Goal: Task Accomplishment & Management: Manage account settings

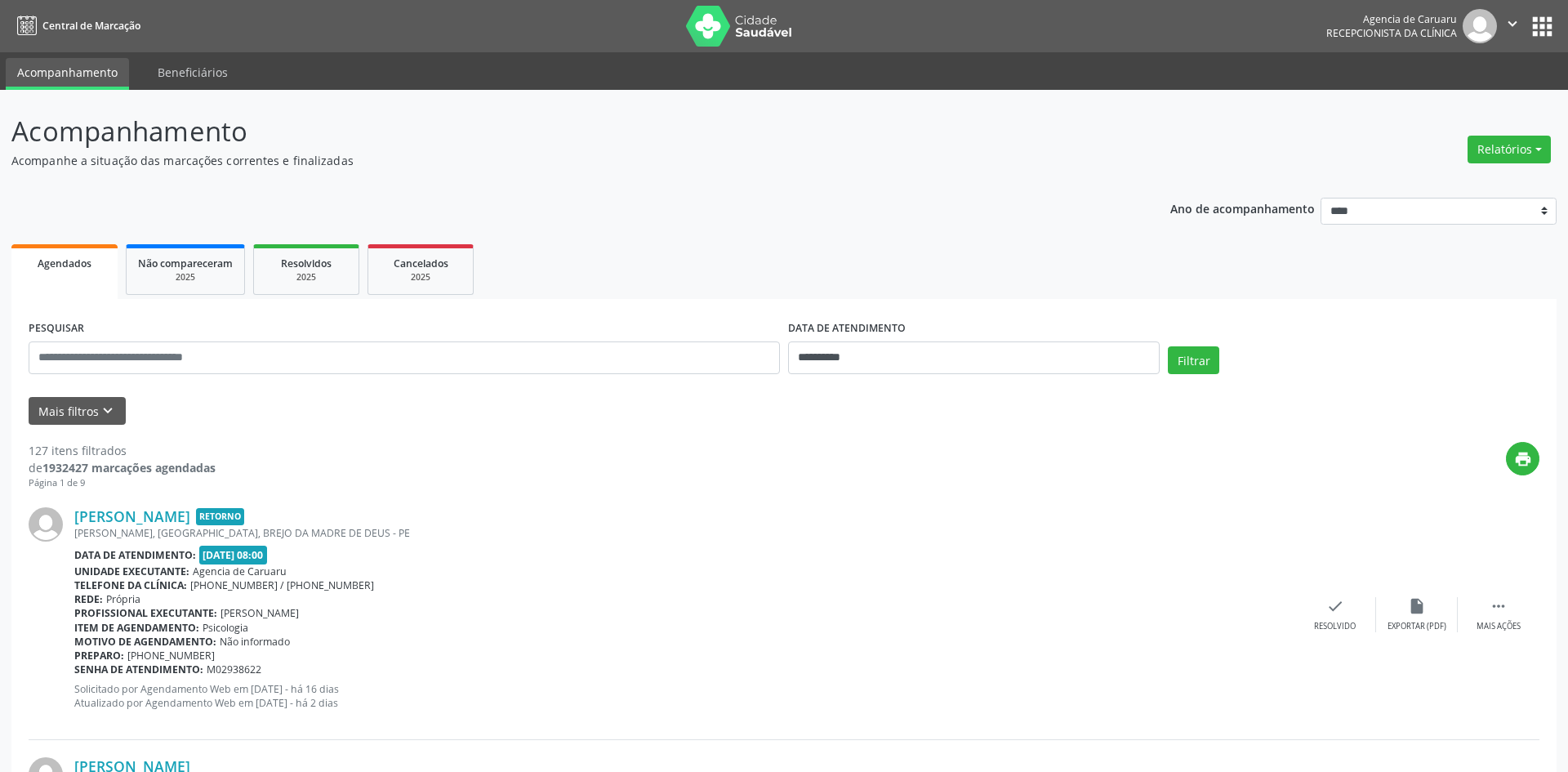
select select "*"
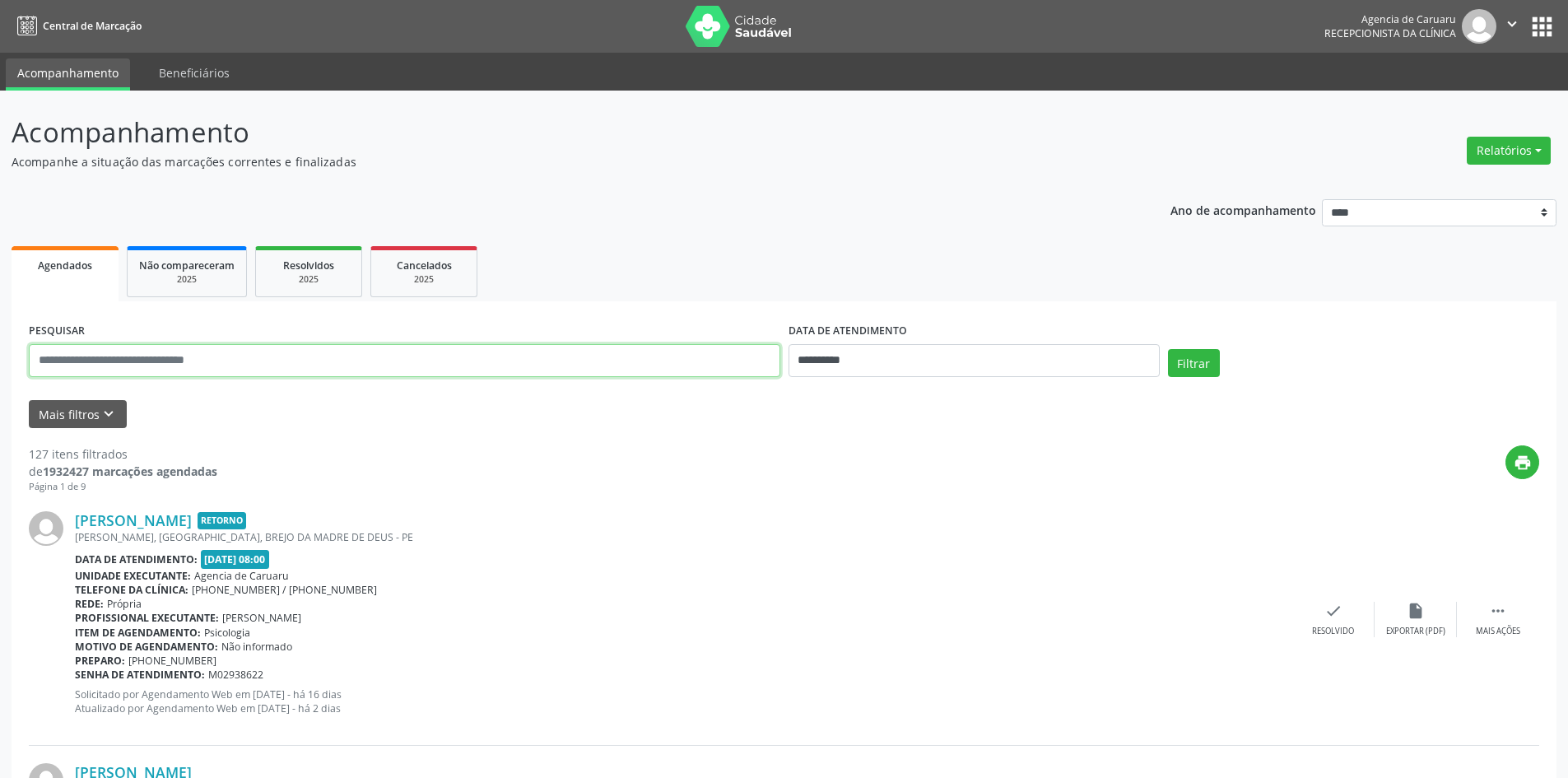
click at [158, 350] on input "text" at bounding box center [404, 360] width 751 height 33
paste input "**********"
type input "**********"
click at [913, 358] on input "**********" at bounding box center [973, 360] width 371 height 33
click at [1200, 363] on button "Filtrar" at bounding box center [1194, 363] width 52 height 28
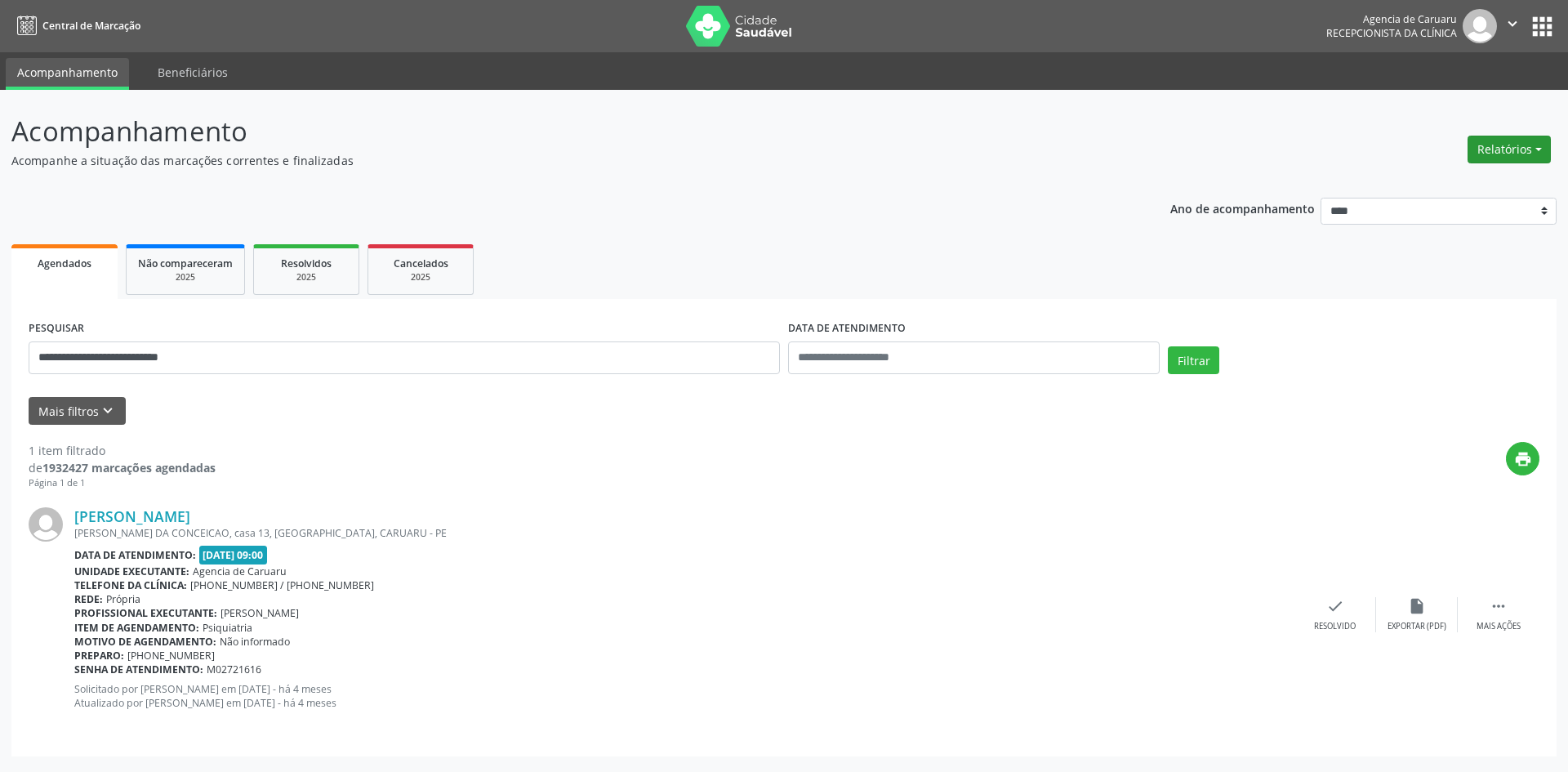
click at [1486, 144] on button "Relatórios" at bounding box center [1509, 149] width 83 height 28
click at [1463, 182] on link "Agendamentos" at bounding box center [1464, 184] width 175 height 23
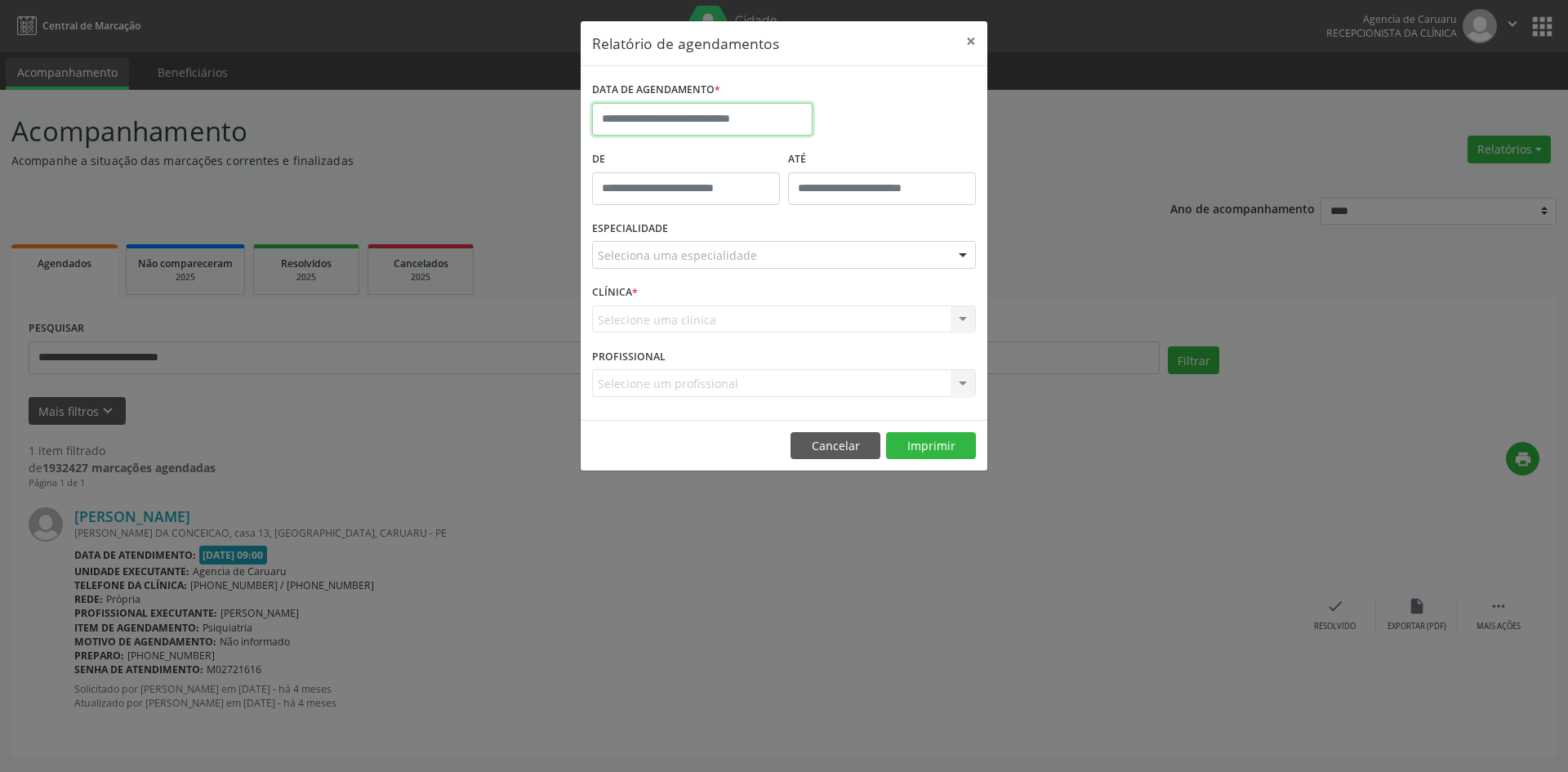
click at [760, 121] on input "text" at bounding box center [702, 119] width 220 height 32
click at [789, 204] on span "3" at bounding box center [790, 205] width 32 height 32
type input "**********"
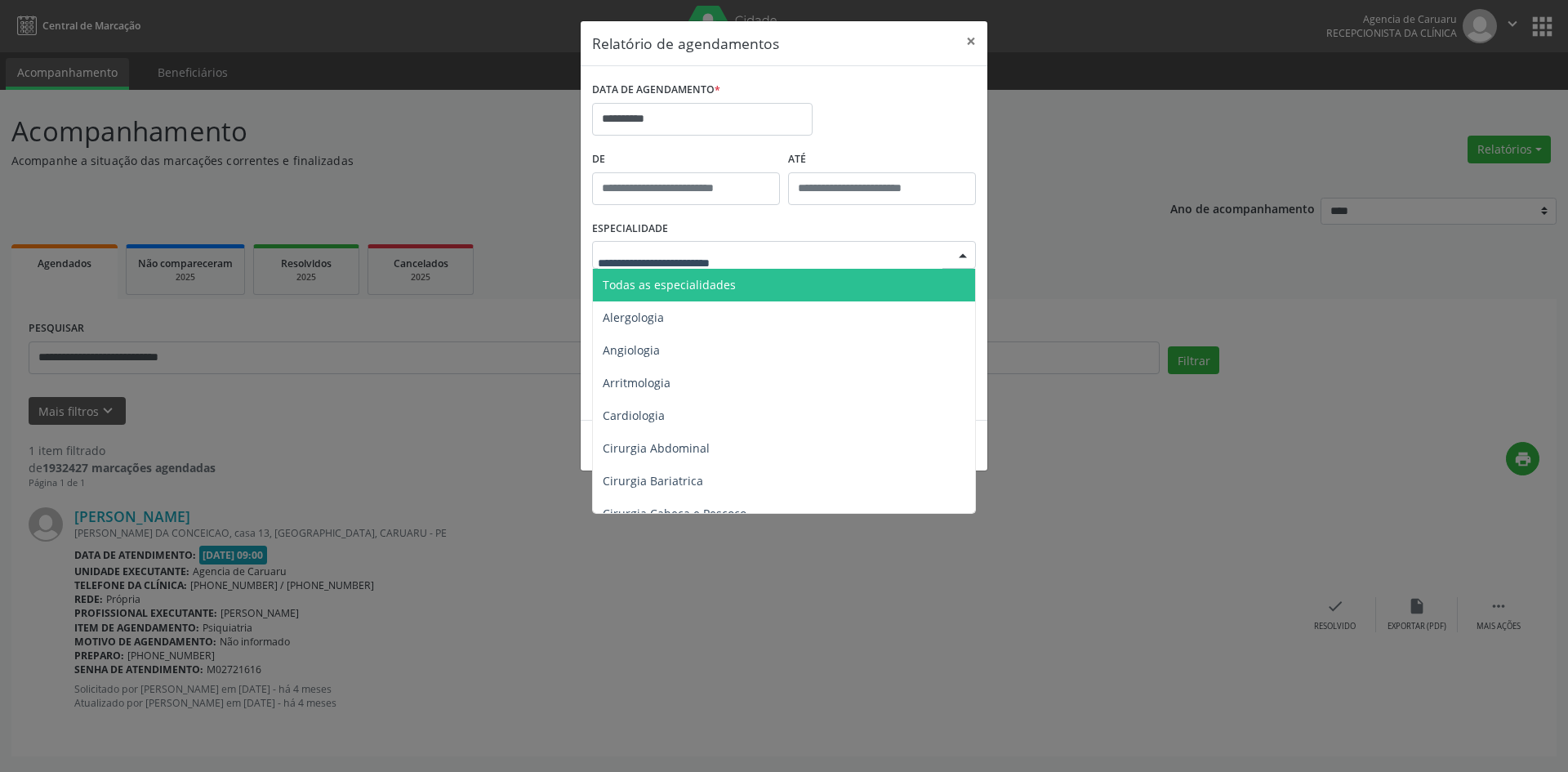
drag, startPoint x: 685, startPoint y: 281, endPoint x: 781, endPoint y: 361, distance: 125.0
click at [685, 282] on span "Todas as especialidades" at bounding box center [670, 284] width 133 height 16
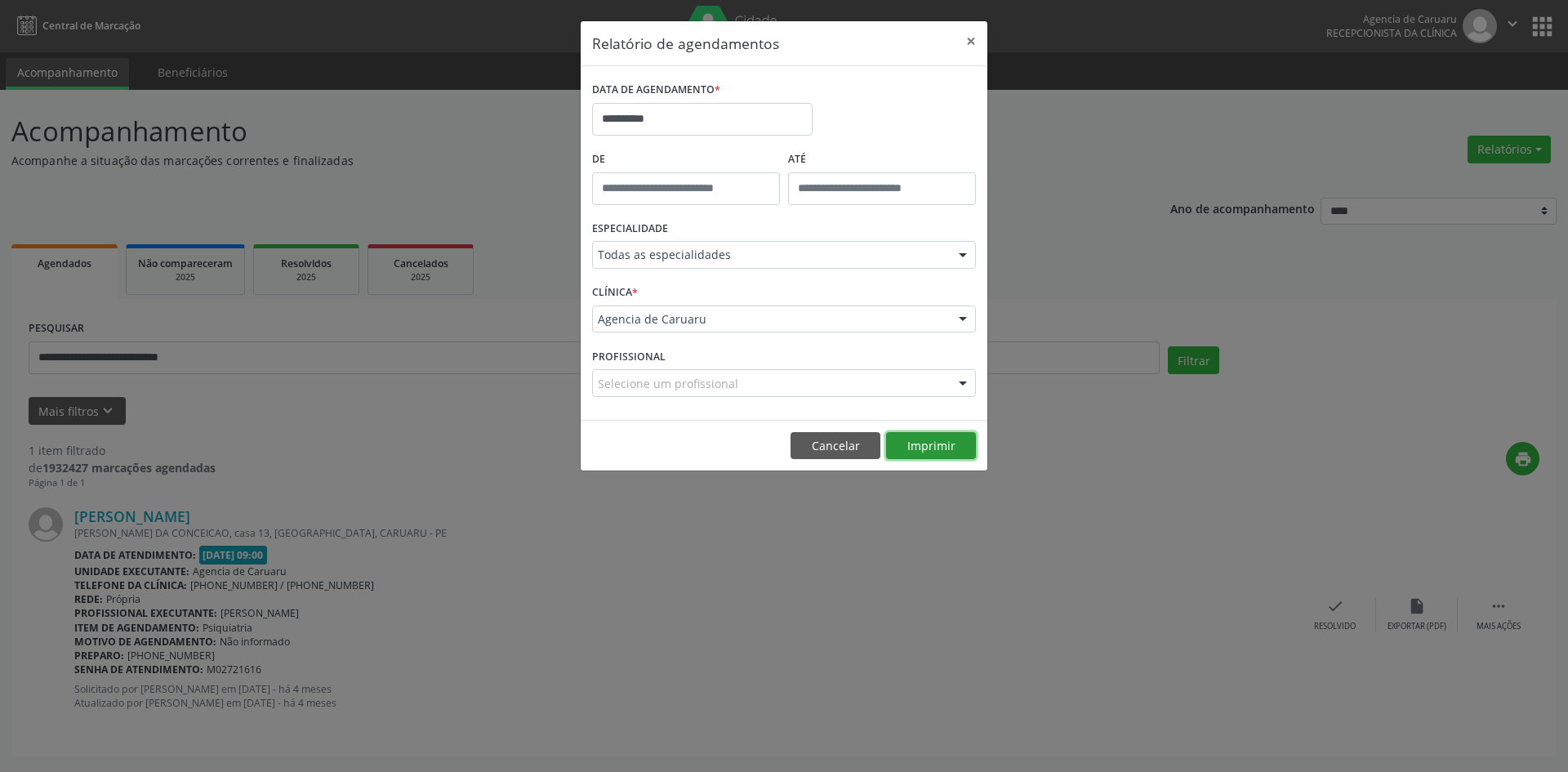
click at [956, 450] on button "Imprimir" at bounding box center [931, 445] width 89 height 28
click at [977, 38] on button "×" at bounding box center [970, 41] width 32 height 40
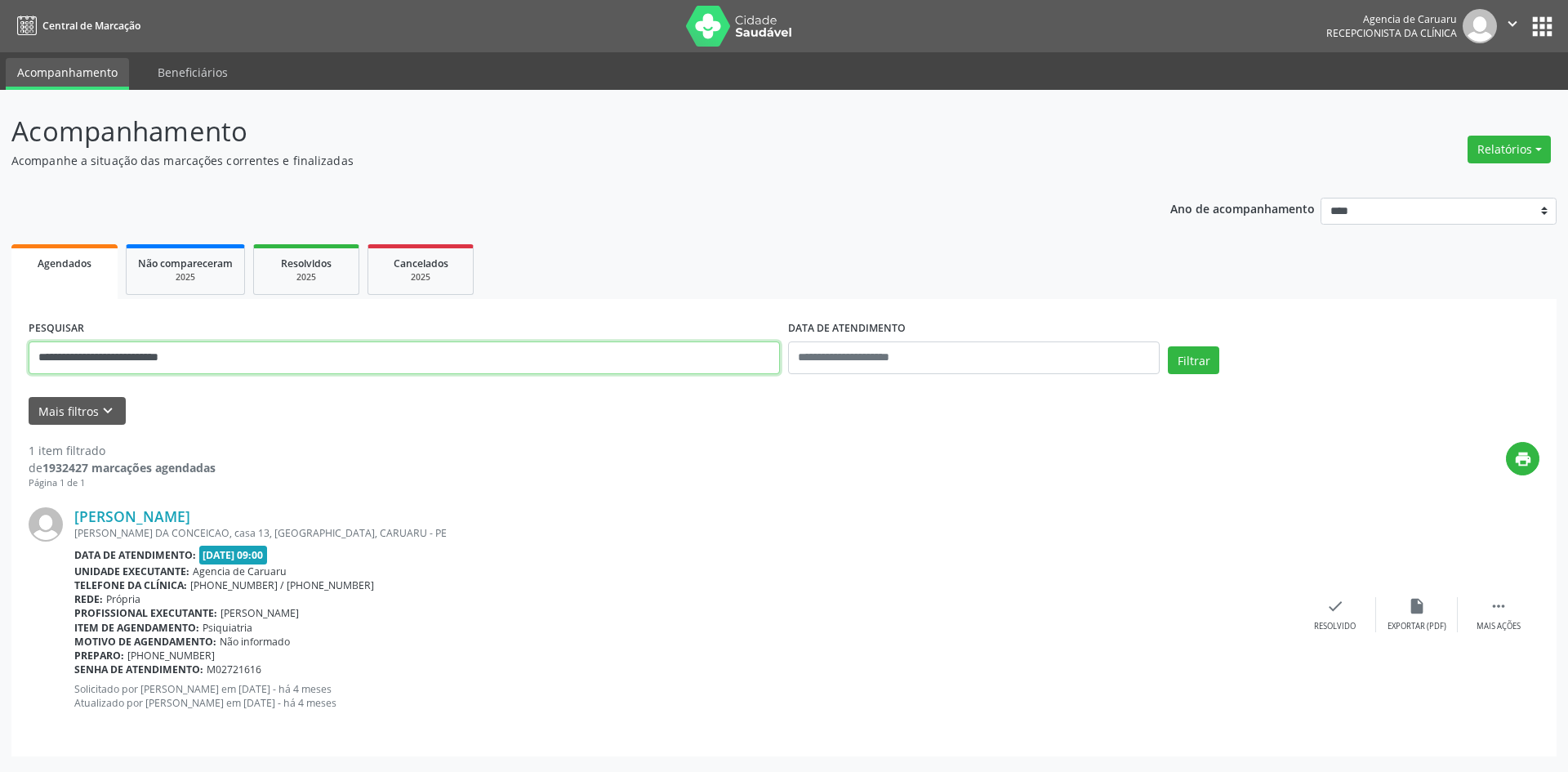
click at [398, 372] on input "**********" at bounding box center [404, 357] width 752 height 32
type input "*"
paste input "**********"
type input "**********"
click at [1198, 360] on button "Filtrar" at bounding box center [1194, 360] width 52 height 28
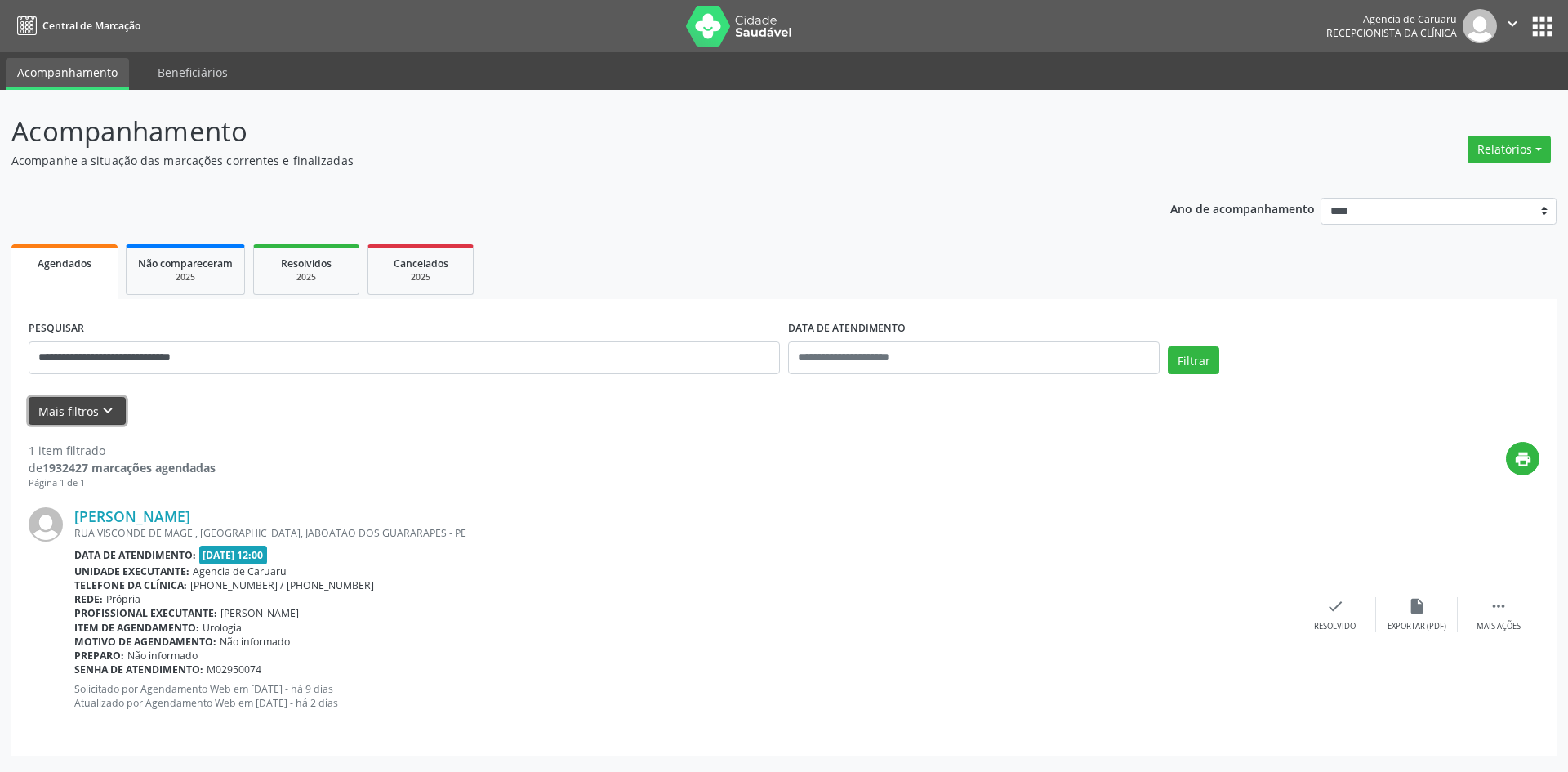
click at [111, 407] on icon "keyboard_arrow_down" at bounding box center [107, 410] width 18 height 18
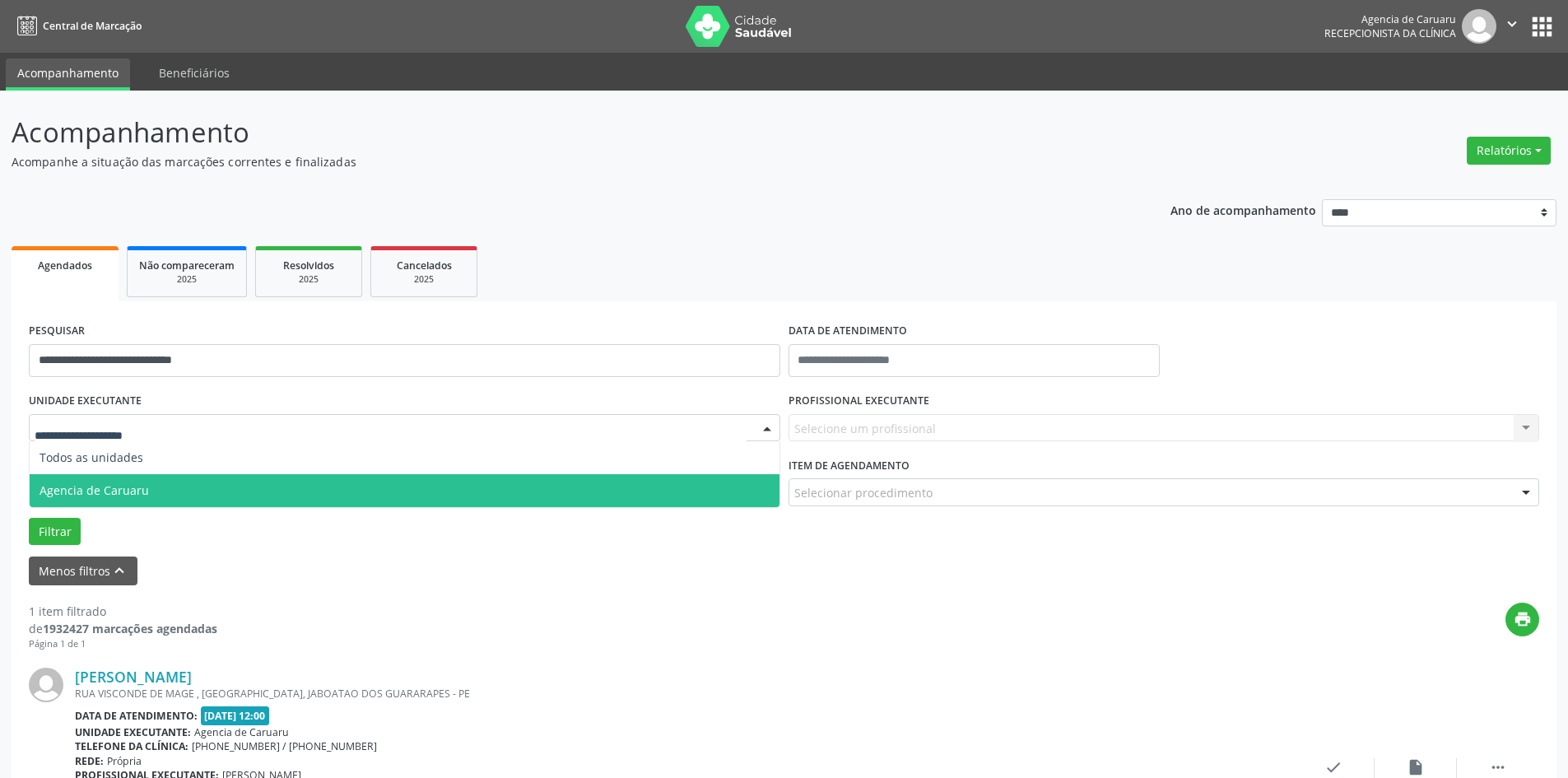
click at [122, 481] on span "Agencia de Caruaru" at bounding box center [404, 490] width 750 height 33
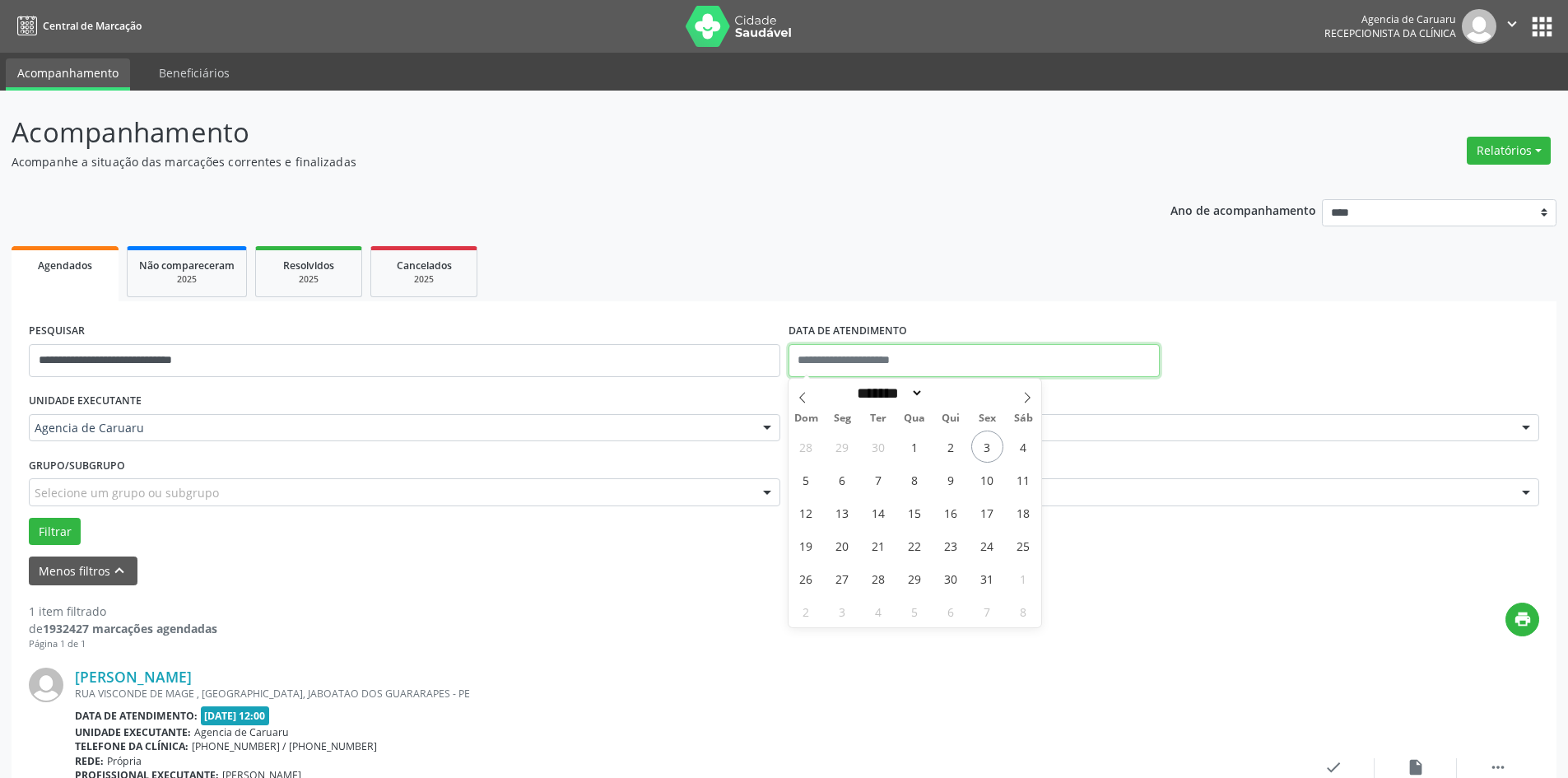
click at [842, 346] on input "text" at bounding box center [973, 360] width 371 height 33
click at [982, 446] on span "3" at bounding box center [987, 446] width 33 height 33
type input "**********"
click at [982, 446] on span "3" at bounding box center [987, 446] width 33 height 33
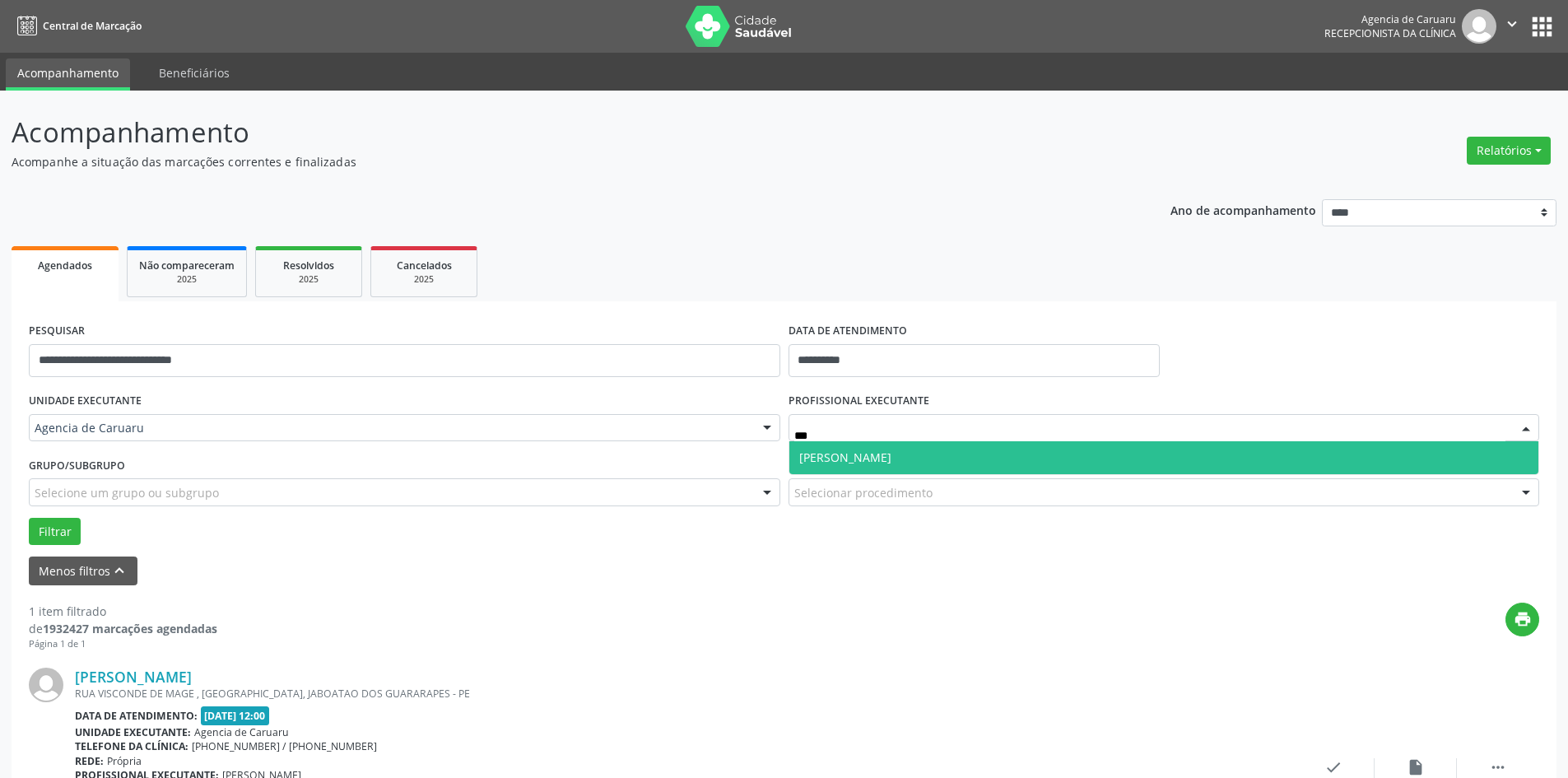
type input "****"
click at [845, 458] on span "[PERSON_NAME]" at bounding box center [845, 456] width 92 height 16
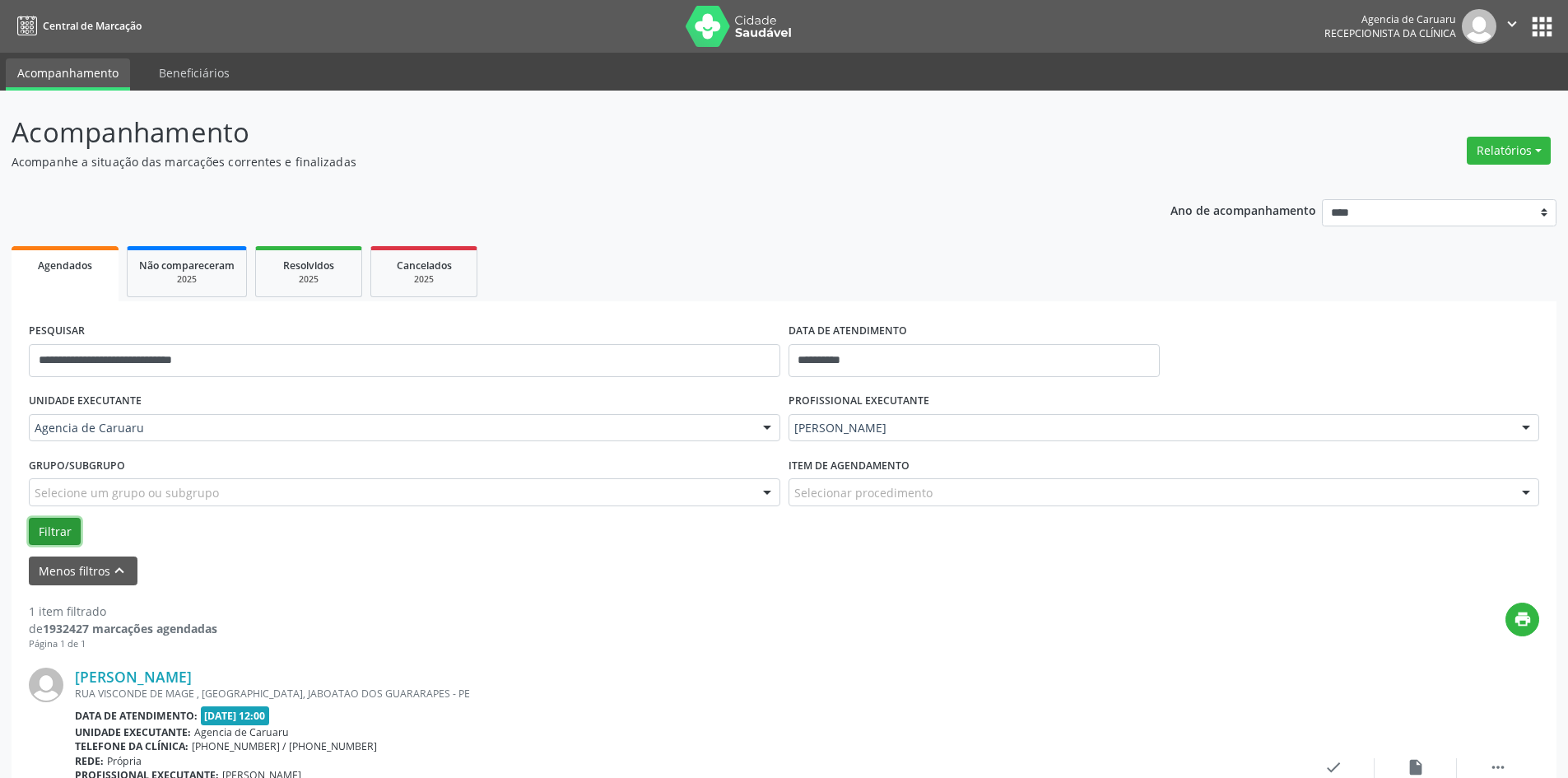
click at [47, 531] on button "Filtrar" at bounding box center [55, 532] width 52 height 28
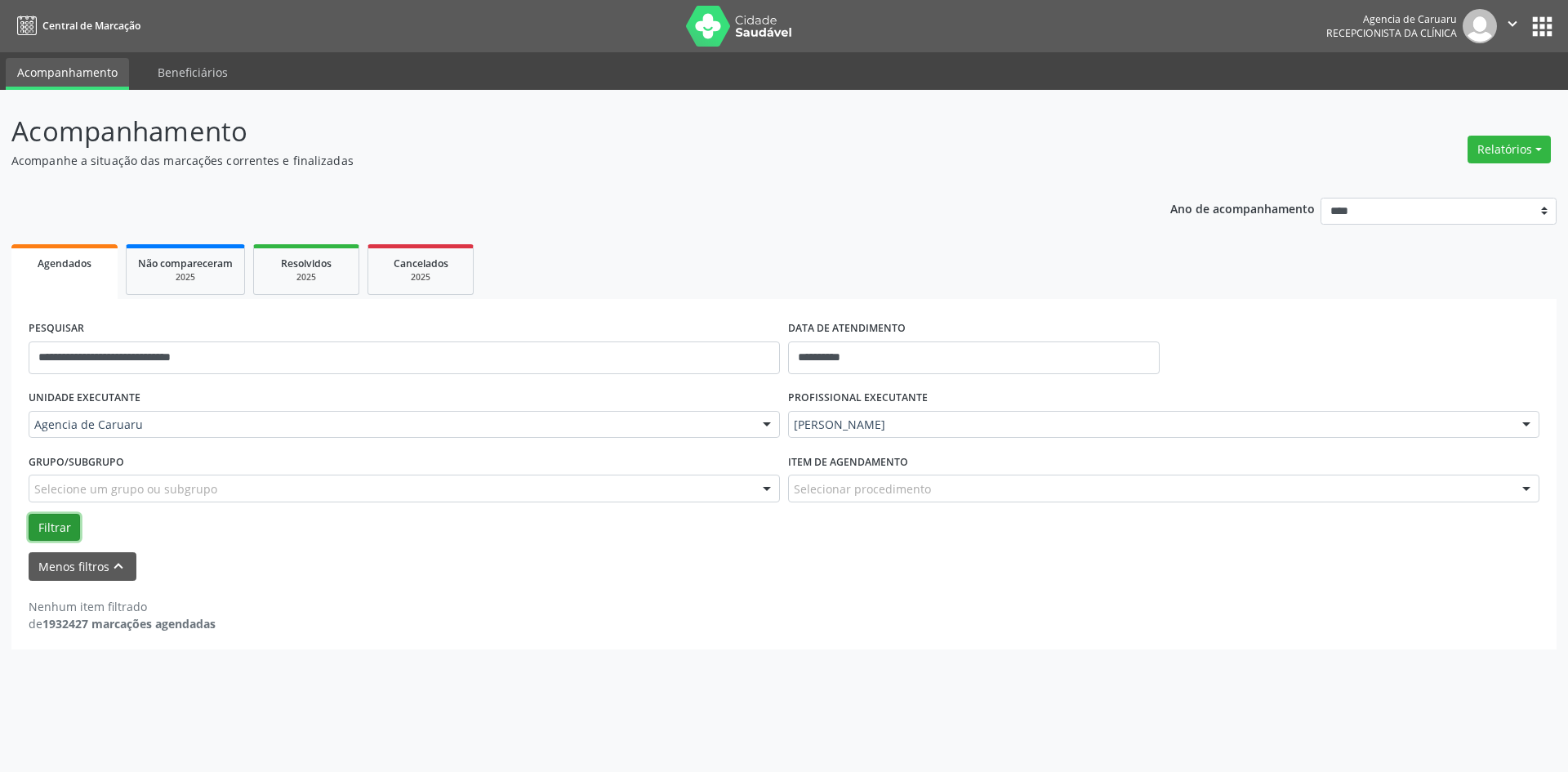
click at [57, 528] on button "Filtrar" at bounding box center [54, 528] width 52 height 28
click at [858, 345] on input "**********" at bounding box center [974, 357] width 372 height 32
drag, startPoint x: 647, startPoint y: 197, endPoint x: 173, endPoint y: 84, distance: 487.3
click at [647, 196] on div "**********" at bounding box center [783, 418] width 1545 height 463
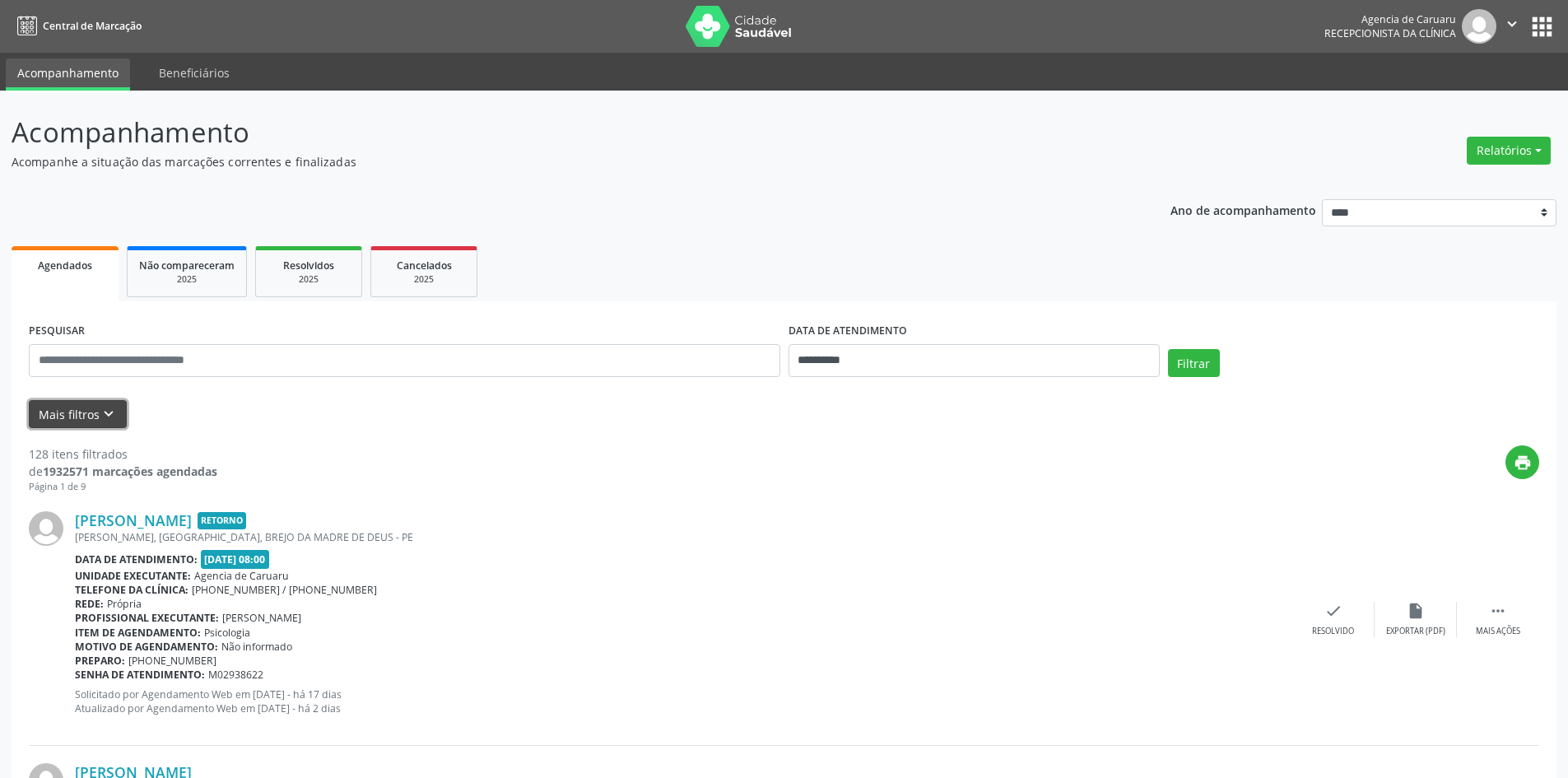
click at [108, 405] on icon "keyboard_arrow_down" at bounding box center [108, 414] width 18 height 18
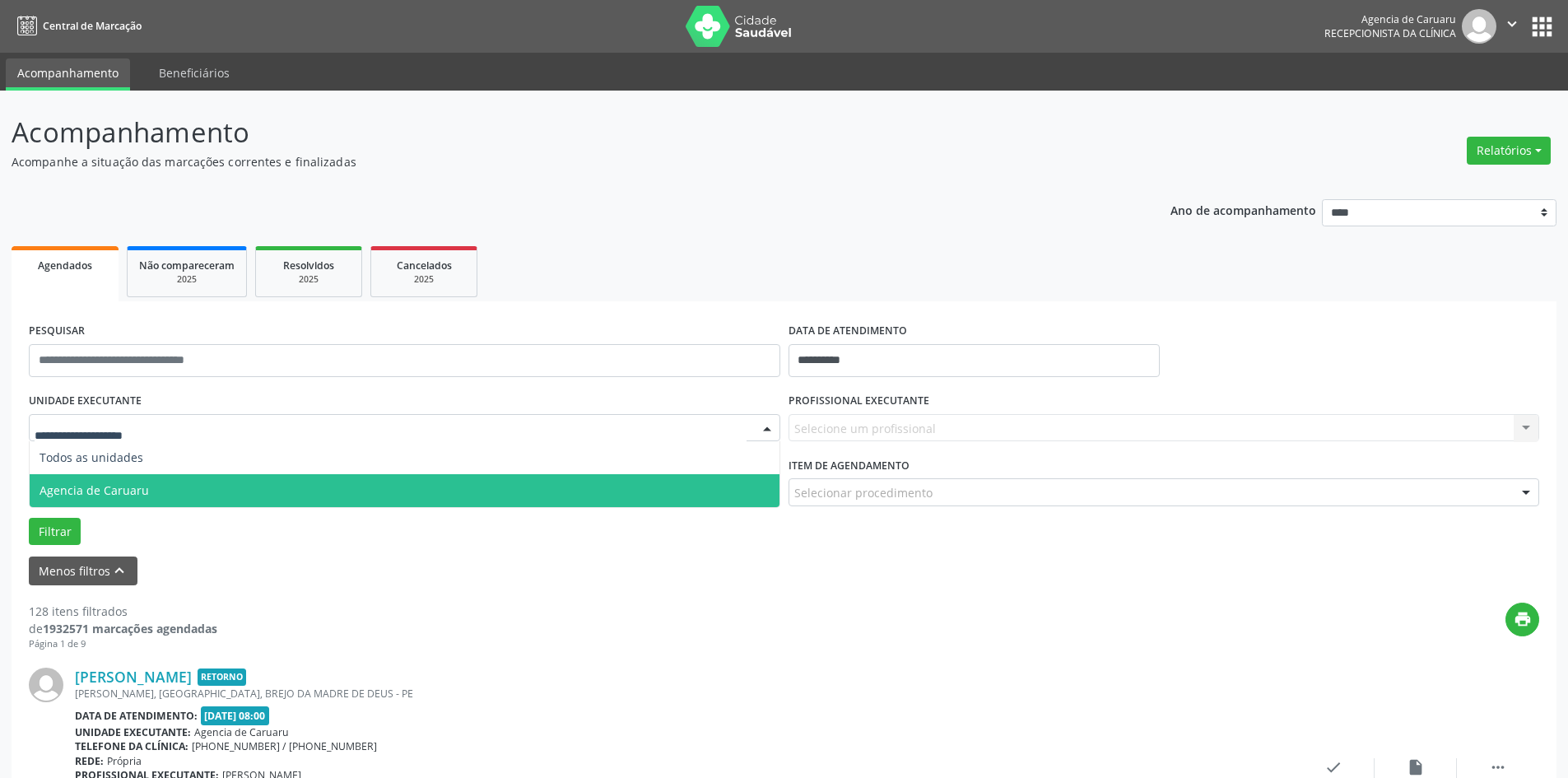
click at [112, 490] on span "Agencia de Caruaru" at bounding box center [95, 490] width 110 height 16
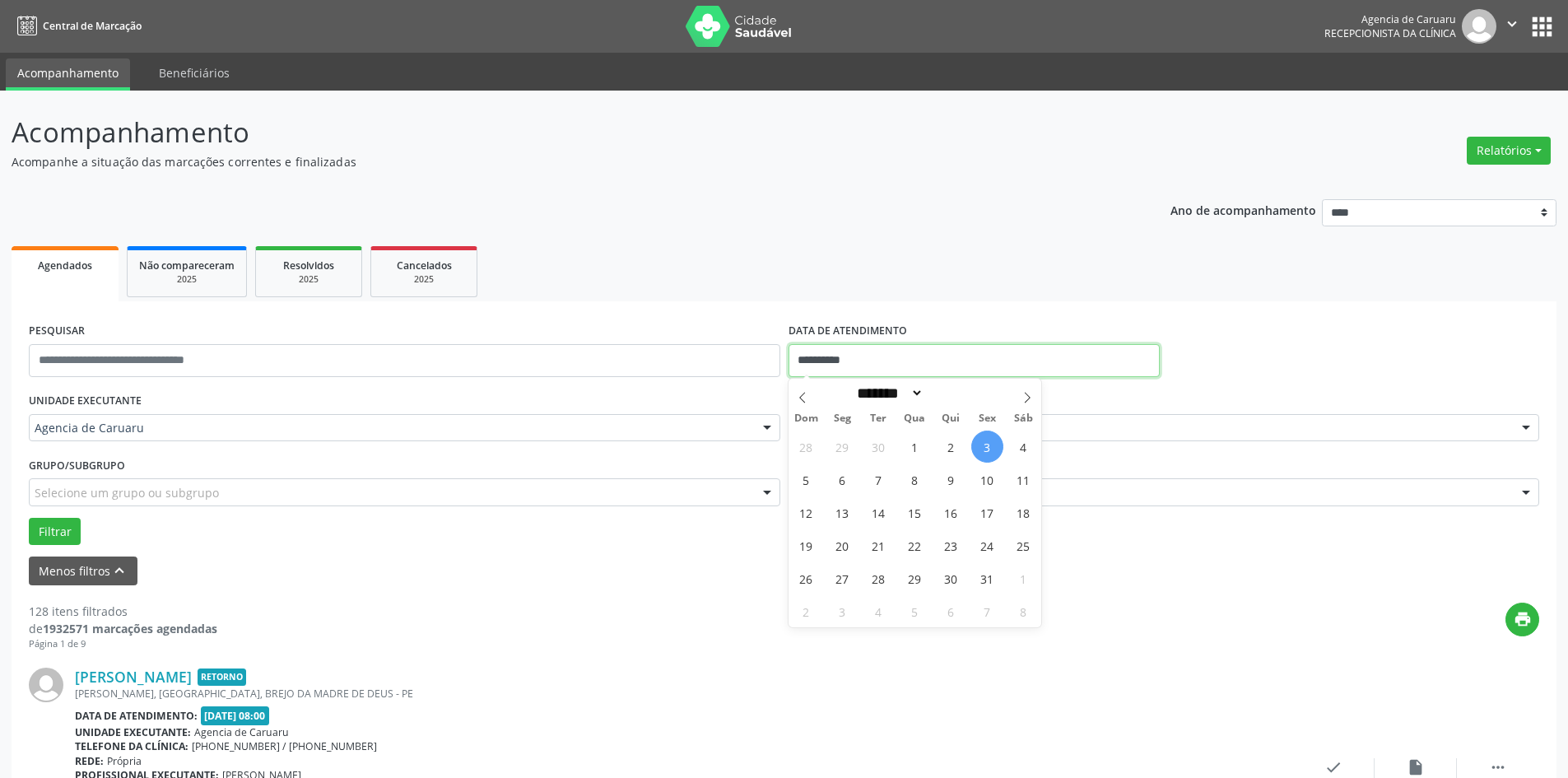
click at [888, 370] on input "**********" at bounding box center [973, 360] width 371 height 33
click at [1060, 363] on input "**********" at bounding box center [973, 360] width 371 height 33
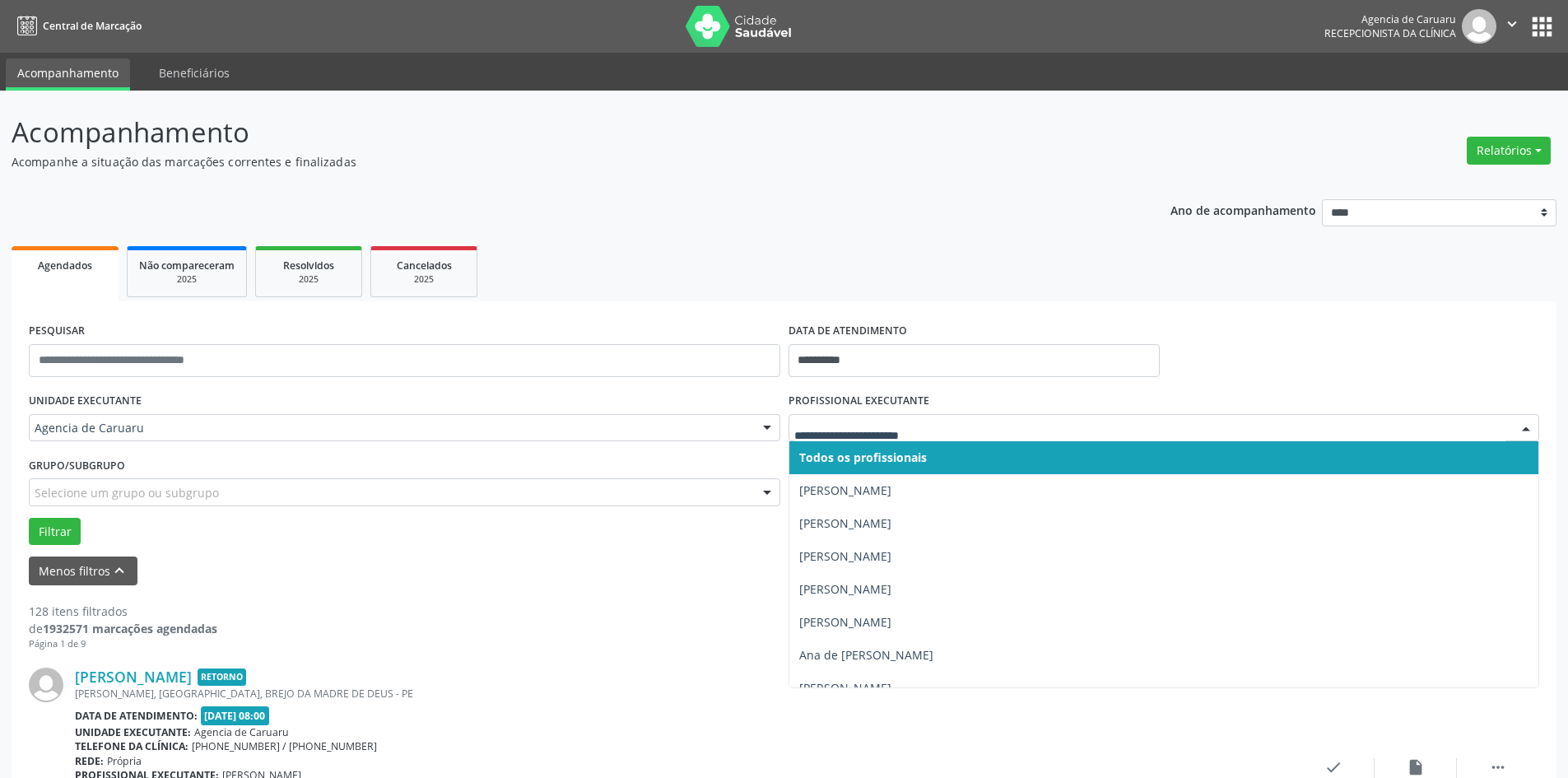
click at [1161, 439] on div at bounding box center [1164, 428] width 751 height 28
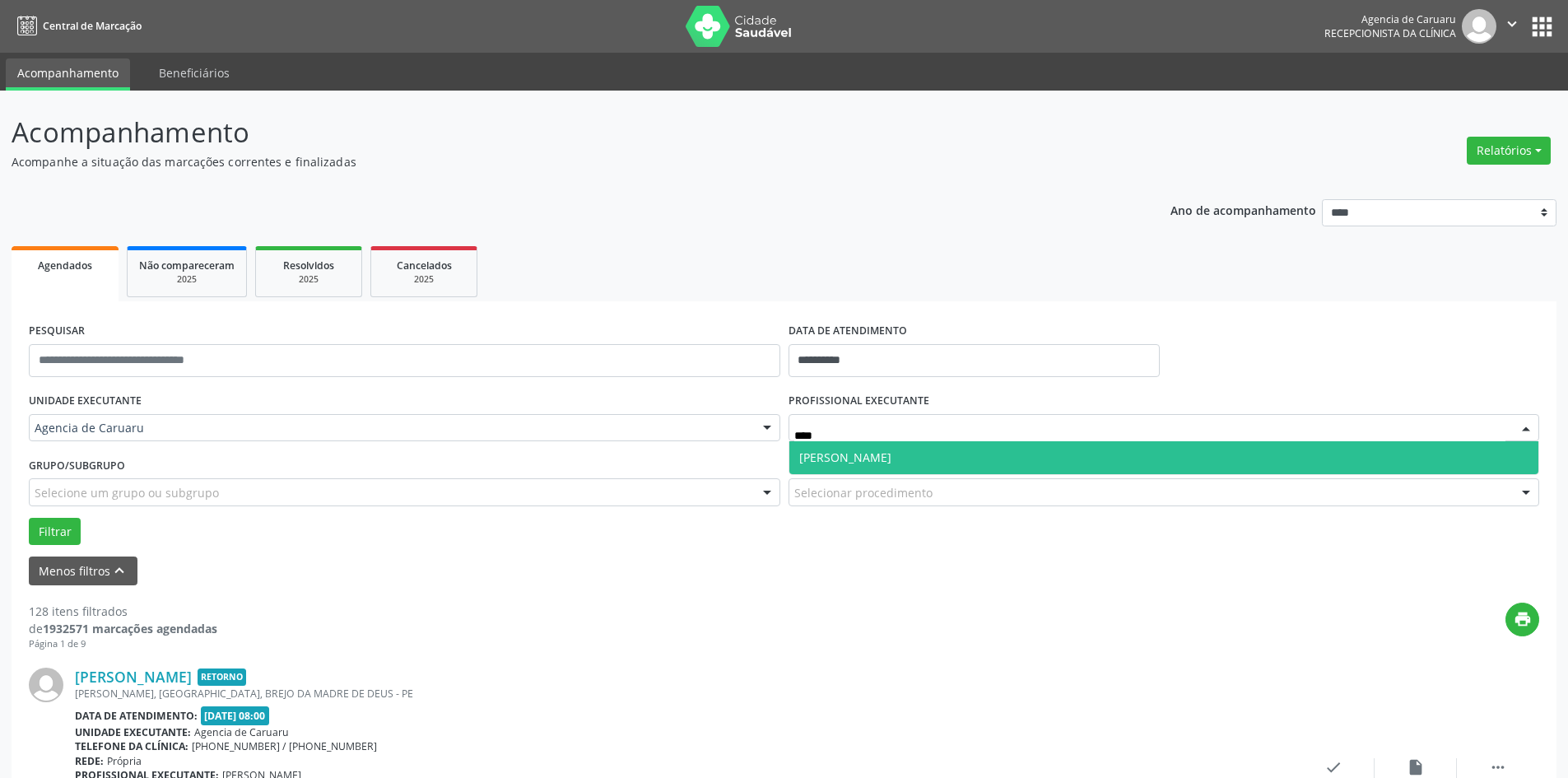
click at [866, 455] on span "[PERSON_NAME]" at bounding box center [845, 456] width 92 height 16
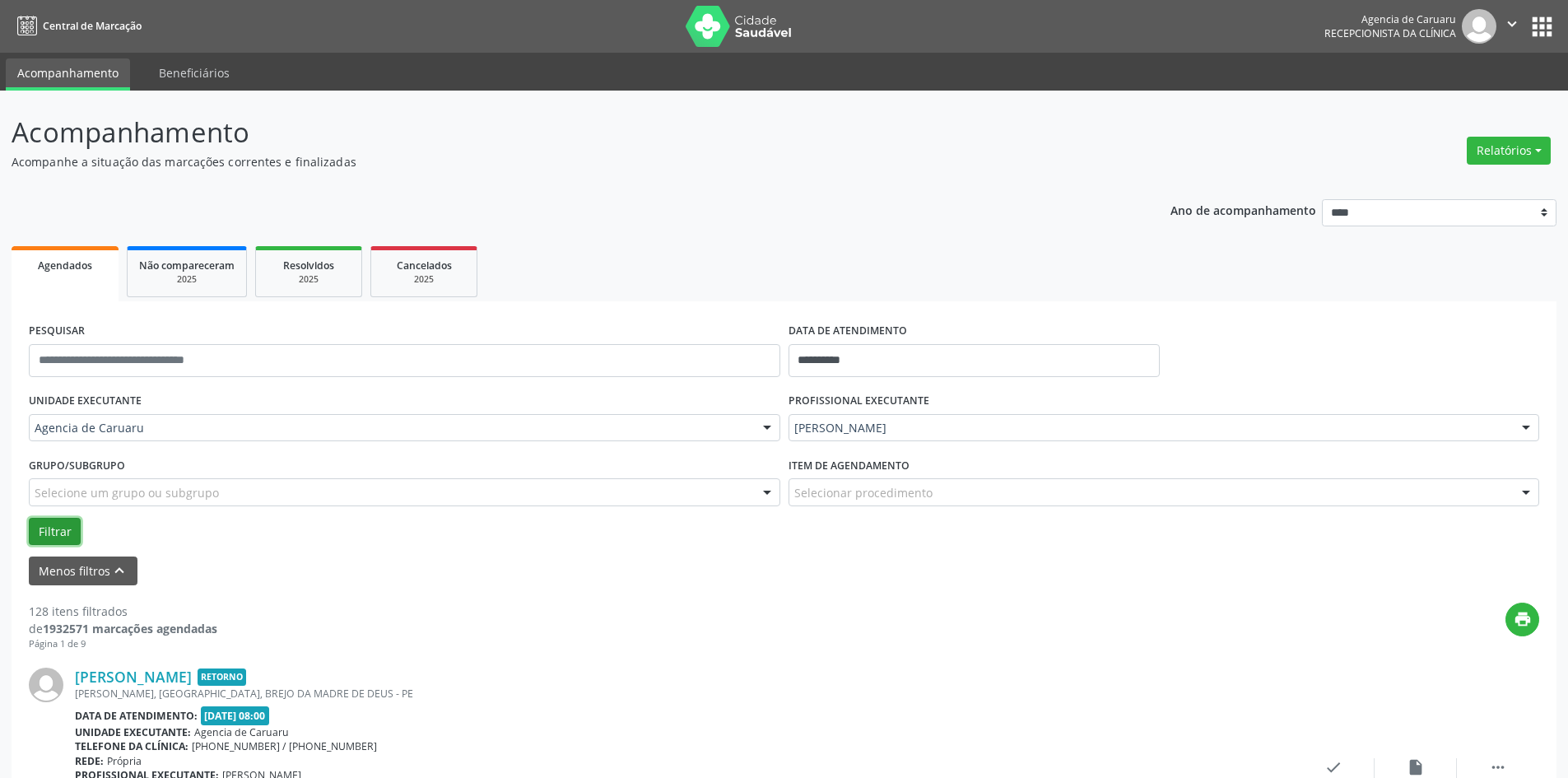
click at [50, 527] on button "Filtrar" at bounding box center [55, 532] width 52 height 28
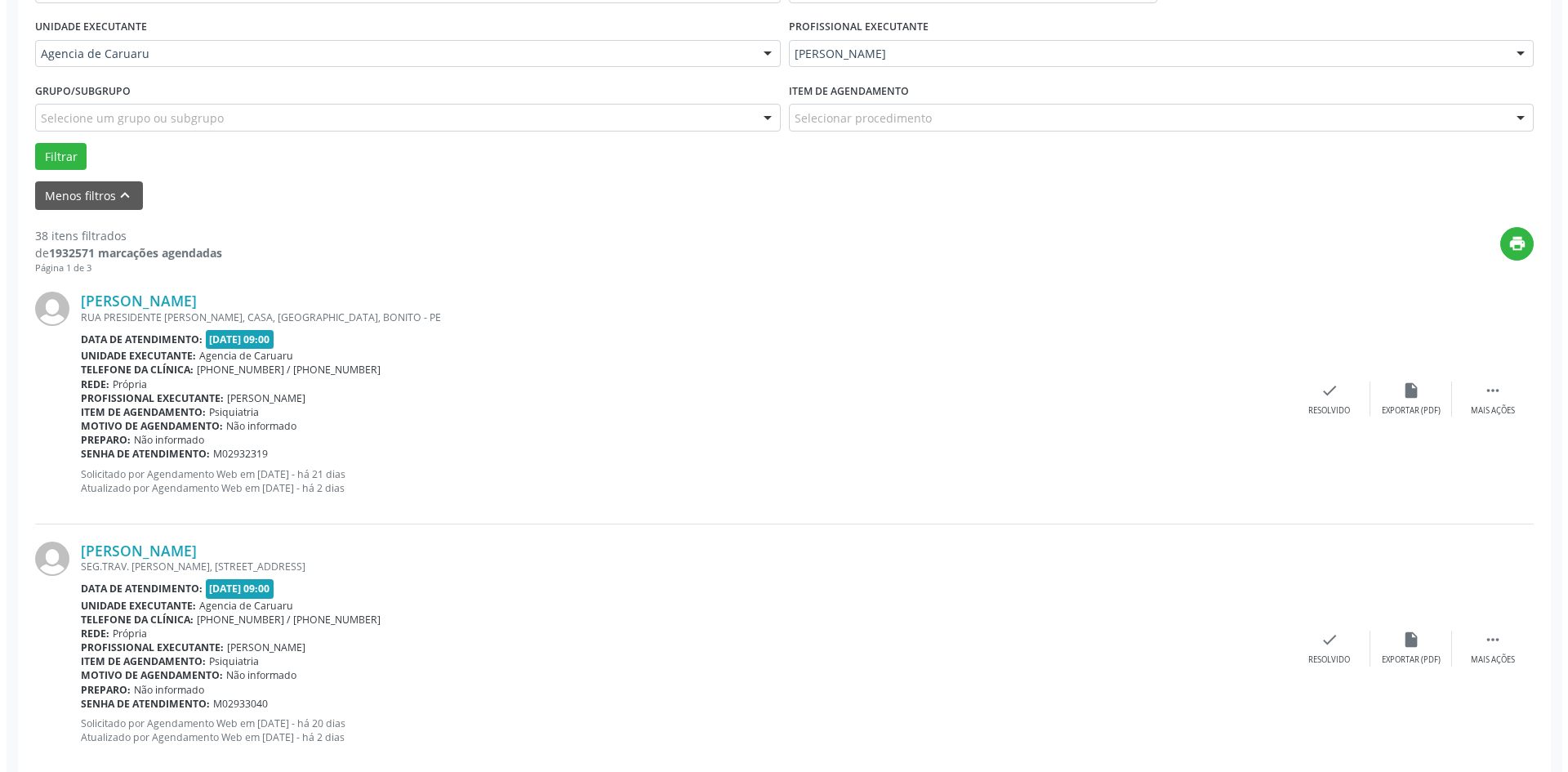
scroll to position [409, 0]
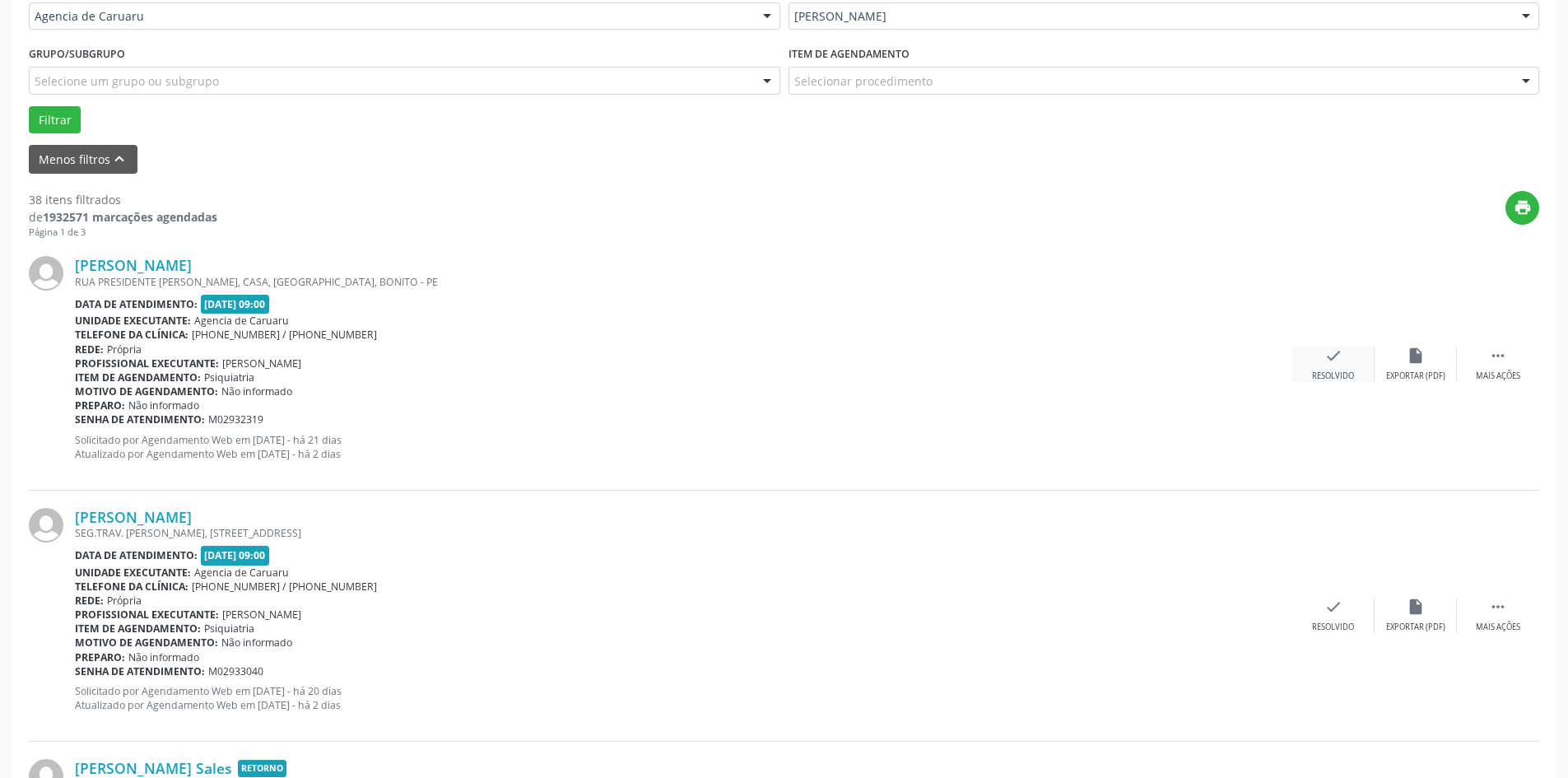
click at [1355, 368] on div "check Resolvido" at bounding box center [1333, 364] width 83 height 35
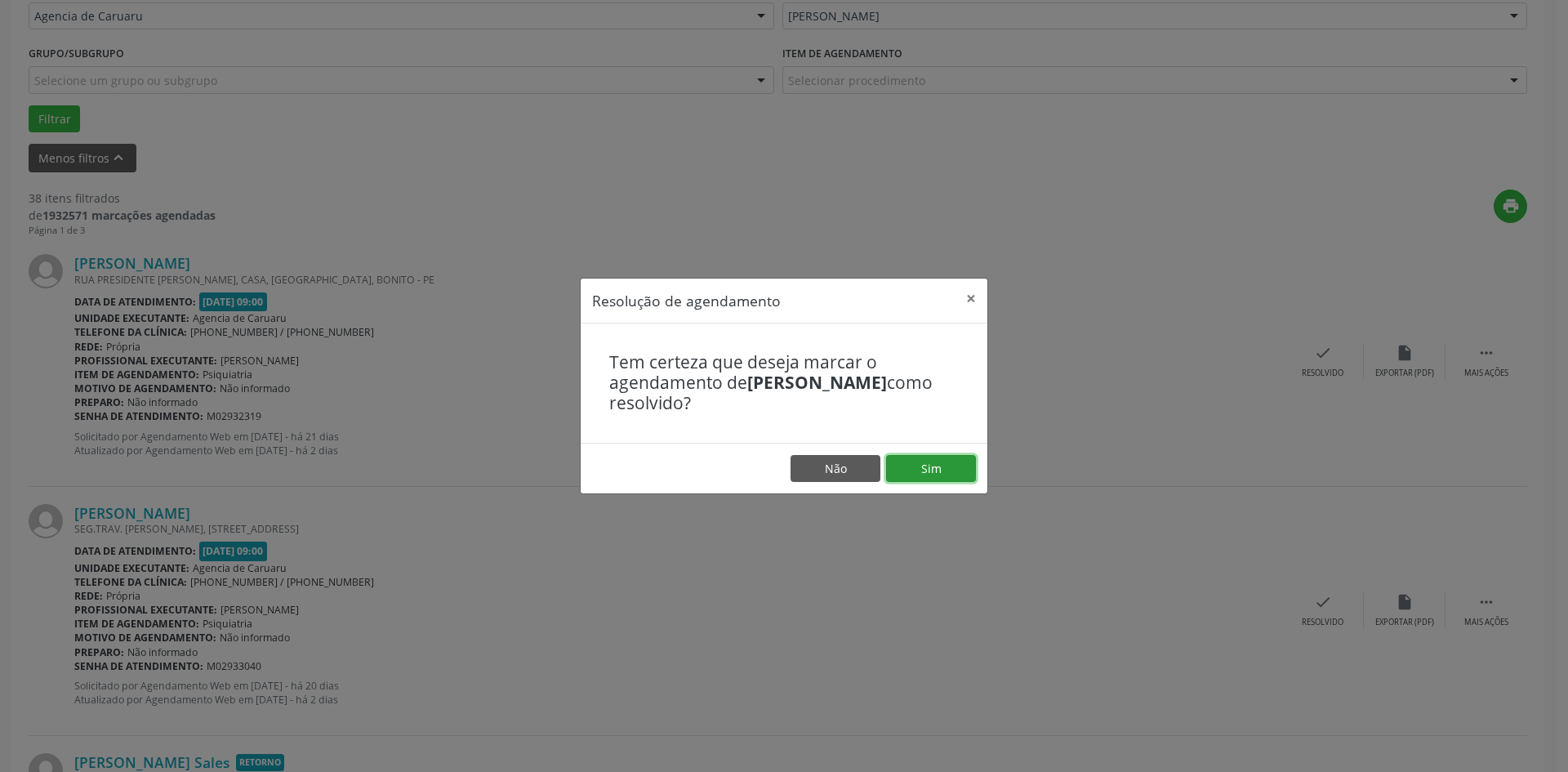
click at [925, 459] on button "Sim" at bounding box center [931, 469] width 89 height 28
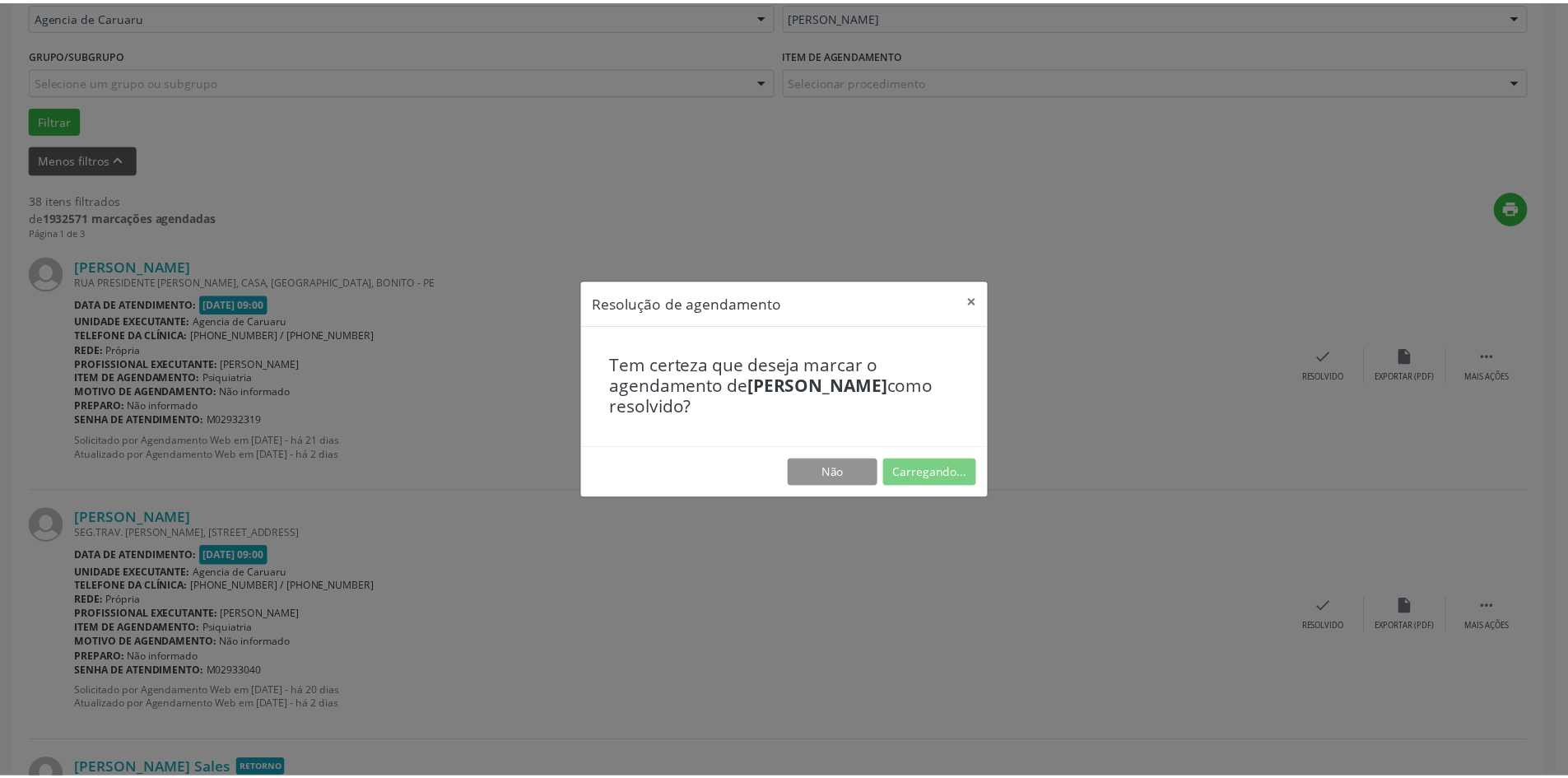
scroll to position [0, 0]
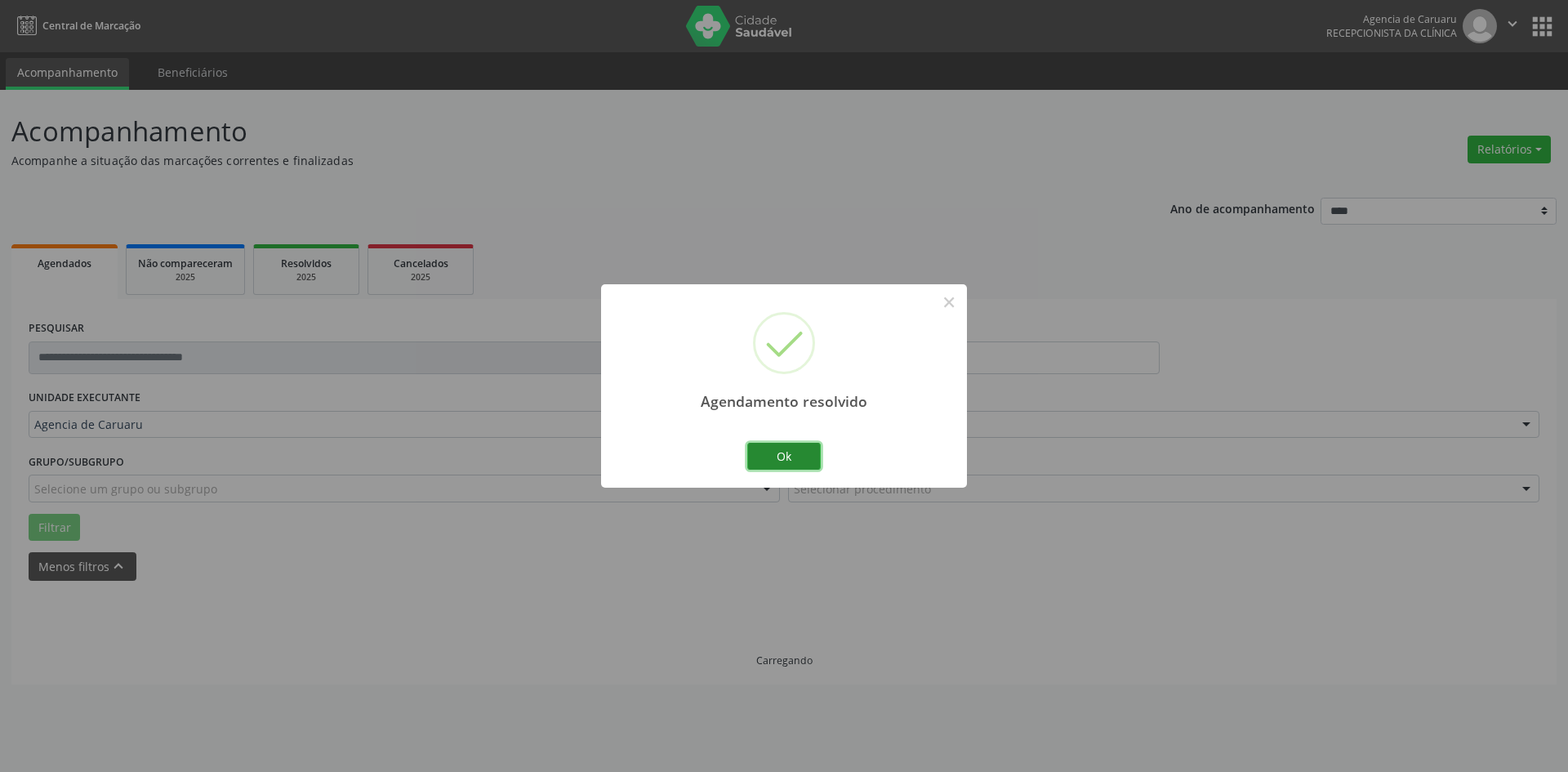
click at [753, 461] on button "Ok" at bounding box center [784, 457] width 74 height 28
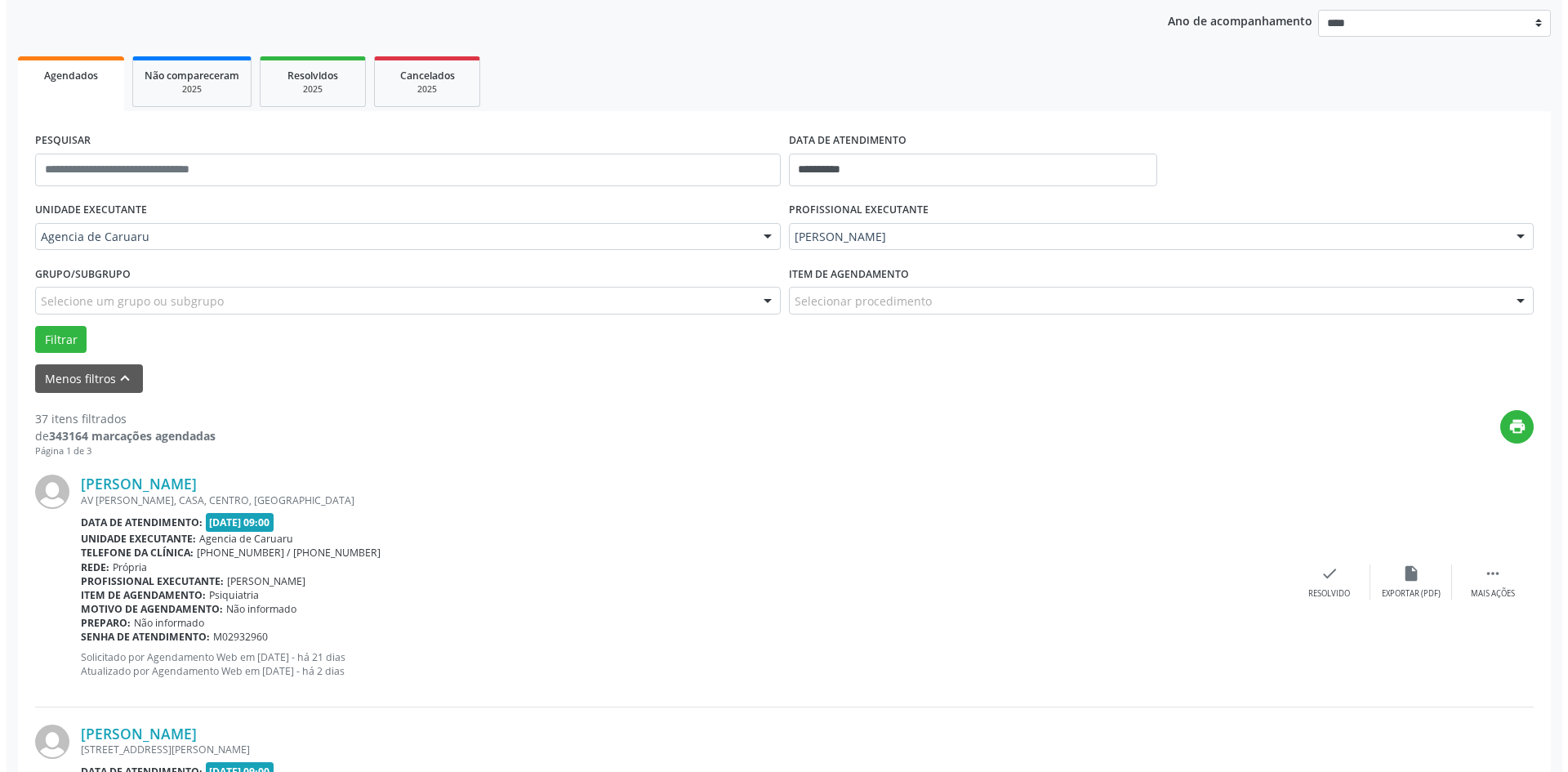
scroll to position [245, 0]
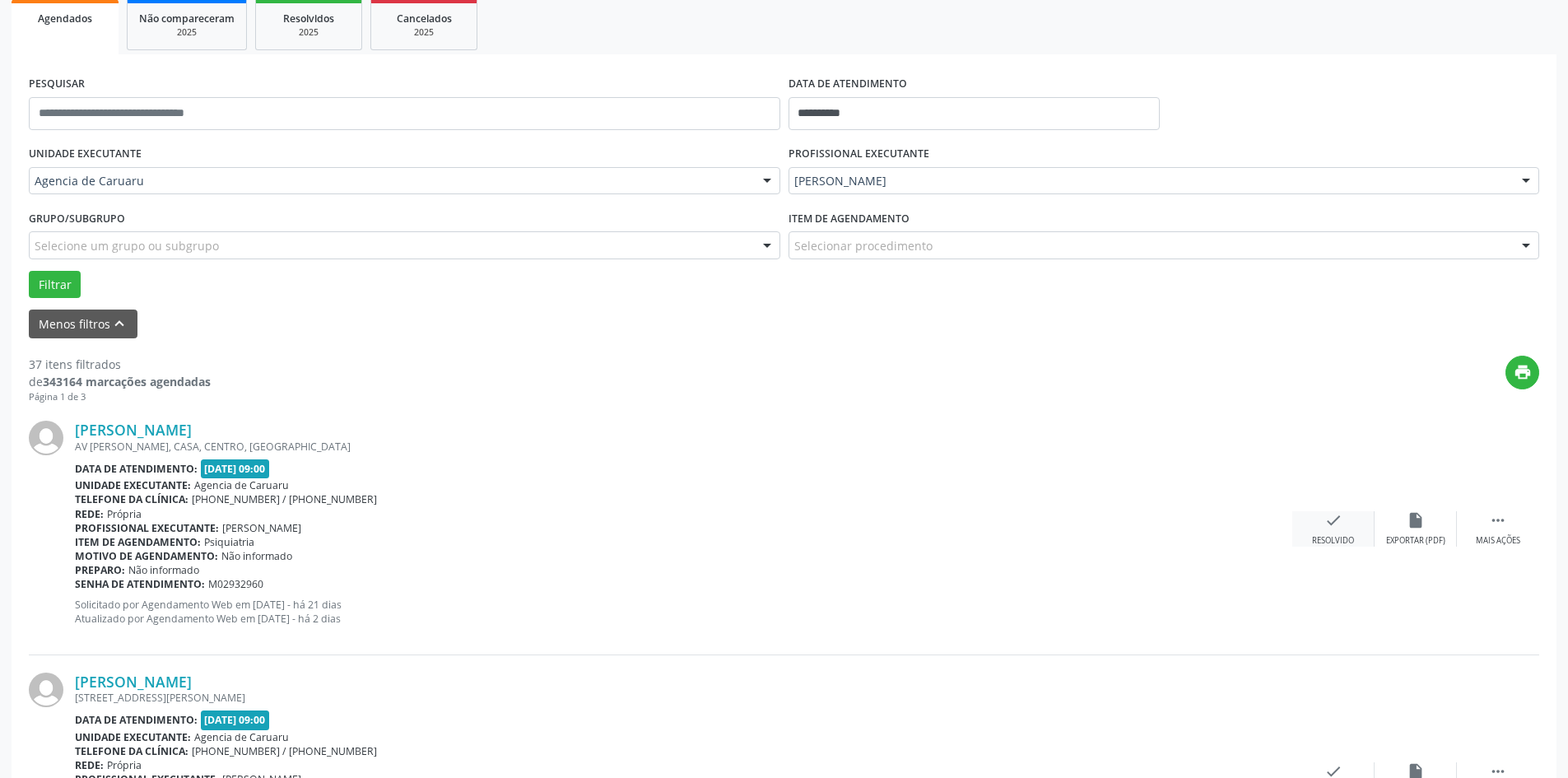
click at [1316, 535] on div "Resolvido" at bounding box center [1333, 541] width 42 height 11
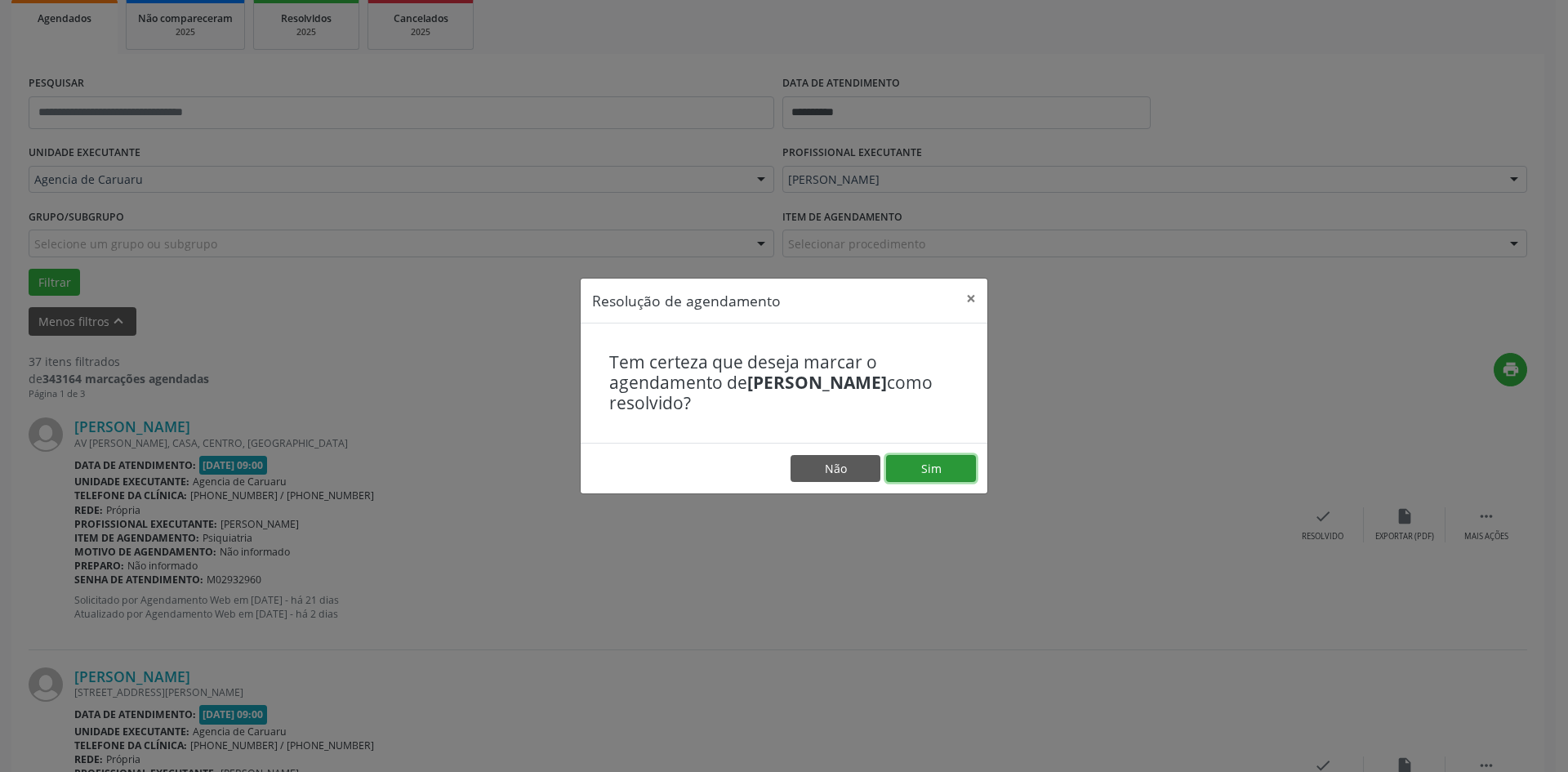
click at [931, 470] on button "Sim" at bounding box center [931, 469] width 89 height 28
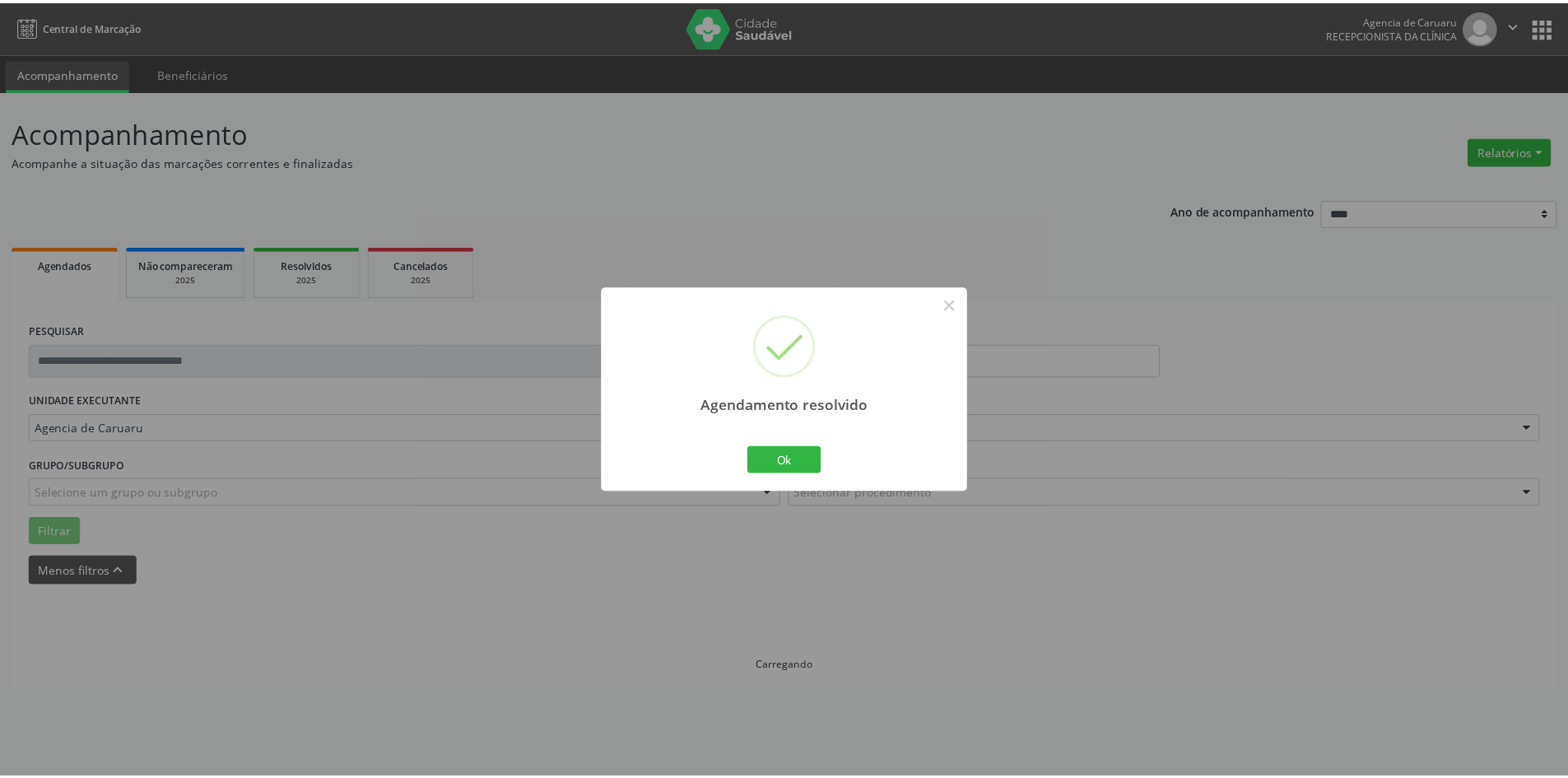
scroll to position [0, 0]
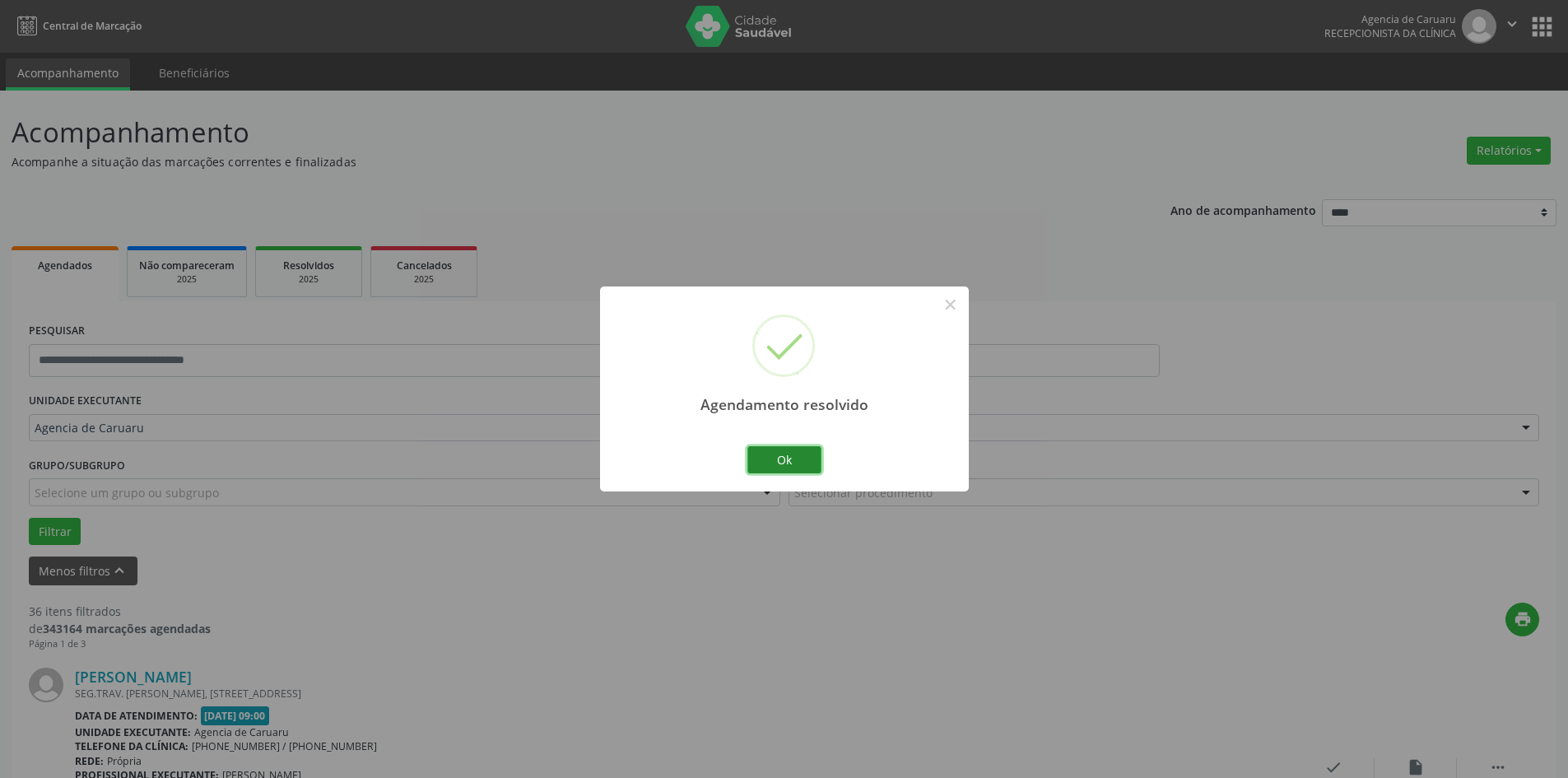
click at [779, 461] on button "Ok" at bounding box center [784, 460] width 74 height 28
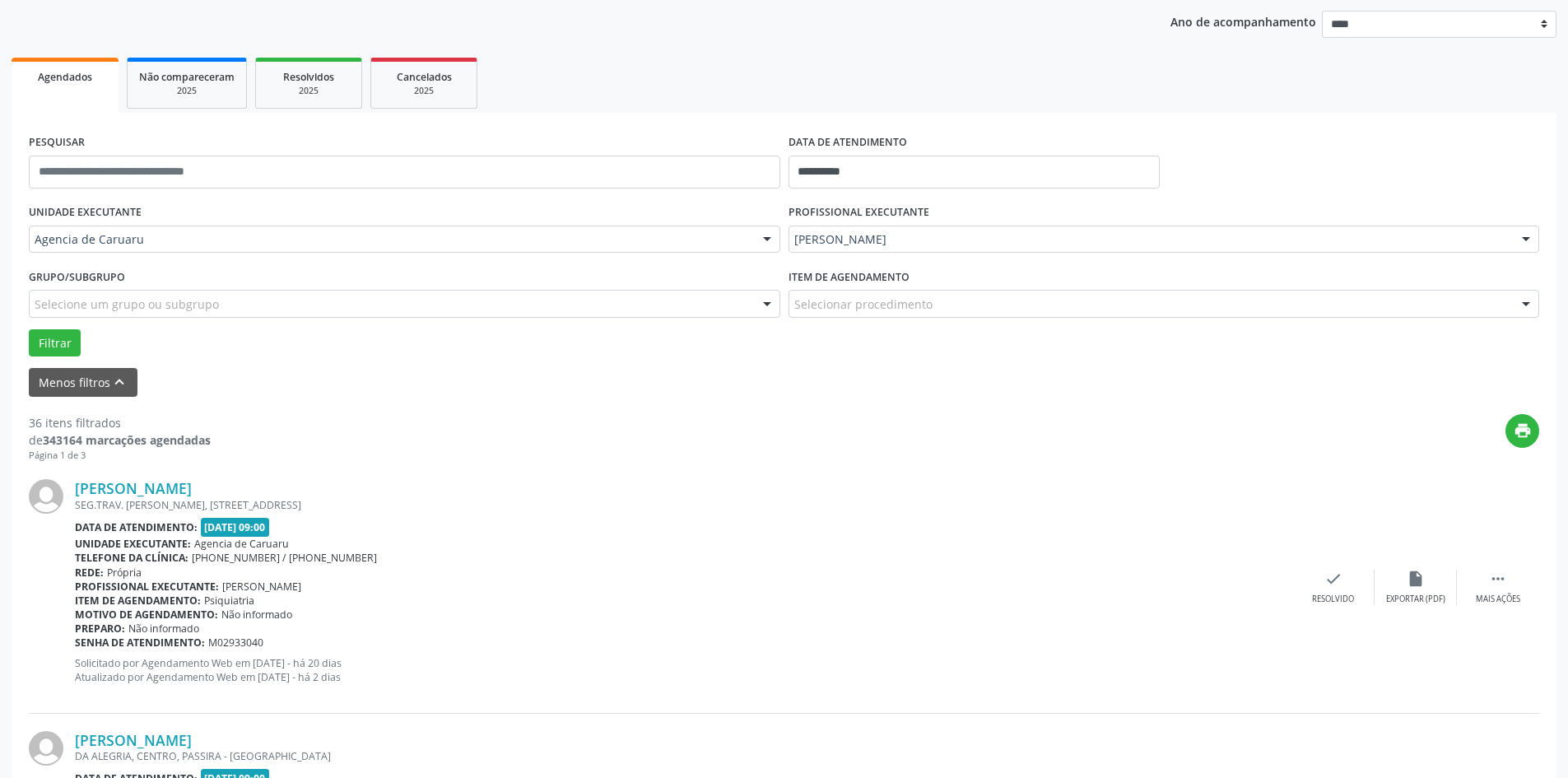
scroll to position [247, 0]
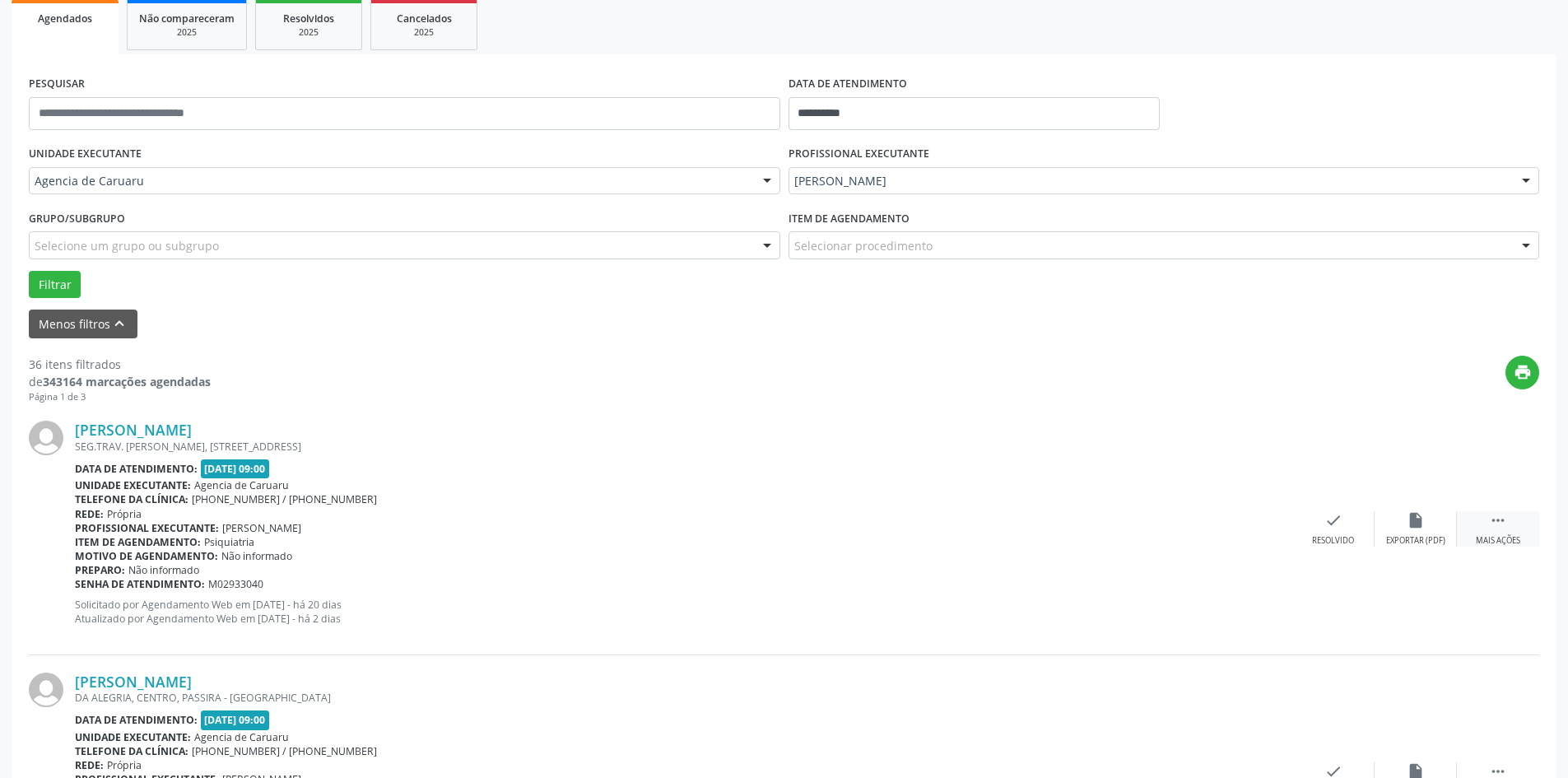
click at [1492, 538] on div "Mais ações" at bounding box center [1498, 541] width 45 height 11
click at [1405, 521] on div "alarm_off Não compareceu" at bounding box center [1416, 529] width 83 height 35
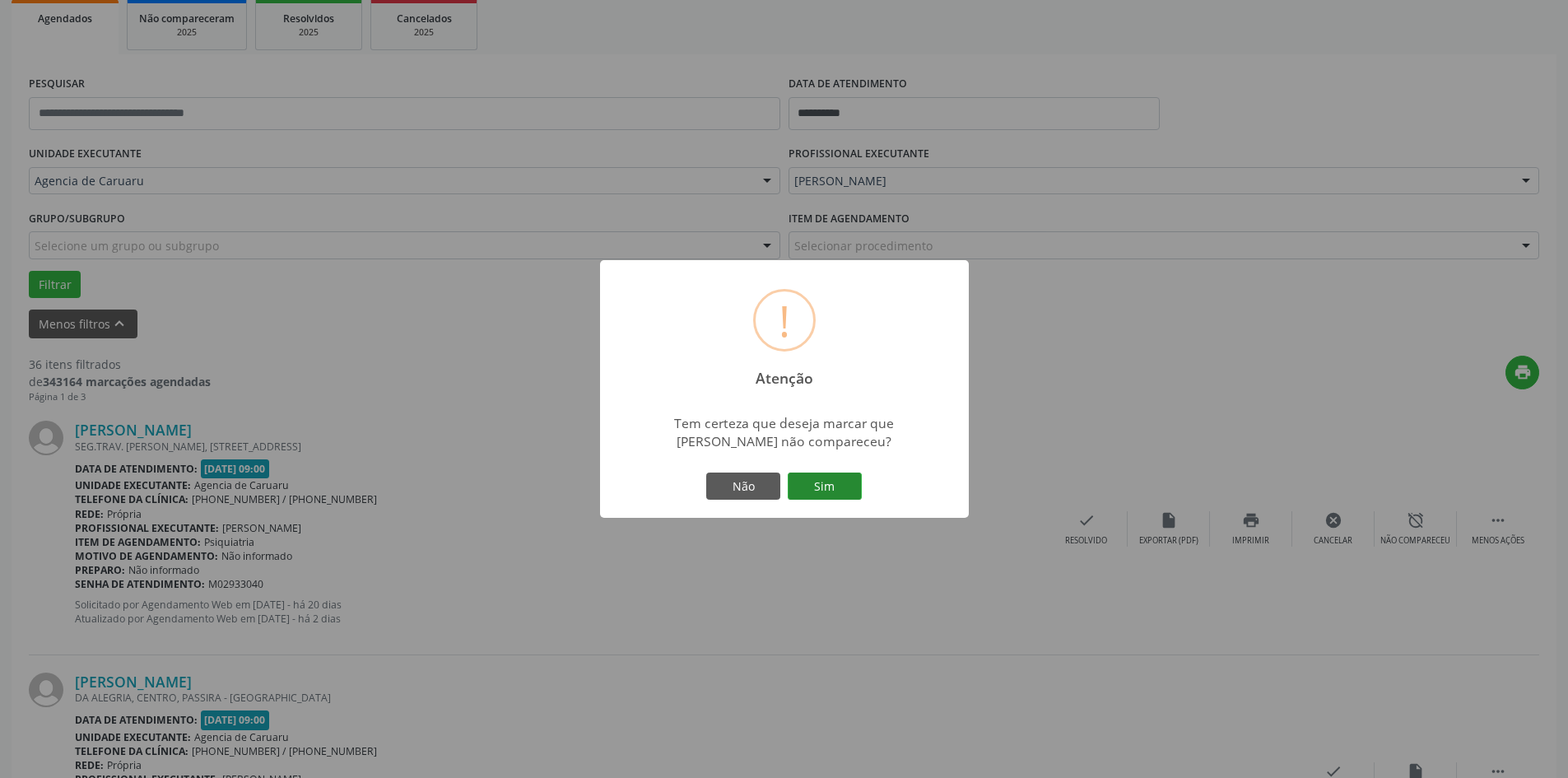
click at [829, 489] on button "Sim" at bounding box center [824, 486] width 74 height 28
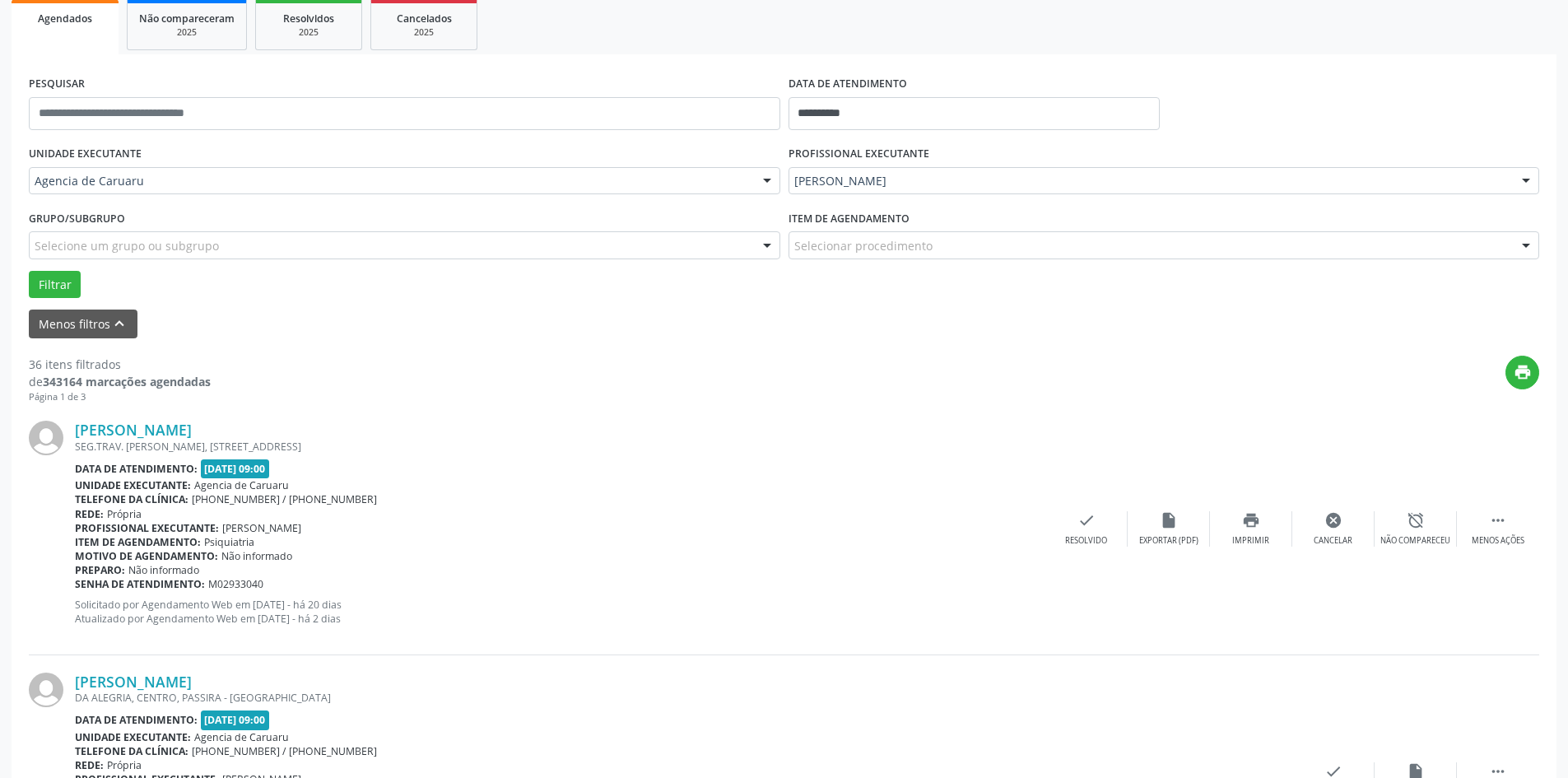
scroll to position [0, 0]
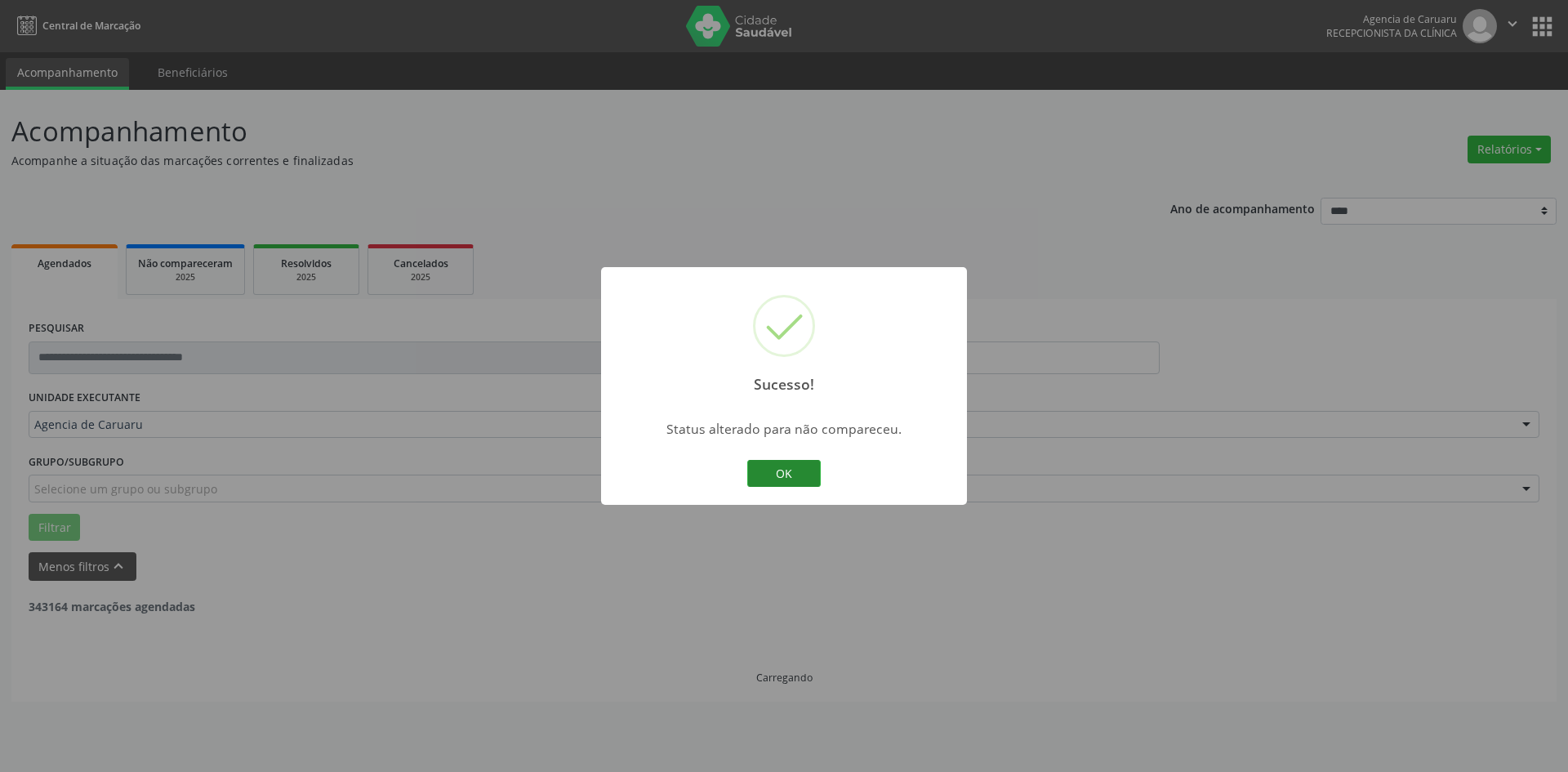
drag, startPoint x: 800, startPoint y: 468, endPoint x: 769, endPoint y: 489, distance: 37.4
click at [799, 468] on button "OK" at bounding box center [784, 474] width 74 height 28
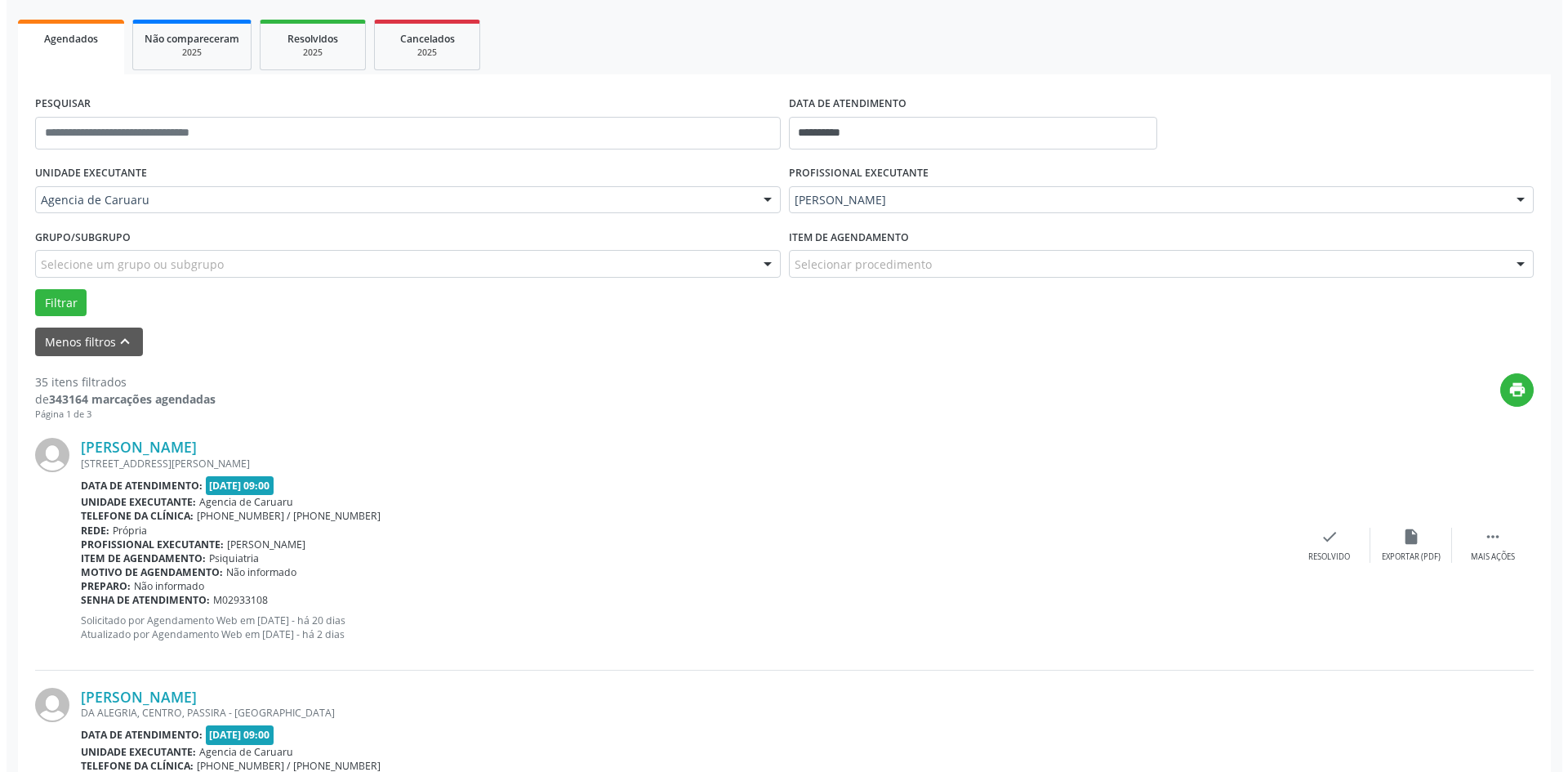
scroll to position [245, 0]
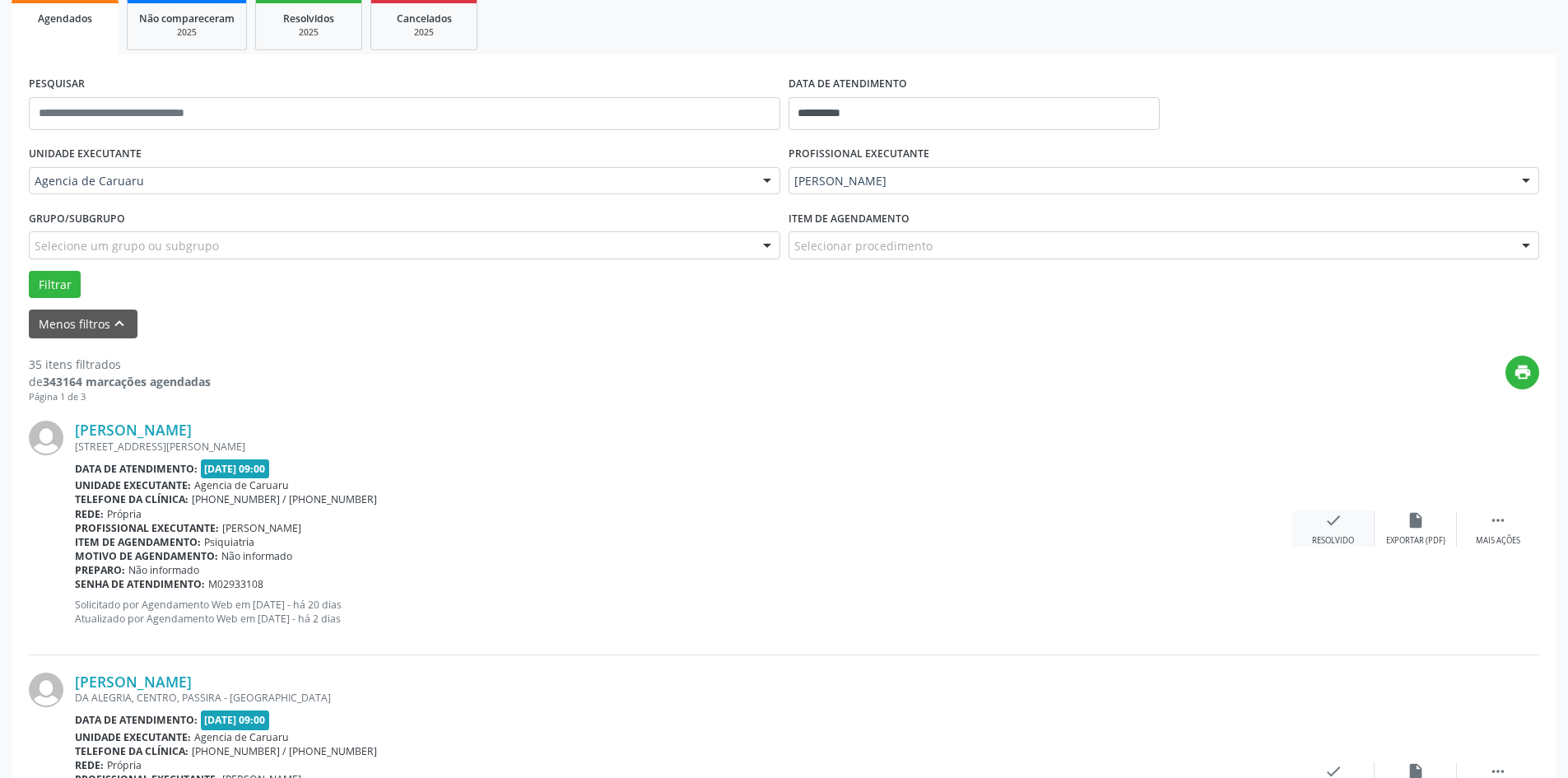
click at [1324, 531] on div "check Resolvido" at bounding box center [1333, 529] width 83 height 35
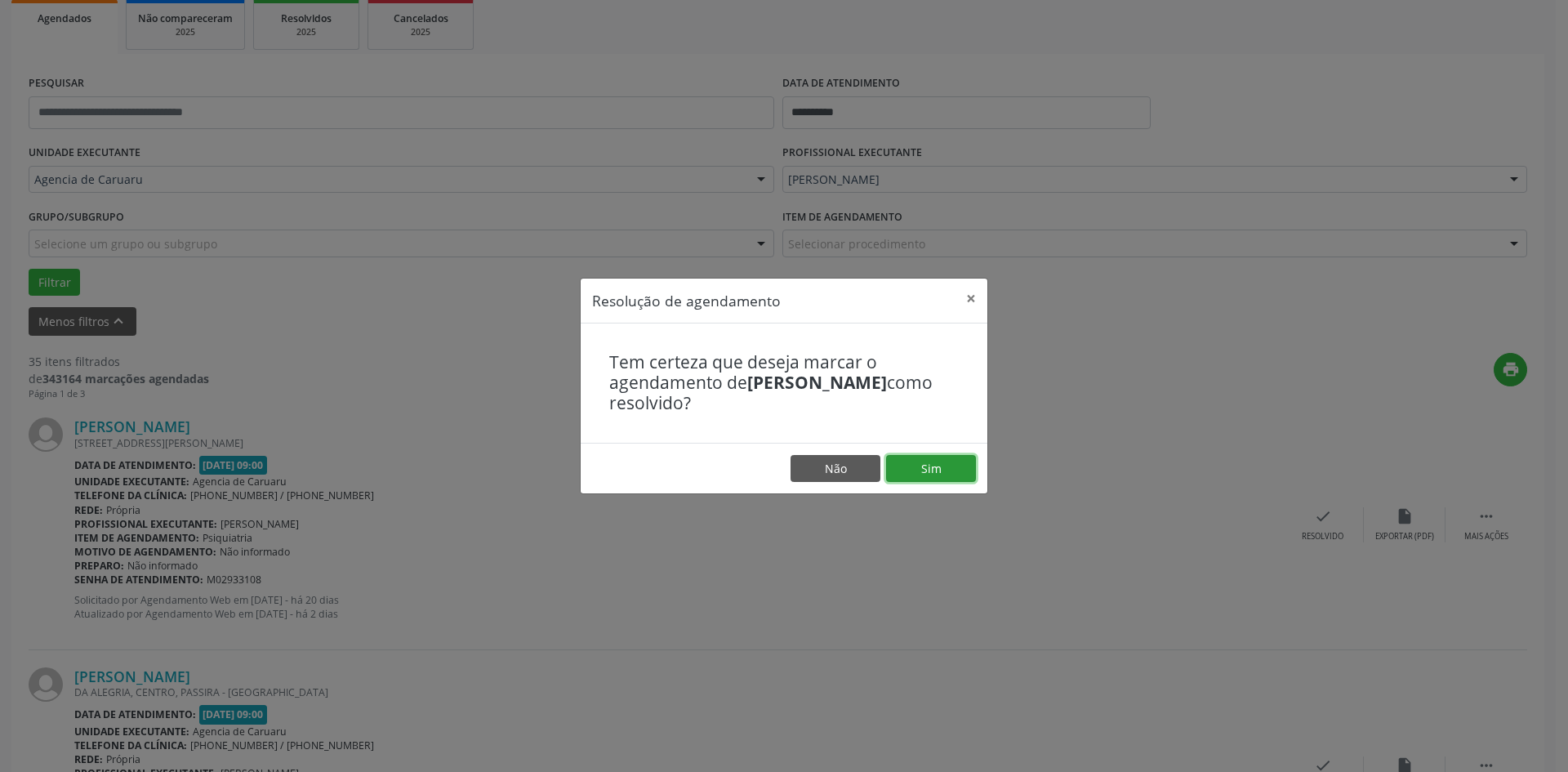
click at [950, 475] on button "Sim" at bounding box center [931, 469] width 89 height 28
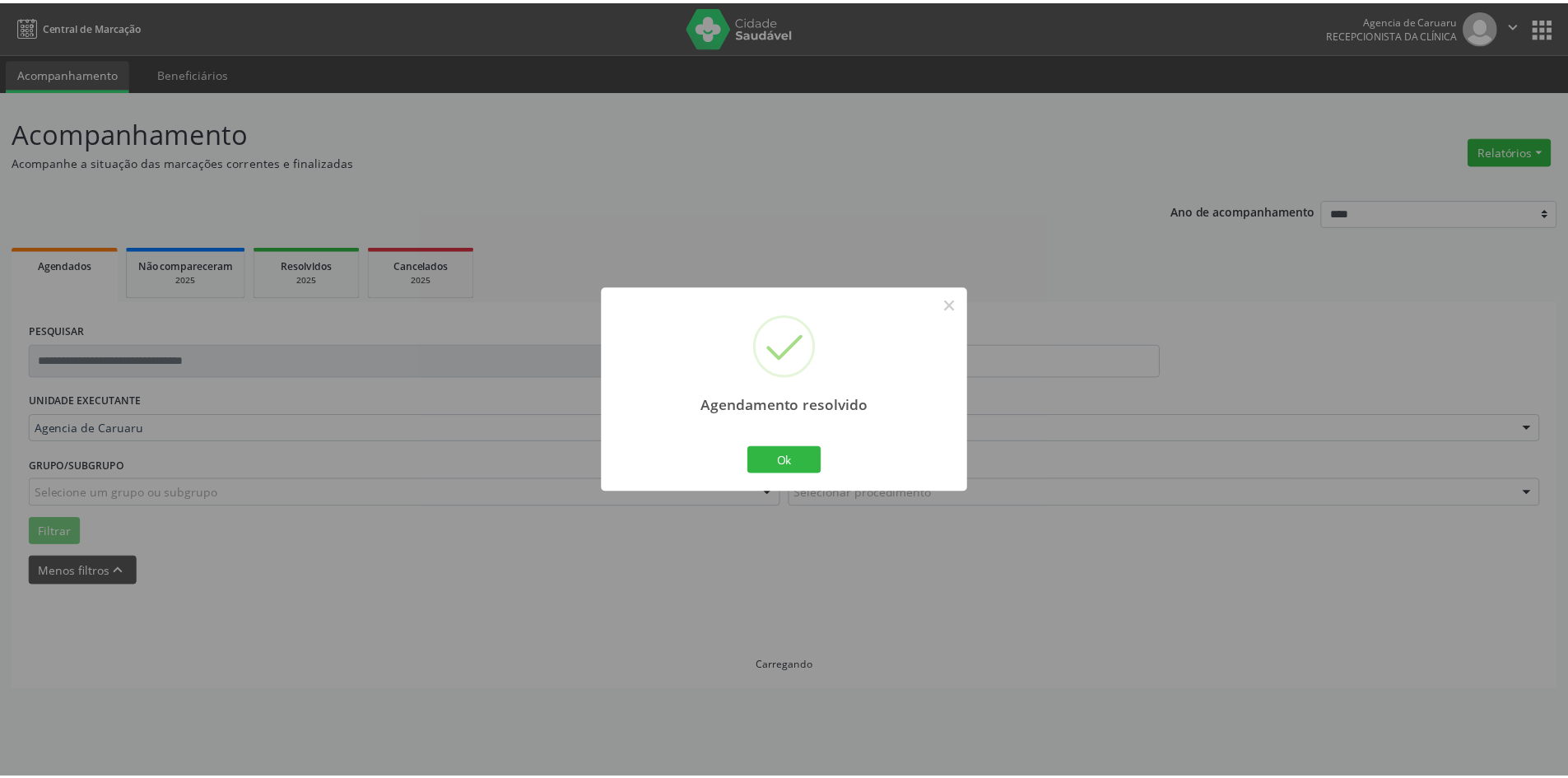
scroll to position [0, 0]
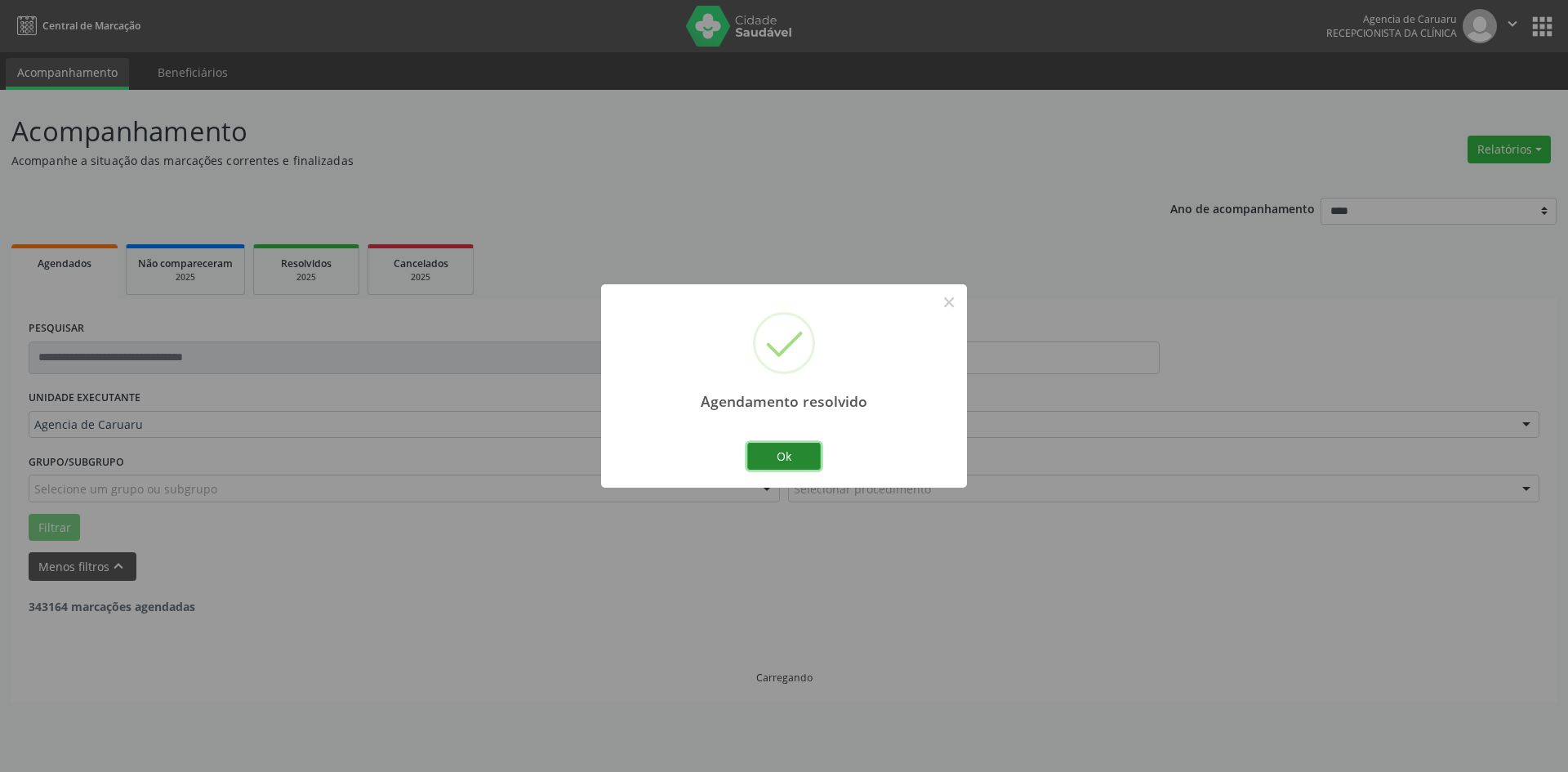
click at [771, 462] on button "Ok" at bounding box center [784, 457] width 74 height 28
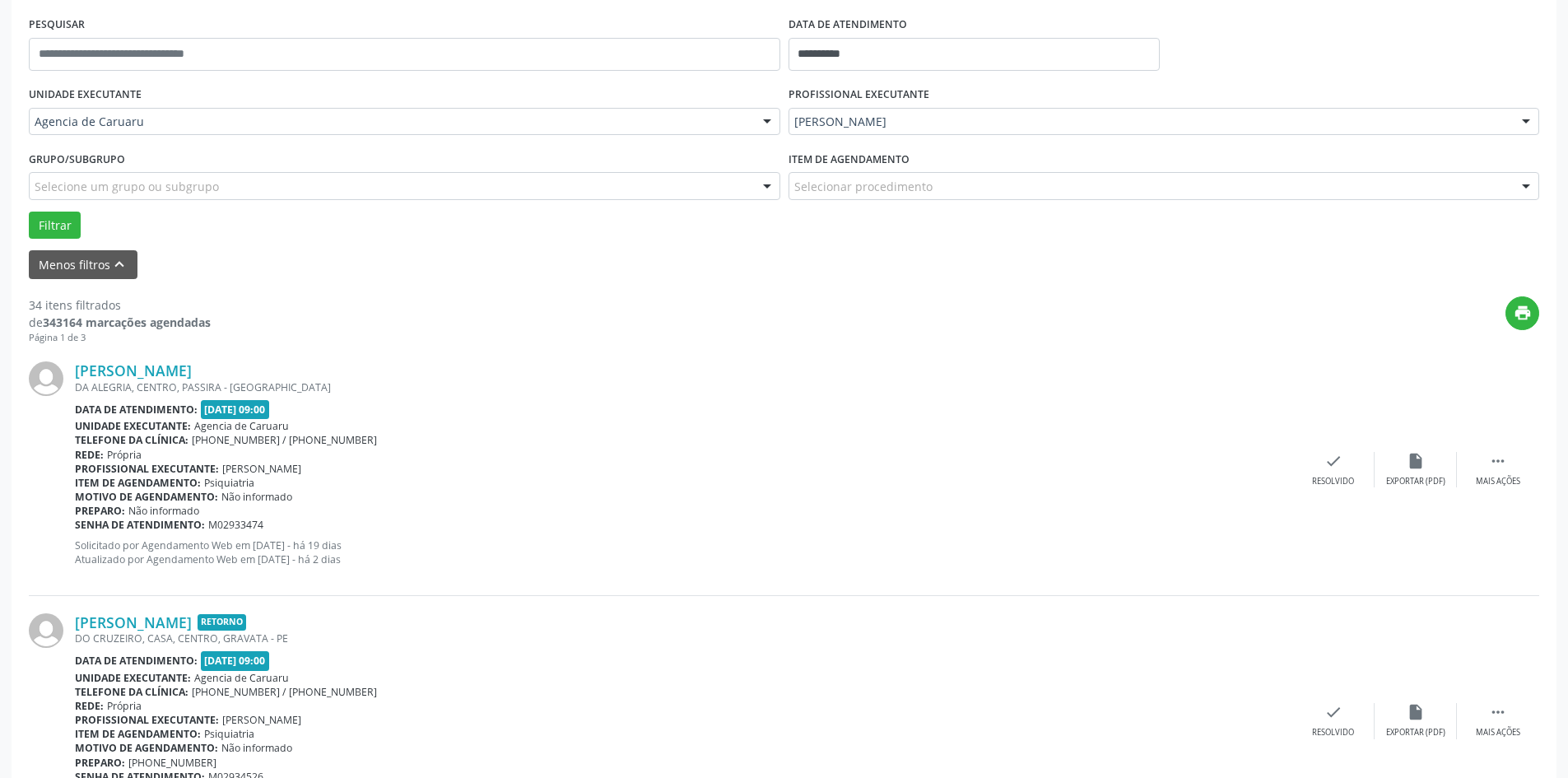
scroll to position [329, 0]
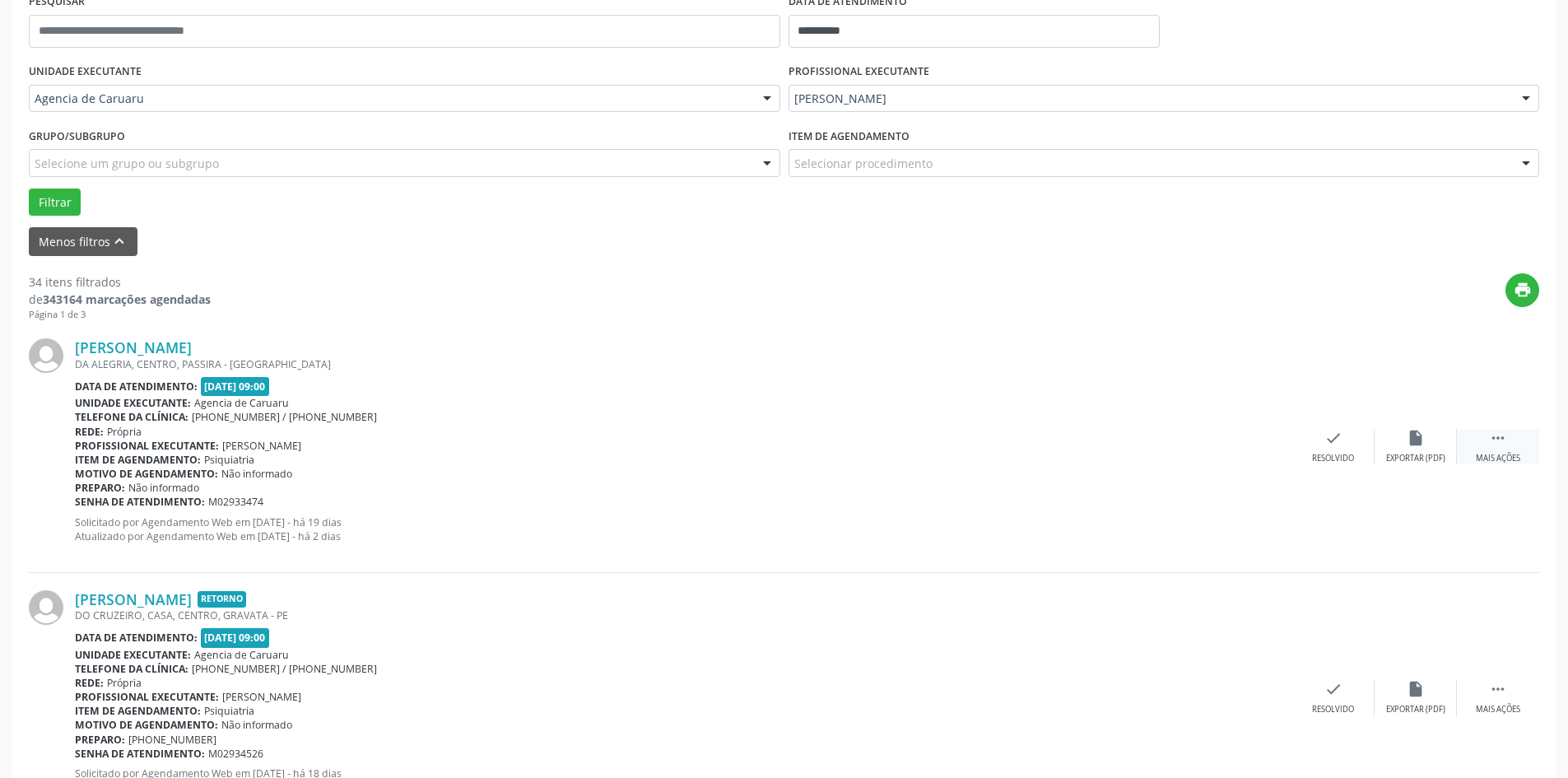
click at [1516, 442] on div " Mais ações" at bounding box center [1497, 446] width 83 height 35
click at [1411, 452] on div "alarm_off Não compareceu" at bounding box center [1416, 446] width 83 height 35
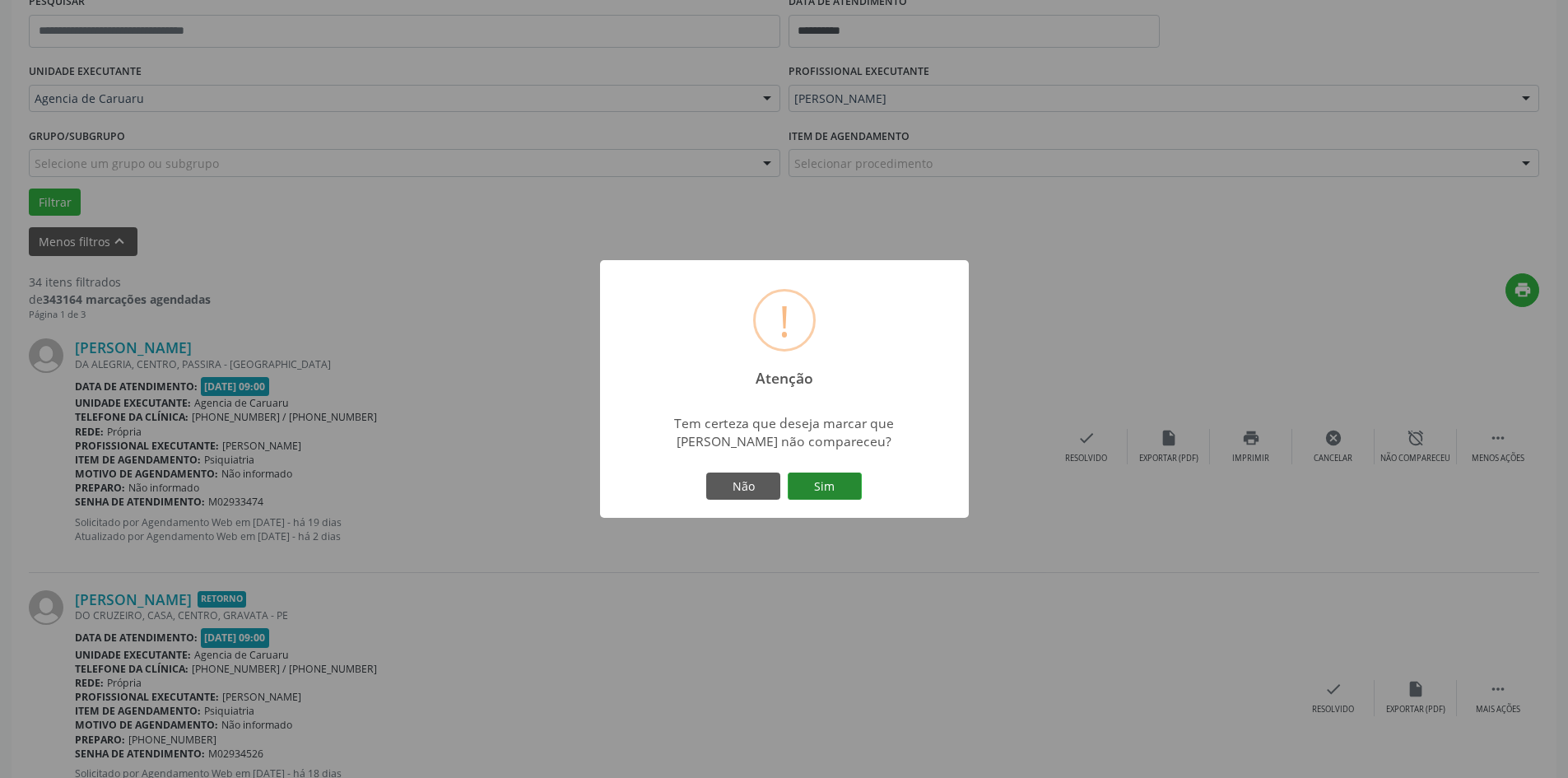
click at [843, 478] on button "Sim" at bounding box center [824, 486] width 74 height 28
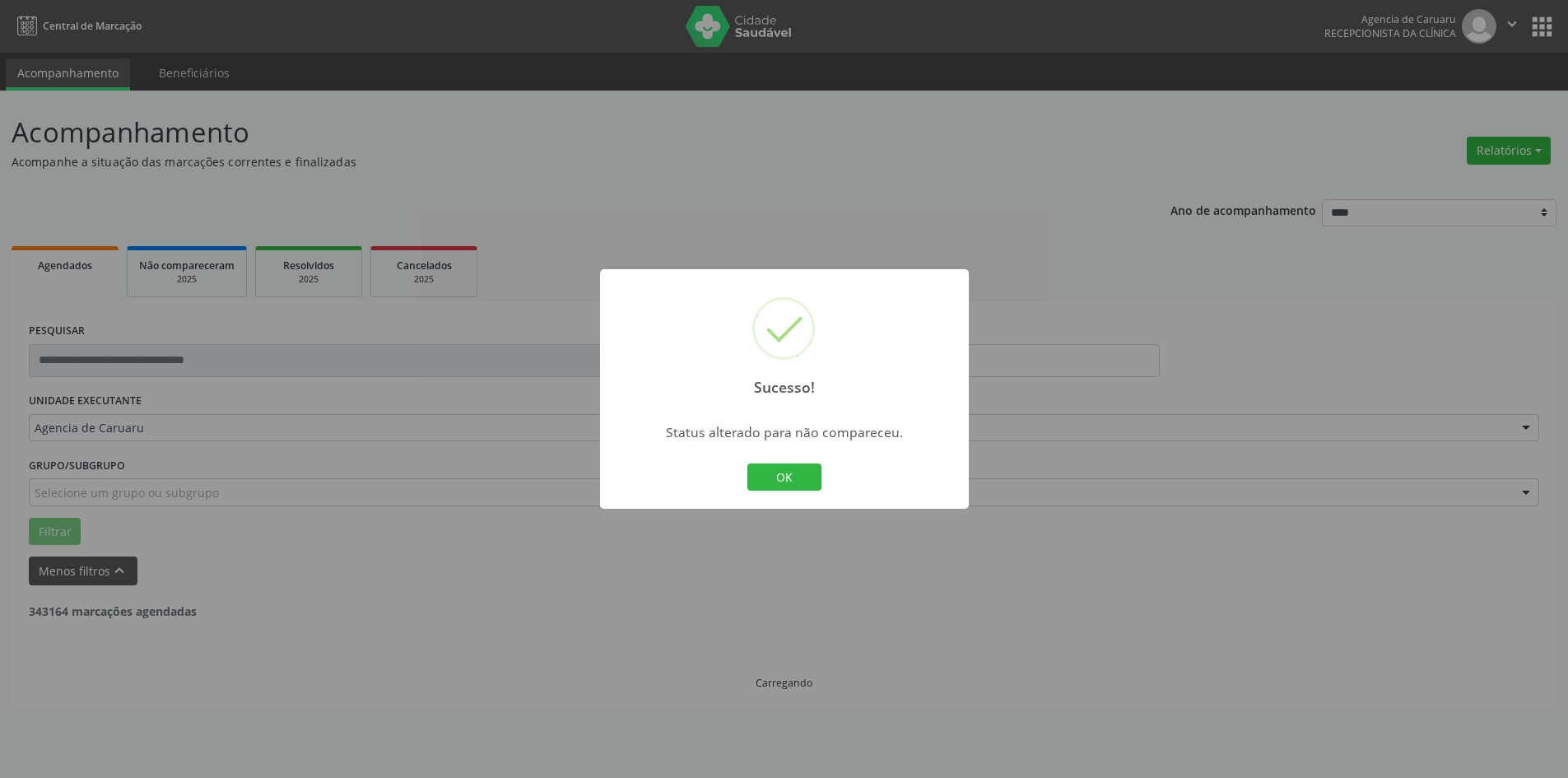
scroll to position [0, 0]
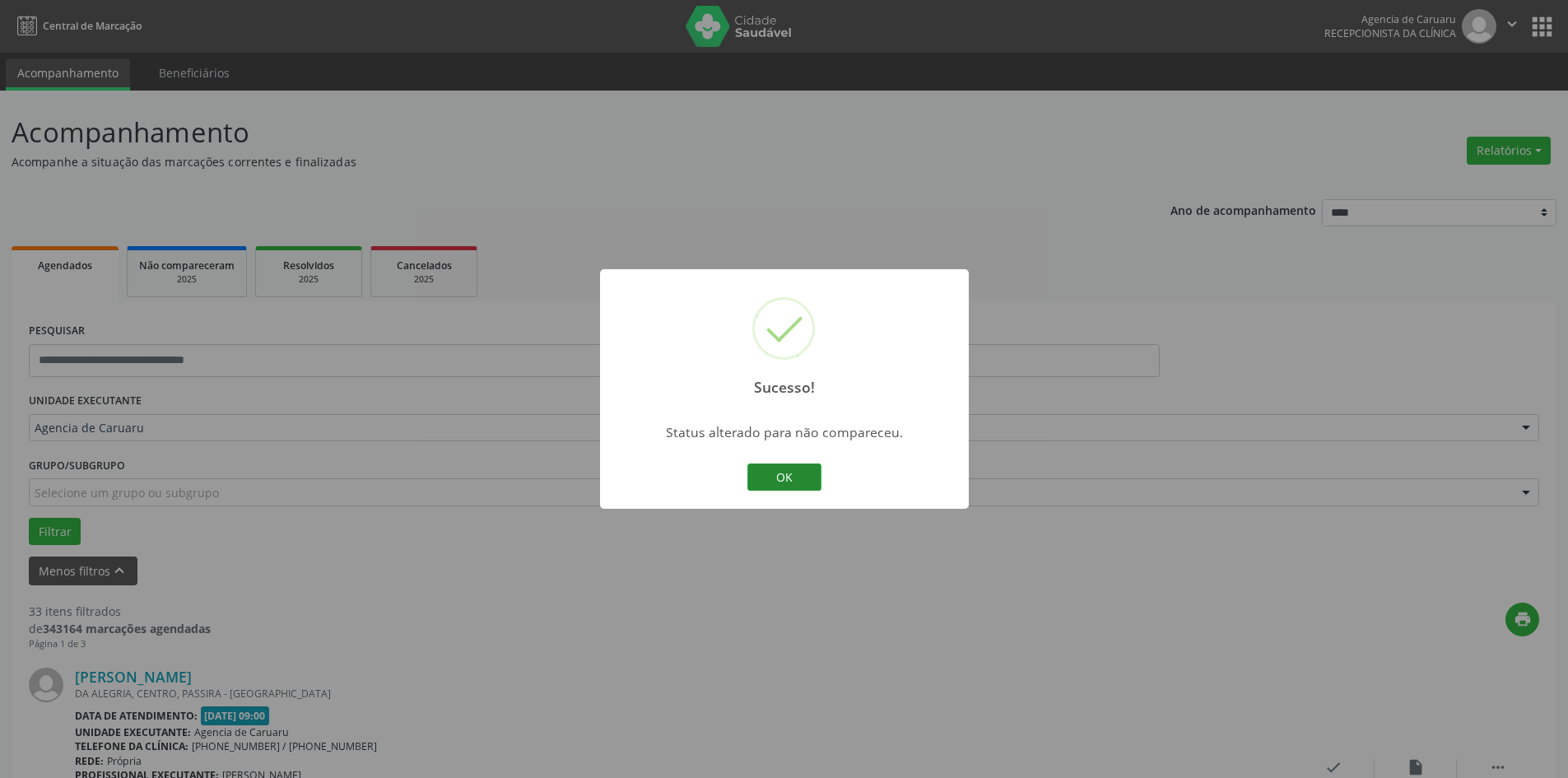
click at [780, 464] on button "OK" at bounding box center [784, 478] width 74 height 28
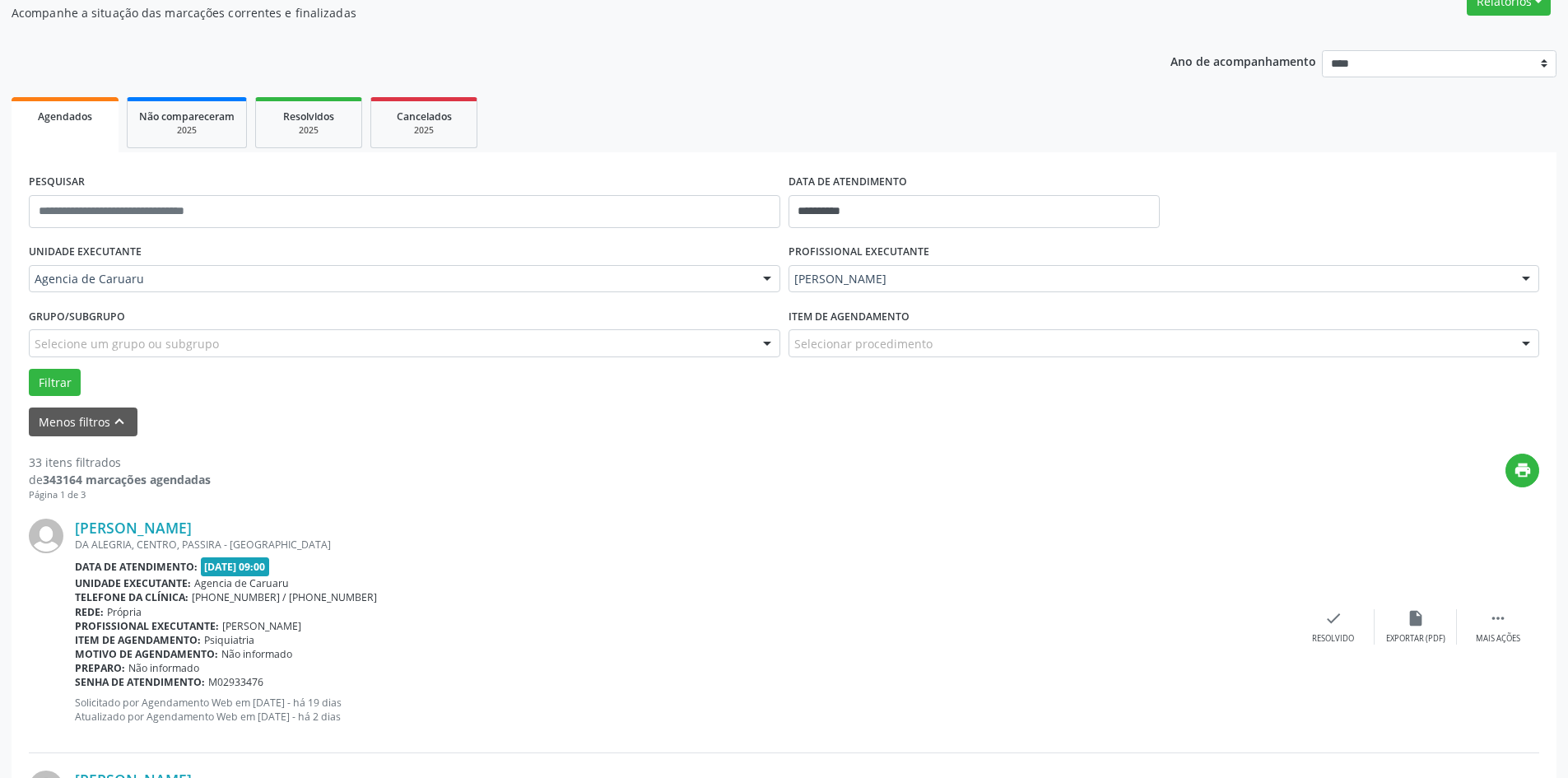
scroll to position [247, 0]
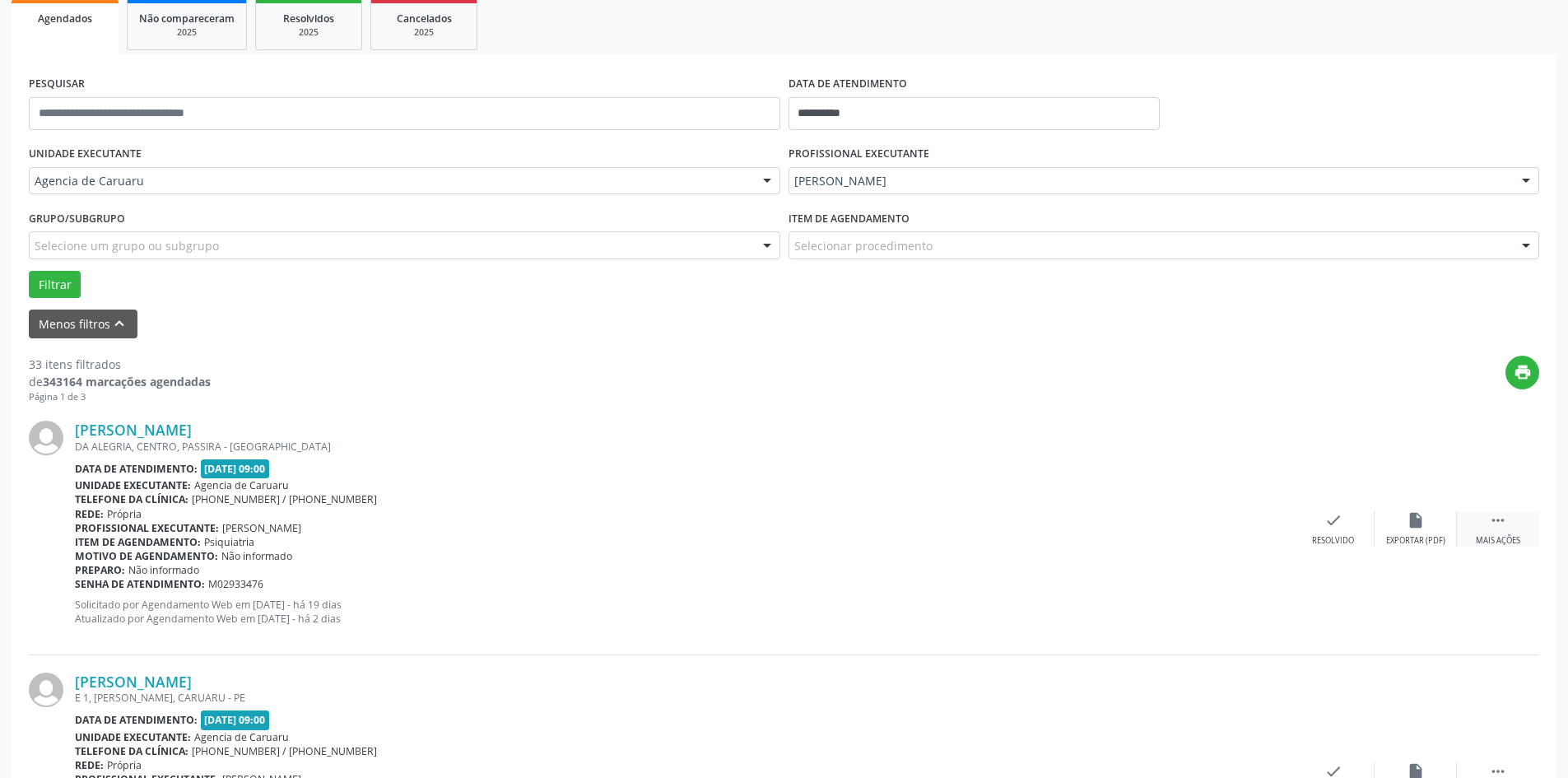
drag, startPoint x: 1485, startPoint y: 524, endPoint x: 1476, endPoint y: 523, distance: 9.1
click at [1485, 523] on div " Mais ações" at bounding box center [1497, 529] width 83 height 35
click at [1405, 521] on div "alarm_off Não compareceu" at bounding box center [1416, 529] width 83 height 35
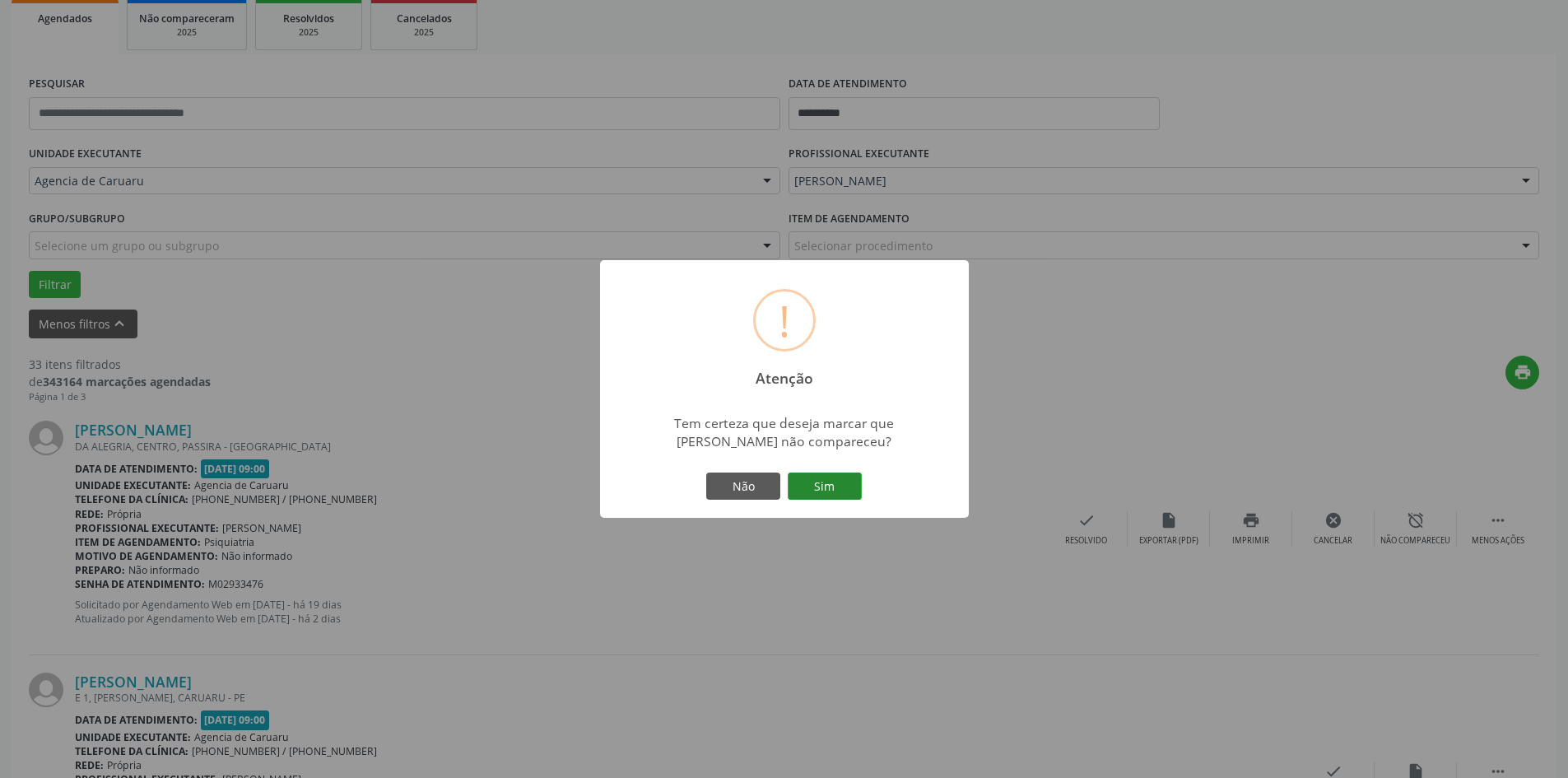
click at [822, 497] on button "Sim" at bounding box center [824, 486] width 74 height 28
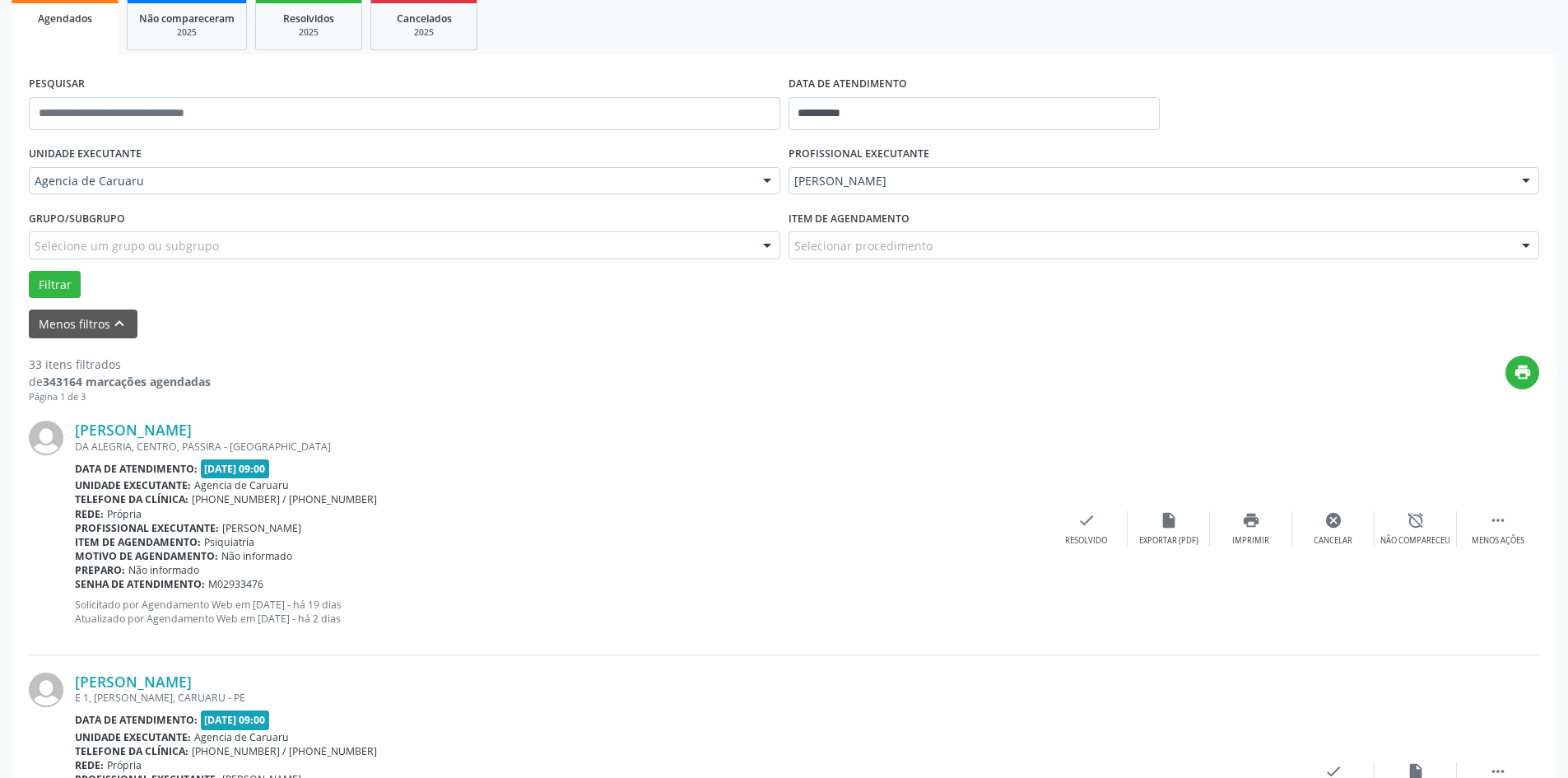
scroll to position [0, 0]
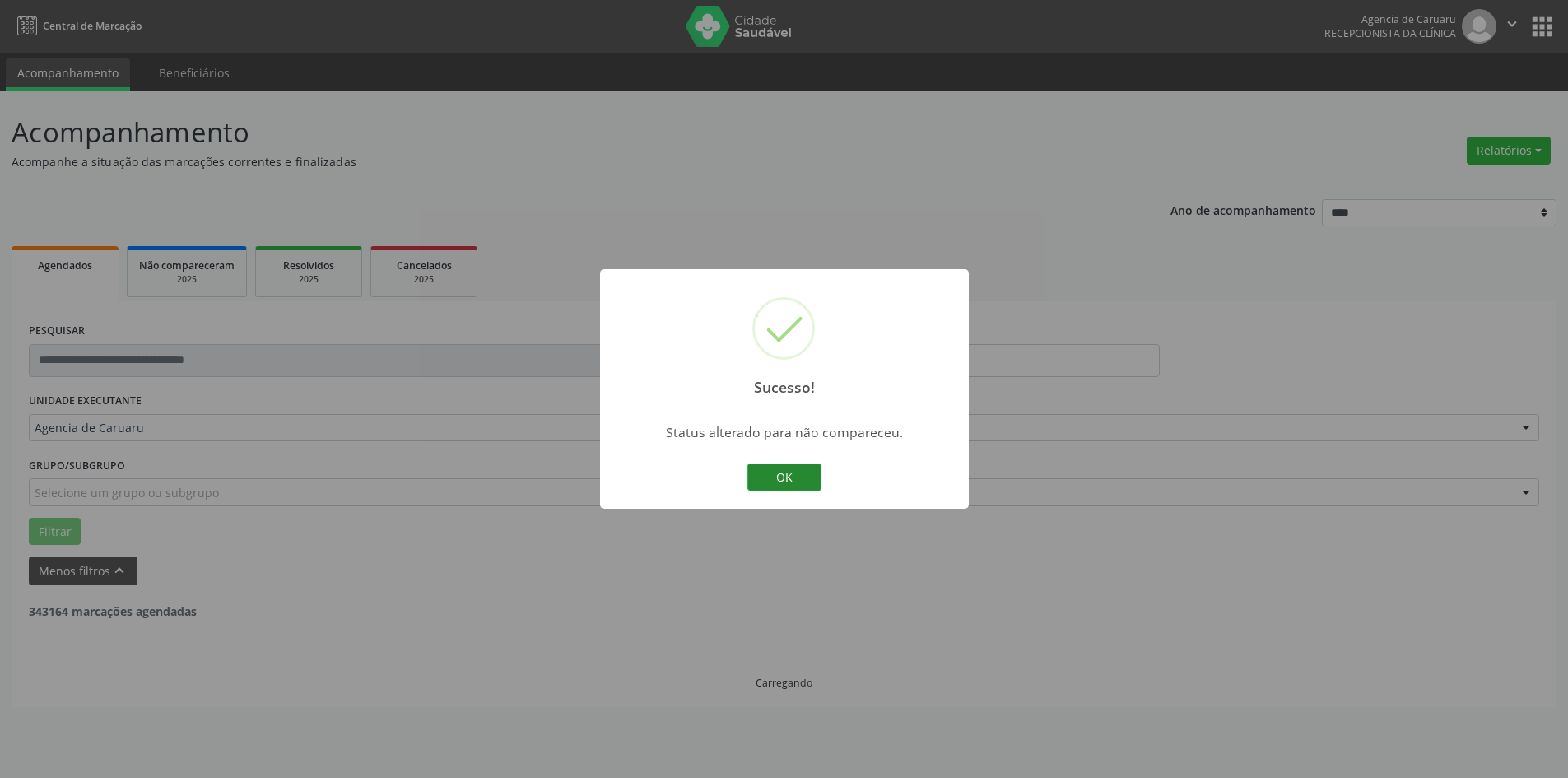
click at [785, 486] on button "OK" at bounding box center [784, 478] width 74 height 28
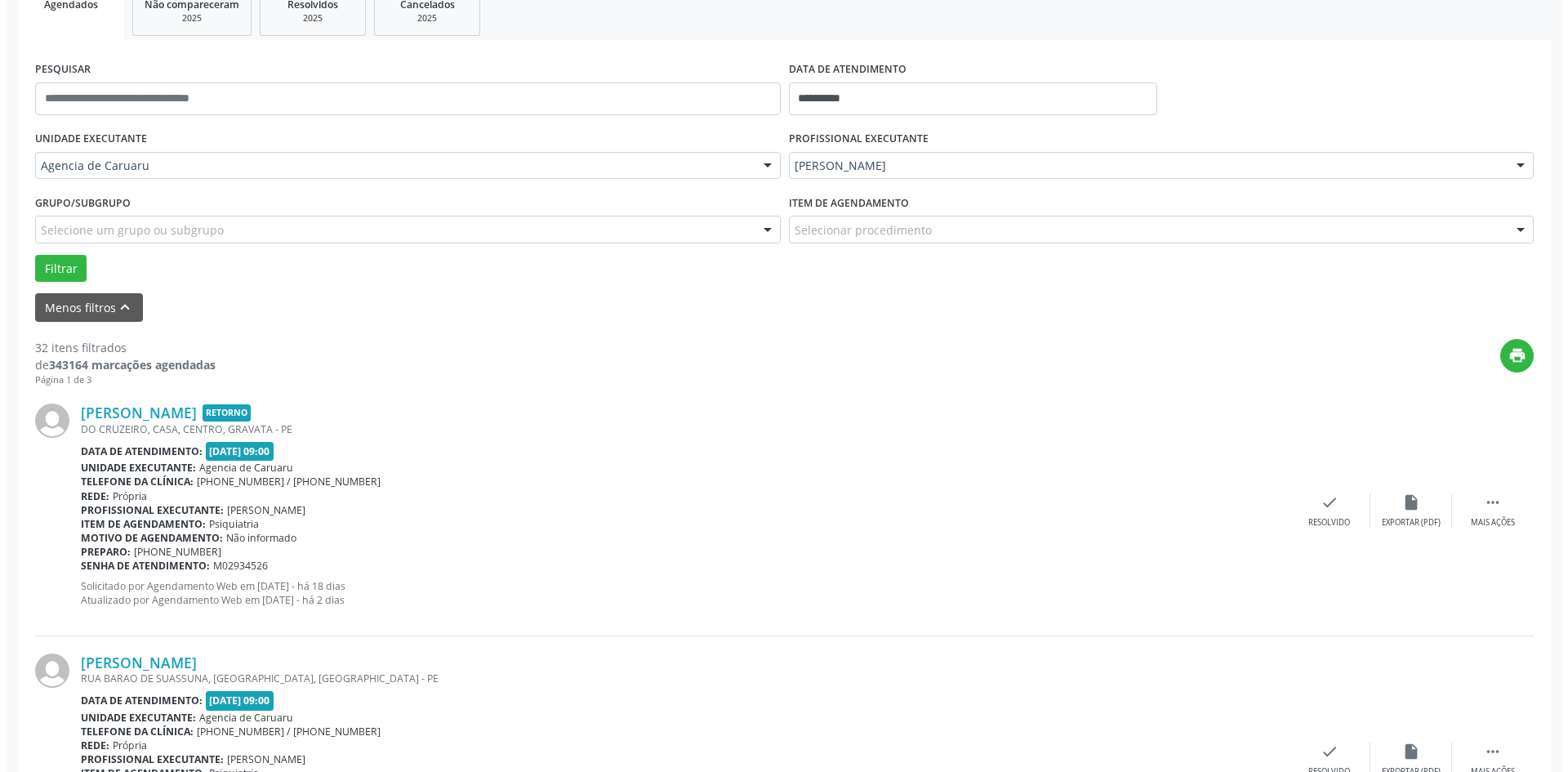
scroll to position [327, 0]
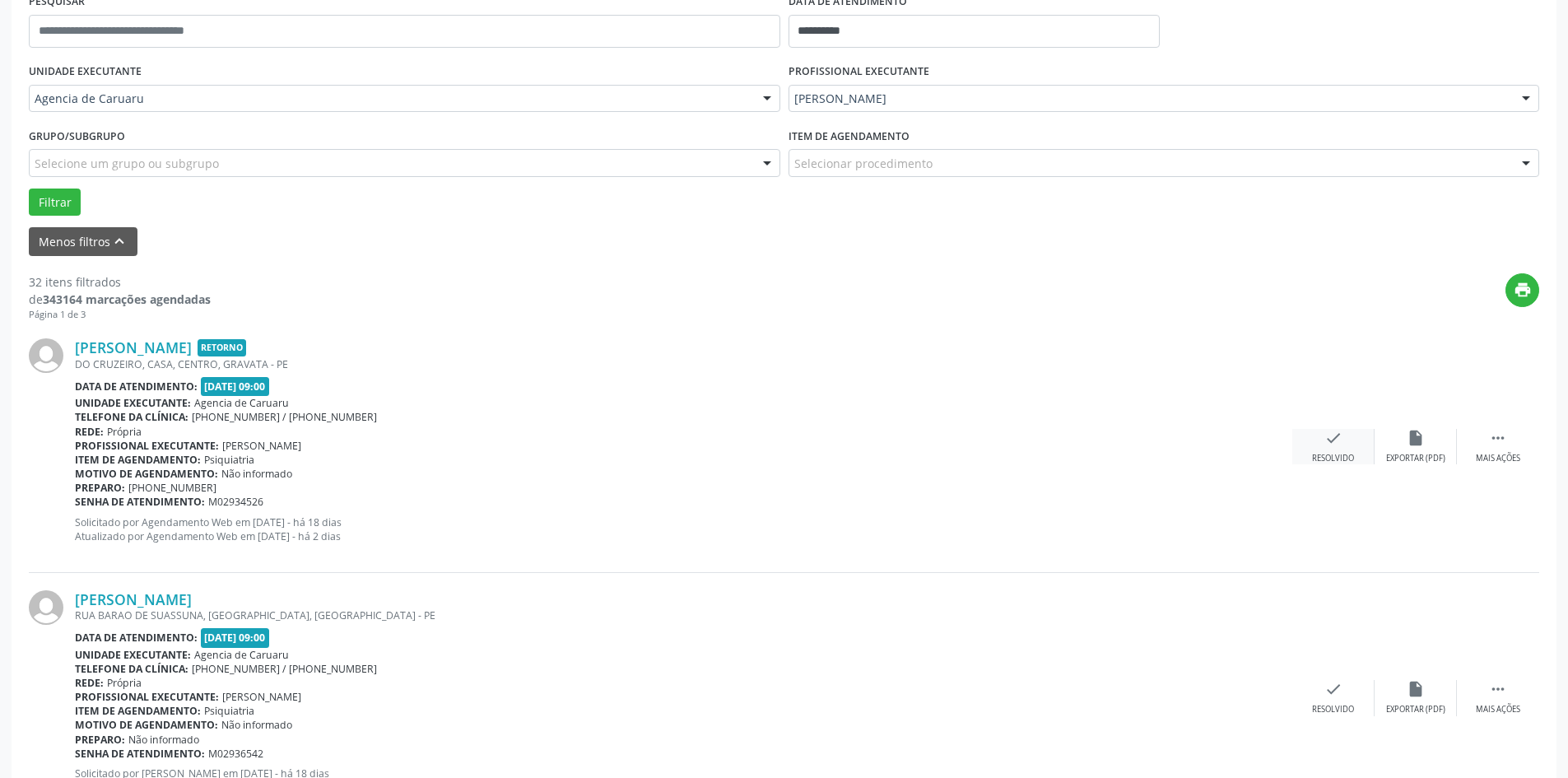
click at [1339, 442] on icon "check" at bounding box center [1333, 437] width 18 height 18
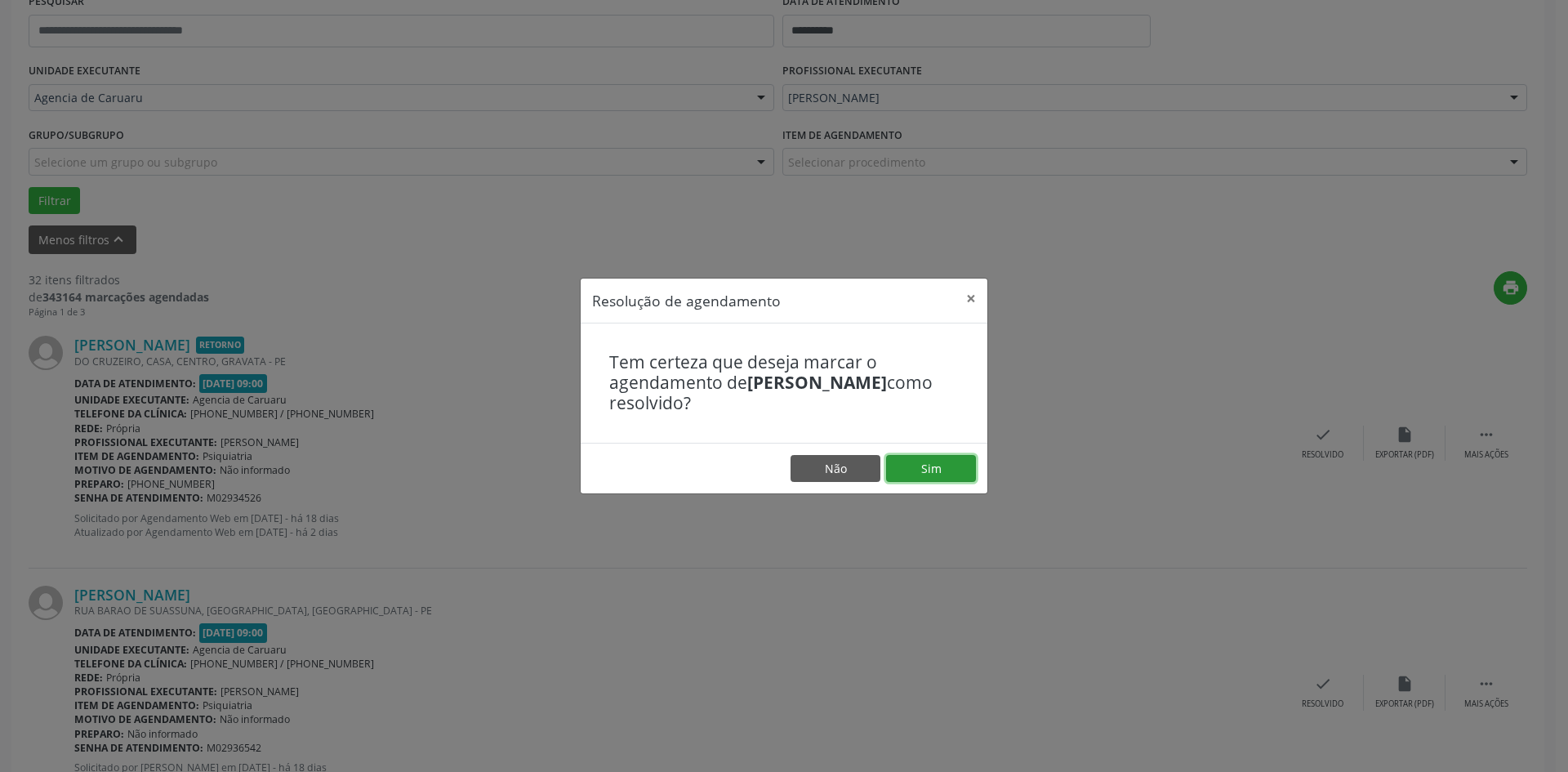
click at [955, 478] on button "Sim" at bounding box center [931, 469] width 89 height 28
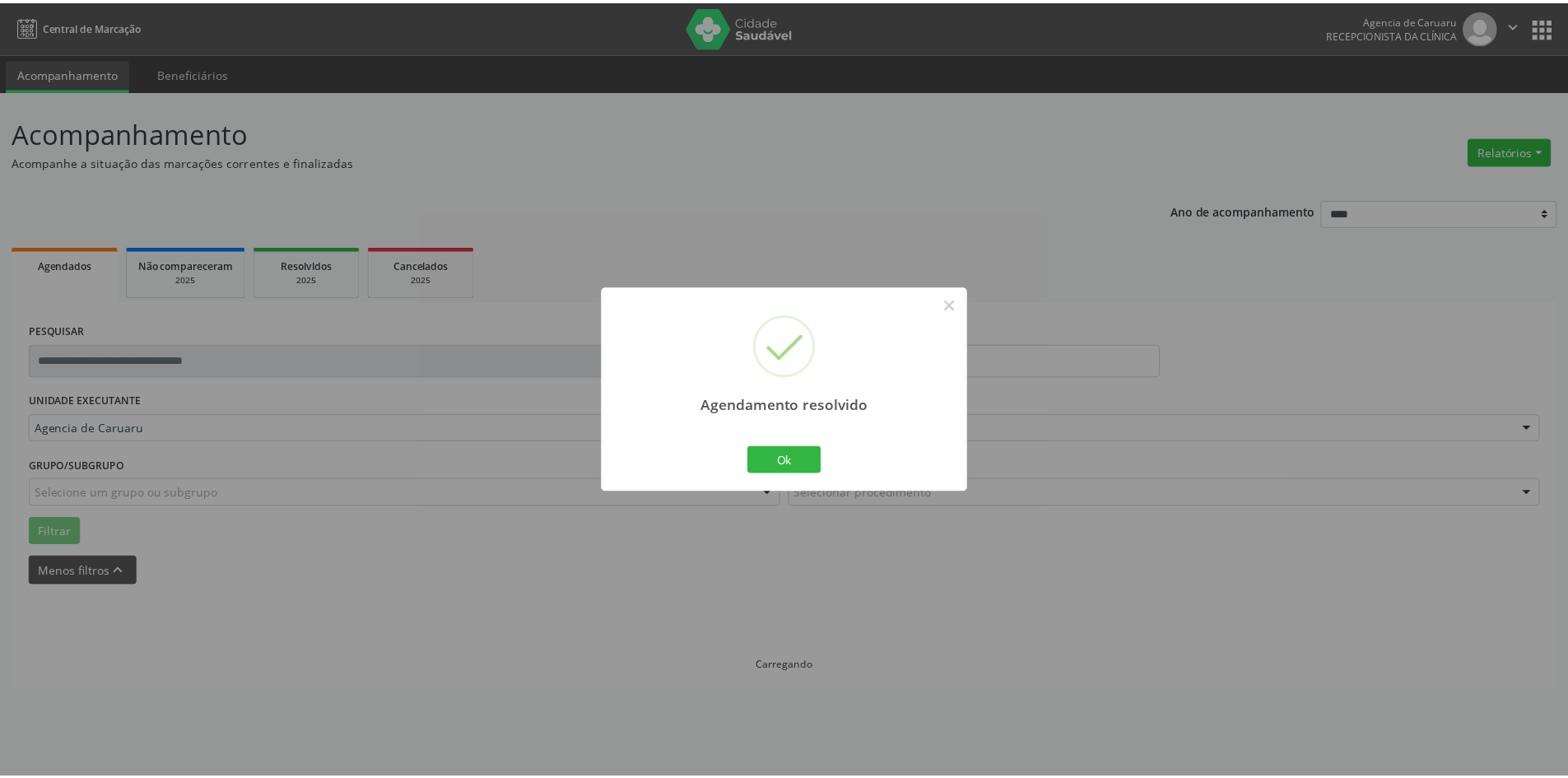
scroll to position [0, 0]
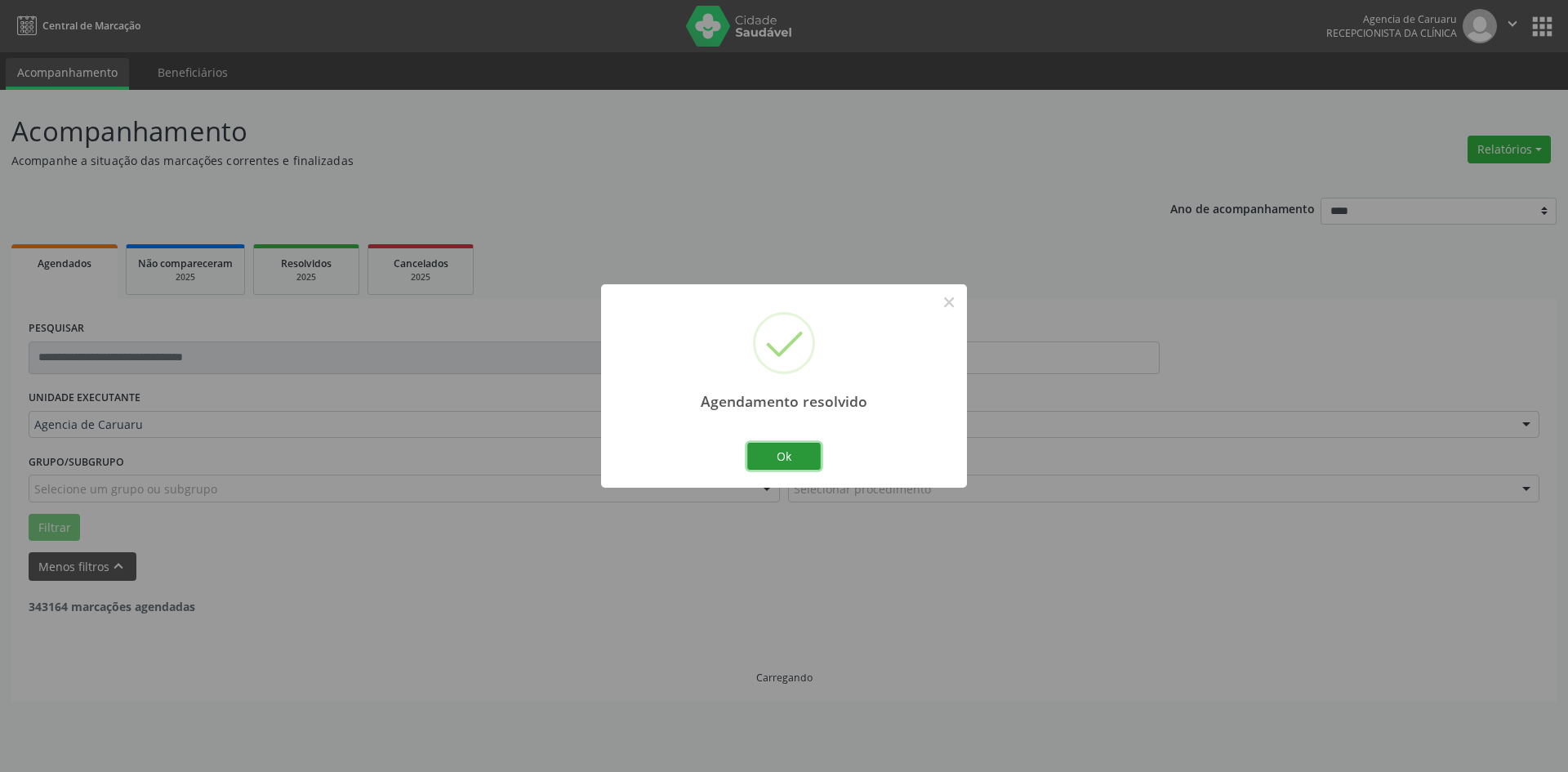
click at [803, 456] on button "Ok" at bounding box center [784, 457] width 74 height 28
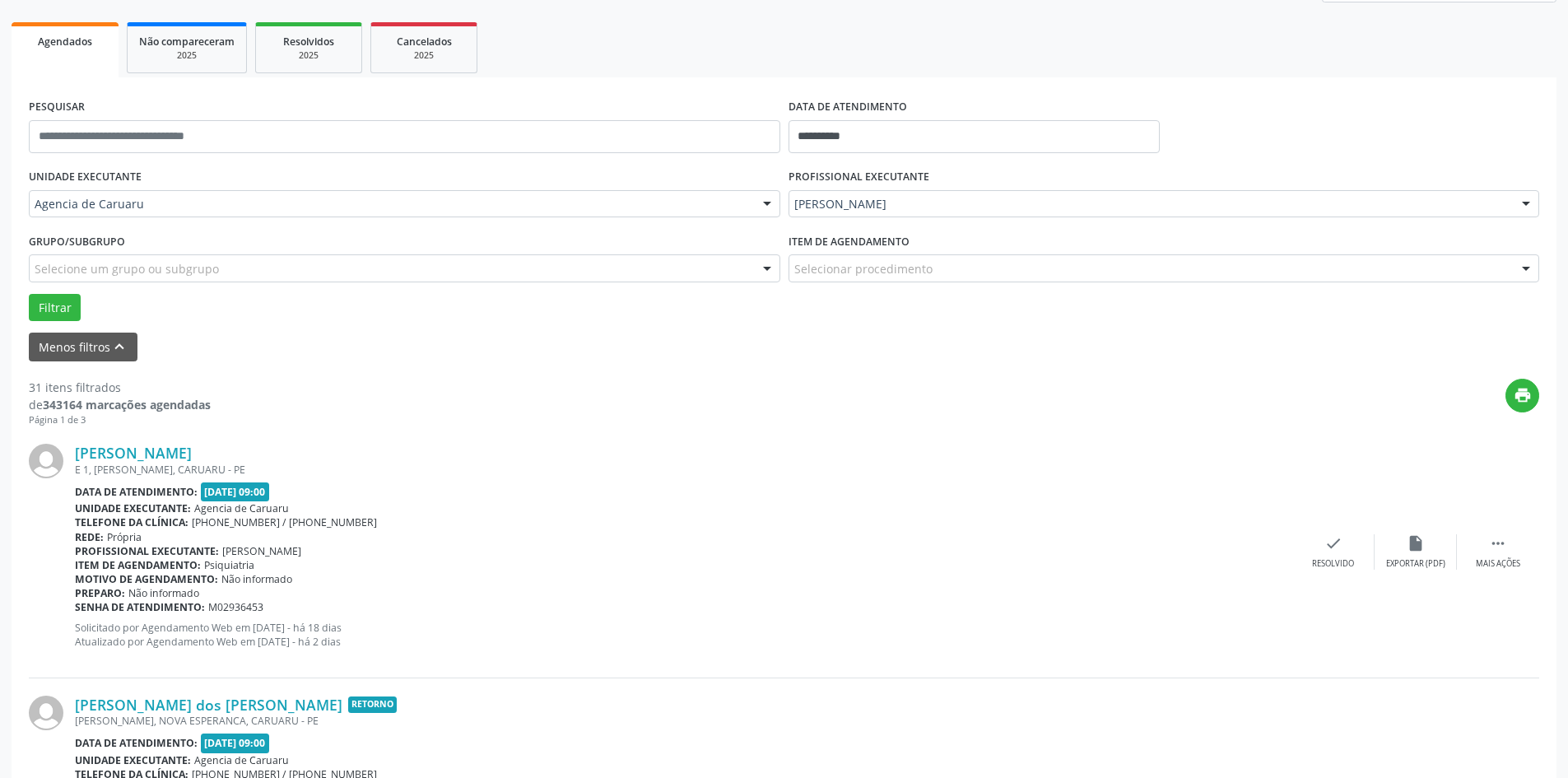
scroll to position [247, 0]
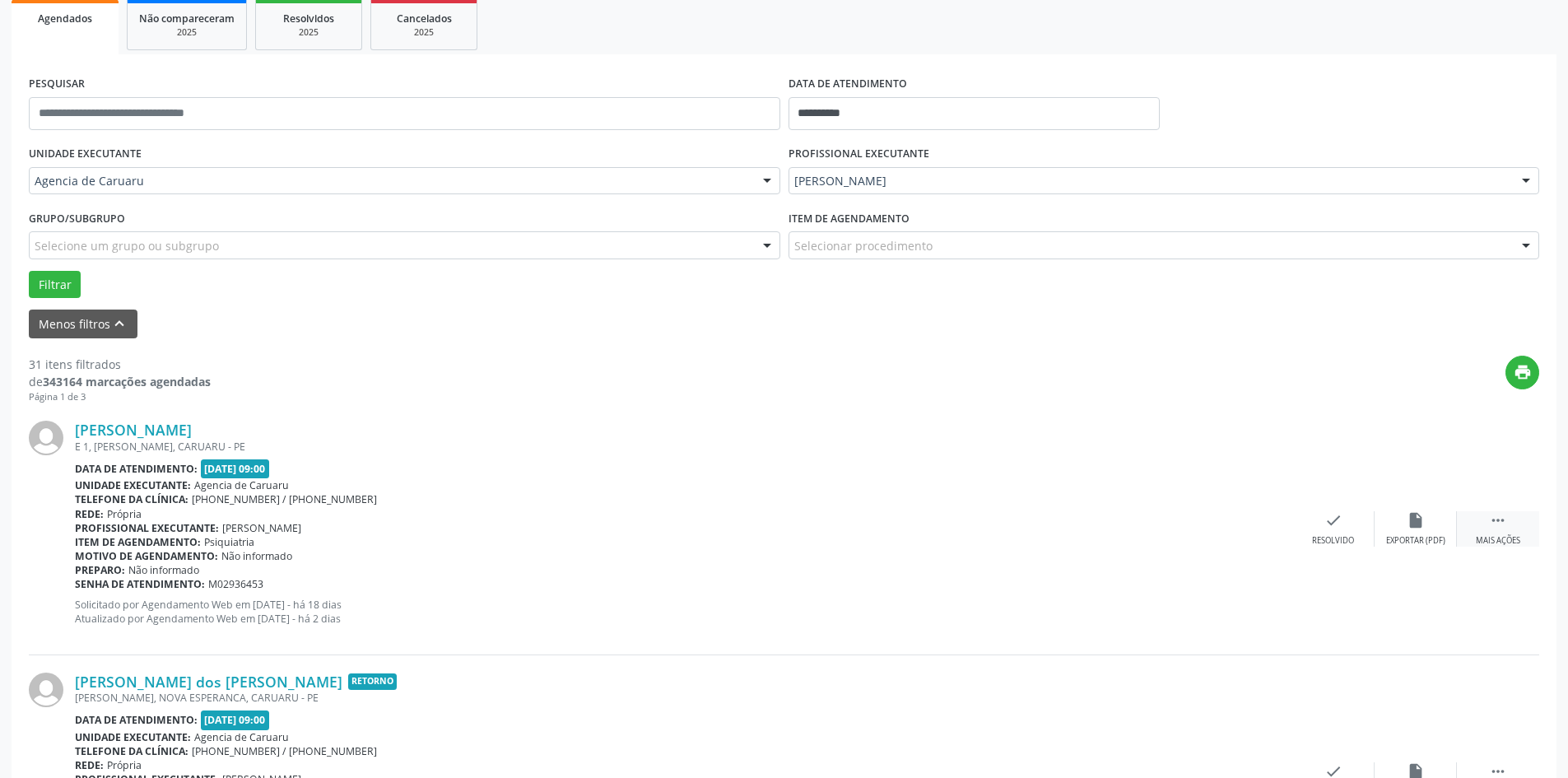
click at [1499, 530] on div " Mais ações" at bounding box center [1497, 529] width 83 height 35
click at [1409, 533] on div "alarm_off Não compareceu" at bounding box center [1416, 529] width 83 height 35
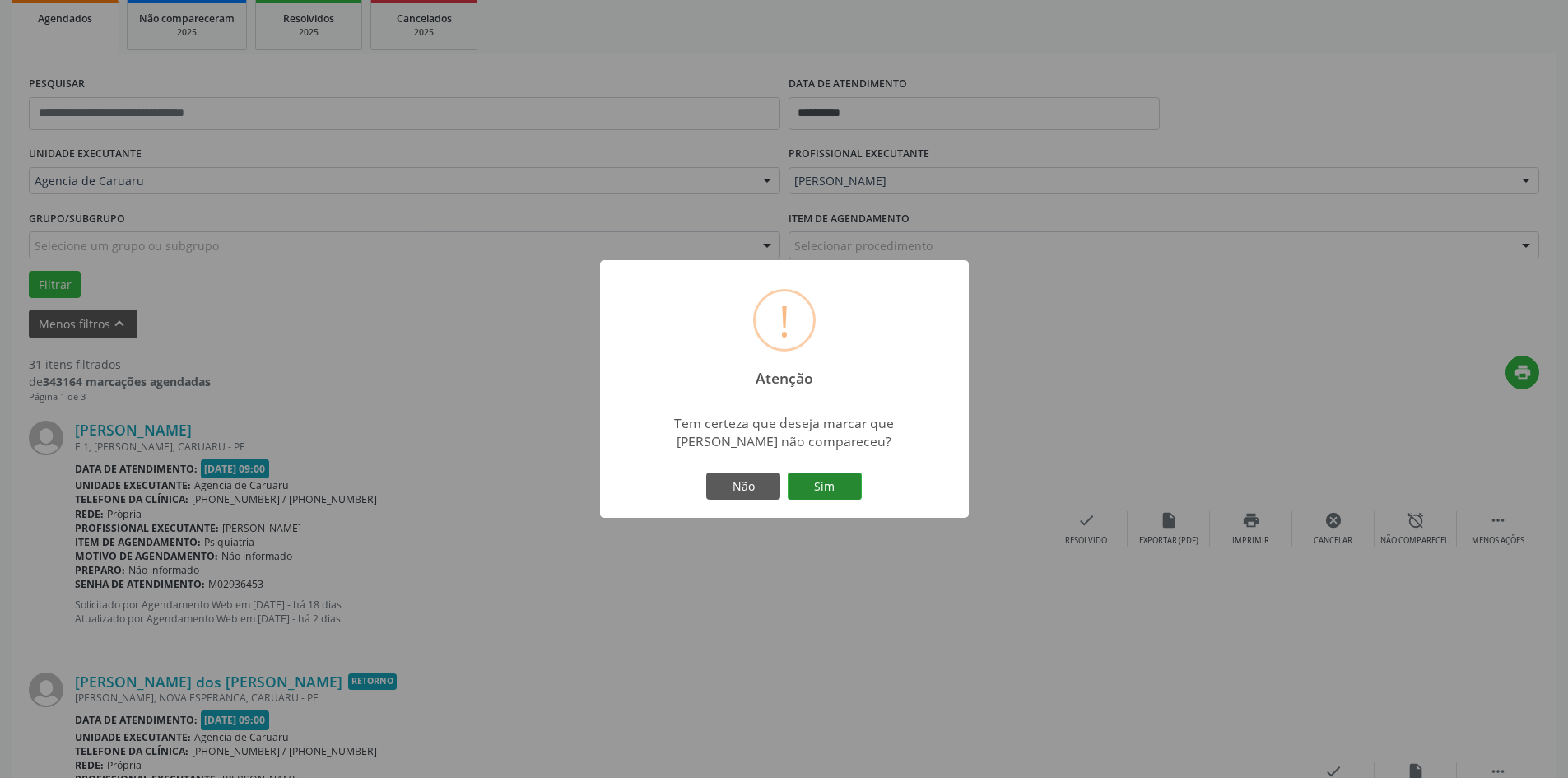
click at [825, 478] on button "Sim" at bounding box center [824, 486] width 74 height 28
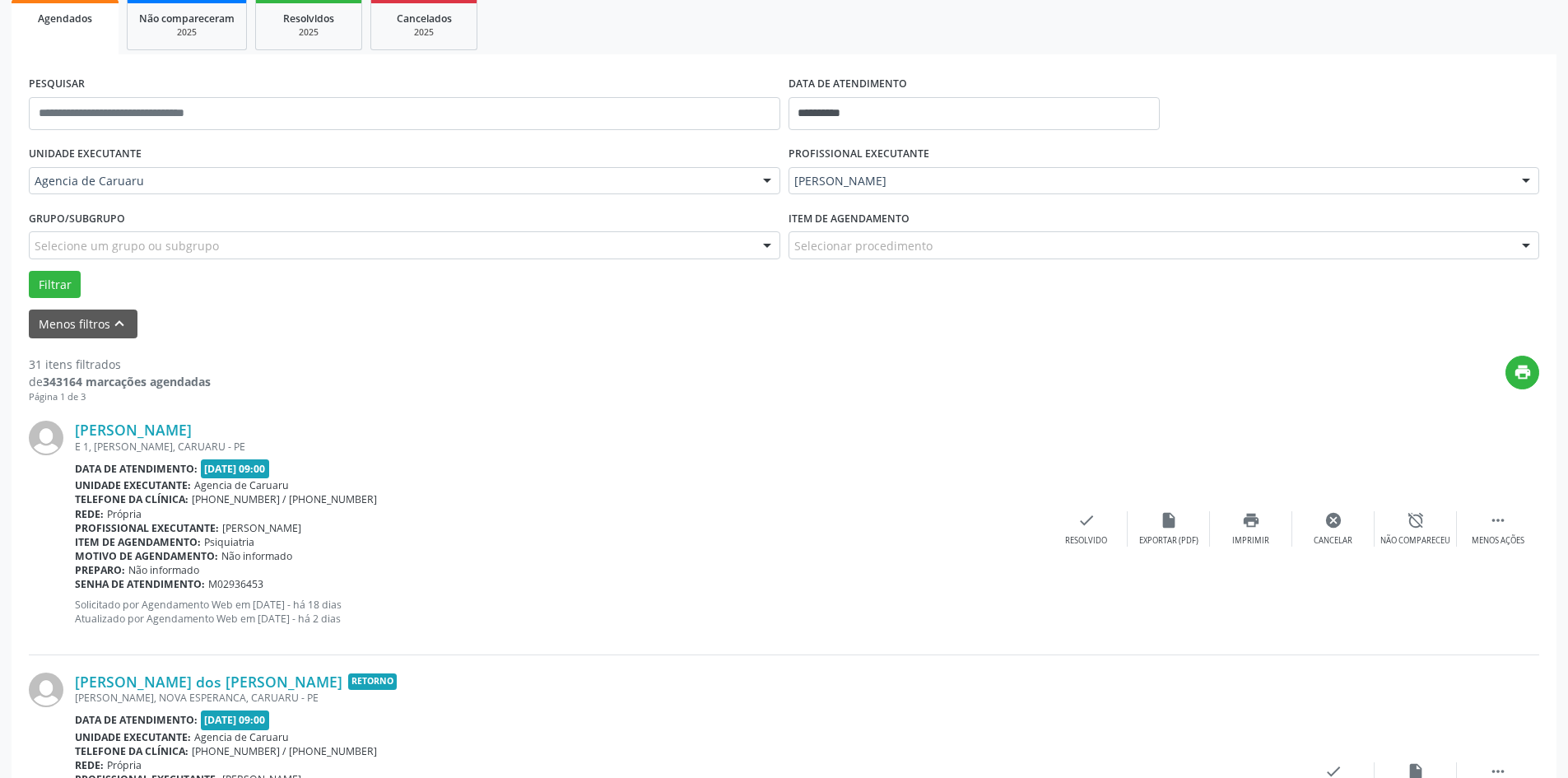
scroll to position [0, 0]
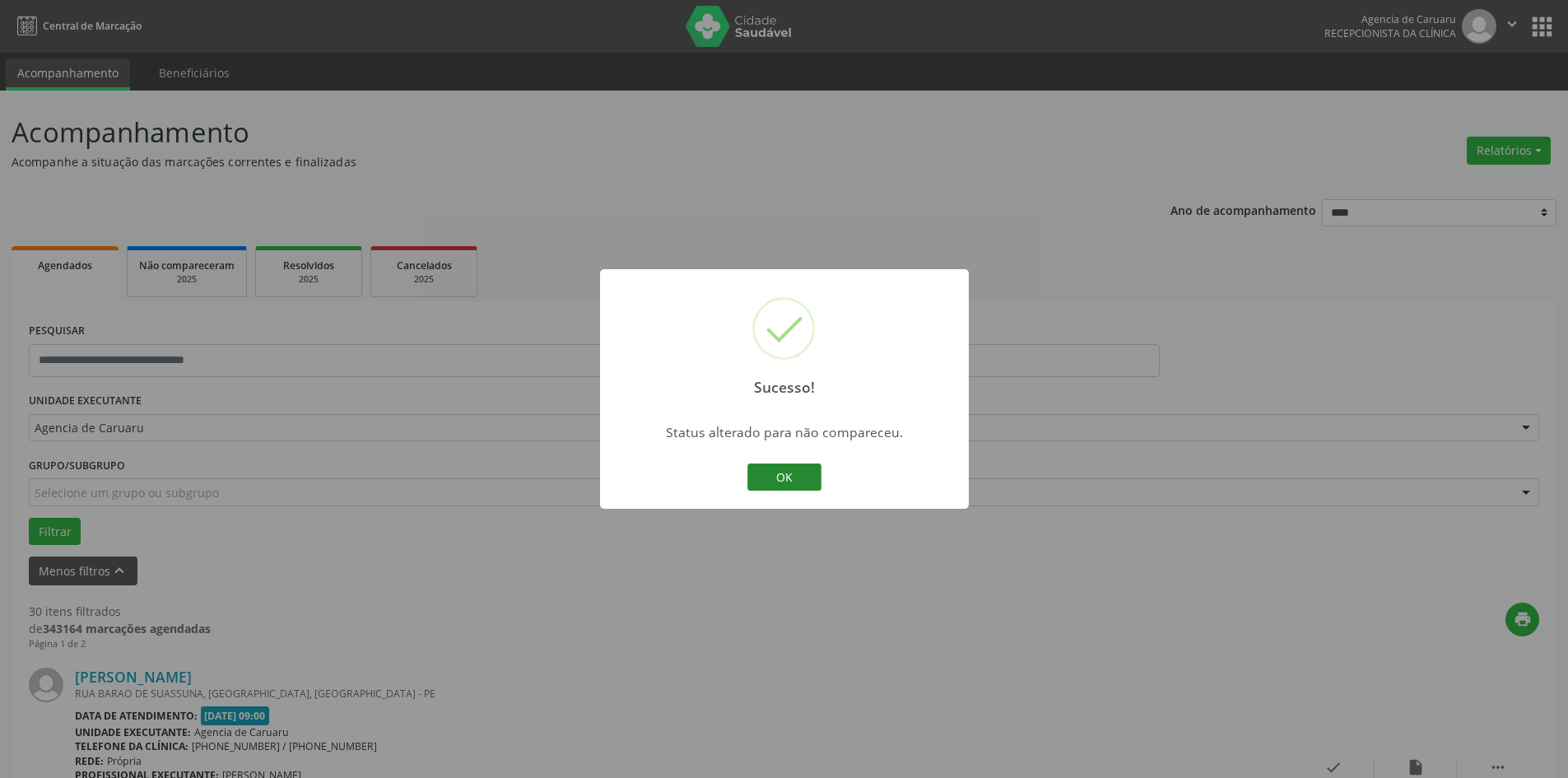
click at [776, 479] on button "OK" at bounding box center [784, 478] width 74 height 28
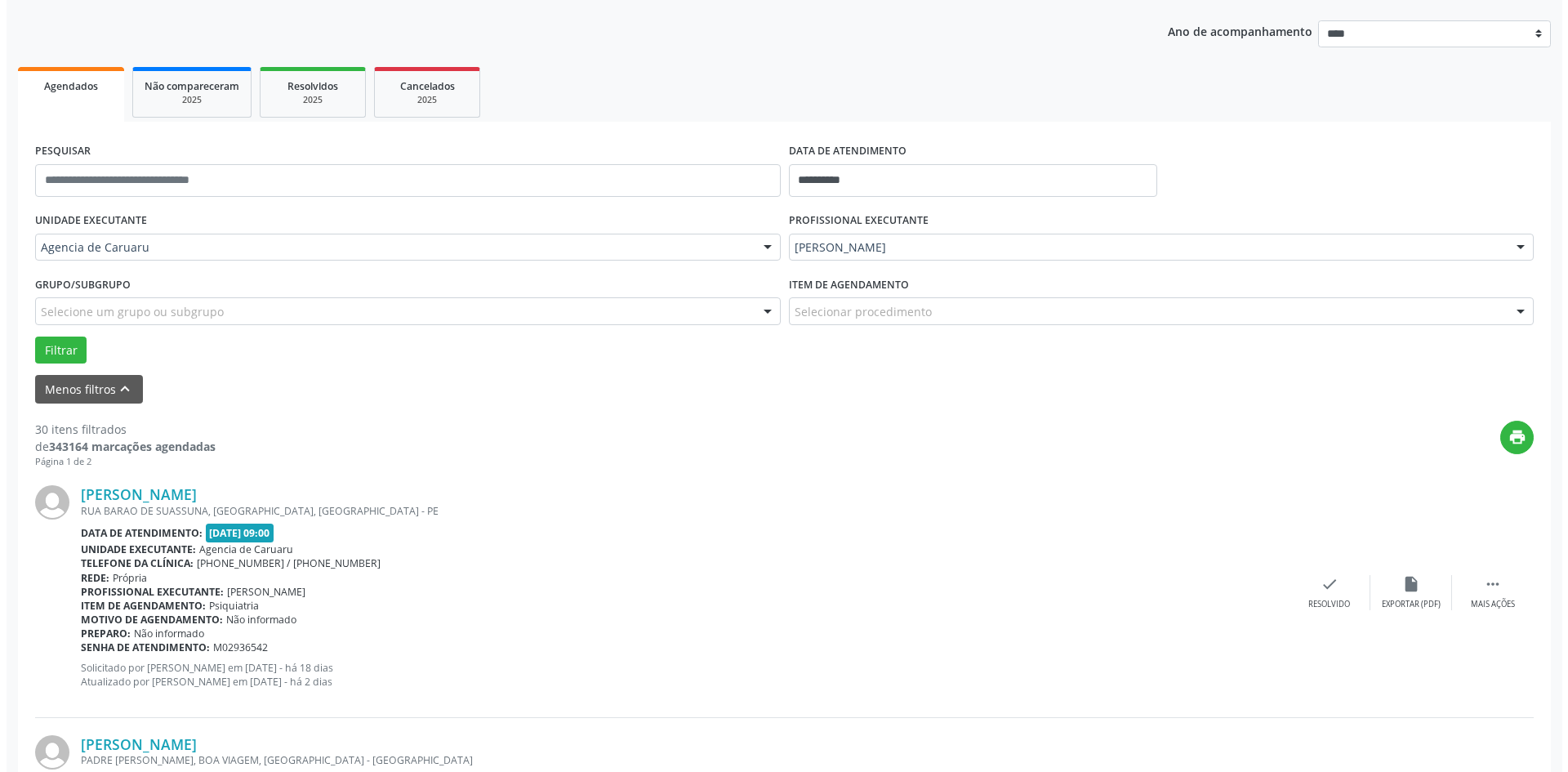
scroll to position [245, 0]
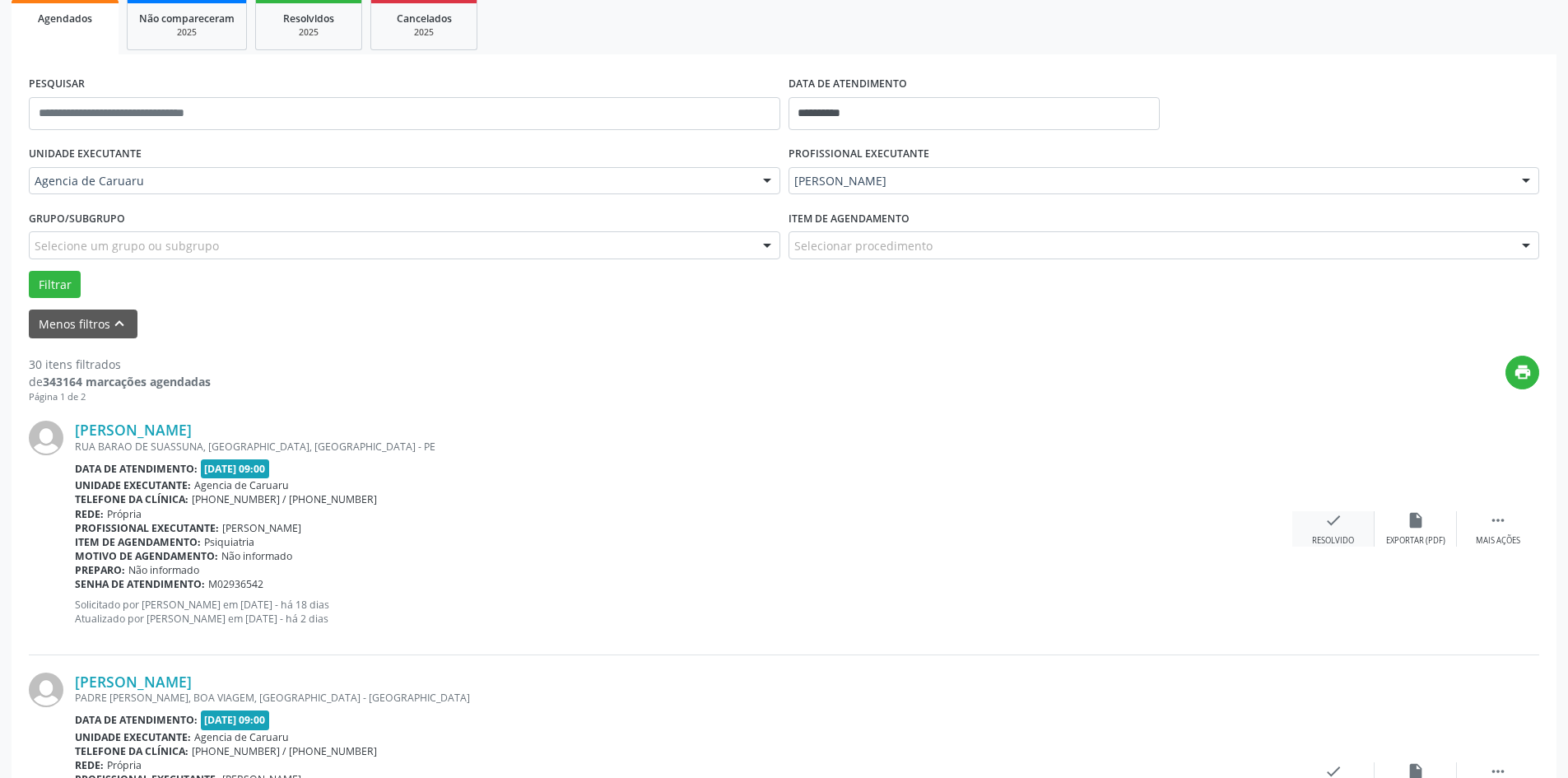
click at [1323, 529] on div "check Resolvido" at bounding box center [1333, 529] width 83 height 35
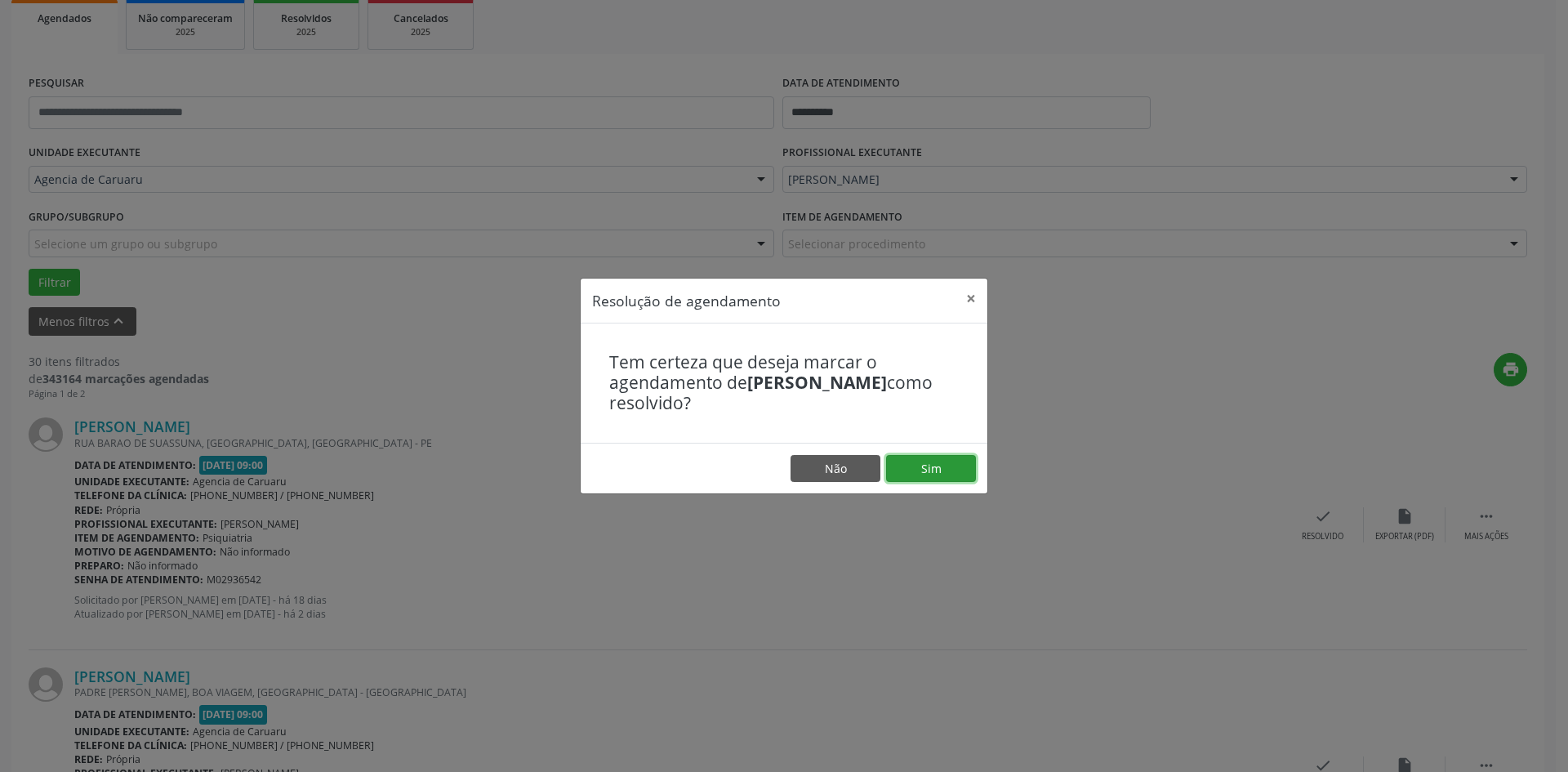
drag, startPoint x: 956, startPoint y: 478, endPoint x: 943, endPoint y: 478, distance: 13.0
click at [955, 478] on button "Sim" at bounding box center [931, 469] width 89 height 28
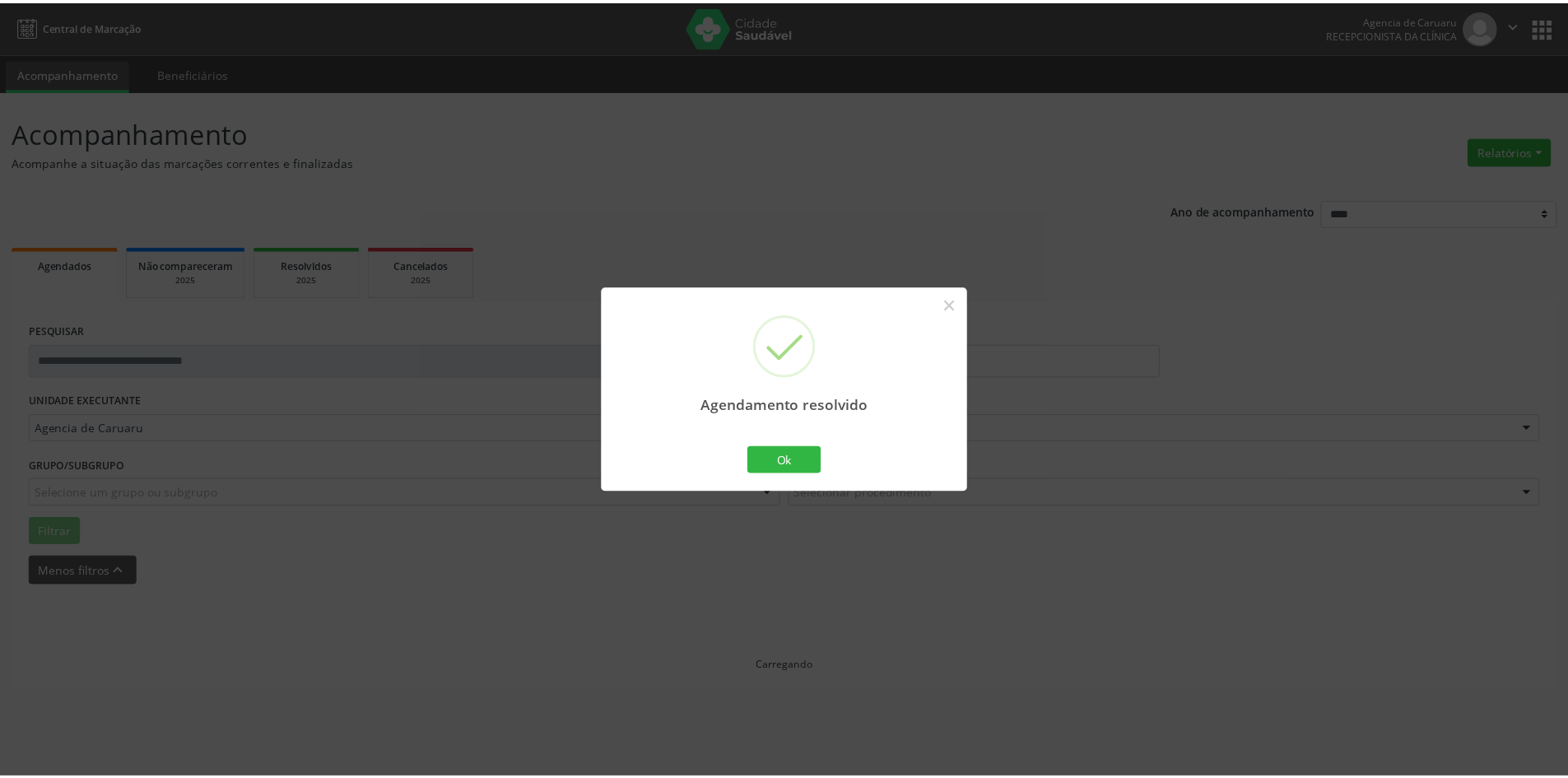
scroll to position [0, 0]
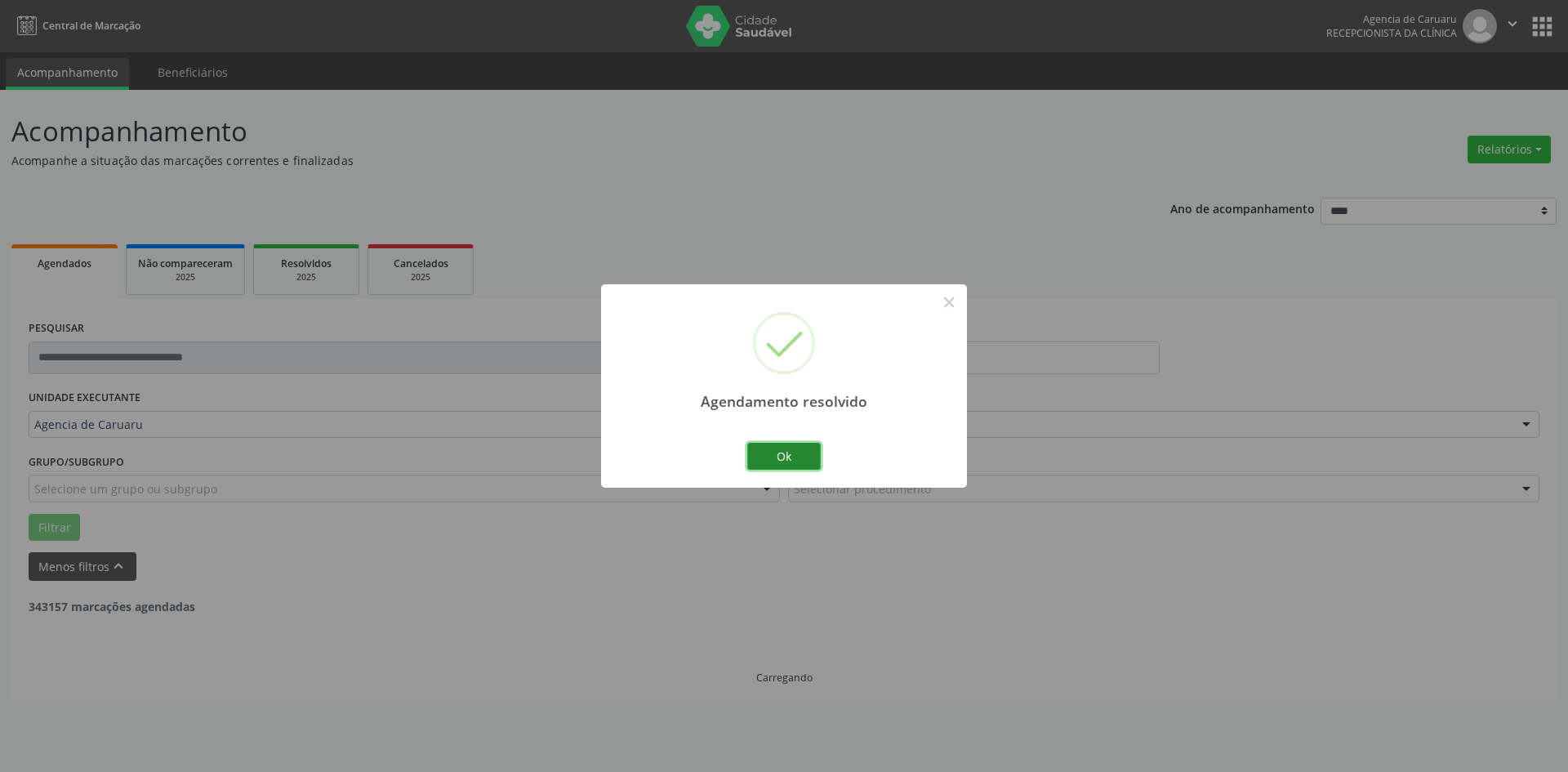
click at [762, 460] on button "Ok" at bounding box center [784, 457] width 74 height 28
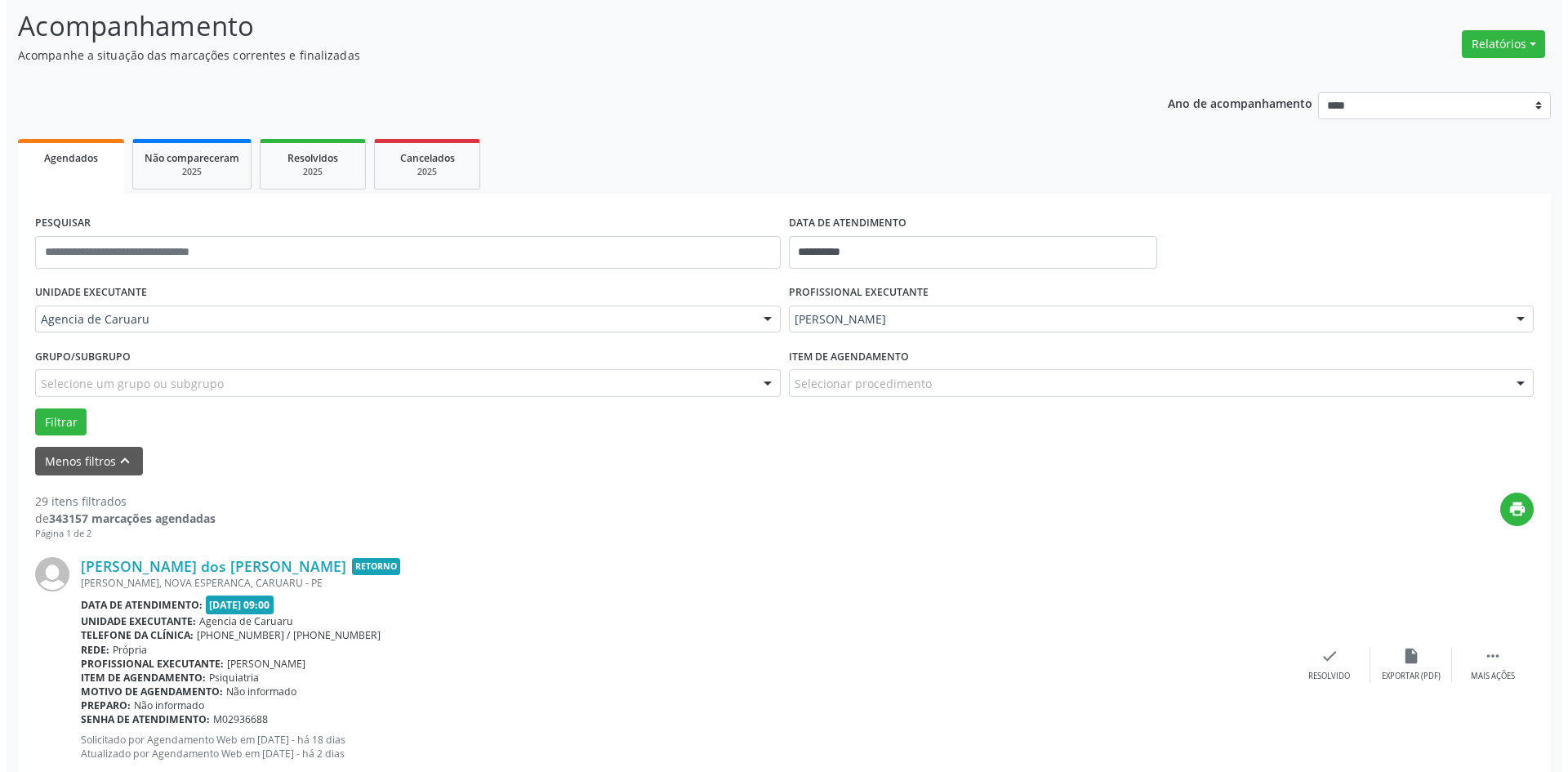
scroll to position [245, 0]
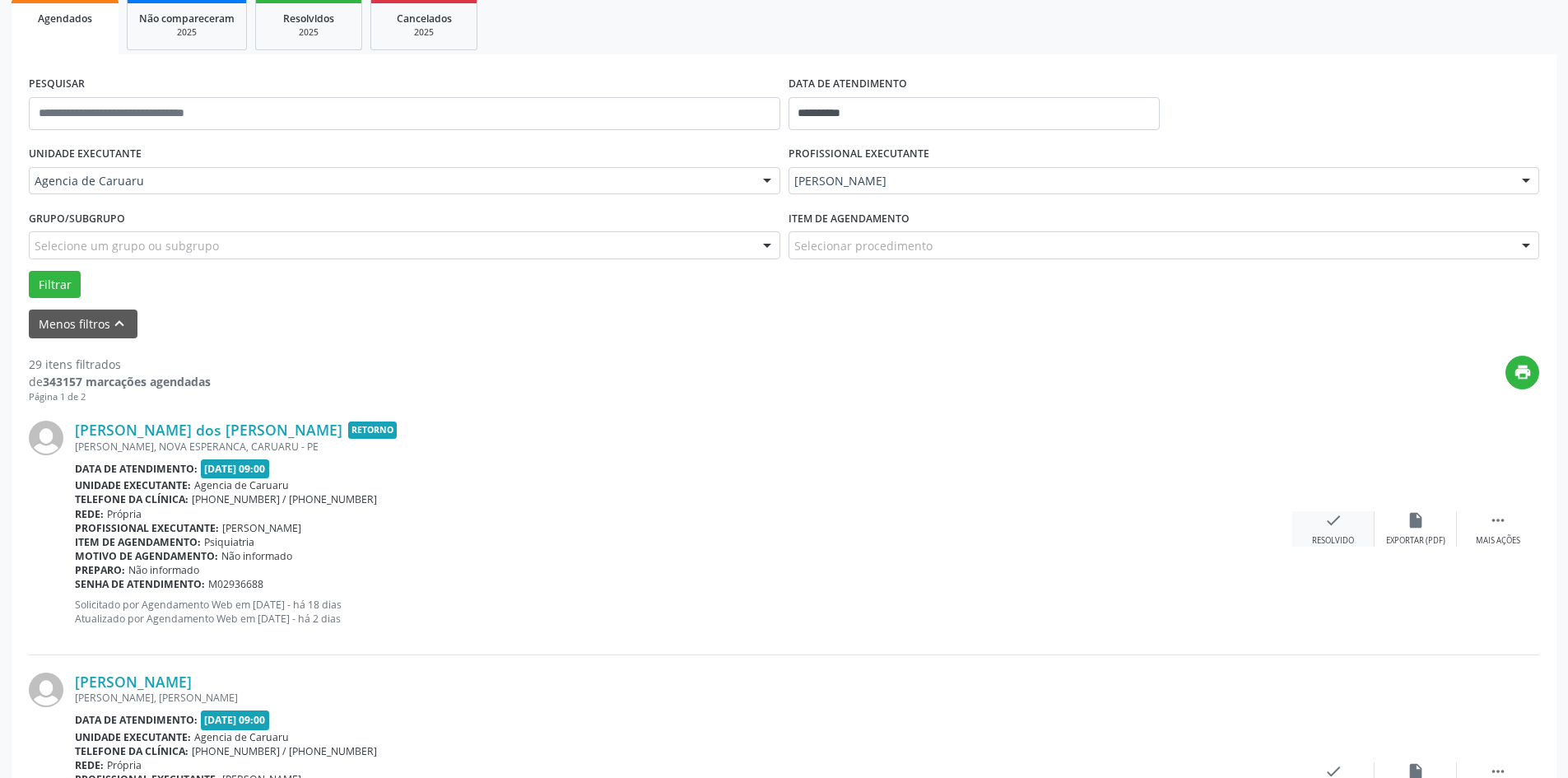
click at [1340, 528] on icon "check" at bounding box center [1333, 520] width 18 height 18
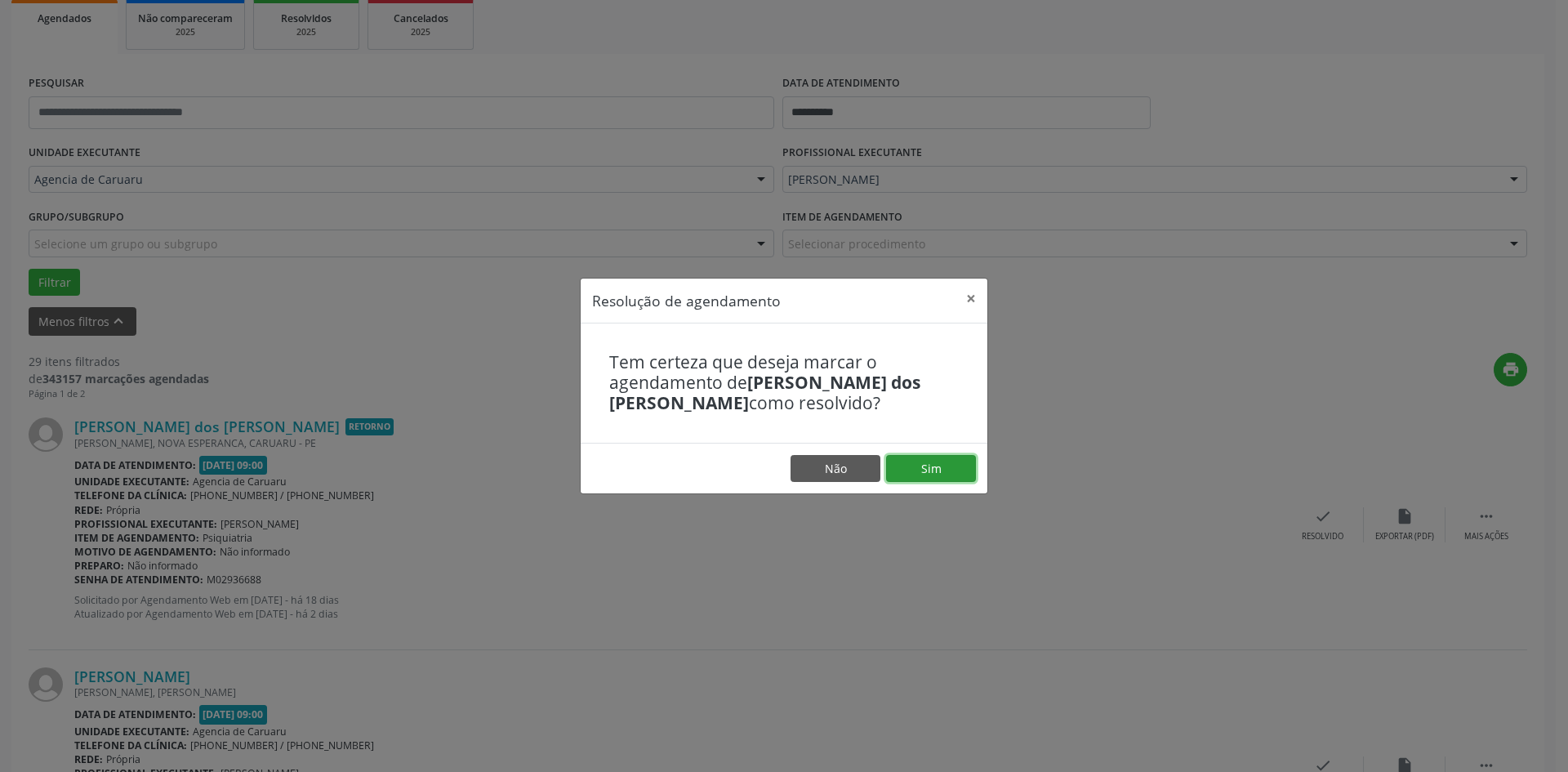
drag, startPoint x: 956, startPoint y: 483, endPoint x: 940, endPoint y: 486, distance: 16.3
click at [953, 482] on button "Sim" at bounding box center [931, 469] width 89 height 28
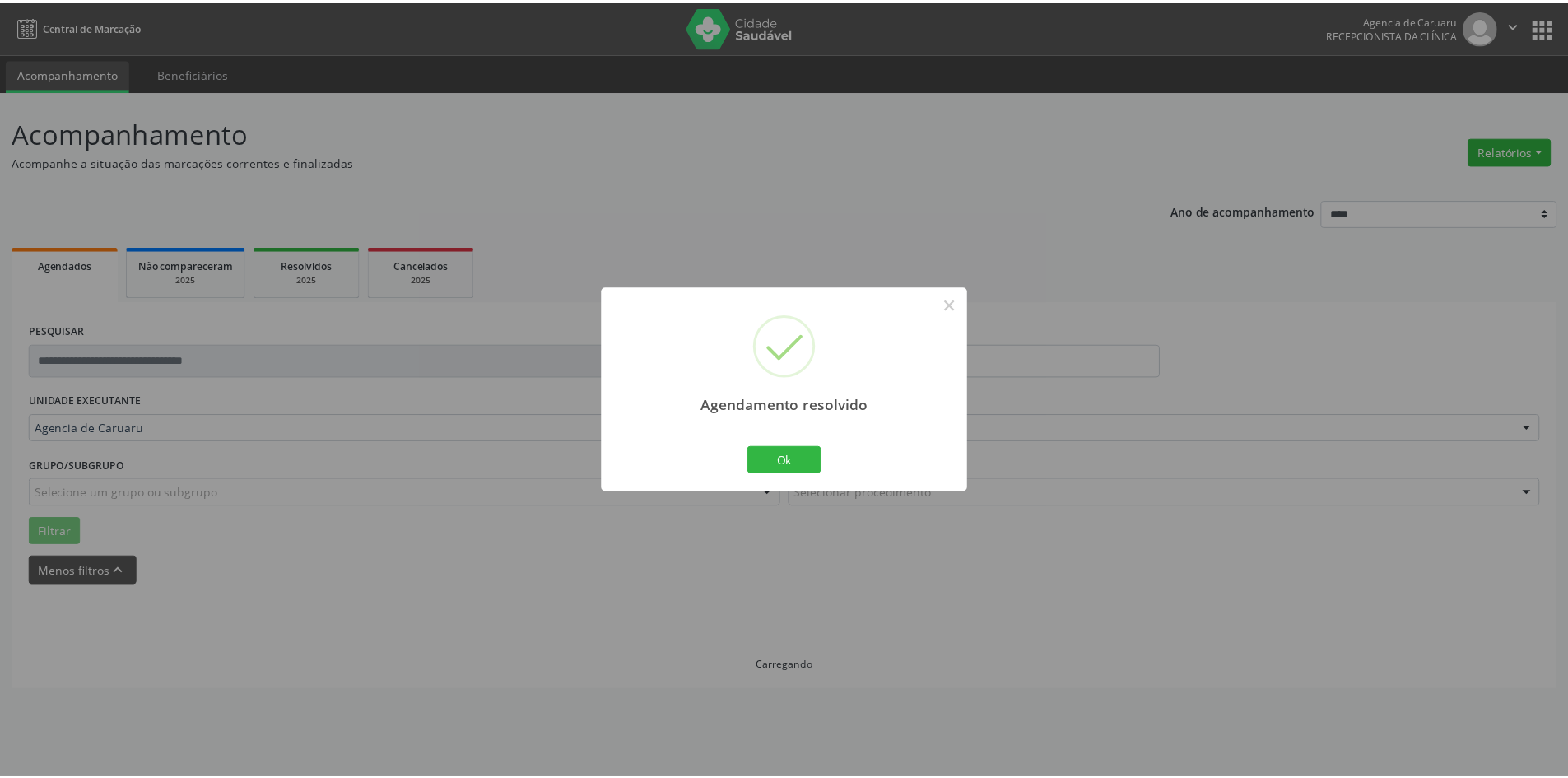
scroll to position [0, 0]
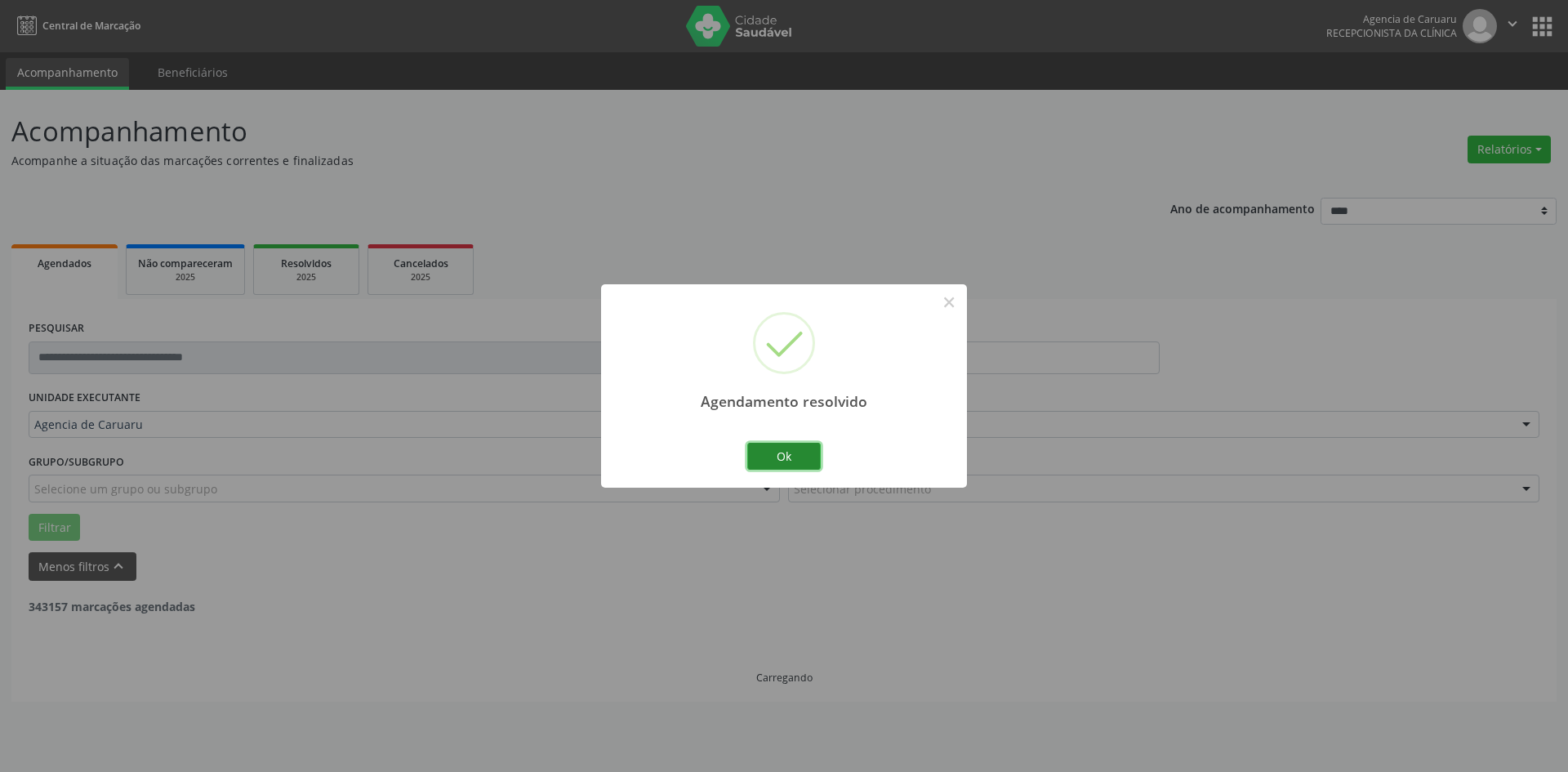
click at [777, 450] on button "Ok" at bounding box center [784, 457] width 74 height 28
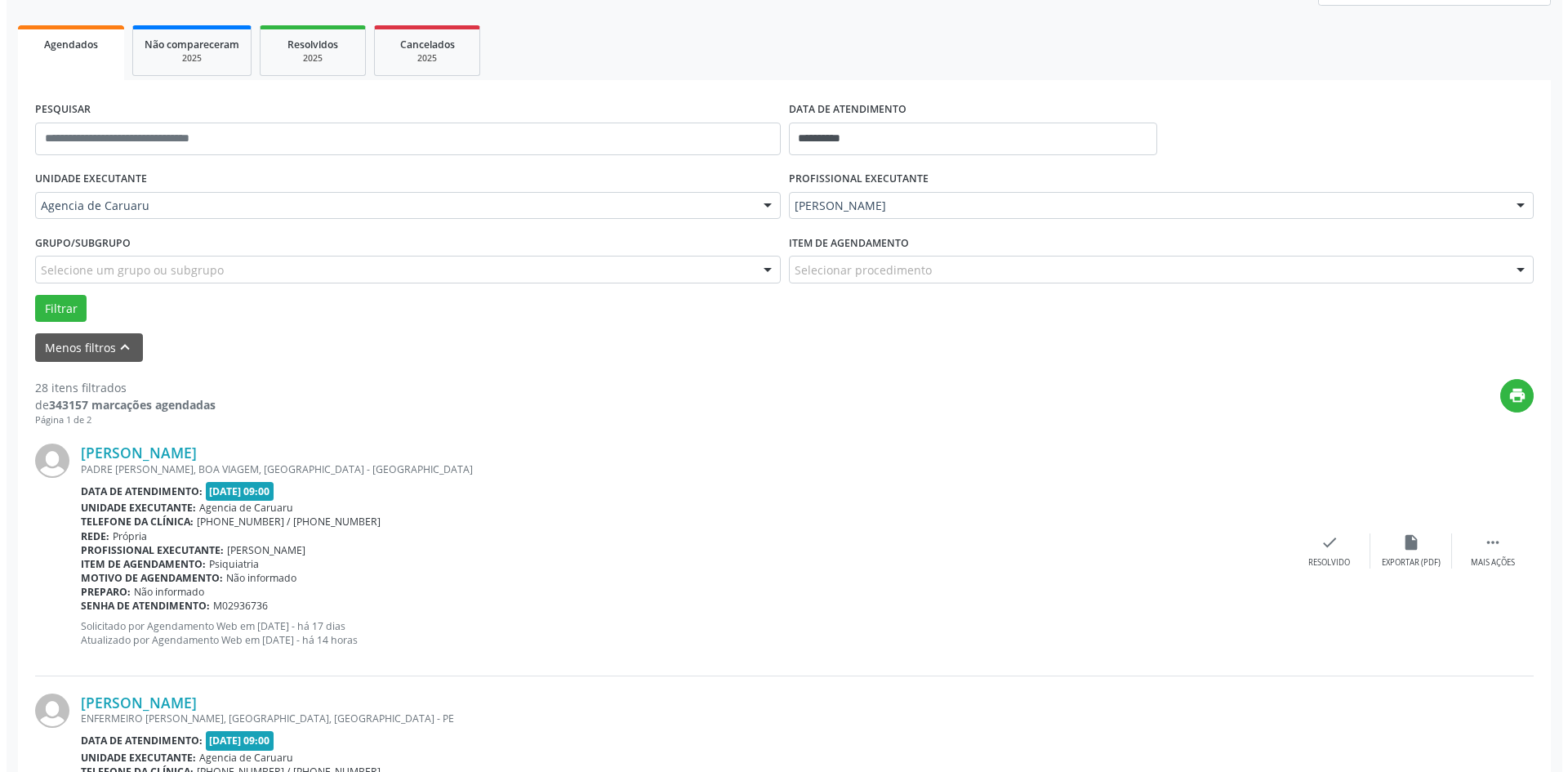
scroll to position [245, 0]
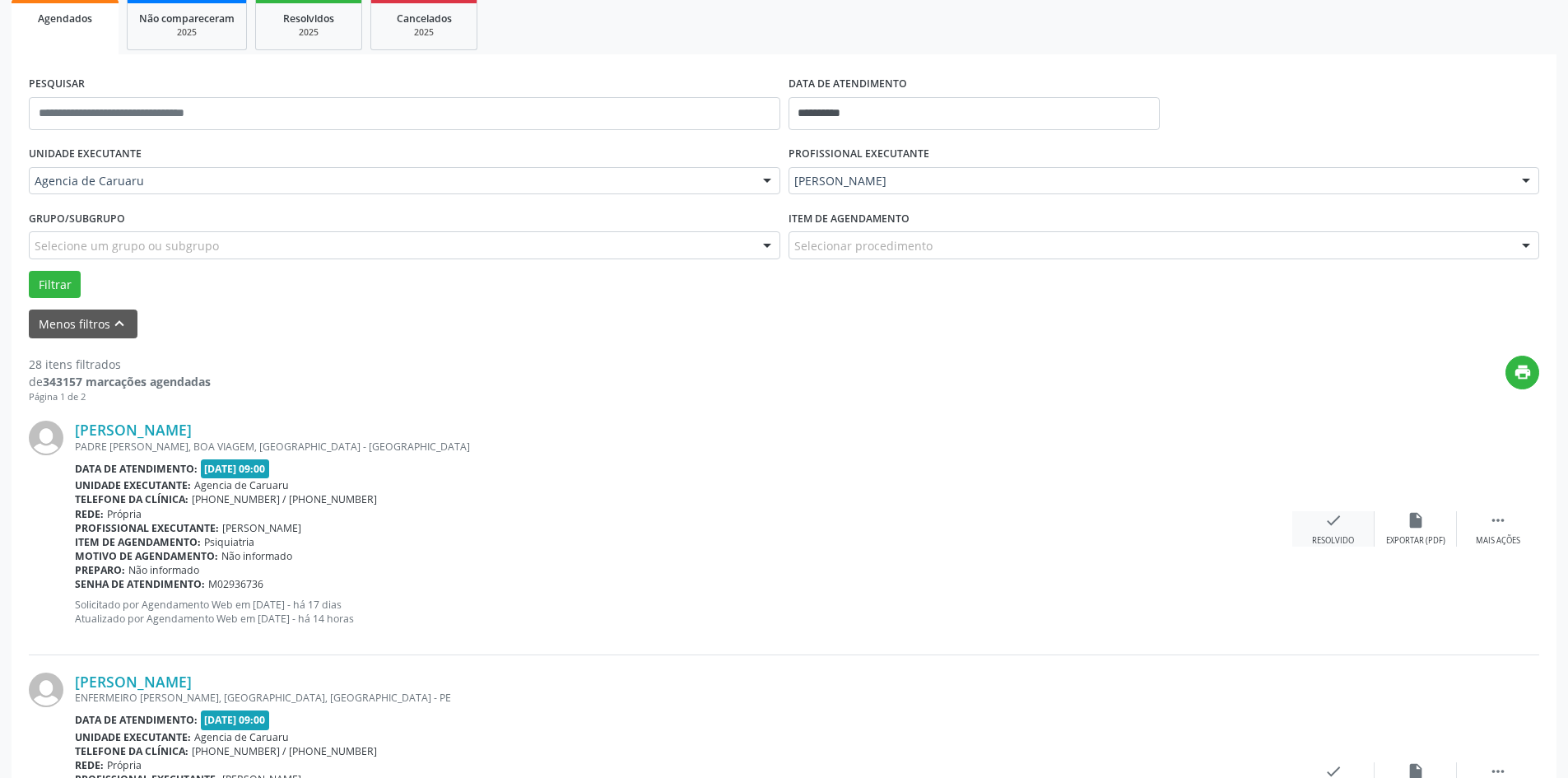
click at [1338, 521] on icon "check" at bounding box center [1333, 520] width 18 height 18
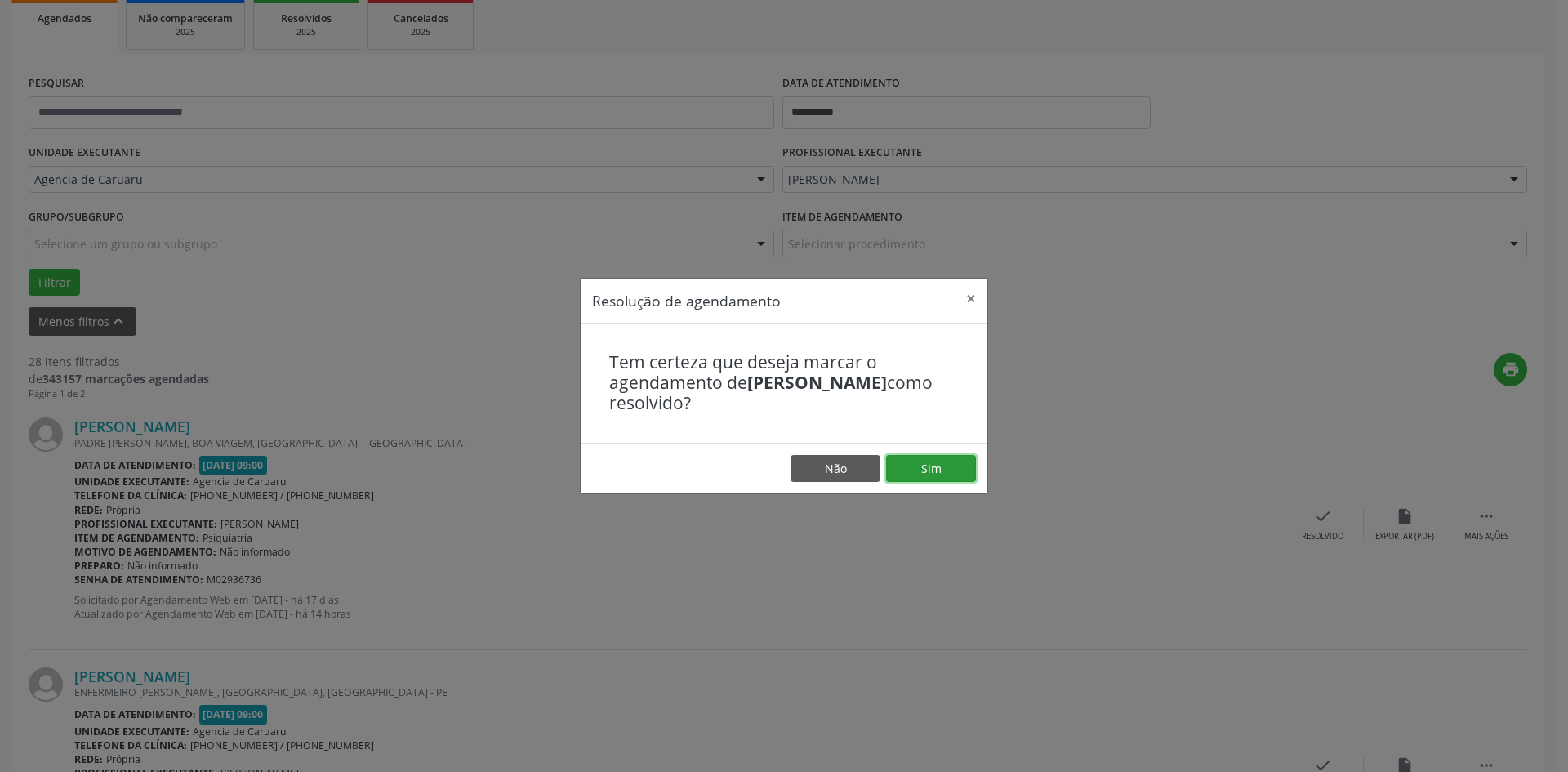
click at [956, 463] on button "Sim" at bounding box center [931, 469] width 89 height 28
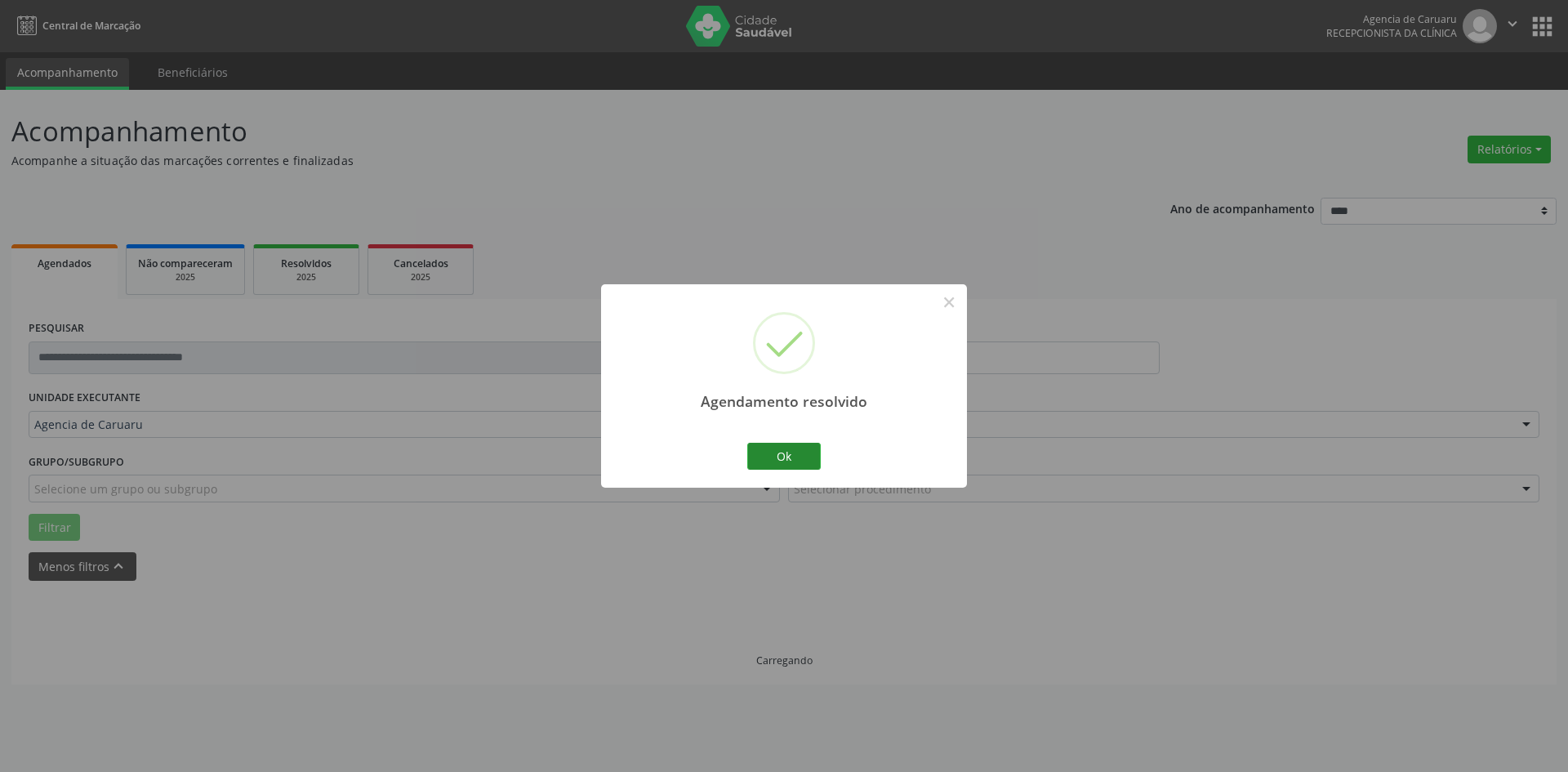
scroll to position [0, 0]
click at [811, 460] on button "Ok" at bounding box center [784, 457] width 74 height 28
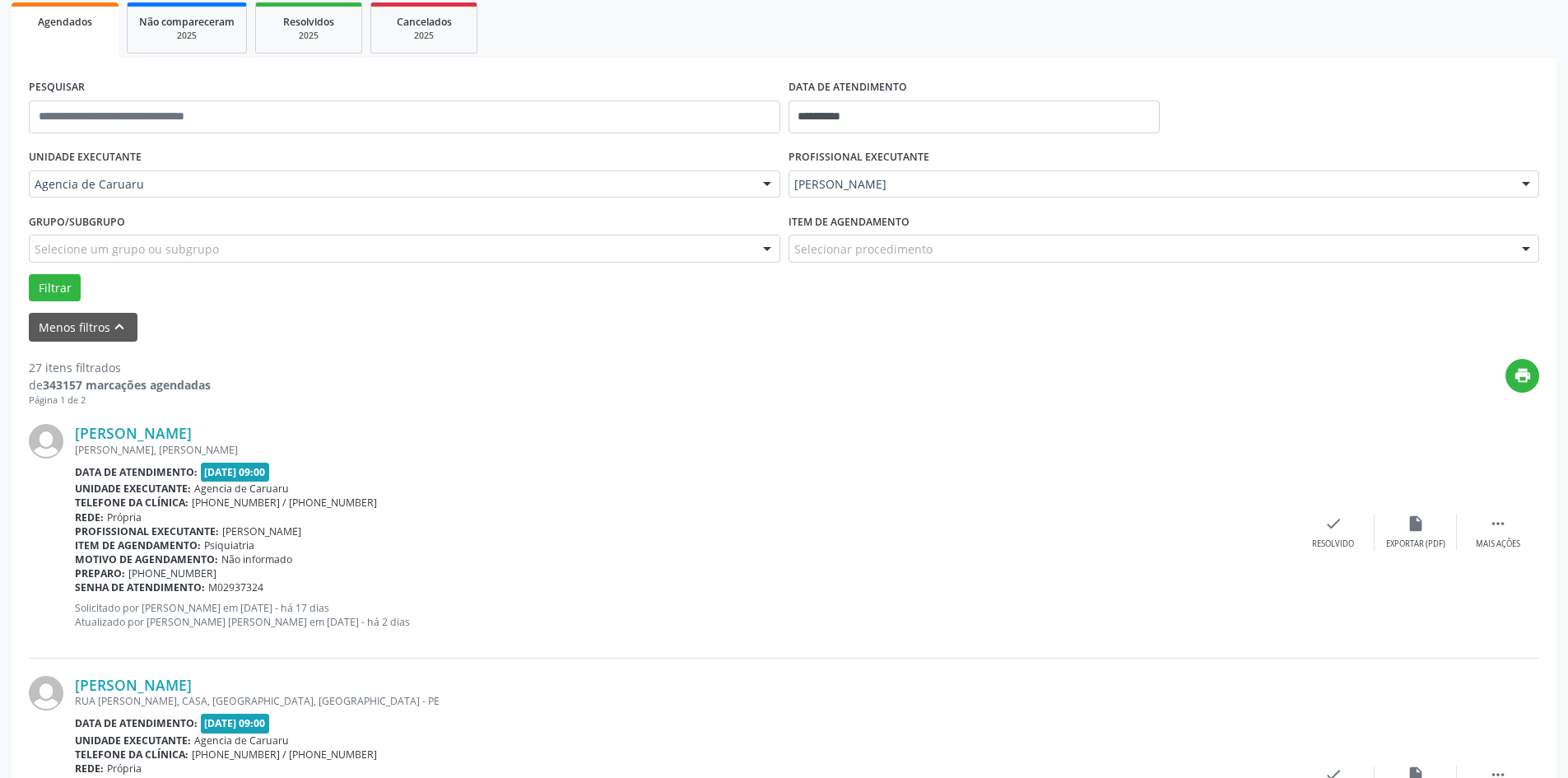
scroll to position [329, 0]
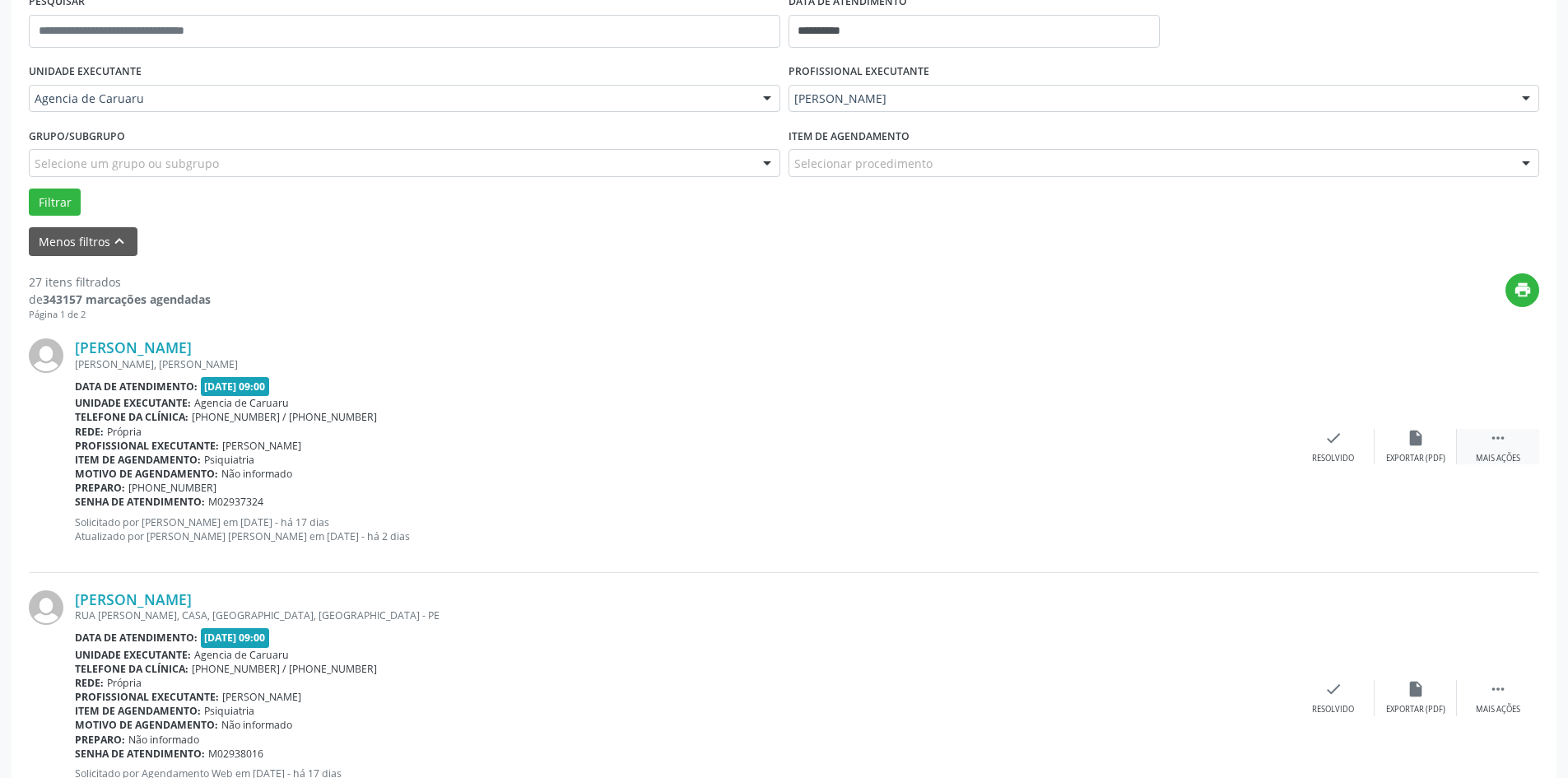
click at [1509, 442] on div " Mais ações" at bounding box center [1497, 446] width 83 height 35
click at [1381, 452] on div "alarm_off Não compareceu" at bounding box center [1416, 446] width 83 height 35
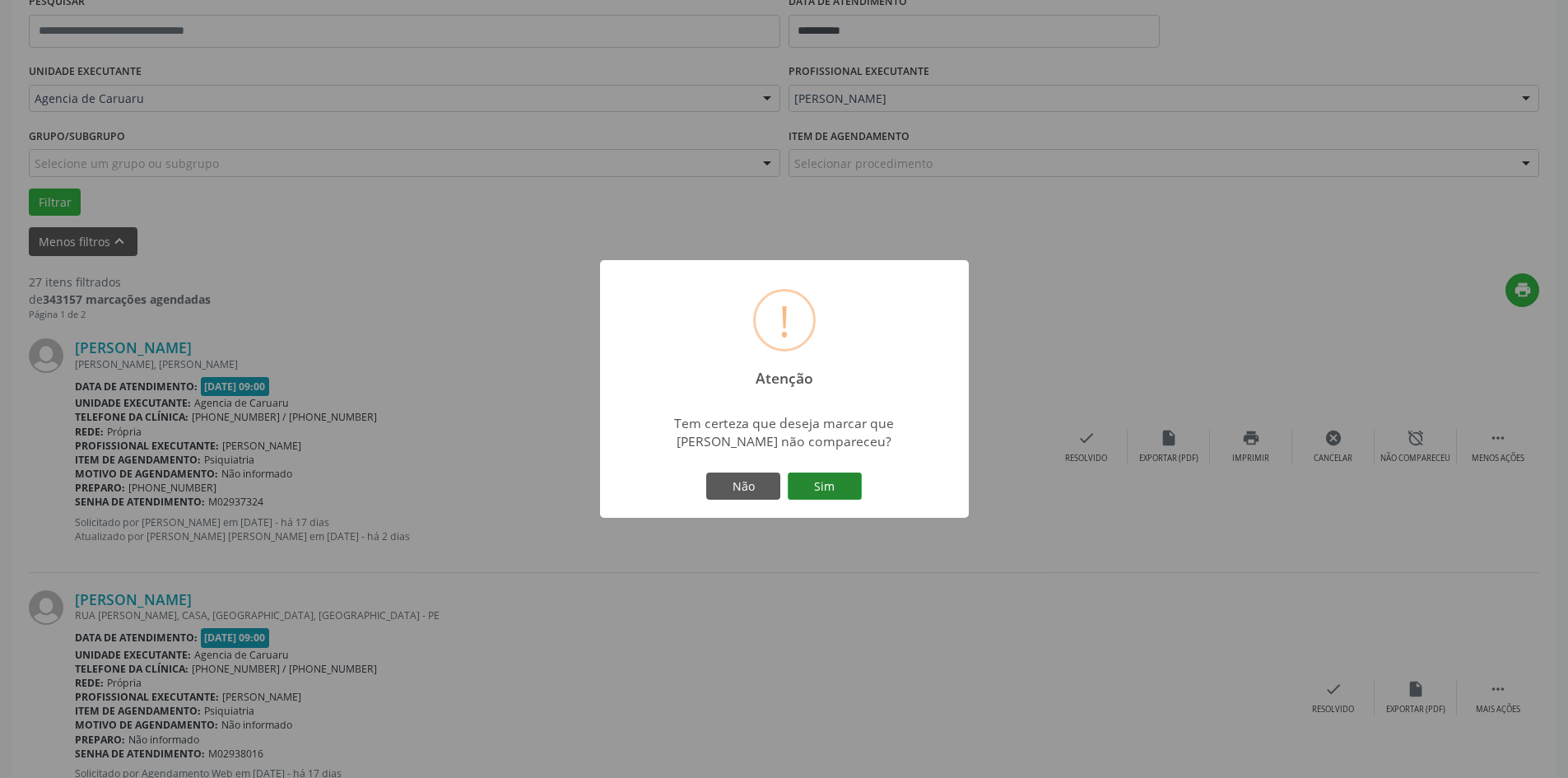
click at [850, 489] on button "Sim" at bounding box center [824, 486] width 74 height 28
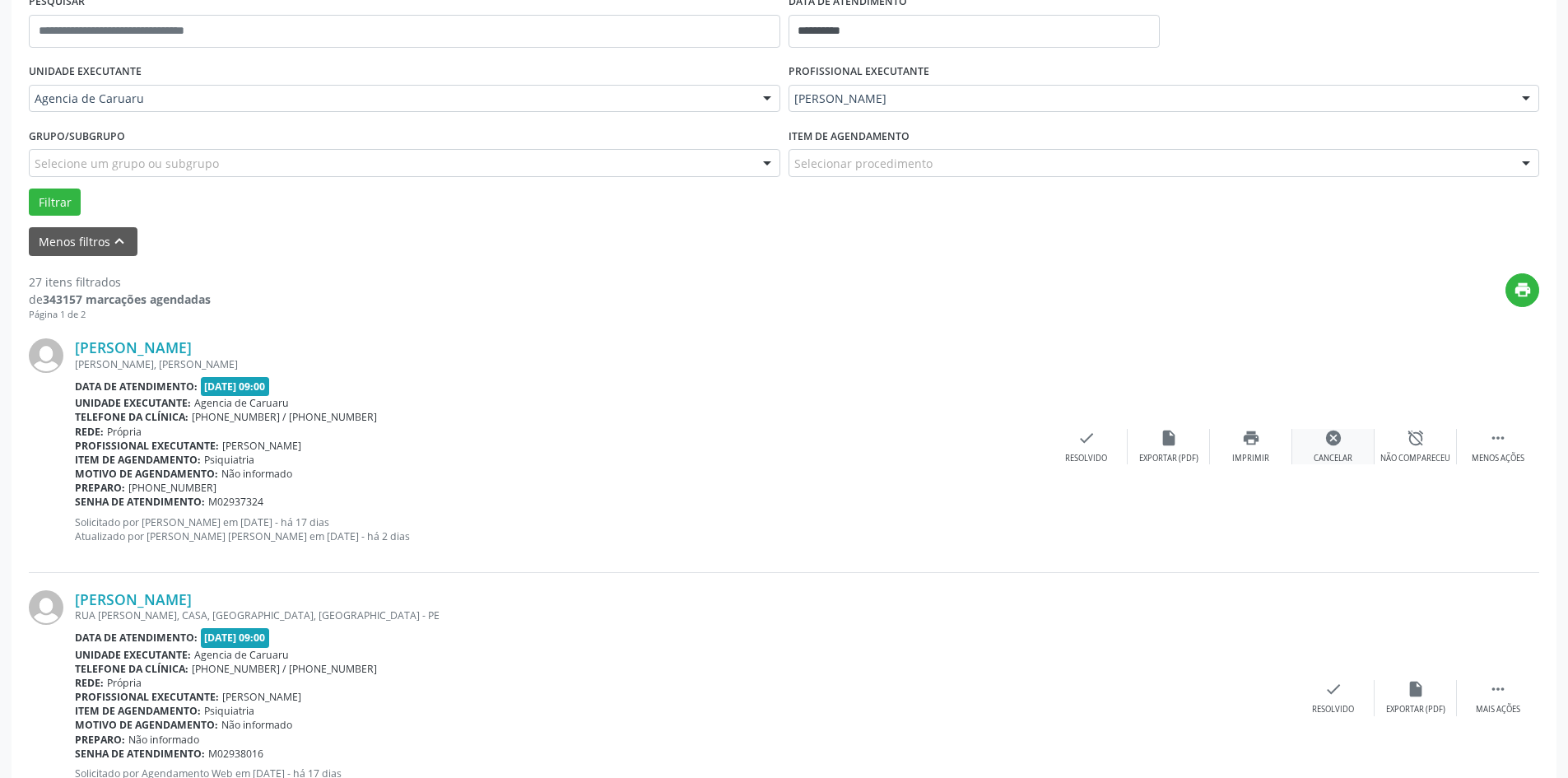
scroll to position [0, 0]
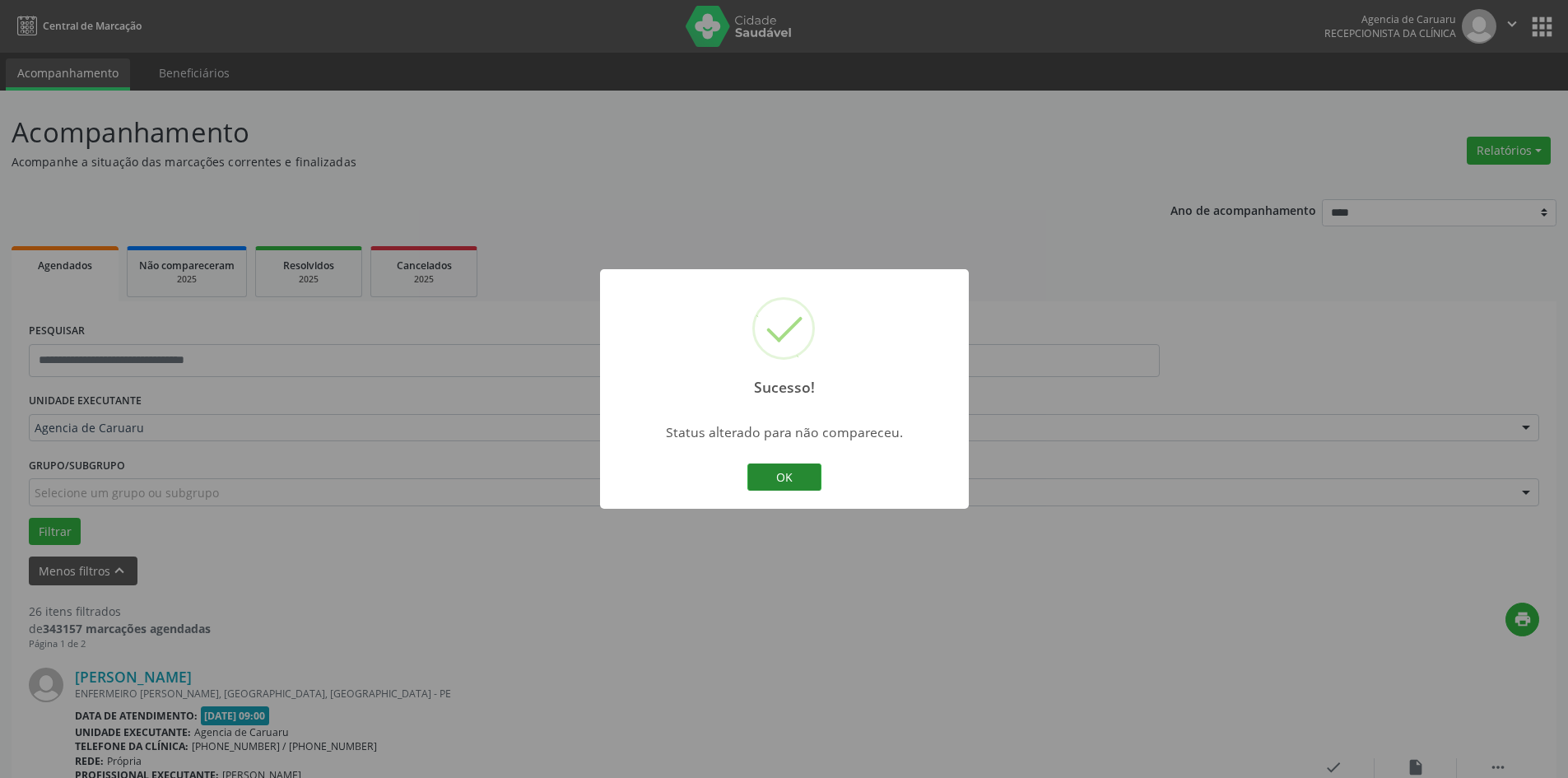
click at [806, 473] on button "OK" at bounding box center [784, 478] width 74 height 28
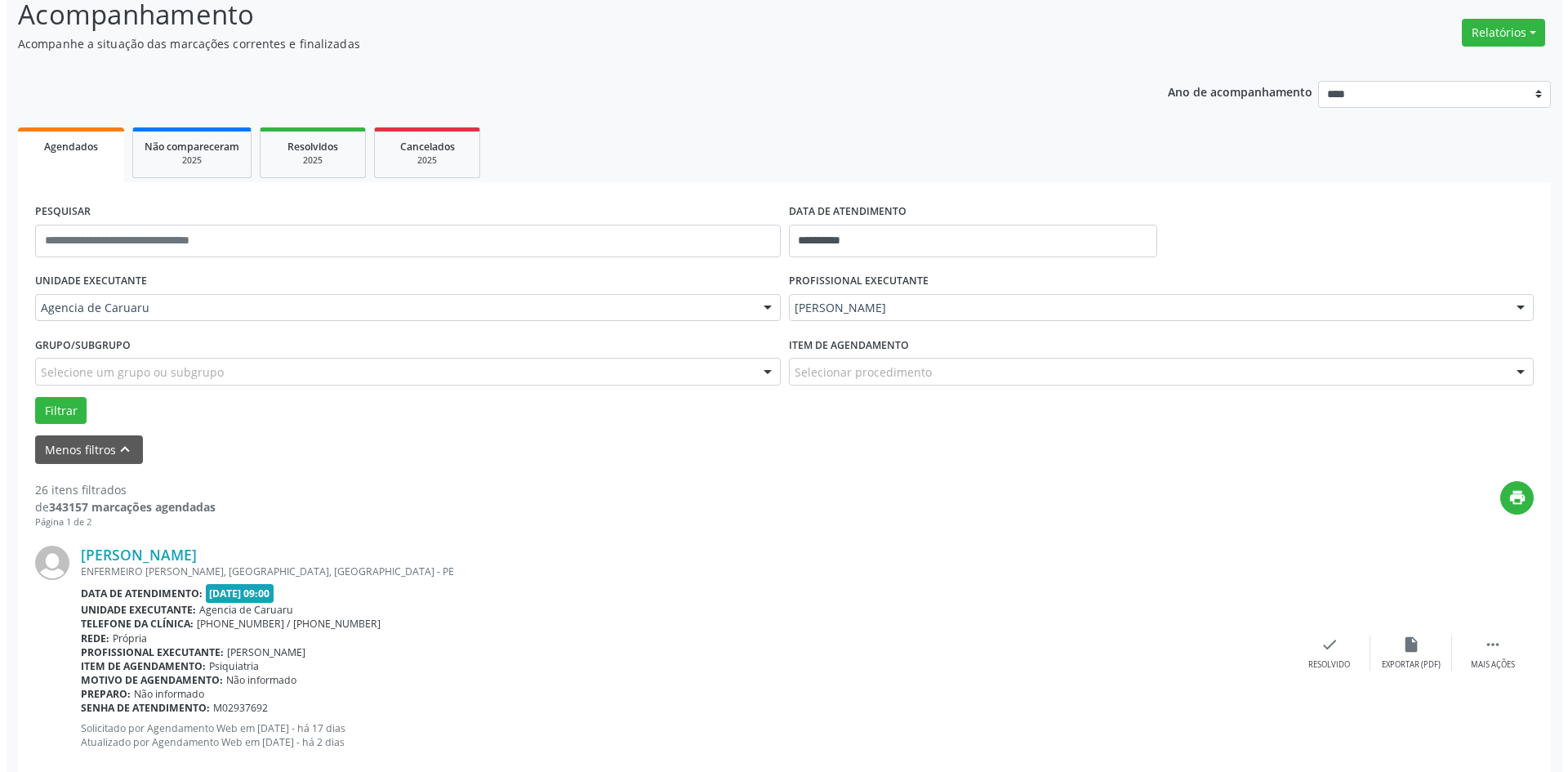
scroll to position [409, 0]
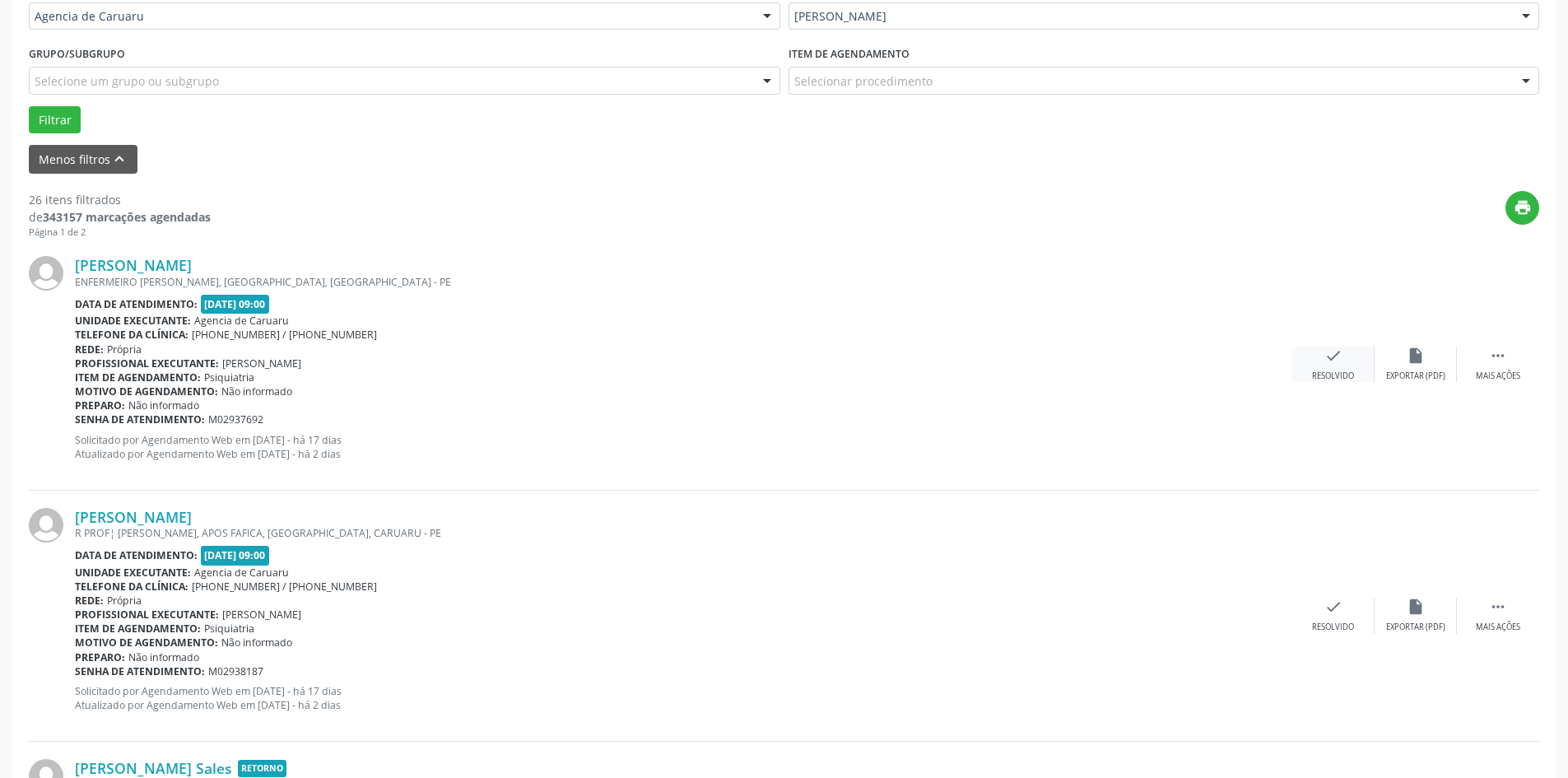
click at [1333, 363] on icon "check" at bounding box center [1333, 355] width 18 height 18
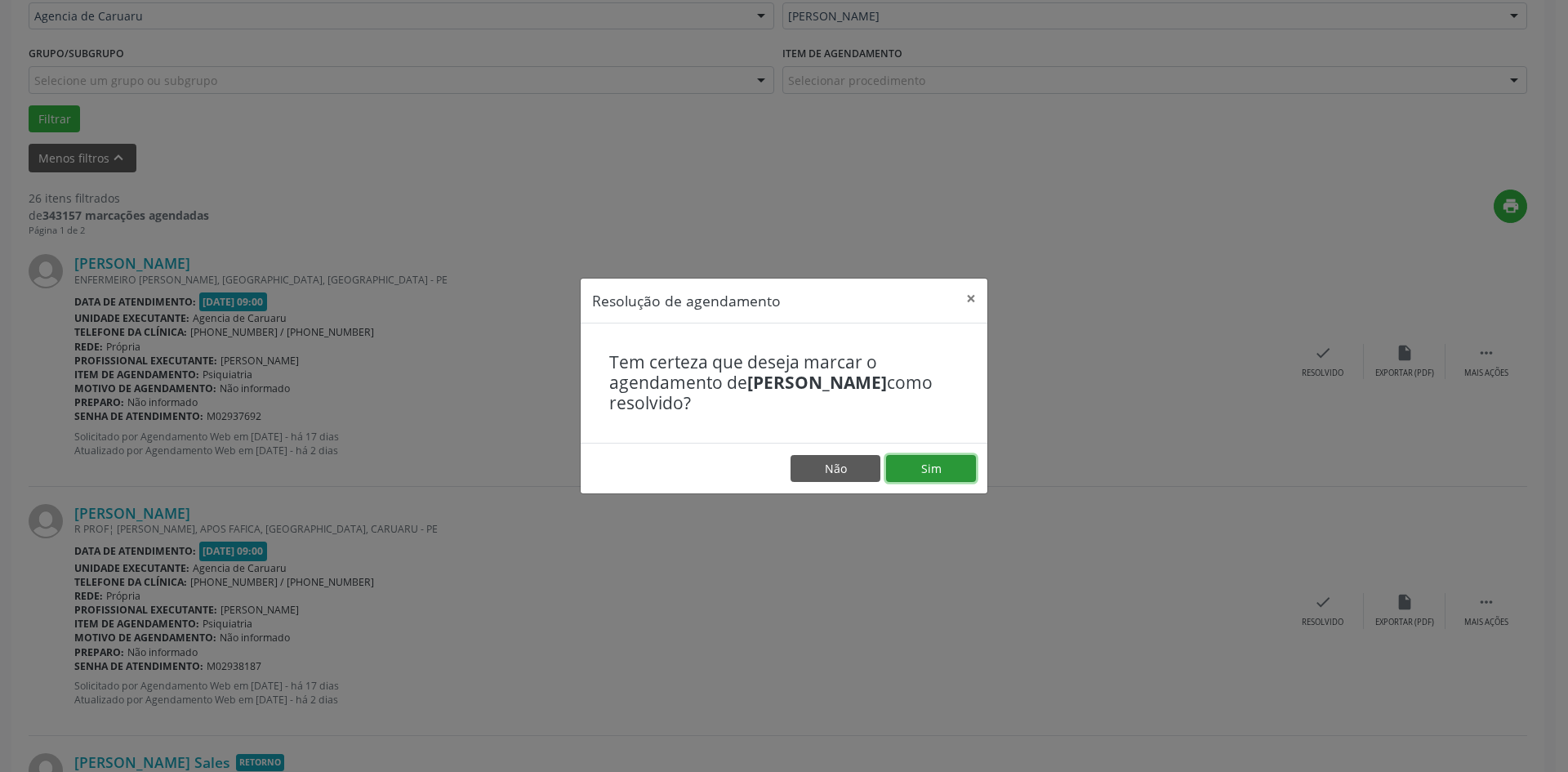
click at [941, 467] on button "Sim" at bounding box center [931, 469] width 89 height 28
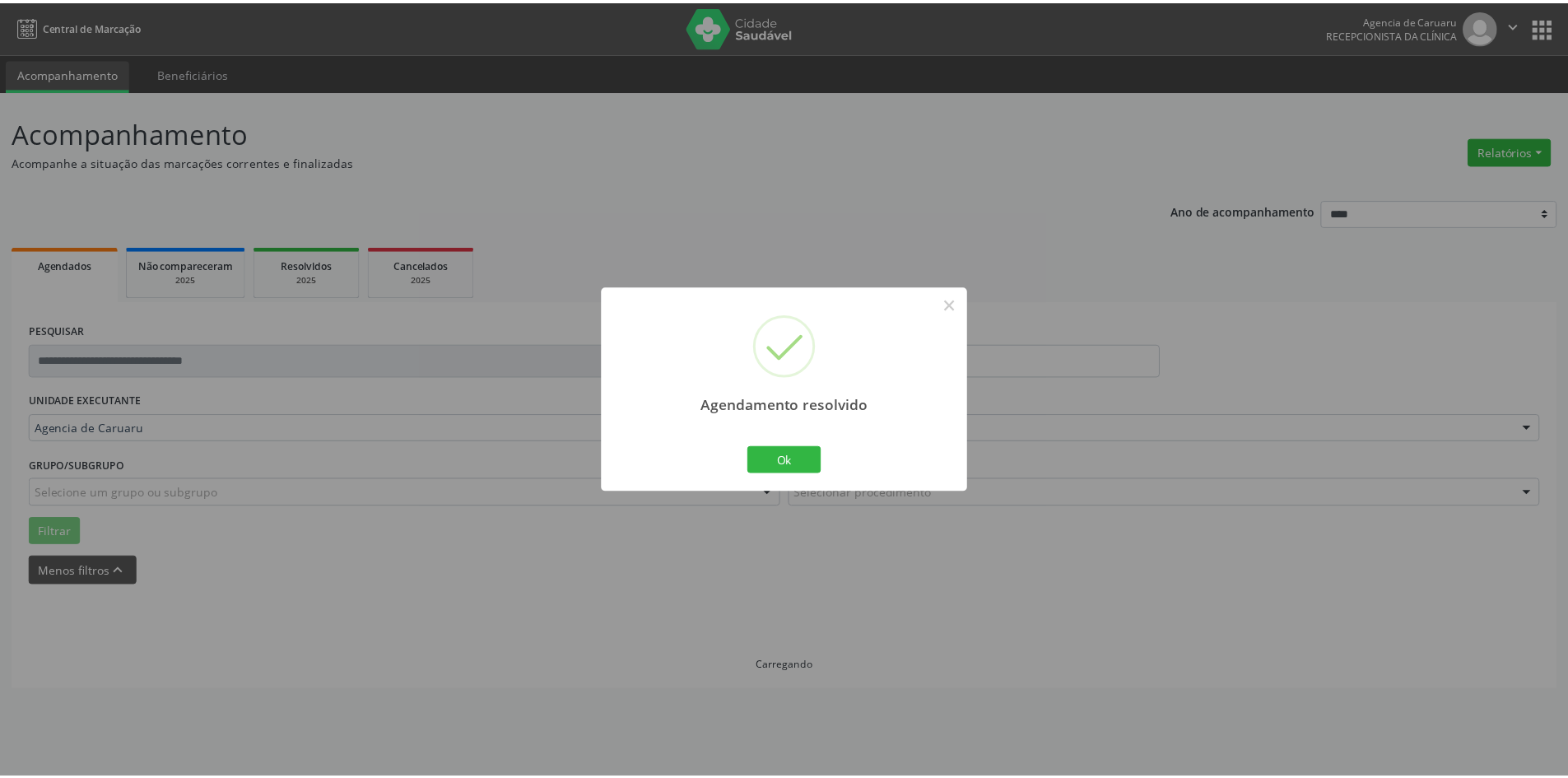
scroll to position [0, 0]
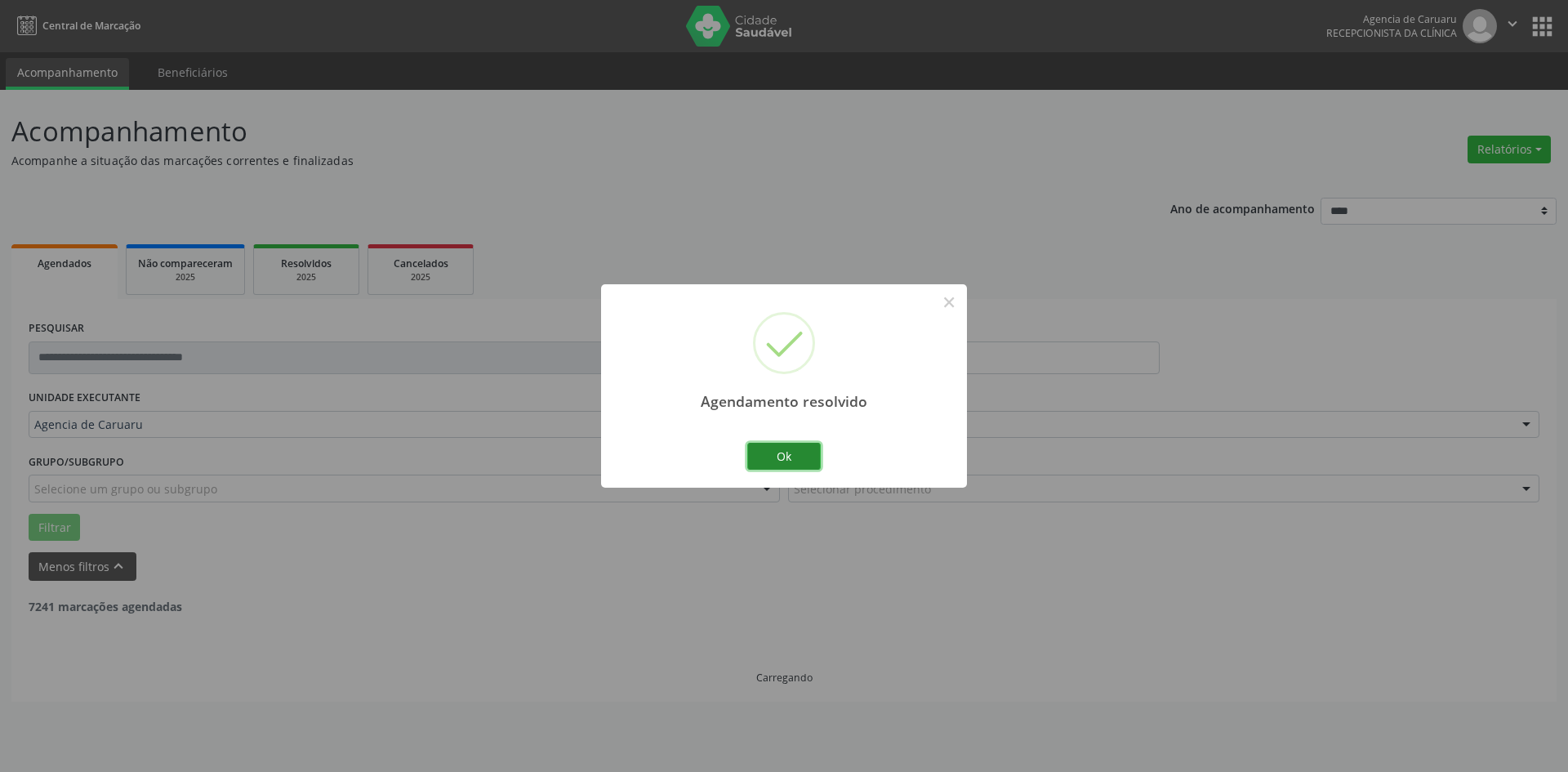
click at [787, 459] on button "Ok" at bounding box center [784, 457] width 74 height 28
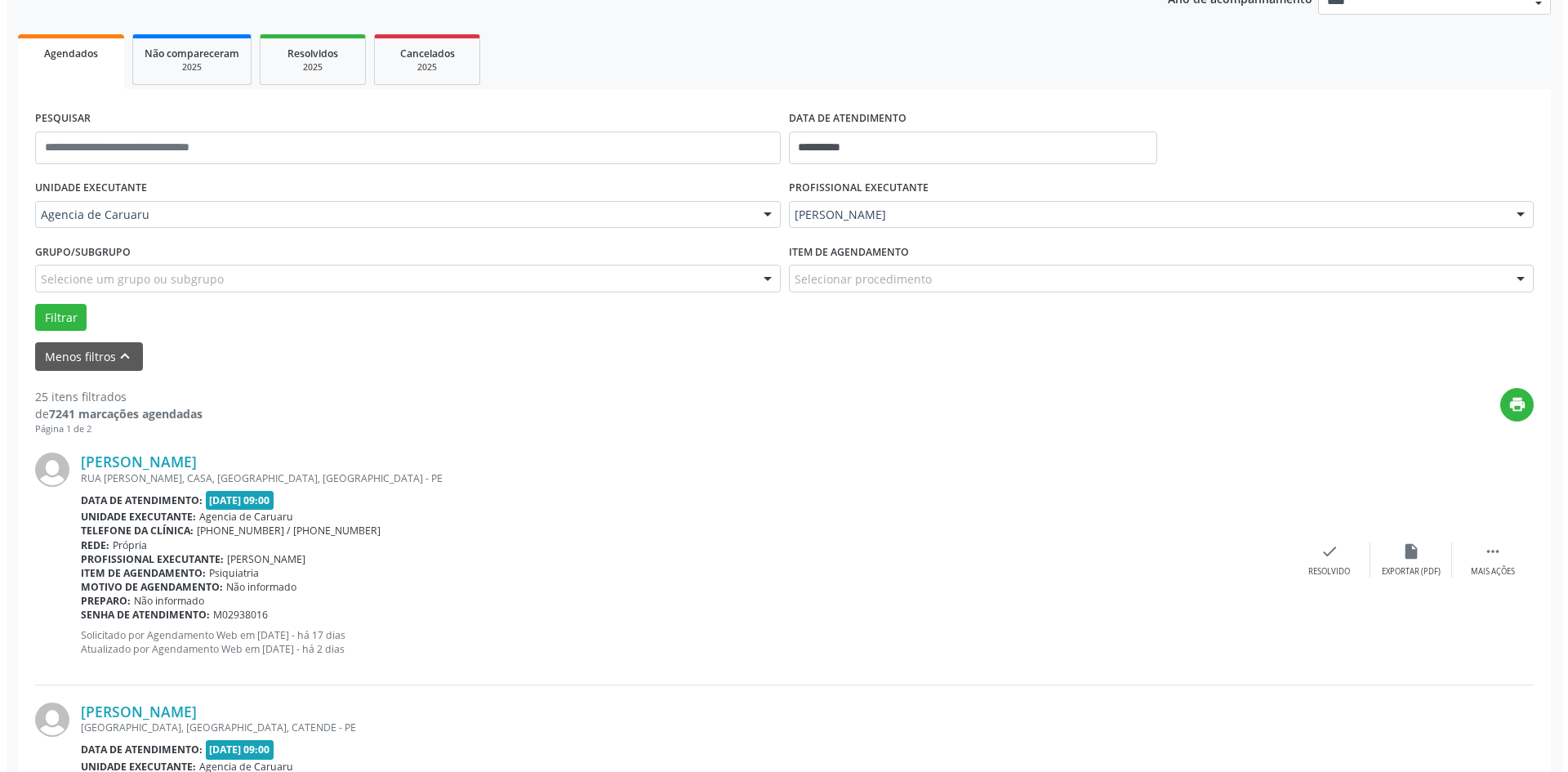
scroll to position [245, 0]
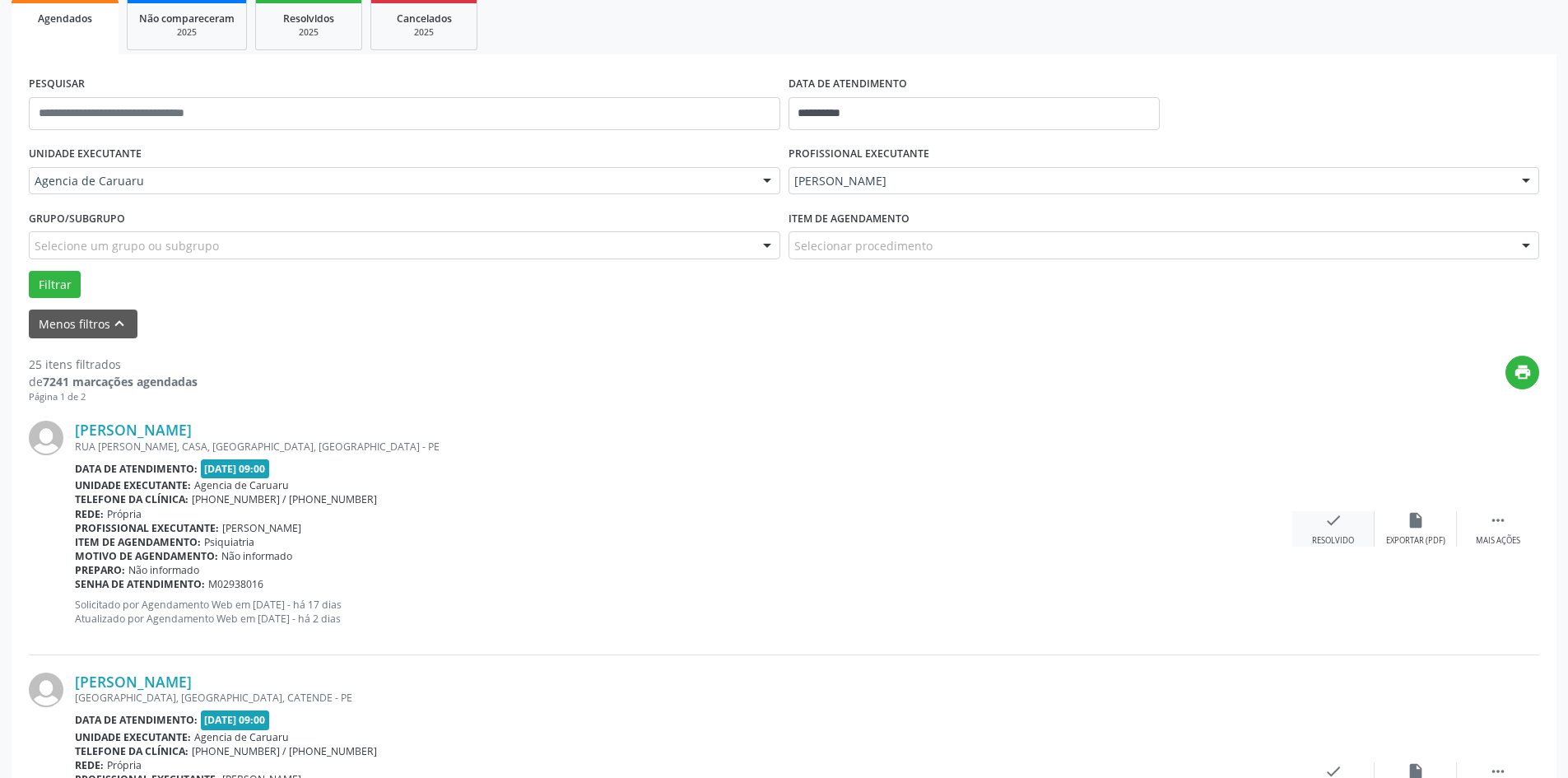
click at [1331, 540] on div "Resolvido" at bounding box center [1333, 541] width 42 height 11
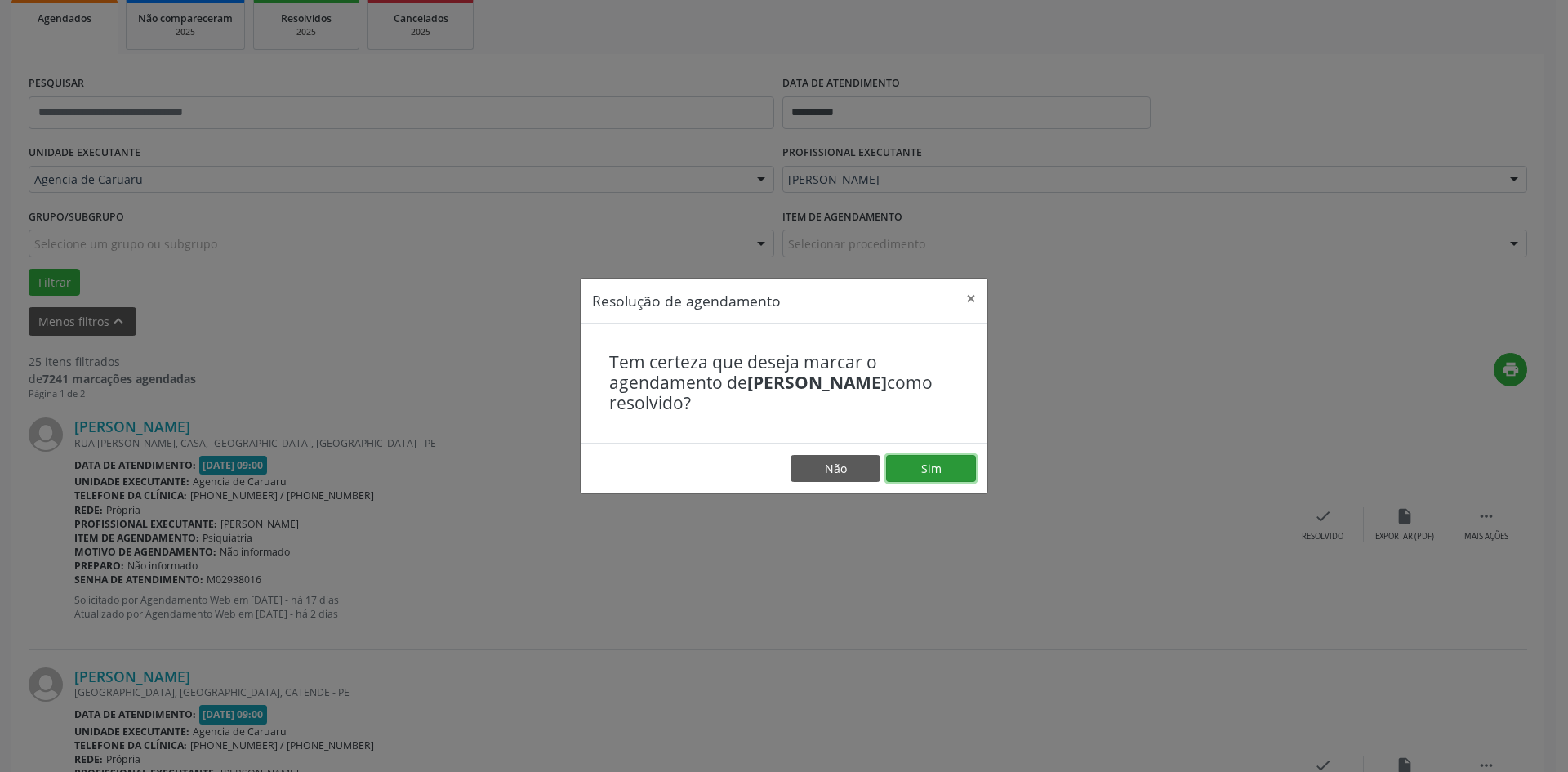
click at [925, 460] on button "Sim" at bounding box center [931, 469] width 89 height 28
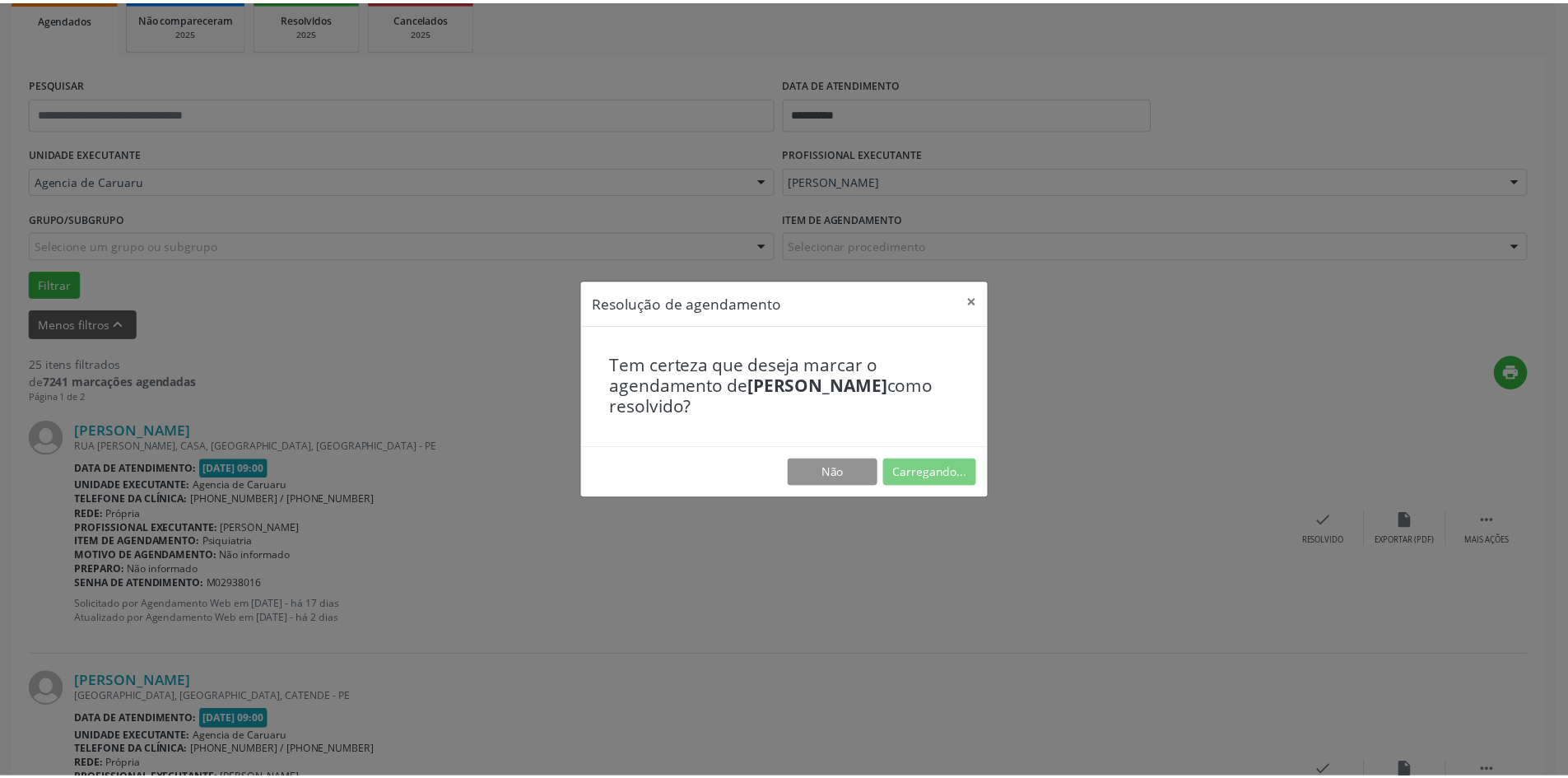
scroll to position [0, 0]
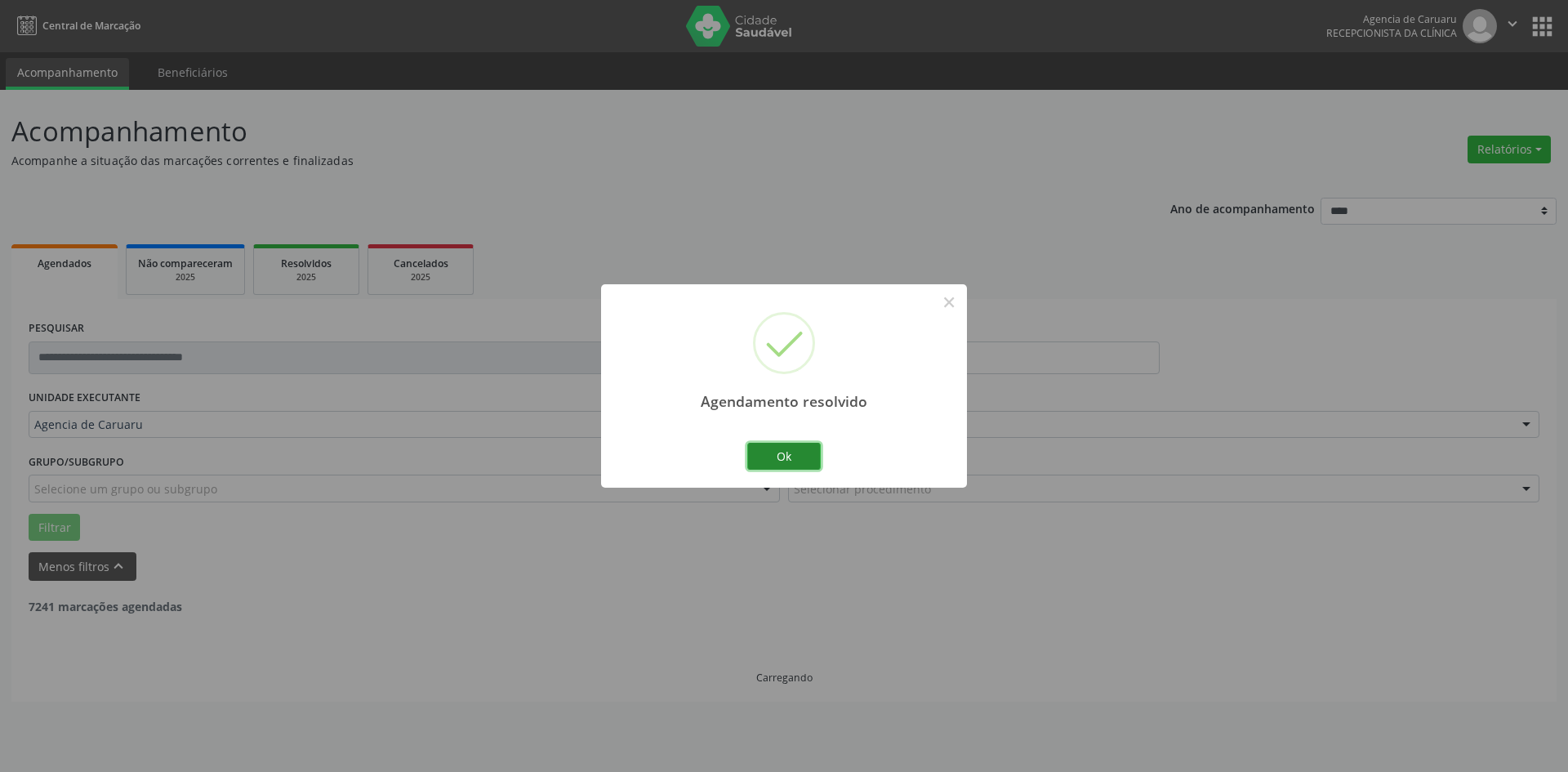
click at [802, 451] on button "Ok" at bounding box center [784, 457] width 74 height 28
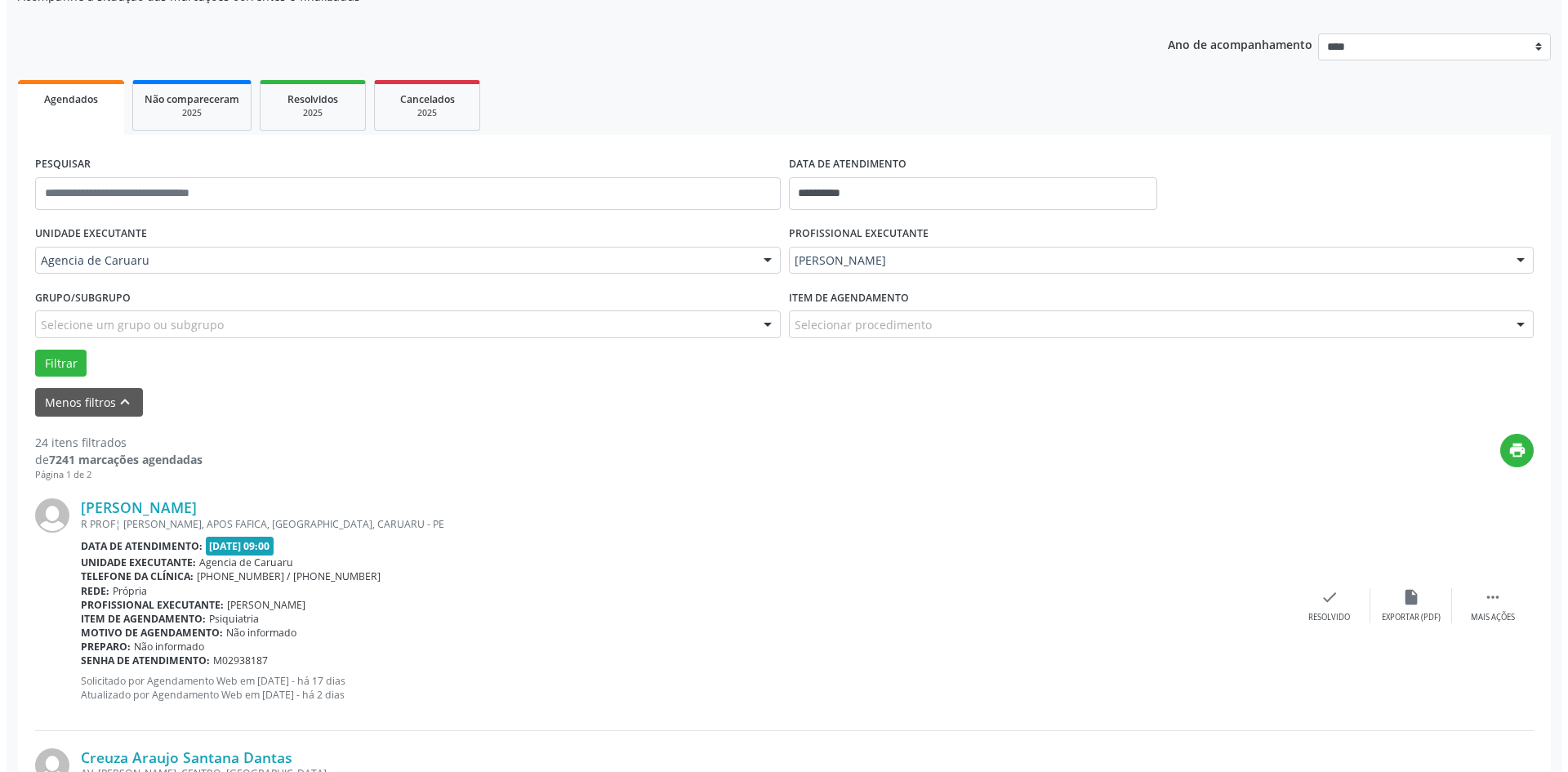
scroll to position [245, 0]
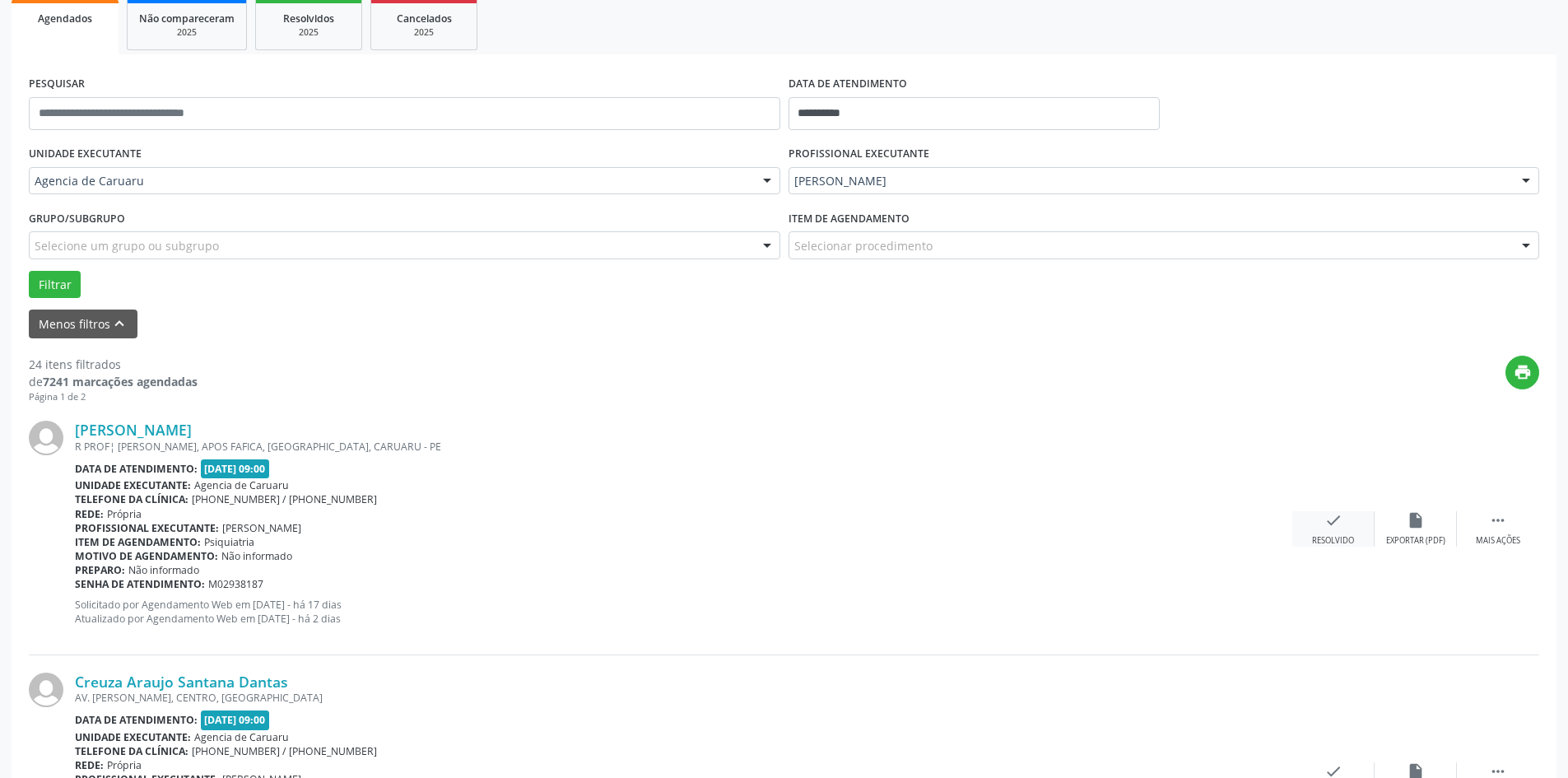
click at [1327, 523] on icon "check" at bounding box center [1333, 520] width 18 height 18
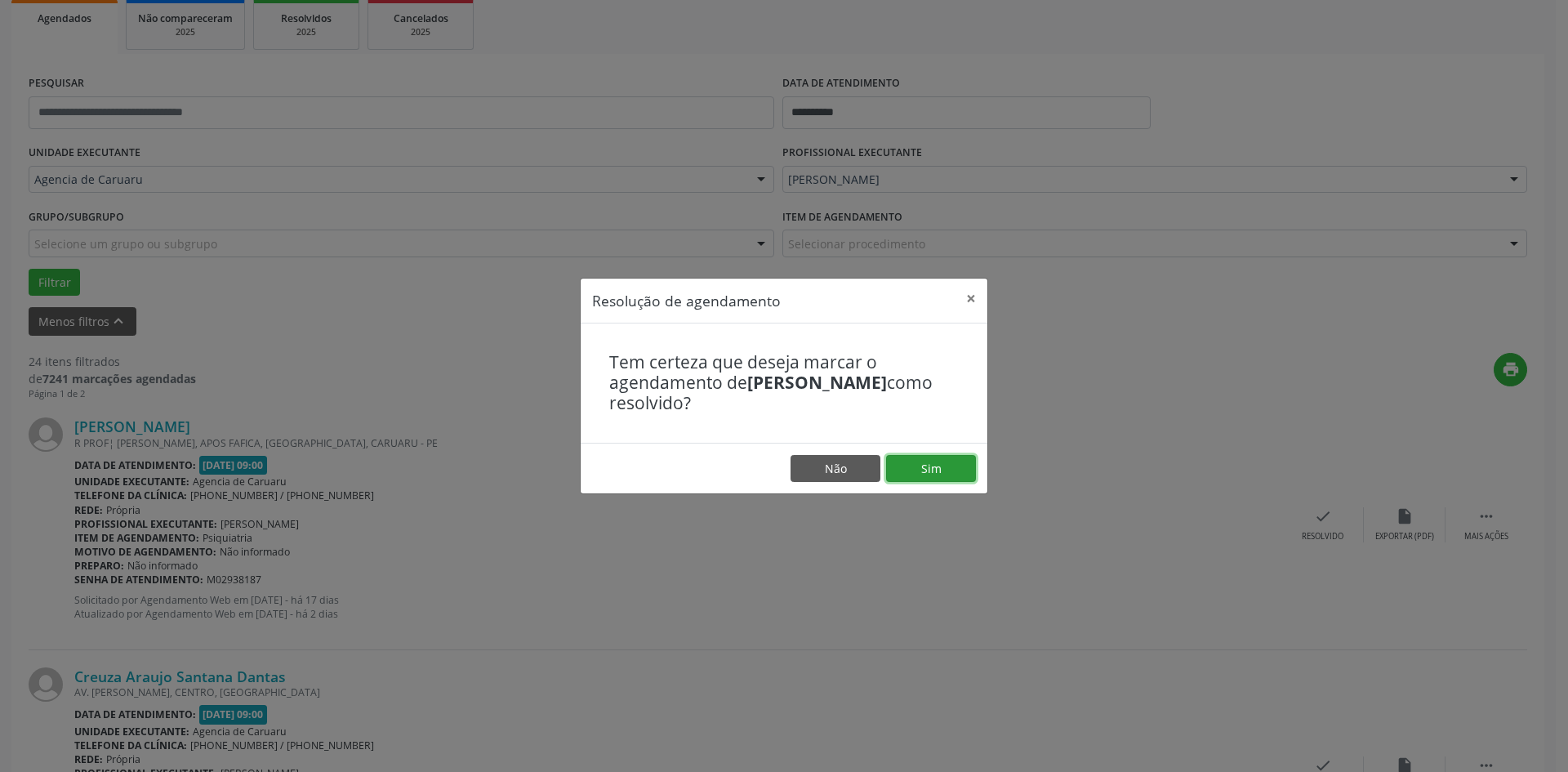
click at [952, 477] on button "Sim" at bounding box center [931, 469] width 89 height 28
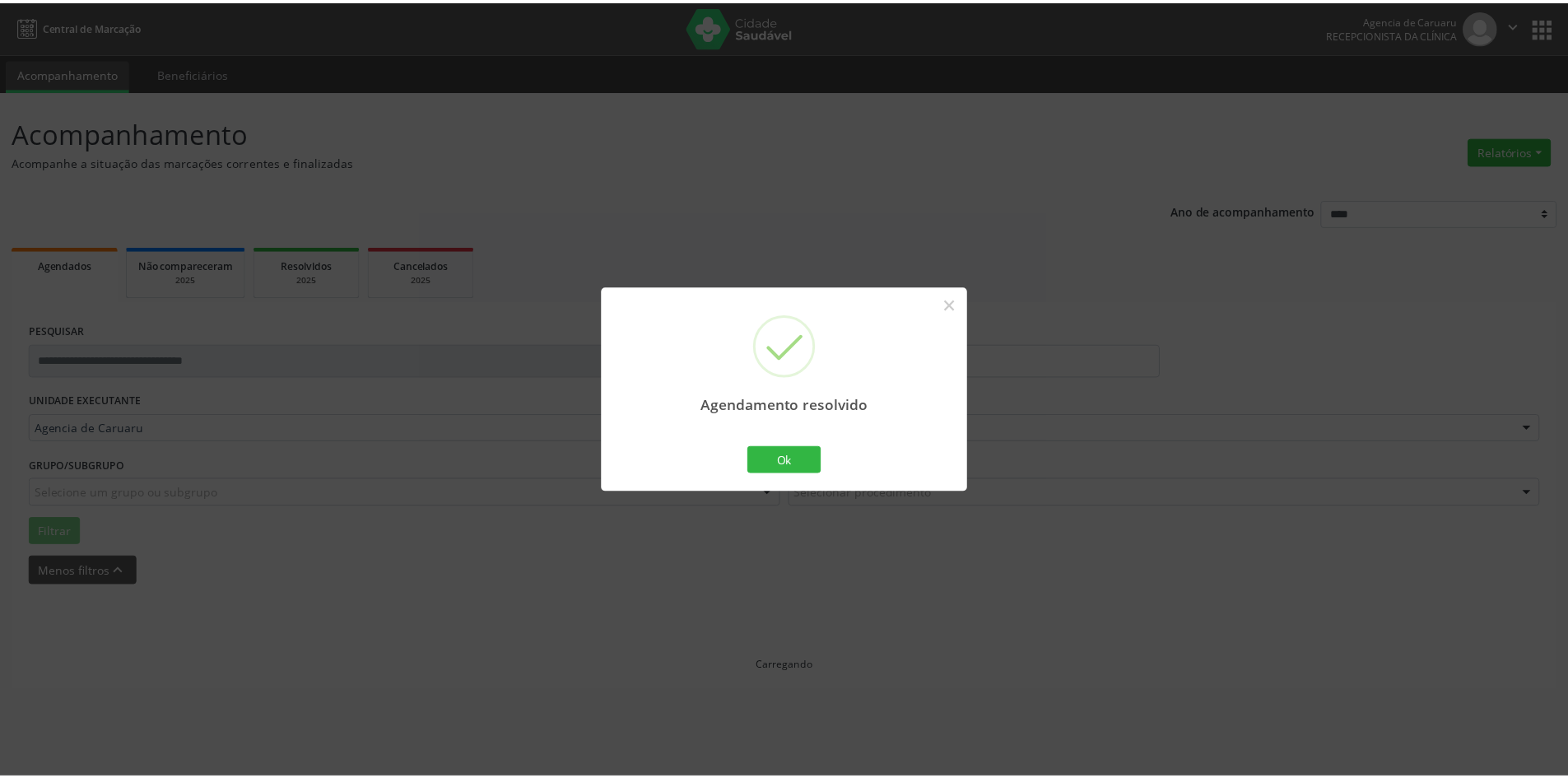
scroll to position [0, 0]
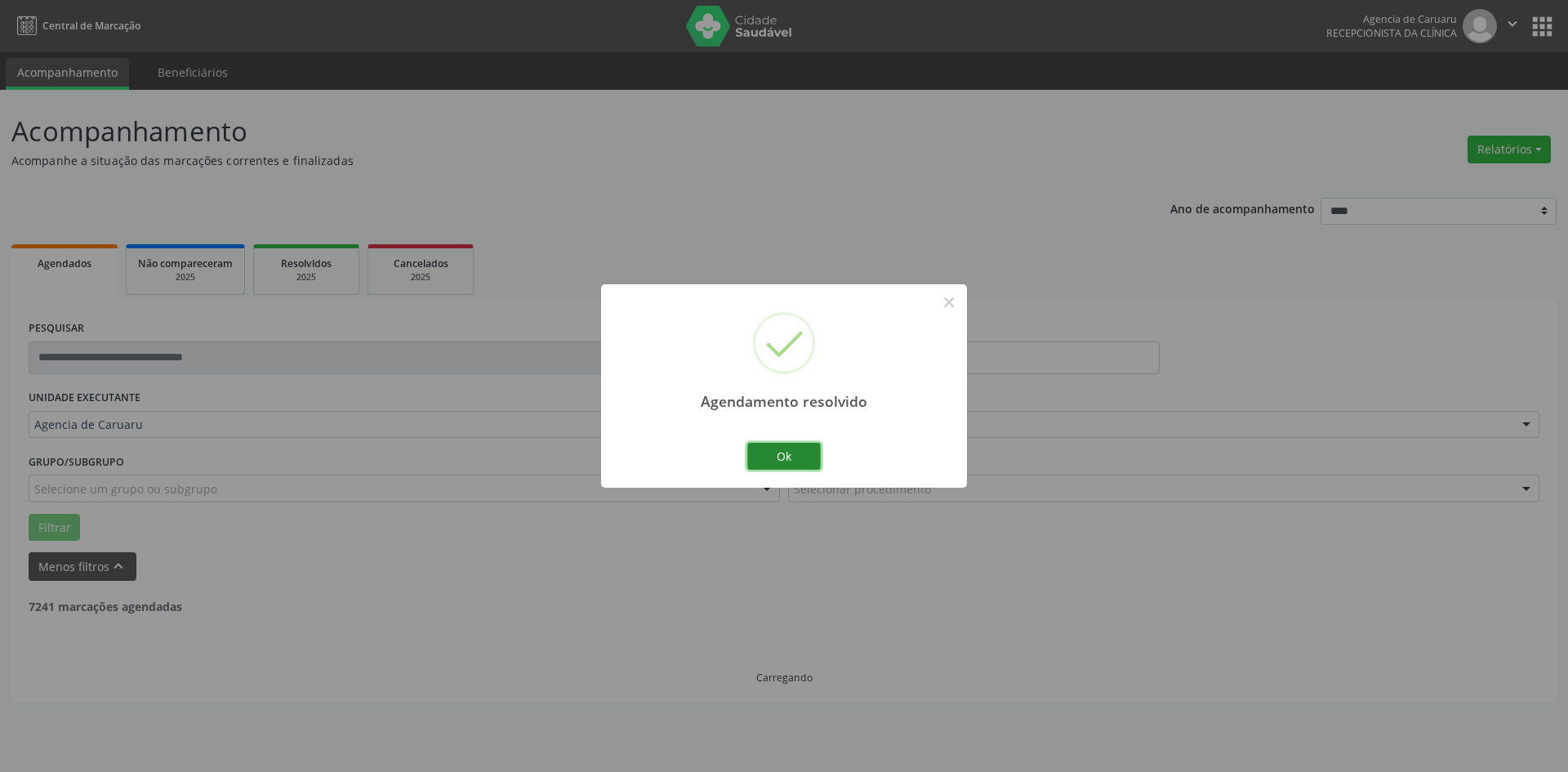
click at [799, 469] on button "Ok" at bounding box center [784, 457] width 74 height 28
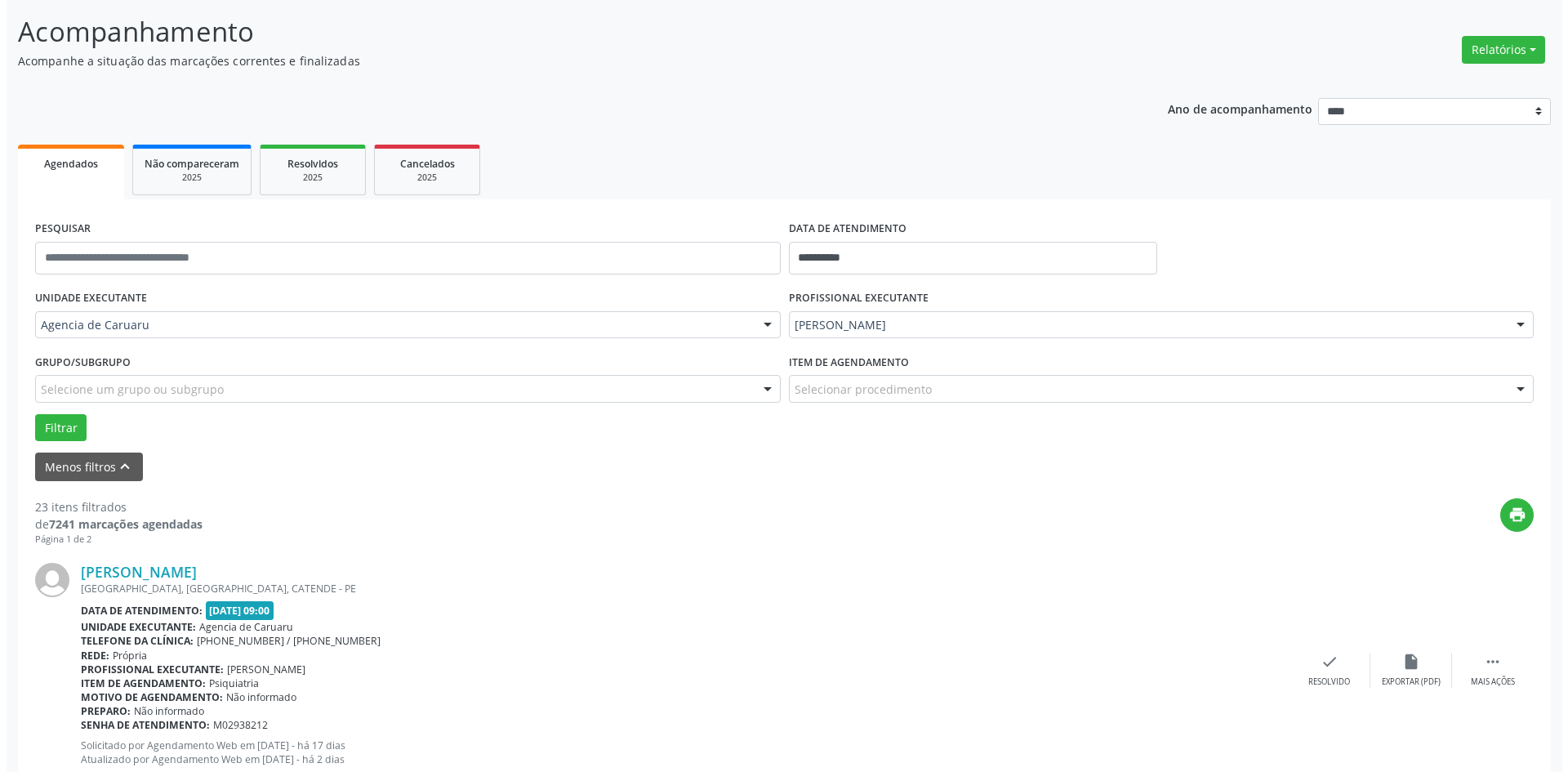
scroll to position [327, 0]
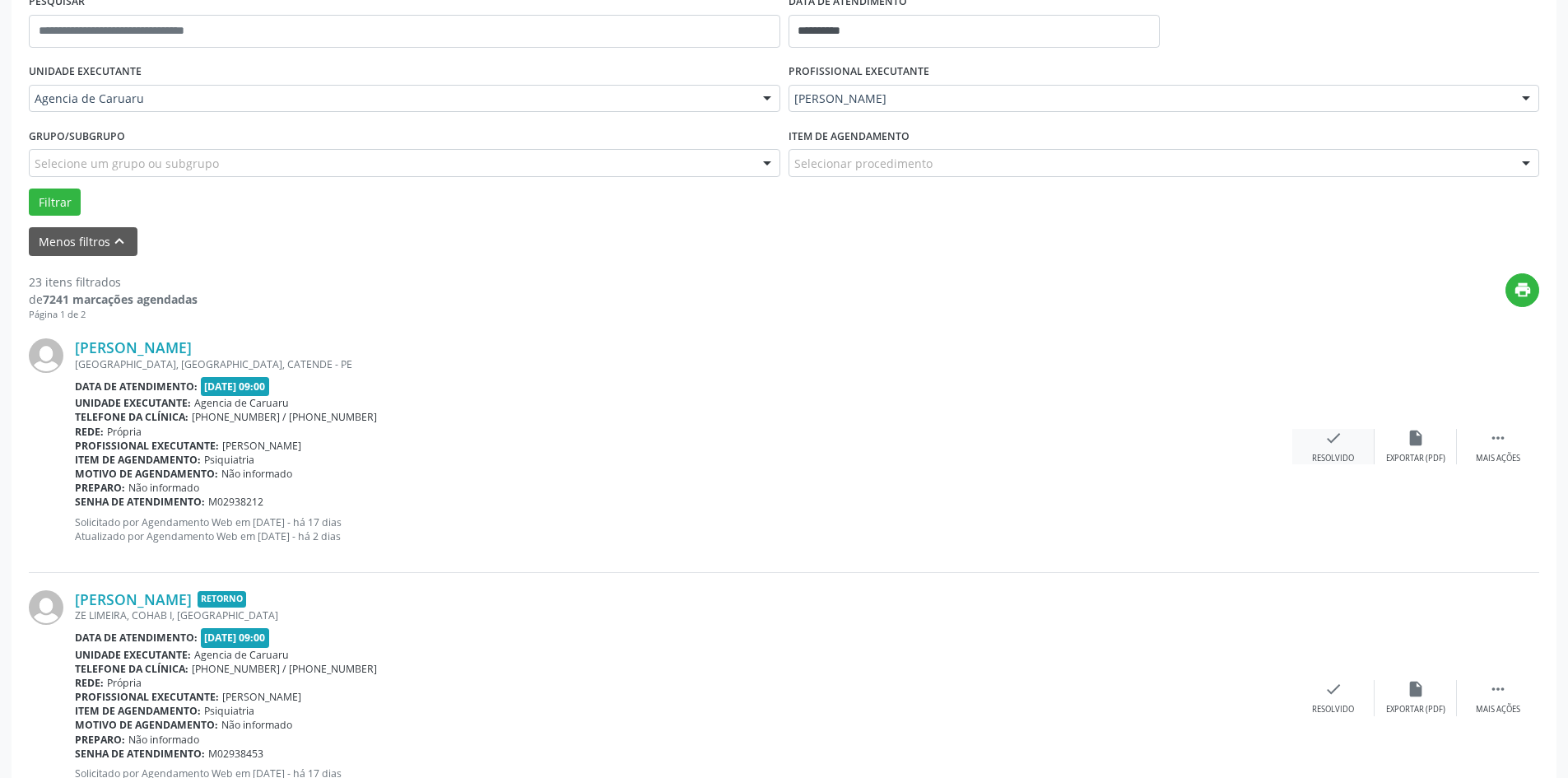
click at [1342, 444] on div "check Resolvido" at bounding box center [1333, 446] width 83 height 35
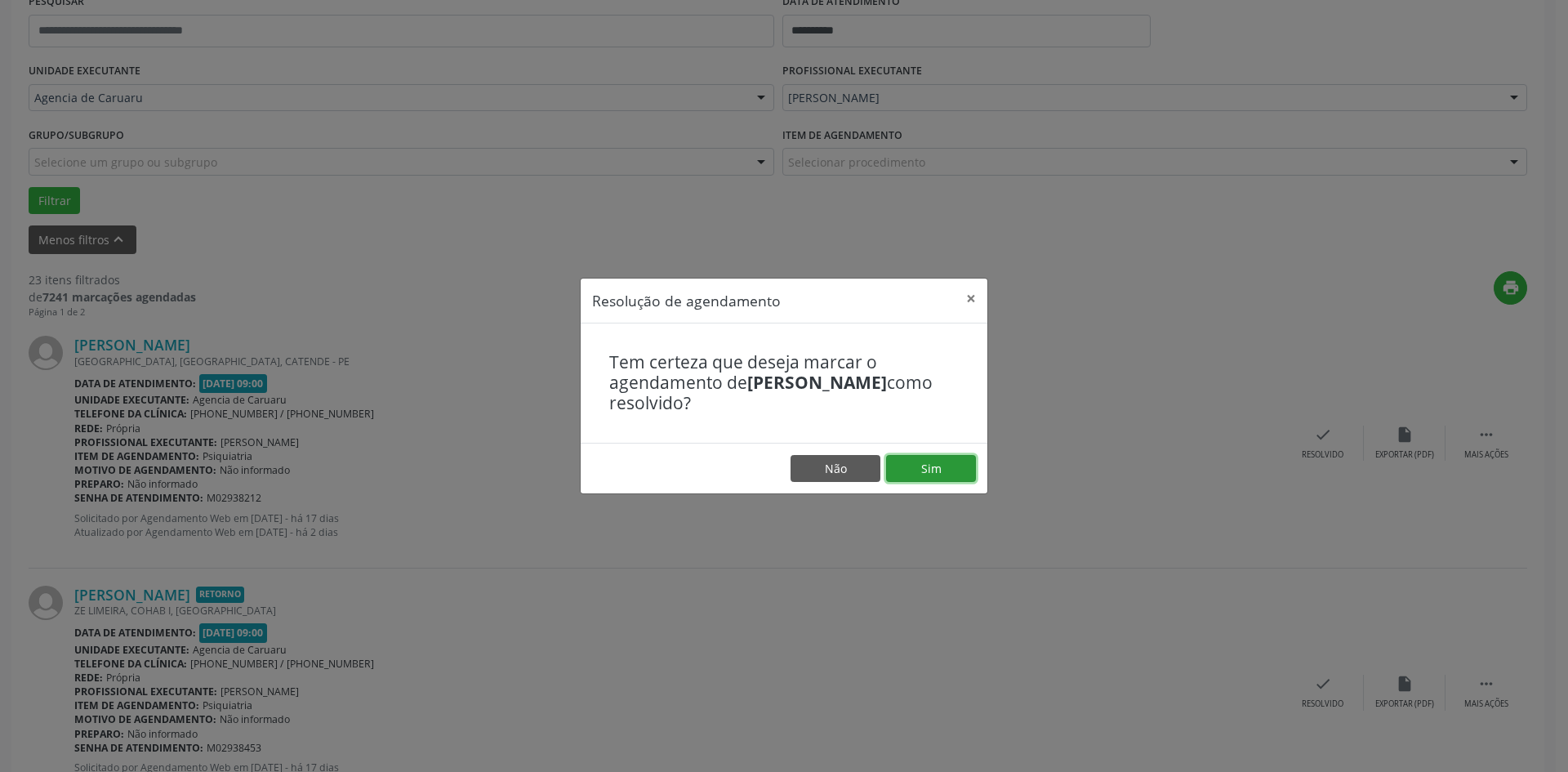
click at [931, 473] on button "Sim" at bounding box center [931, 469] width 89 height 28
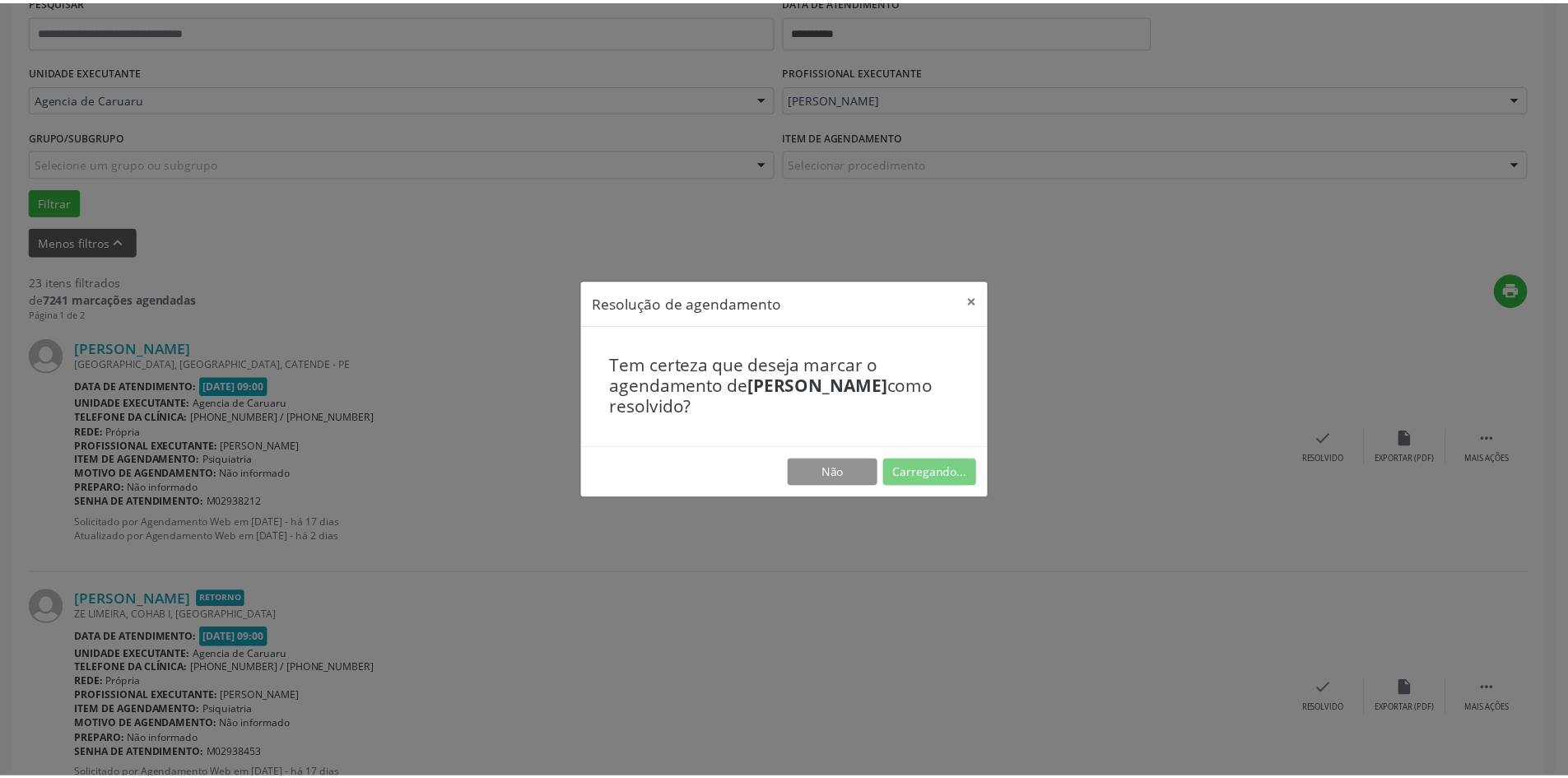
scroll to position [0, 0]
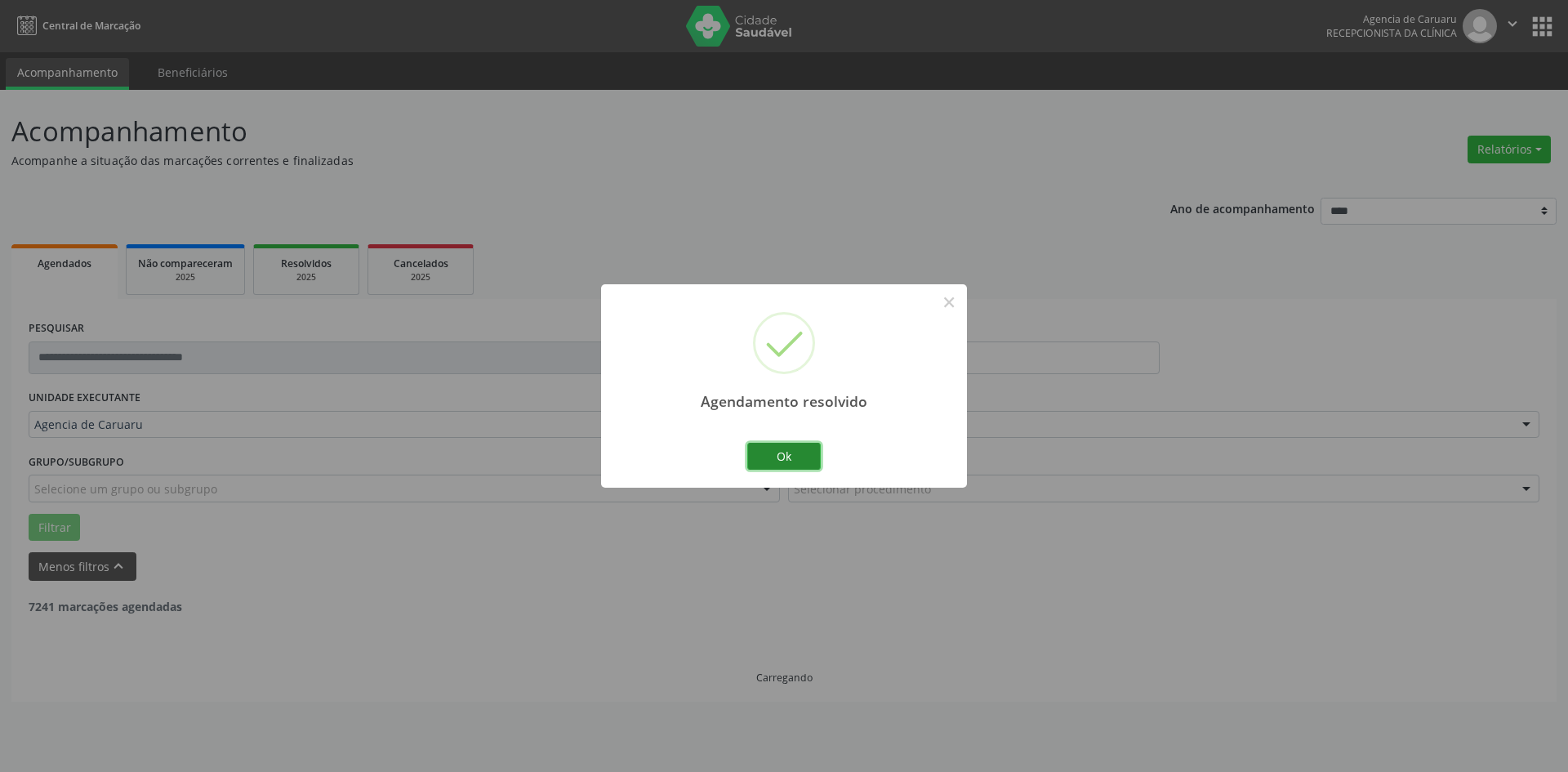
click at [780, 453] on button "Ok" at bounding box center [784, 457] width 74 height 28
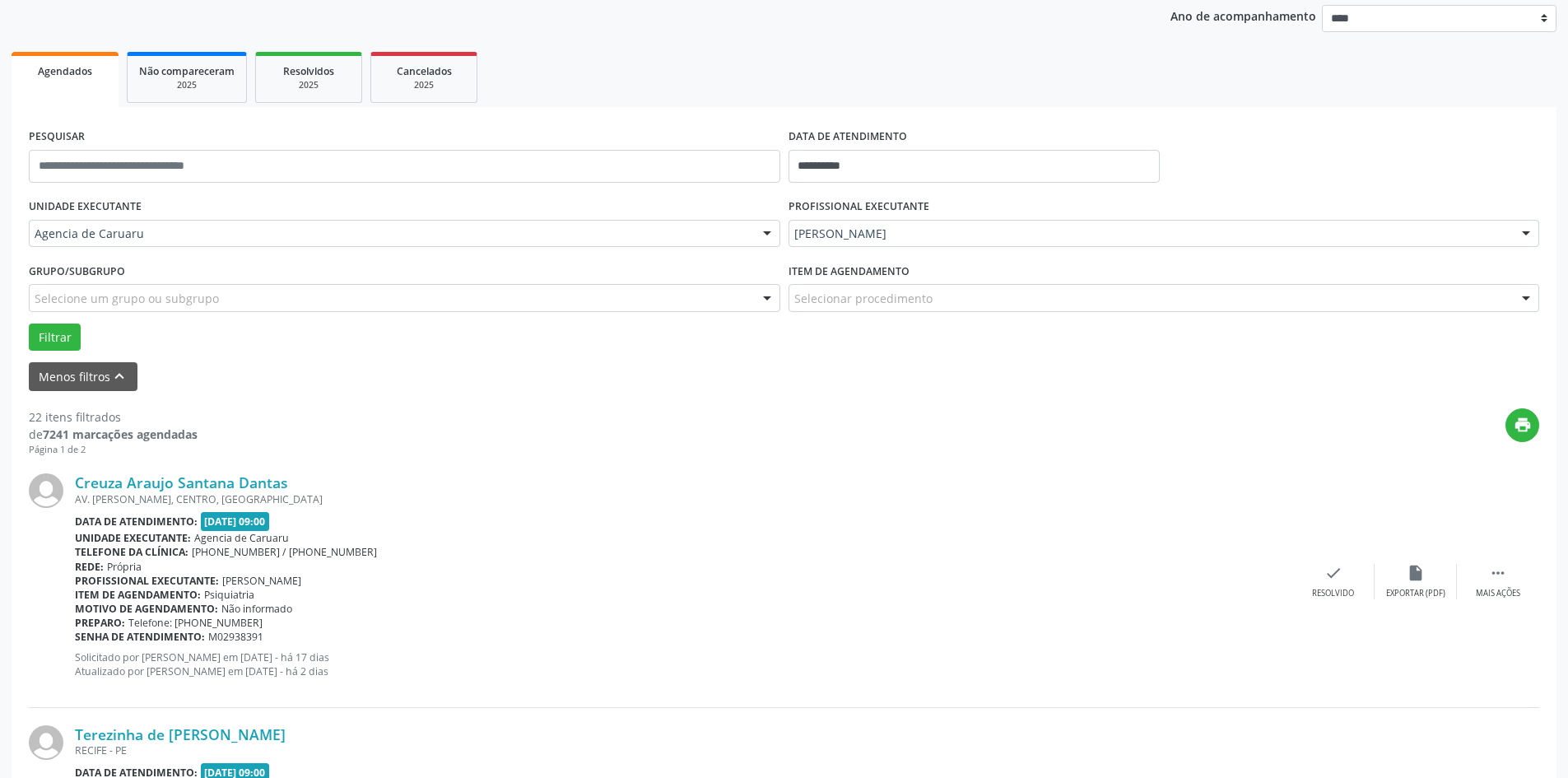
scroll to position [247, 0]
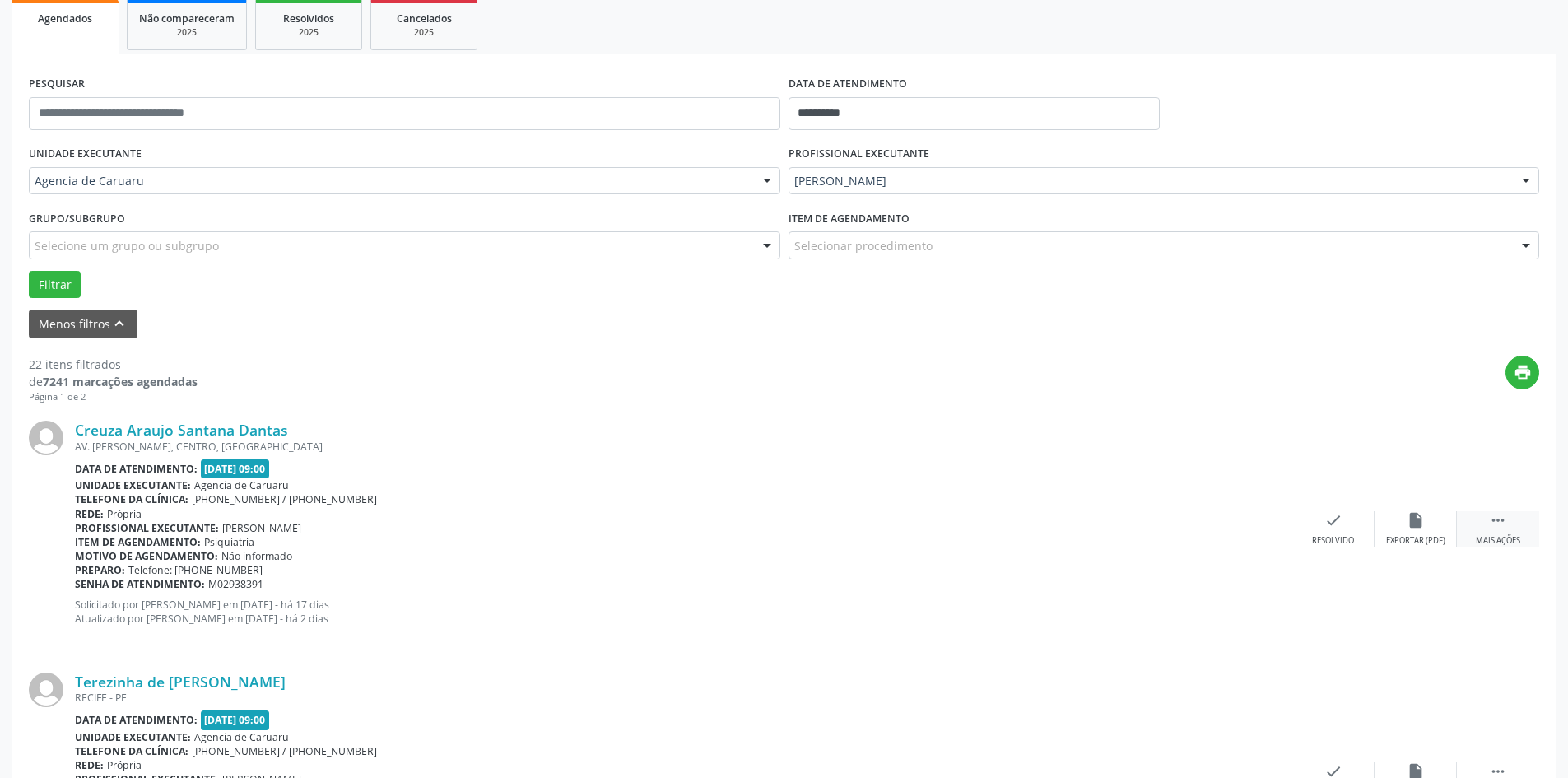
click at [1508, 527] on div " Mais ações" at bounding box center [1497, 529] width 83 height 35
click at [1402, 521] on div "alarm_off Não compareceu" at bounding box center [1416, 529] width 83 height 35
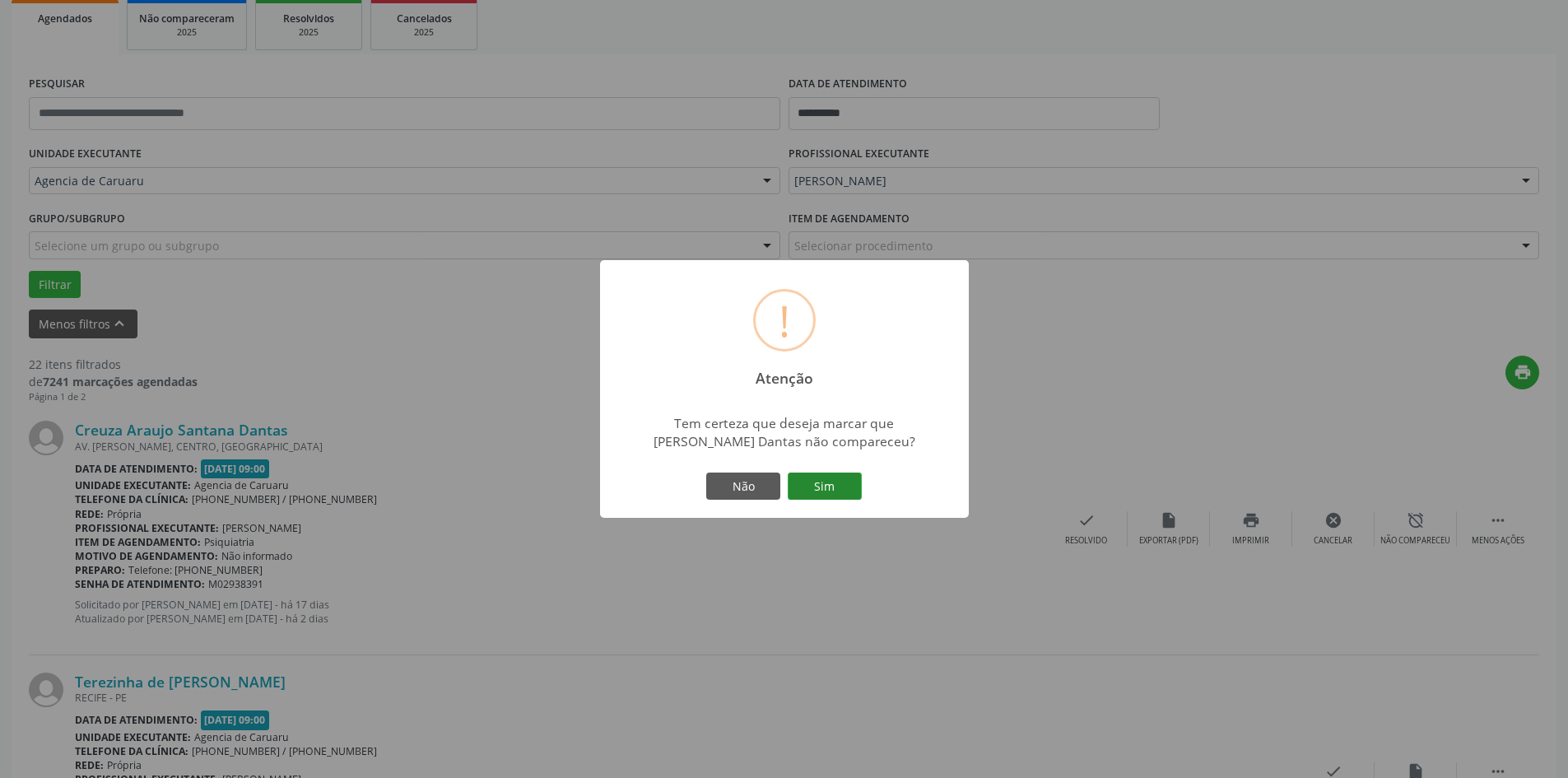
click at [840, 488] on button "Sim" at bounding box center [824, 486] width 74 height 28
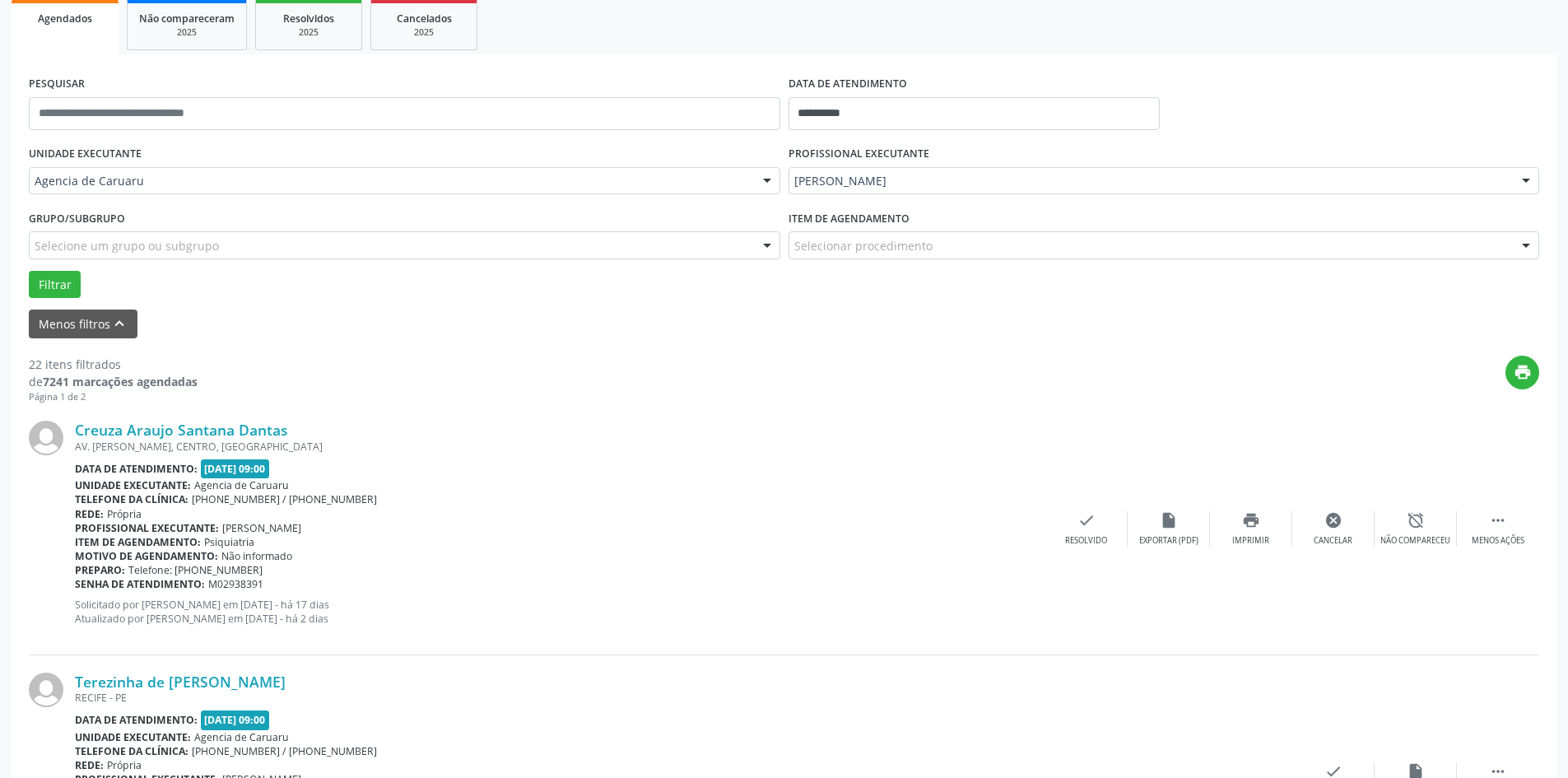
scroll to position [0, 0]
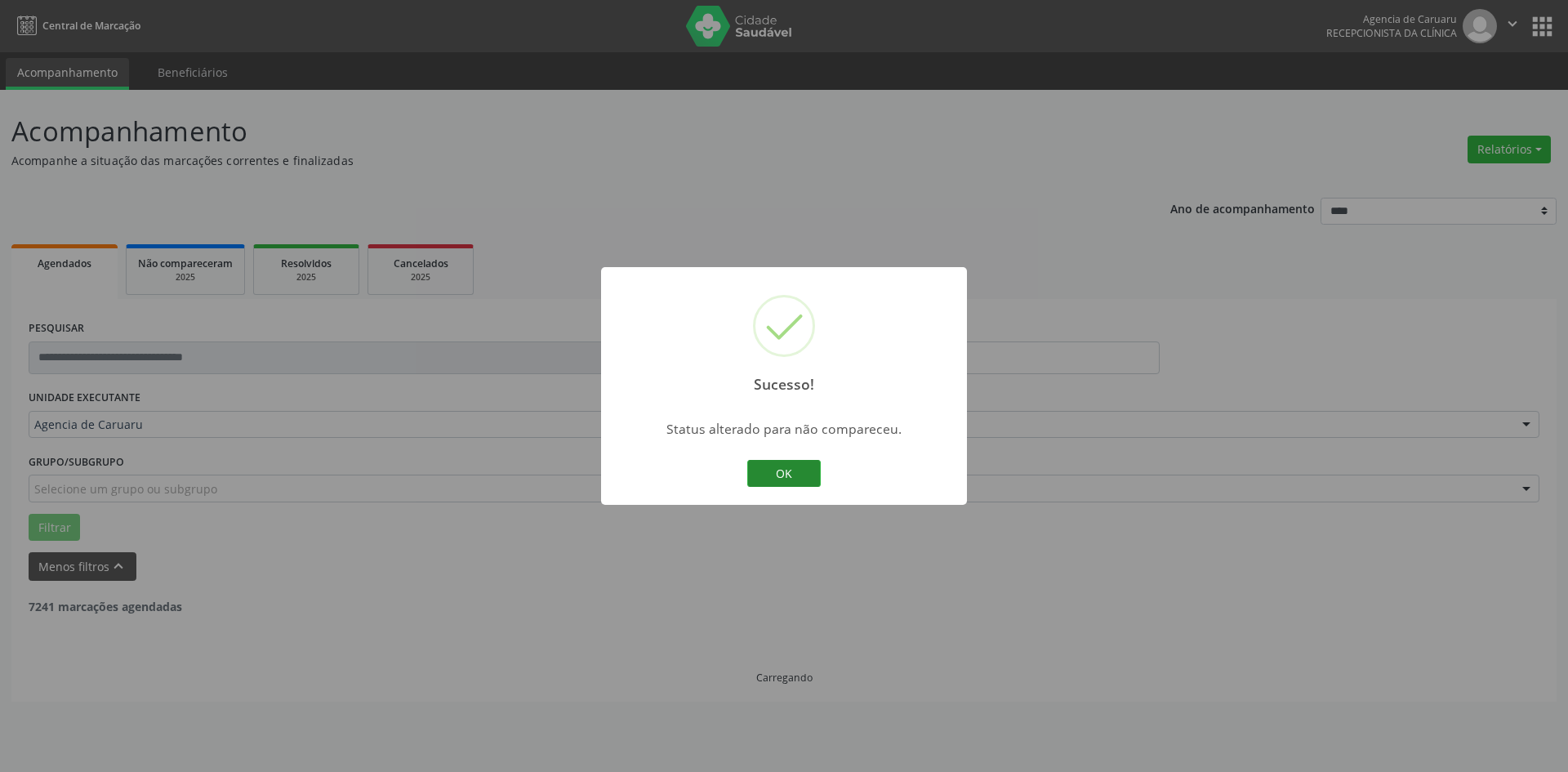
click at [793, 480] on button "OK" at bounding box center [784, 474] width 74 height 28
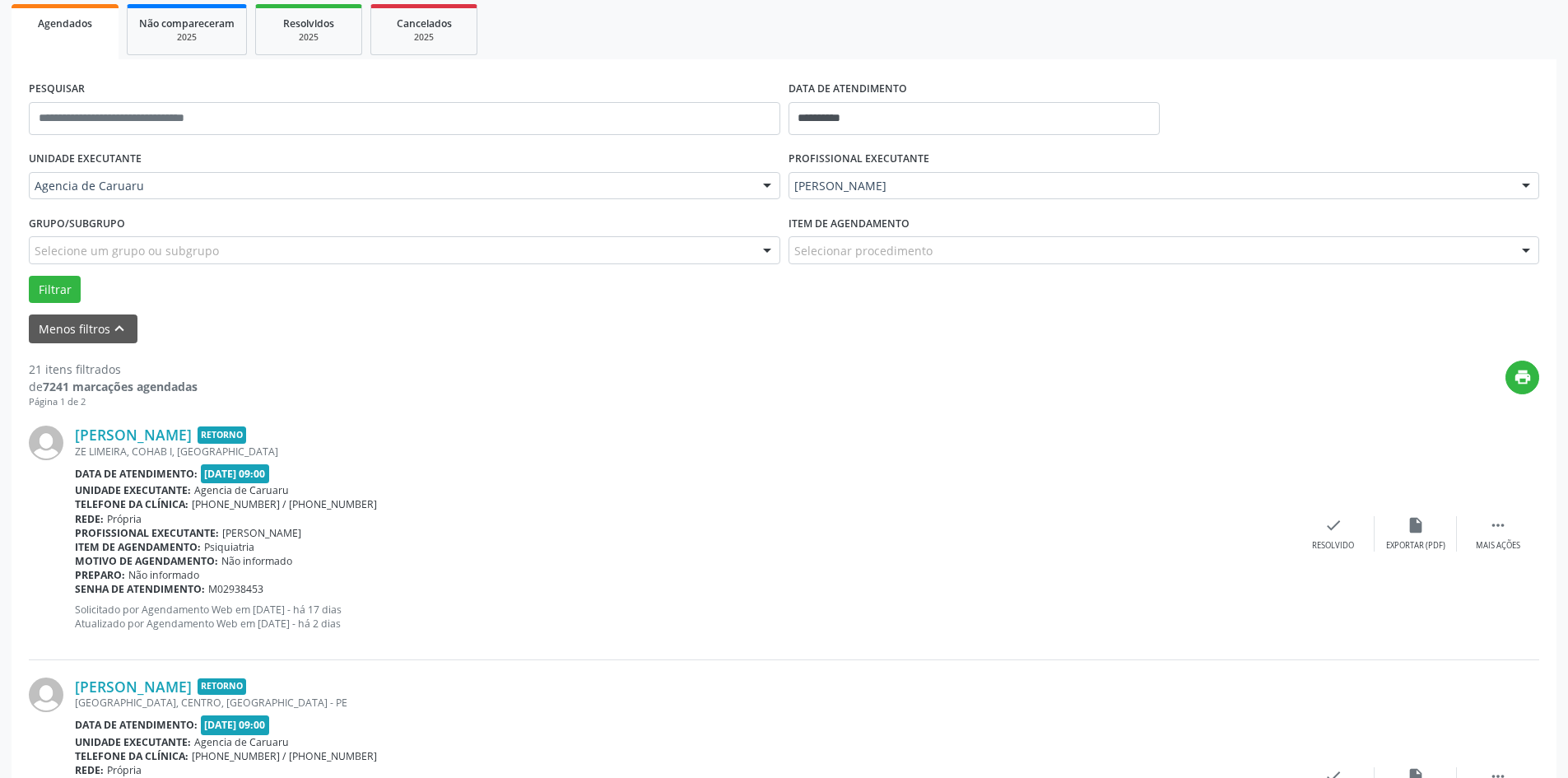
scroll to position [247, 0]
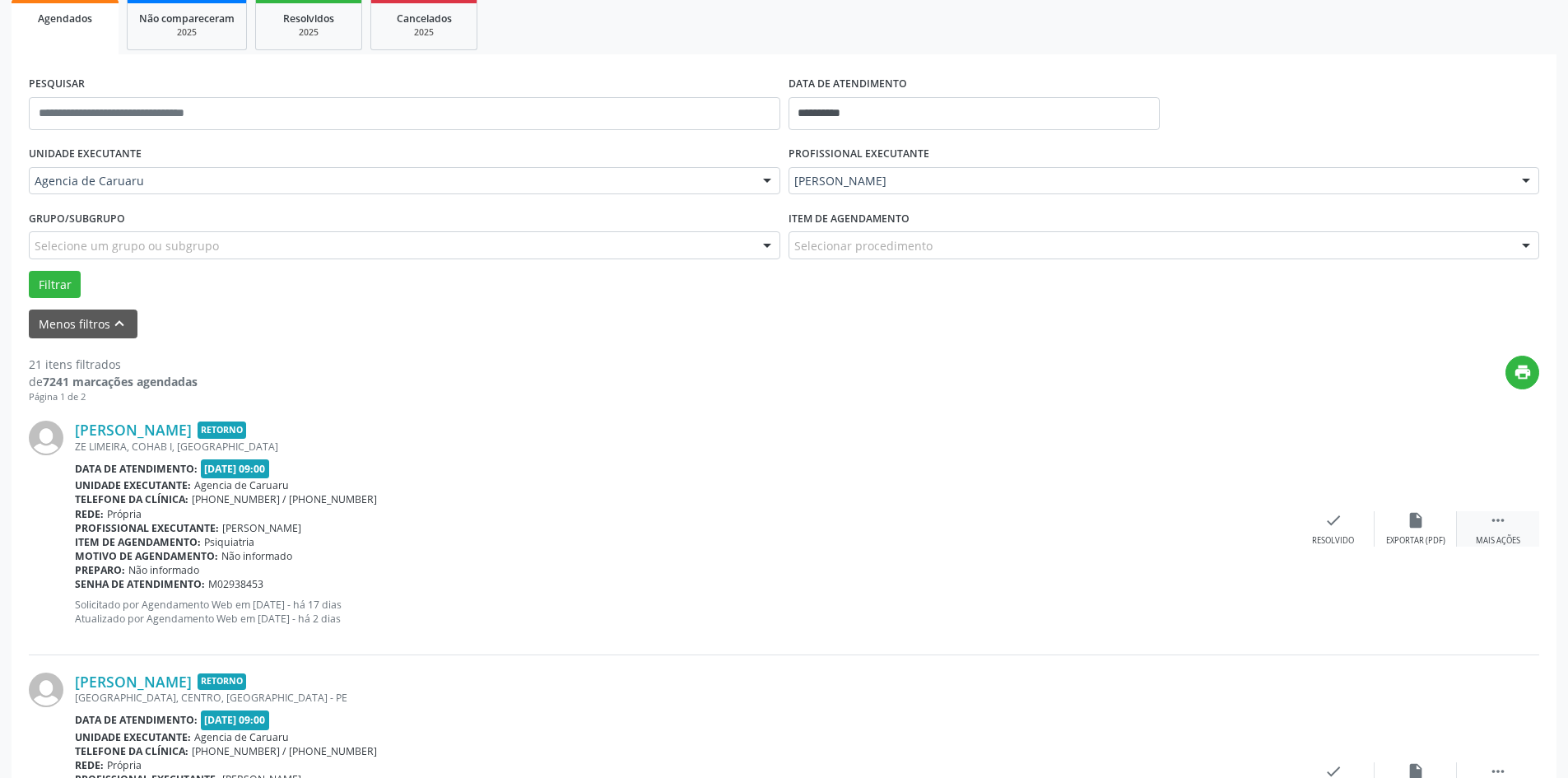
click at [1515, 538] on div "Mais ações" at bounding box center [1498, 541] width 45 height 11
click at [1424, 527] on icon "alarm_off" at bounding box center [1415, 520] width 18 height 18
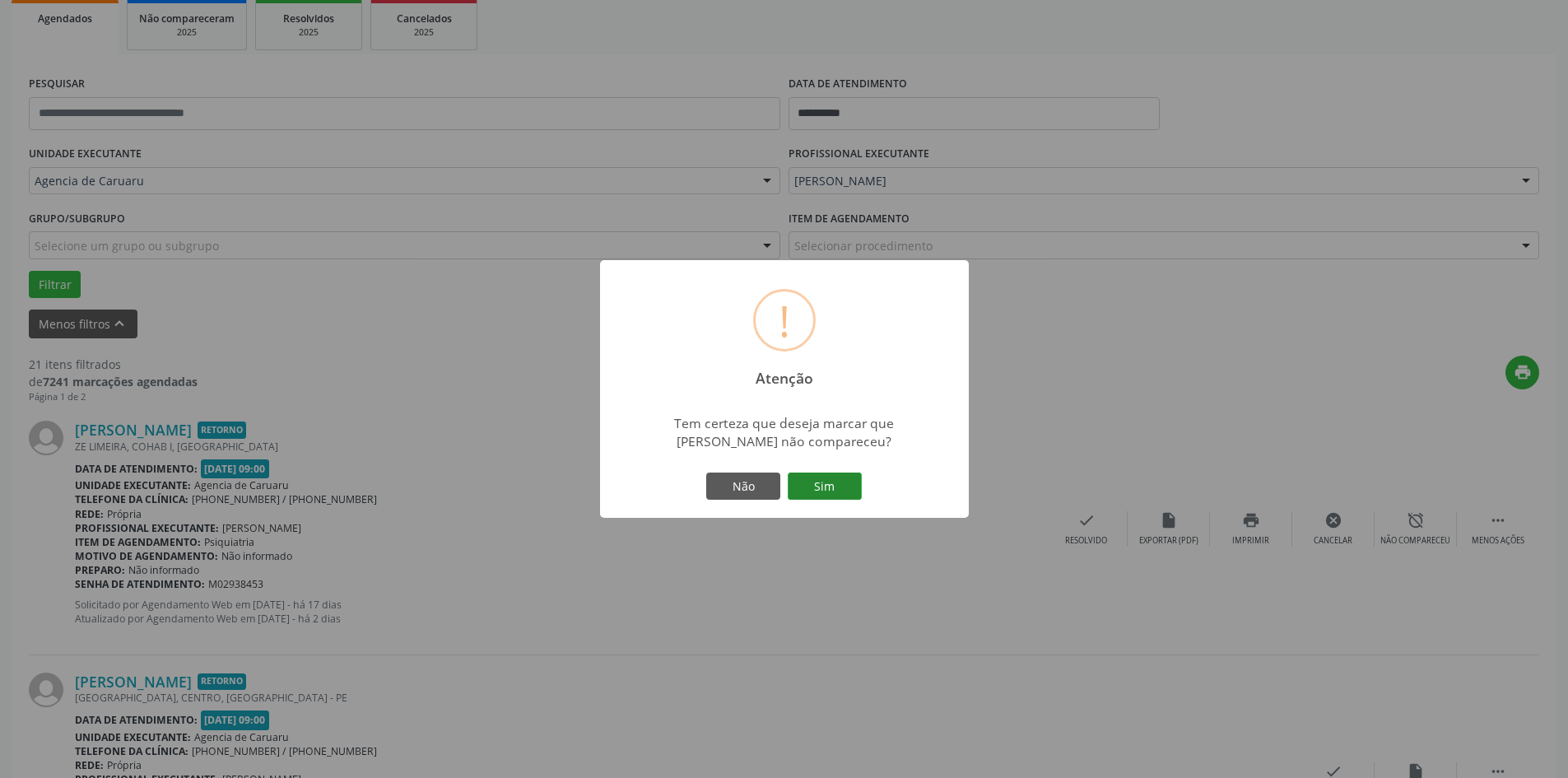
click at [824, 486] on button "Sim" at bounding box center [824, 486] width 74 height 28
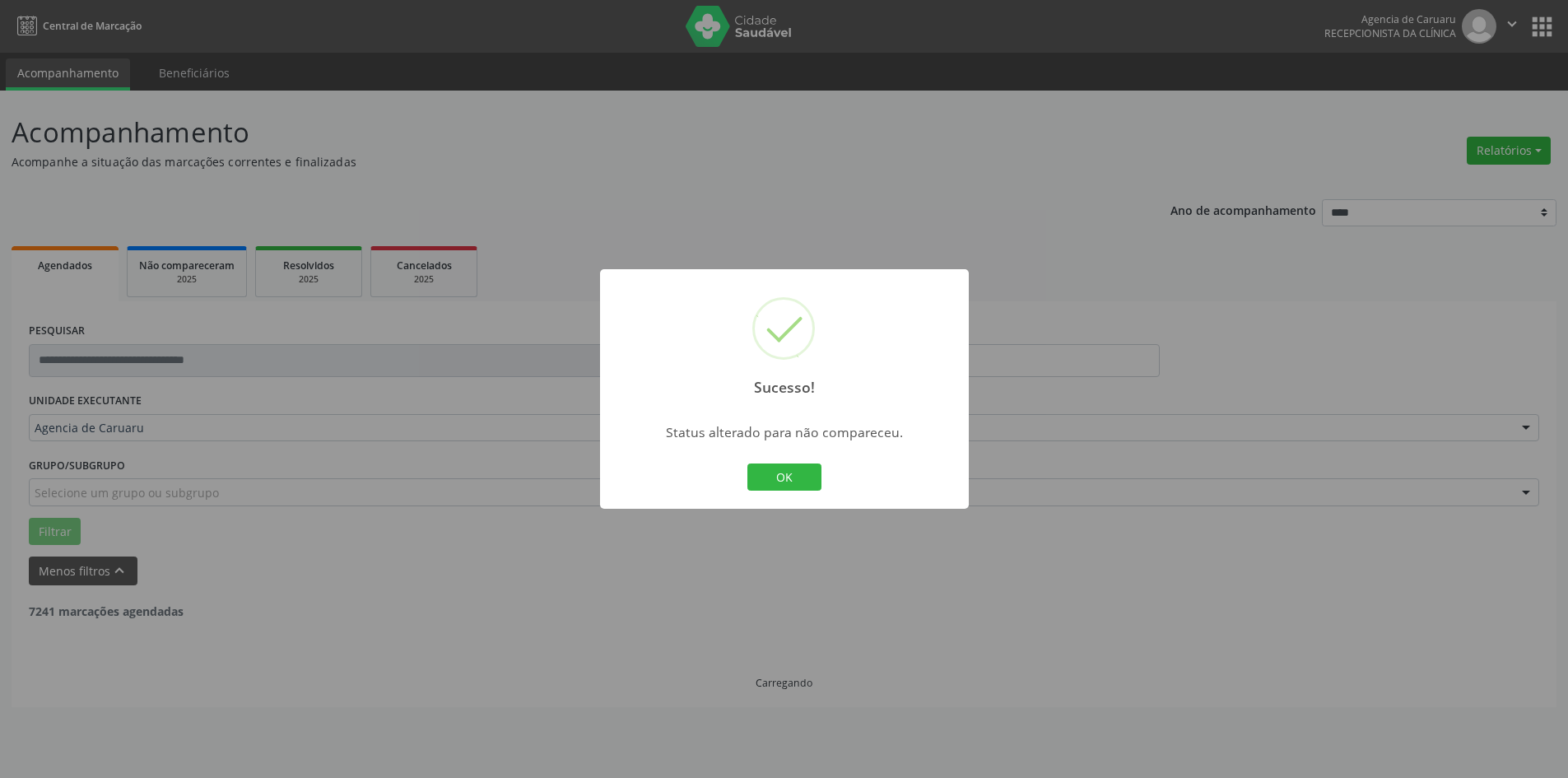
scroll to position [0, 0]
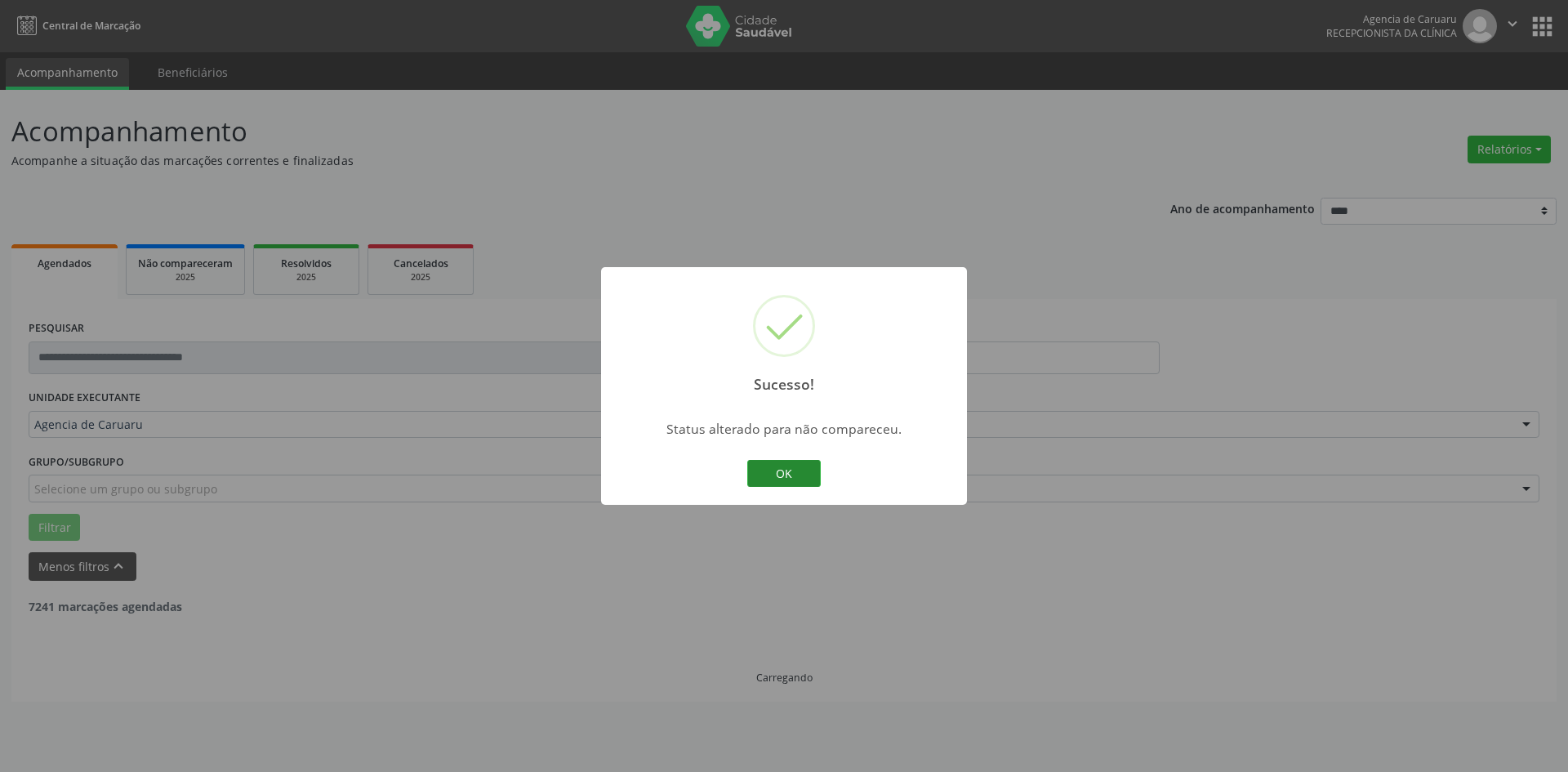
click at [757, 470] on button "OK" at bounding box center [784, 474] width 74 height 28
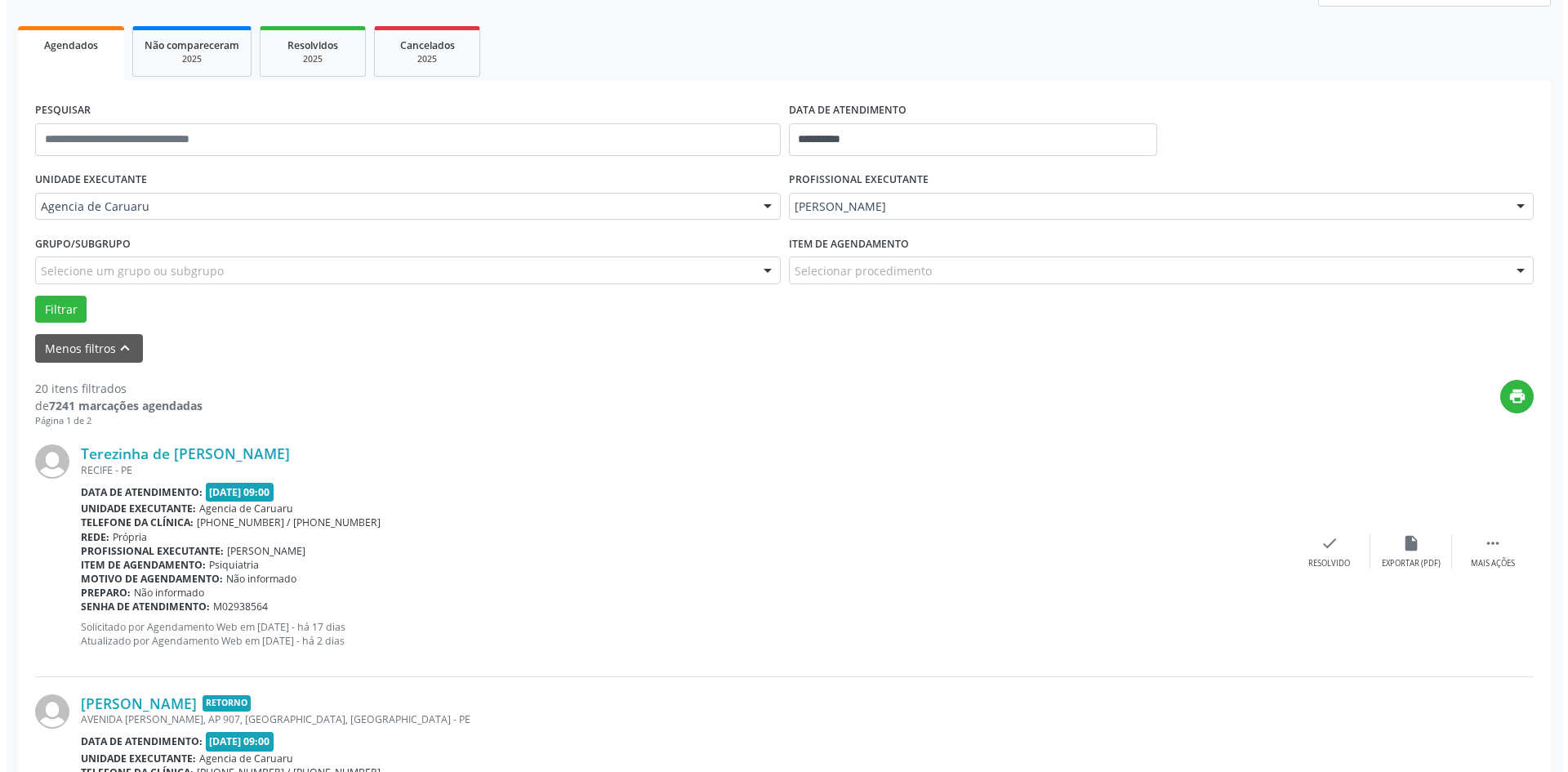
scroll to position [327, 0]
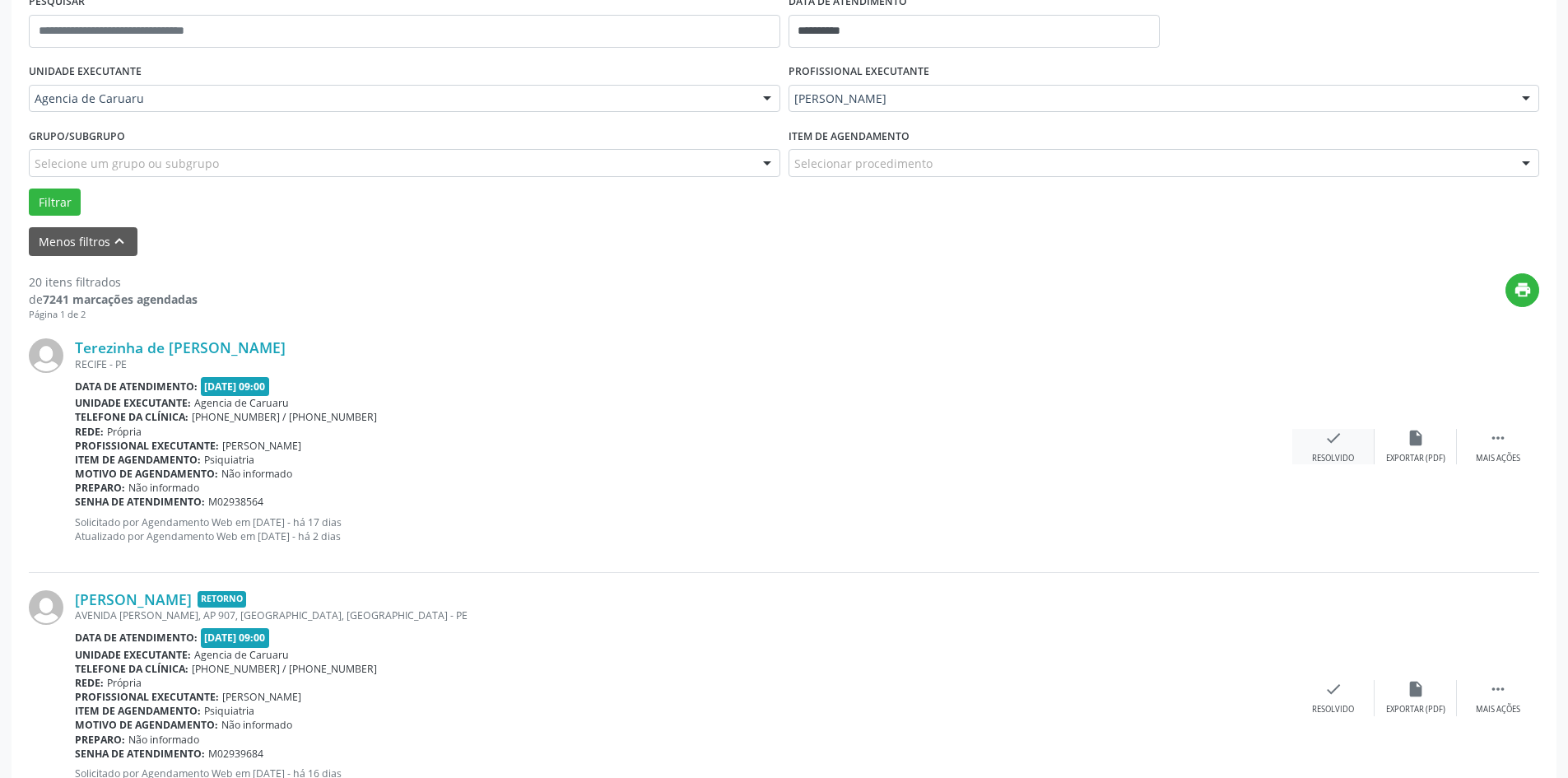
click at [1345, 456] on div "Resolvido" at bounding box center [1333, 458] width 42 height 11
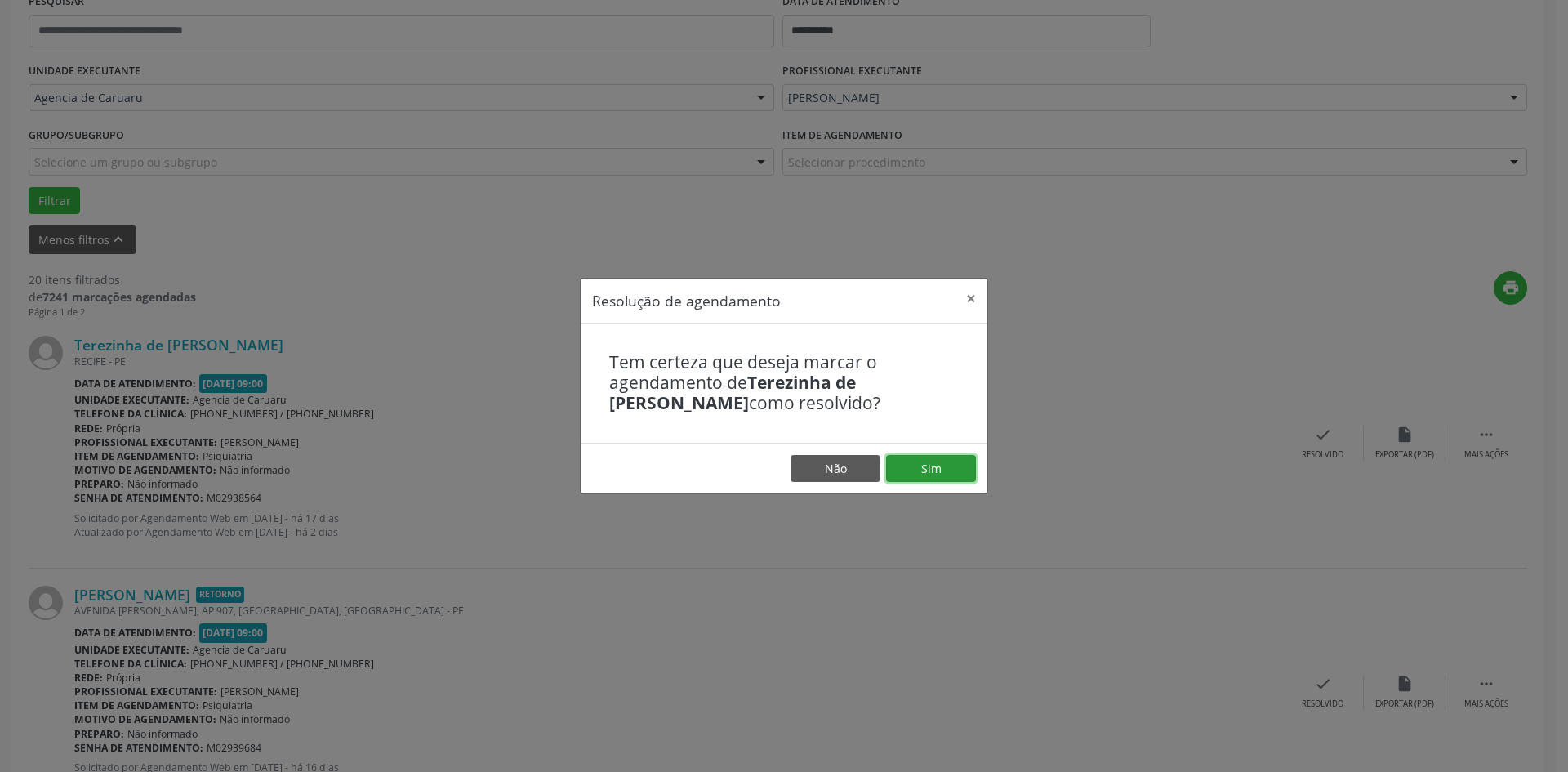
click at [944, 464] on button "Sim" at bounding box center [931, 469] width 89 height 28
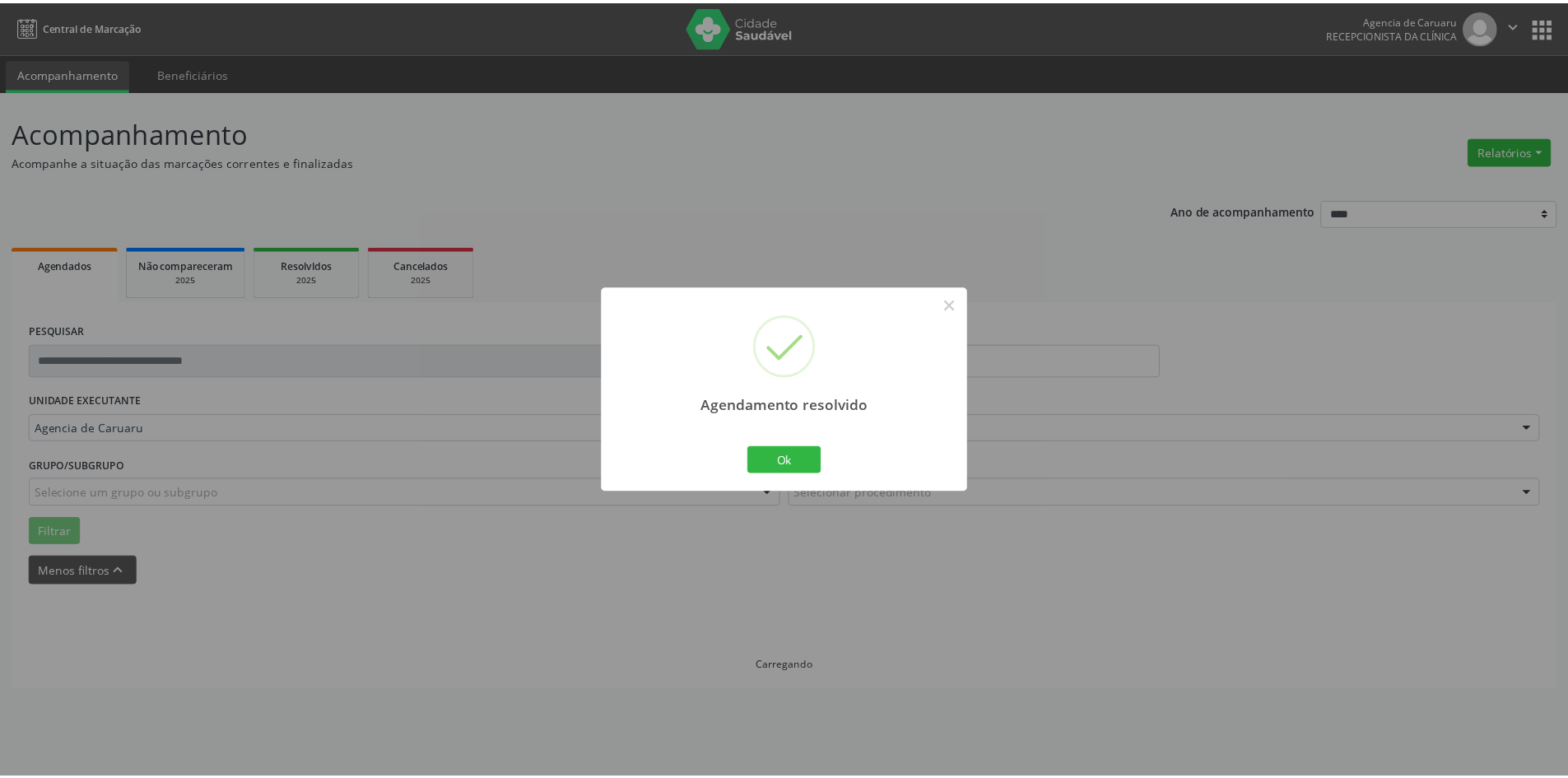
scroll to position [0, 0]
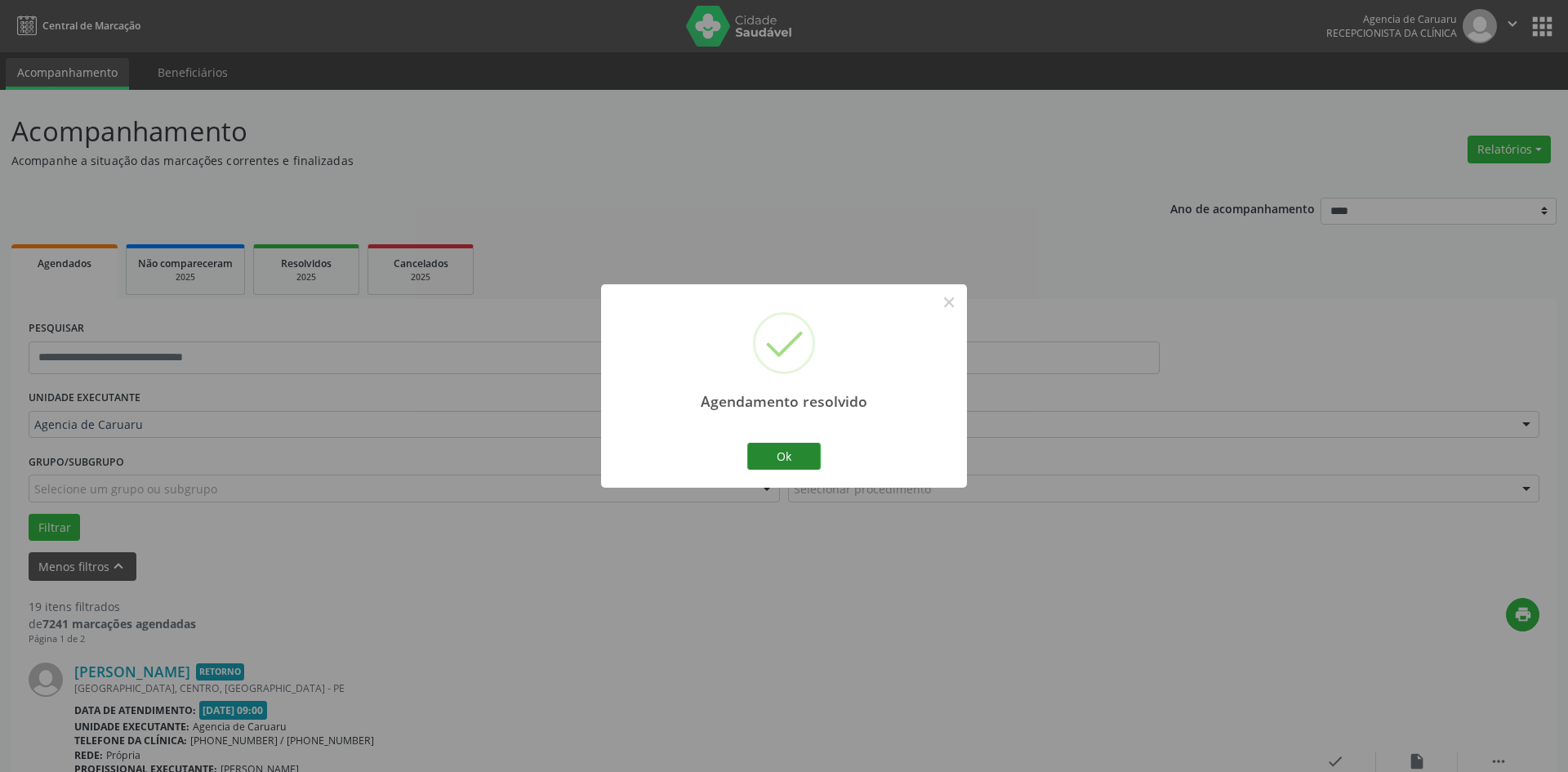
click at [815, 463] on div "Ok Cancel" at bounding box center [785, 456] width 81 height 34
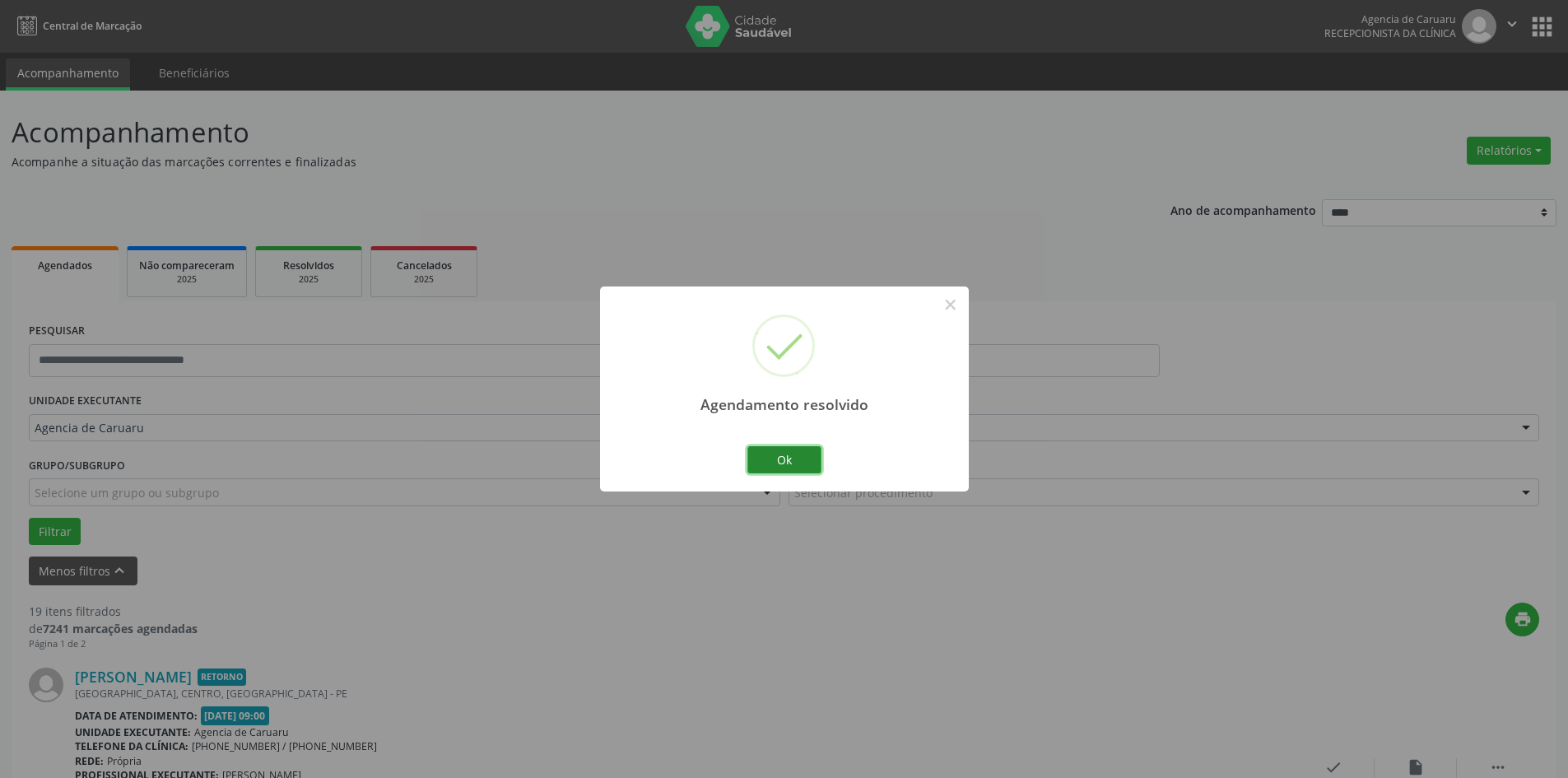
click at [780, 458] on button "Ok" at bounding box center [784, 460] width 74 height 28
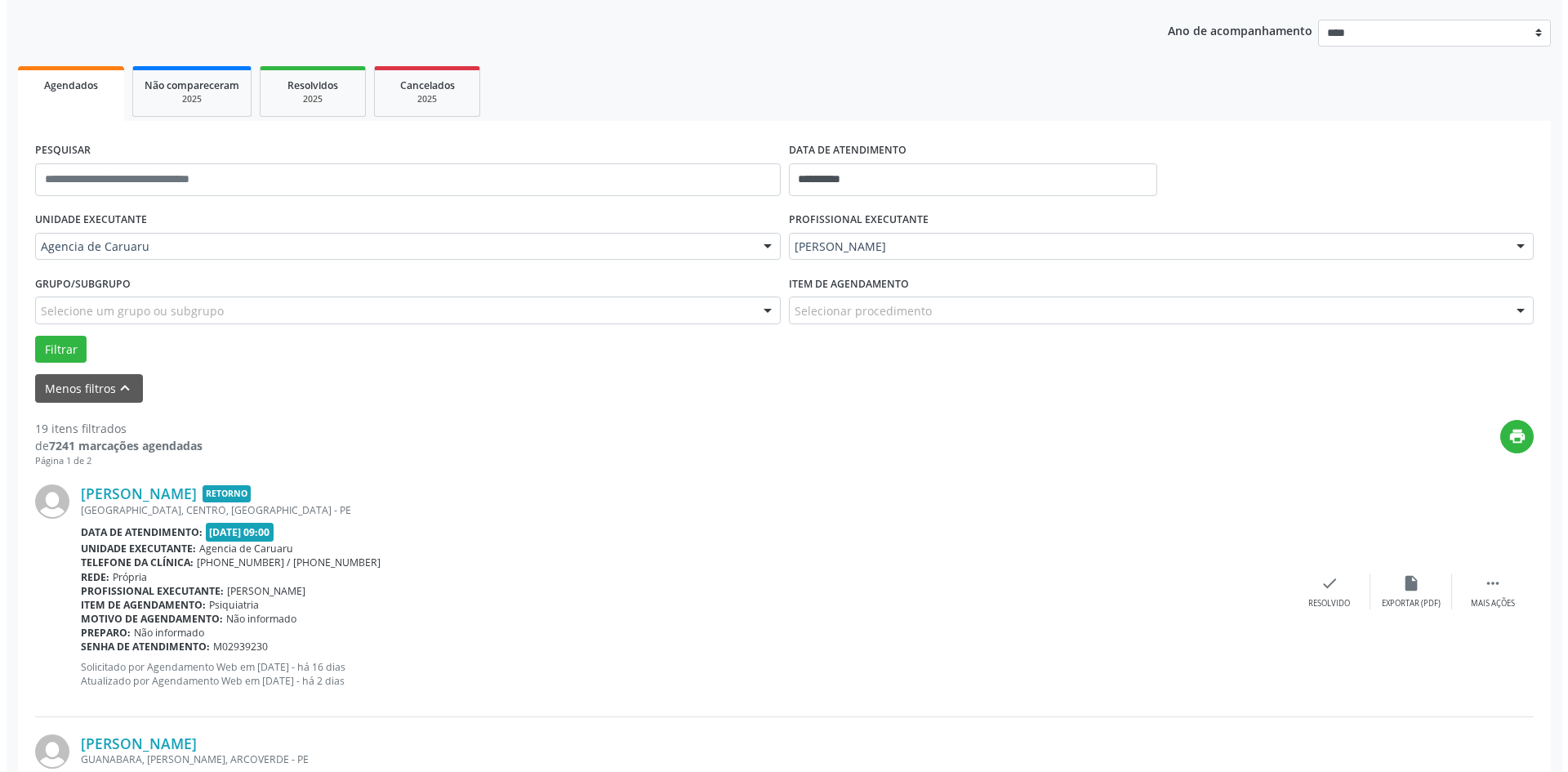
scroll to position [327, 0]
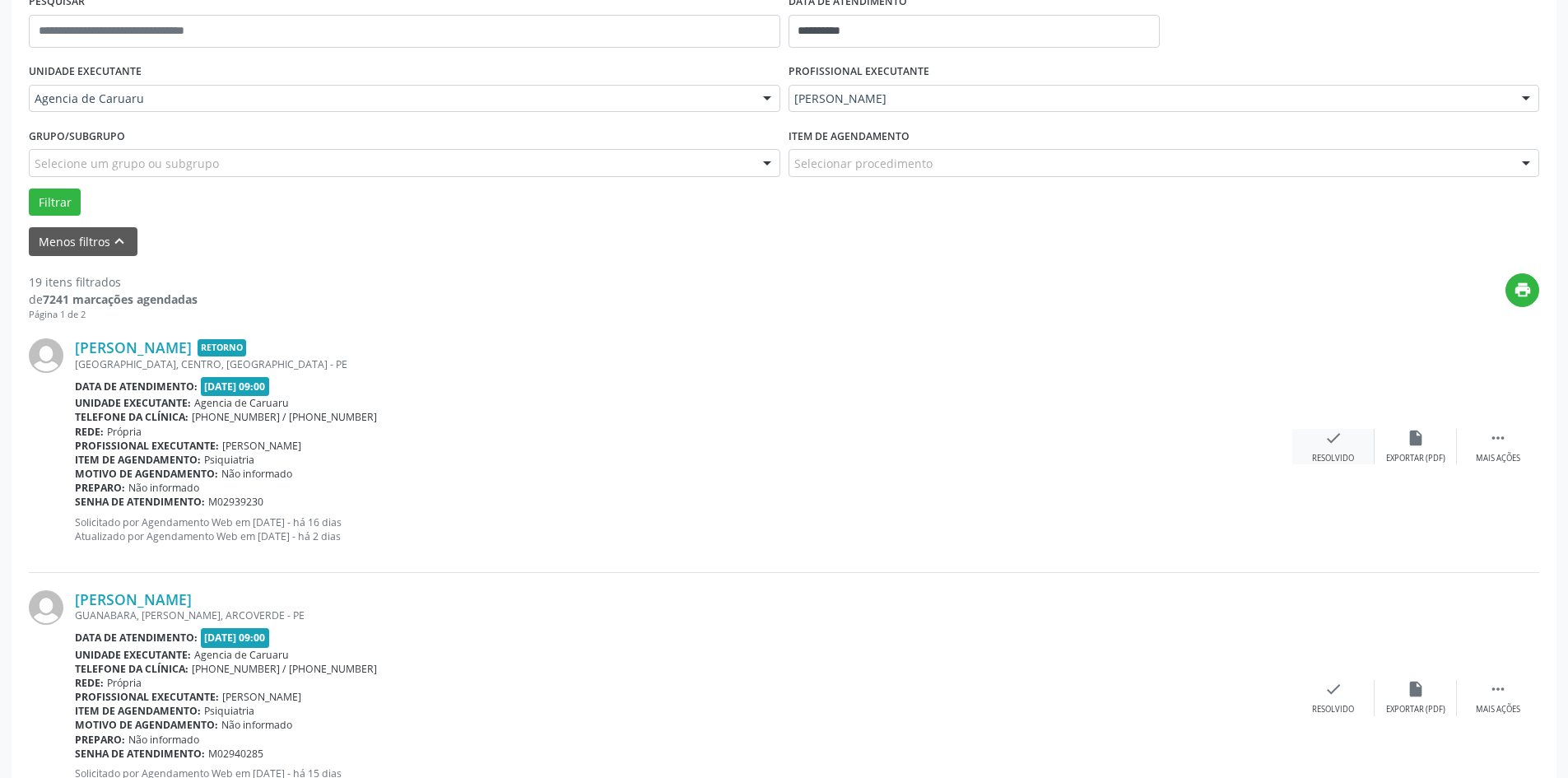
click at [1325, 447] on icon "check" at bounding box center [1333, 437] width 18 height 18
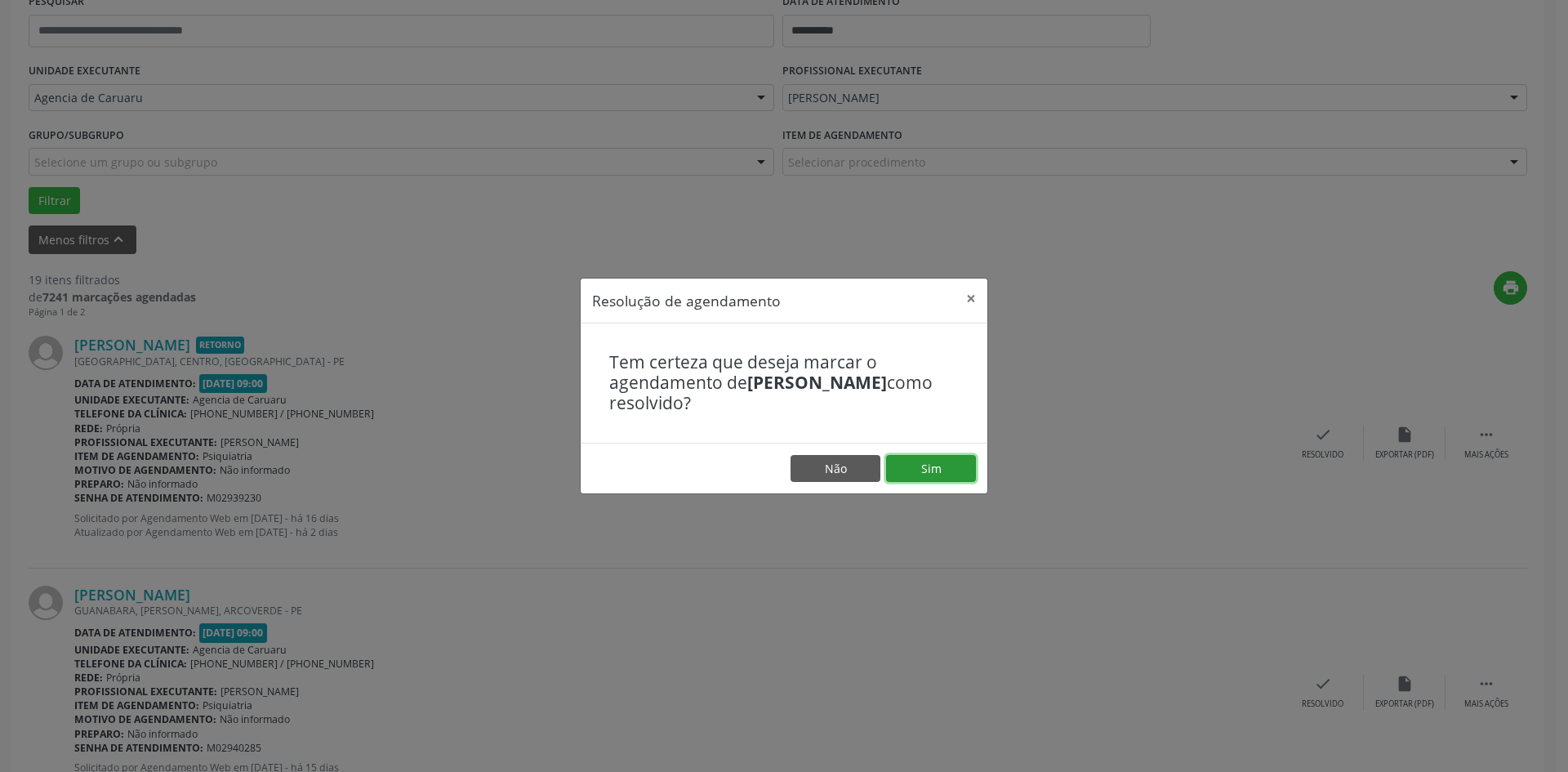
click at [931, 474] on button "Sim" at bounding box center [931, 469] width 89 height 28
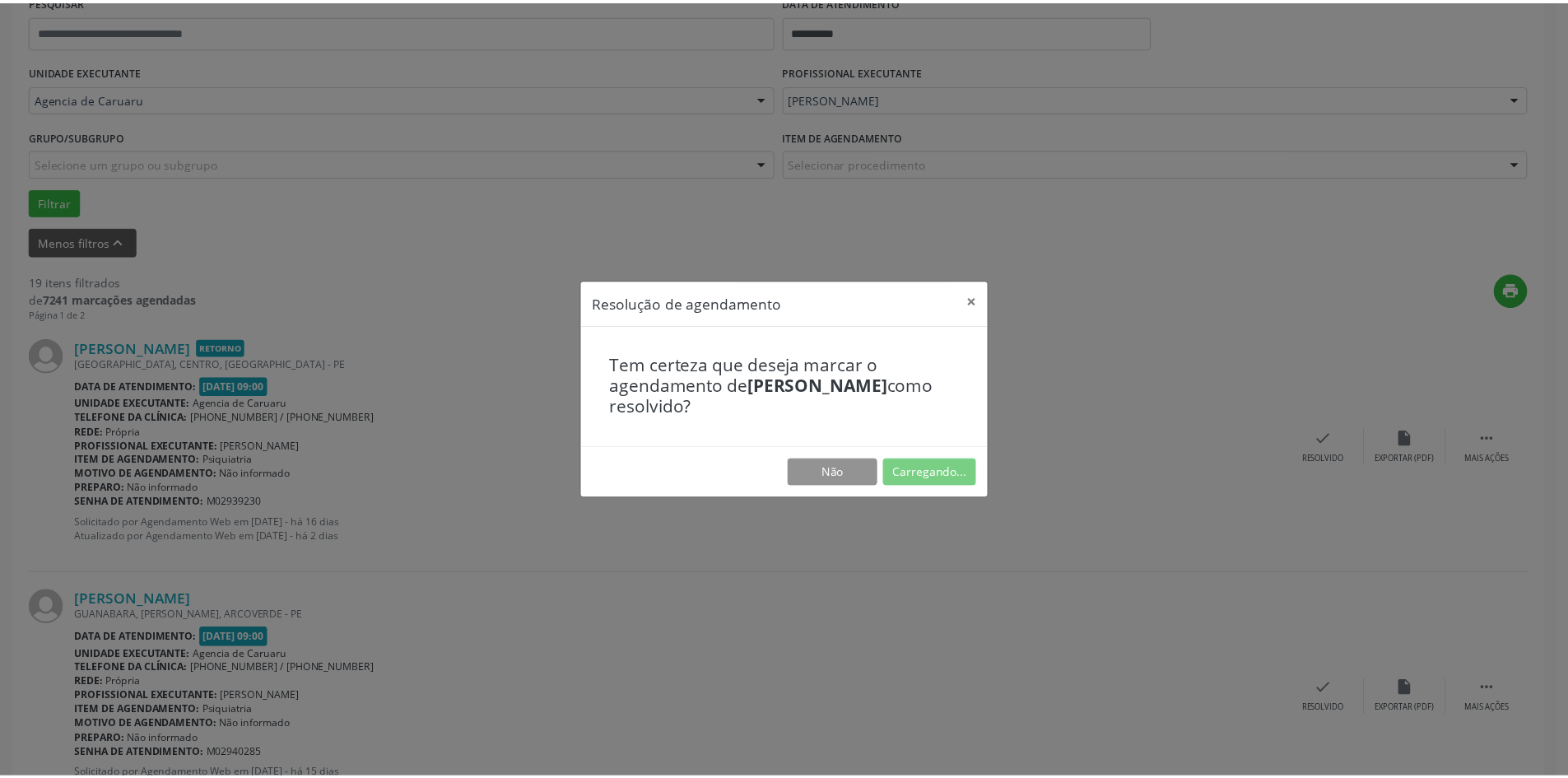
scroll to position [0, 0]
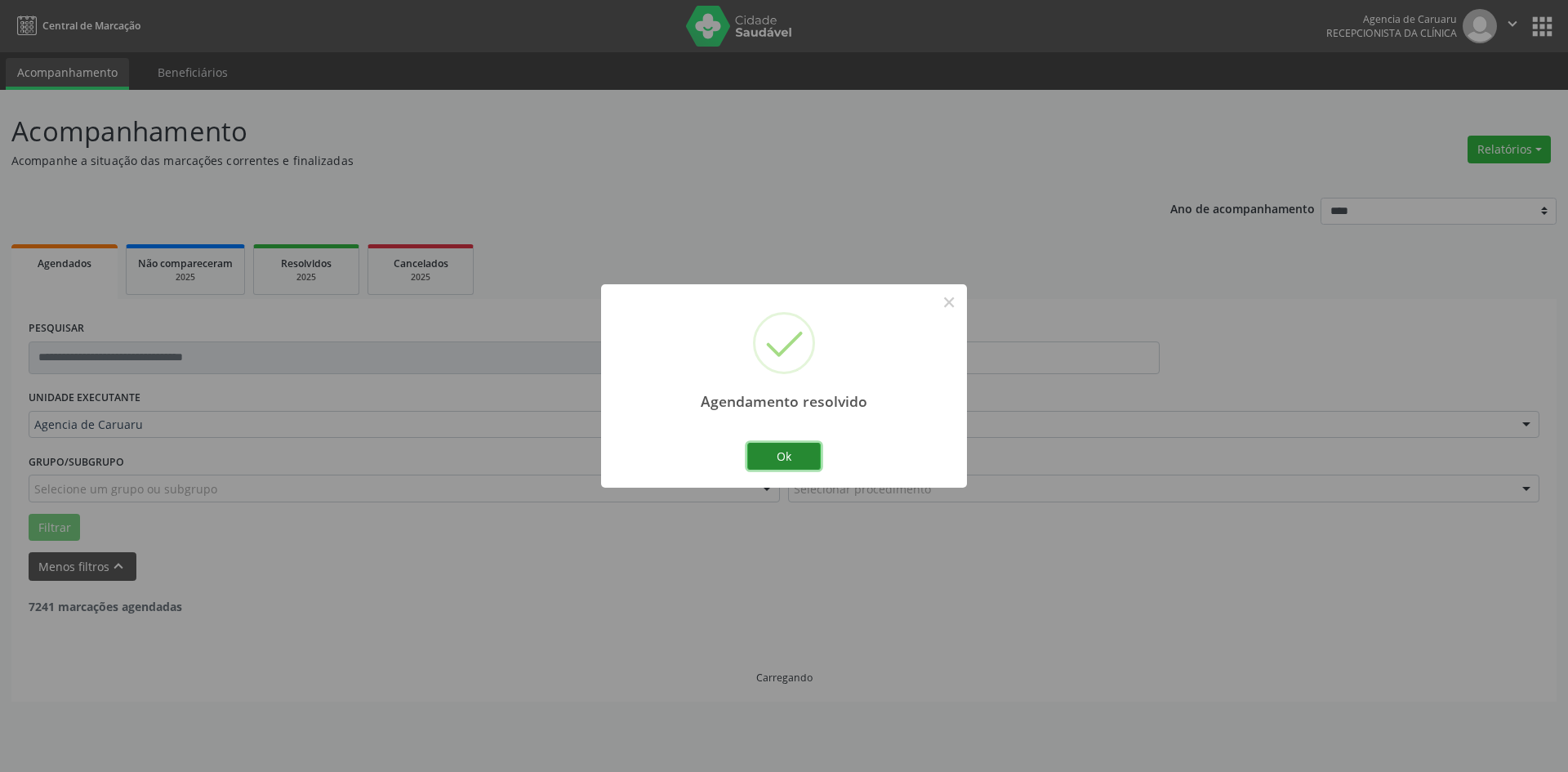
click at [768, 449] on button "Ok" at bounding box center [784, 457] width 74 height 28
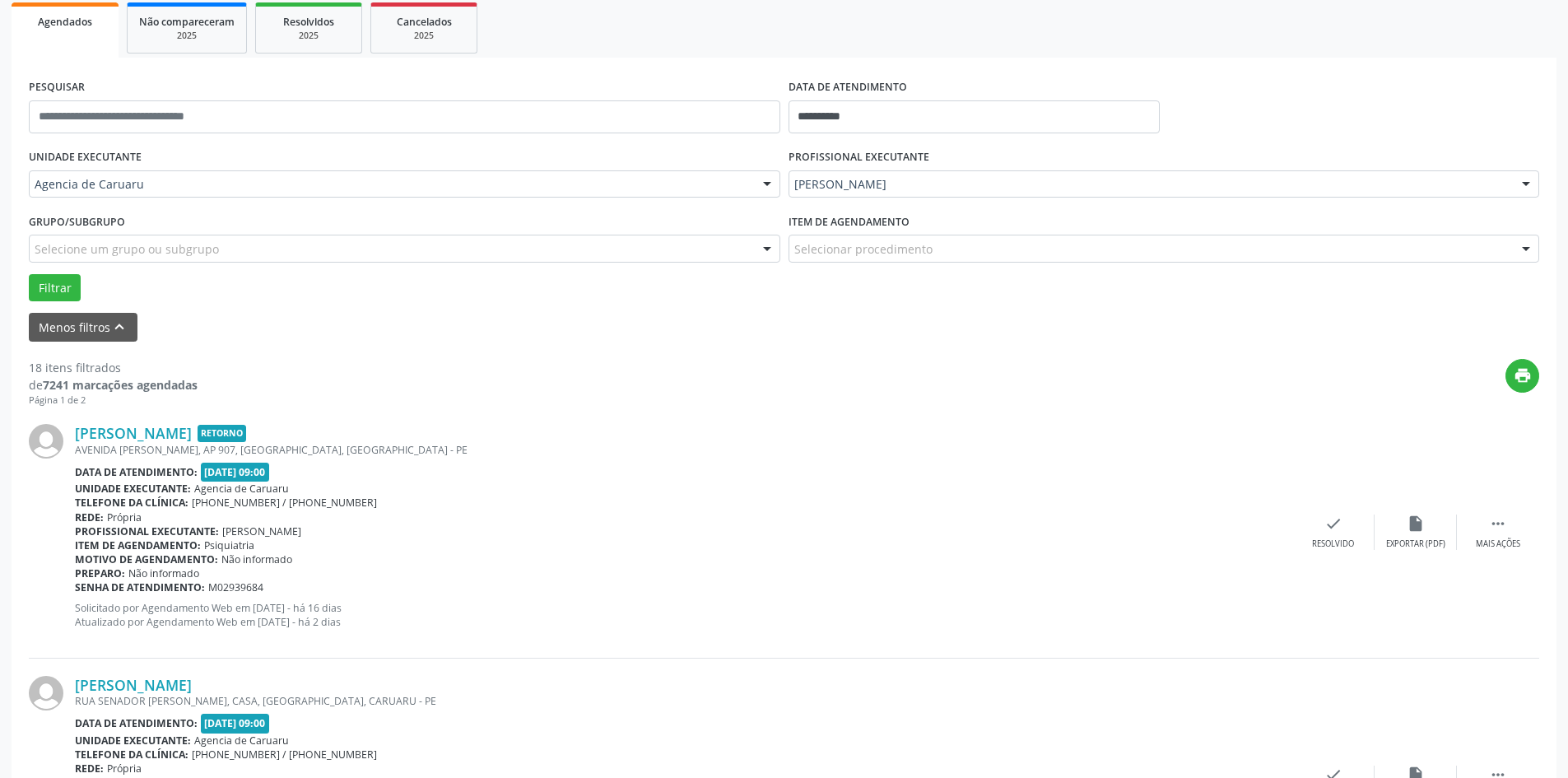
scroll to position [247, 0]
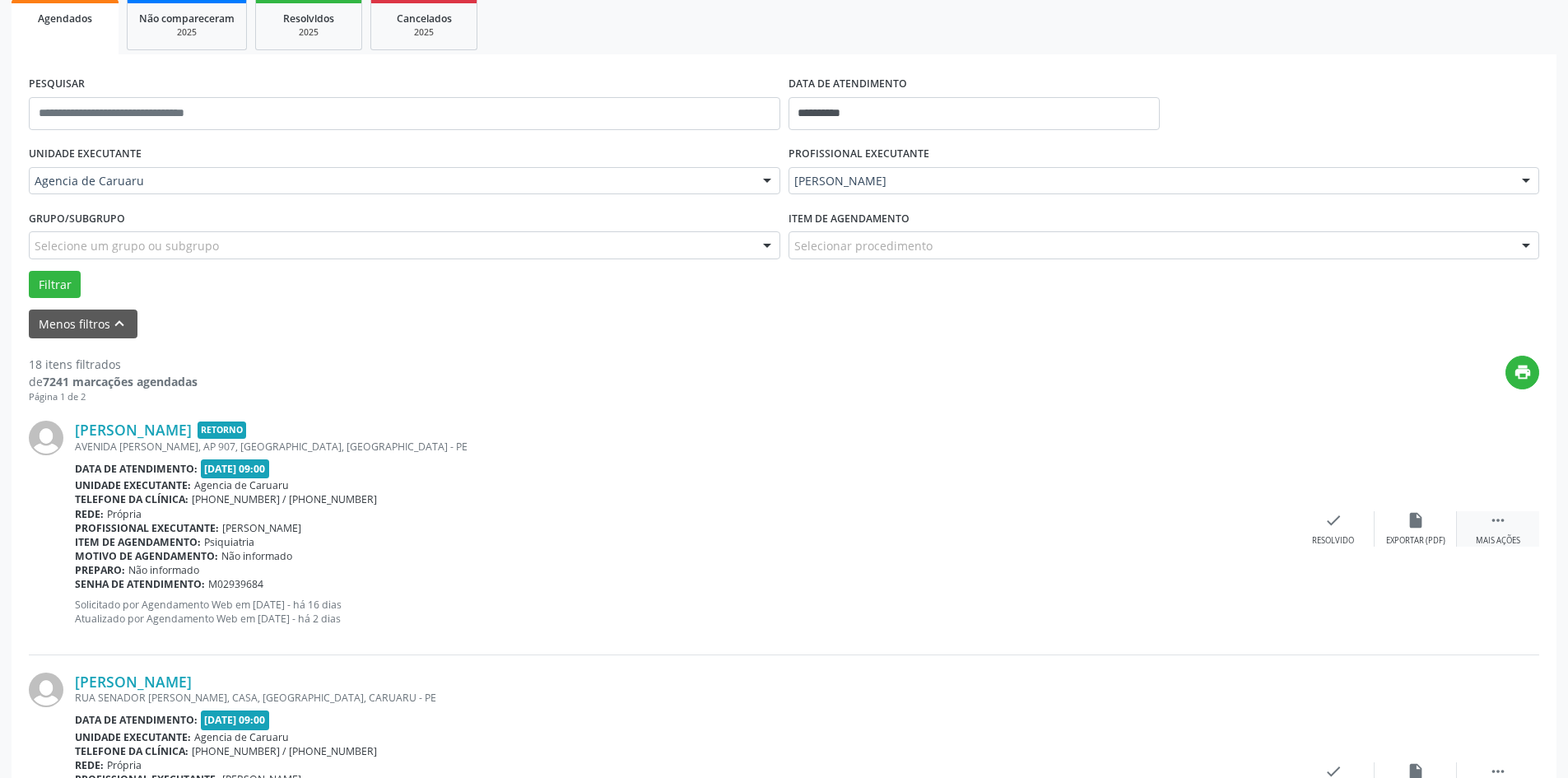
click at [1496, 529] on icon "" at bounding box center [1497, 520] width 18 height 18
click at [1416, 531] on div "alarm_off Não compareceu" at bounding box center [1416, 529] width 83 height 35
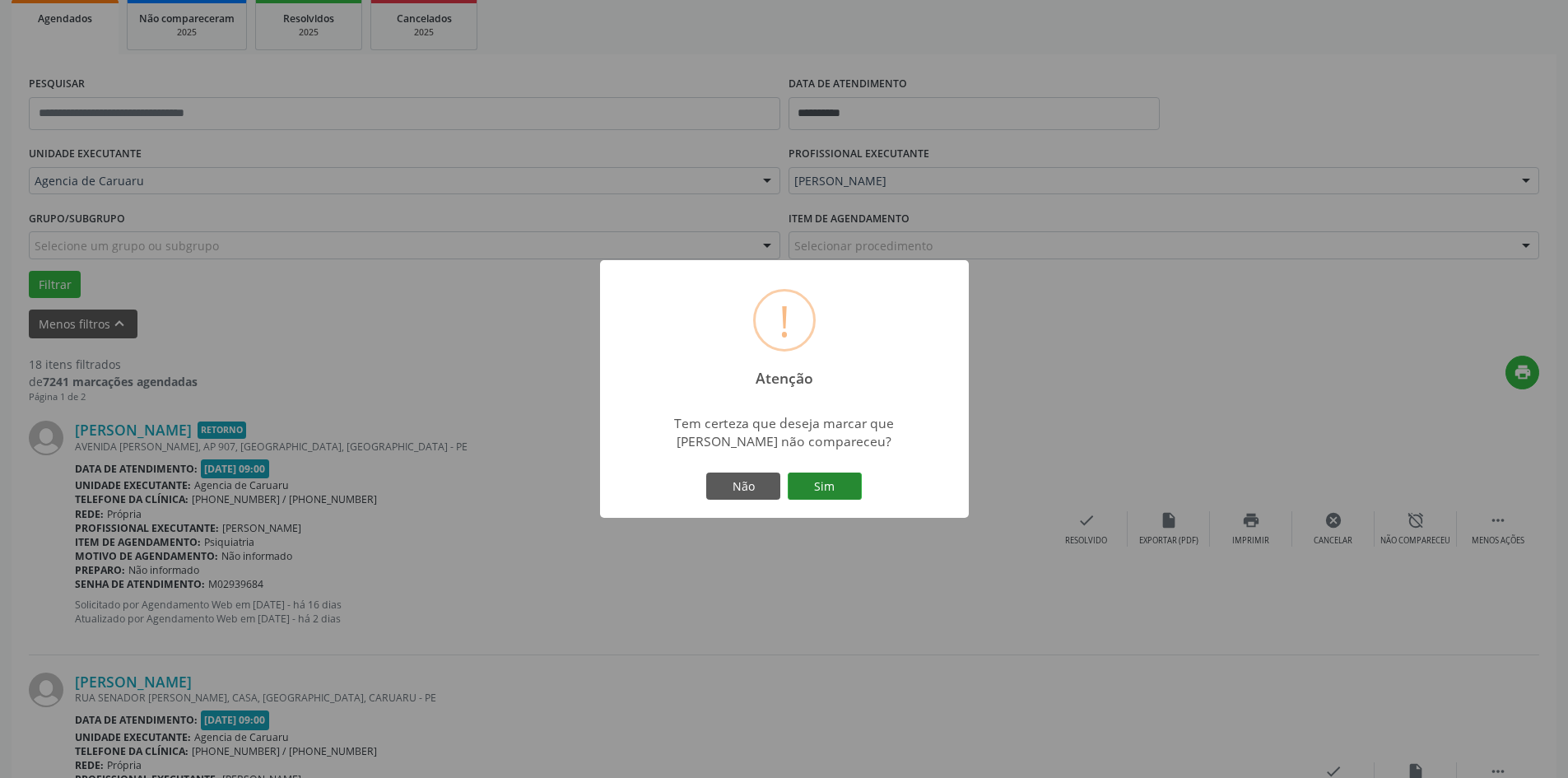
click at [803, 481] on button "Sim" at bounding box center [824, 486] width 74 height 28
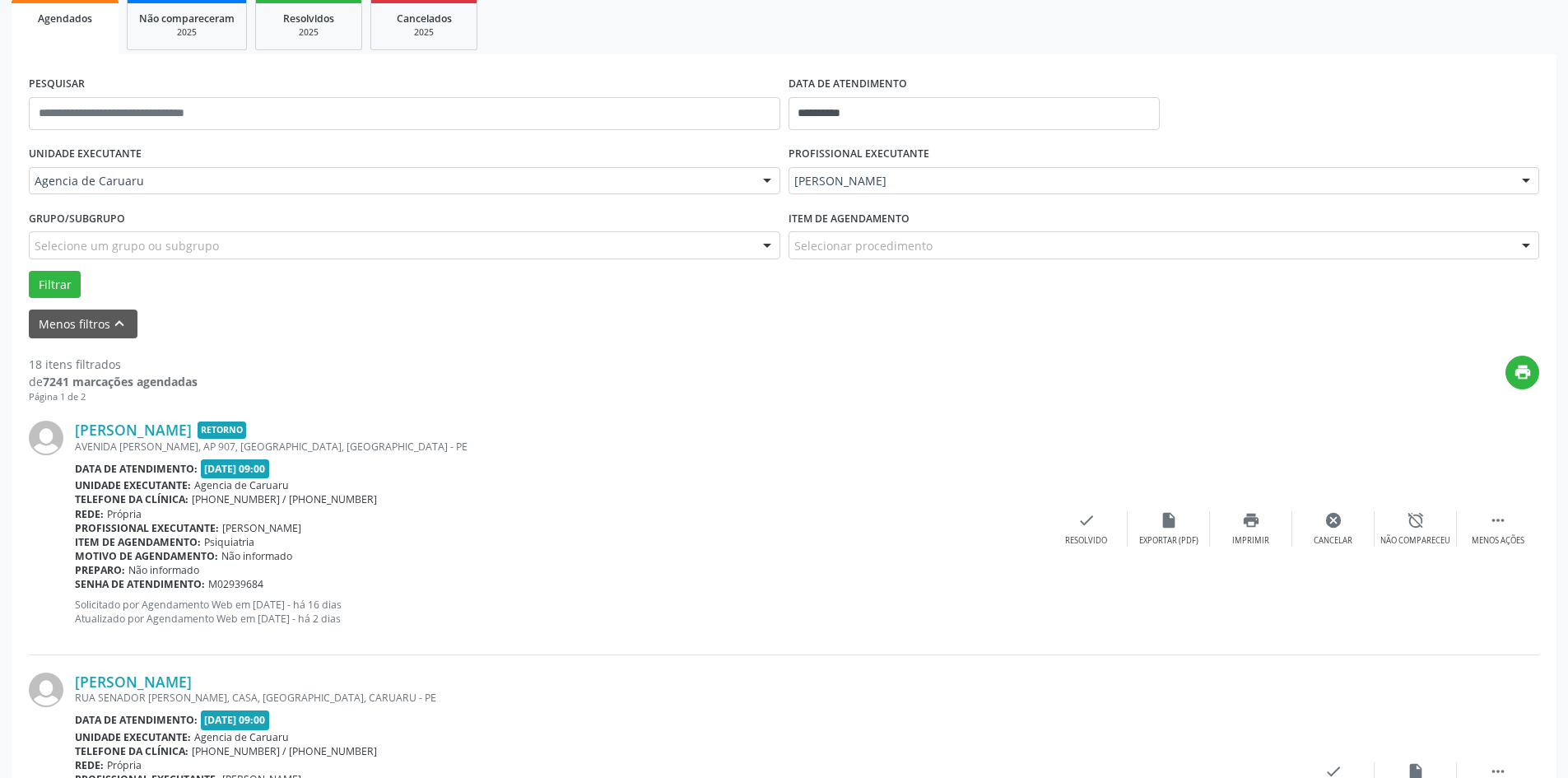
scroll to position [0, 0]
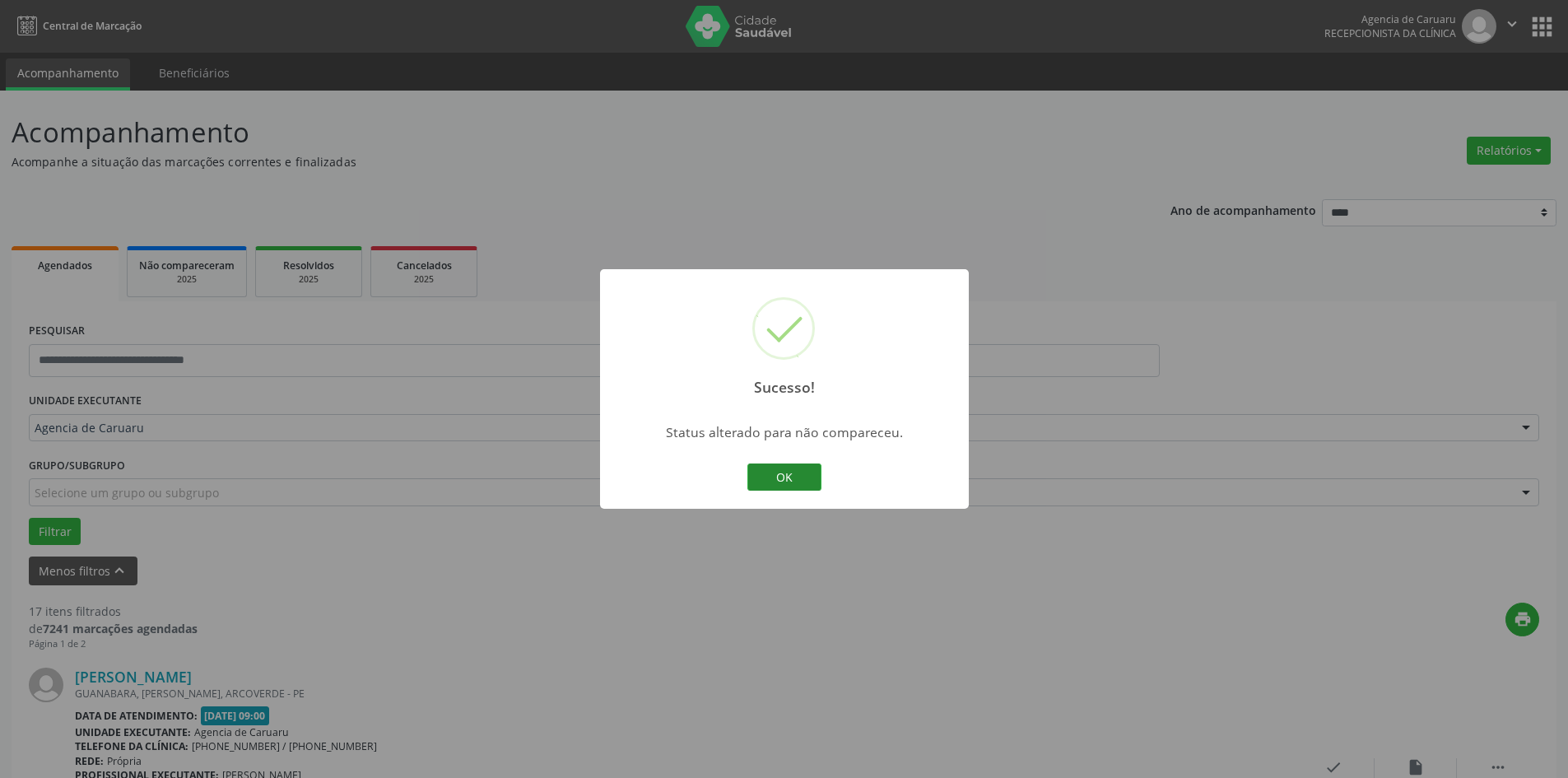
click at [803, 478] on button "OK" at bounding box center [784, 478] width 74 height 28
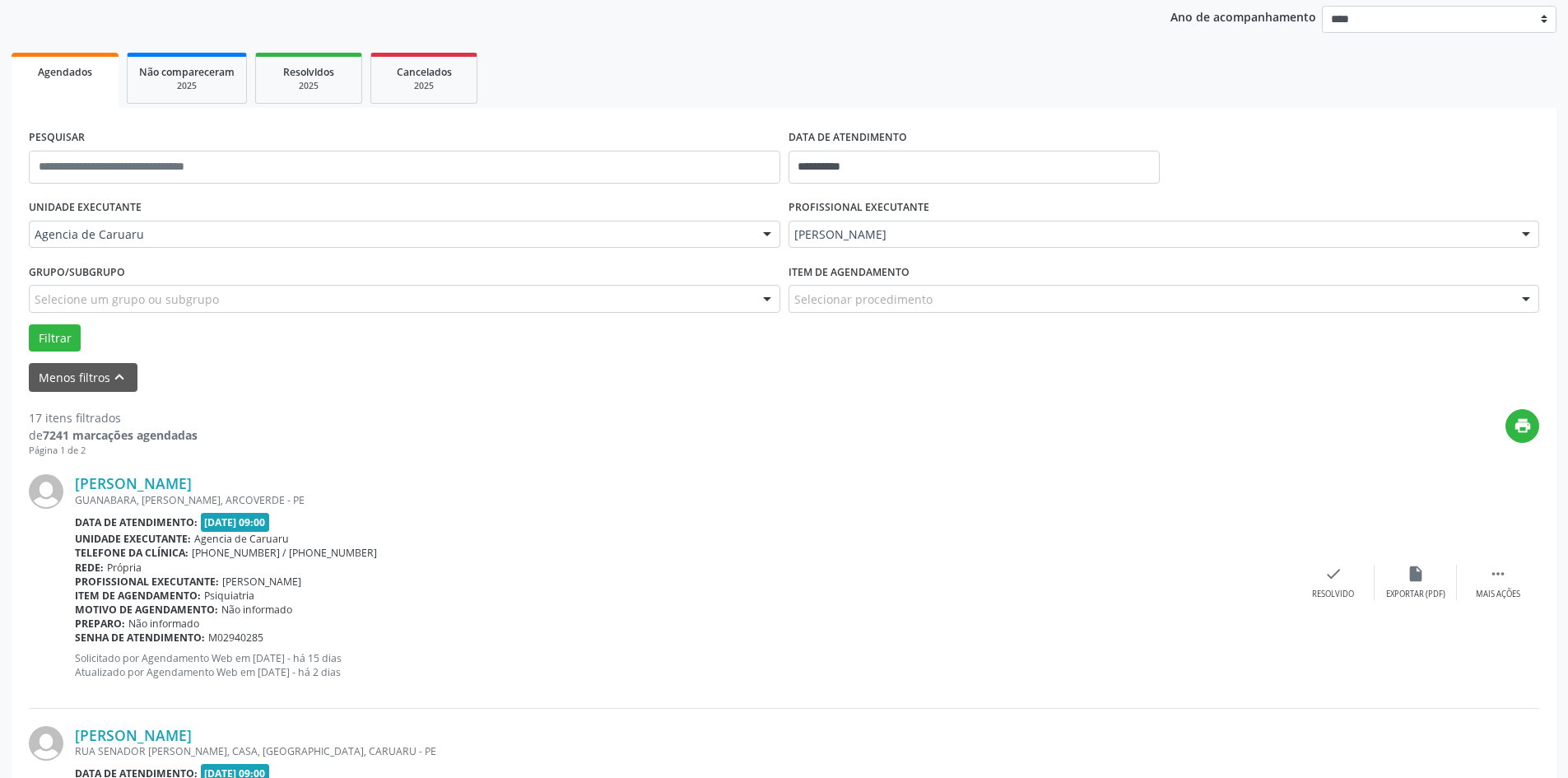
scroll to position [247, 0]
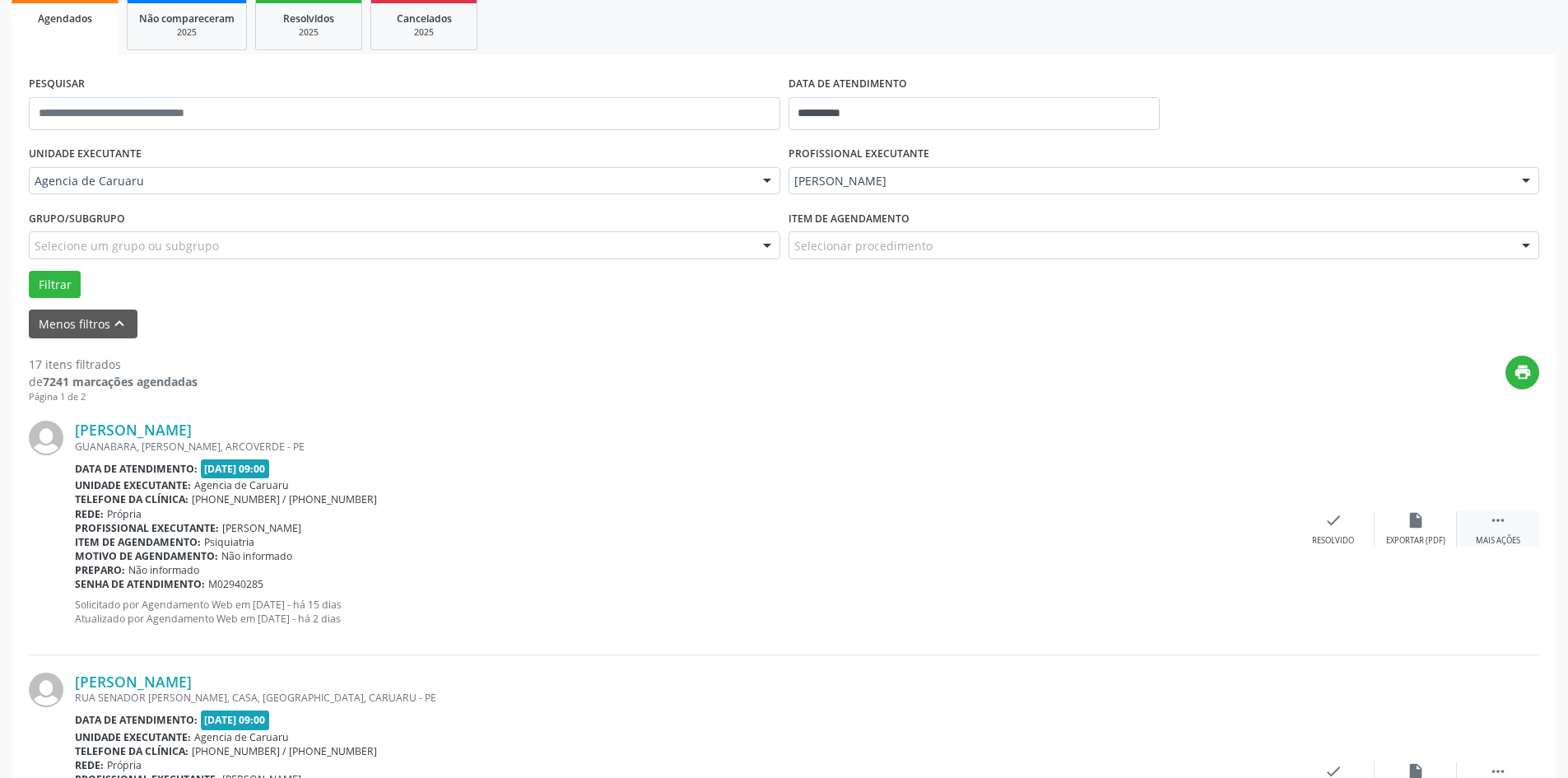
click at [1513, 514] on div " Mais ações" at bounding box center [1497, 529] width 83 height 35
click at [1437, 516] on div "alarm_off Não compareceu" at bounding box center [1416, 529] width 83 height 35
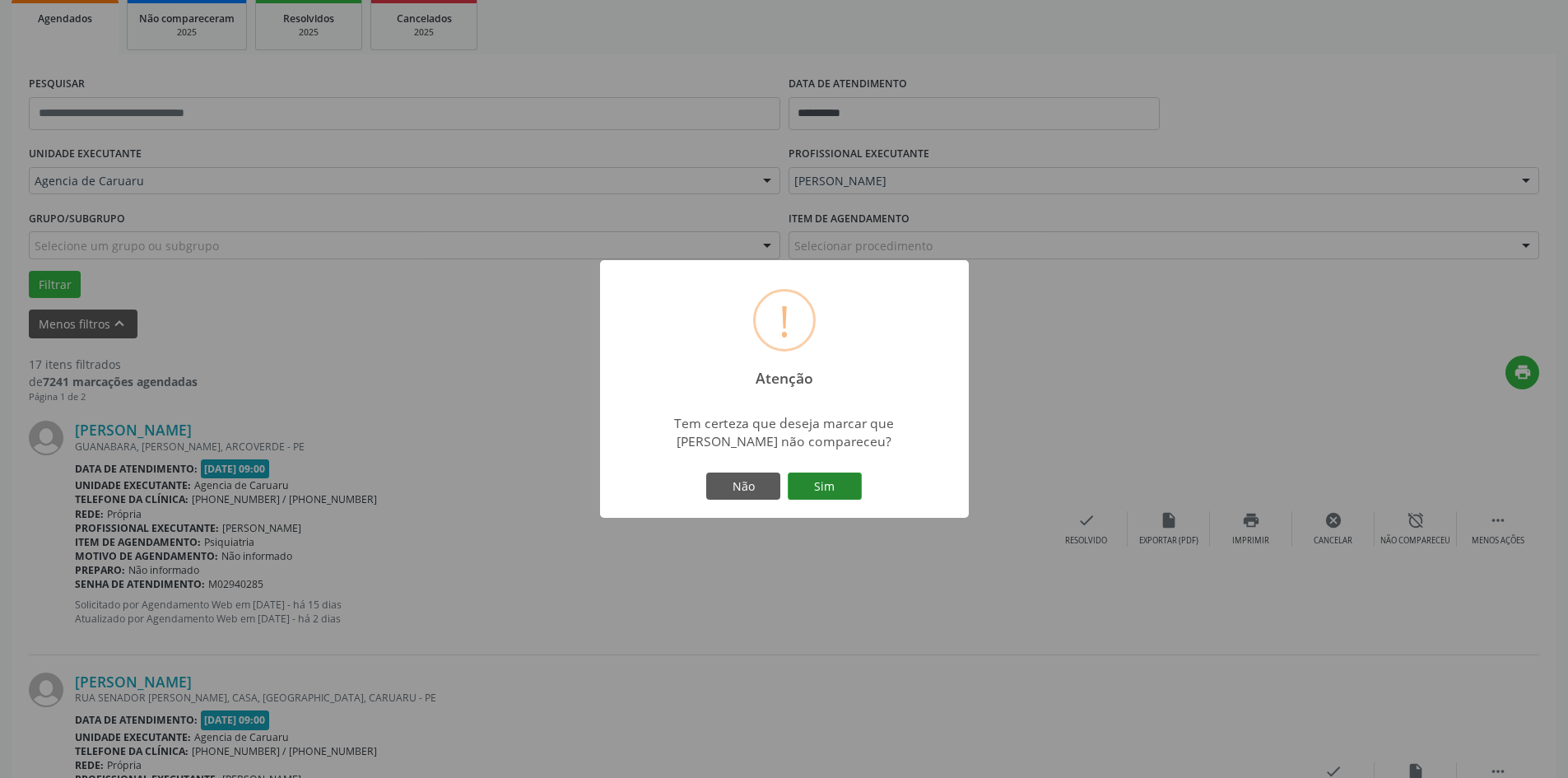
click at [823, 474] on button "Sim" at bounding box center [824, 486] width 74 height 28
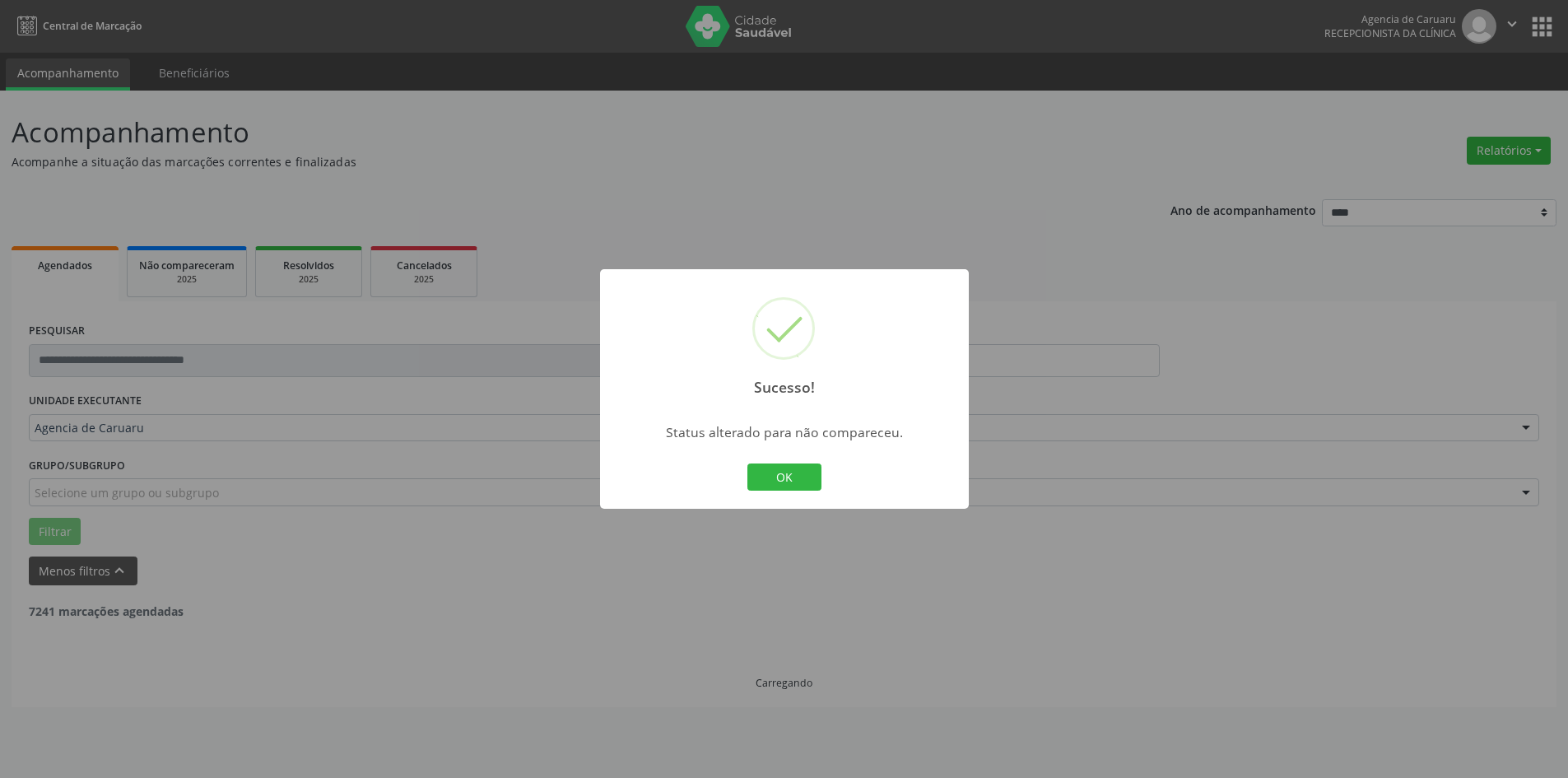
scroll to position [0, 0]
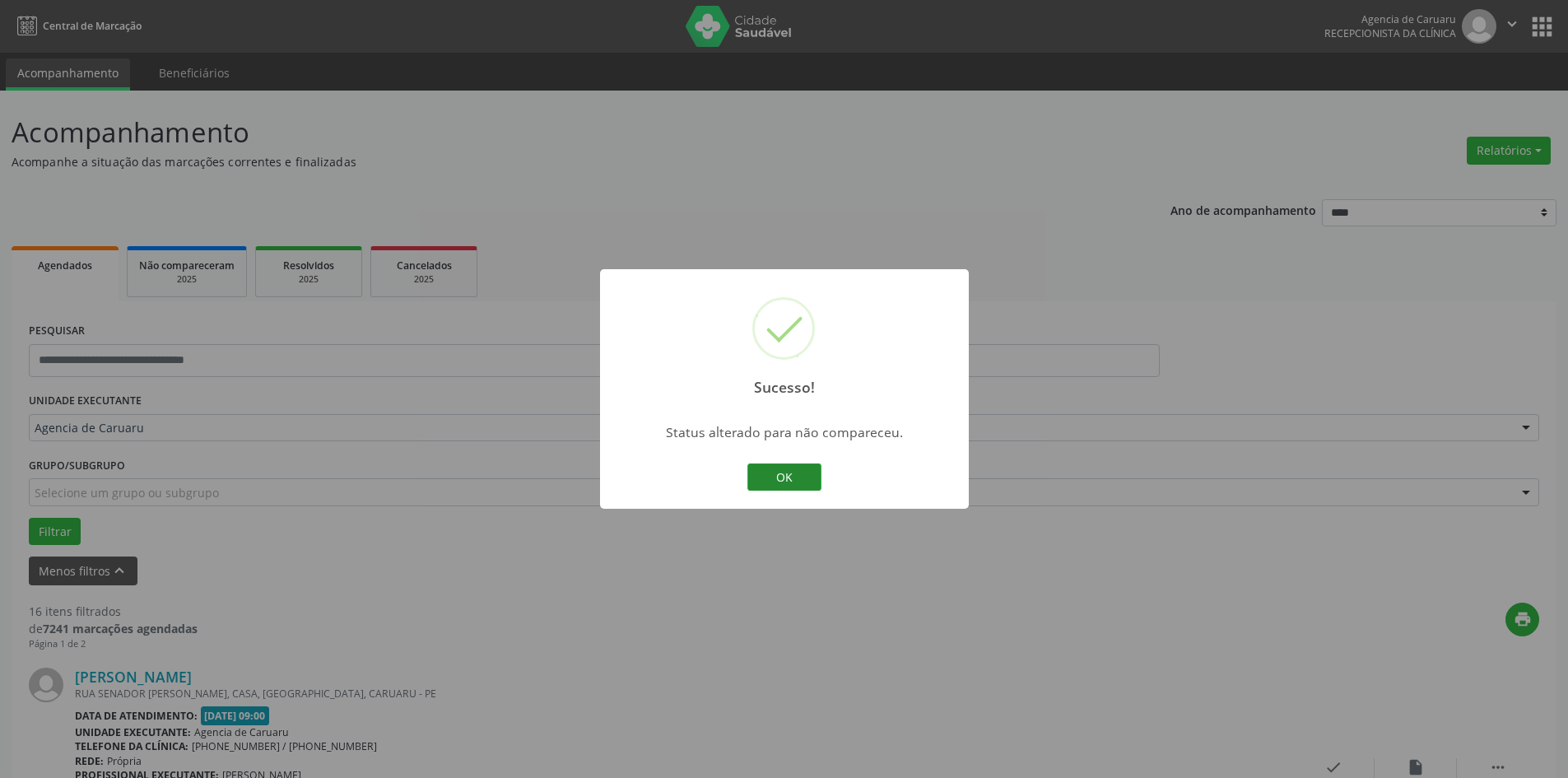
click at [771, 466] on button "OK" at bounding box center [784, 478] width 74 height 28
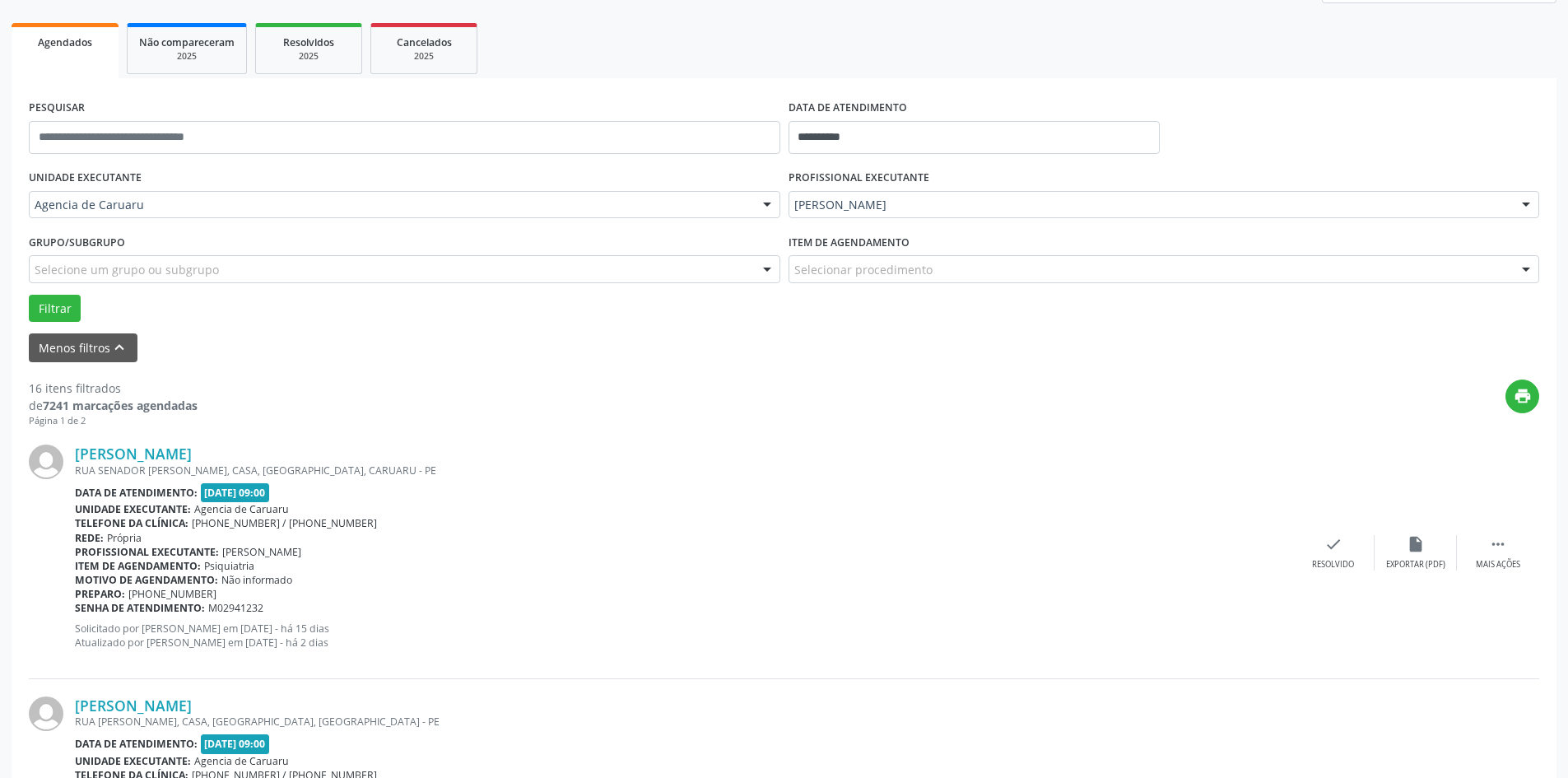
scroll to position [247, 0]
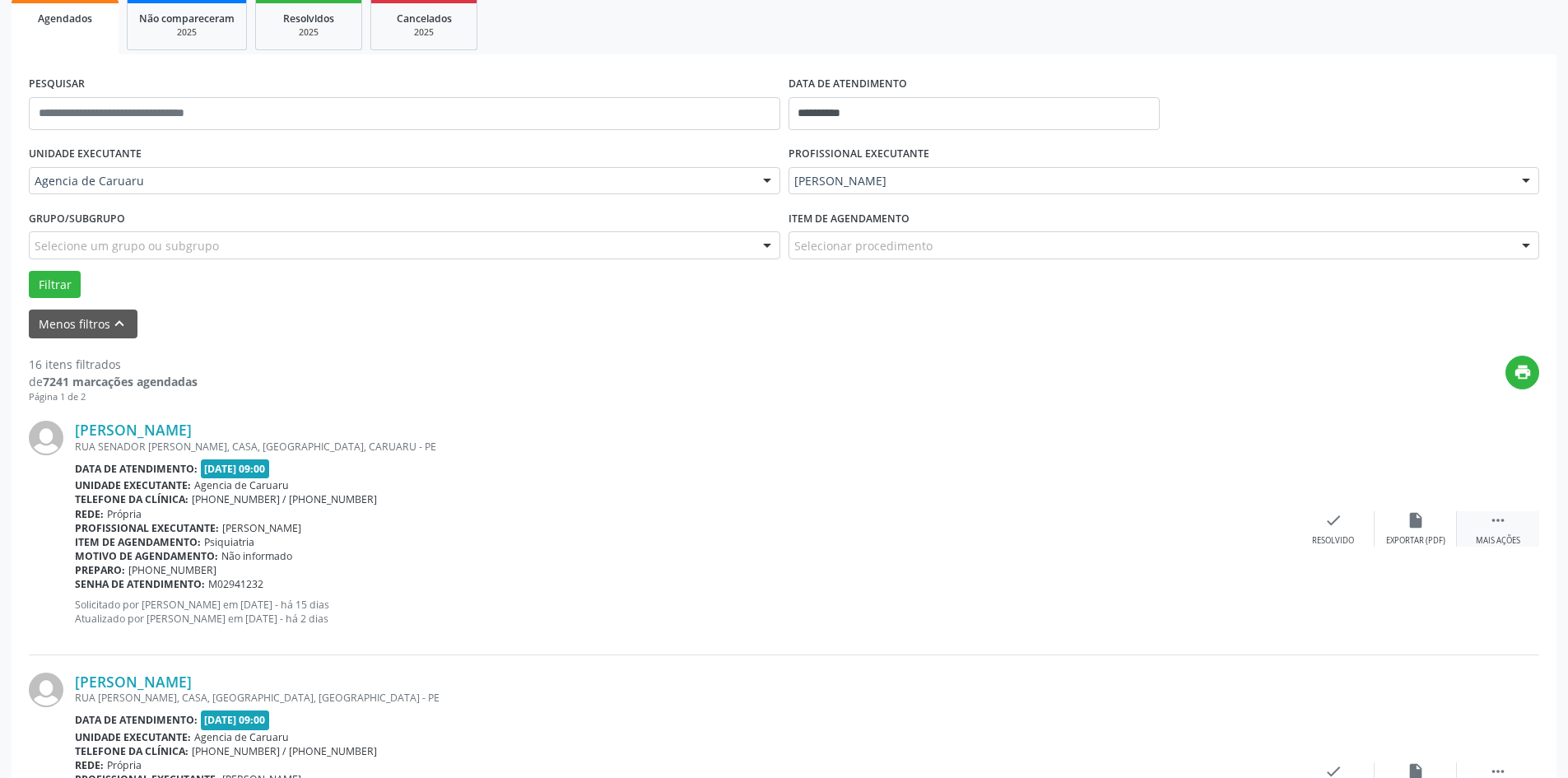
click at [1485, 531] on div " Mais ações" at bounding box center [1497, 529] width 83 height 35
click at [1414, 532] on div "alarm_off Não compareceu" at bounding box center [1416, 529] width 83 height 35
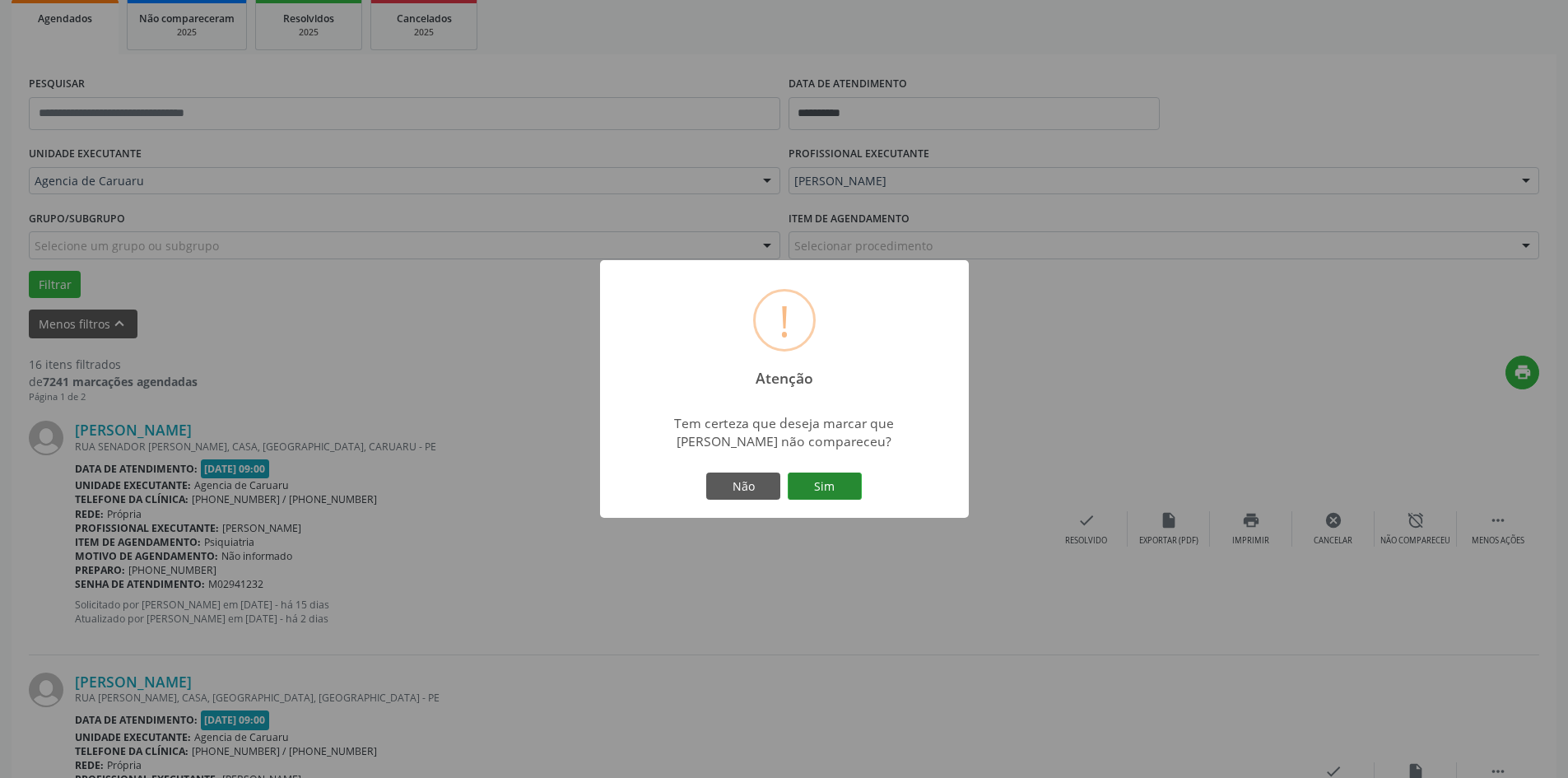
click at [831, 485] on button "Sim" at bounding box center [824, 486] width 74 height 28
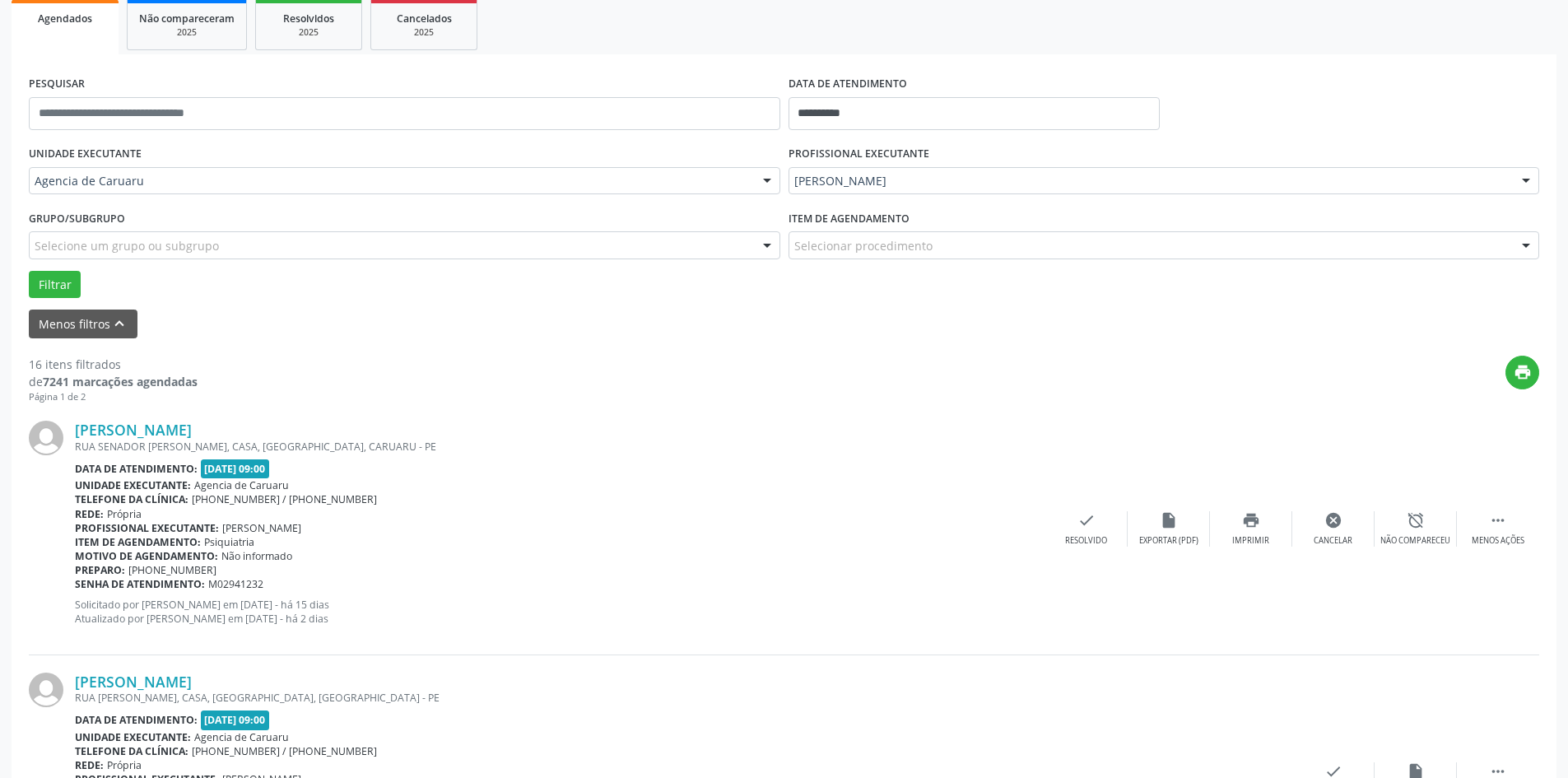
scroll to position [0, 0]
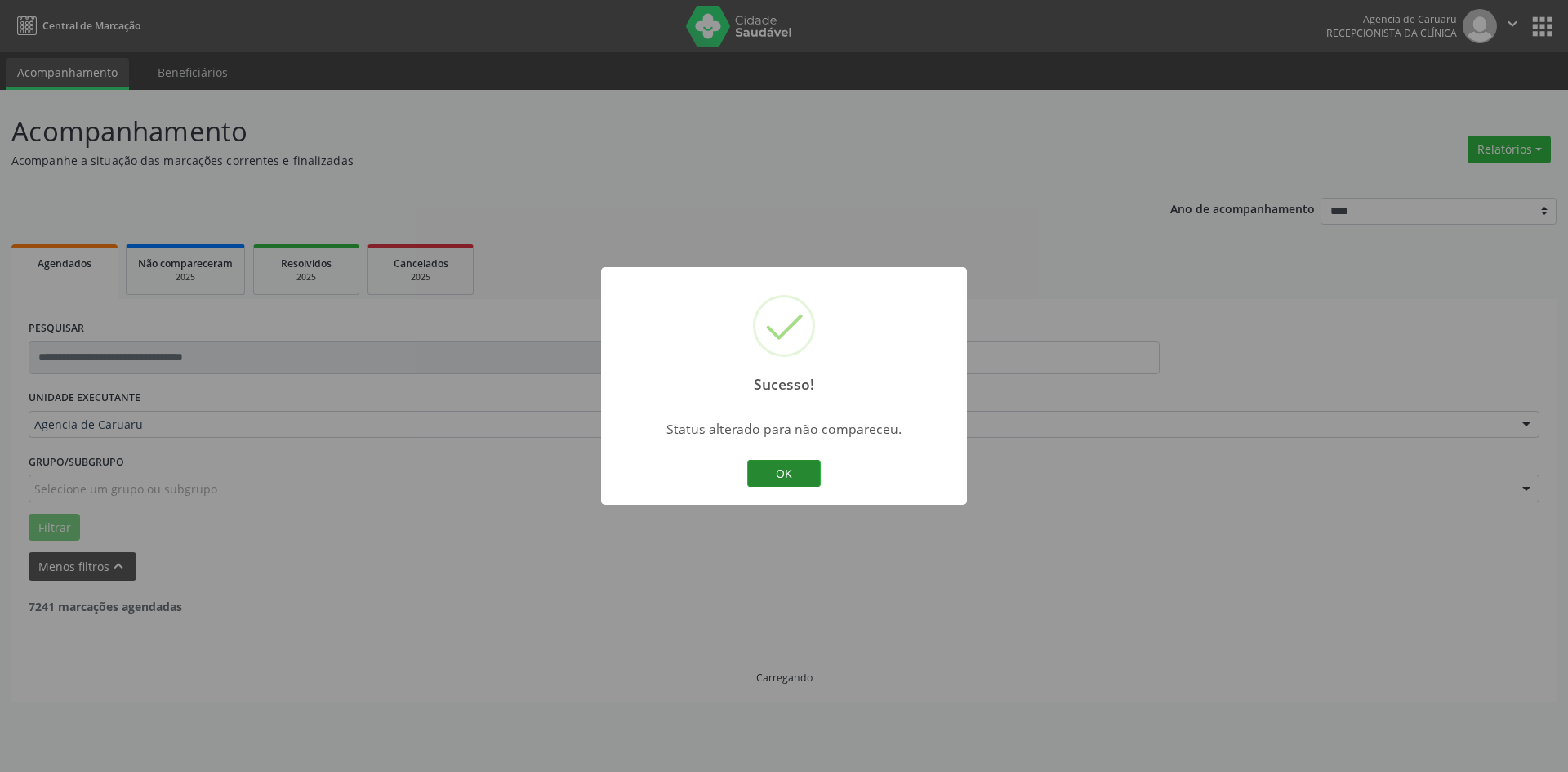
click at [775, 475] on button "OK" at bounding box center [784, 474] width 74 height 28
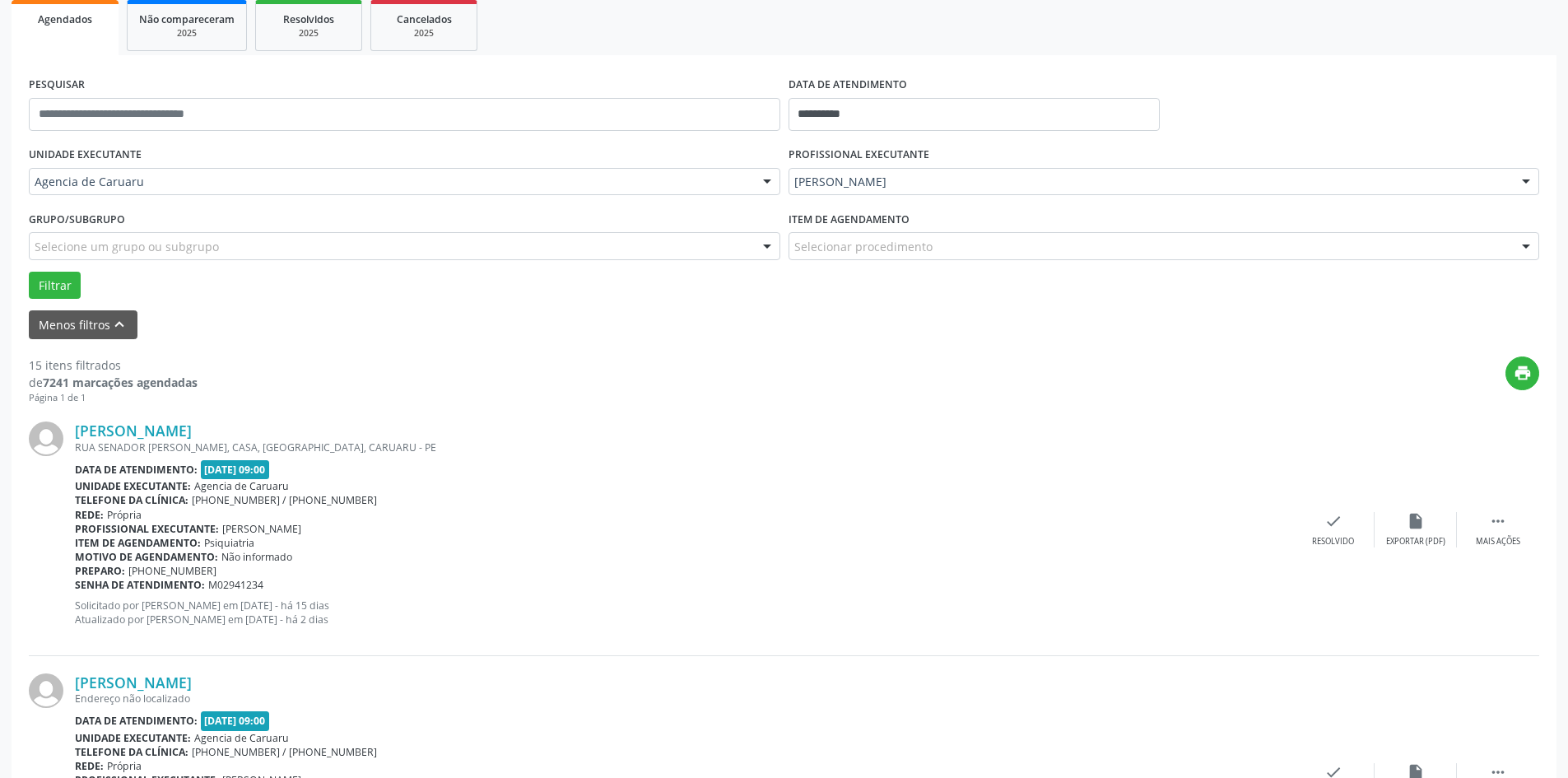
scroll to position [247, 0]
click at [1500, 526] on icon "" at bounding box center [1497, 520] width 18 height 18
click at [1406, 528] on icon "alarm_off" at bounding box center [1415, 520] width 18 height 18
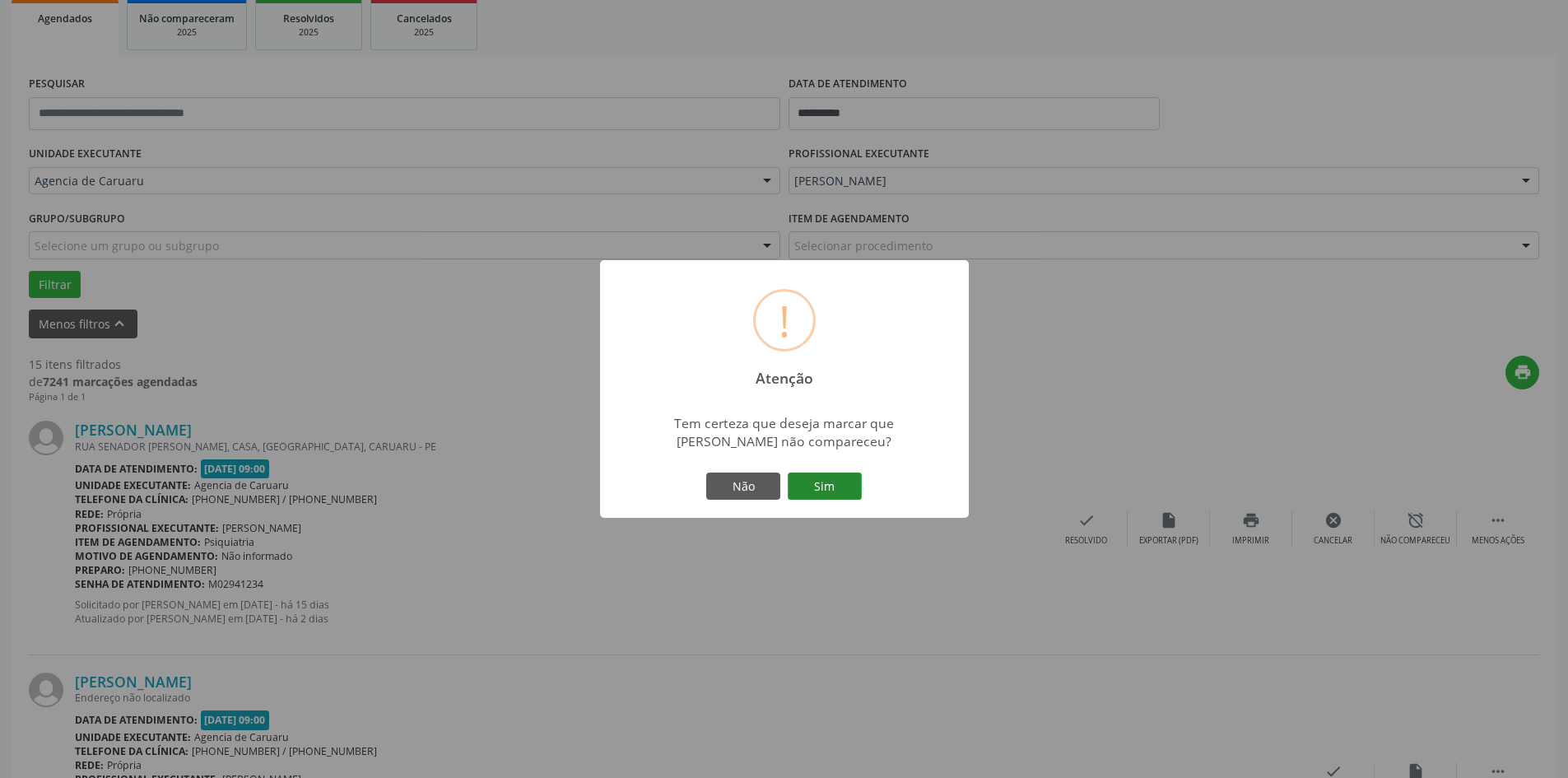
click at [790, 483] on button "Sim" at bounding box center [824, 486] width 74 height 28
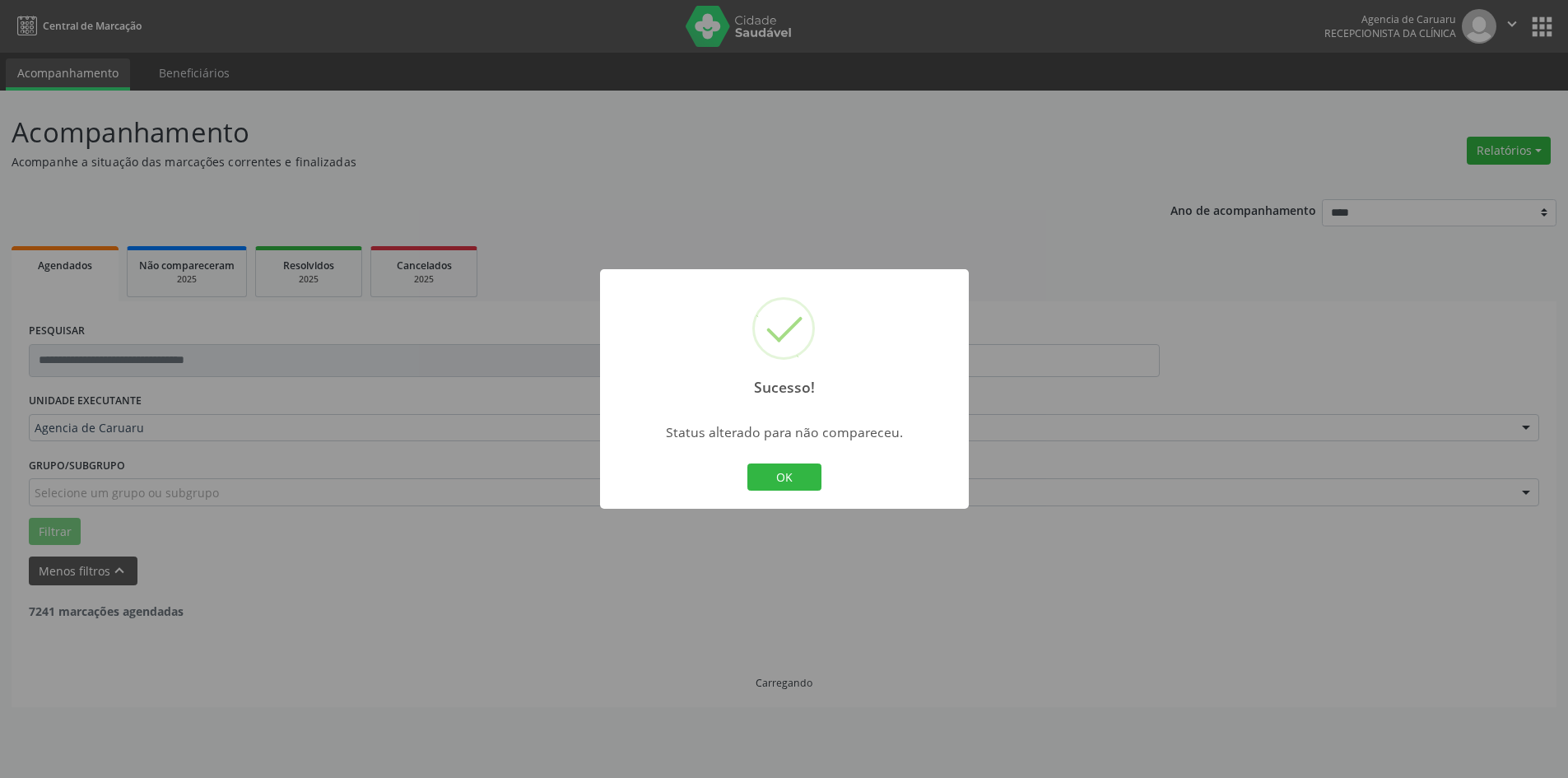
scroll to position [0, 0]
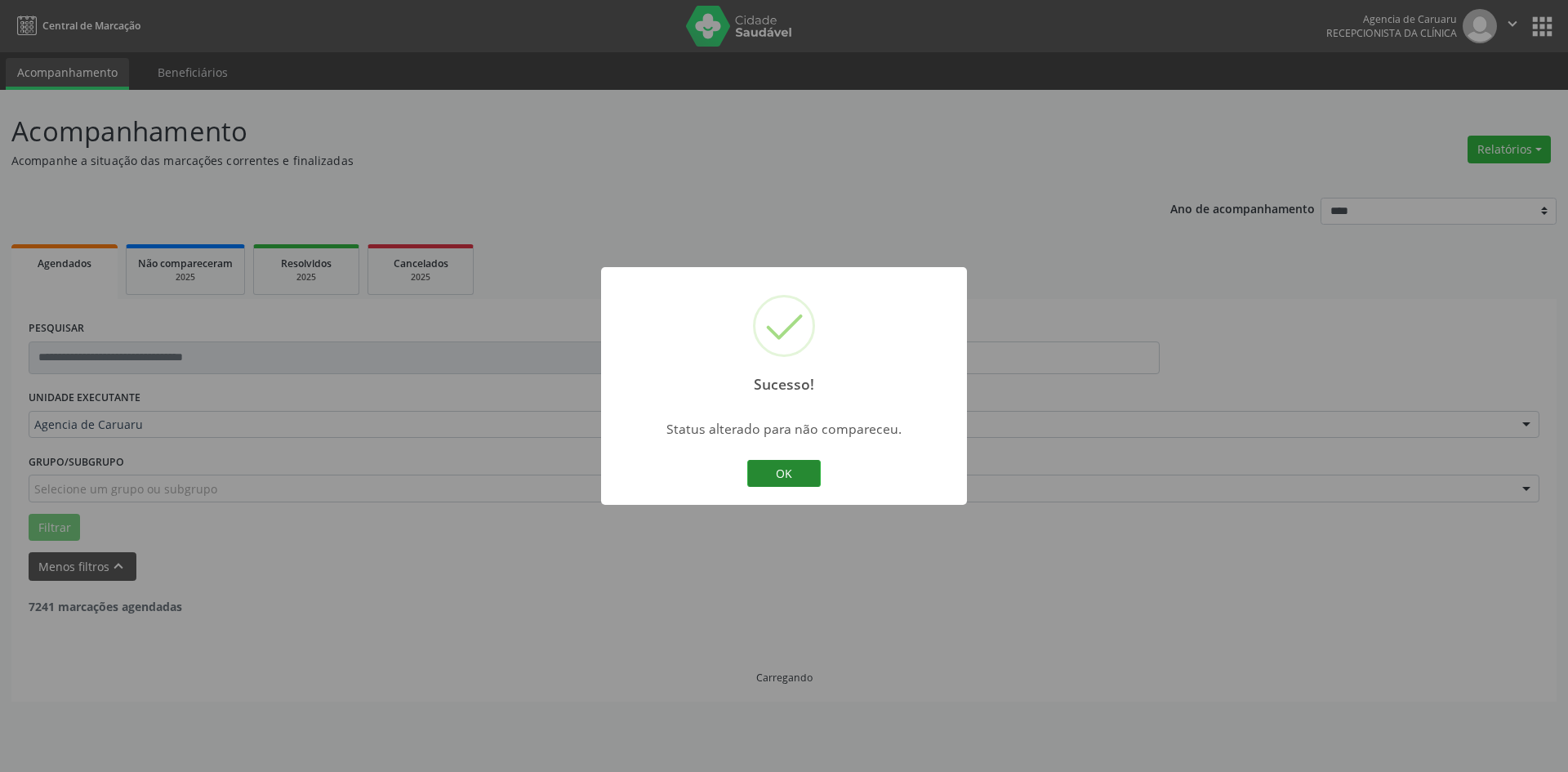
click at [786, 476] on button "OK" at bounding box center [784, 474] width 74 height 28
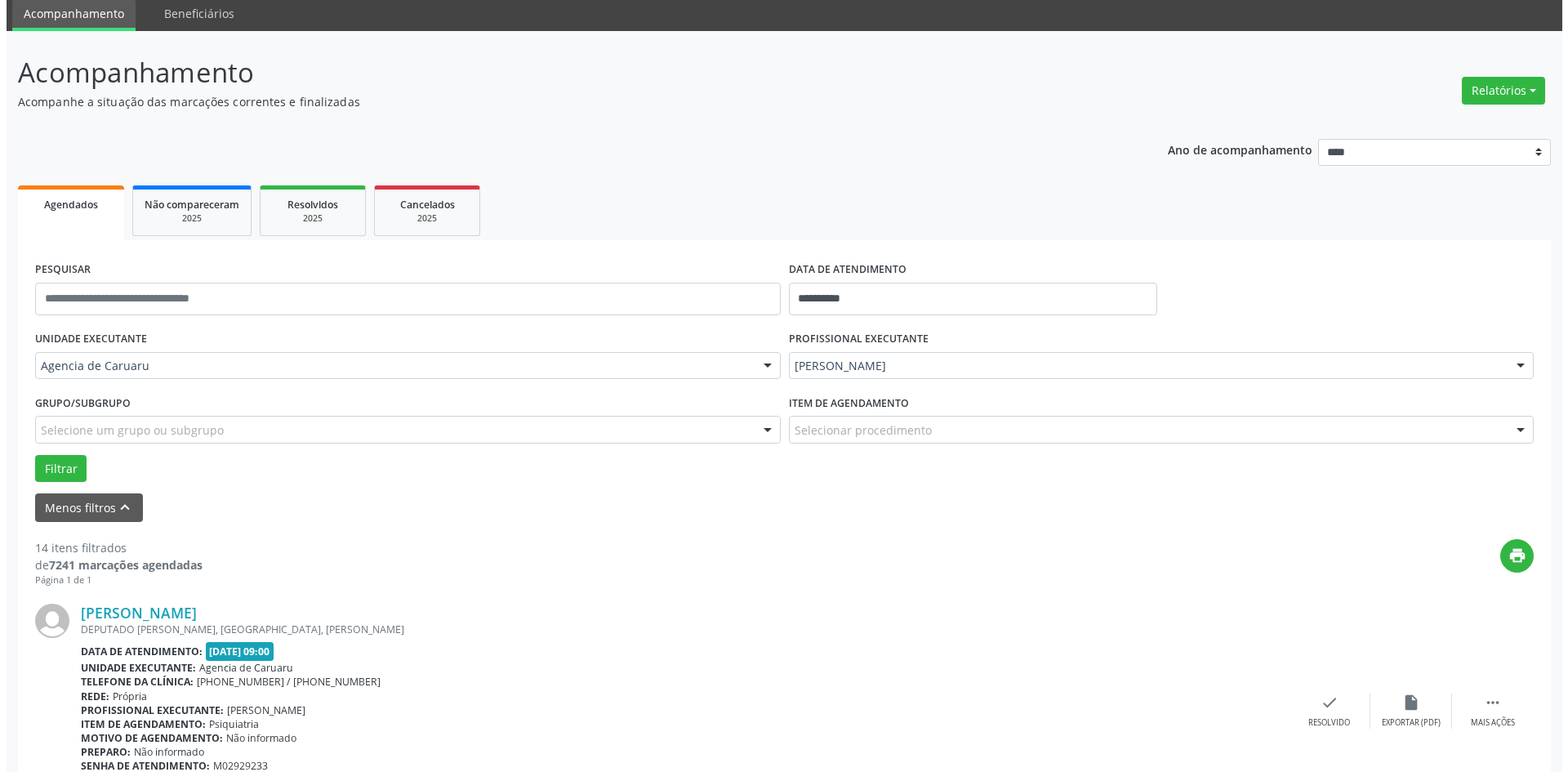
scroll to position [245, 0]
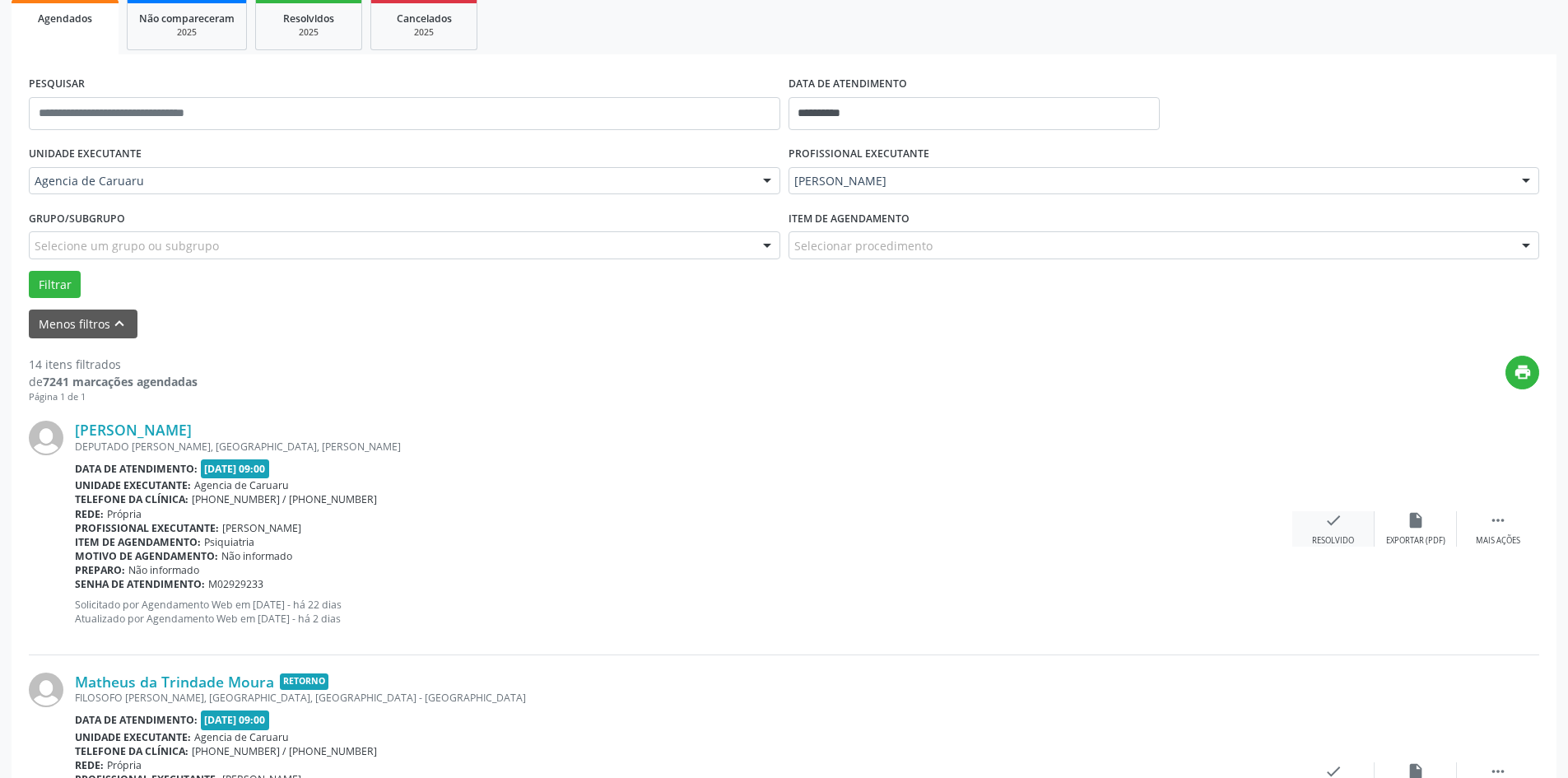
click at [1312, 534] on div "check Resolvido" at bounding box center [1333, 529] width 83 height 35
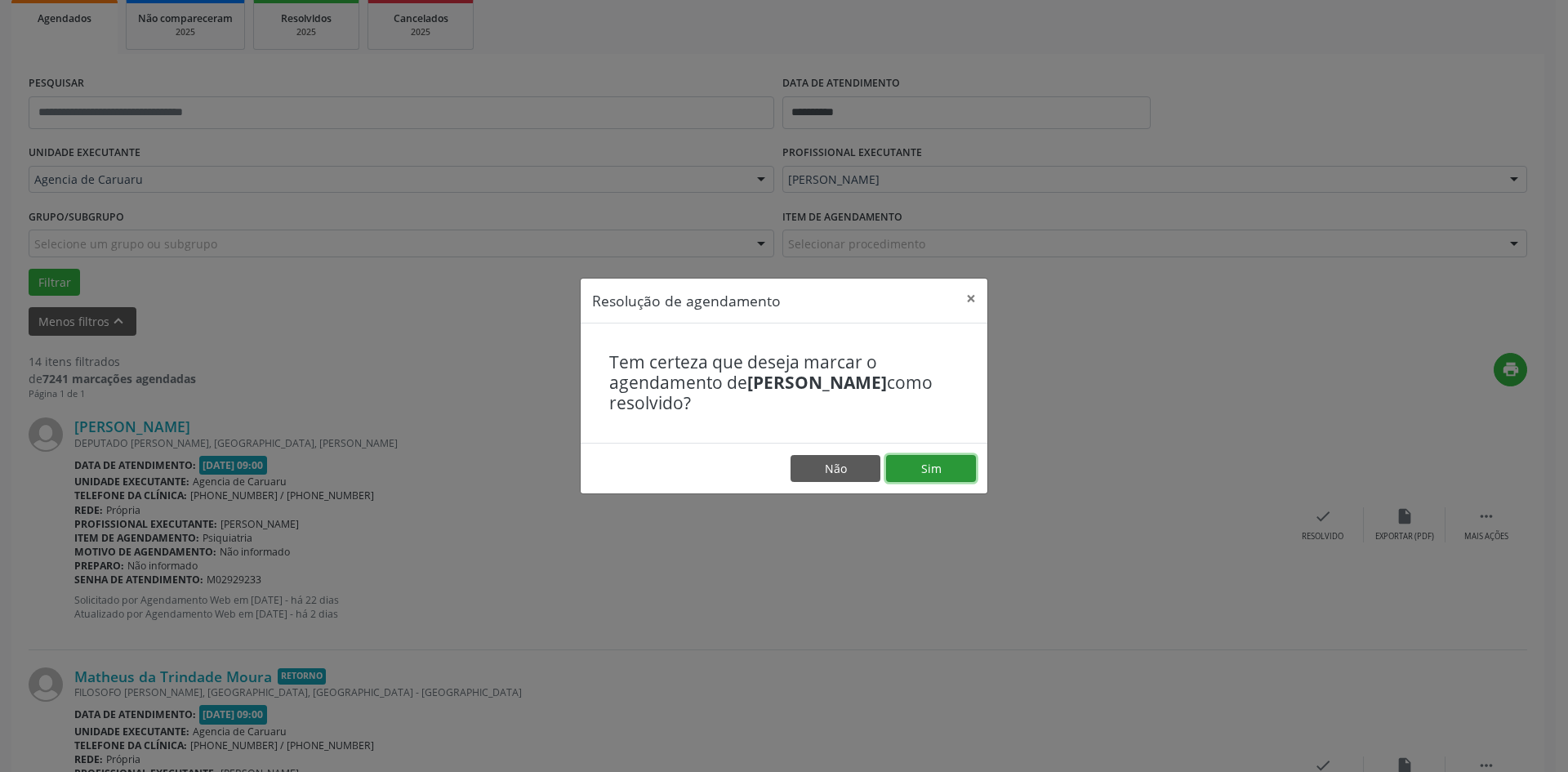
click at [915, 460] on button "Sim" at bounding box center [931, 469] width 89 height 28
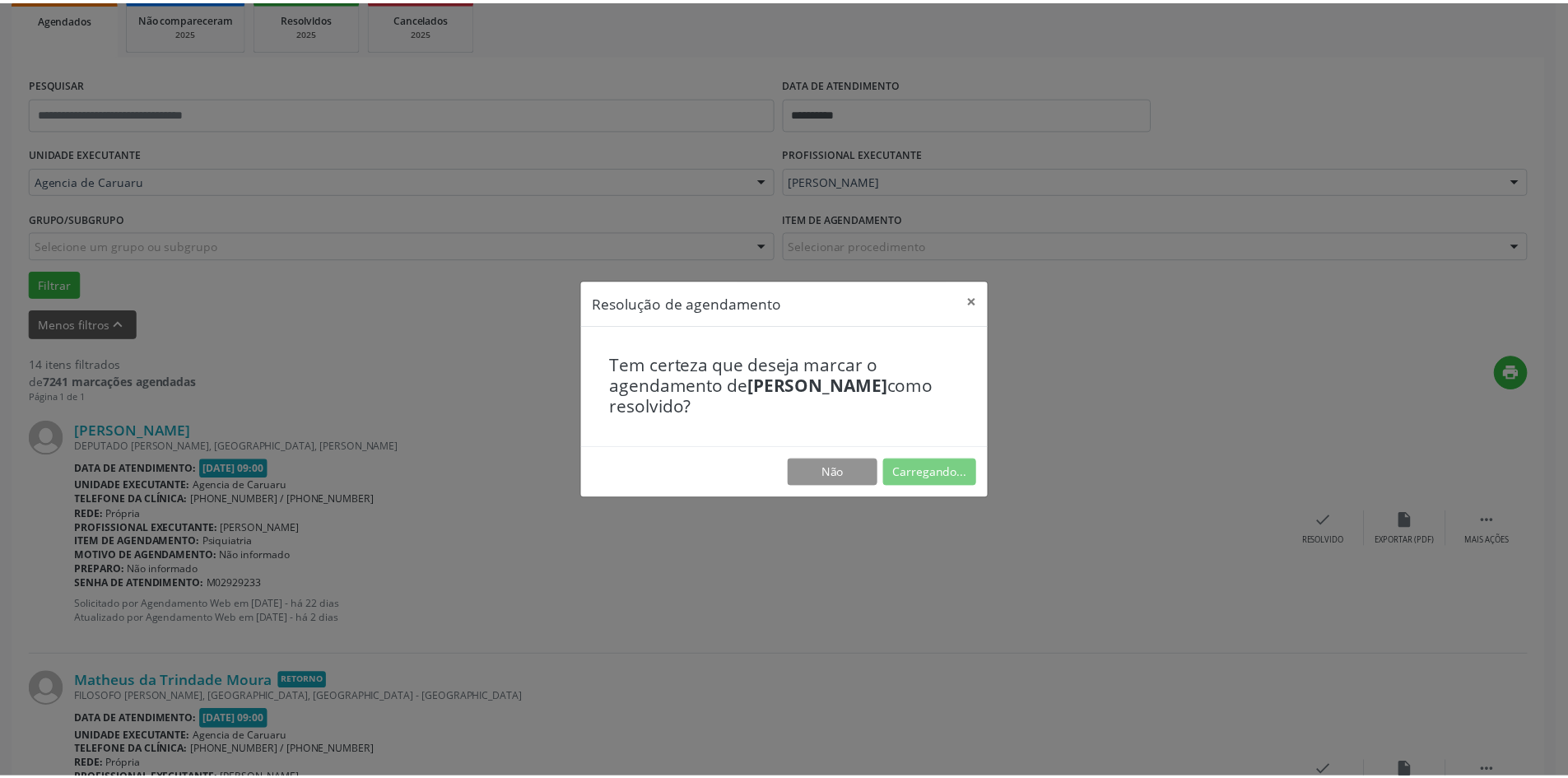
scroll to position [0, 0]
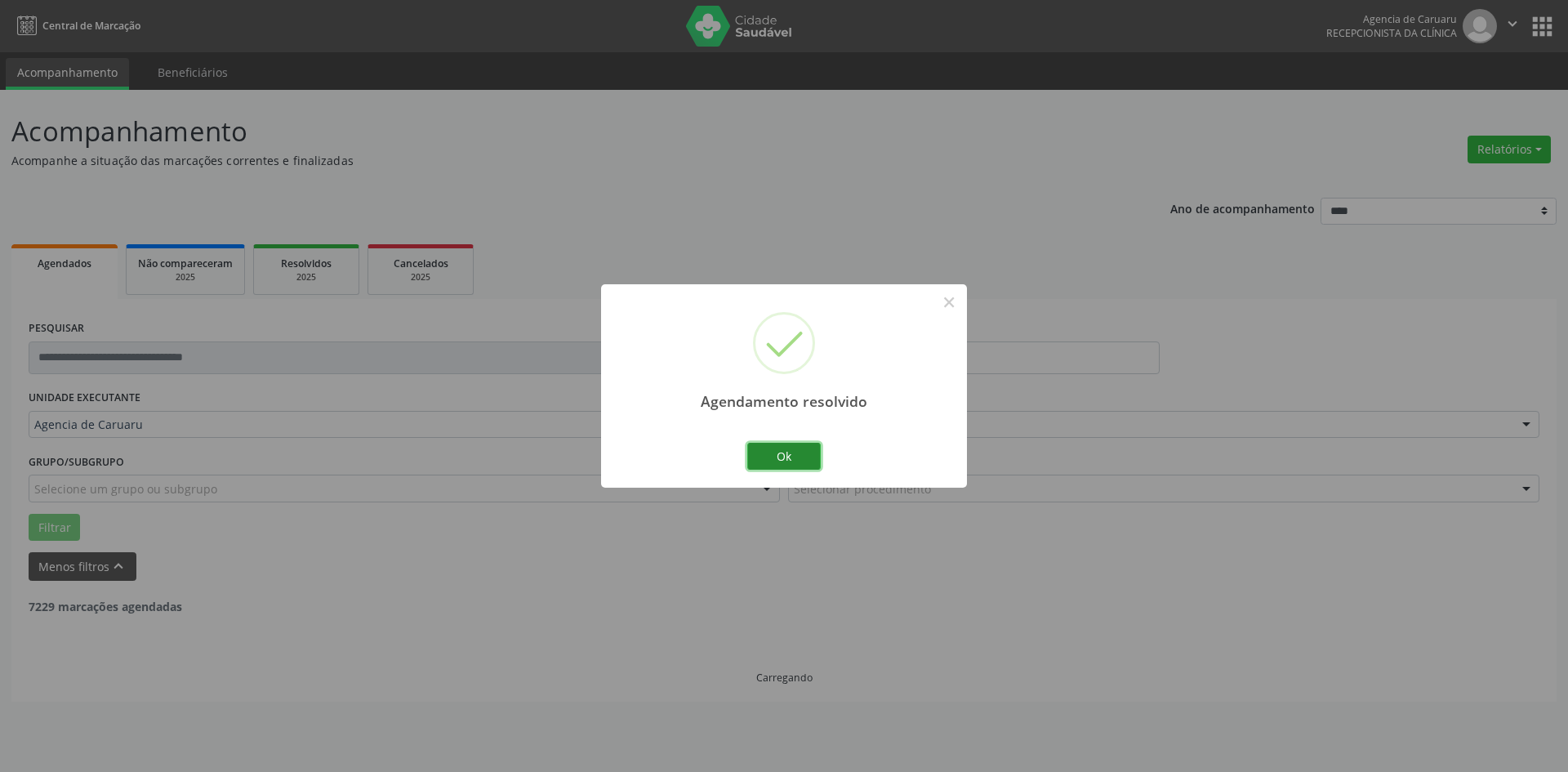
click at [803, 460] on button "Ok" at bounding box center [784, 457] width 74 height 28
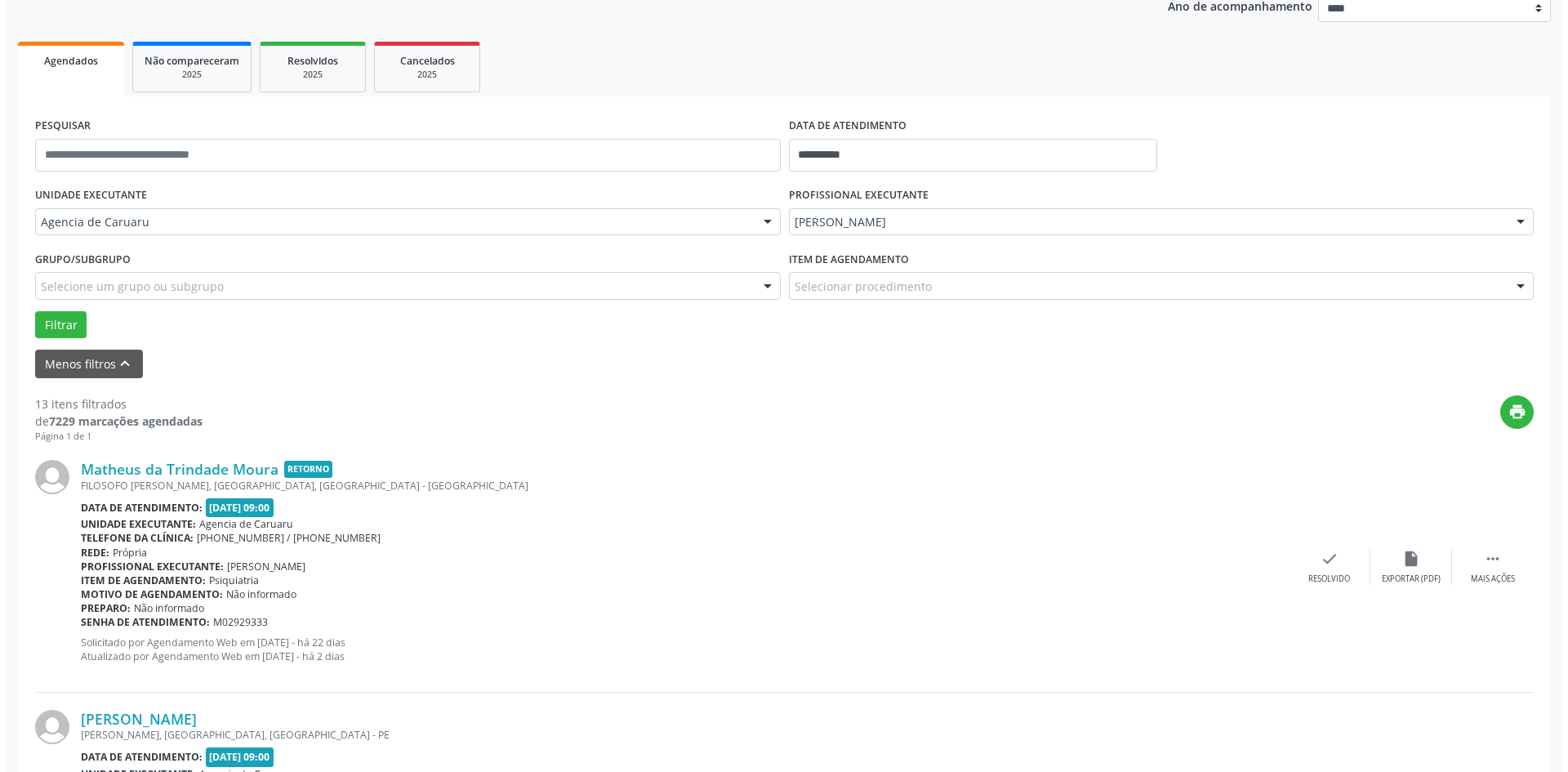
scroll to position [245, 0]
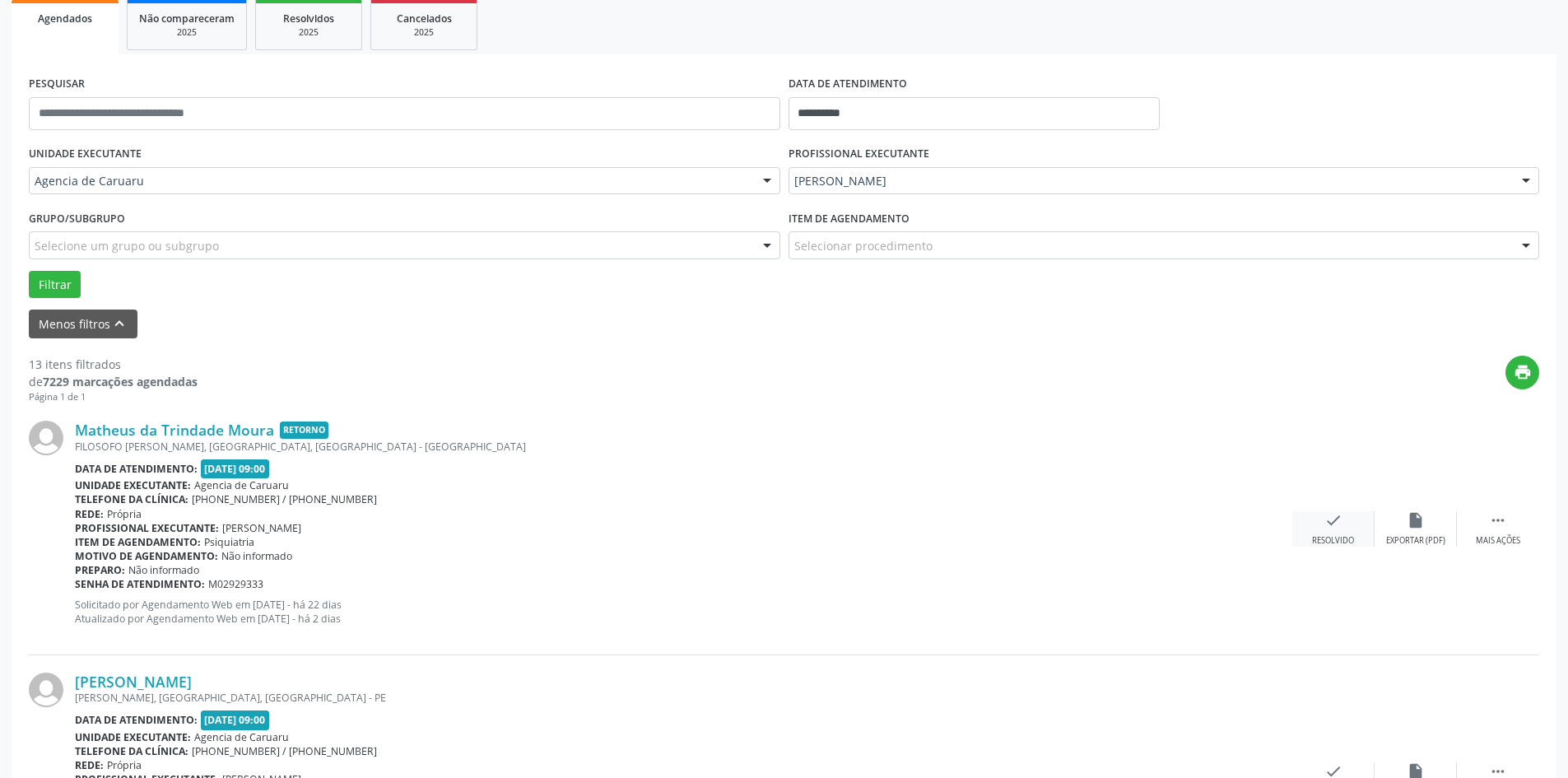
click at [1331, 529] on icon "check" at bounding box center [1333, 520] width 18 height 18
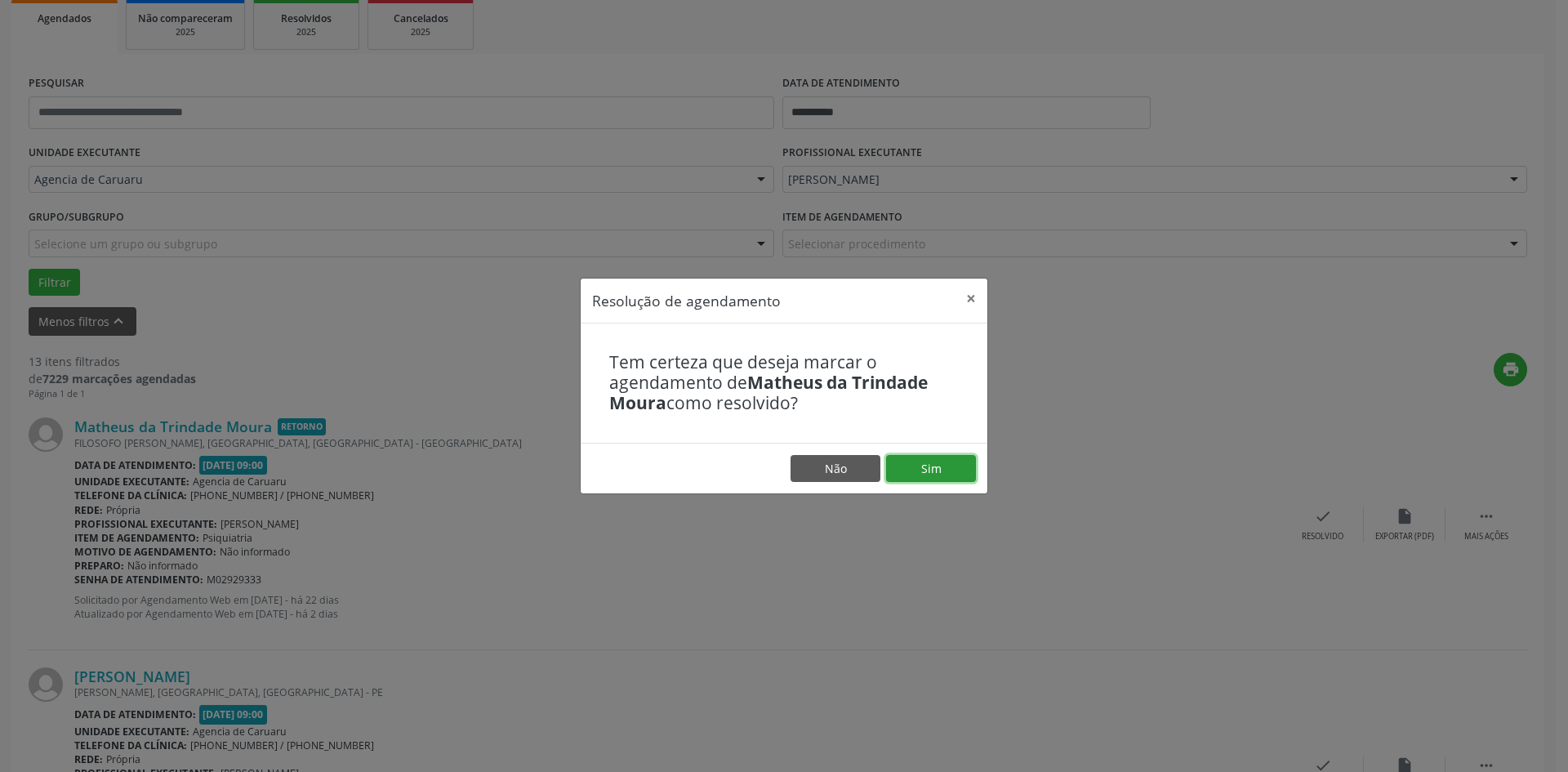
click at [936, 463] on button "Sim" at bounding box center [931, 469] width 89 height 28
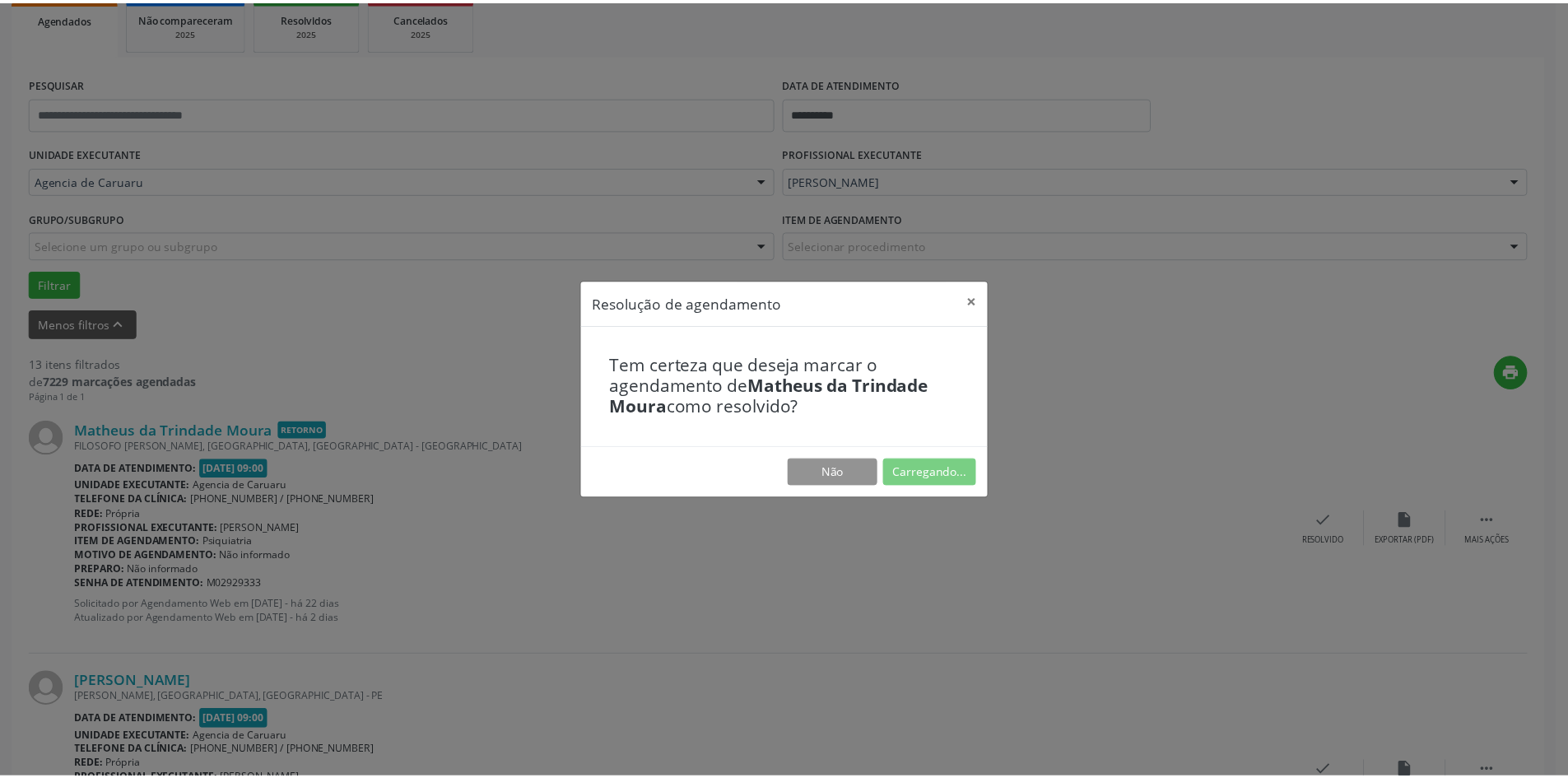
scroll to position [0, 0]
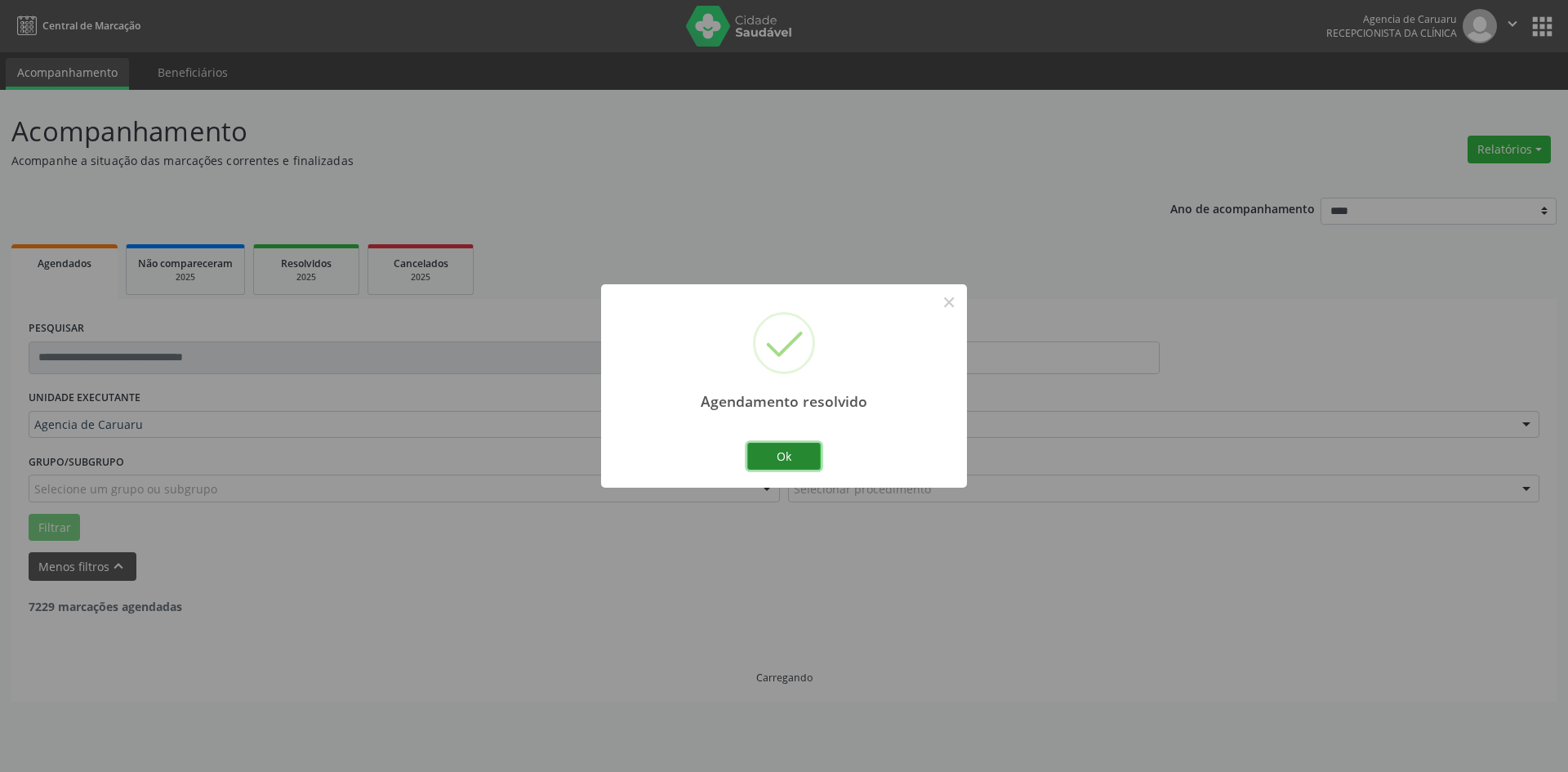
click at [756, 453] on button "Ok" at bounding box center [784, 457] width 74 height 28
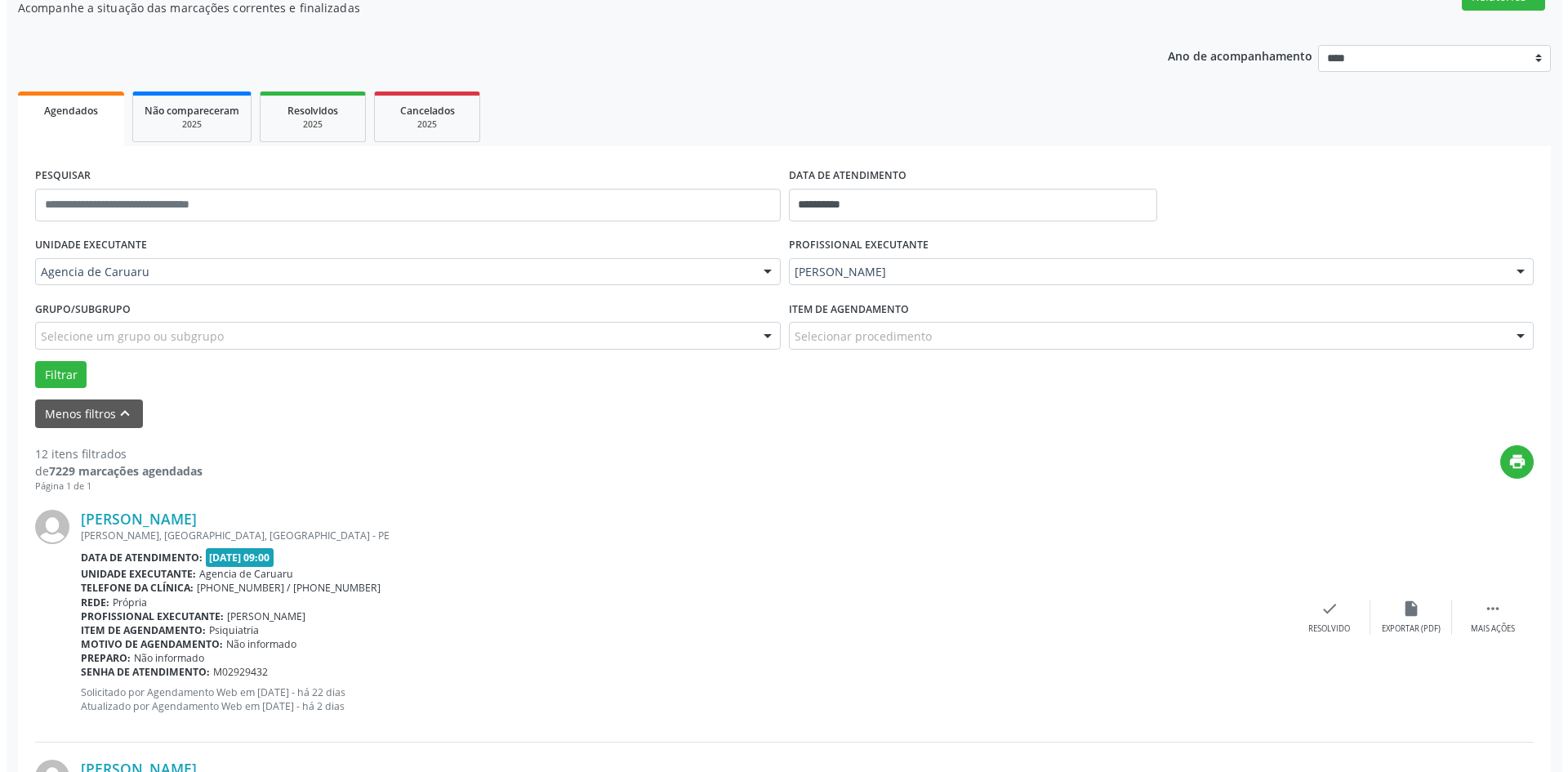
scroll to position [163, 0]
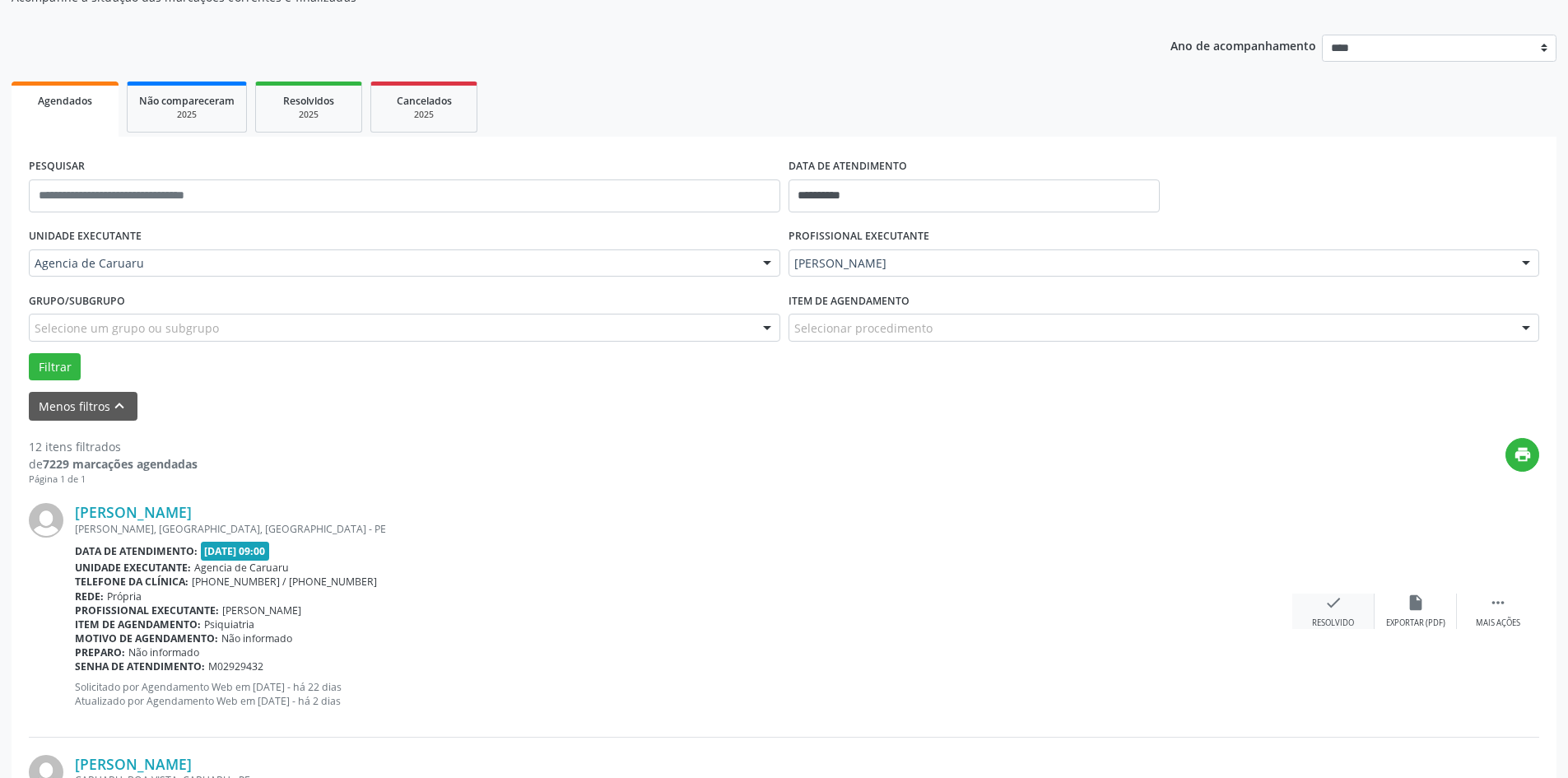
click at [1323, 617] on div "Resolvido" at bounding box center [1333, 623] width 42 height 11
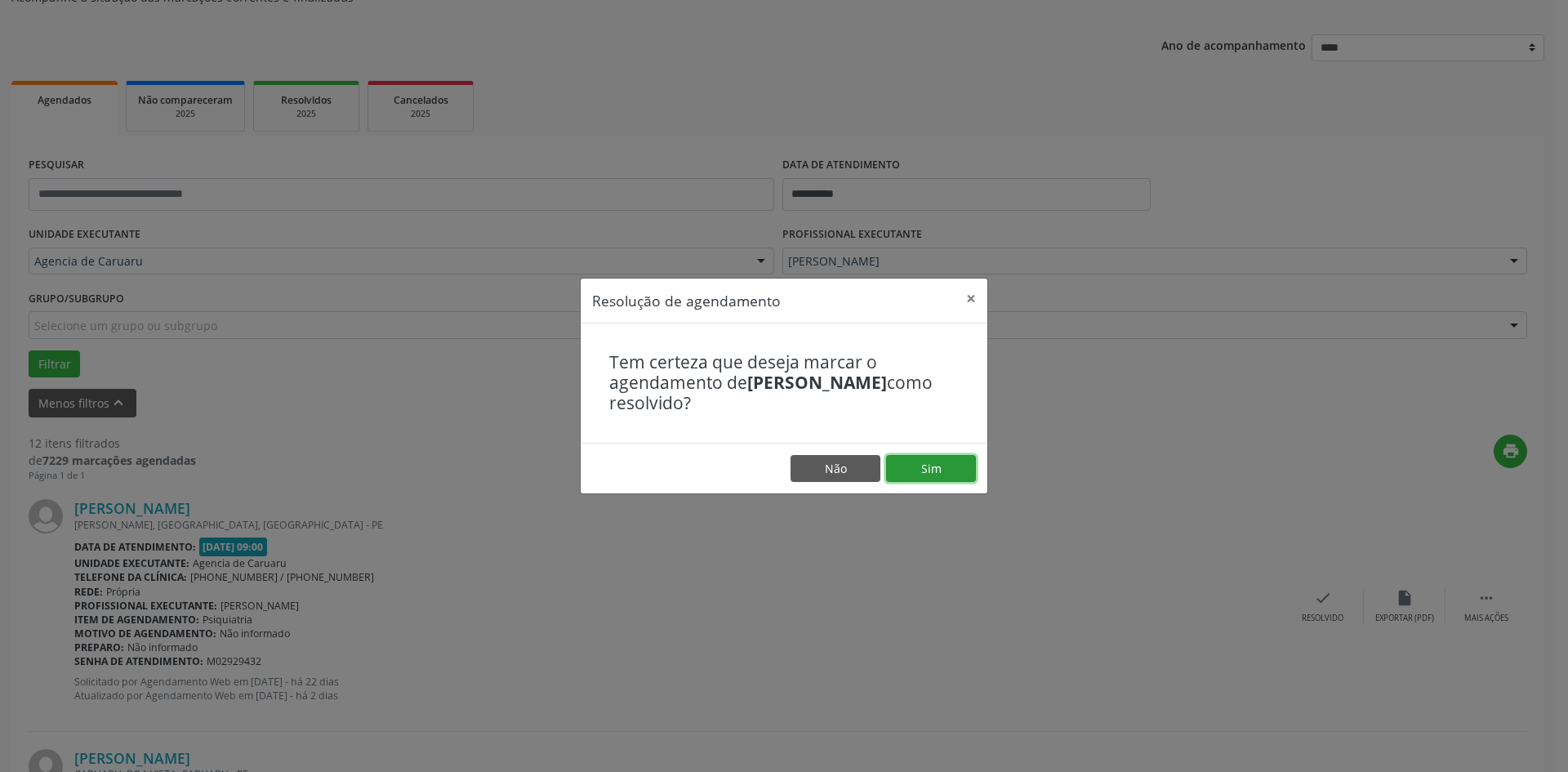
click at [933, 471] on button "Sim" at bounding box center [931, 469] width 89 height 28
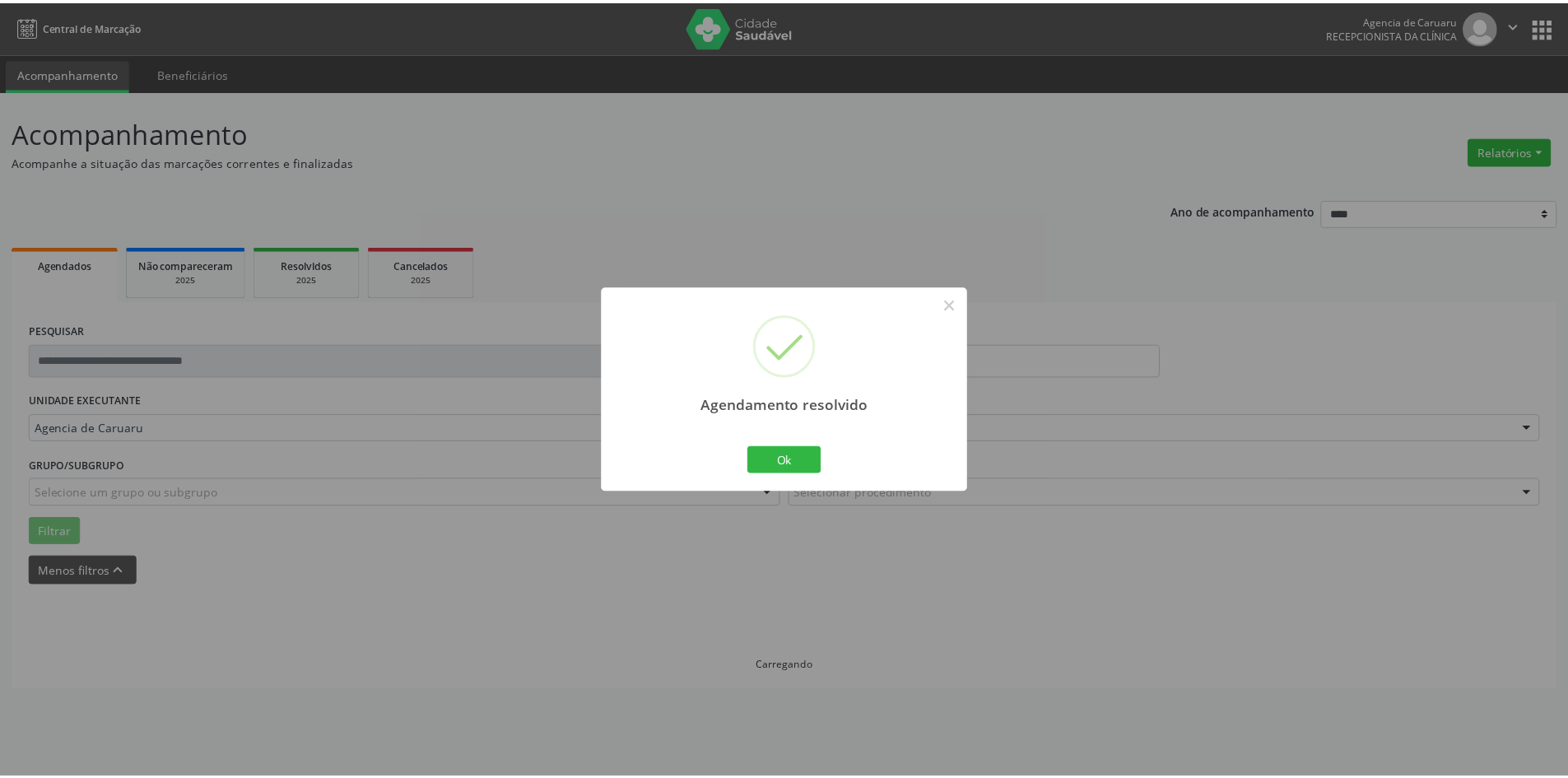
scroll to position [0, 0]
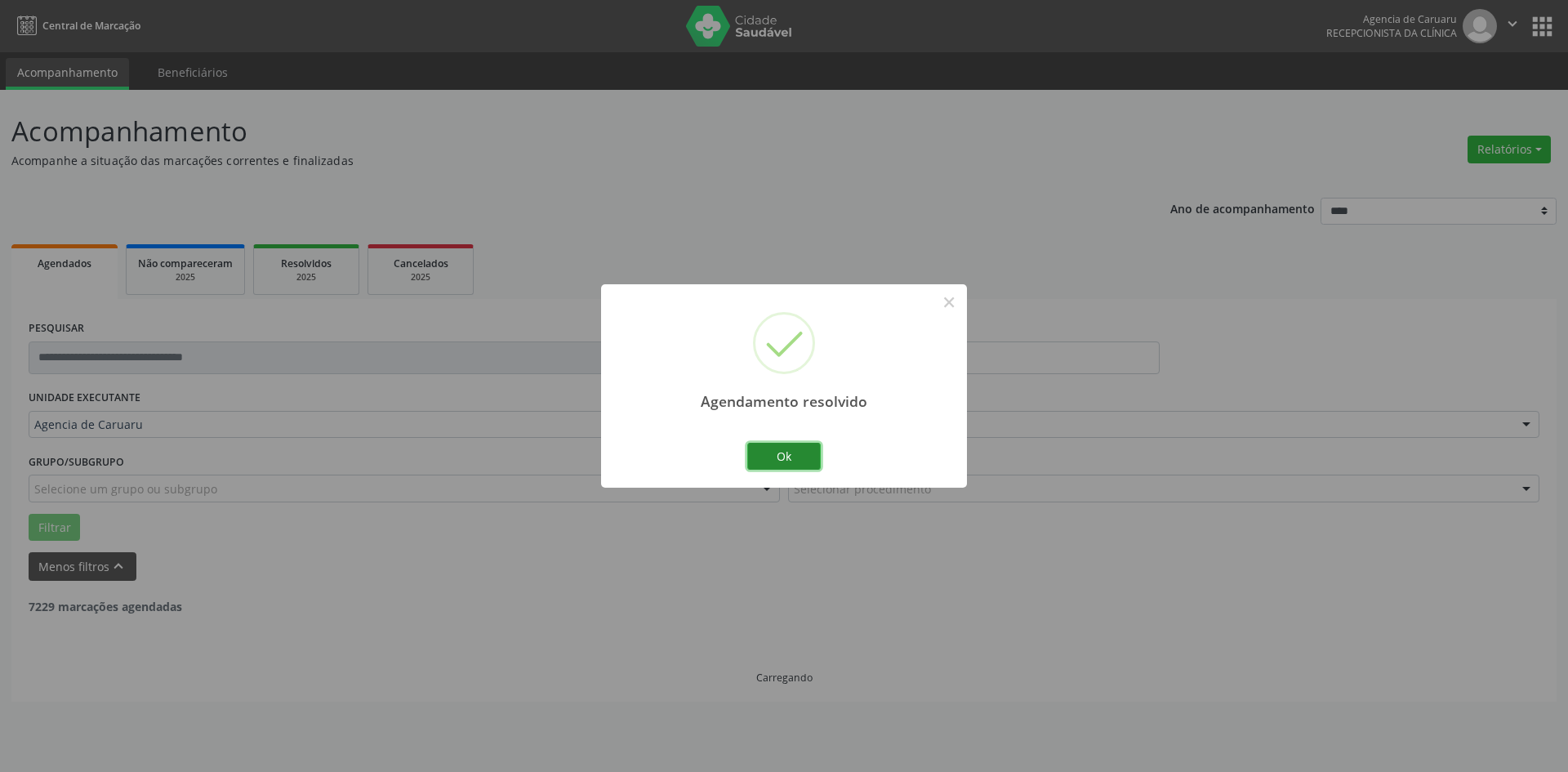
click at [789, 457] on button "Ok" at bounding box center [784, 457] width 74 height 28
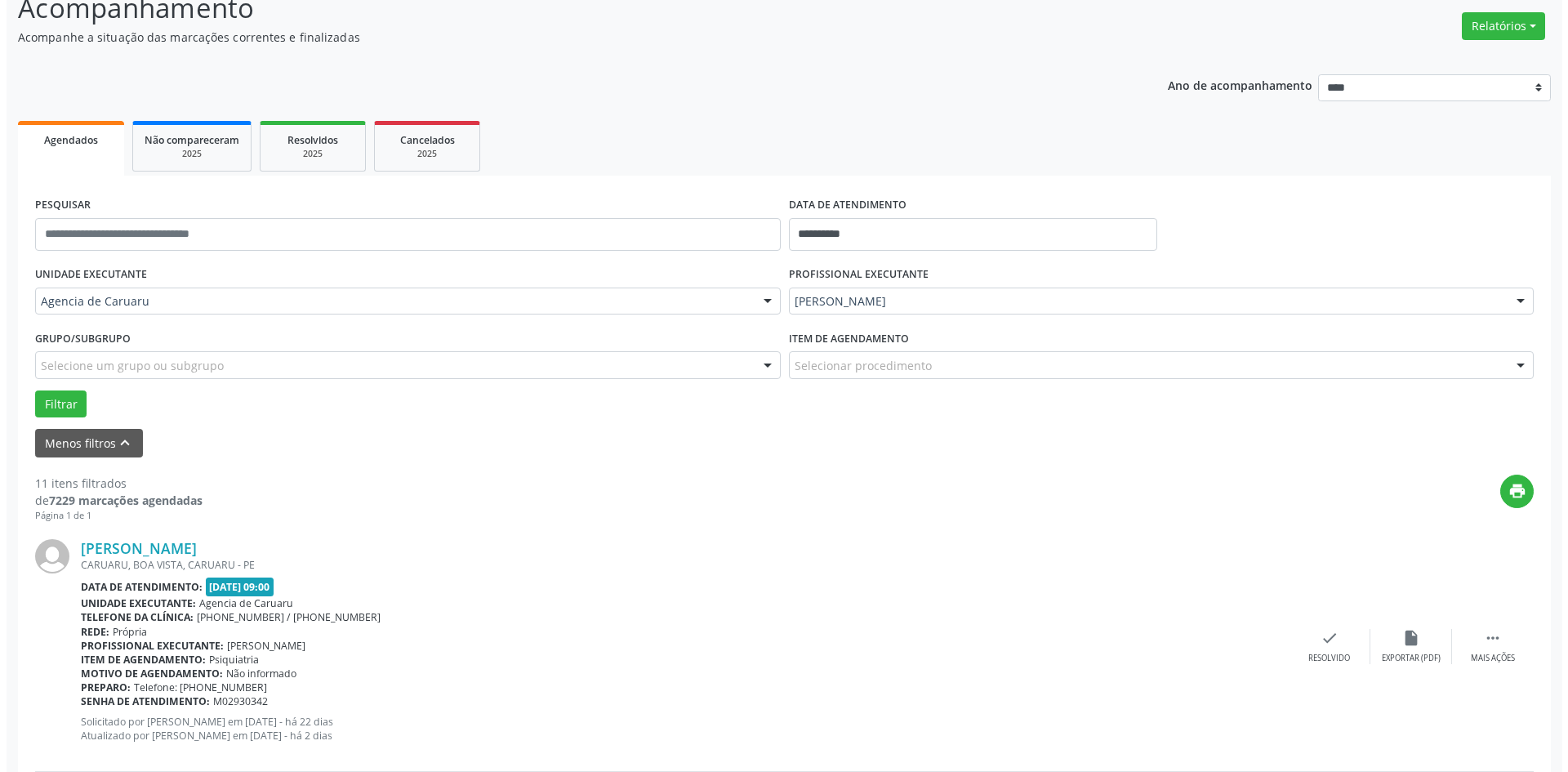
scroll to position [245, 0]
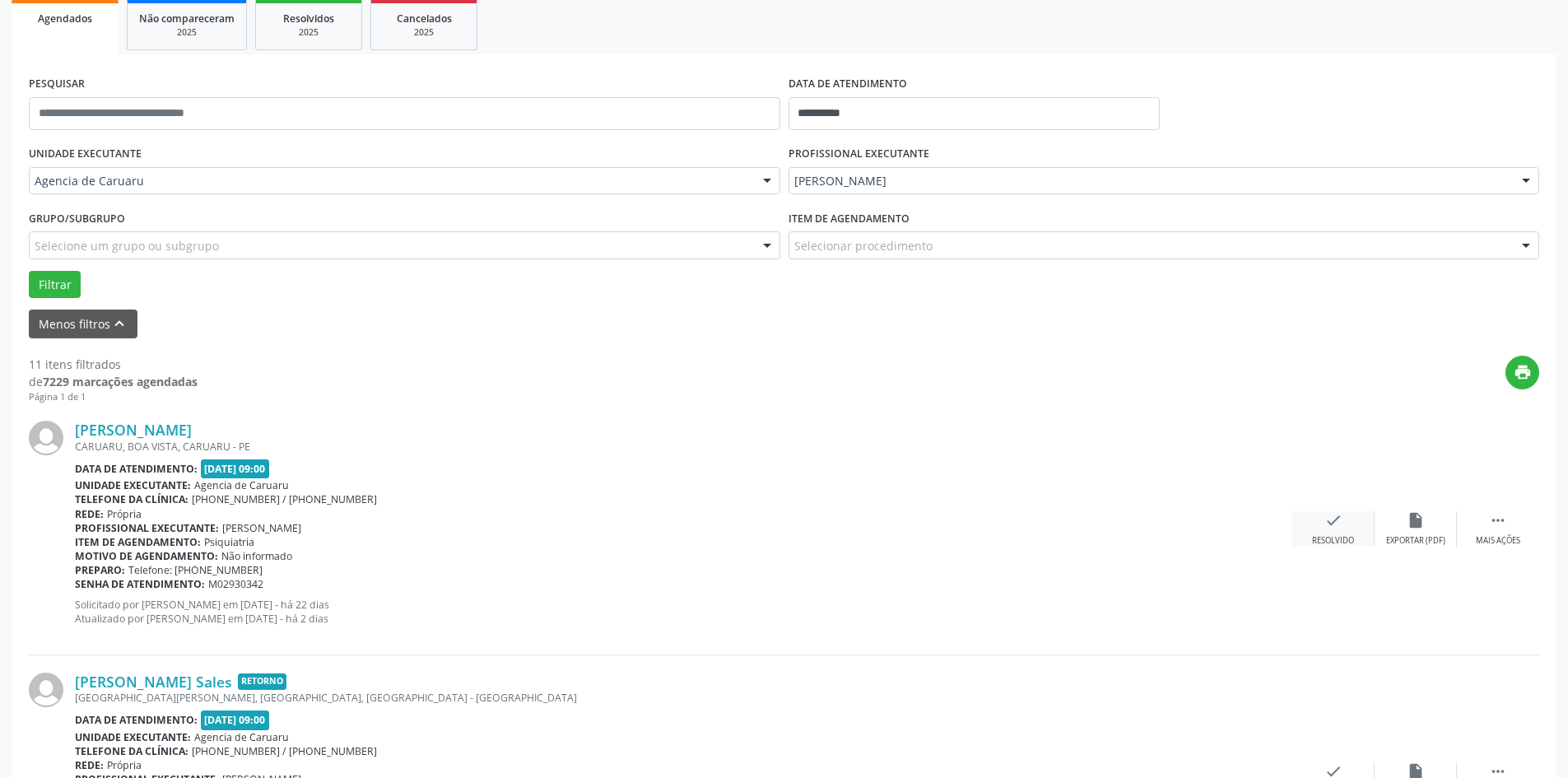
click at [1354, 535] on div "Resolvido" at bounding box center [1333, 541] width 42 height 11
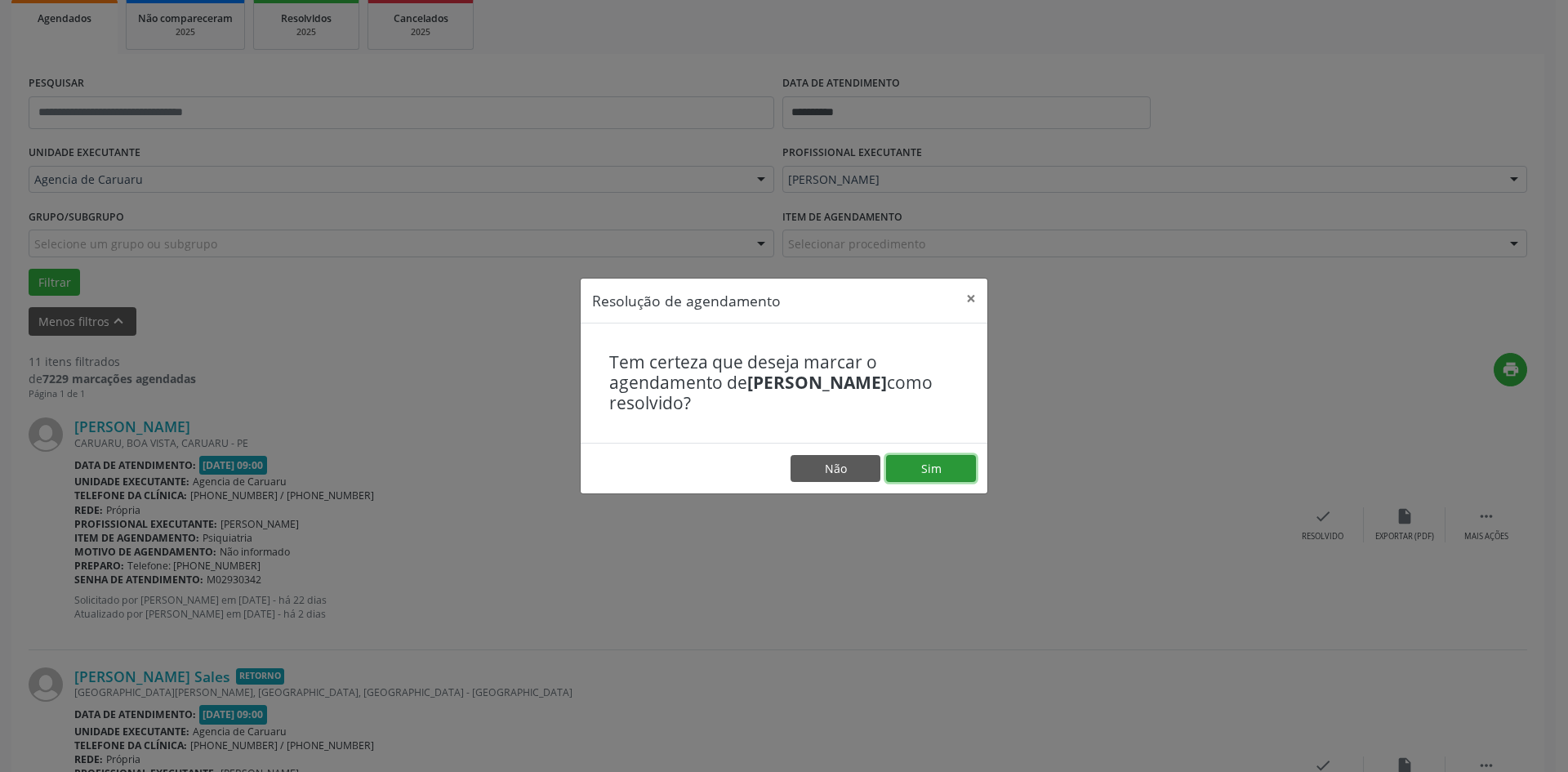
click at [970, 474] on button "Sim" at bounding box center [931, 469] width 89 height 28
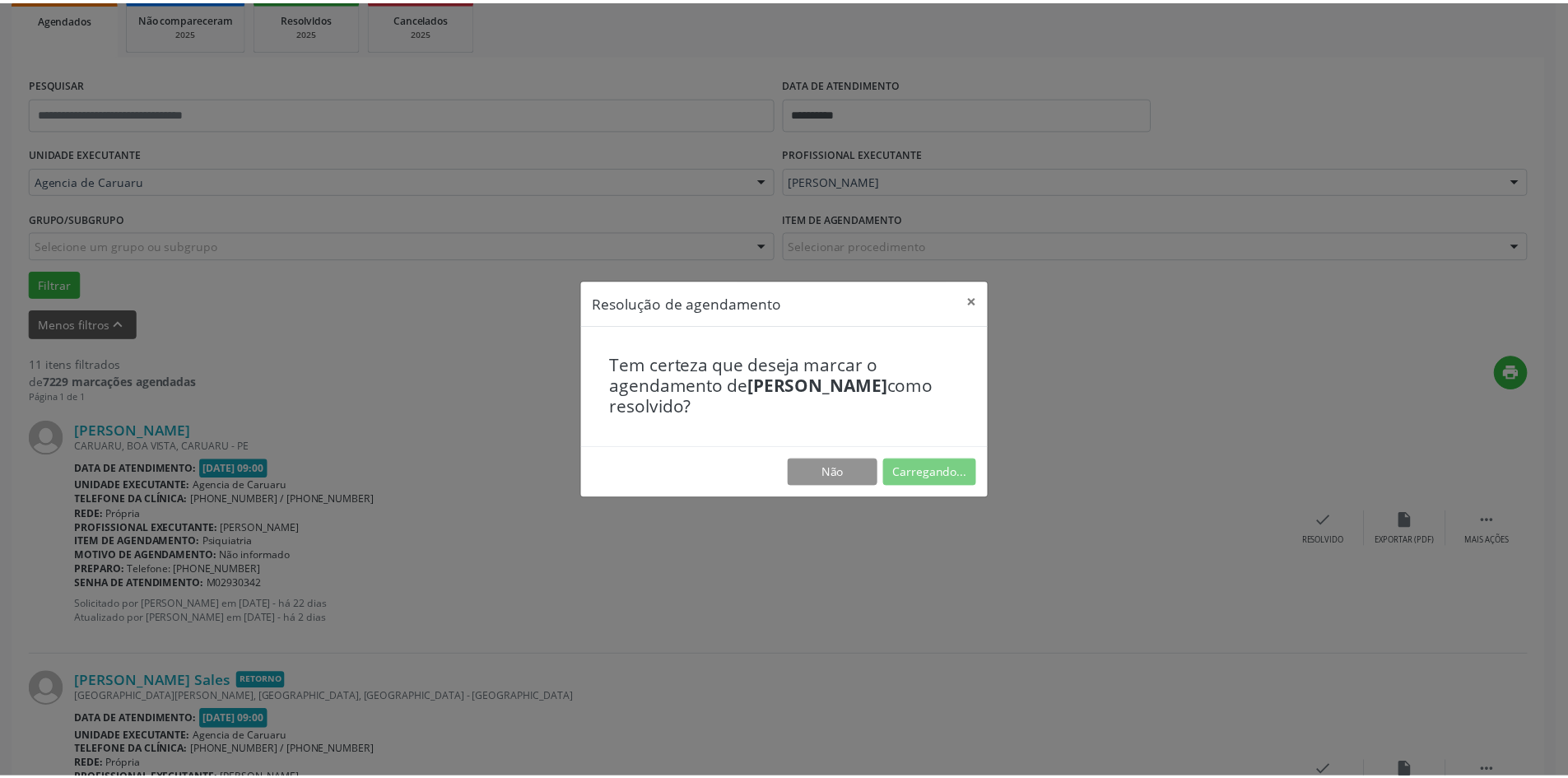
scroll to position [0, 0]
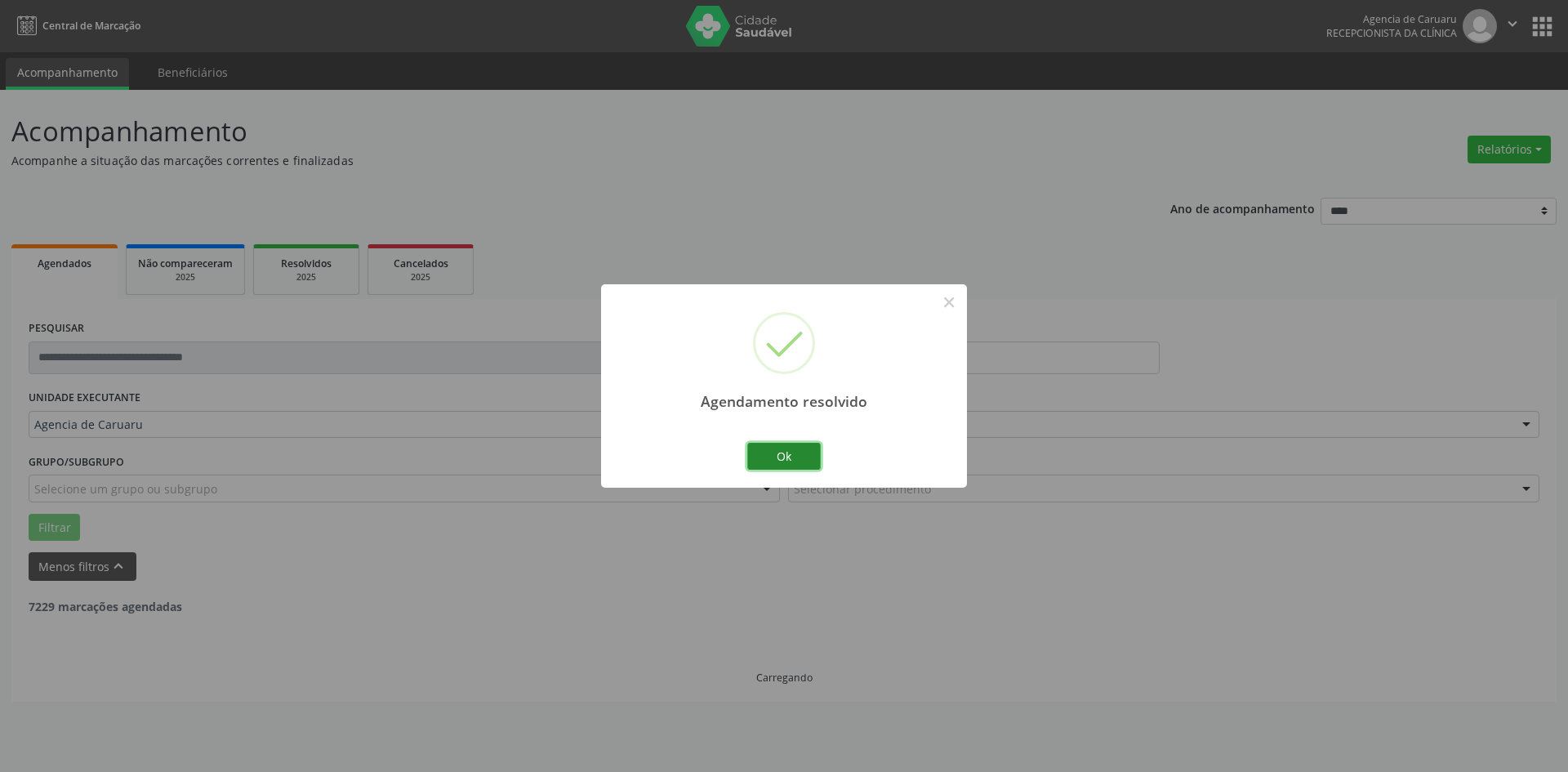
click at [789, 452] on button "Ok" at bounding box center [784, 457] width 74 height 28
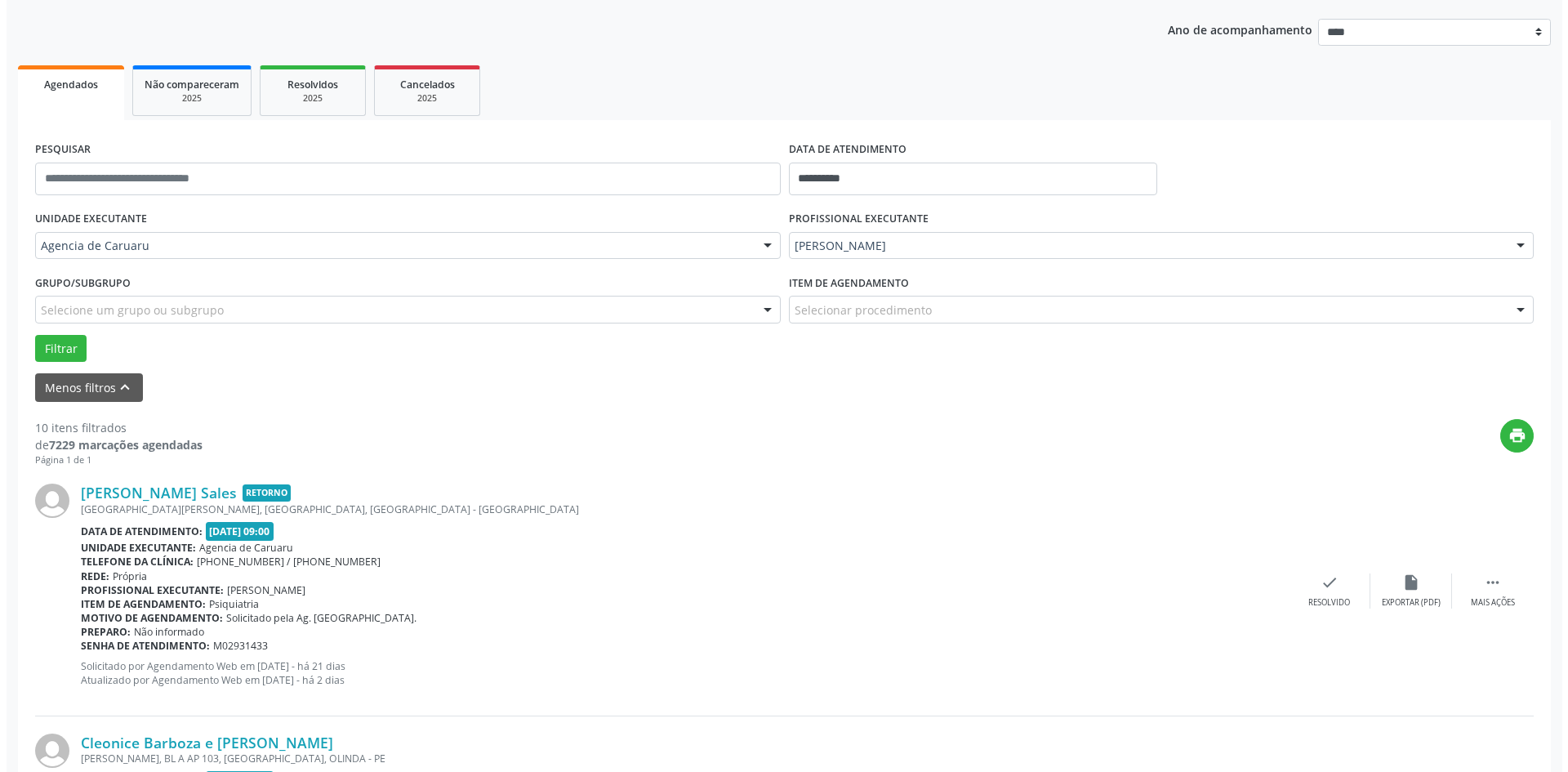
scroll to position [245, 0]
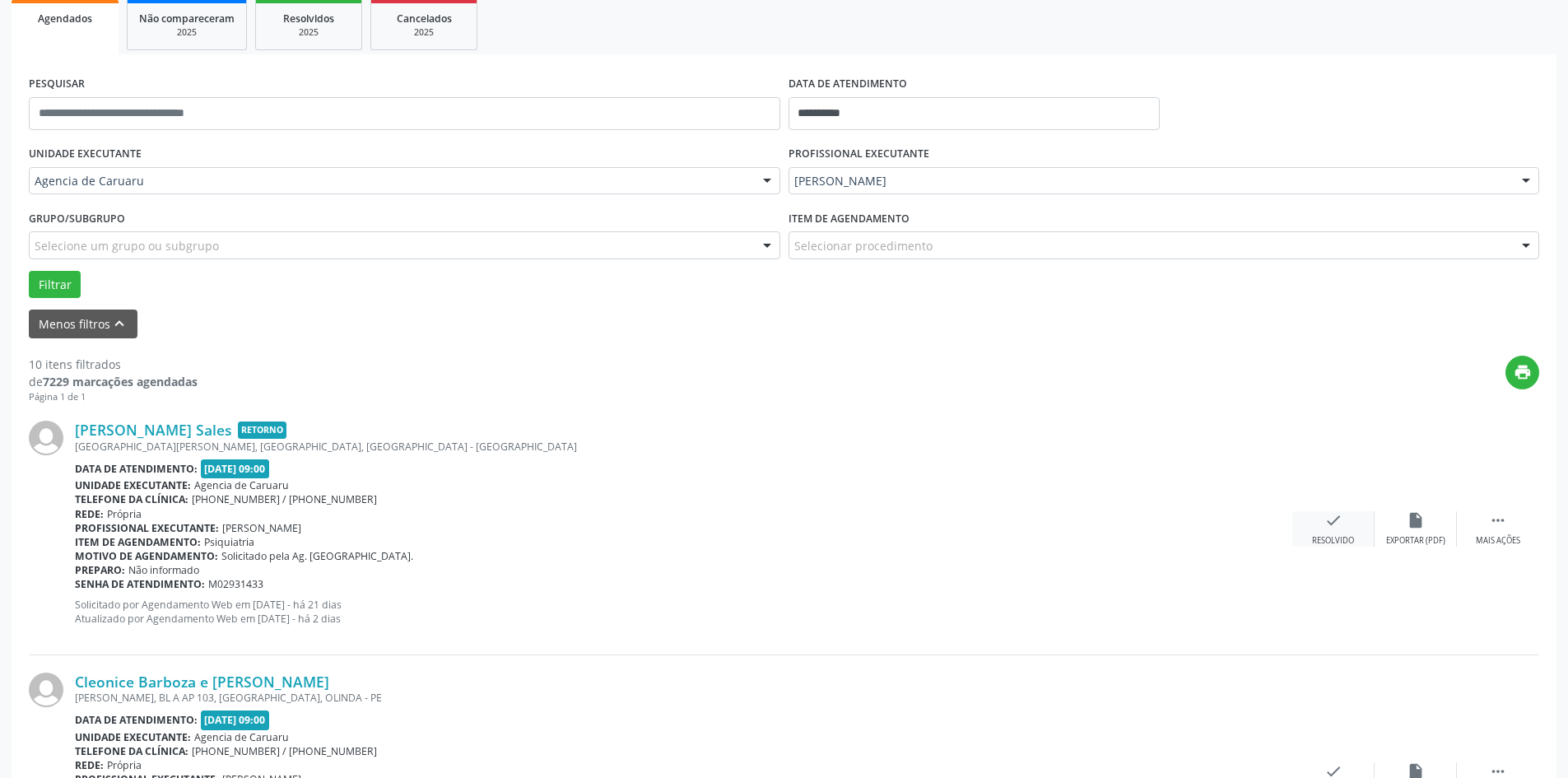
click at [1335, 532] on div "check Resolvido" at bounding box center [1333, 529] width 83 height 35
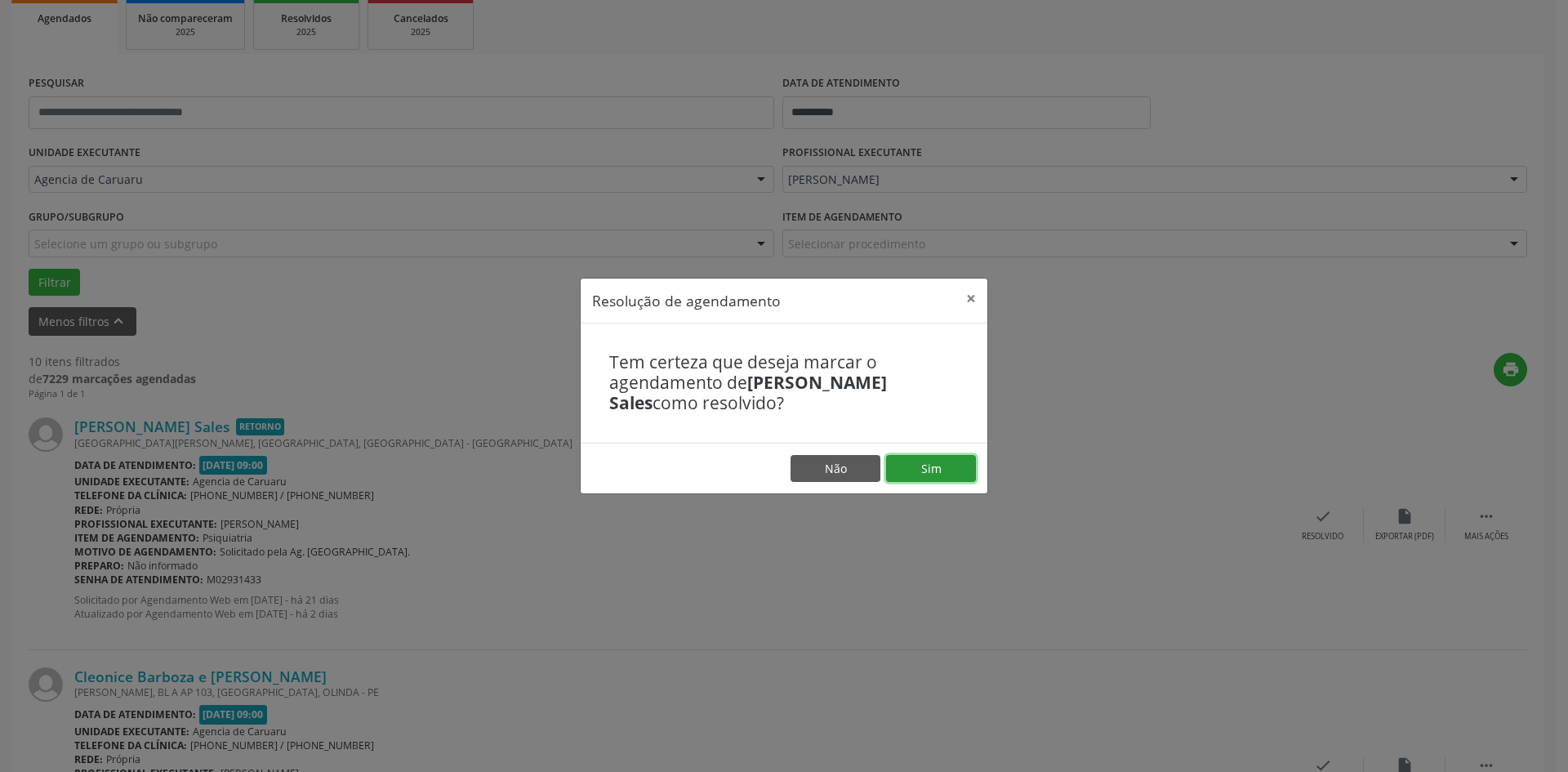
click at [949, 469] on button "Sim" at bounding box center [931, 469] width 89 height 28
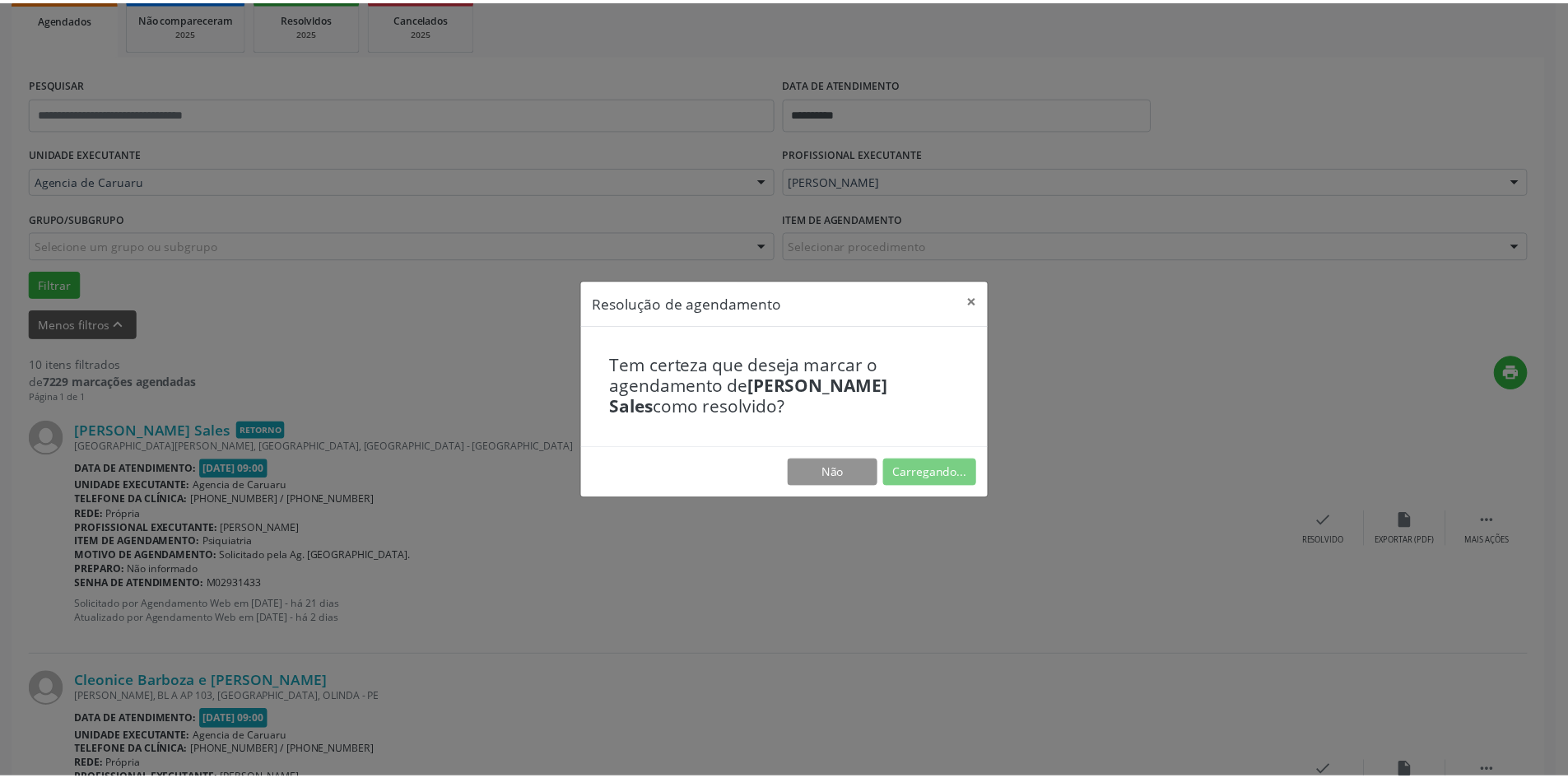
scroll to position [0, 0]
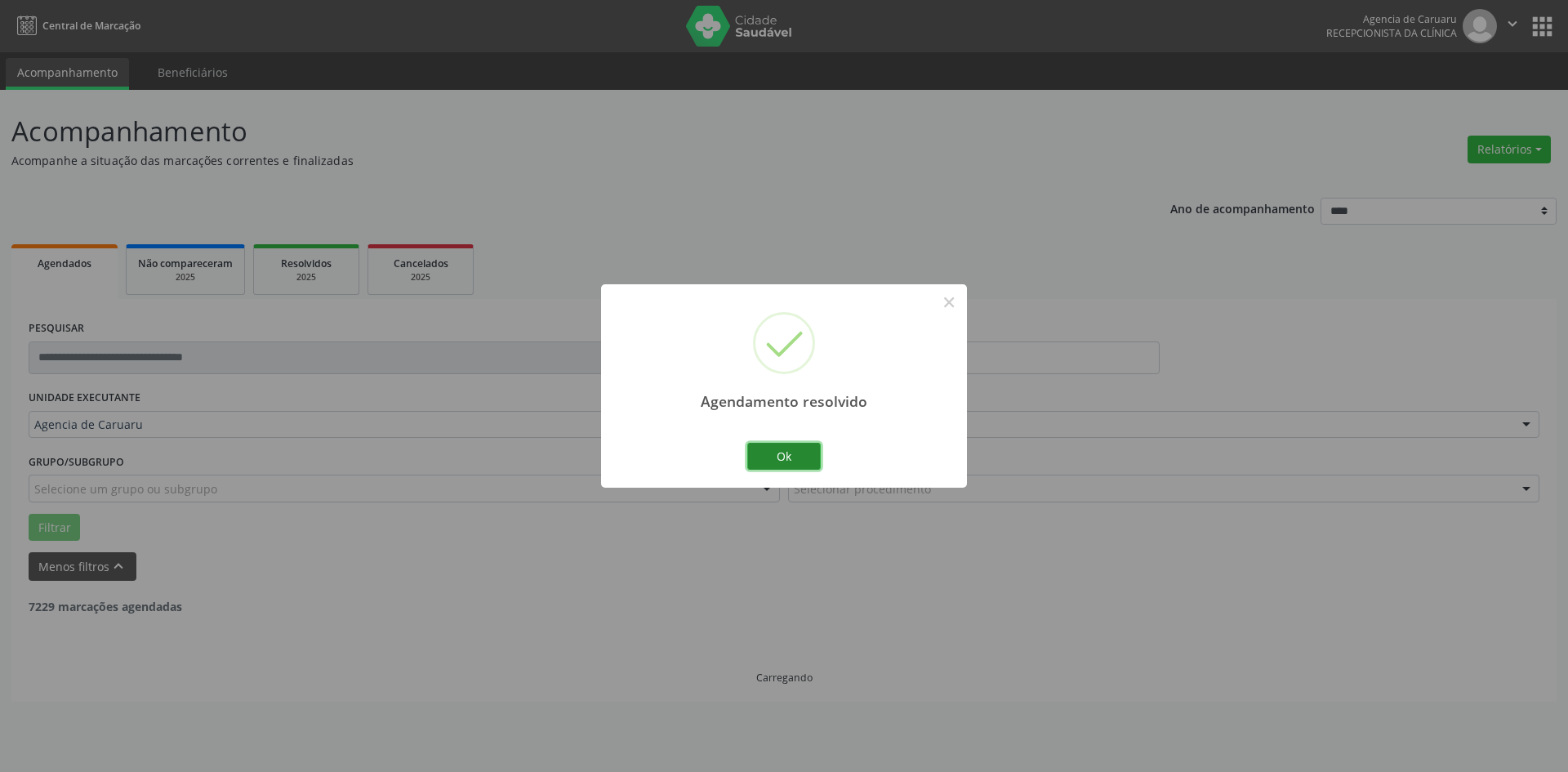
click at [776, 451] on button "Ok" at bounding box center [784, 457] width 74 height 28
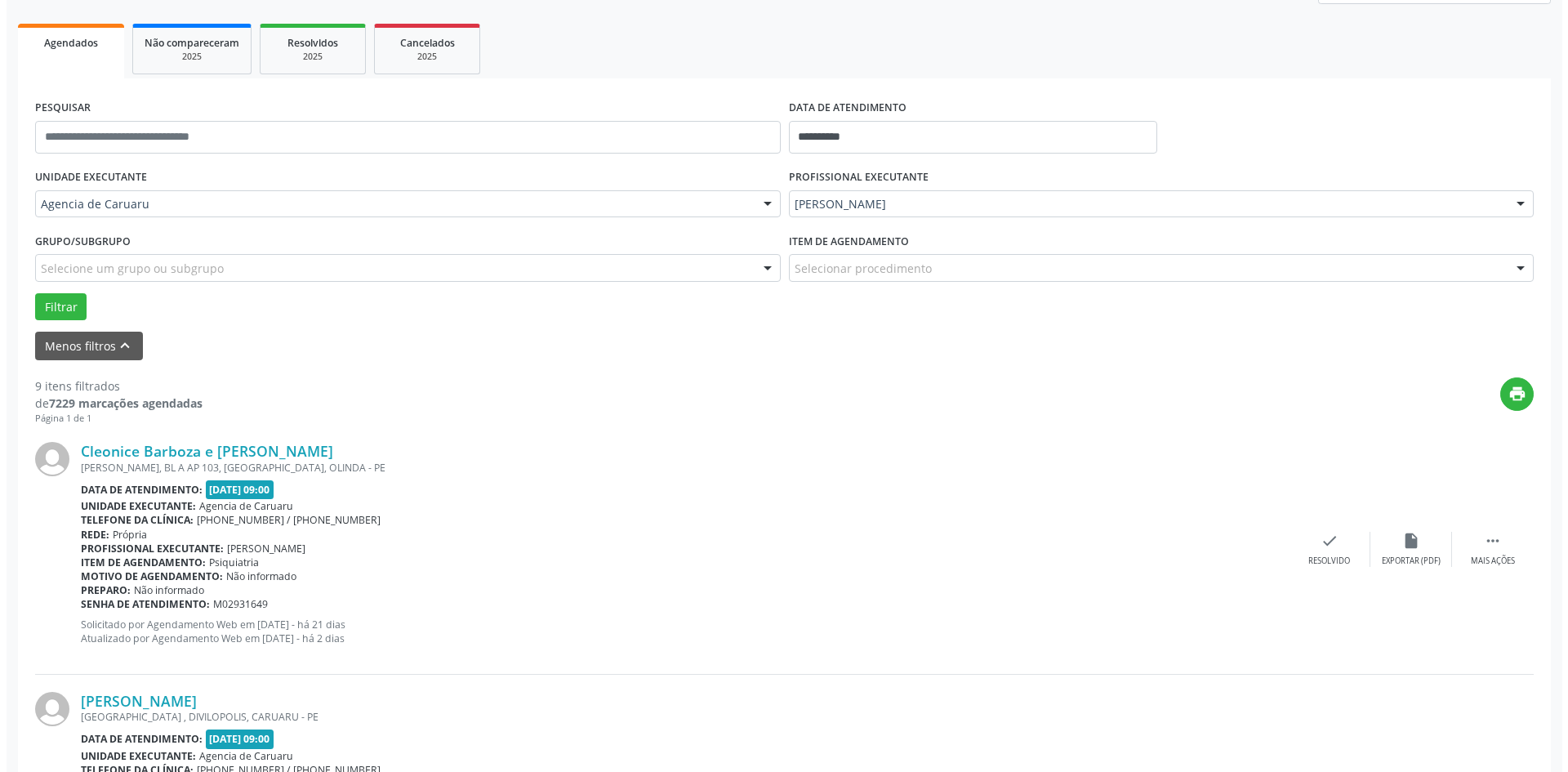
scroll to position [245, 0]
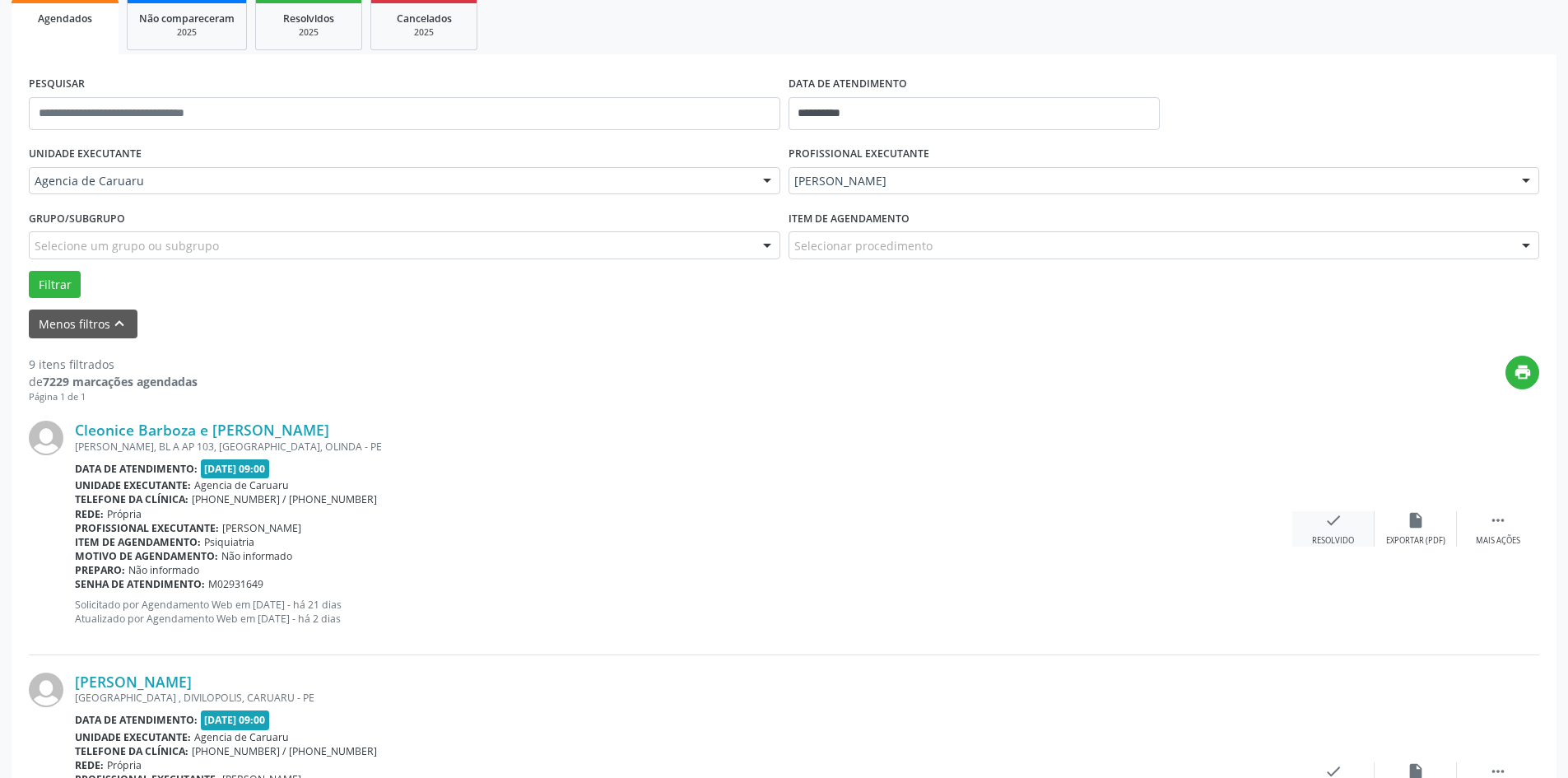
click at [1335, 525] on icon "check" at bounding box center [1333, 520] width 18 height 18
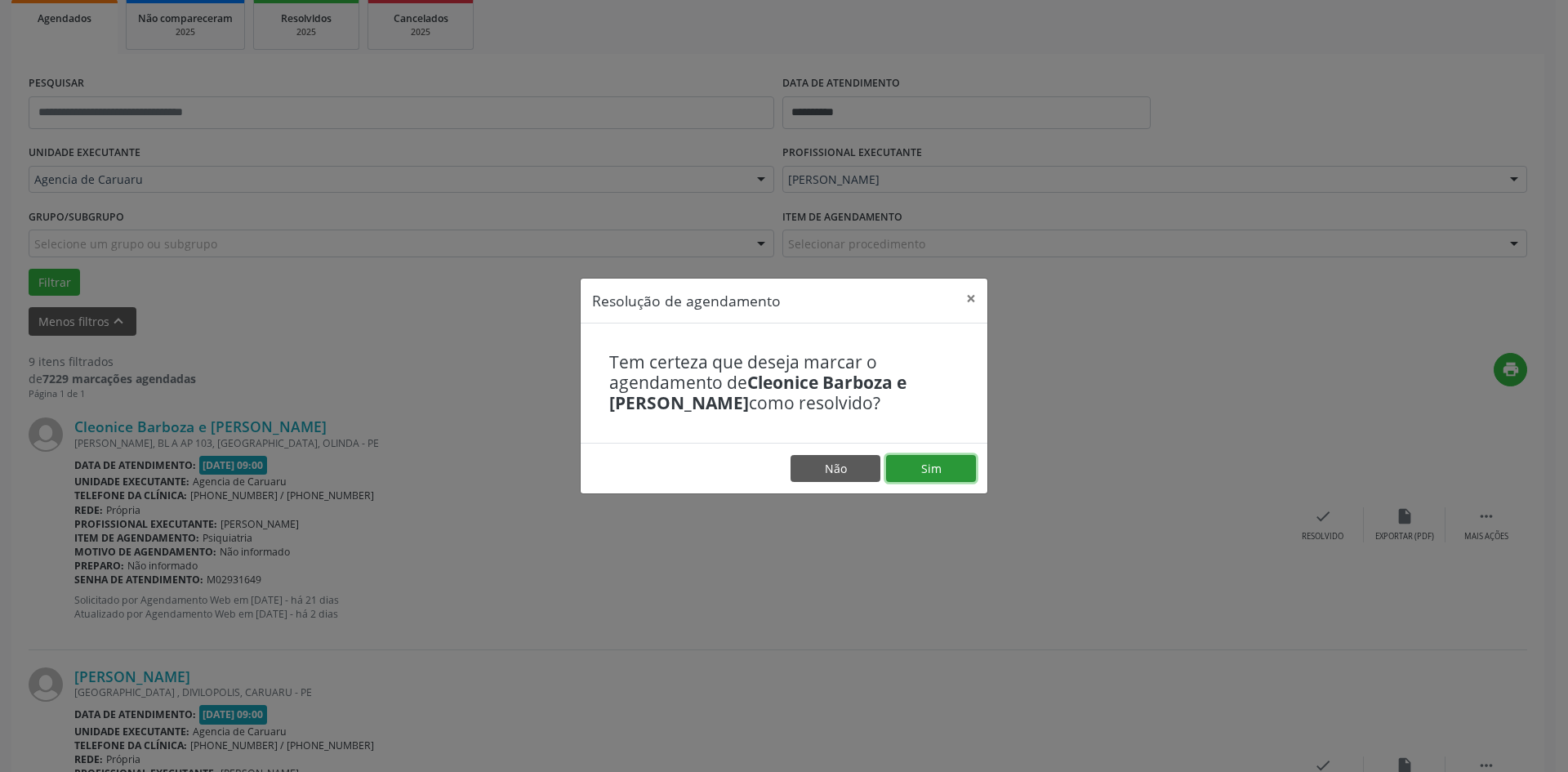
click at [947, 472] on button "Sim" at bounding box center [931, 469] width 89 height 28
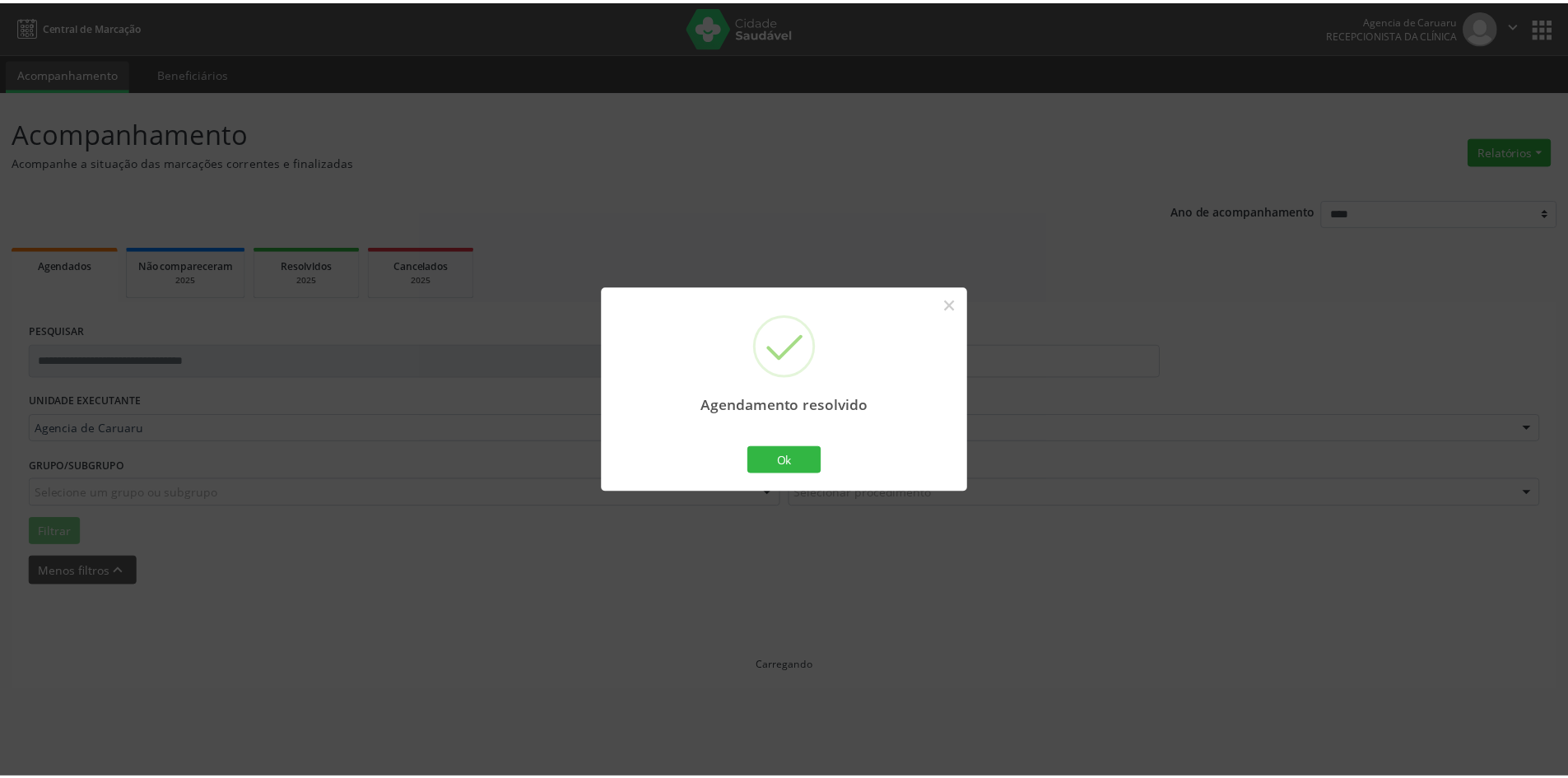
scroll to position [0, 0]
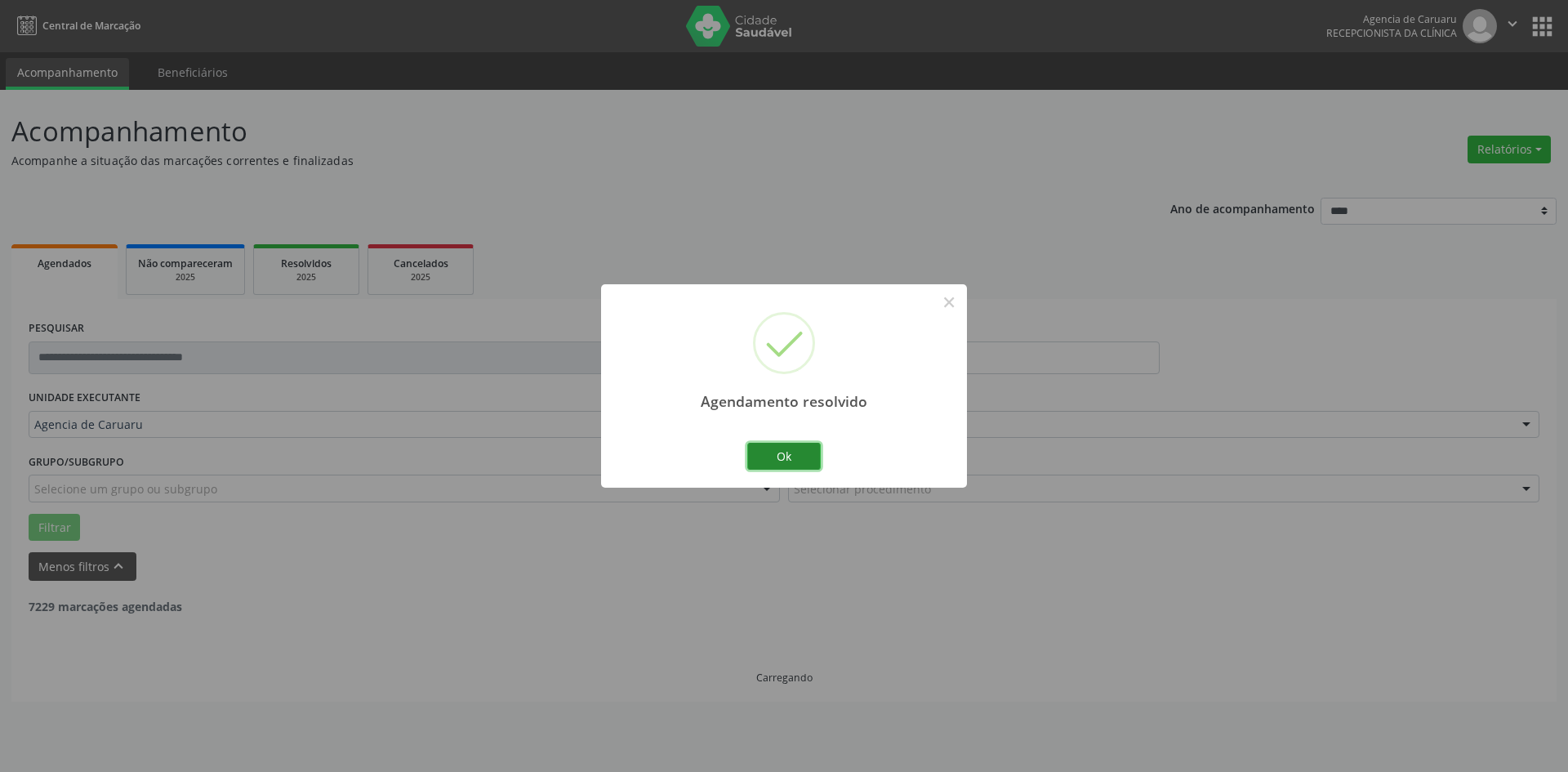
click at [798, 445] on button "Ok" at bounding box center [784, 457] width 74 height 28
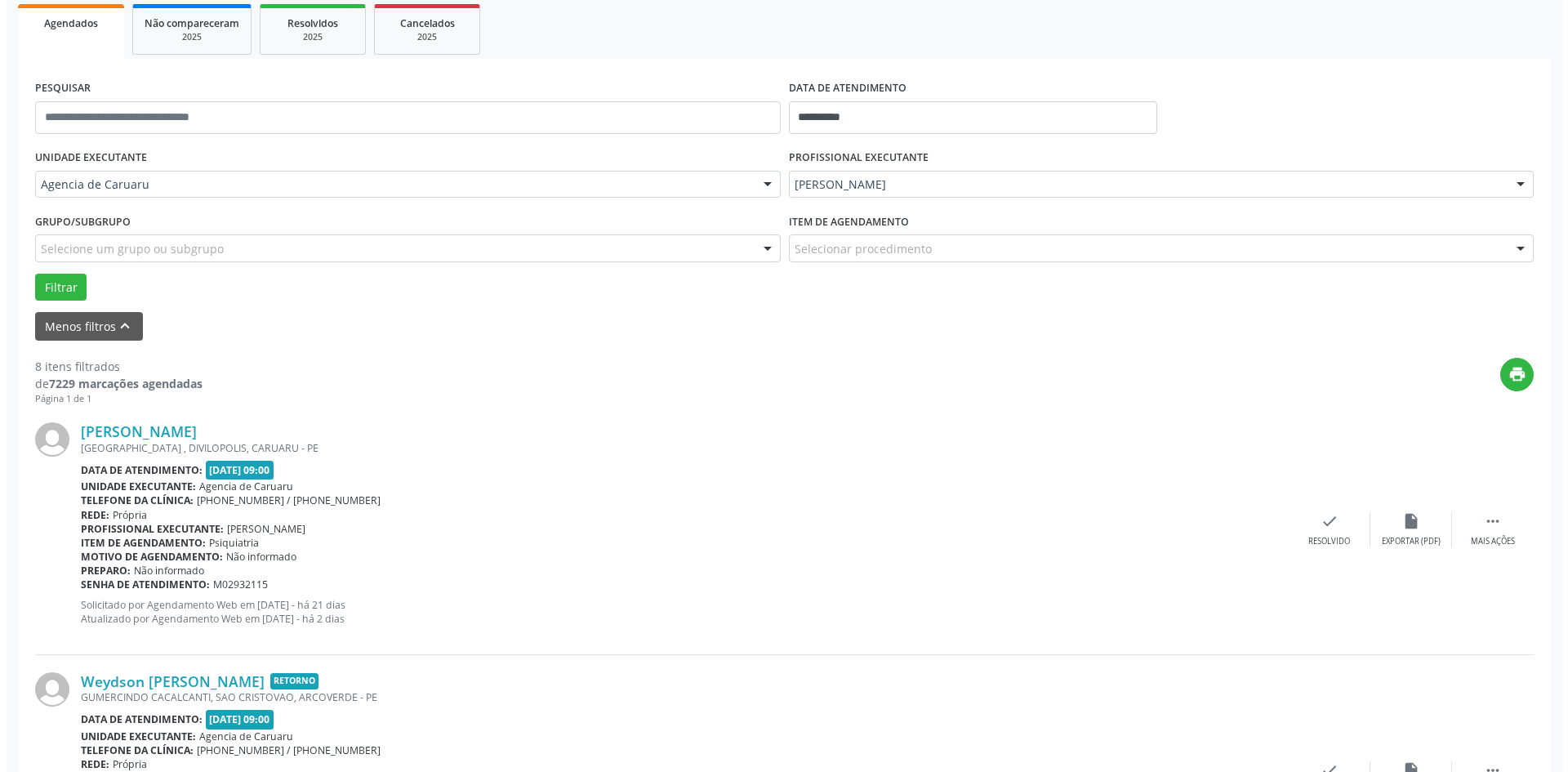
scroll to position [245, 0]
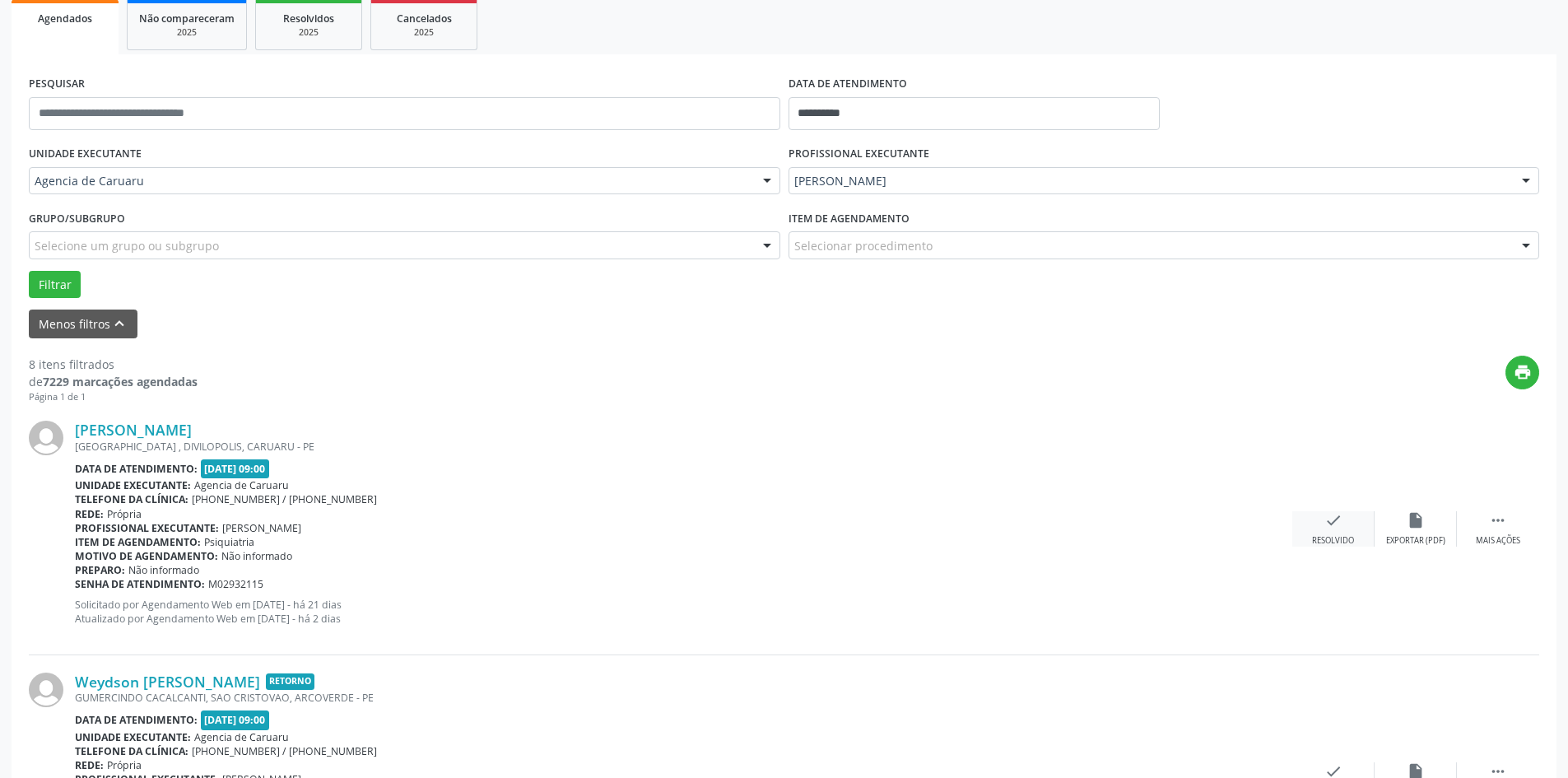
click at [1343, 523] on div "check Resolvido" at bounding box center [1333, 529] width 83 height 35
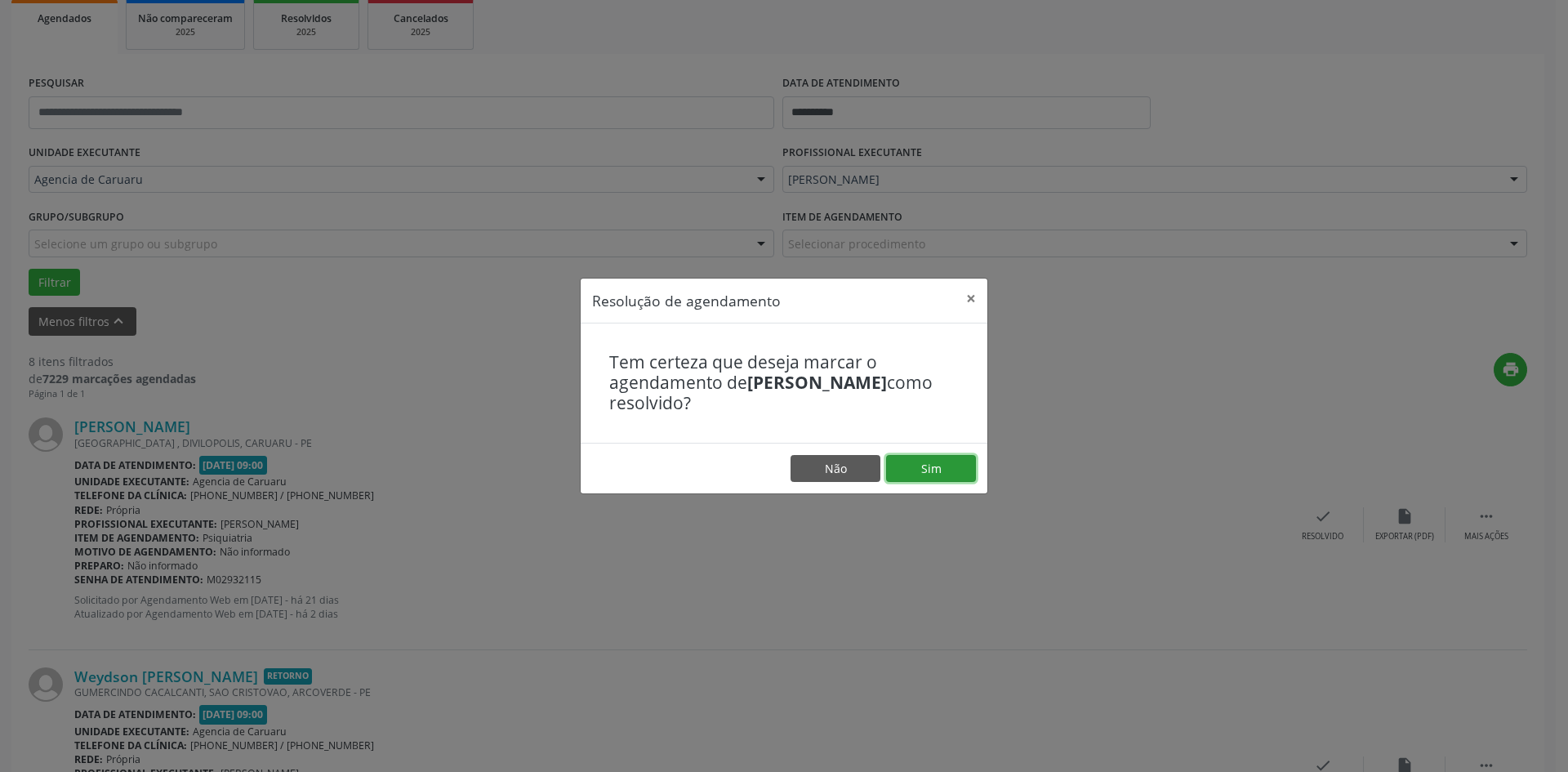
click at [923, 468] on button "Sim" at bounding box center [931, 469] width 89 height 28
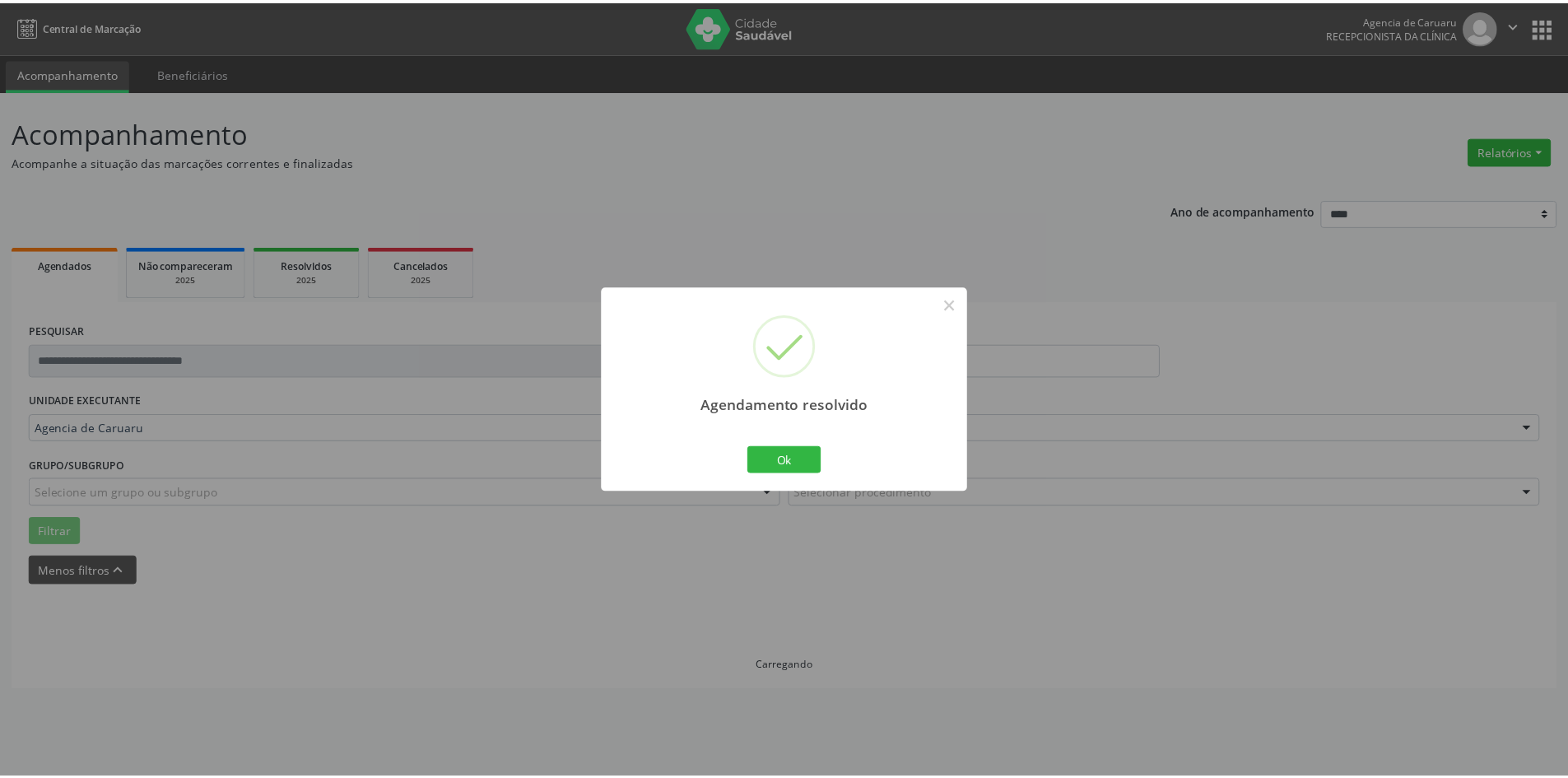
scroll to position [0, 0]
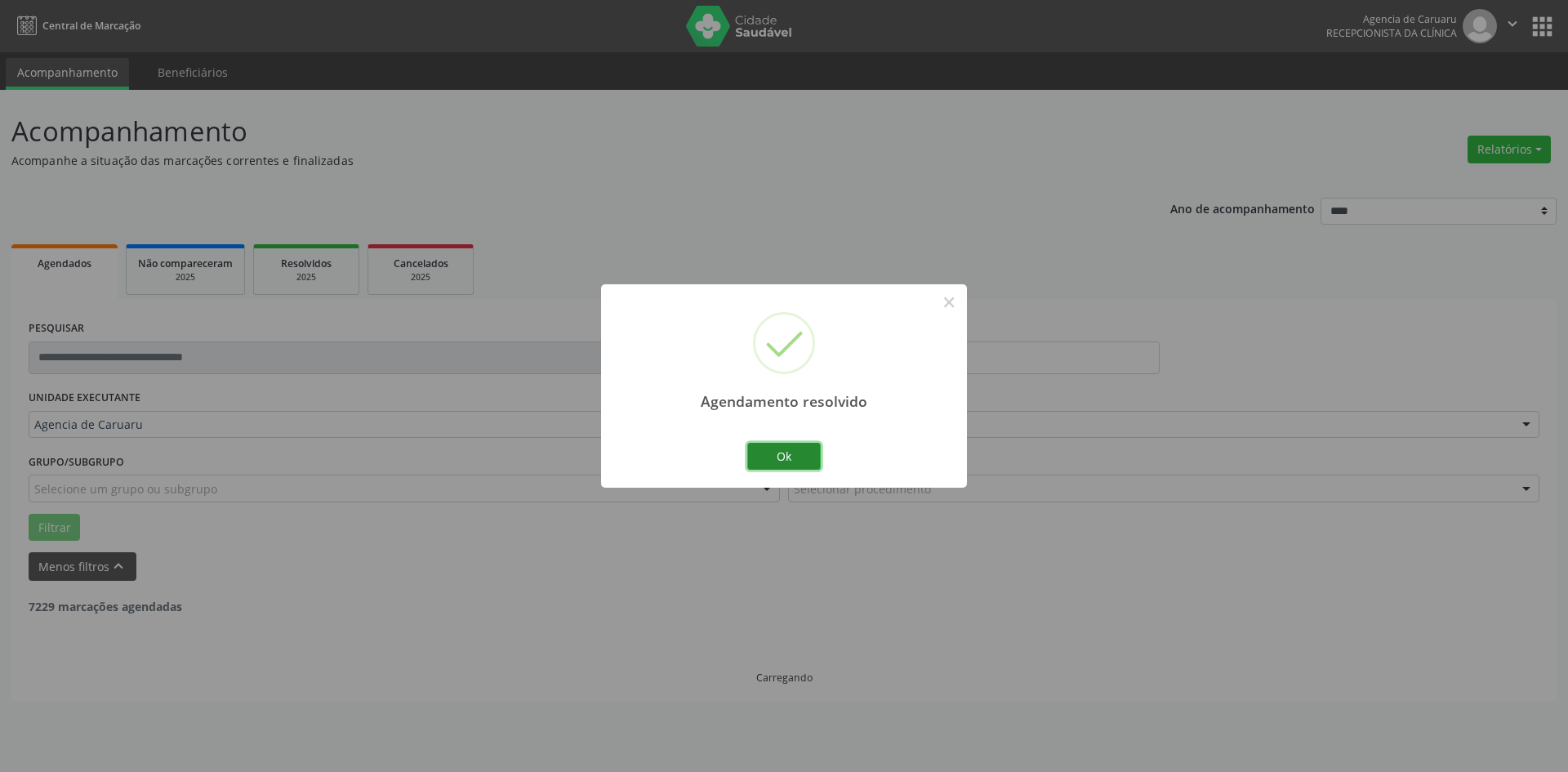
click at [795, 463] on button "Ok" at bounding box center [784, 457] width 74 height 28
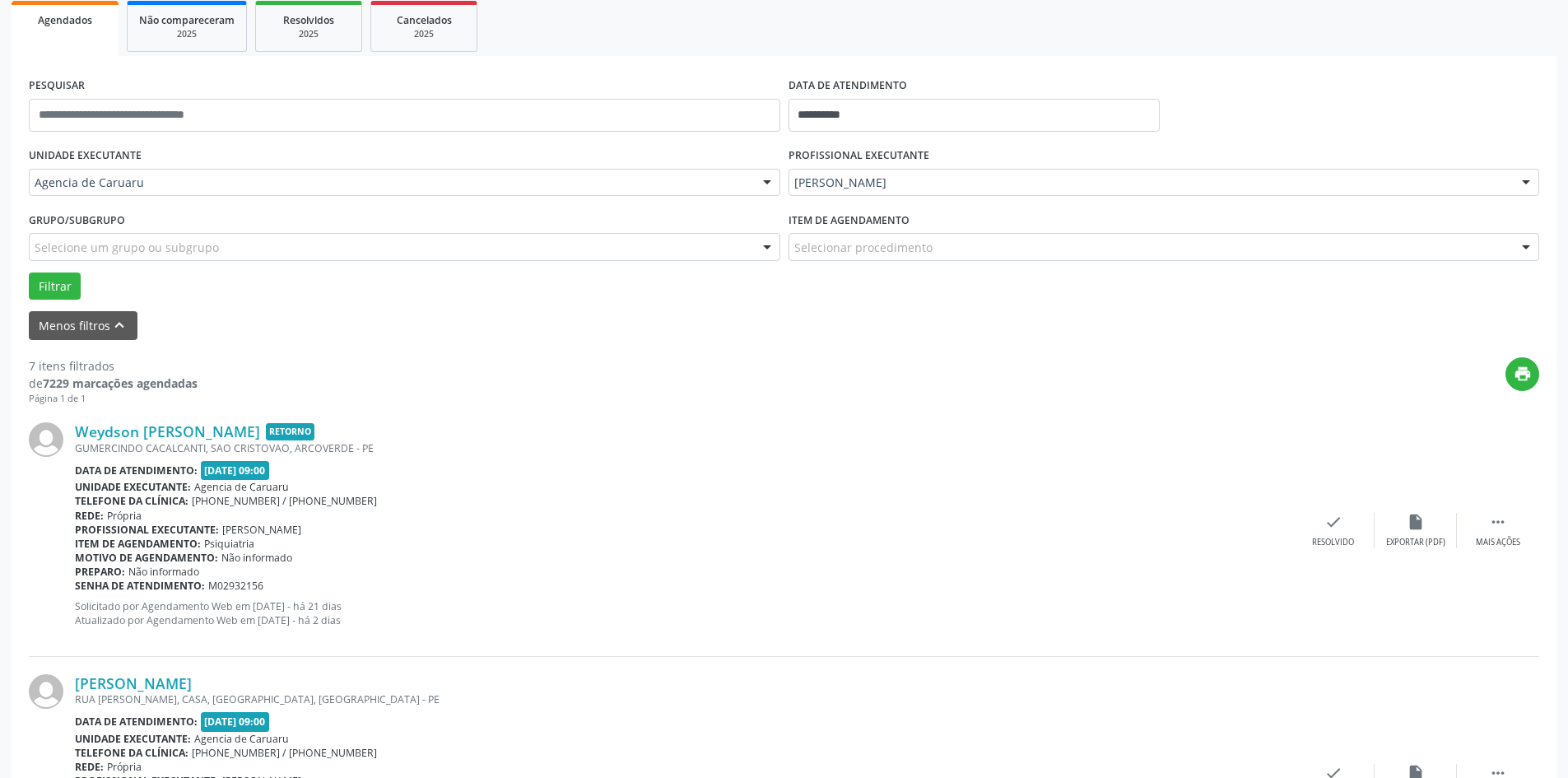
scroll to position [247, 0]
click at [1500, 521] on icon "" at bounding box center [1497, 520] width 18 height 18
click at [1400, 522] on div "alarm_off Não compareceu" at bounding box center [1416, 529] width 83 height 35
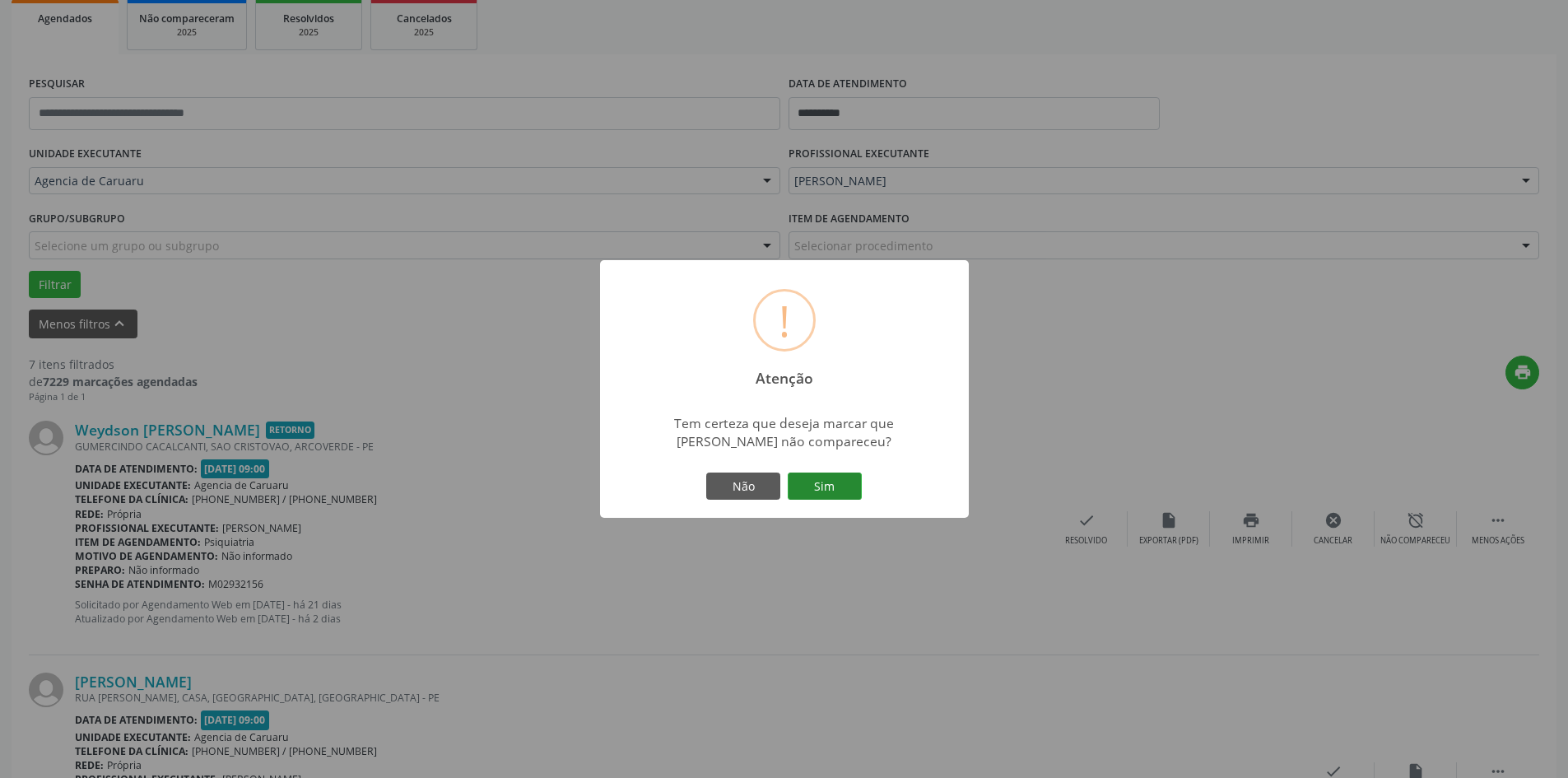
click at [837, 484] on button "Sim" at bounding box center [824, 486] width 74 height 28
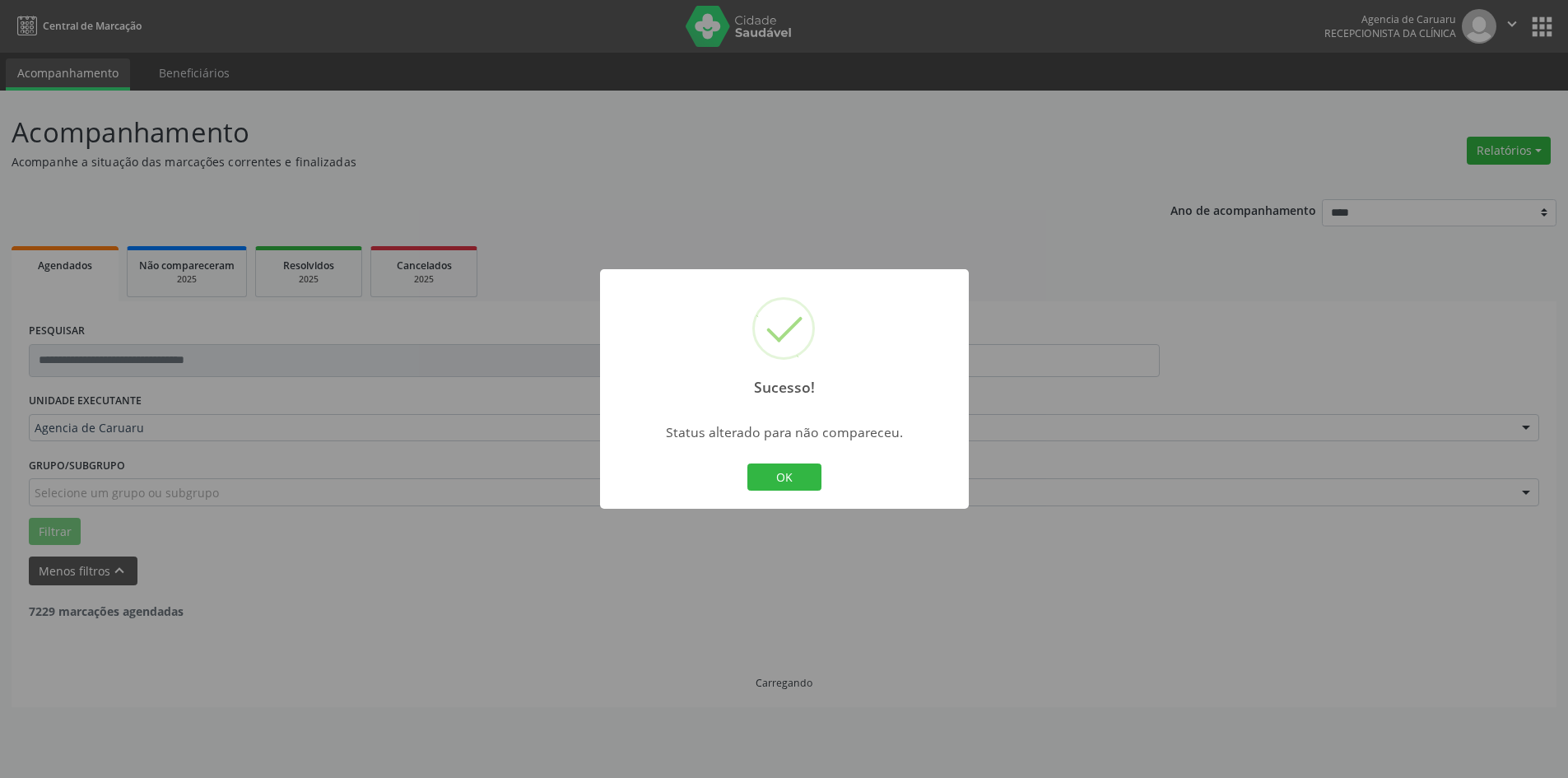
scroll to position [0, 0]
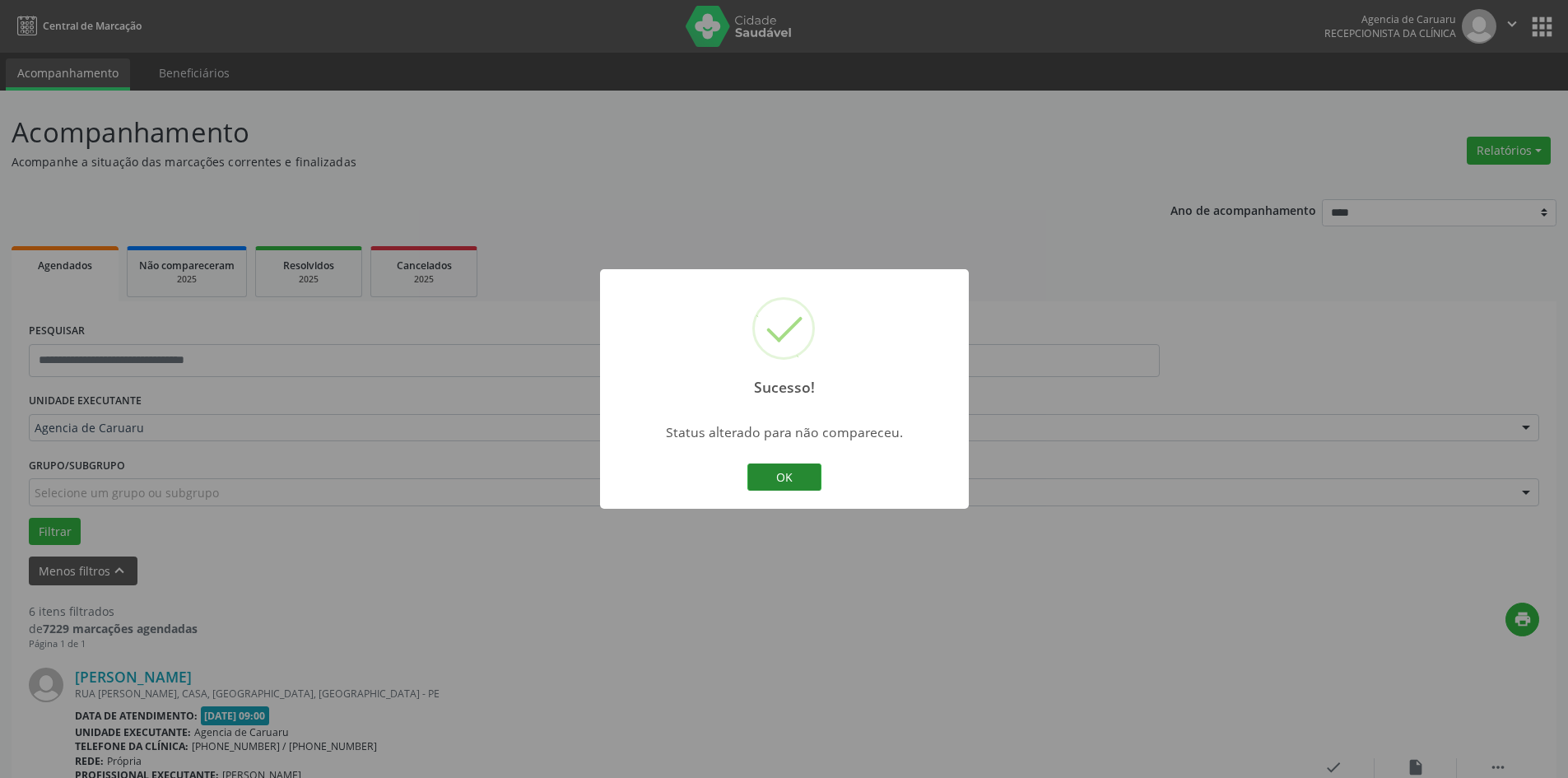
click at [791, 485] on button "OK" at bounding box center [784, 478] width 74 height 28
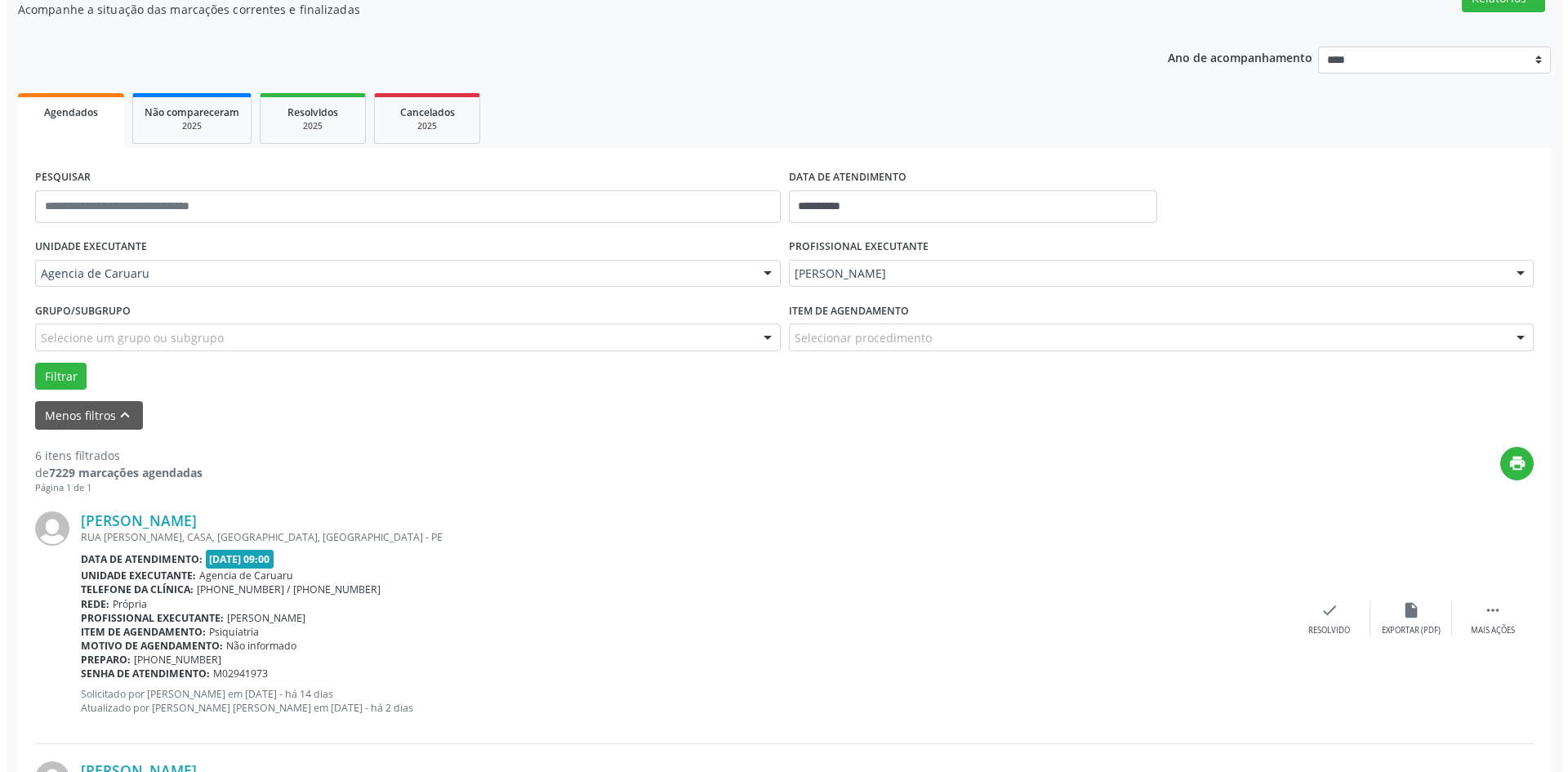
scroll to position [163, 0]
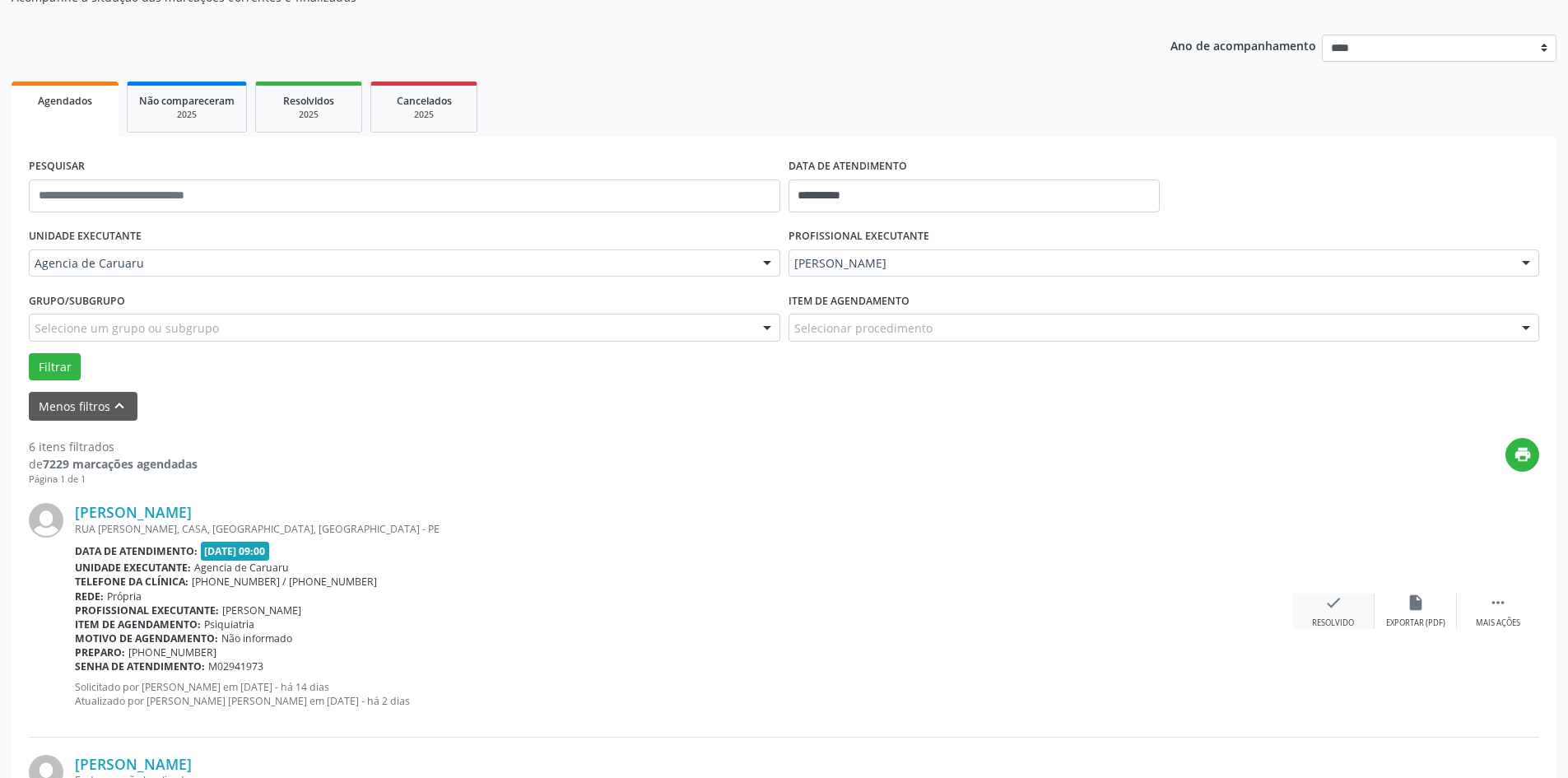
click at [1346, 623] on div "Resolvido" at bounding box center [1333, 623] width 42 height 11
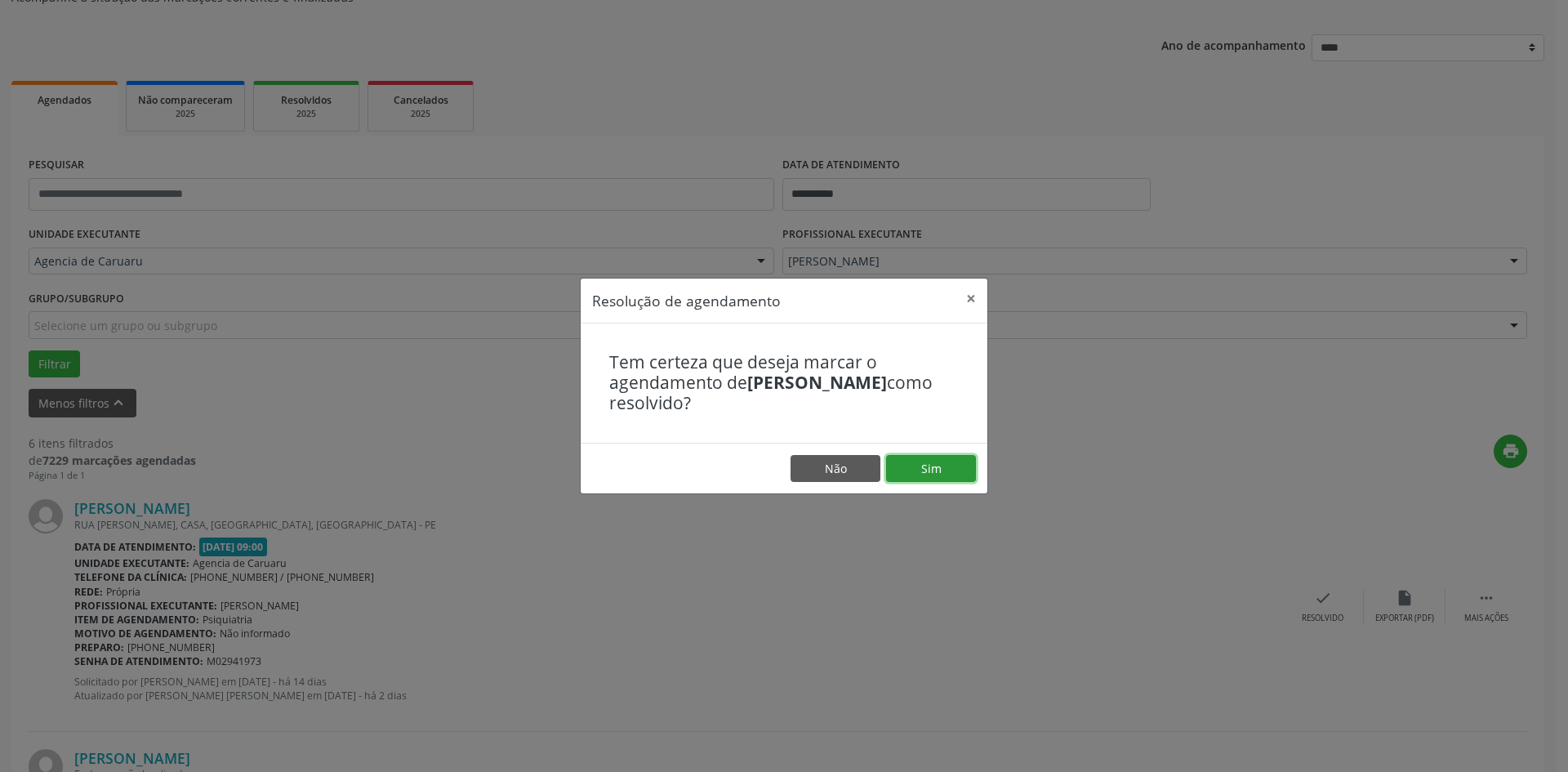
click at [932, 469] on button "Sim" at bounding box center [931, 469] width 89 height 28
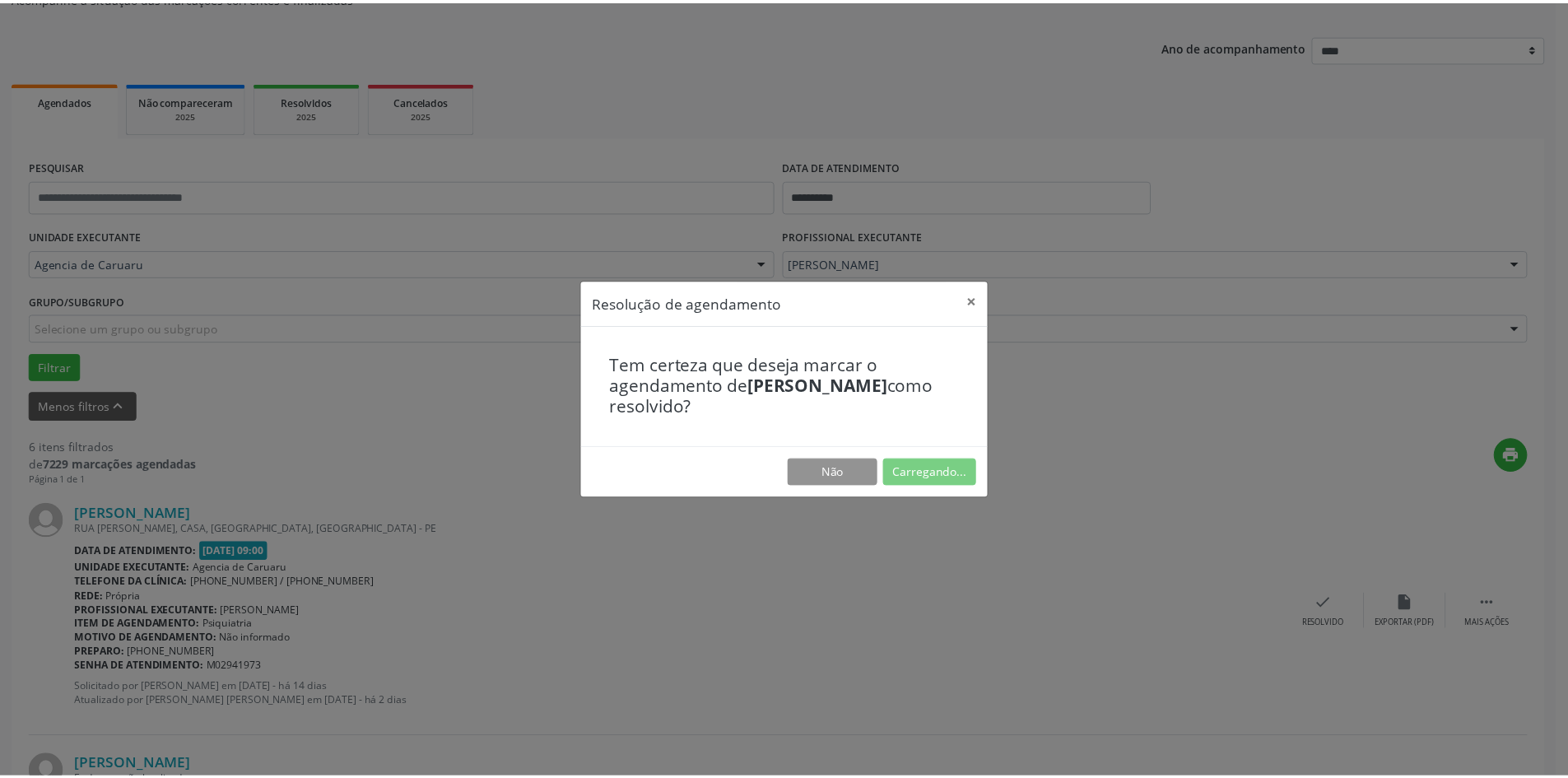
scroll to position [0, 0]
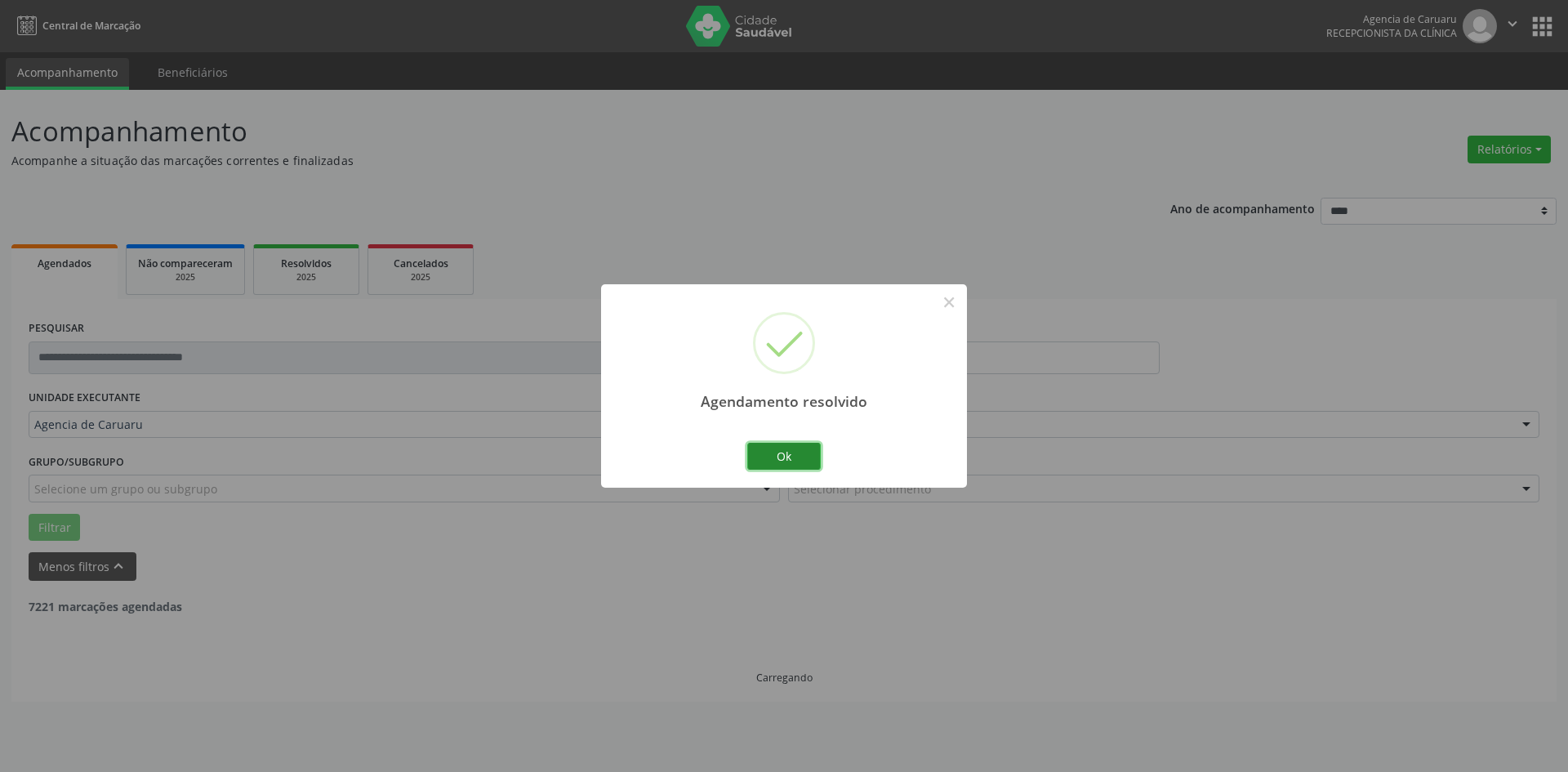
click at [767, 461] on button "Ok" at bounding box center [784, 457] width 74 height 28
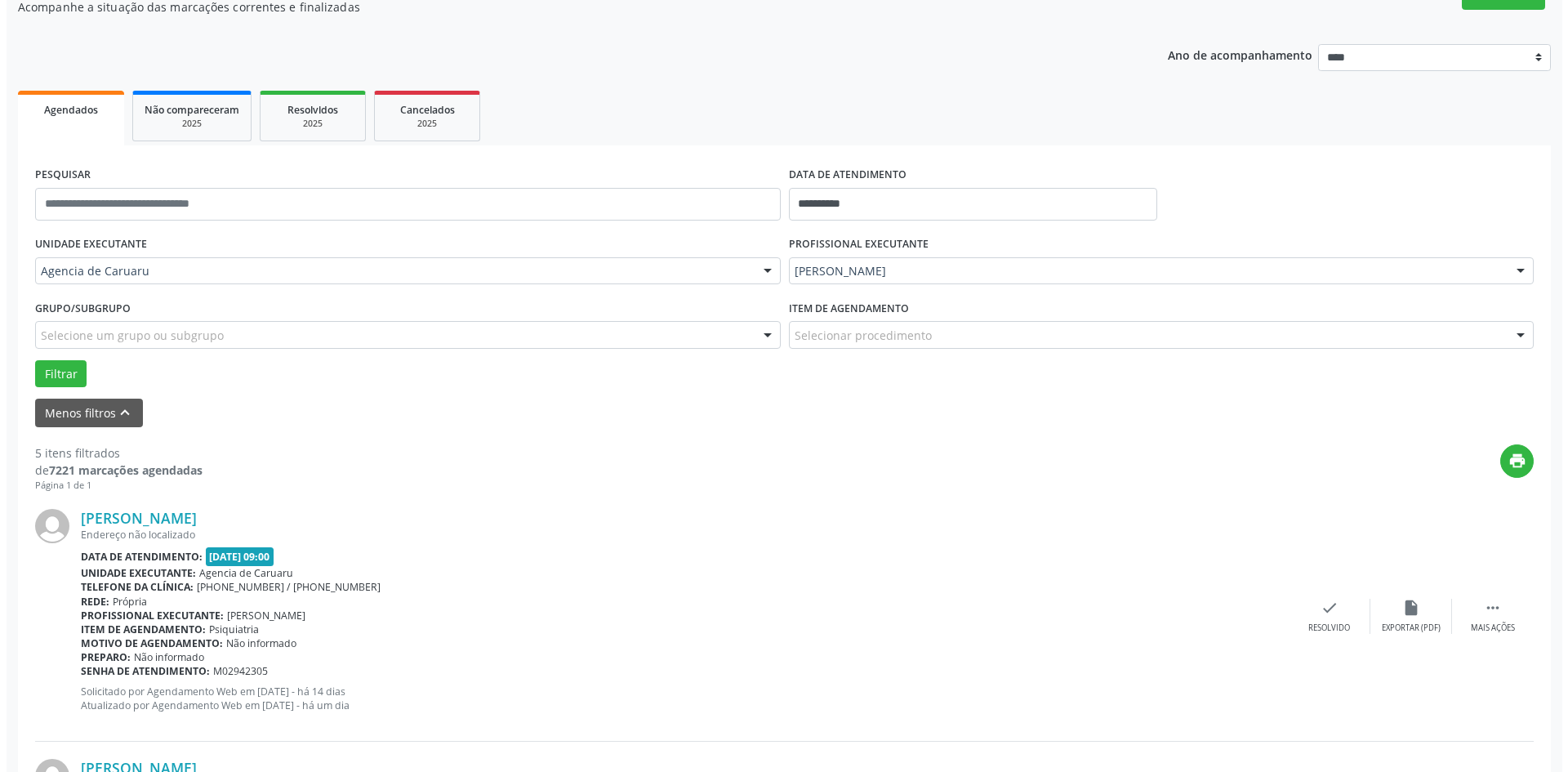
scroll to position [163, 0]
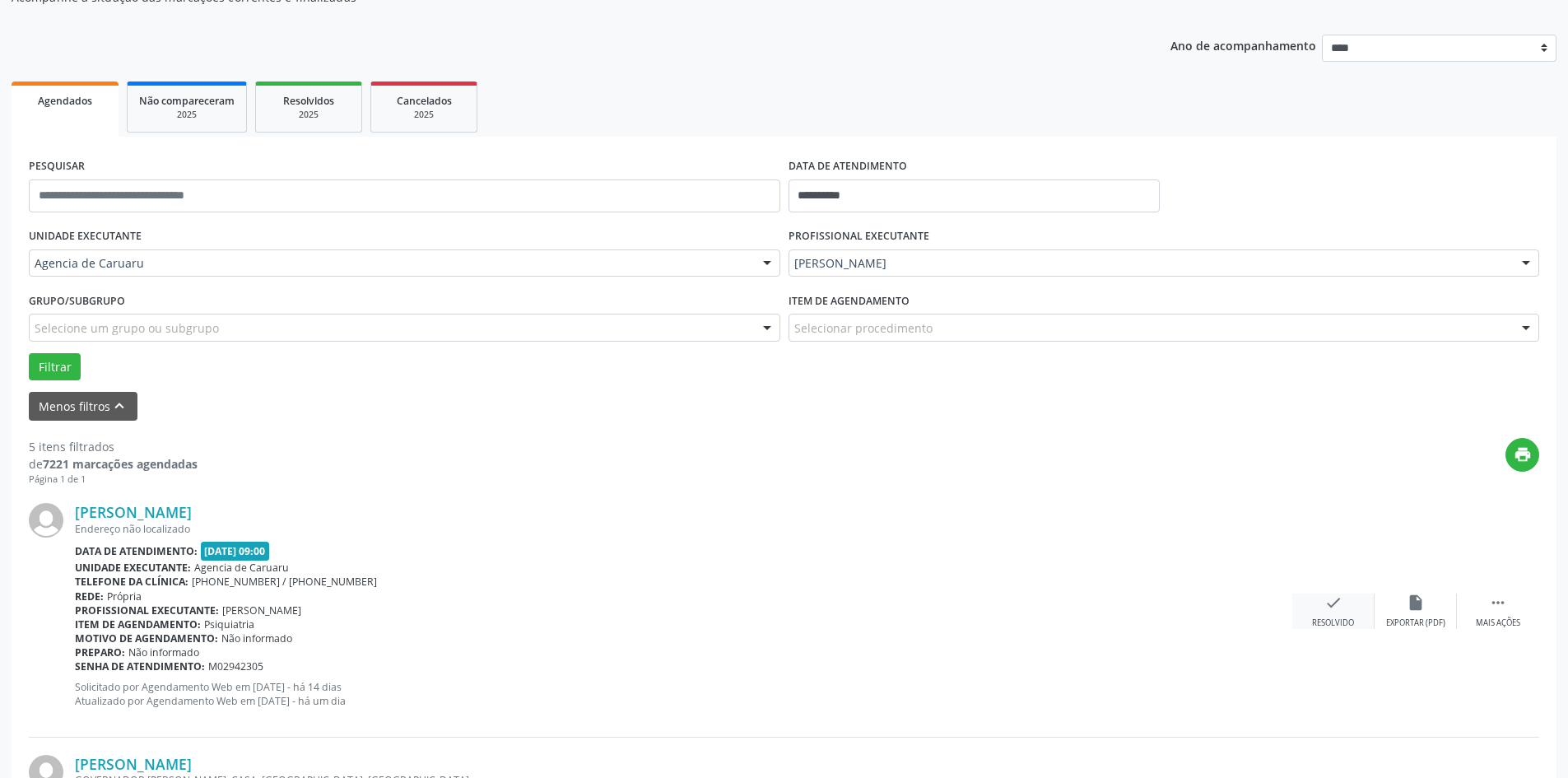
click at [1342, 607] on div "check Resolvido" at bounding box center [1333, 611] width 83 height 35
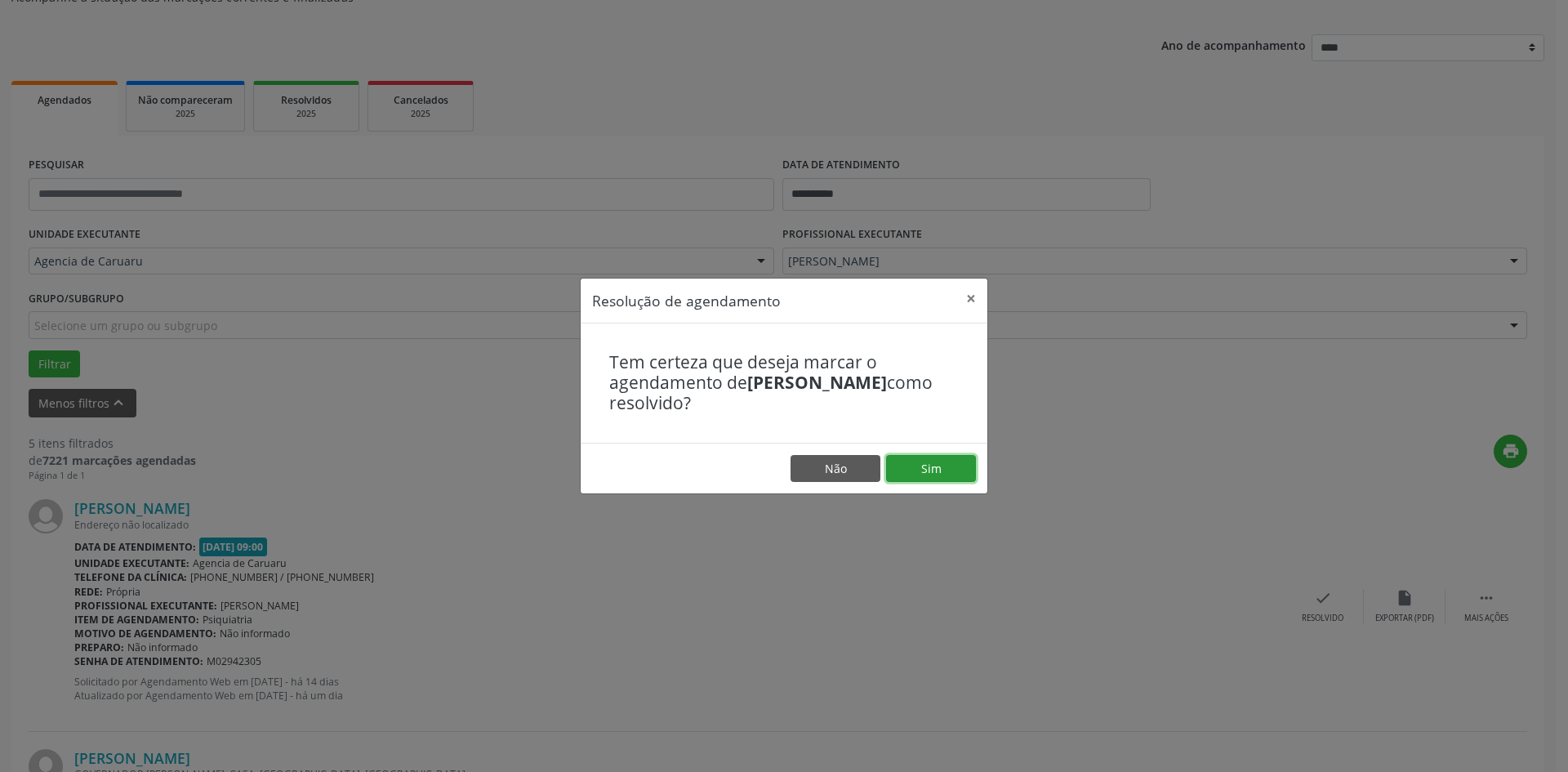
click at [889, 464] on button "Sim" at bounding box center [931, 469] width 89 height 28
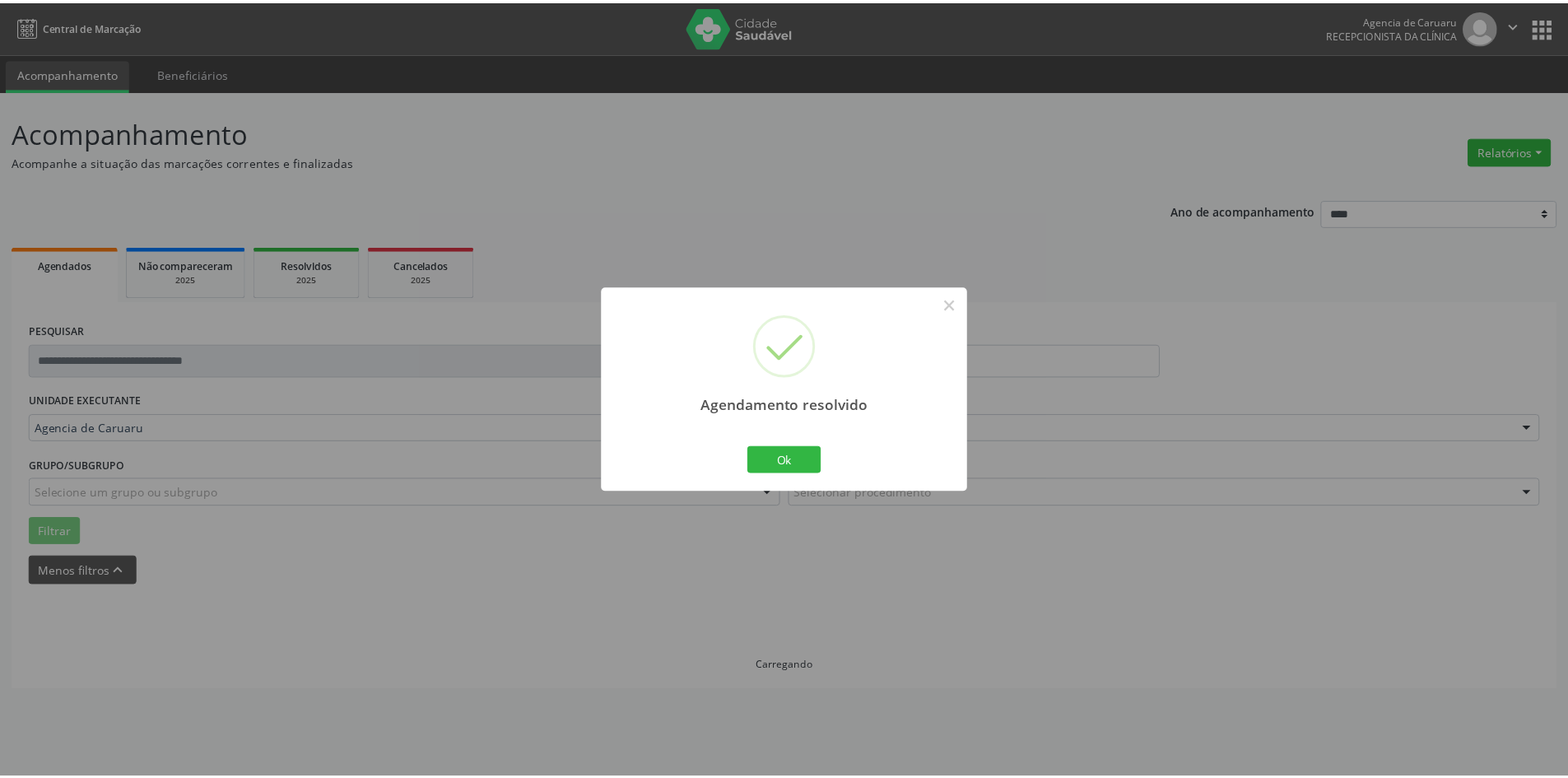
scroll to position [0, 0]
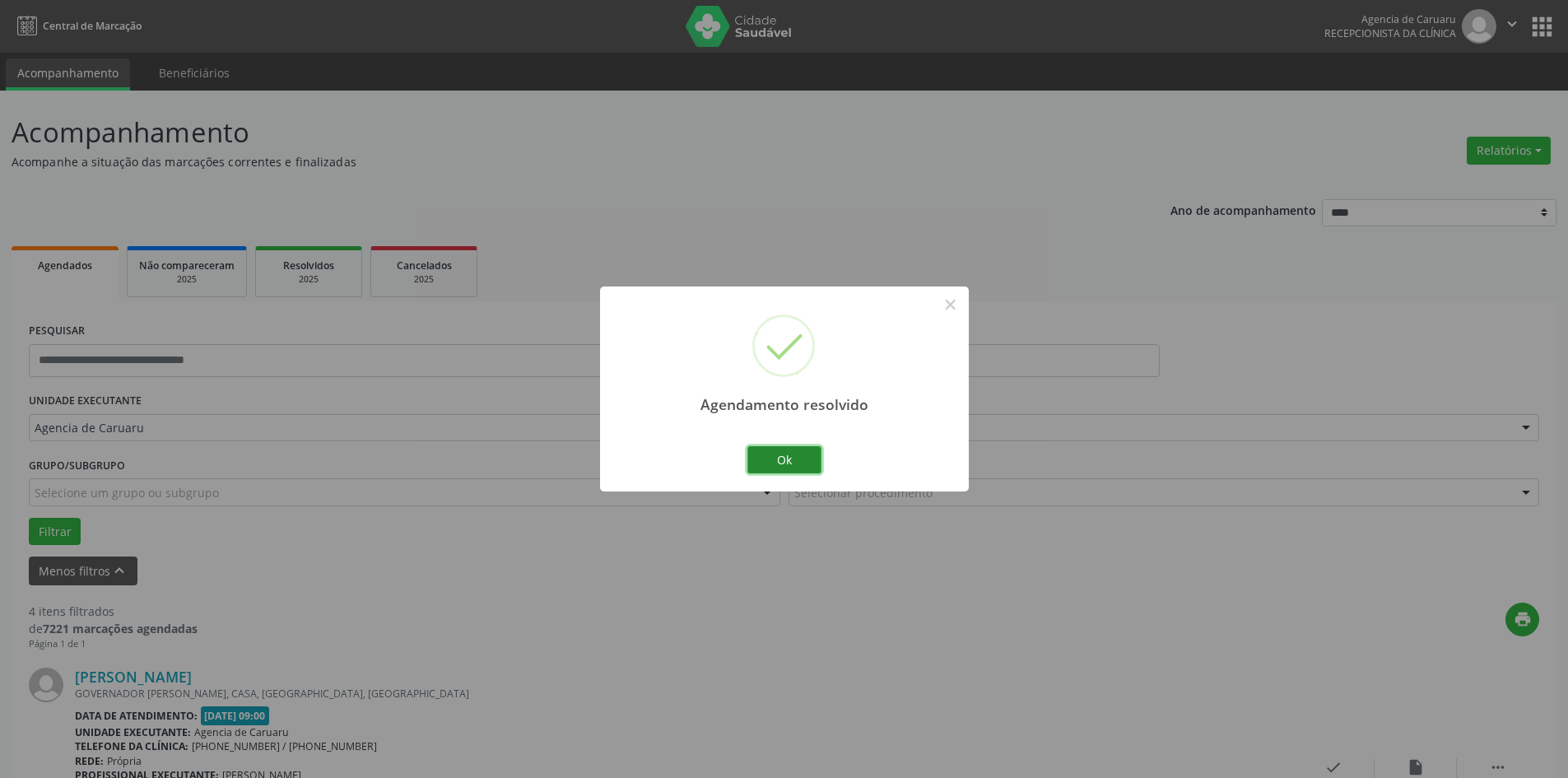
click at [816, 452] on button "Ok" at bounding box center [784, 460] width 74 height 28
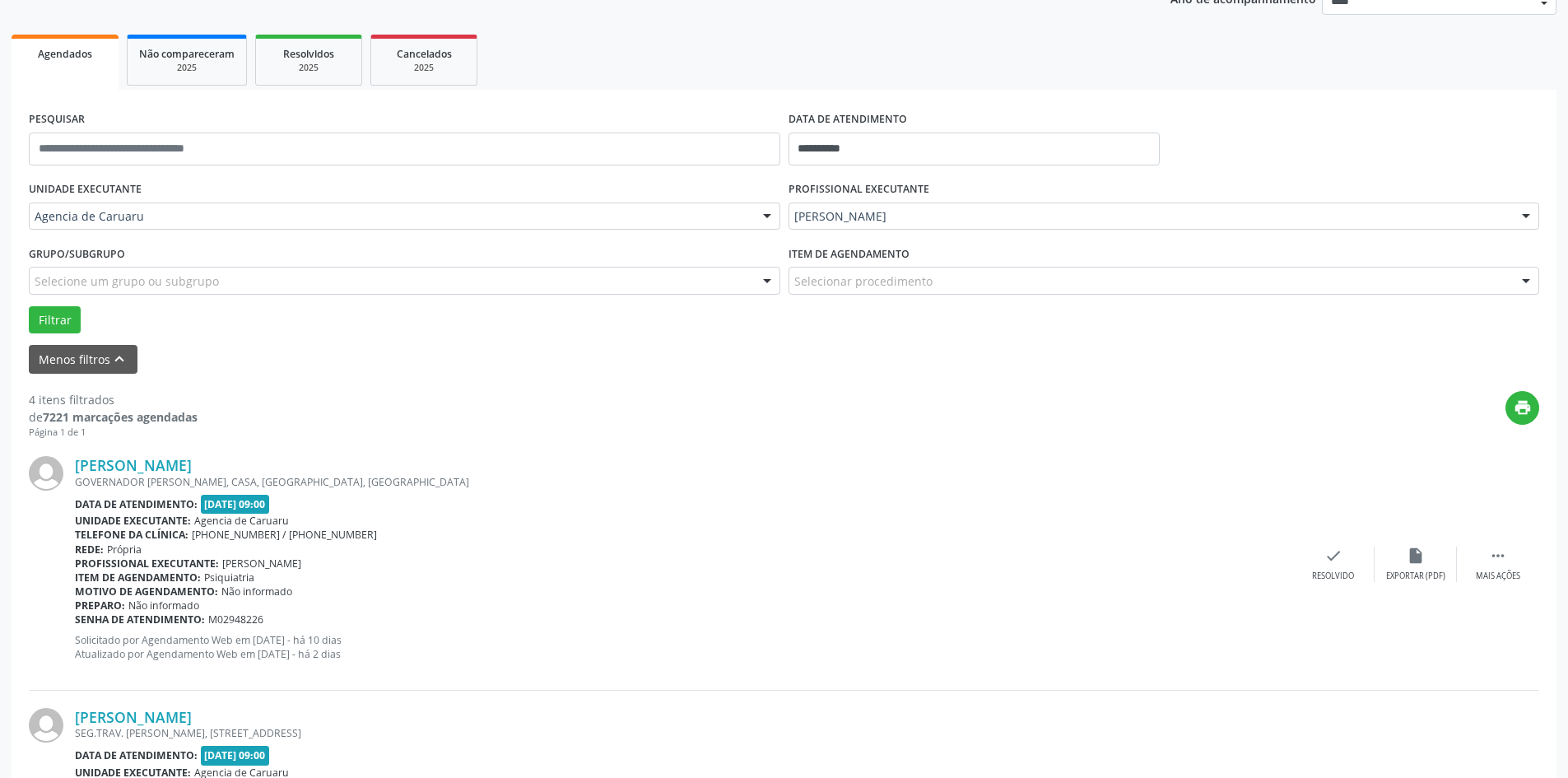
scroll to position [247, 0]
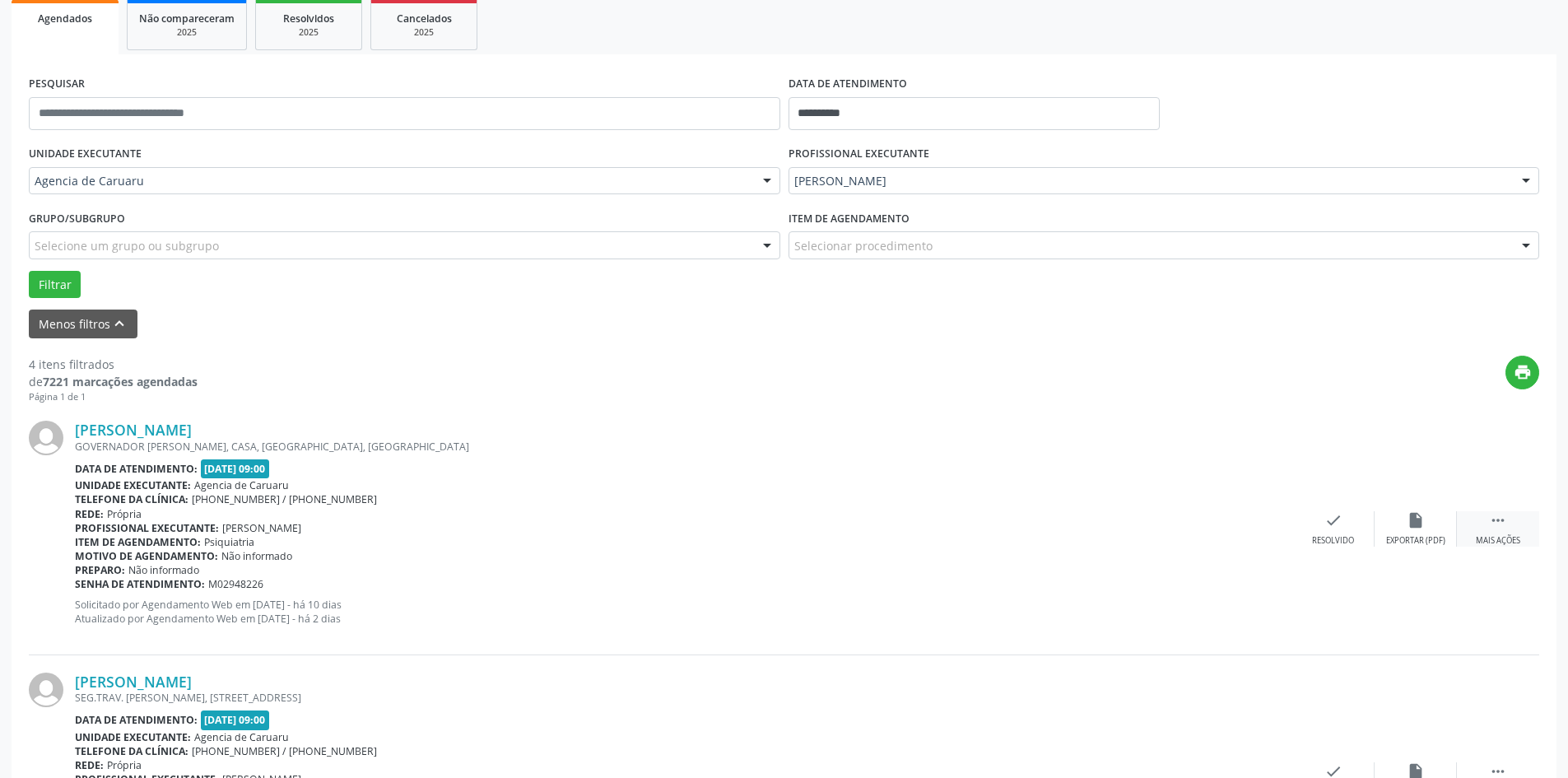
click at [1504, 527] on icon "" at bounding box center [1497, 520] width 18 height 18
click at [1412, 525] on icon "alarm_off" at bounding box center [1415, 520] width 18 height 18
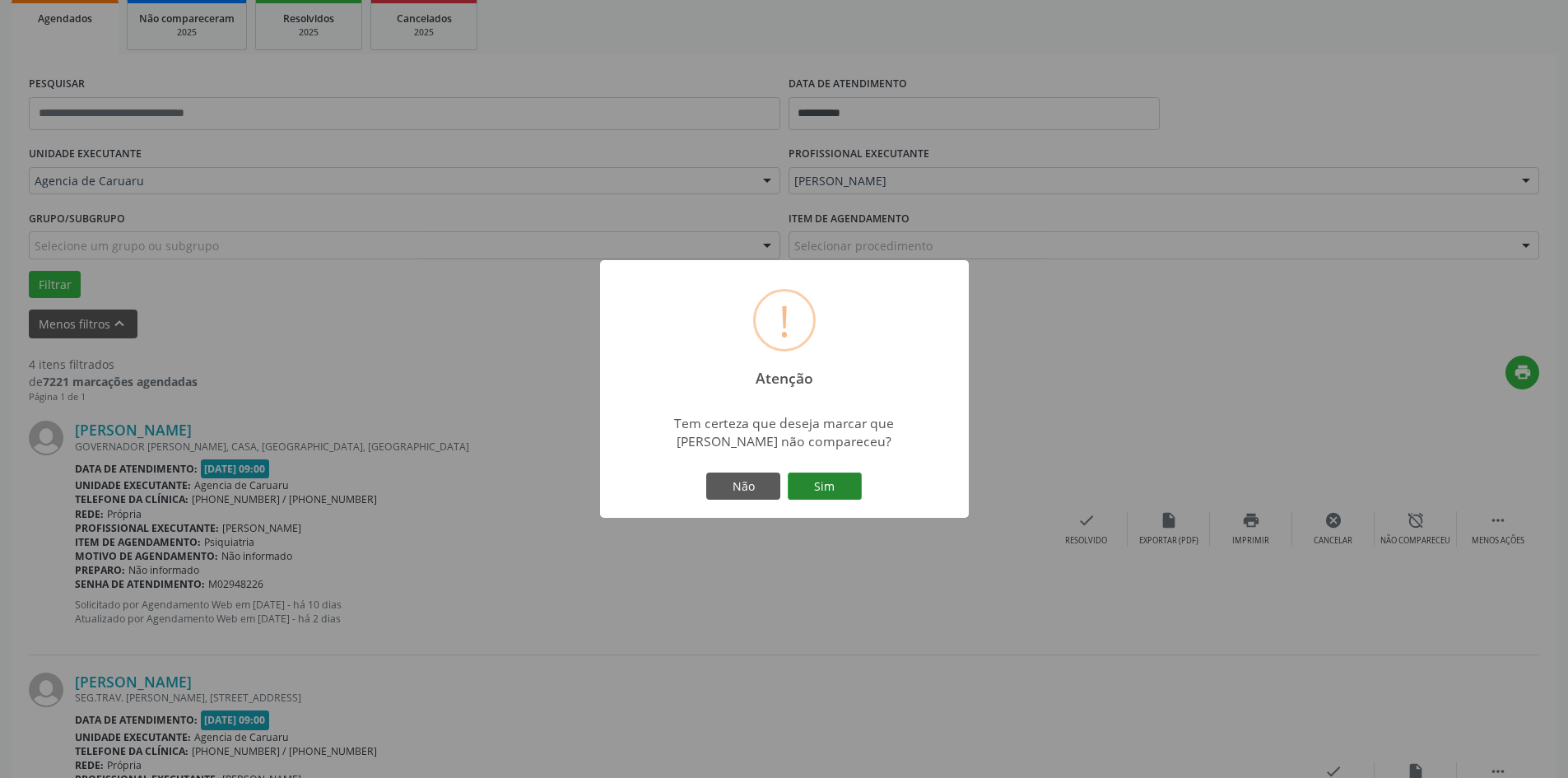
click at [824, 481] on button "Sim" at bounding box center [824, 486] width 74 height 28
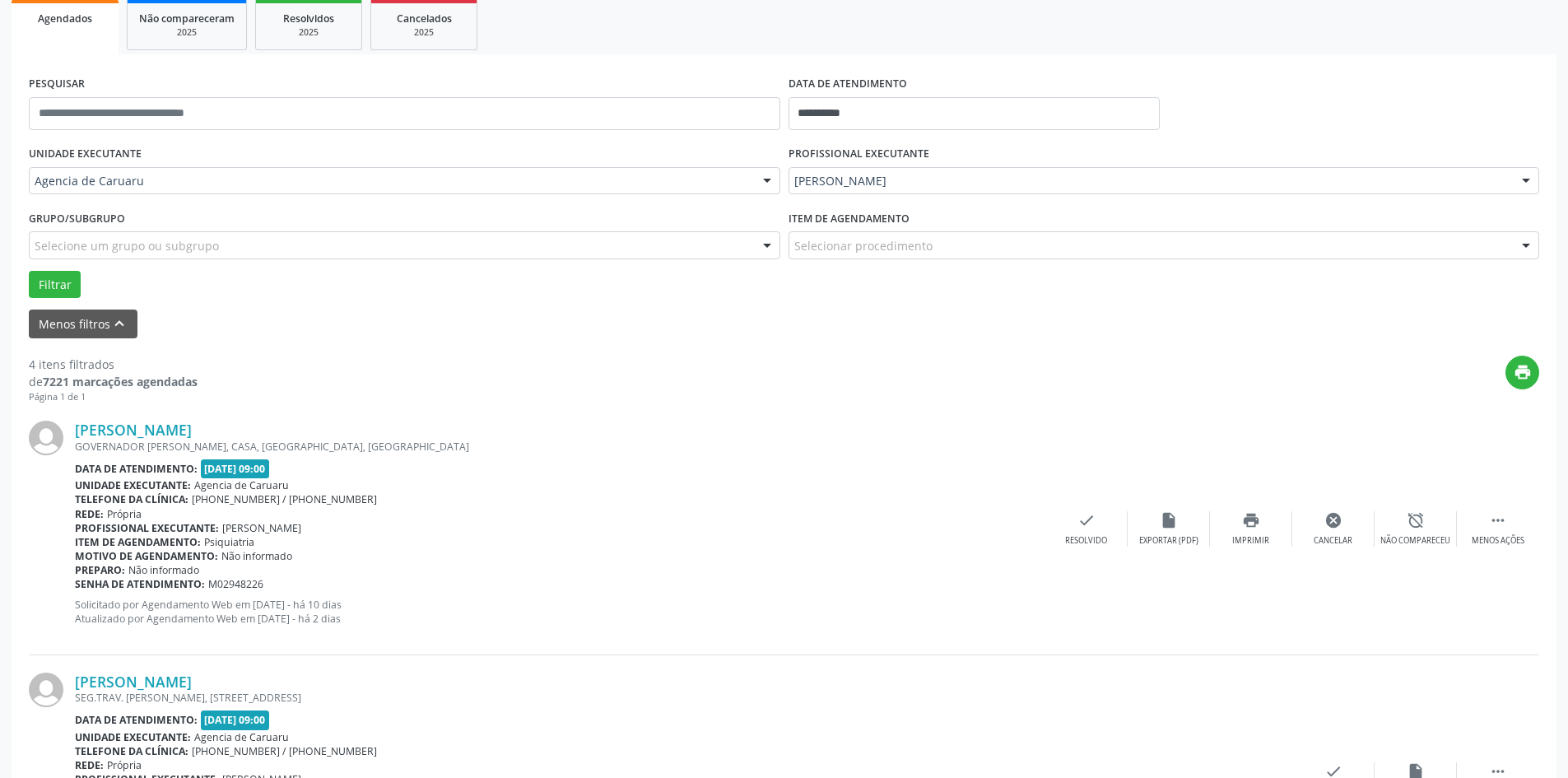
scroll to position [0, 0]
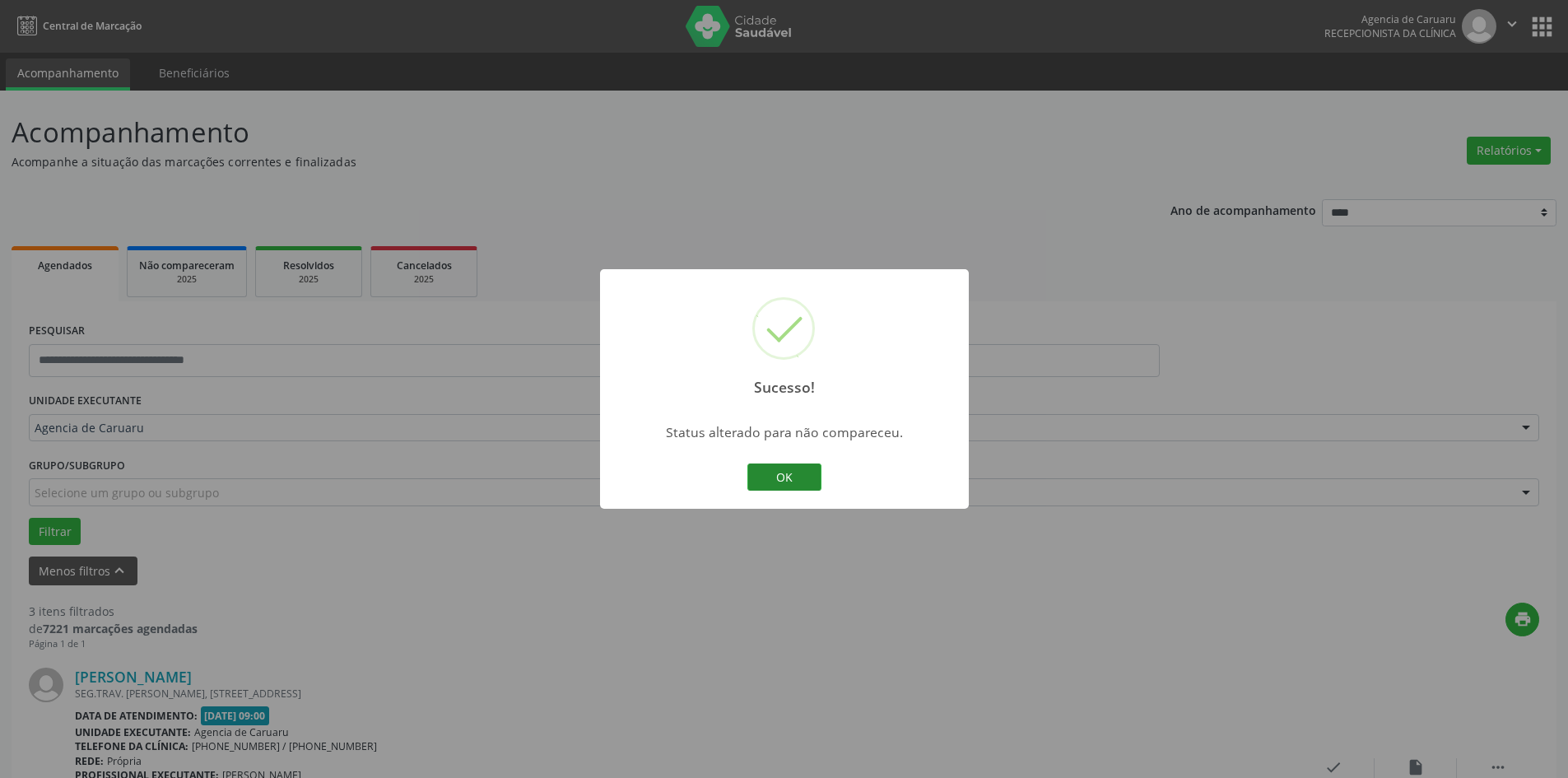
click at [785, 481] on button "OK" at bounding box center [784, 478] width 74 height 28
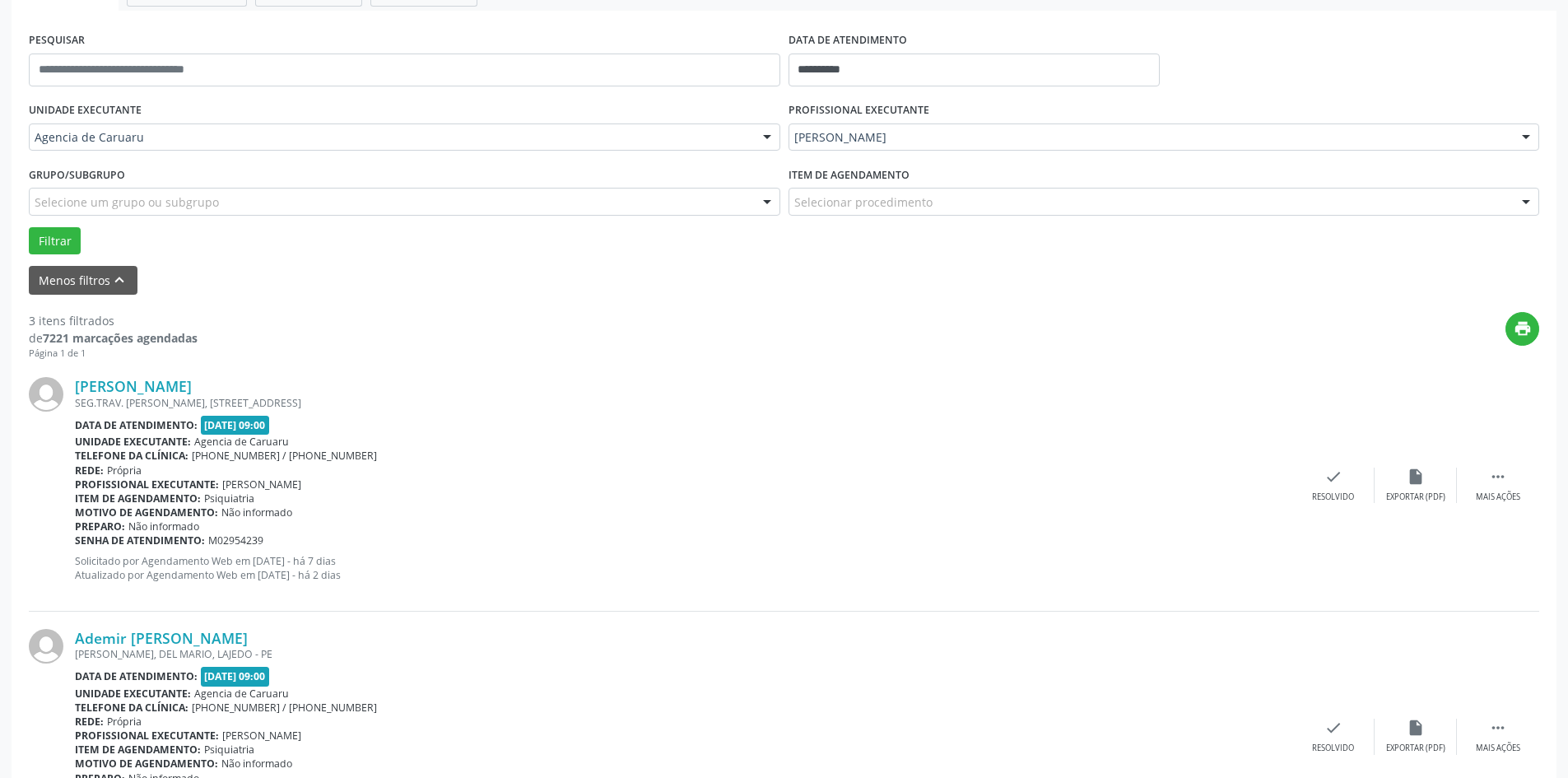
scroll to position [329, 0]
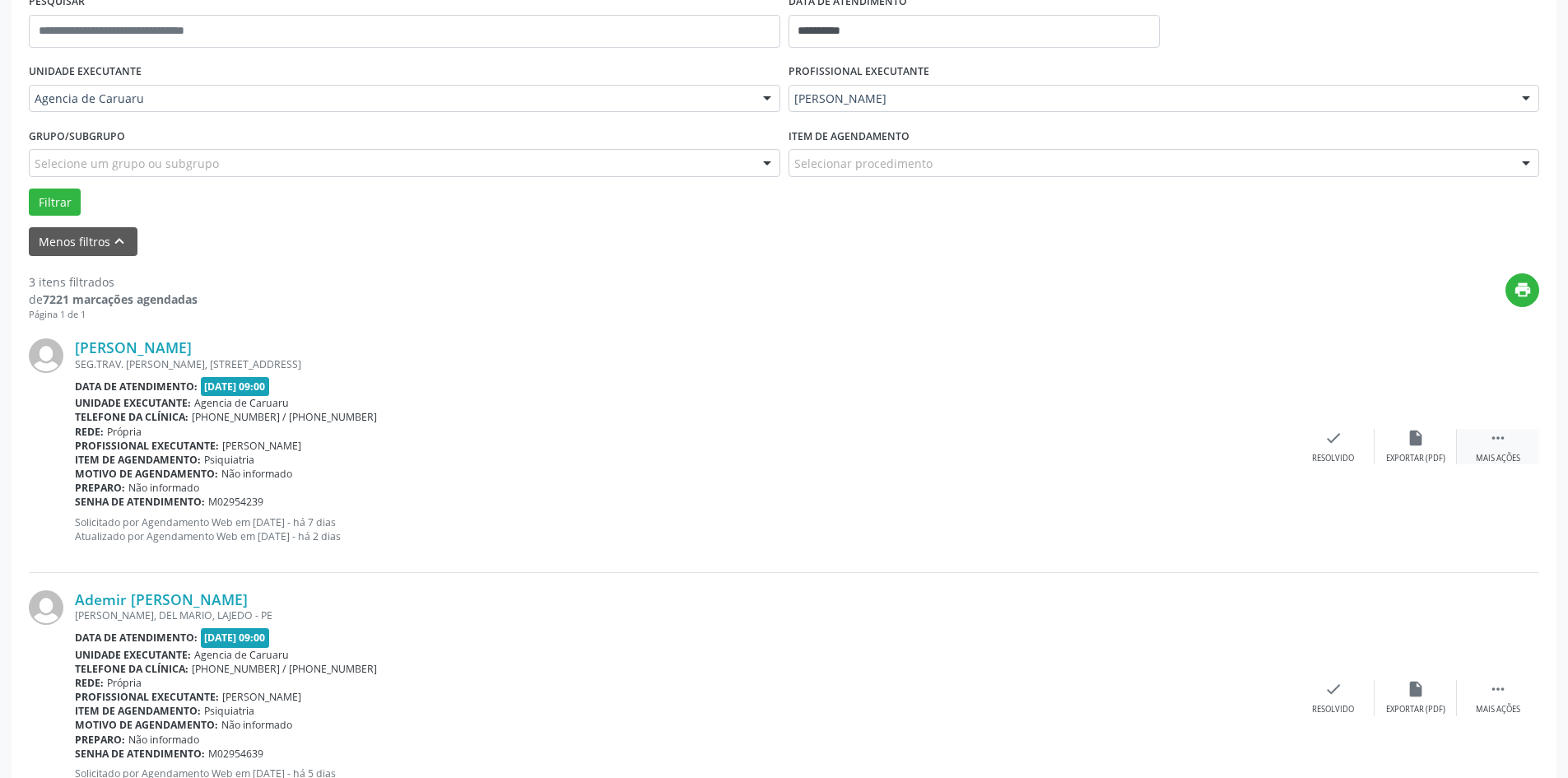
click at [1500, 436] on icon "" at bounding box center [1497, 437] width 18 height 18
click at [1411, 442] on icon "alarm_off" at bounding box center [1415, 437] width 18 height 18
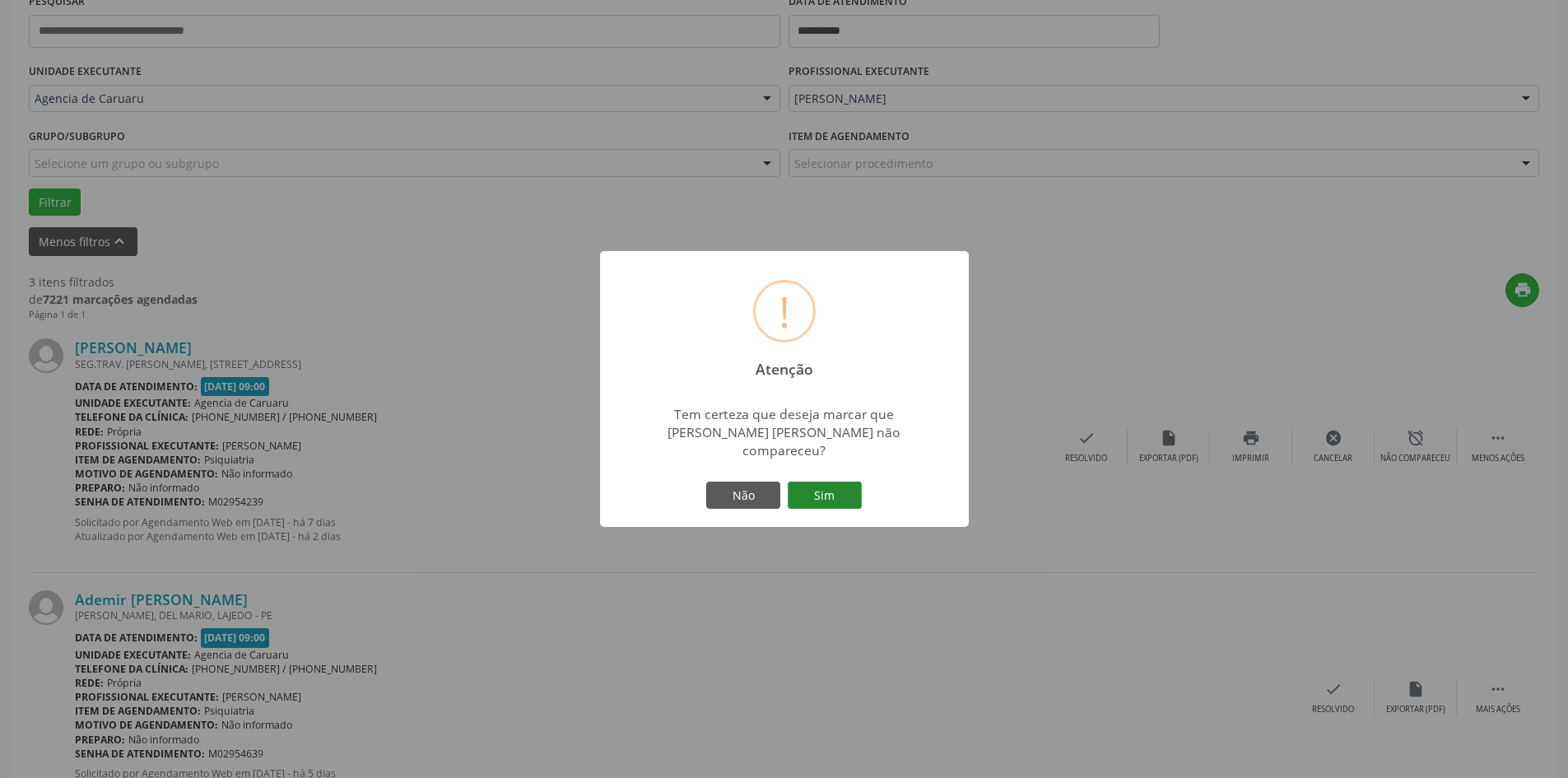
click at [810, 486] on button "Sim" at bounding box center [824, 495] width 74 height 28
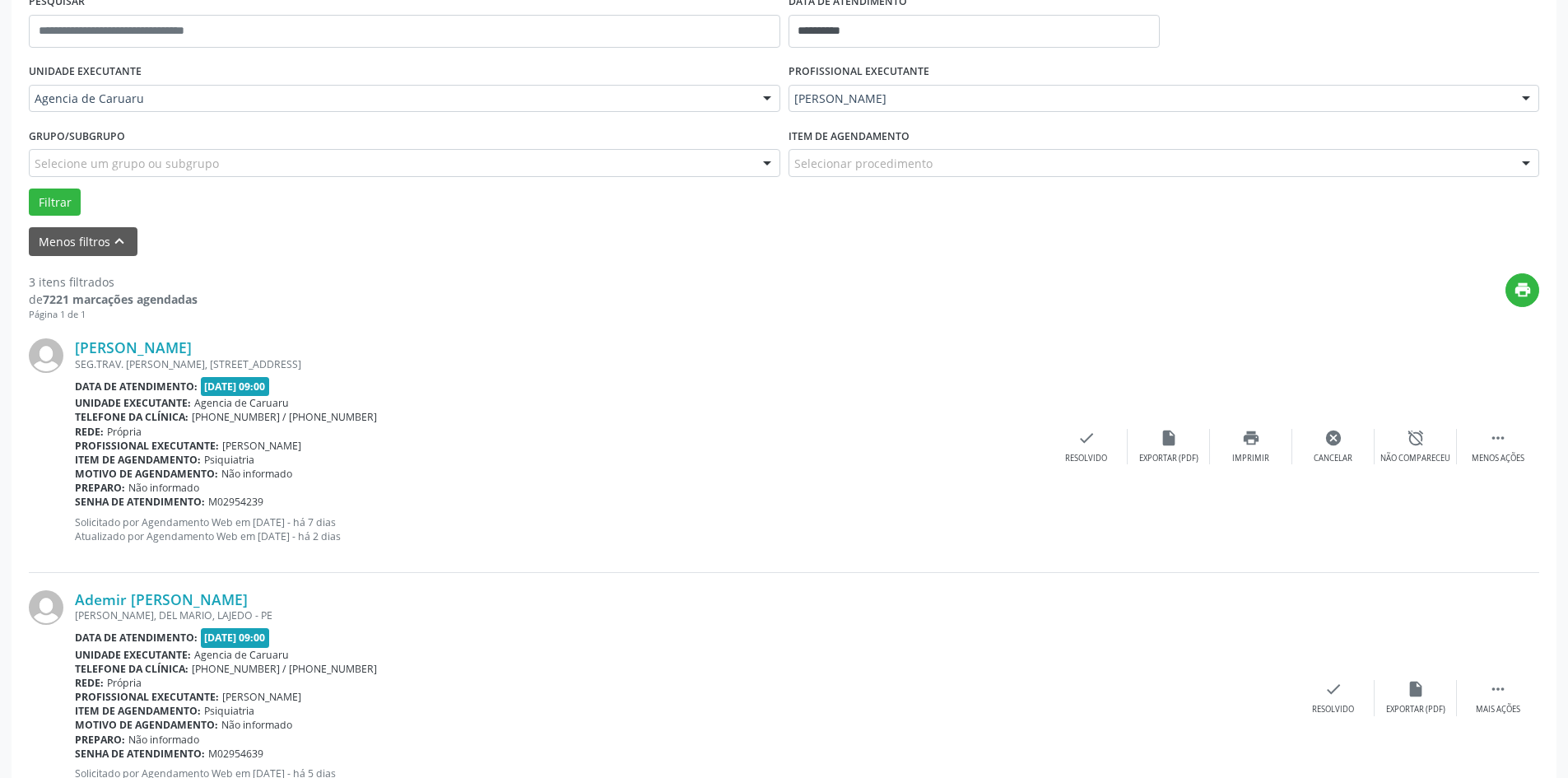
scroll to position [0, 0]
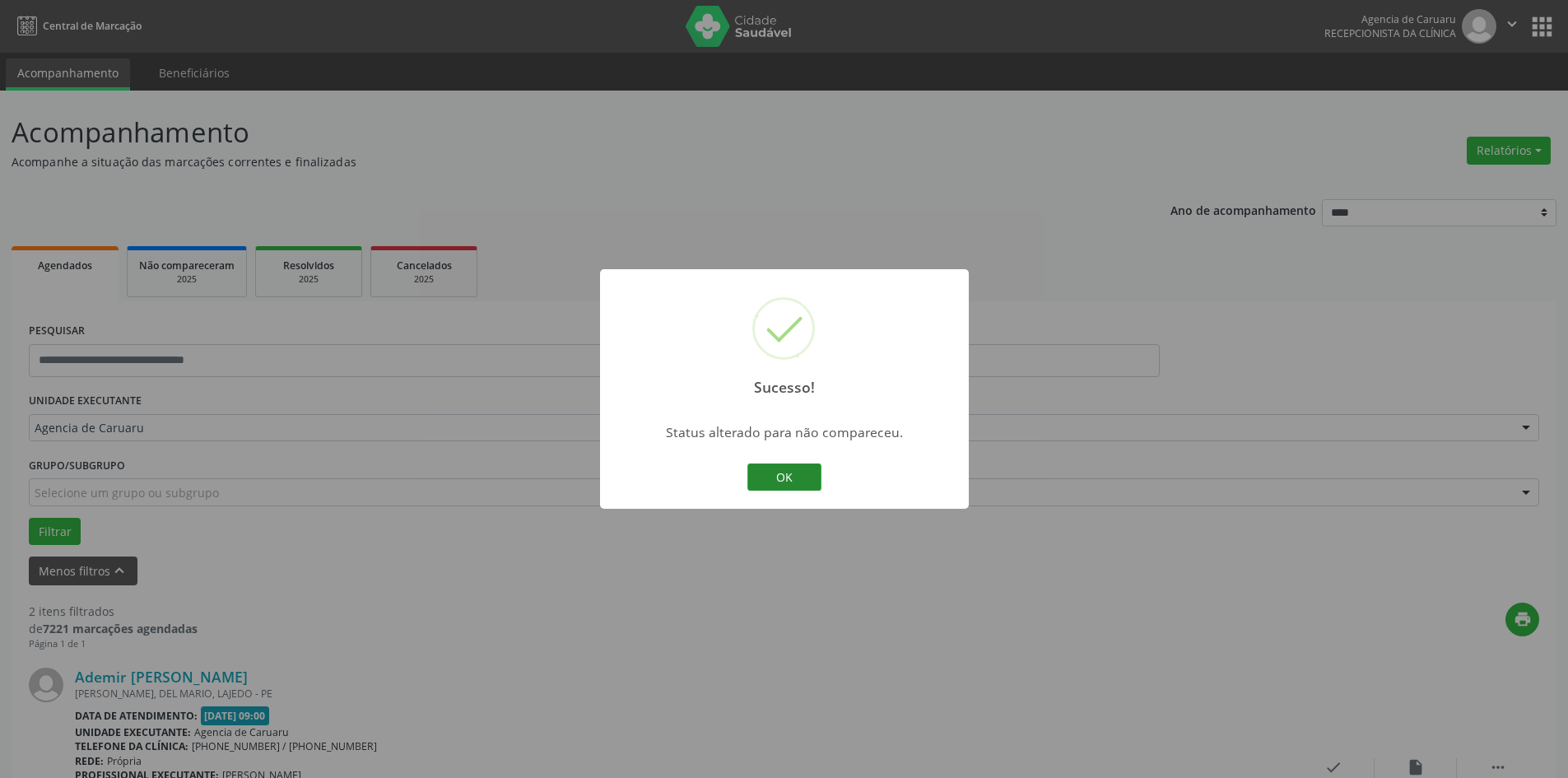
click at [771, 472] on button "OK" at bounding box center [784, 478] width 74 height 28
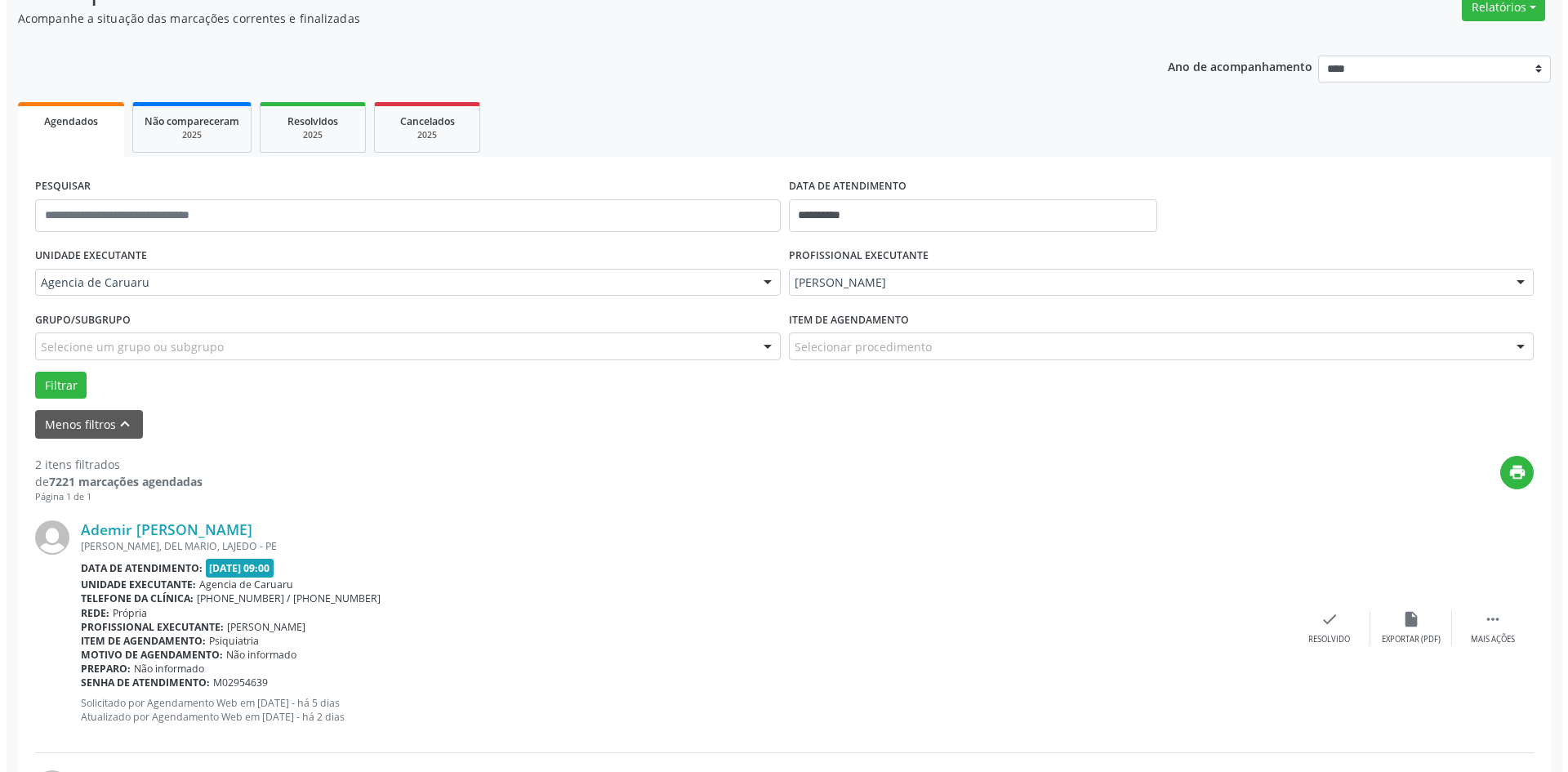
scroll to position [163, 0]
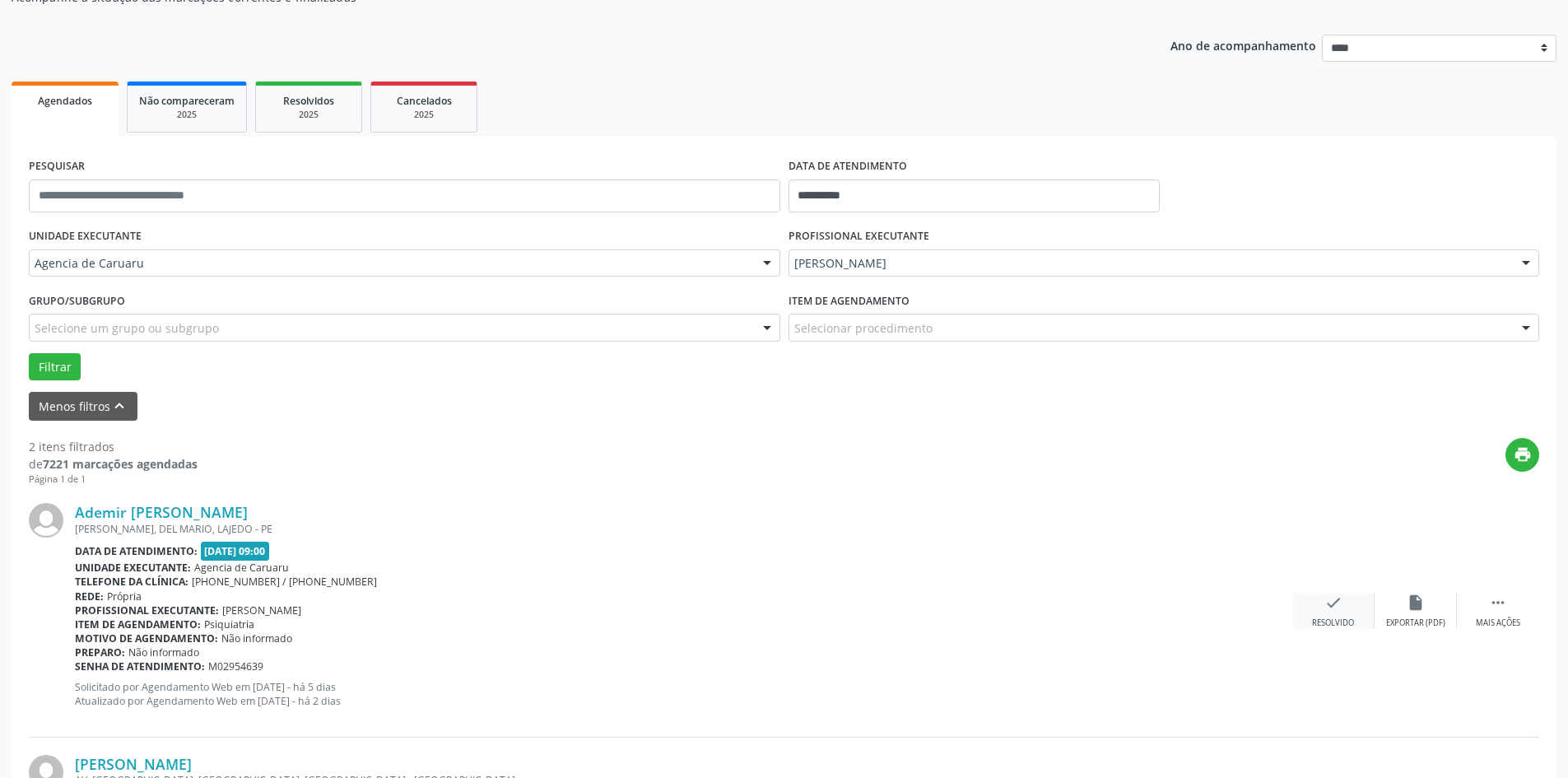
click at [1344, 617] on div "Resolvido" at bounding box center [1333, 623] width 42 height 11
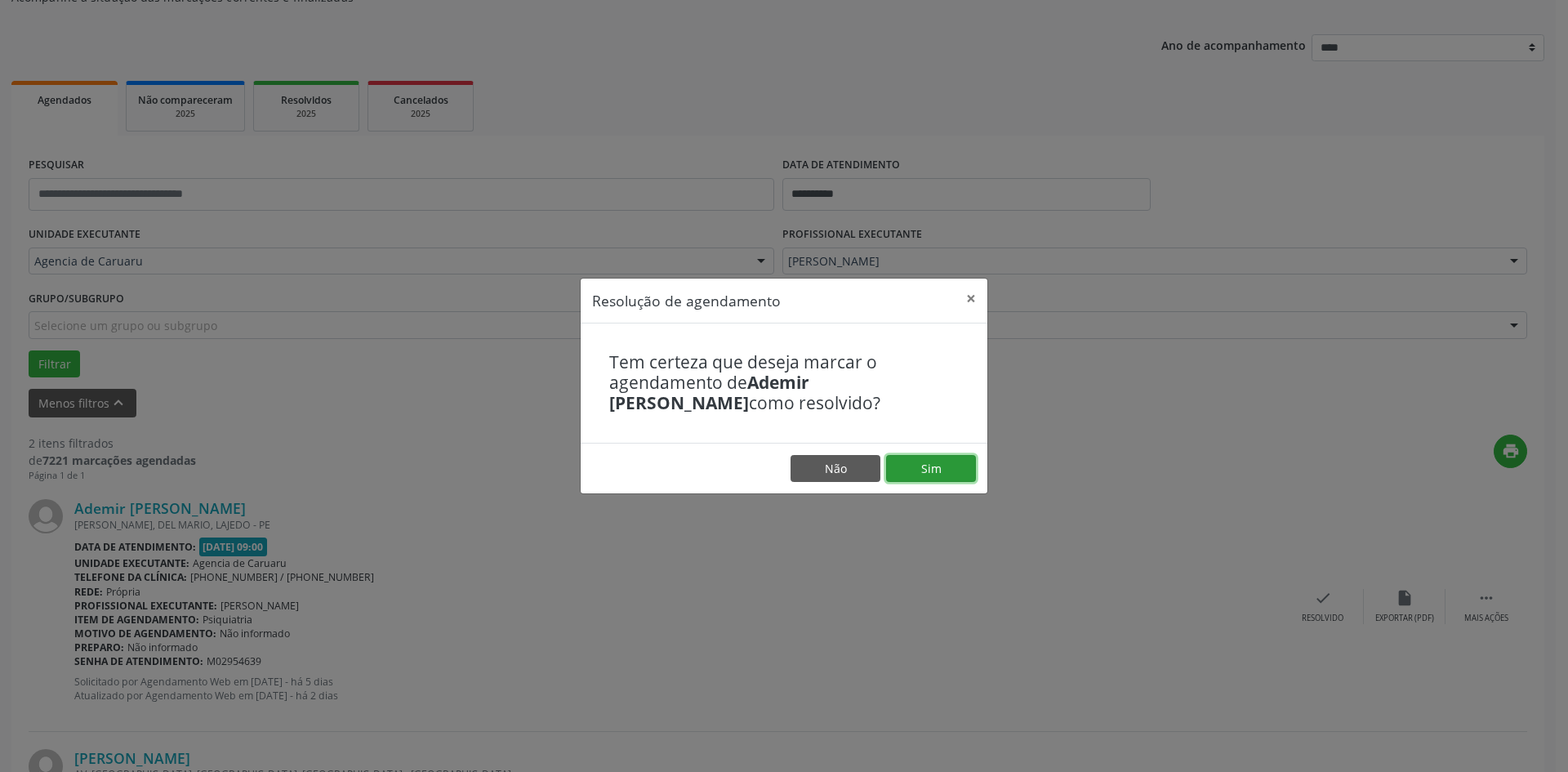
click at [949, 468] on button "Sim" at bounding box center [931, 469] width 89 height 28
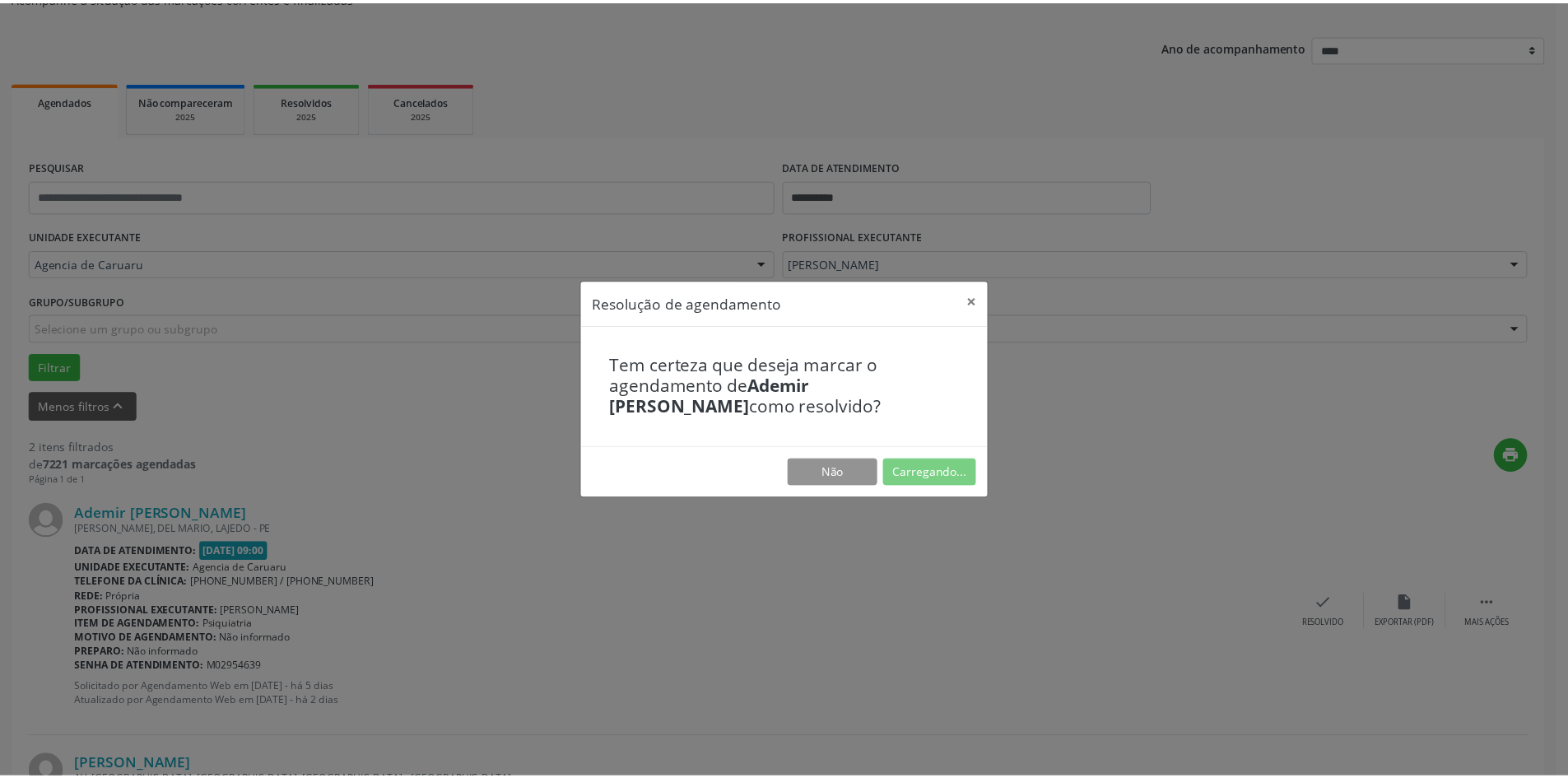
scroll to position [0, 0]
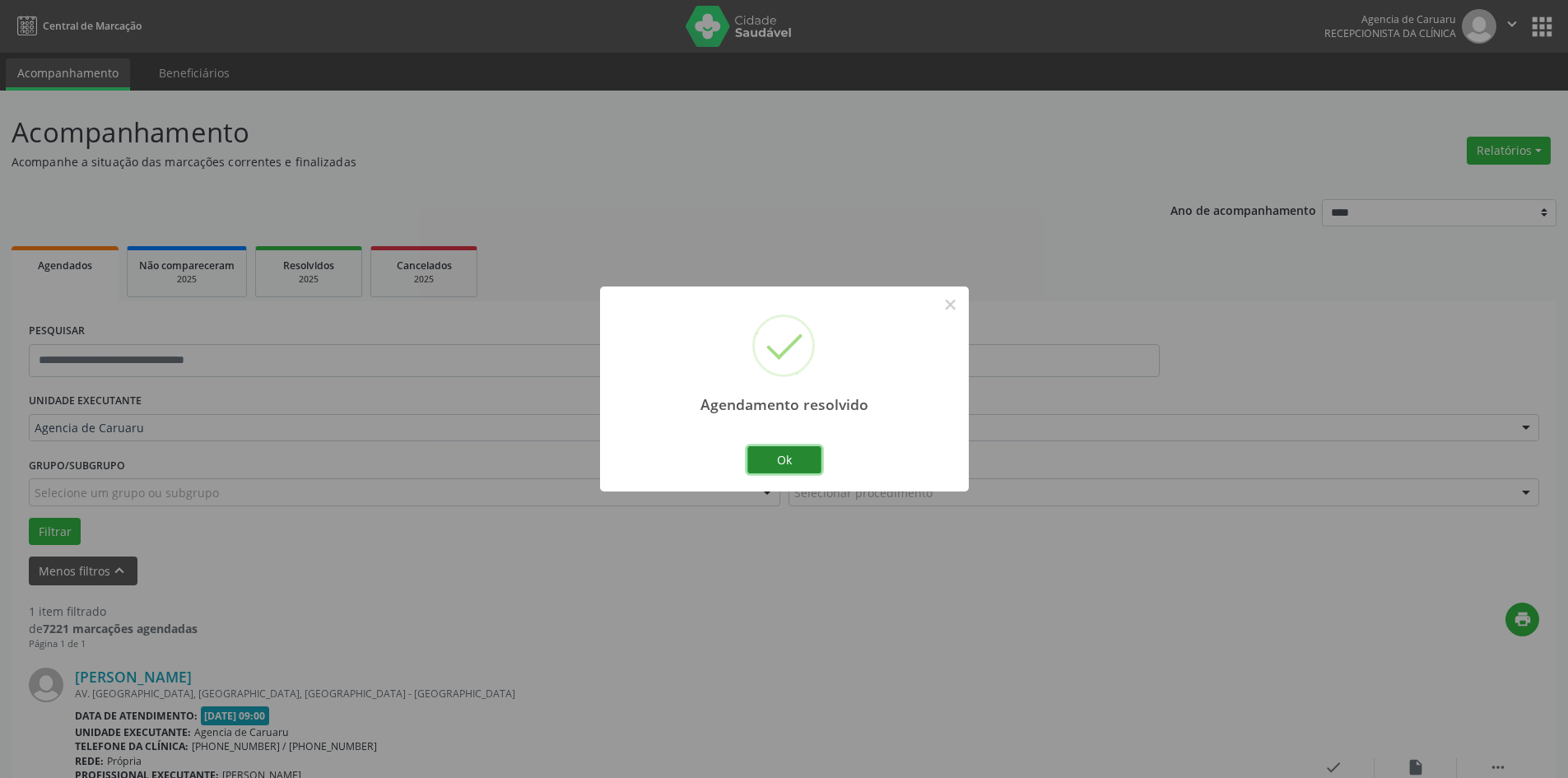
click at [809, 457] on button "Ok" at bounding box center [784, 460] width 74 height 28
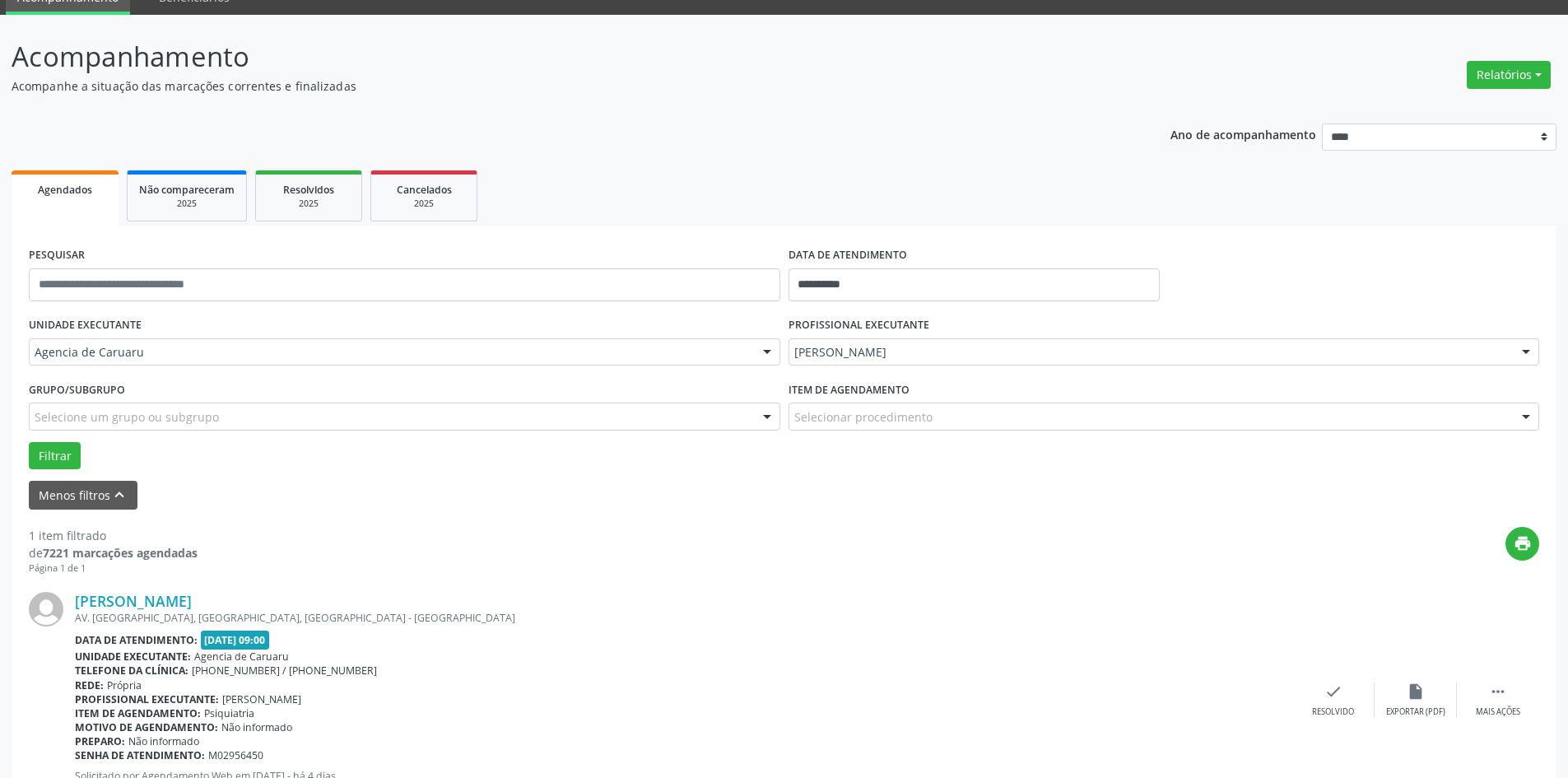
scroll to position [152, 0]
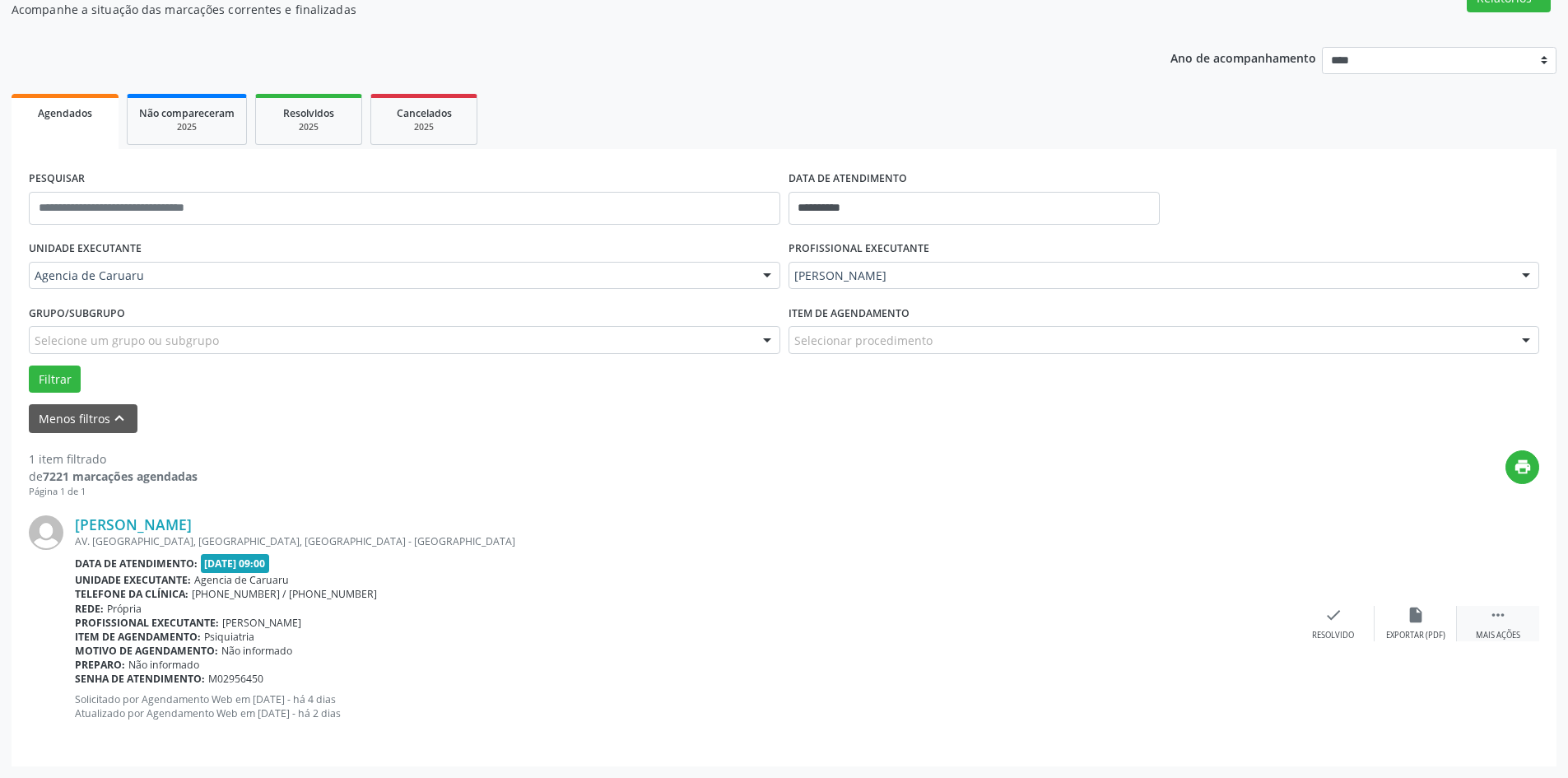
click at [1507, 636] on div "Mais ações" at bounding box center [1498, 635] width 45 height 11
click at [1436, 619] on div "alarm_off Não compareceu" at bounding box center [1416, 624] width 83 height 35
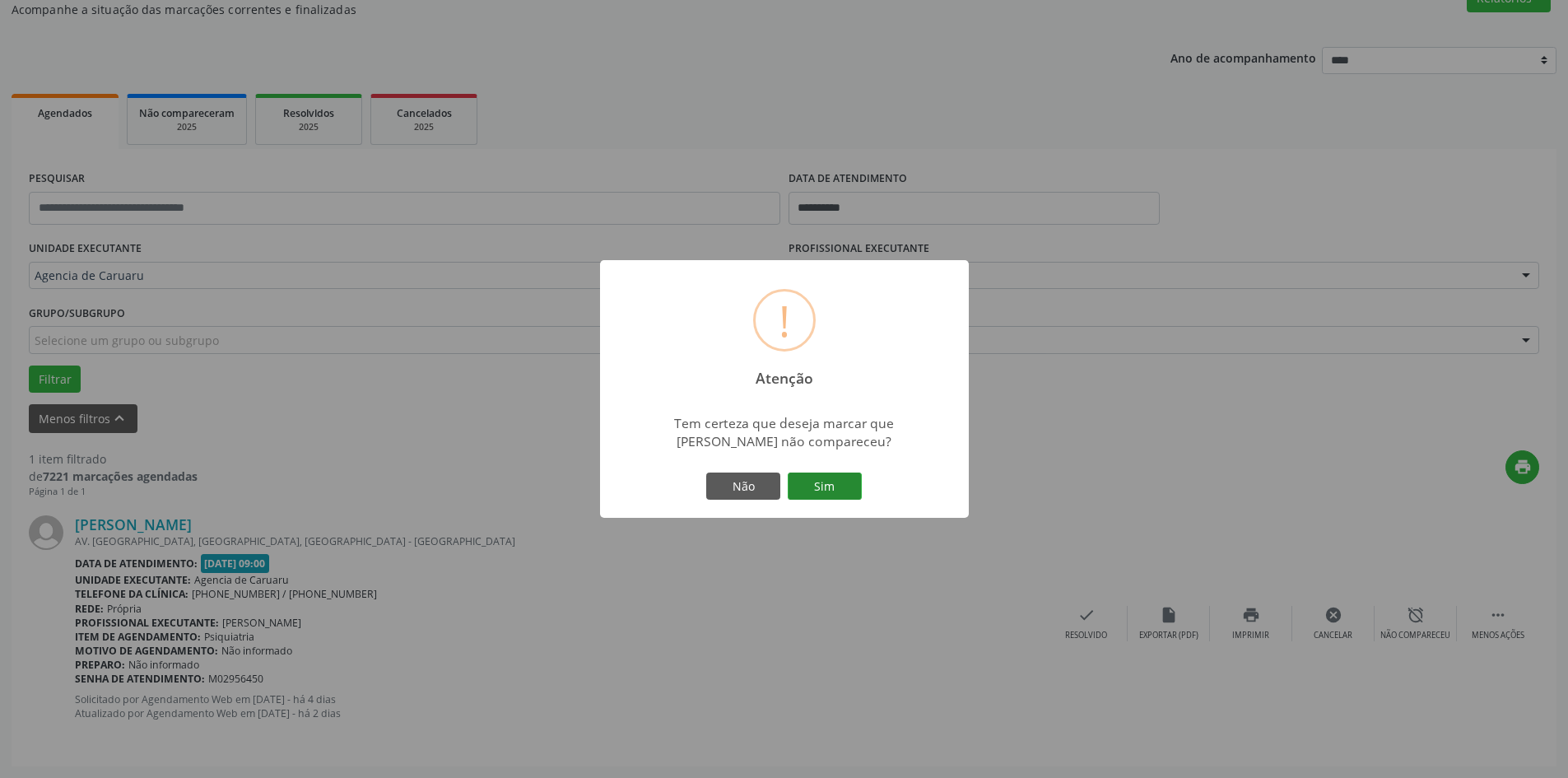
click at [848, 484] on button "Sim" at bounding box center [824, 486] width 74 height 28
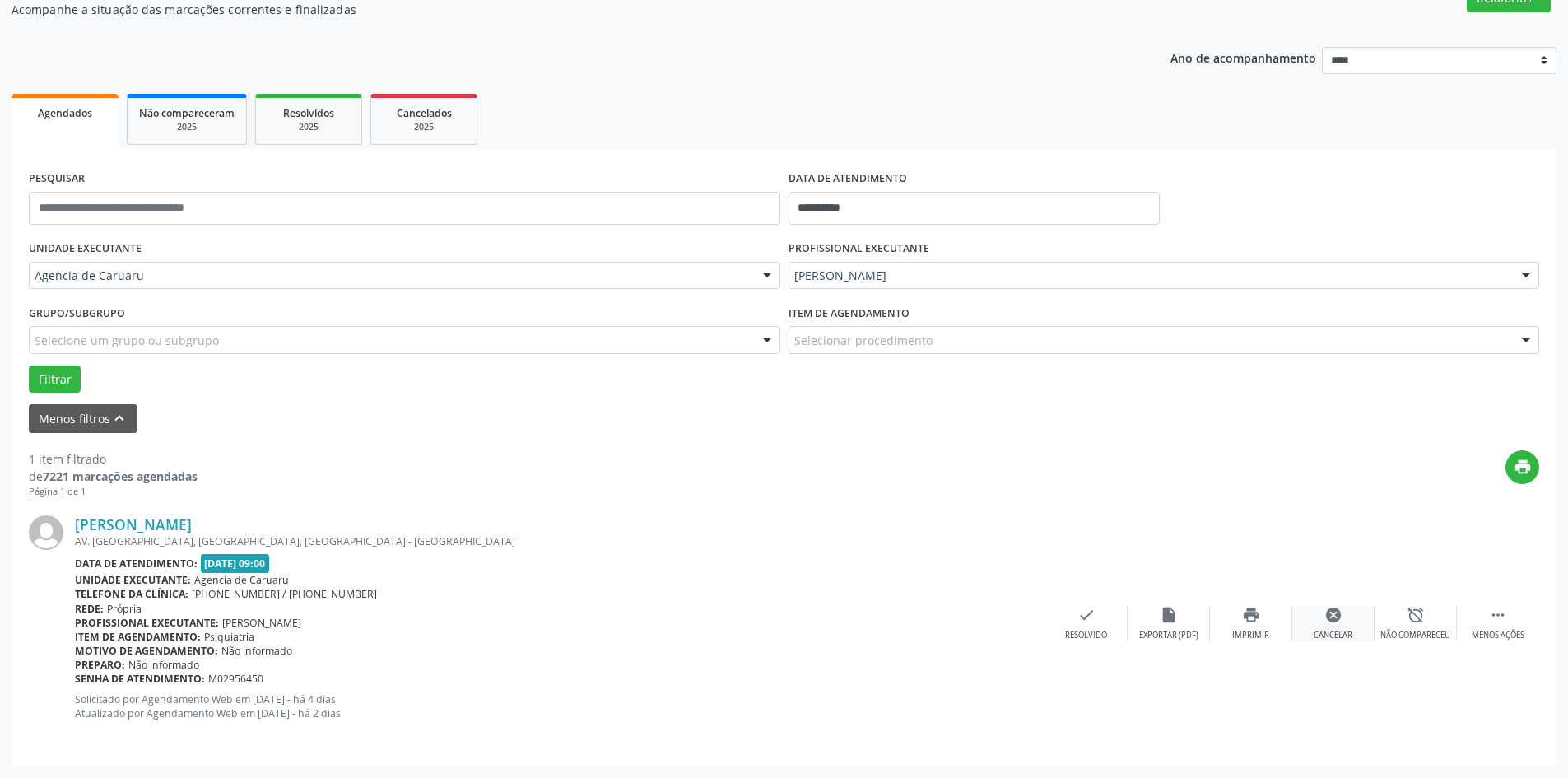
scroll to position [0, 0]
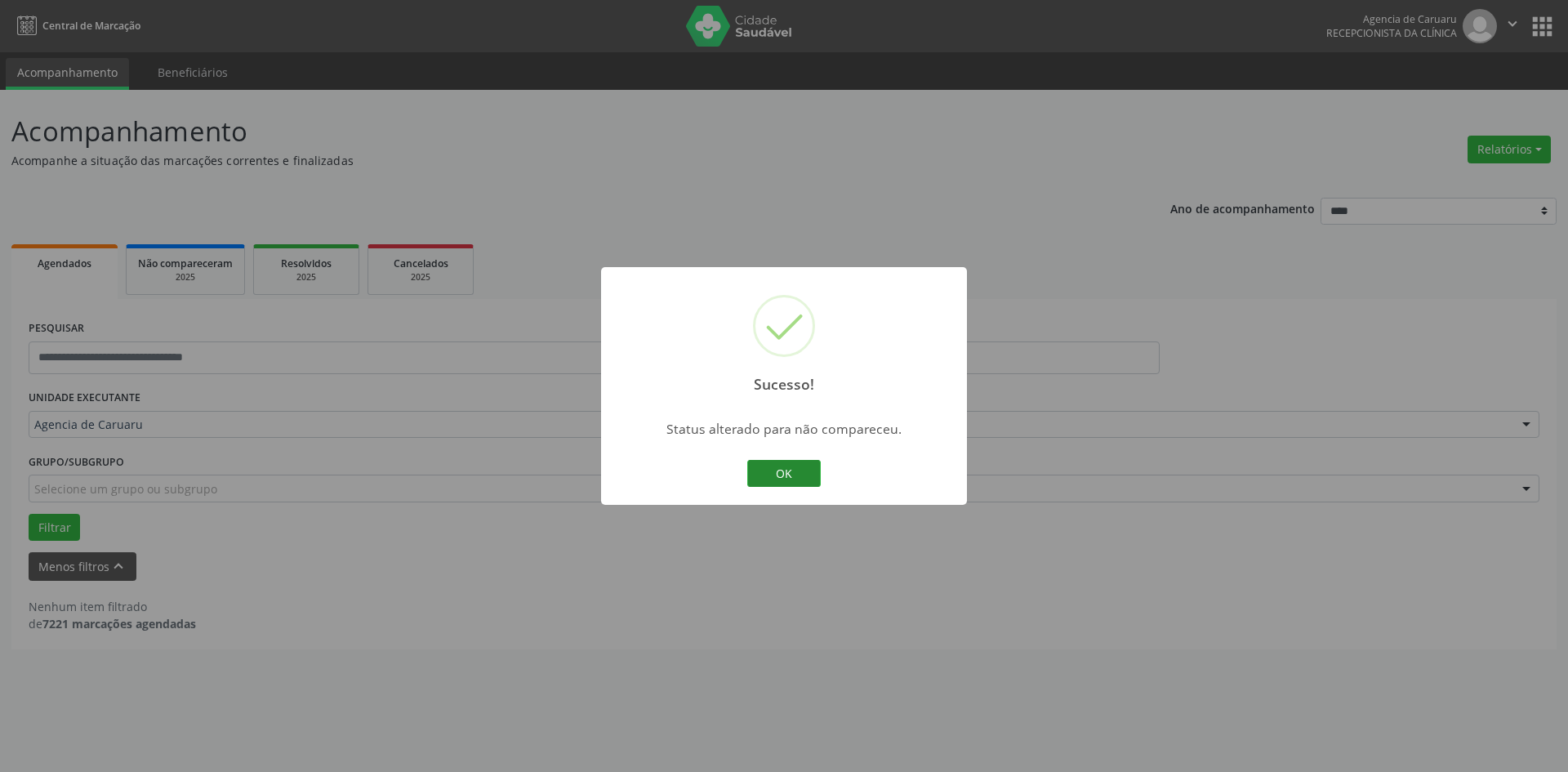
click at [785, 478] on button "OK" at bounding box center [784, 474] width 74 height 28
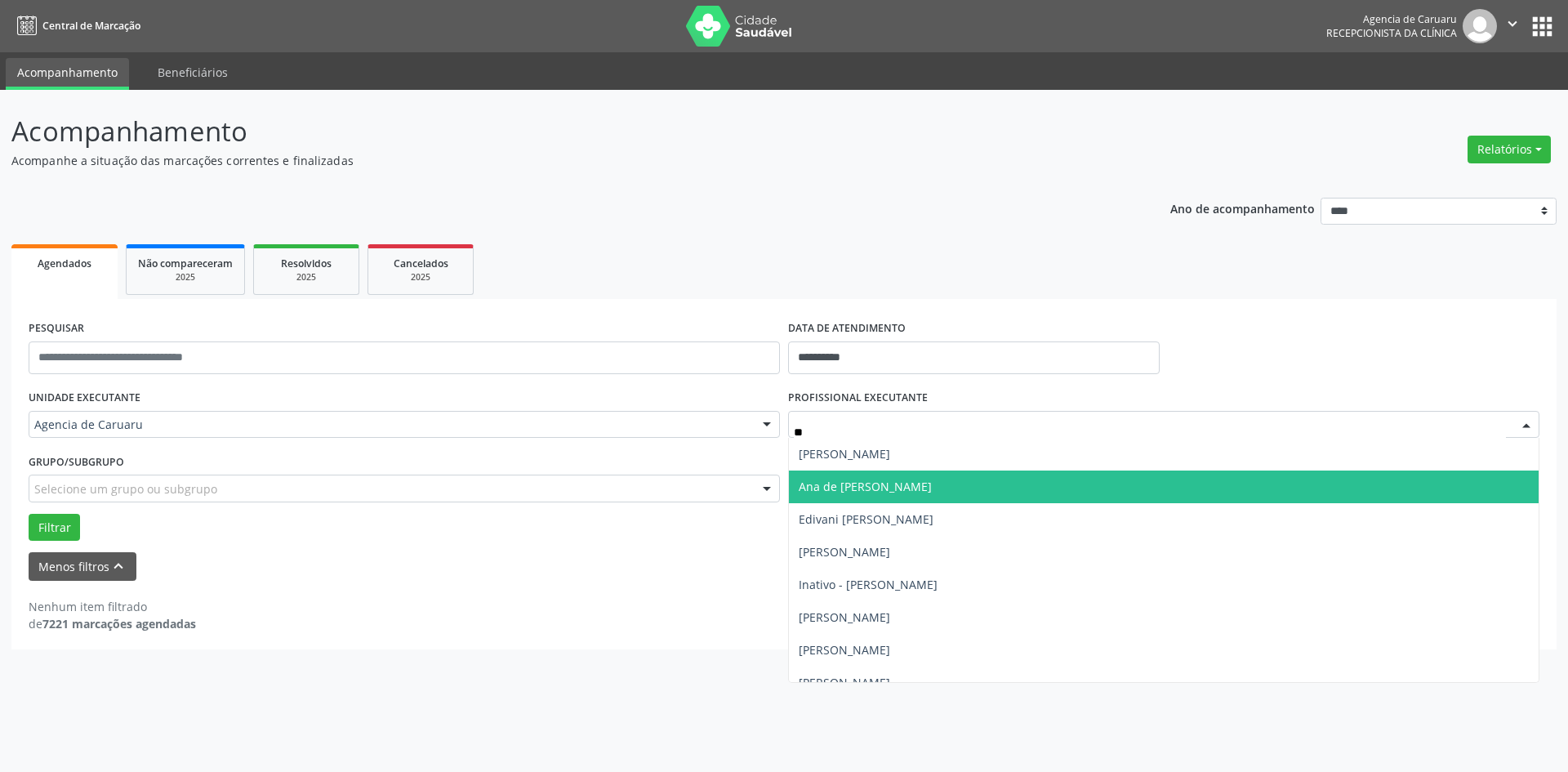
type input "***"
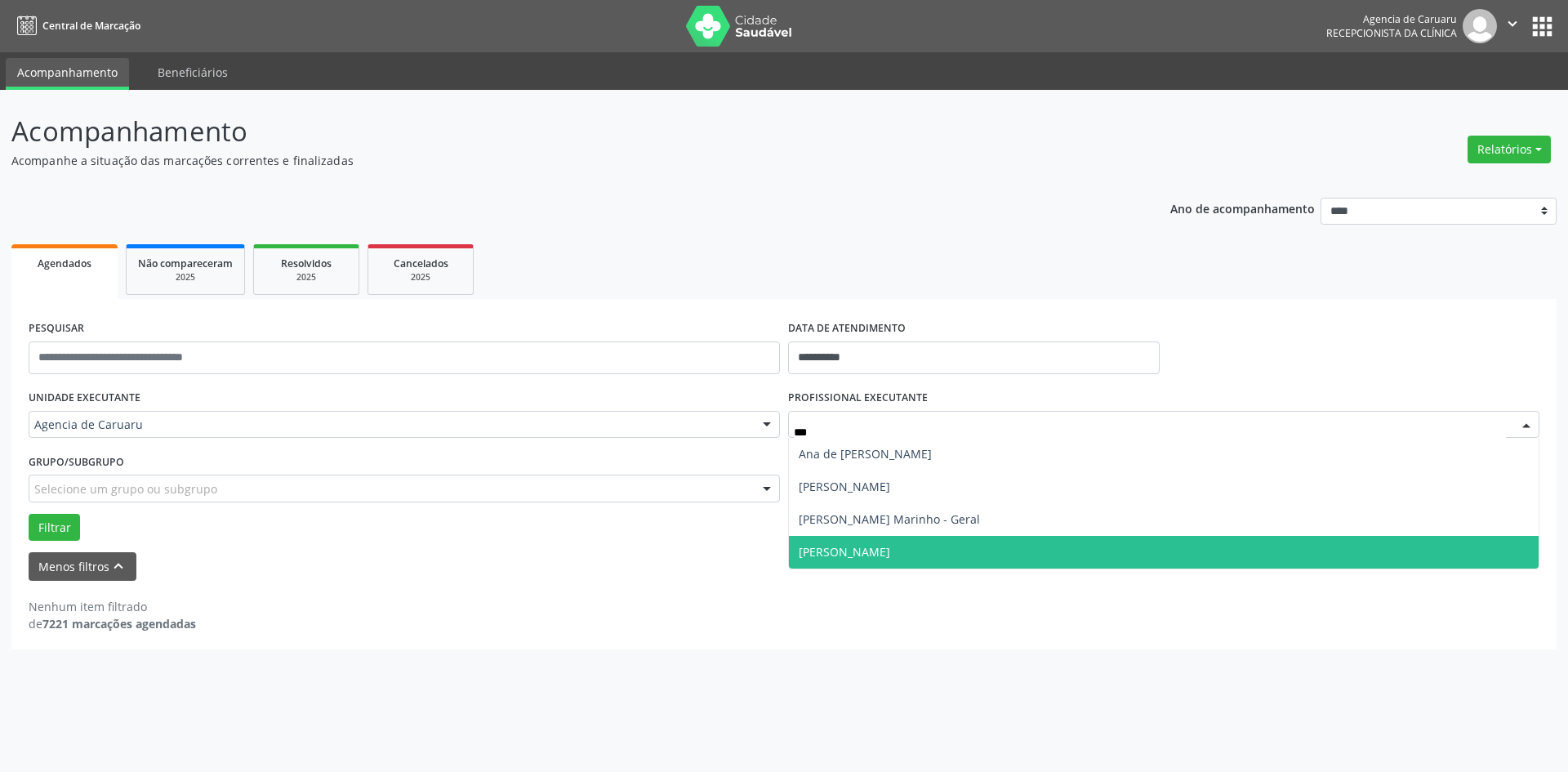
click at [887, 547] on span "[PERSON_NAME]" at bounding box center [844, 552] width 91 height 16
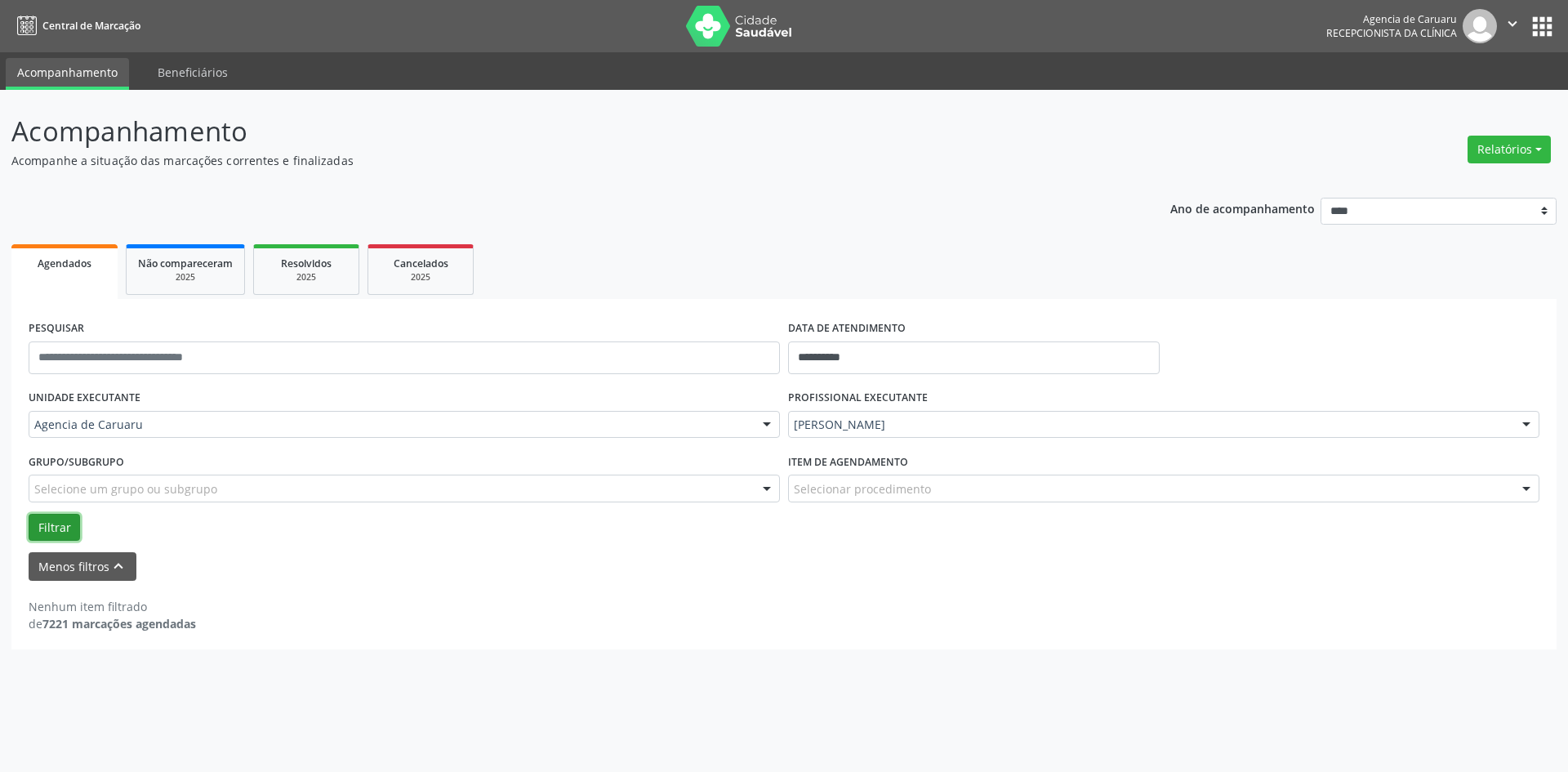
click at [42, 528] on button "Filtrar" at bounding box center [54, 528] width 52 height 28
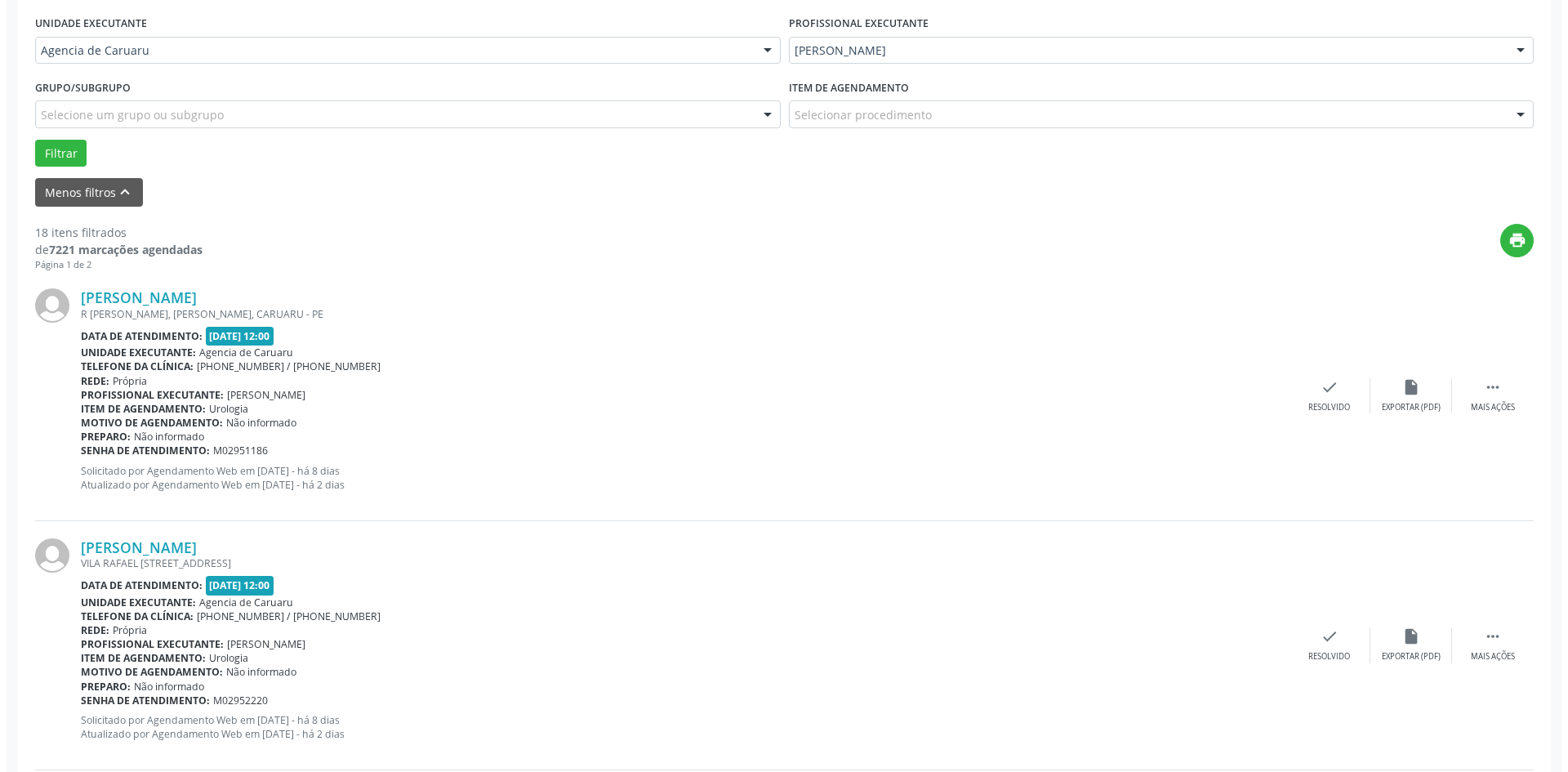
scroll to position [409, 0]
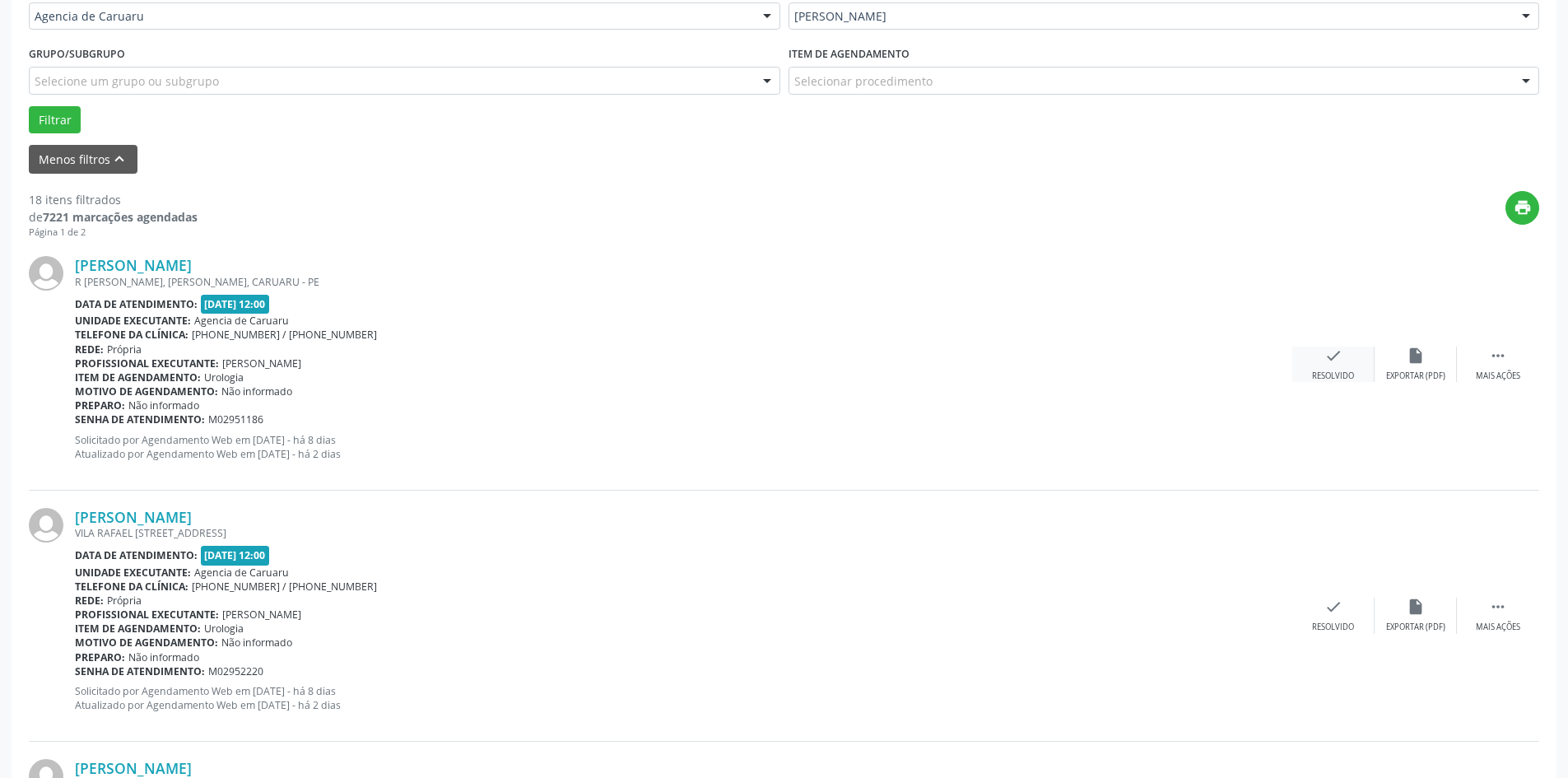
click at [1335, 356] on icon "check" at bounding box center [1333, 355] width 18 height 18
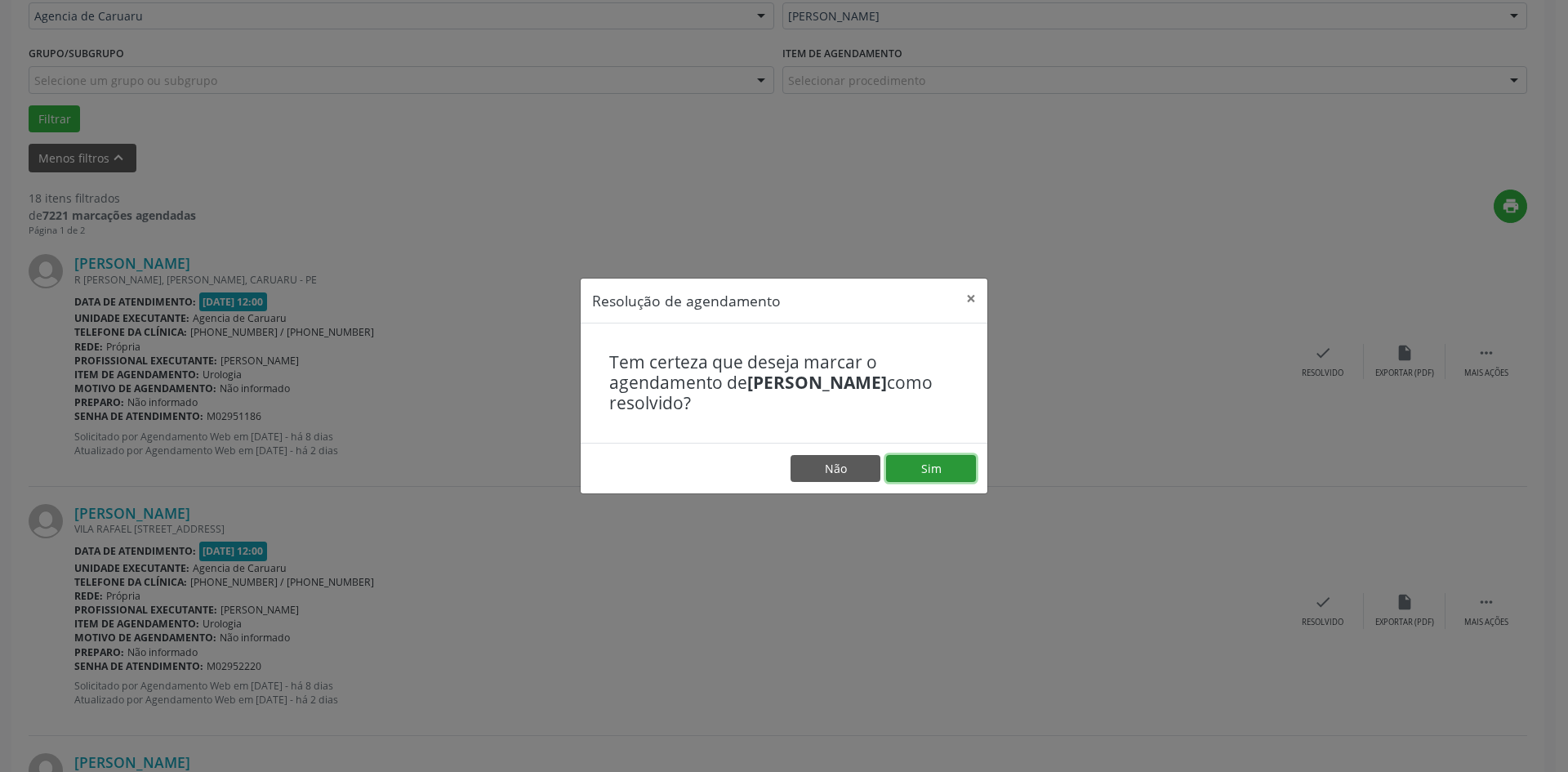
click at [950, 460] on button "Sim" at bounding box center [931, 469] width 89 height 28
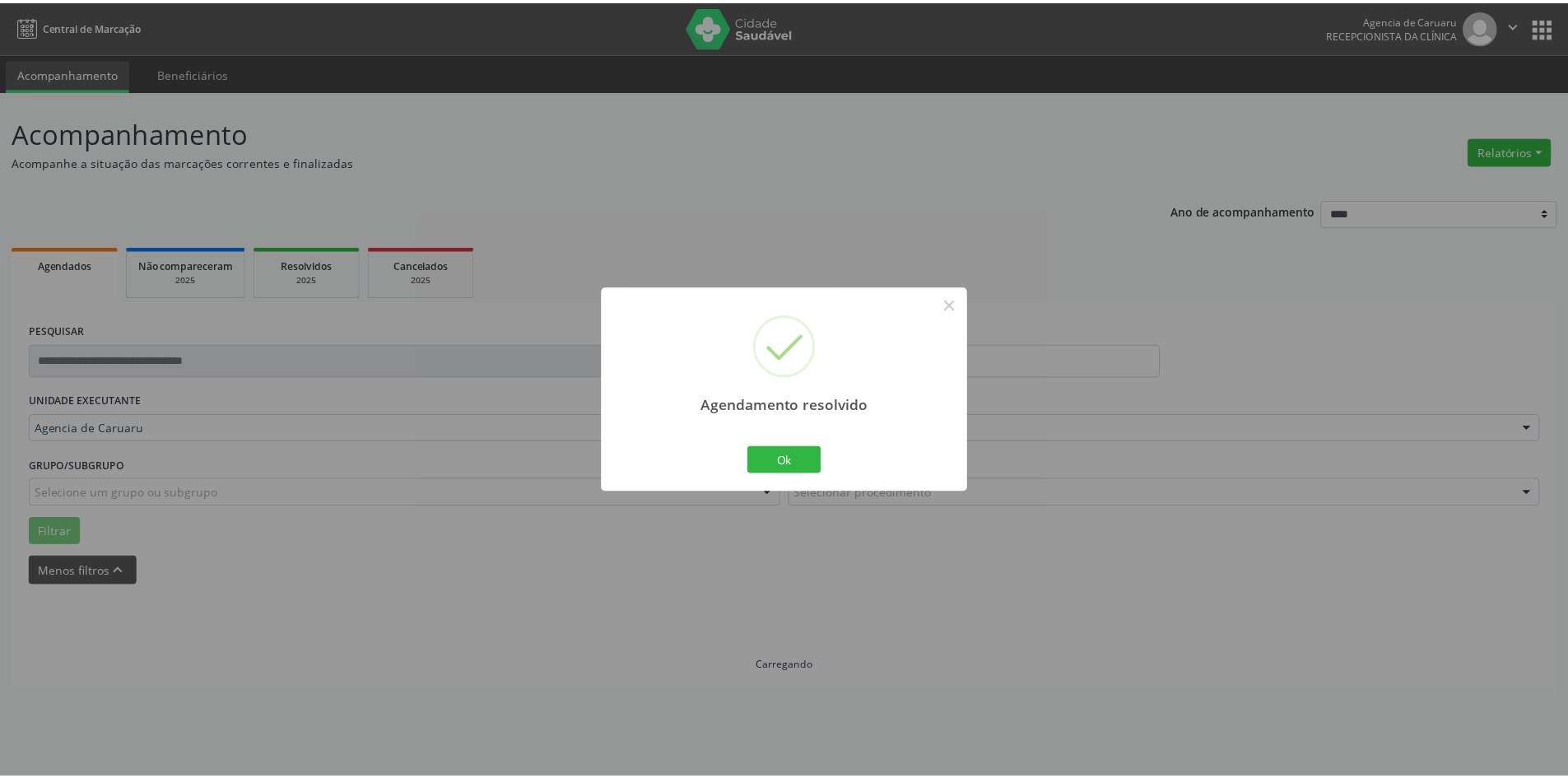
scroll to position [0, 0]
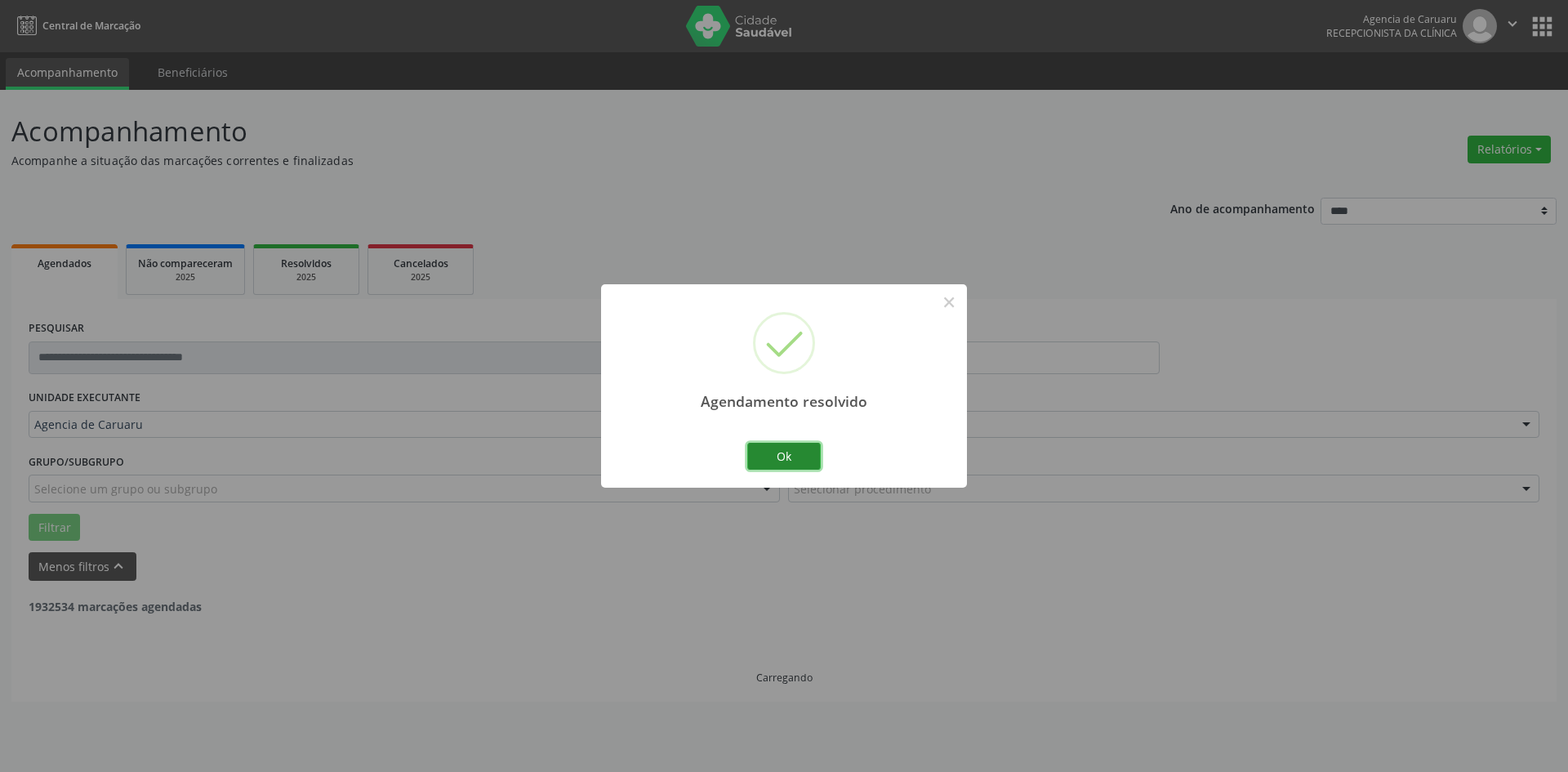
click at [786, 452] on button "Ok" at bounding box center [784, 457] width 74 height 28
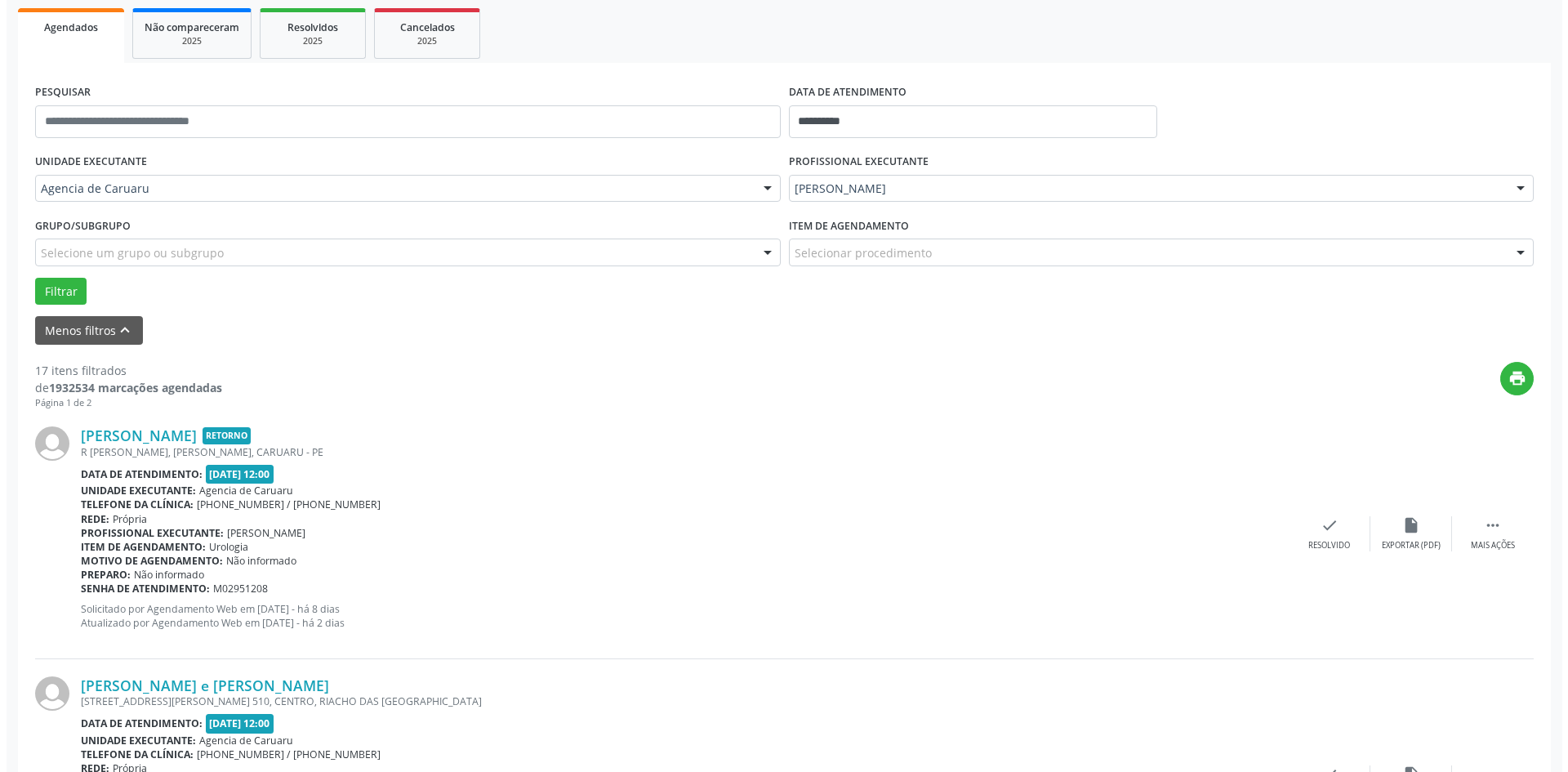
scroll to position [245, 0]
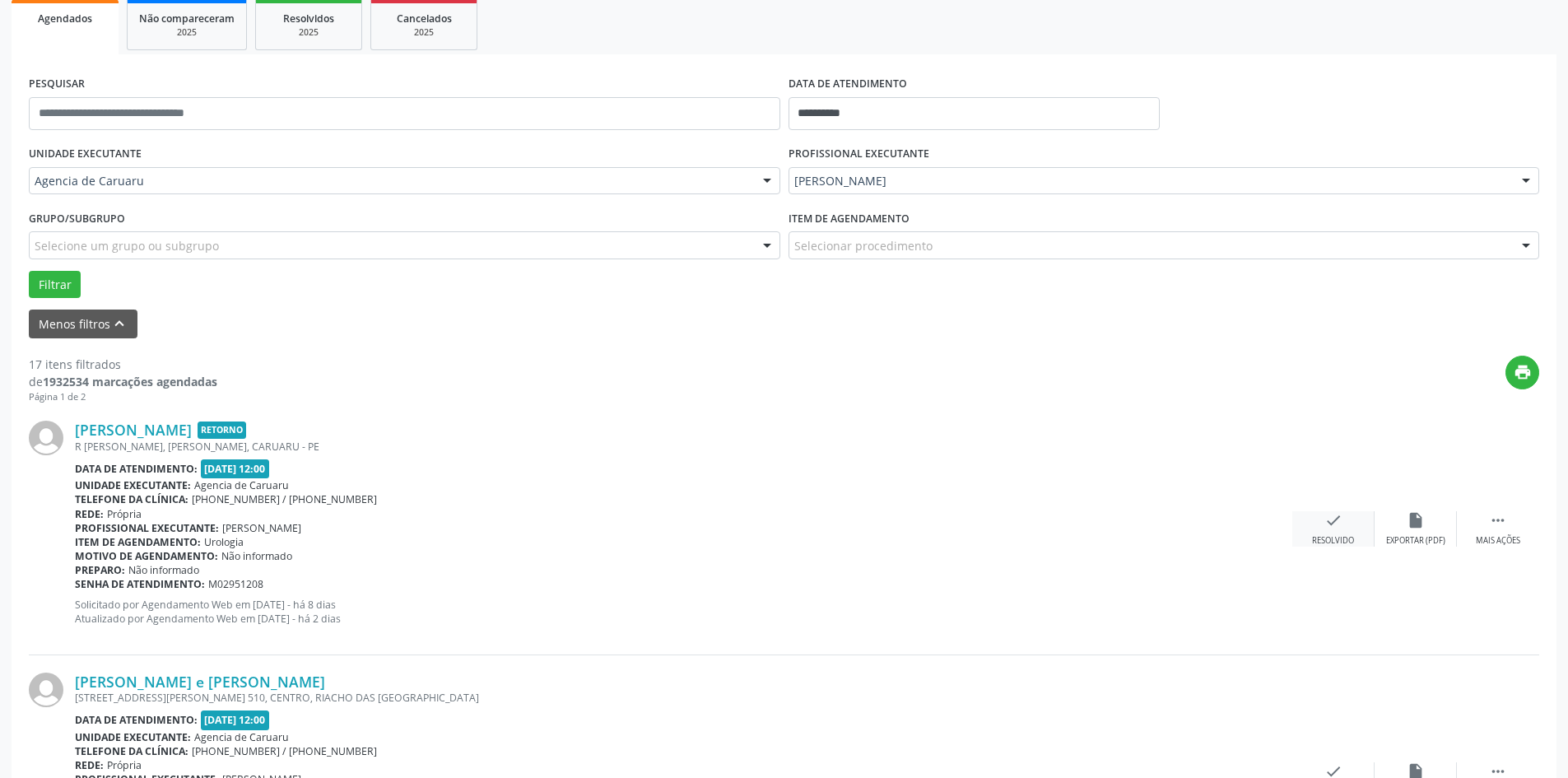
click at [1326, 529] on icon "check" at bounding box center [1333, 520] width 18 height 18
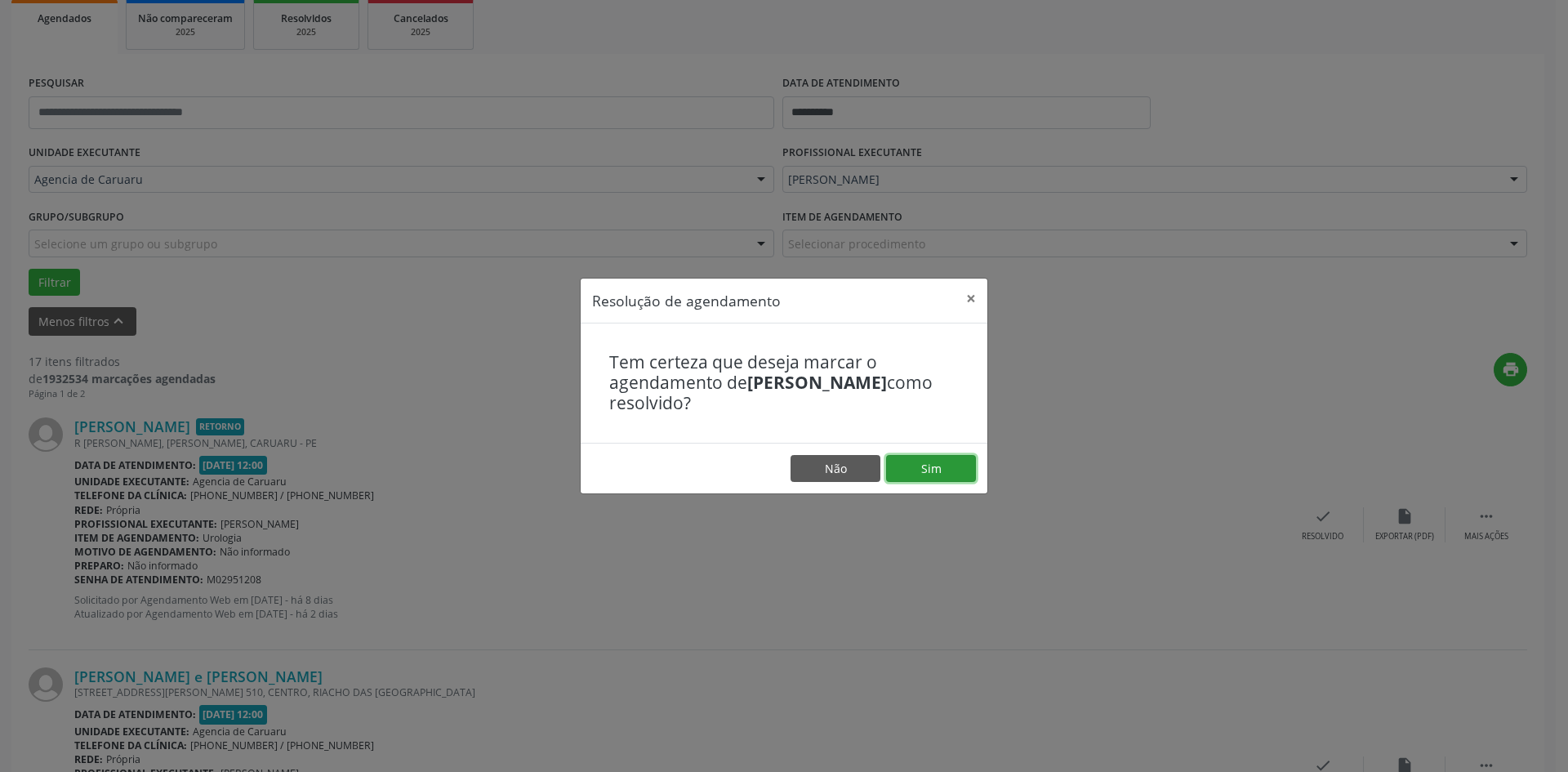
click at [950, 458] on button "Sim" at bounding box center [931, 469] width 89 height 28
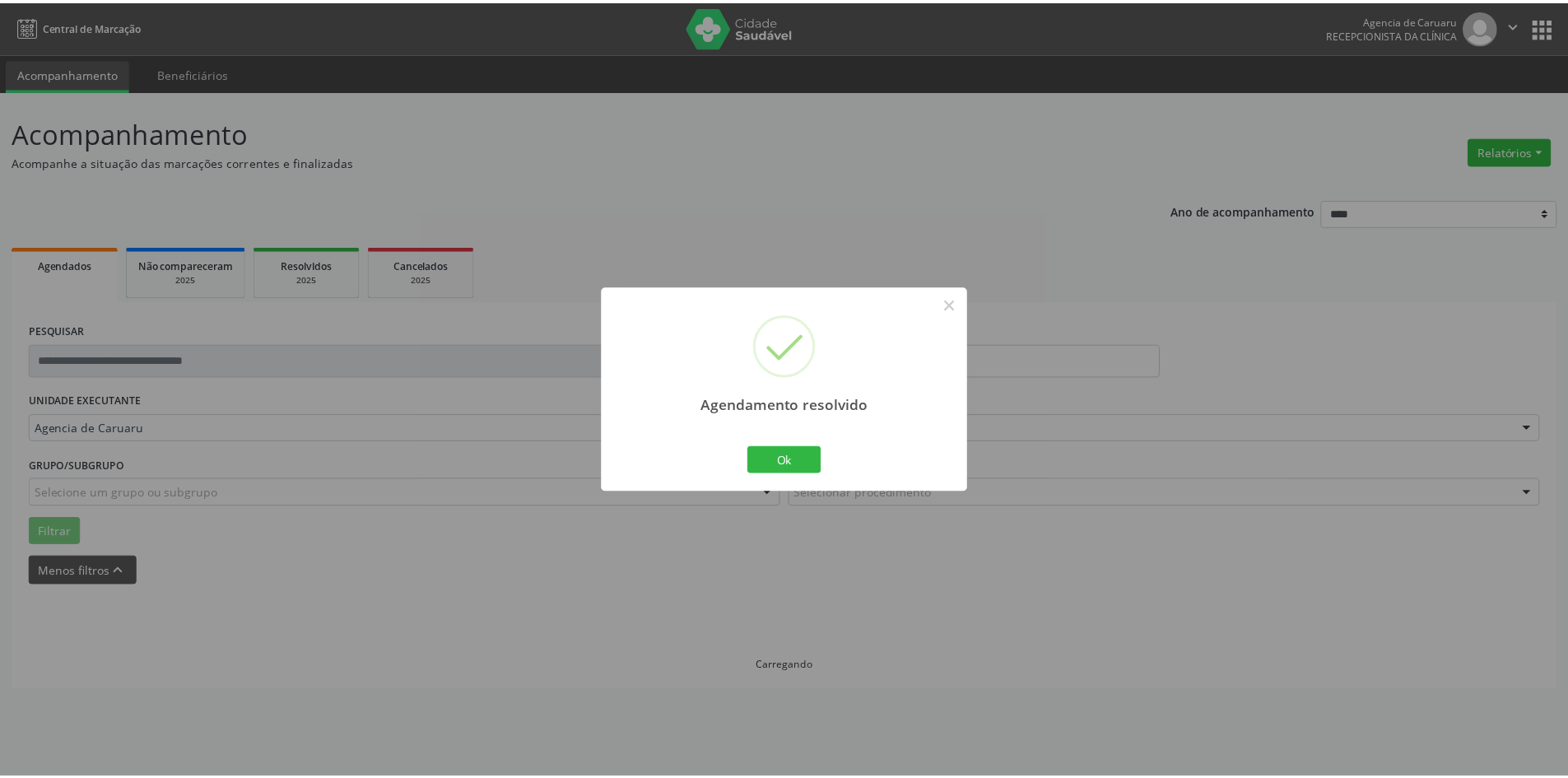
scroll to position [0, 0]
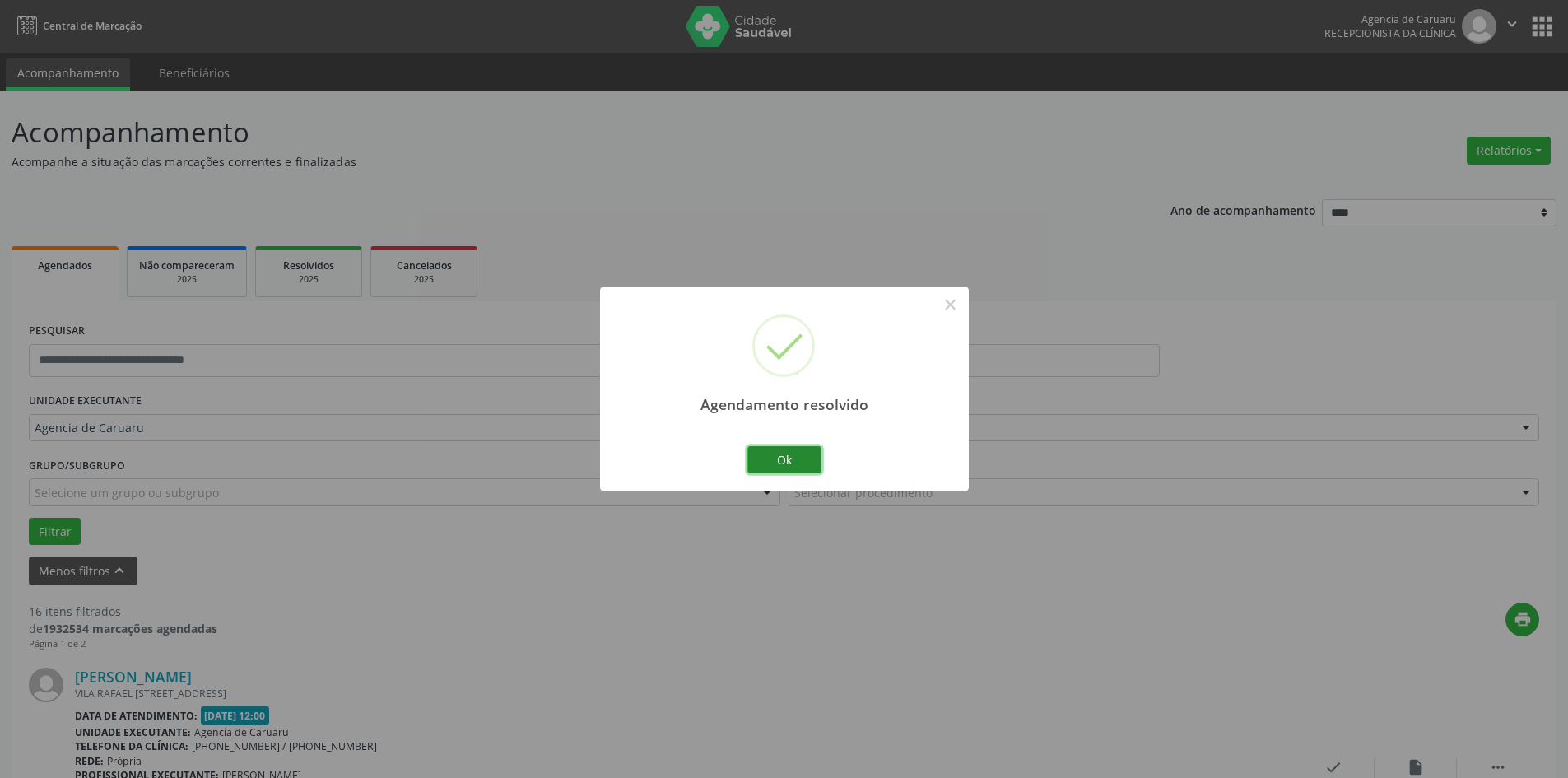
click at [771, 455] on button "Ok" at bounding box center [784, 460] width 74 height 28
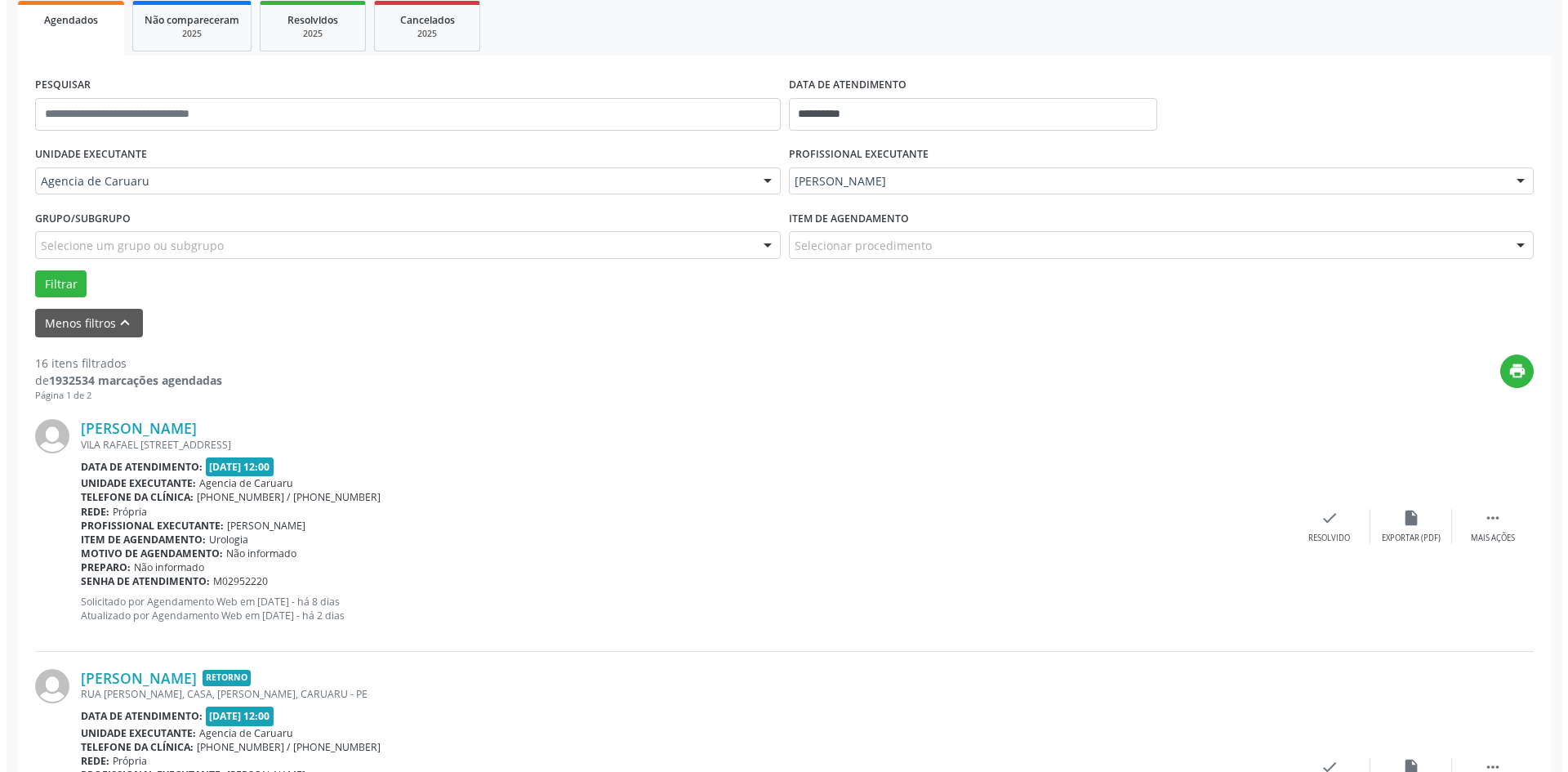
scroll to position [245, 0]
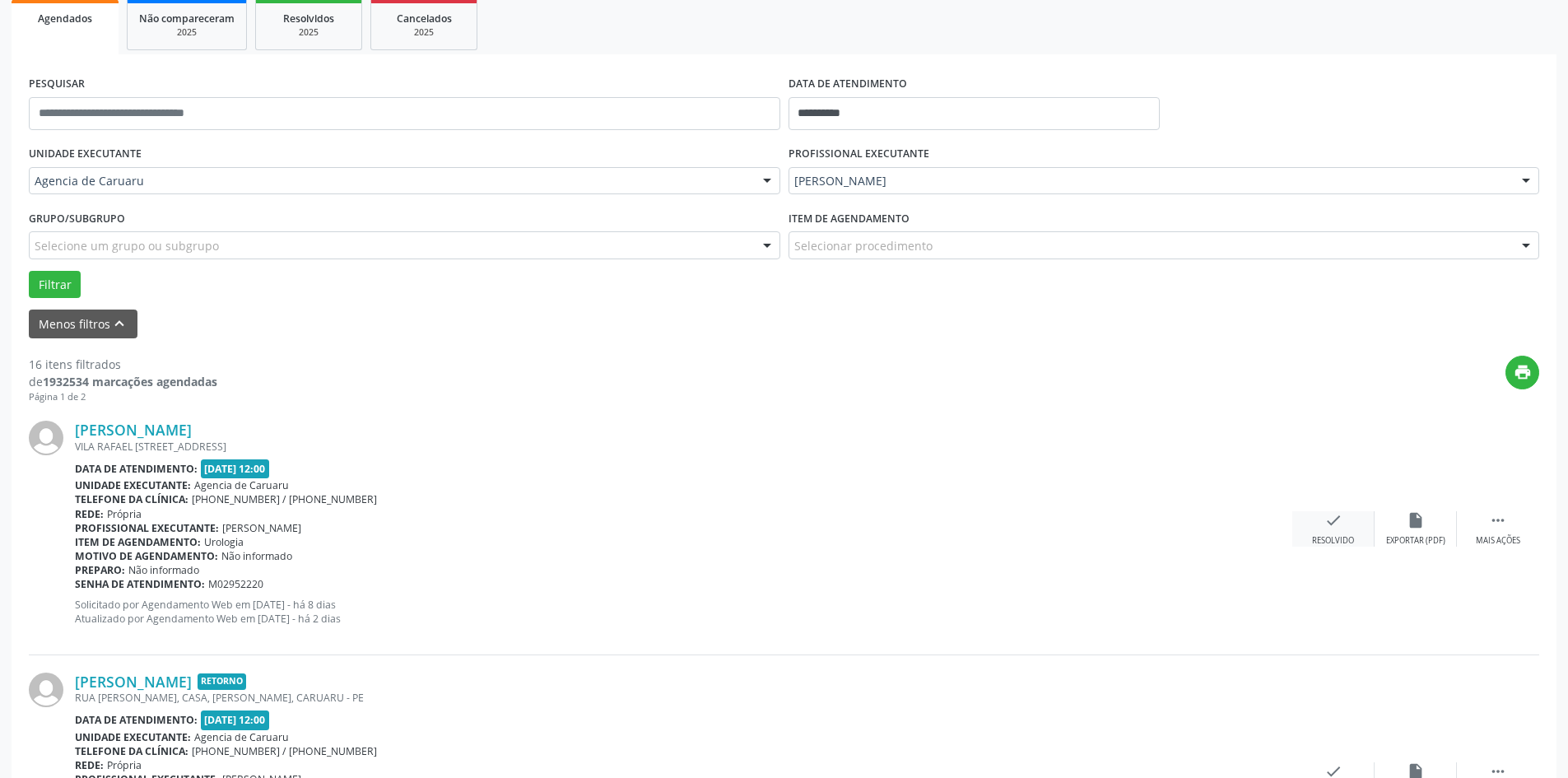
click at [1333, 531] on div "check Resolvido" at bounding box center [1333, 529] width 83 height 35
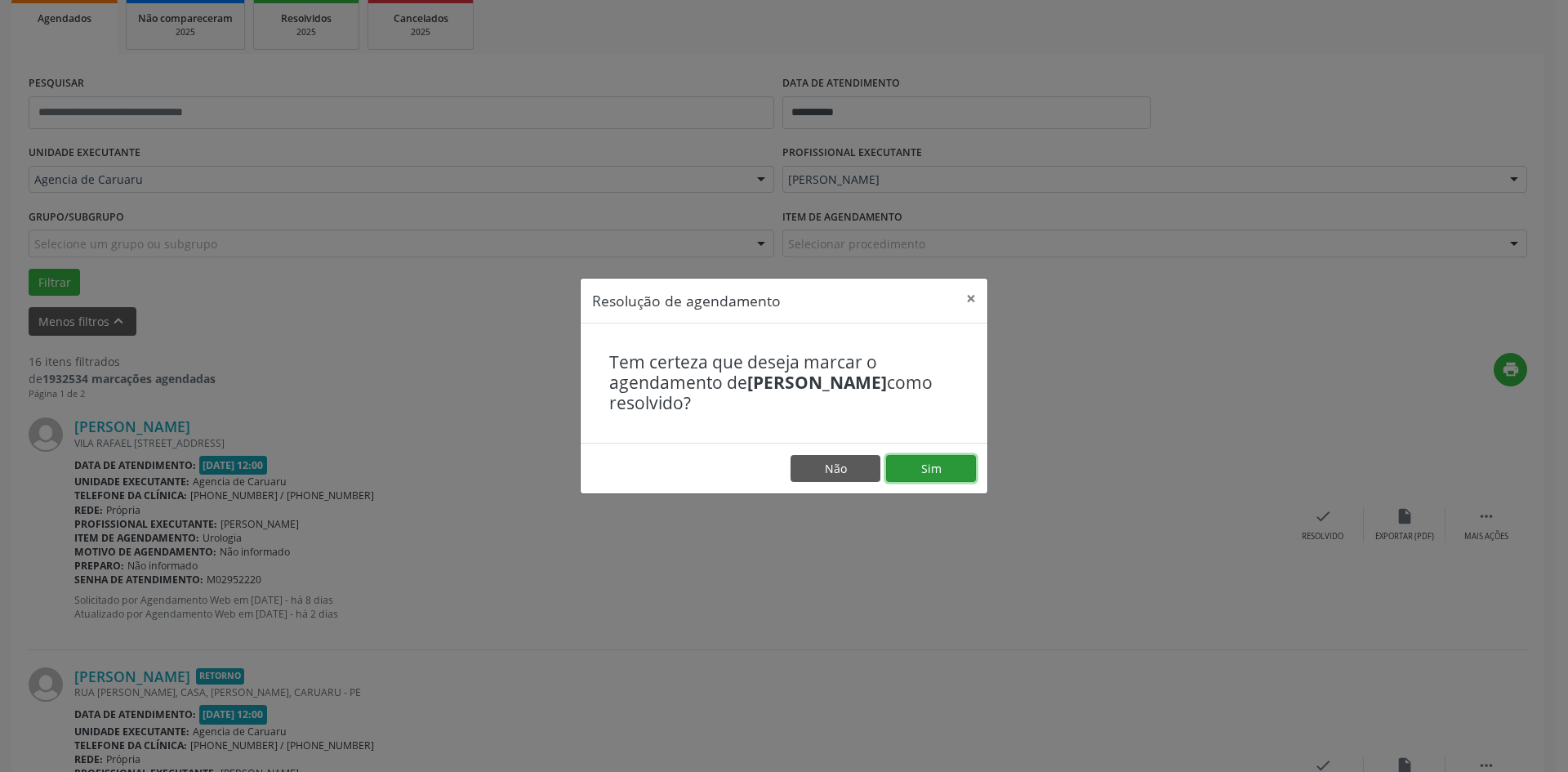
click at [932, 471] on button "Sim" at bounding box center [931, 469] width 89 height 28
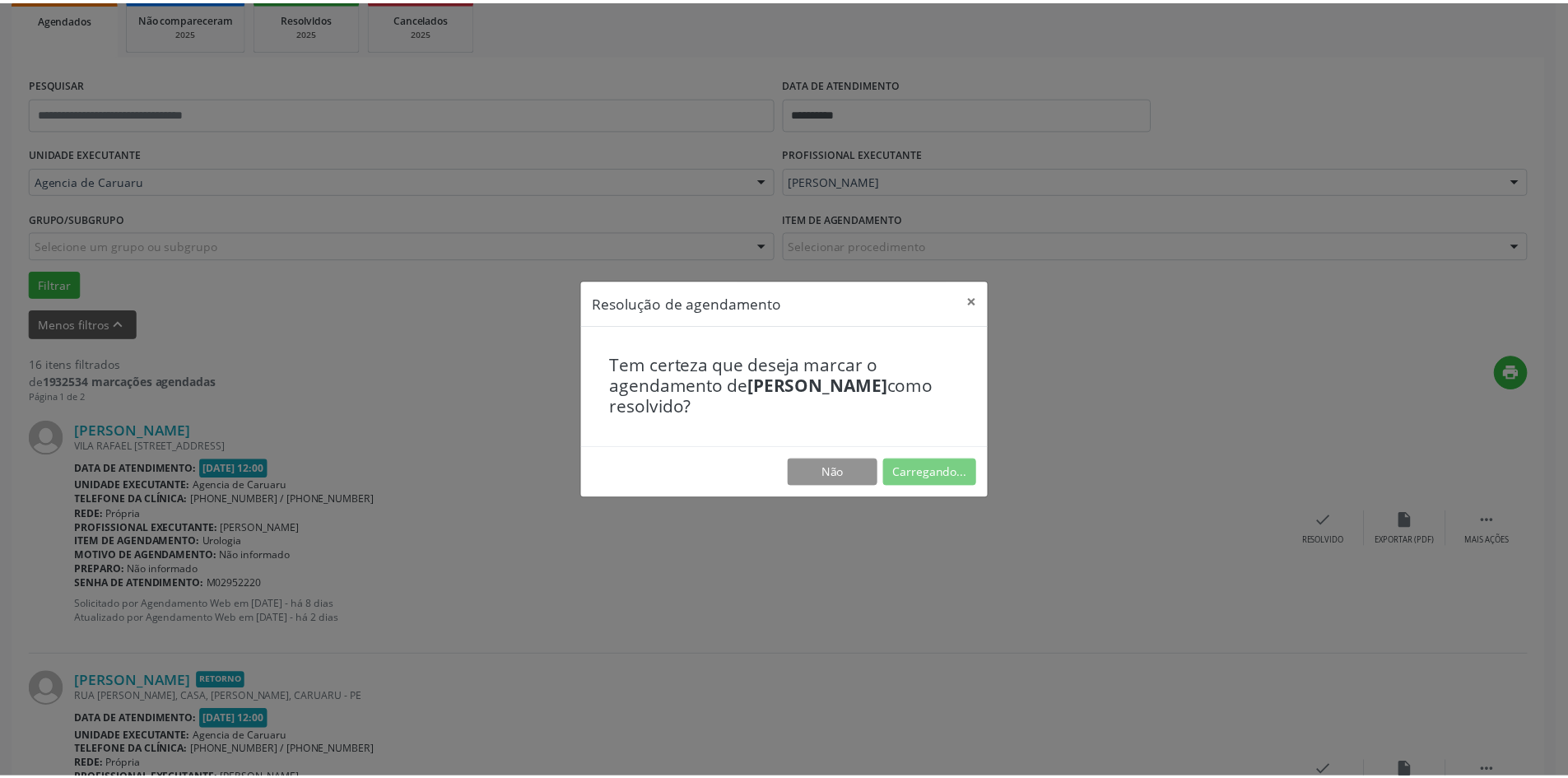
scroll to position [0, 0]
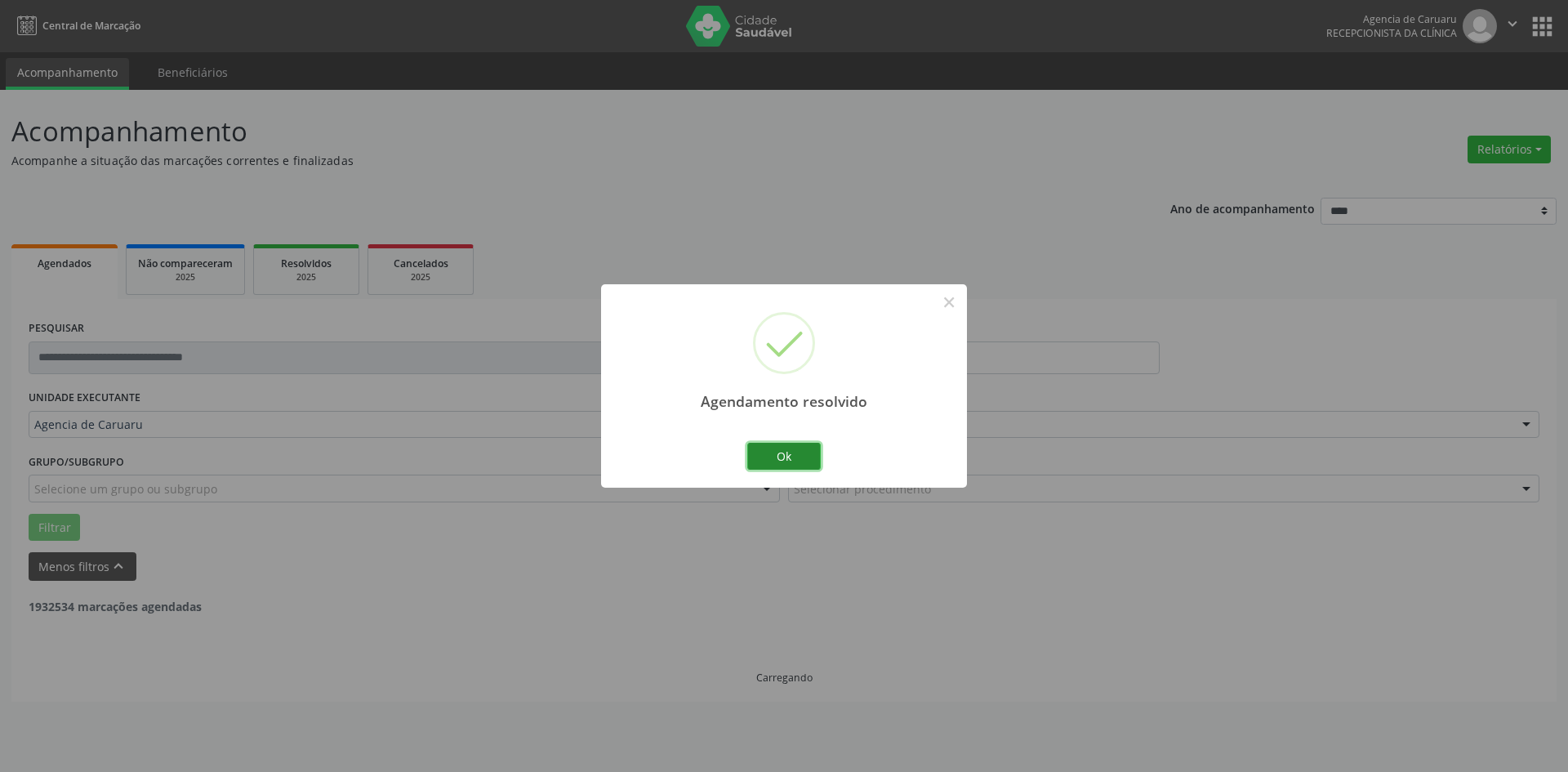
click at [803, 452] on button "Ok" at bounding box center [784, 457] width 74 height 28
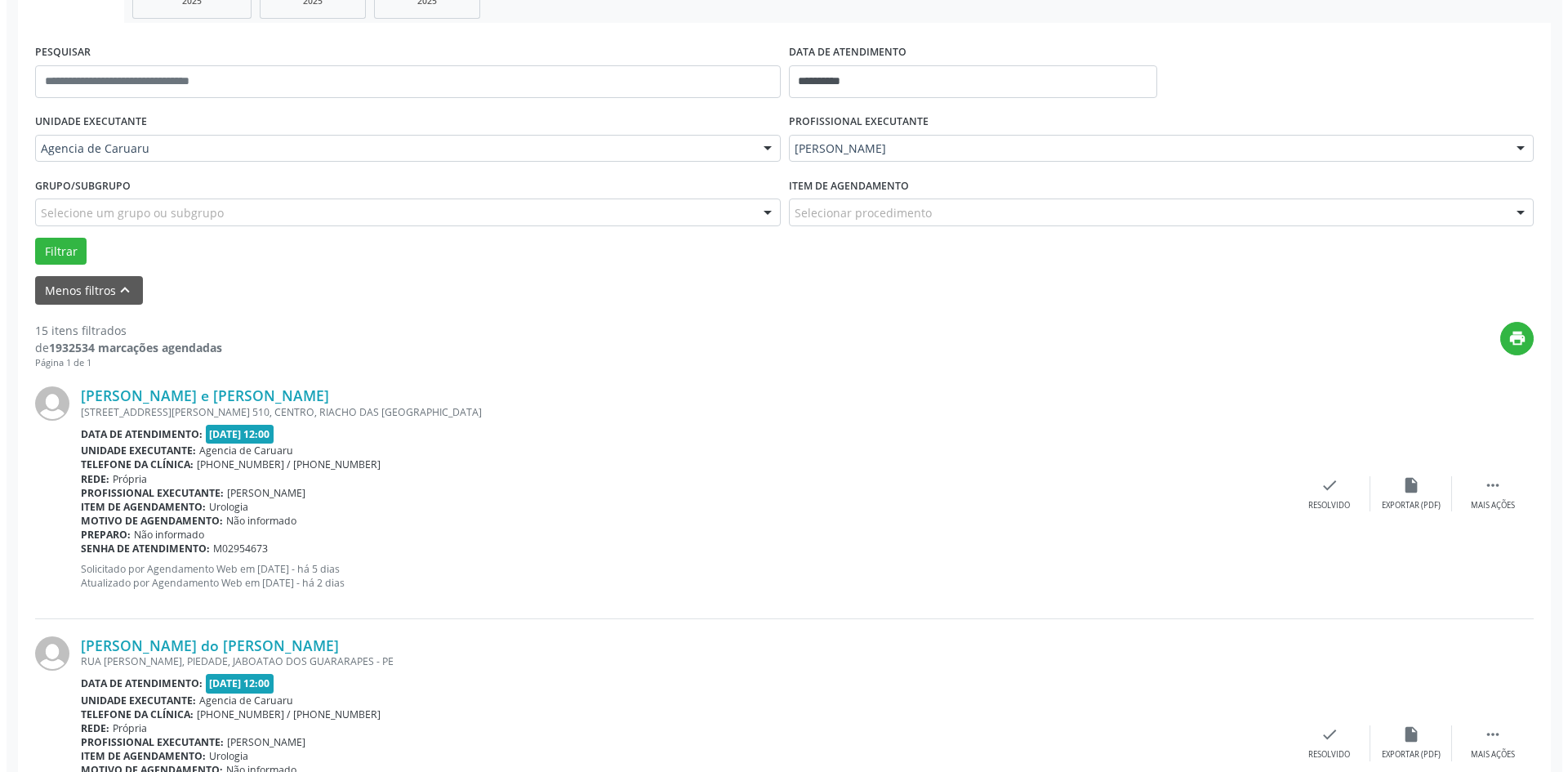
scroll to position [327, 0]
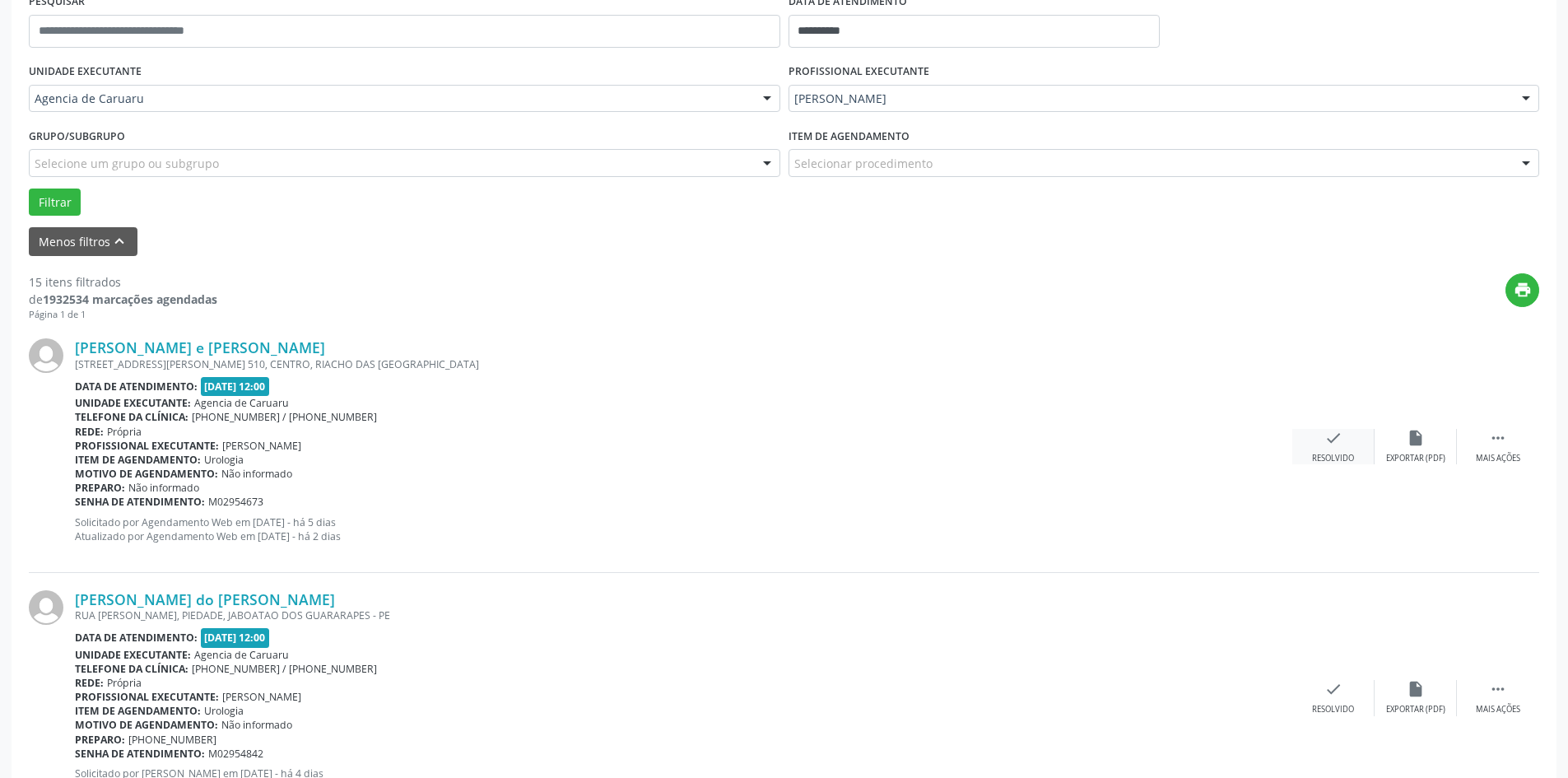
click at [1292, 452] on div "check Resolvido" at bounding box center [1333, 446] width 83 height 35
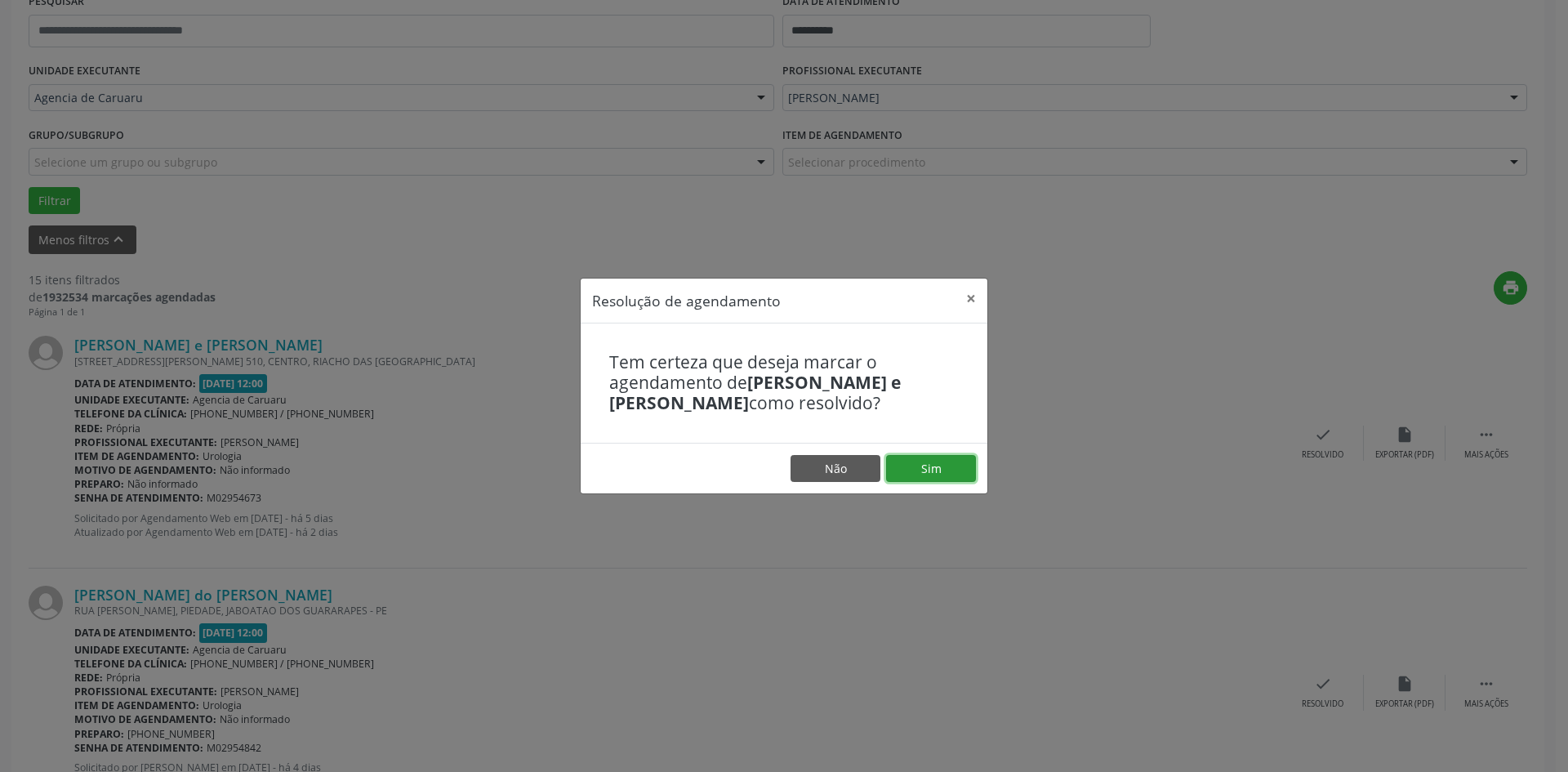
click at [946, 471] on button "Sim" at bounding box center [931, 469] width 89 height 28
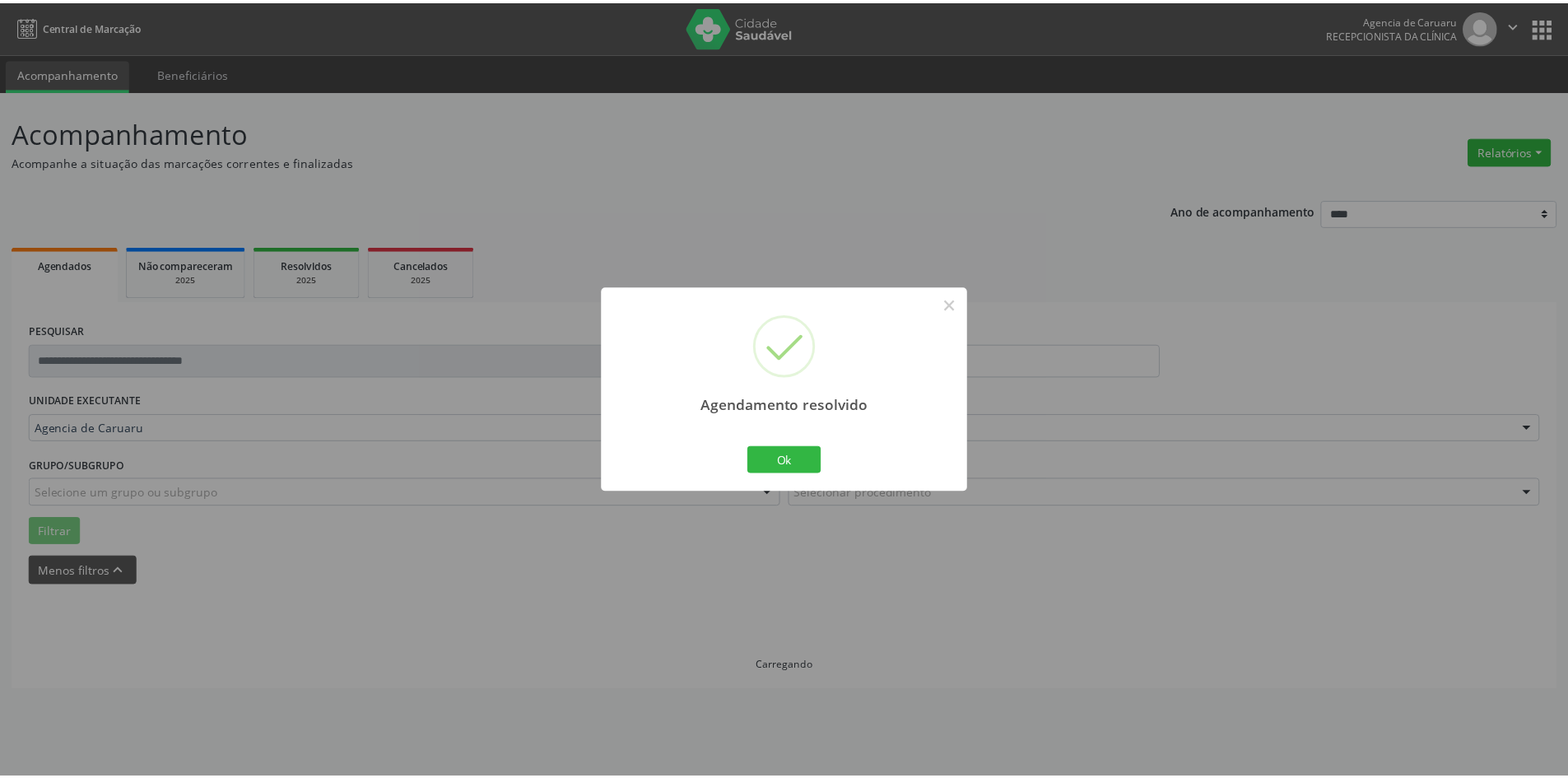
scroll to position [0, 0]
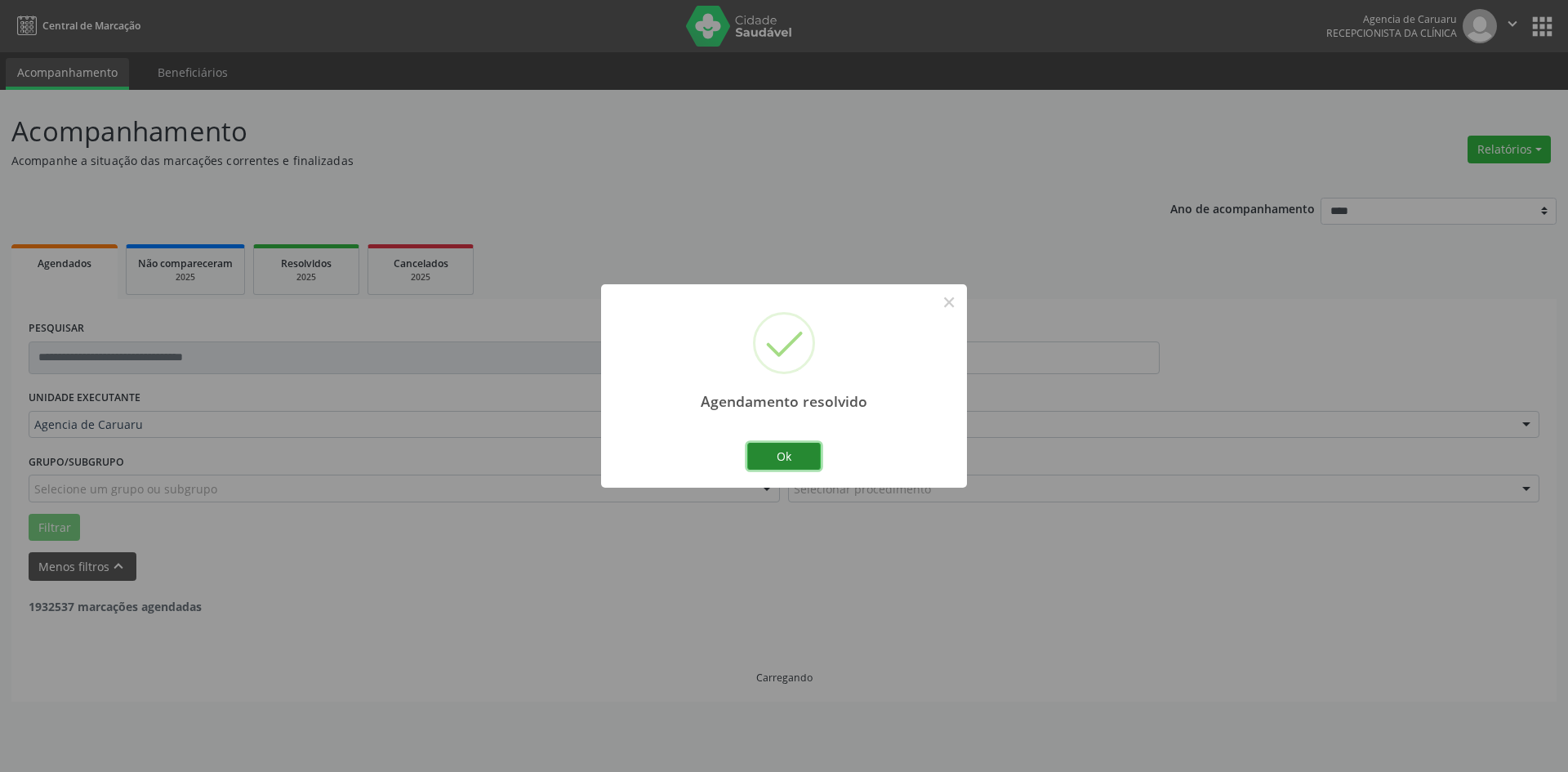
click at [803, 456] on button "Ok" at bounding box center [784, 457] width 74 height 28
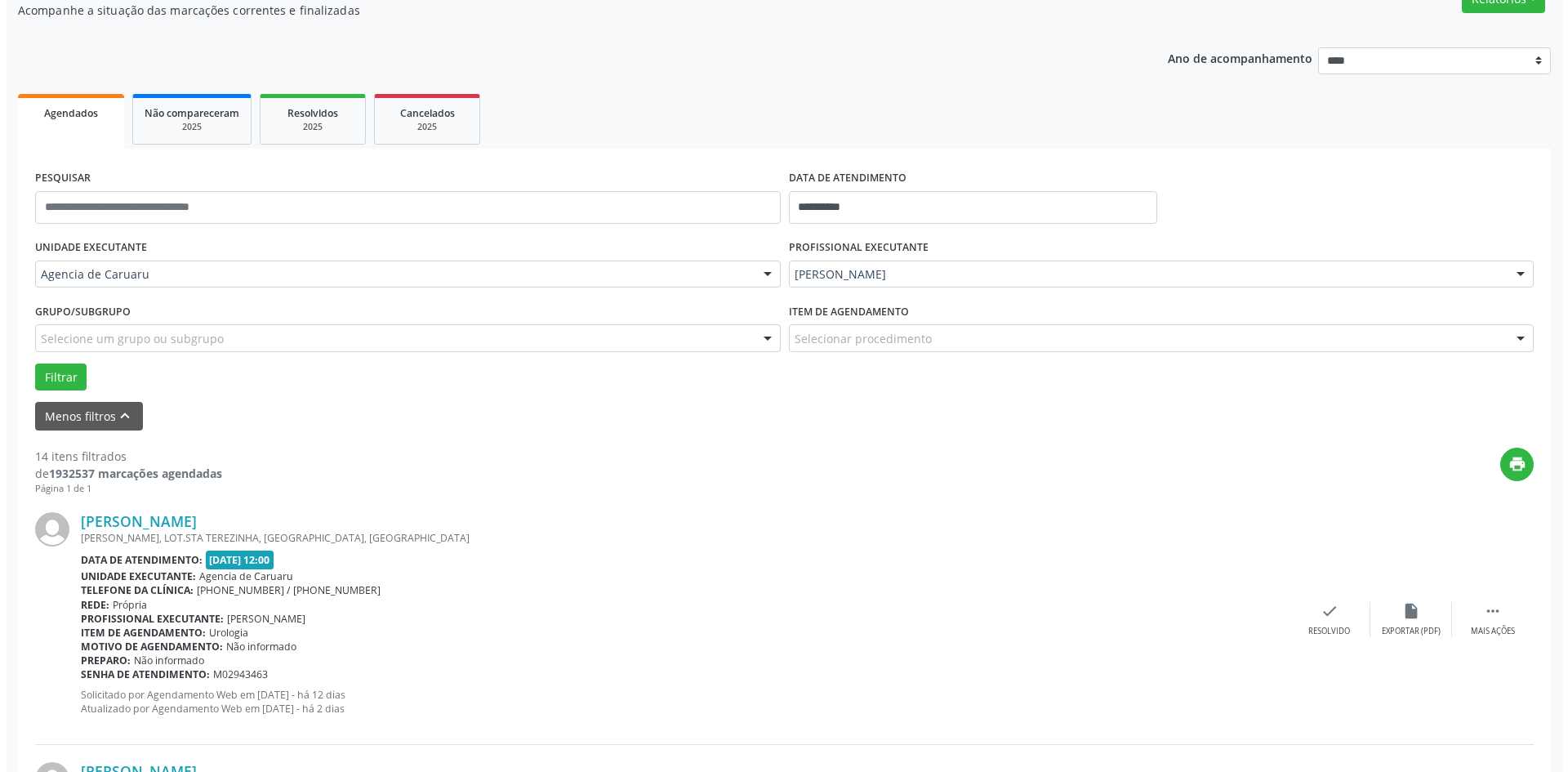
scroll to position [163, 0]
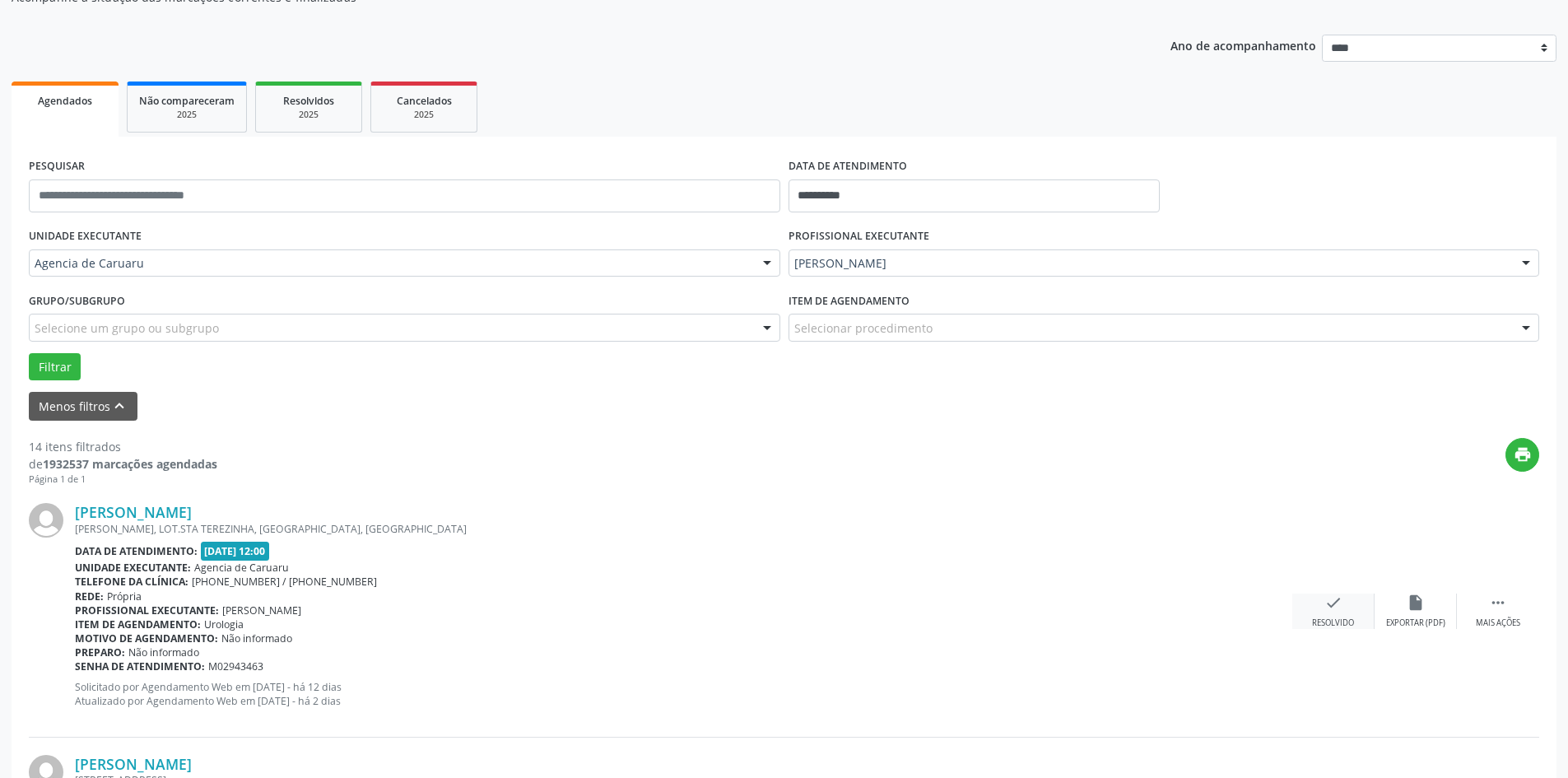
click at [1348, 602] on div "check Resolvido" at bounding box center [1333, 611] width 83 height 35
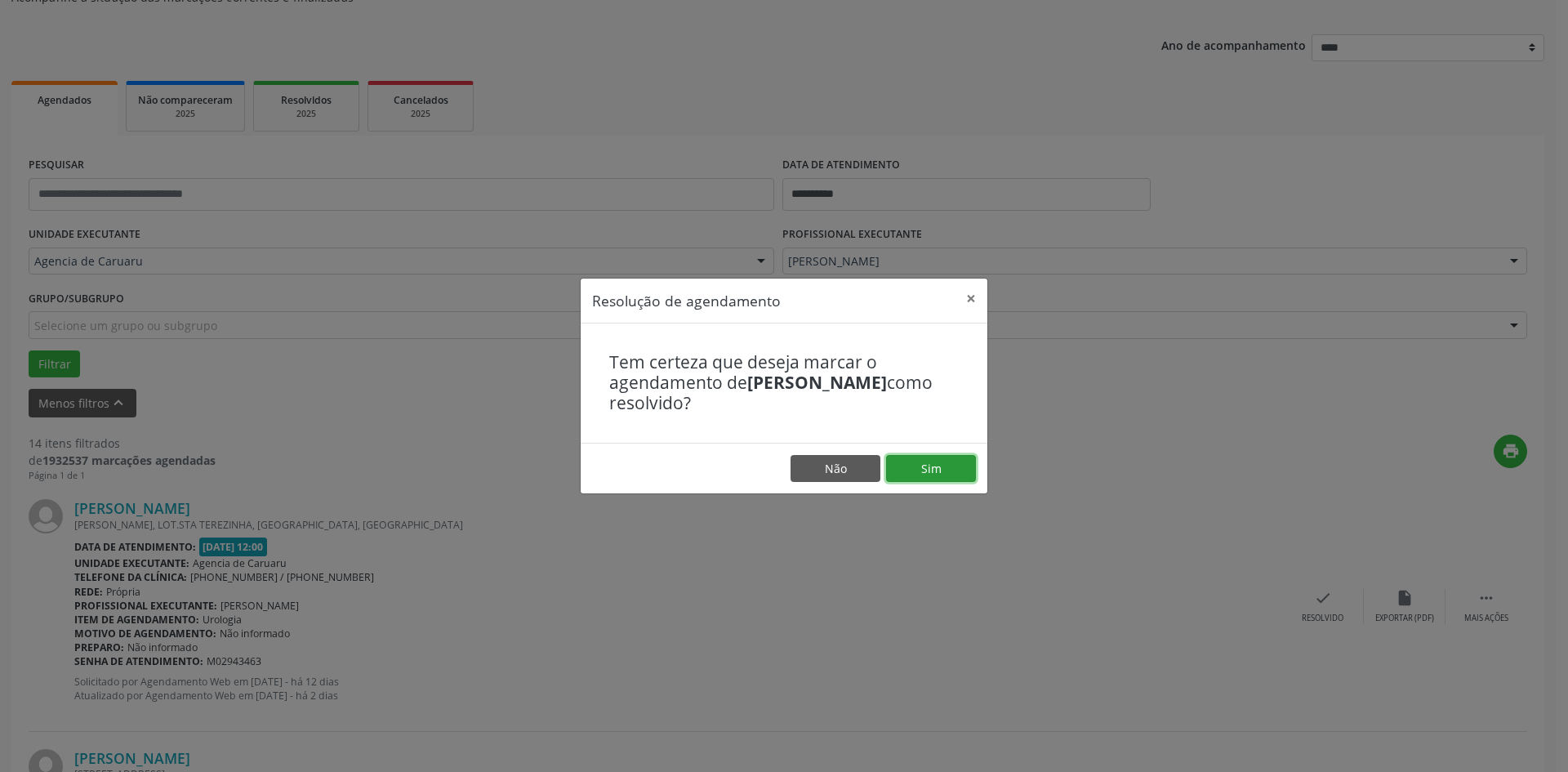
click at [934, 475] on button "Sim" at bounding box center [931, 469] width 89 height 28
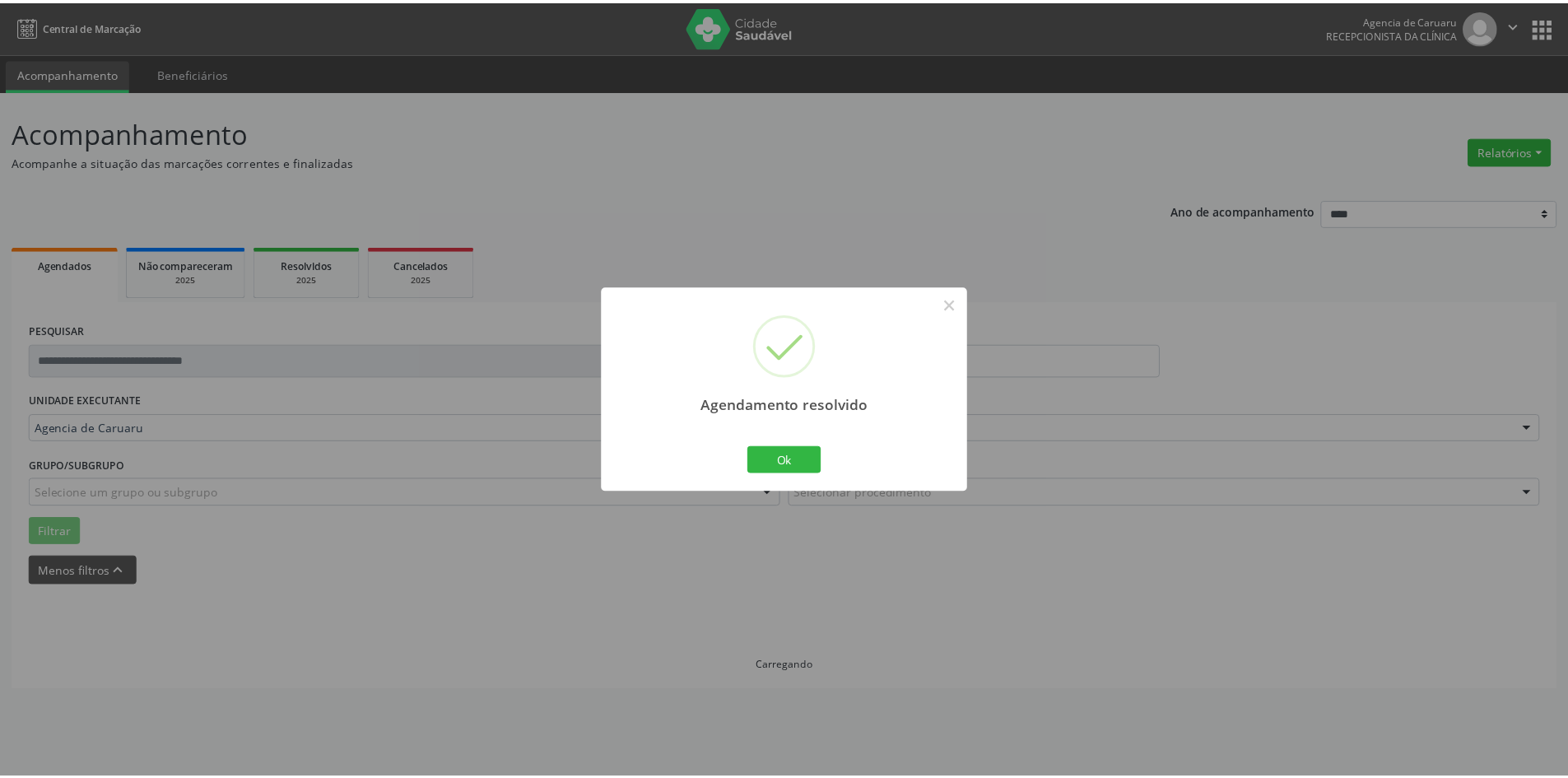
scroll to position [0, 0]
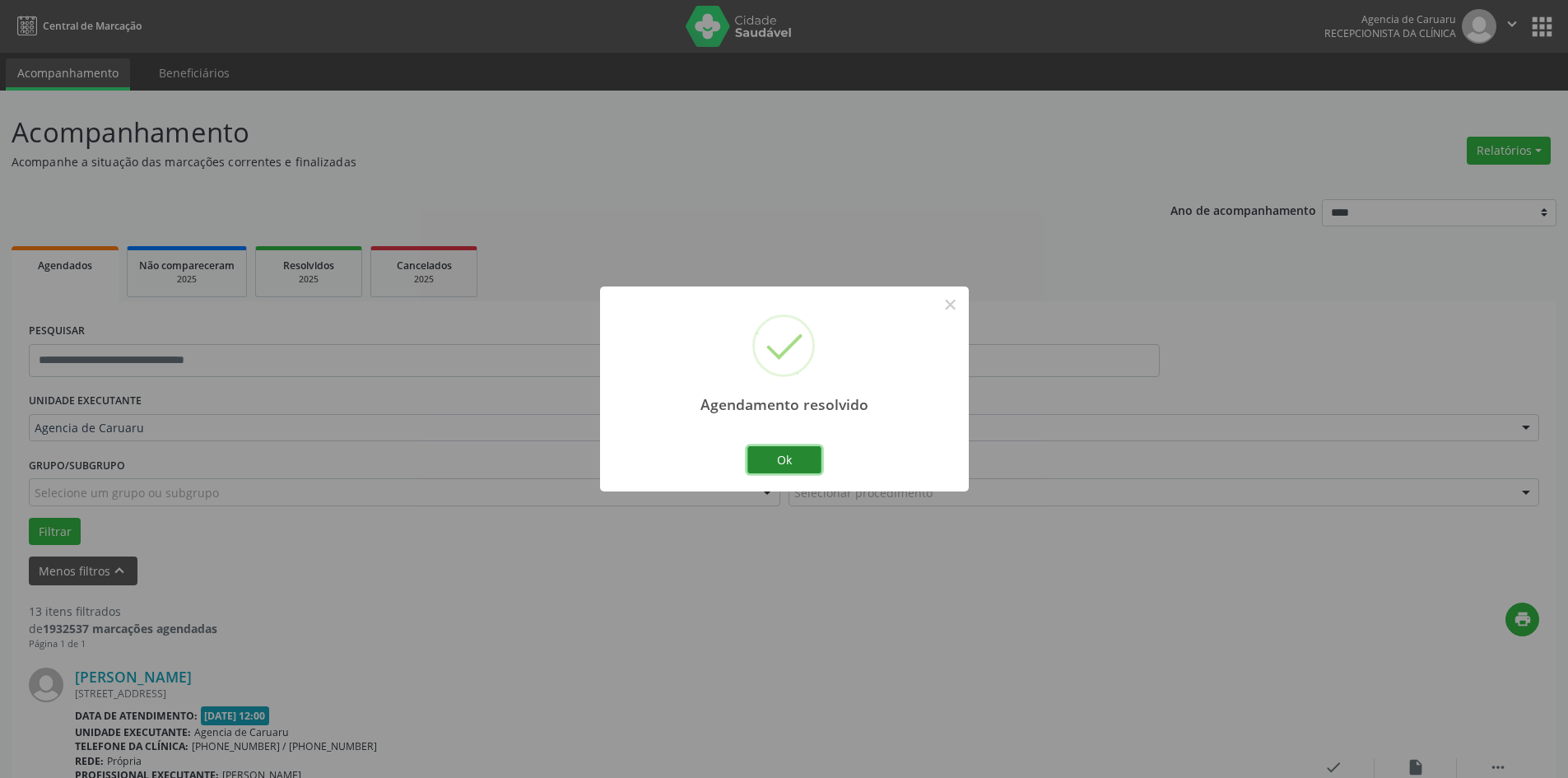
click at [784, 452] on button "Ok" at bounding box center [784, 460] width 74 height 28
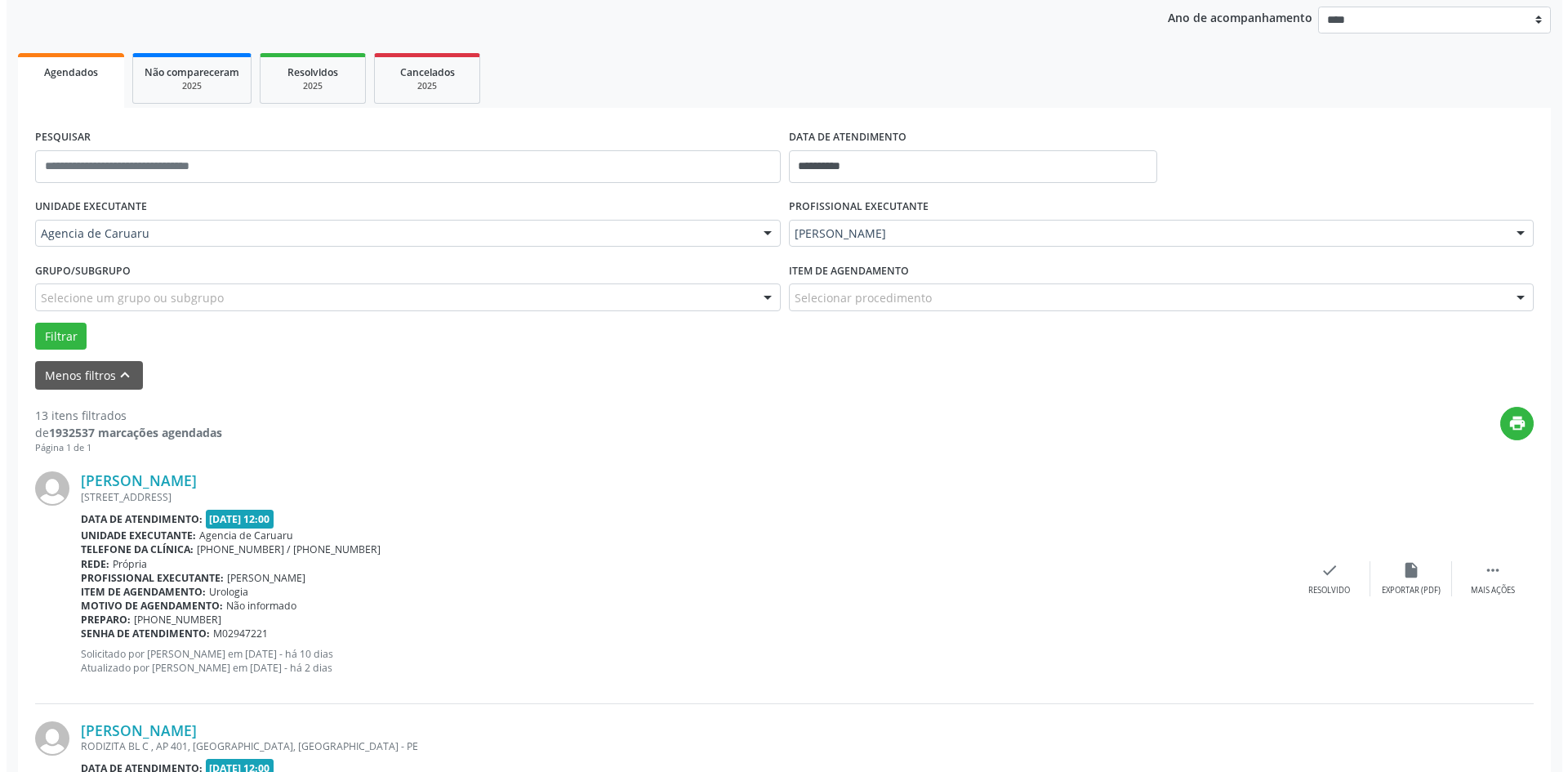
scroll to position [245, 0]
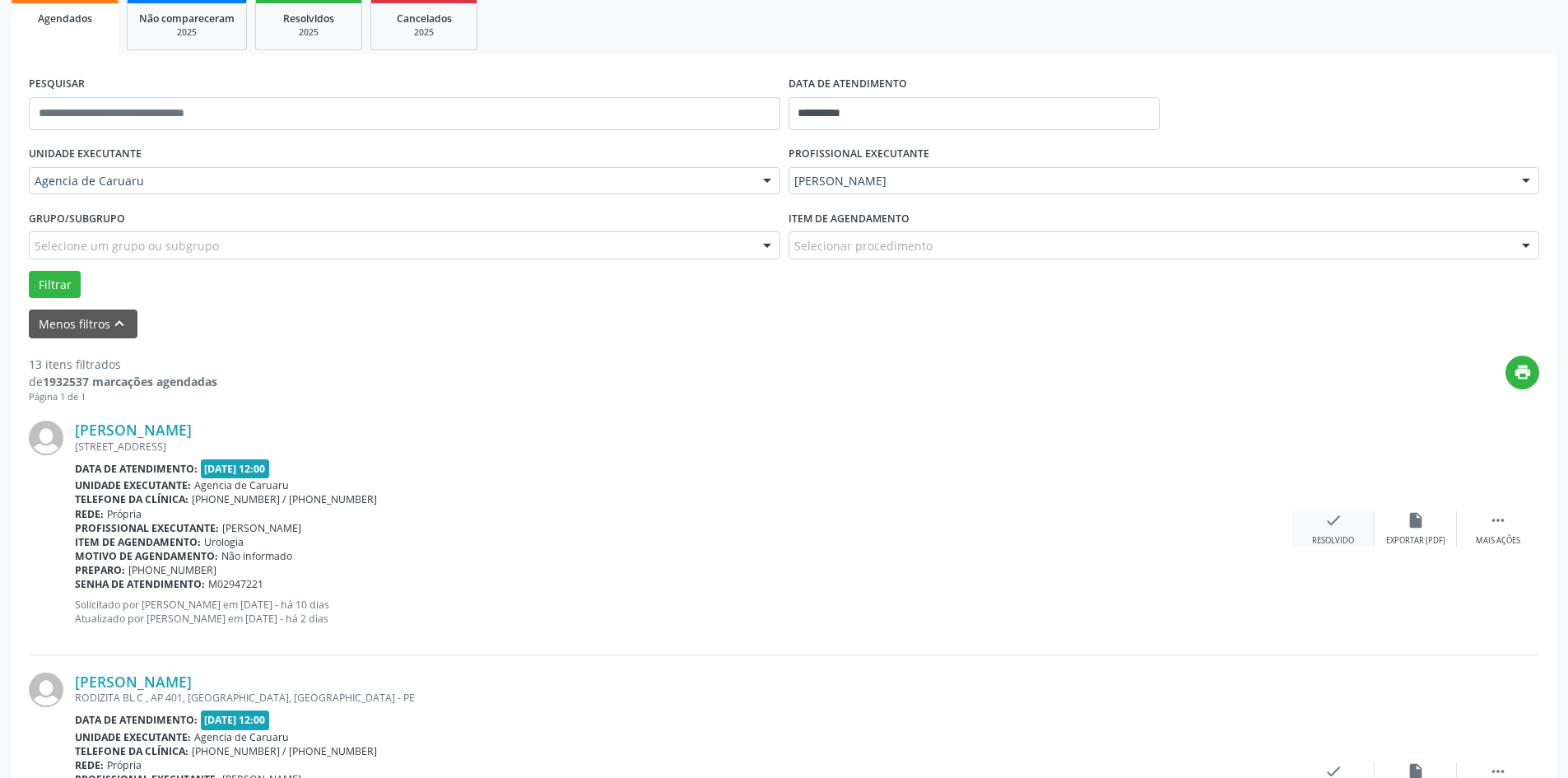
click at [1327, 534] on div "check Resolvido" at bounding box center [1333, 529] width 83 height 35
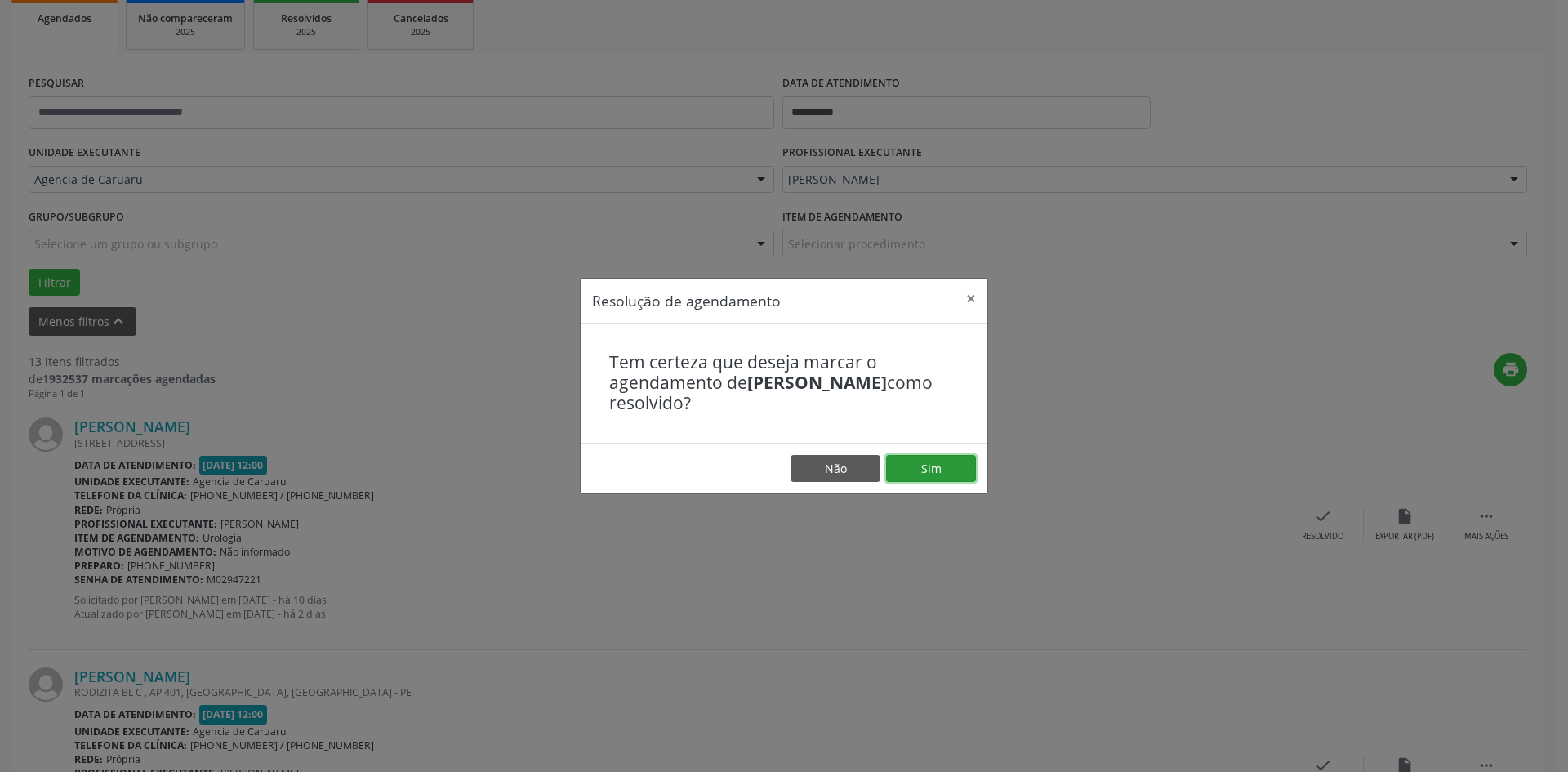
click at [944, 474] on button "Sim" at bounding box center [931, 469] width 89 height 28
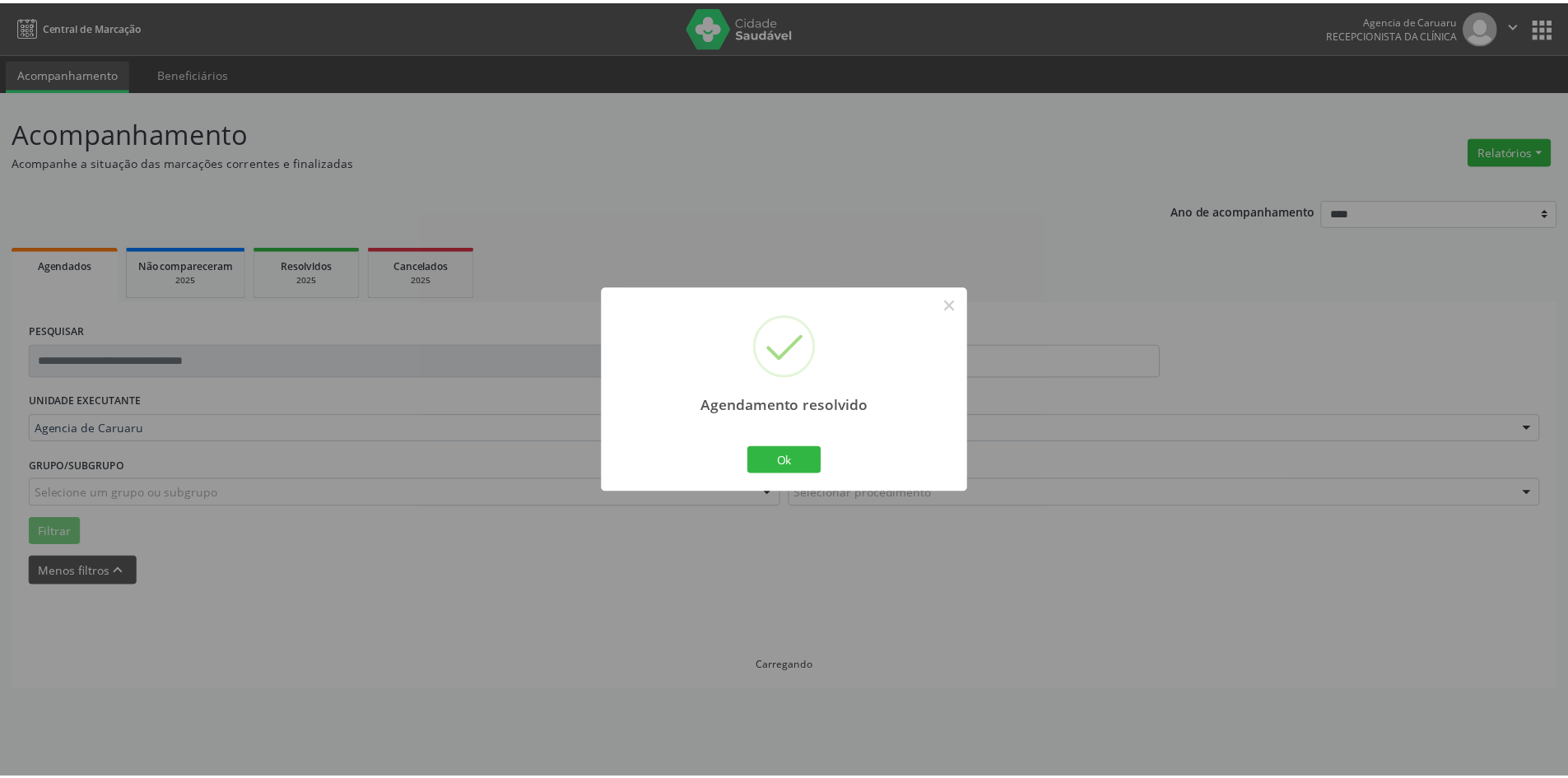
scroll to position [0, 0]
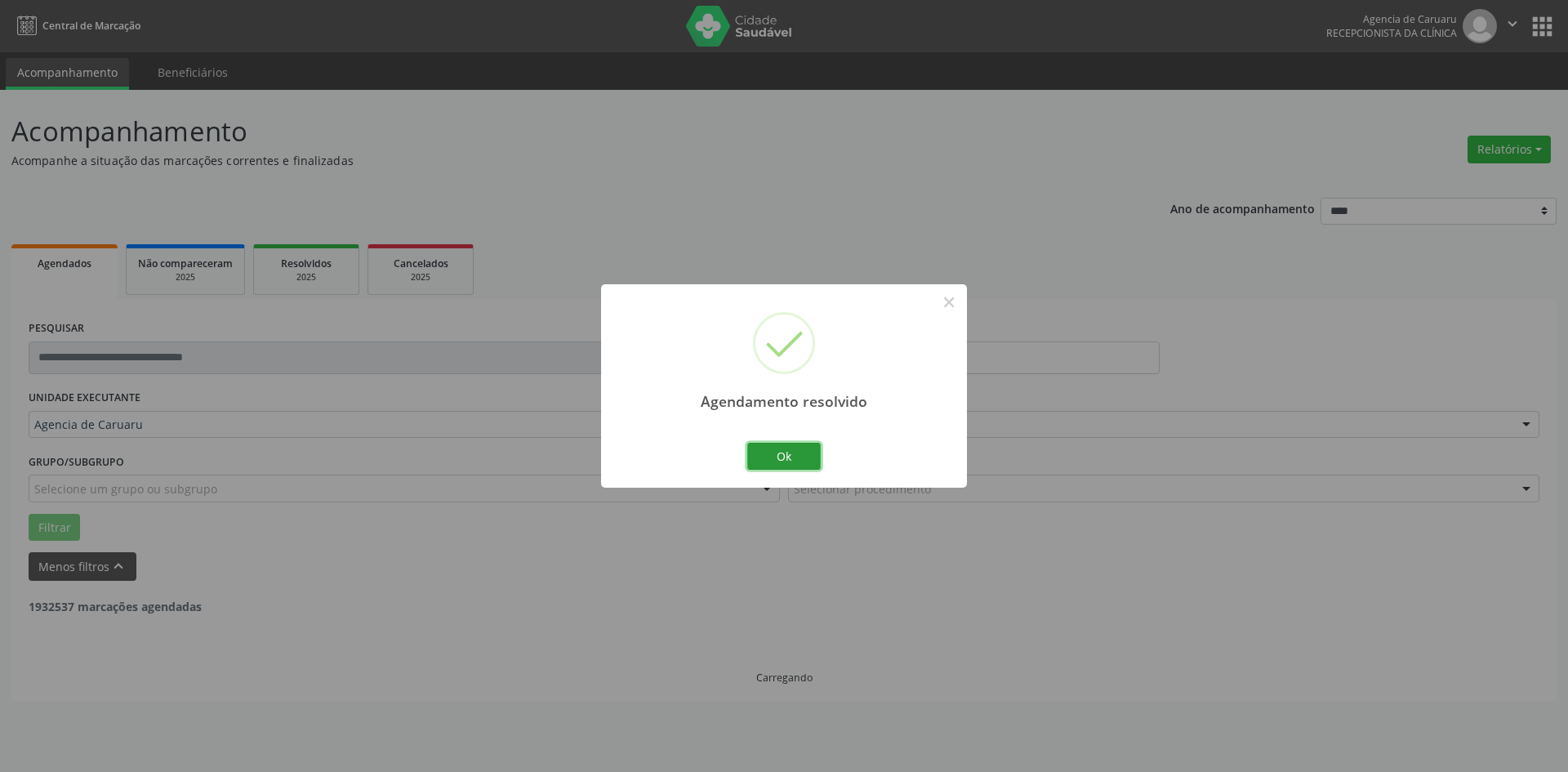
click at [790, 453] on button "Ok" at bounding box center [784, 457] width 74 height 28
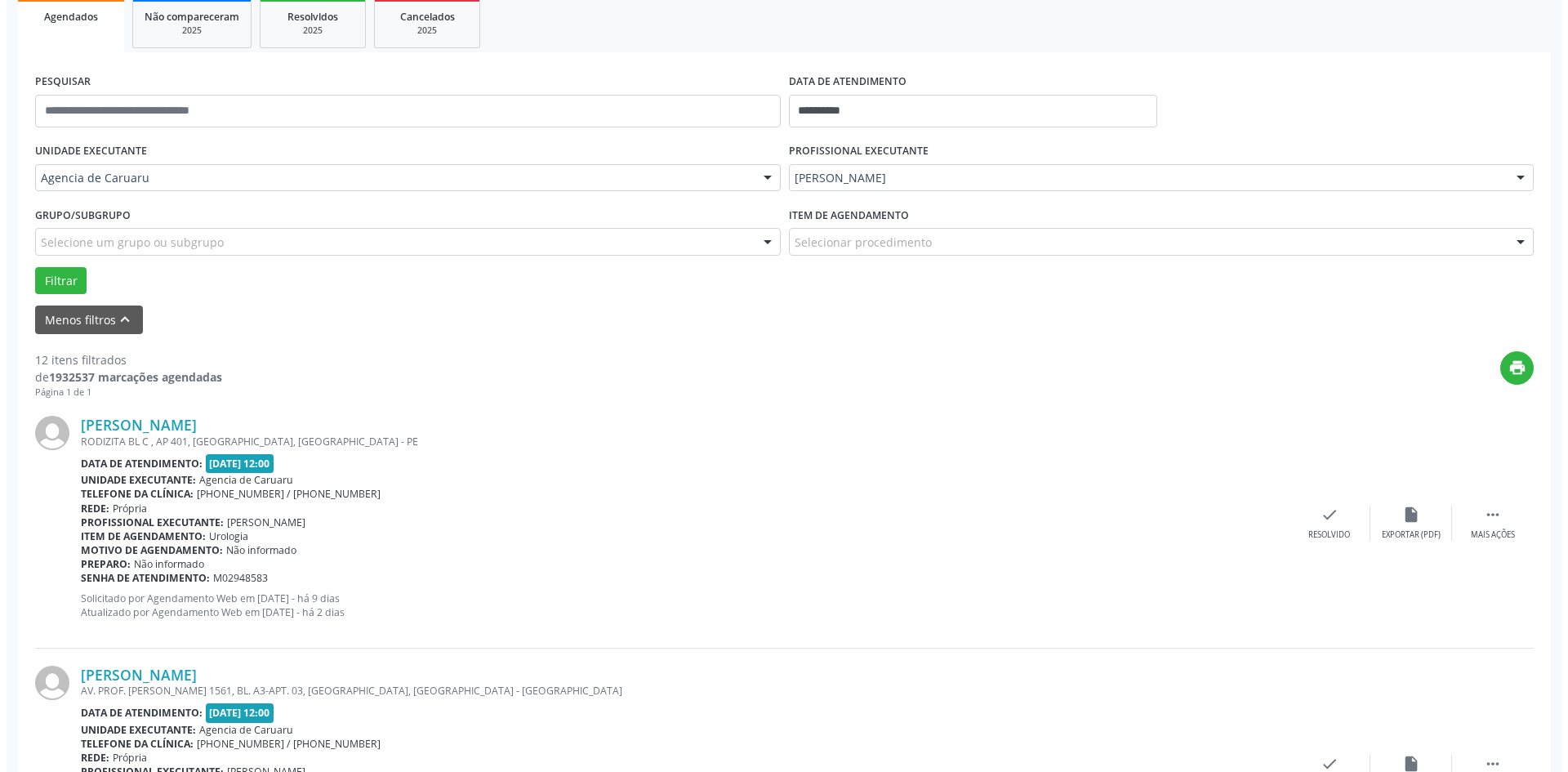
scroll to position [327, 0]
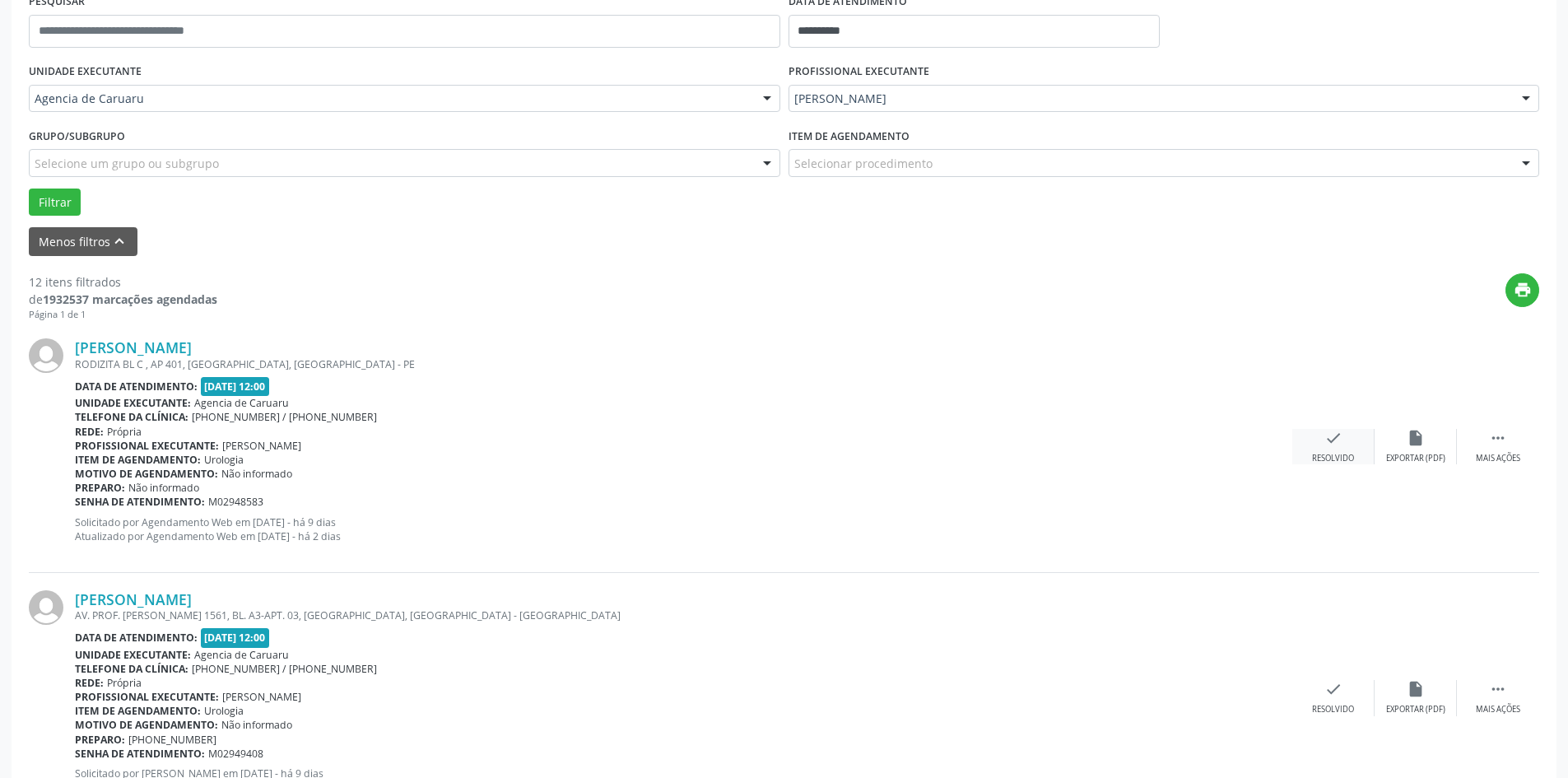
click at [1334, 449] on div "check Resolvido" at bounding box center [1333, 446] width 83 height 35
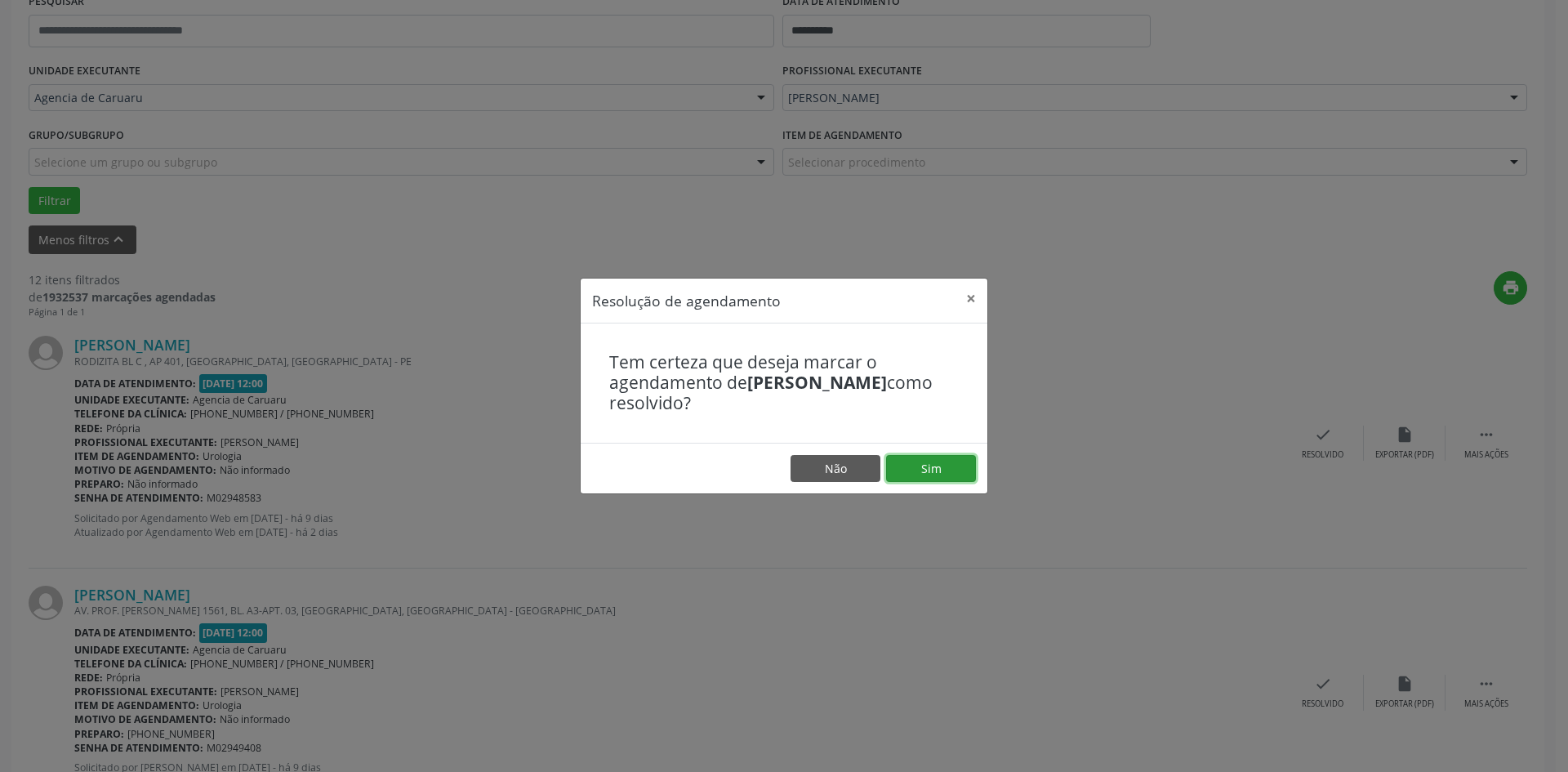
click at [903, 463] on button "Sim" at bounding box center [931, 469] width 89 height 28
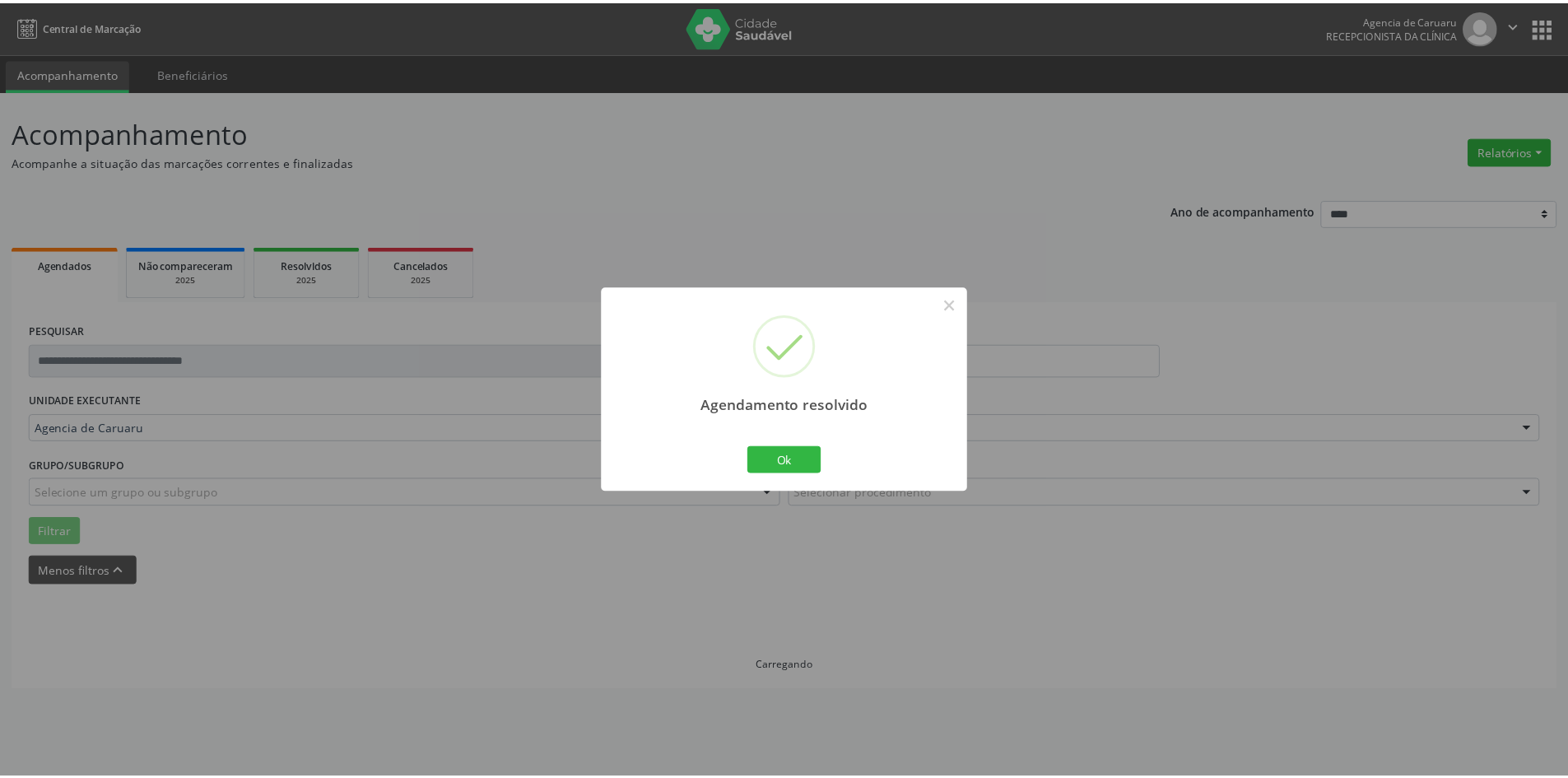
scroll to position [0, 0]
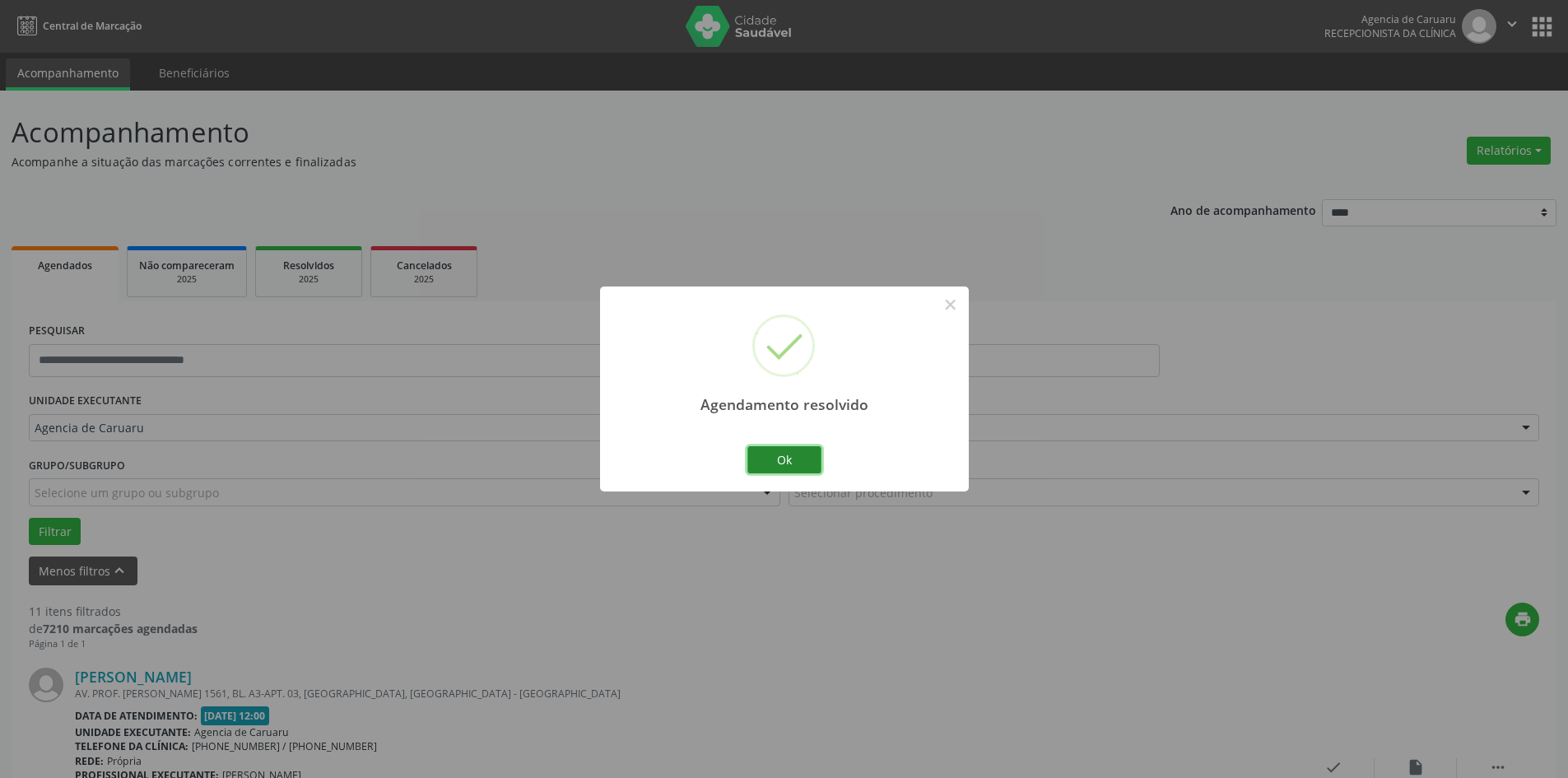
click at [796, 465] on button "Ok" at bounding box center [784, 460] width 74 height 28
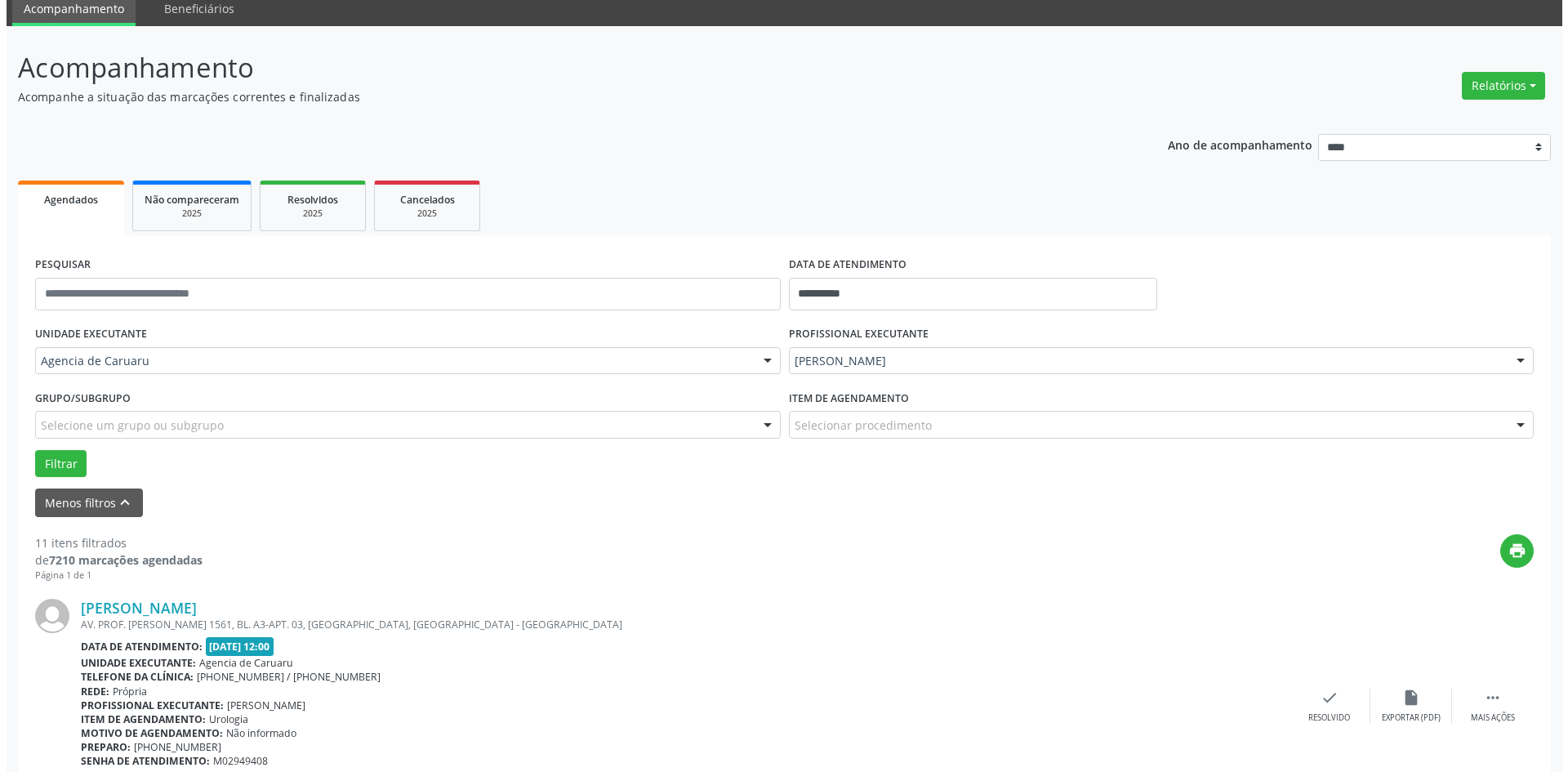
scroll to position [163, 0]
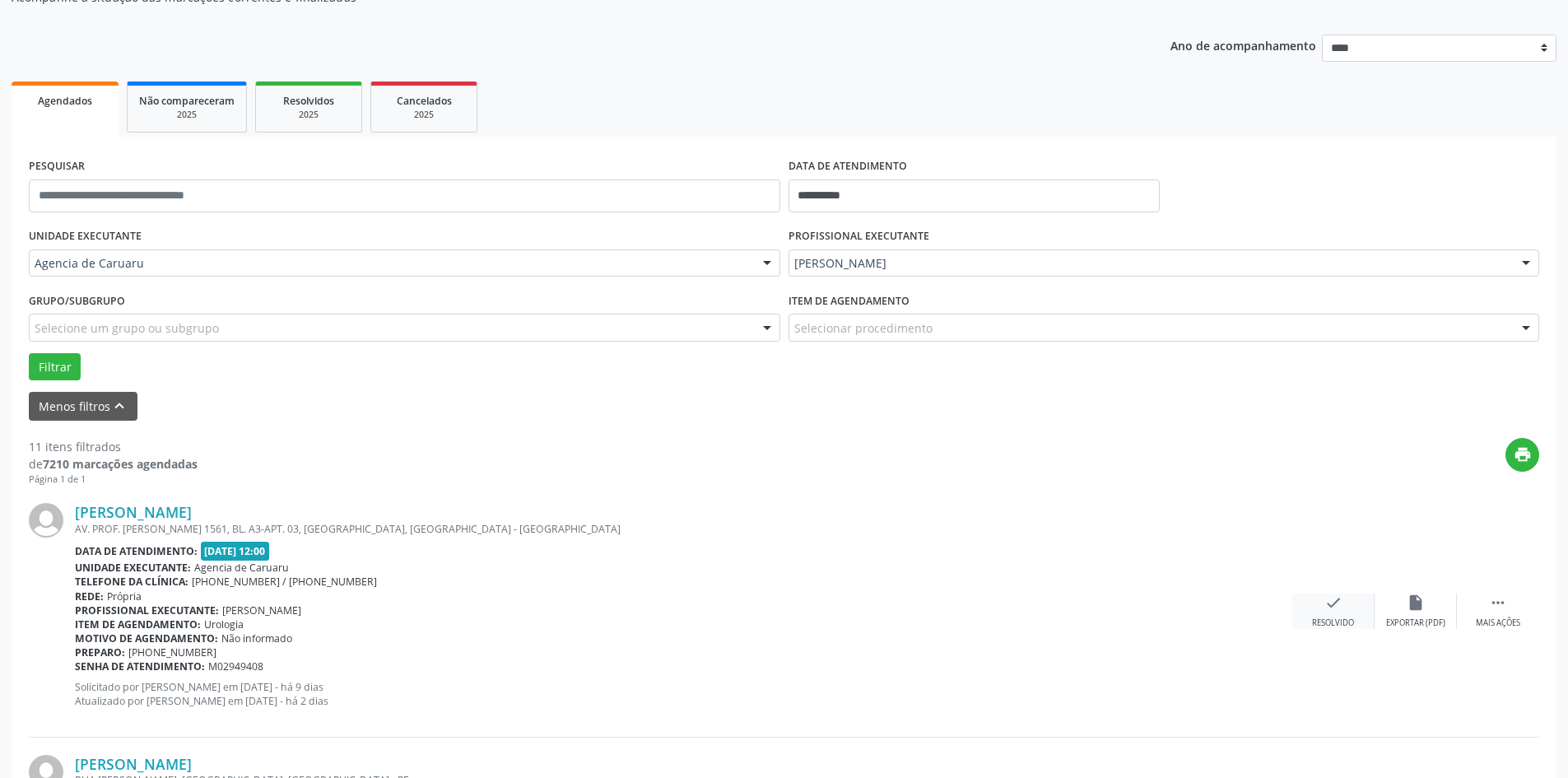
click at [1337, 614] on div "check Resolvido" at bounding box center [1333, 611] width 83 height 35
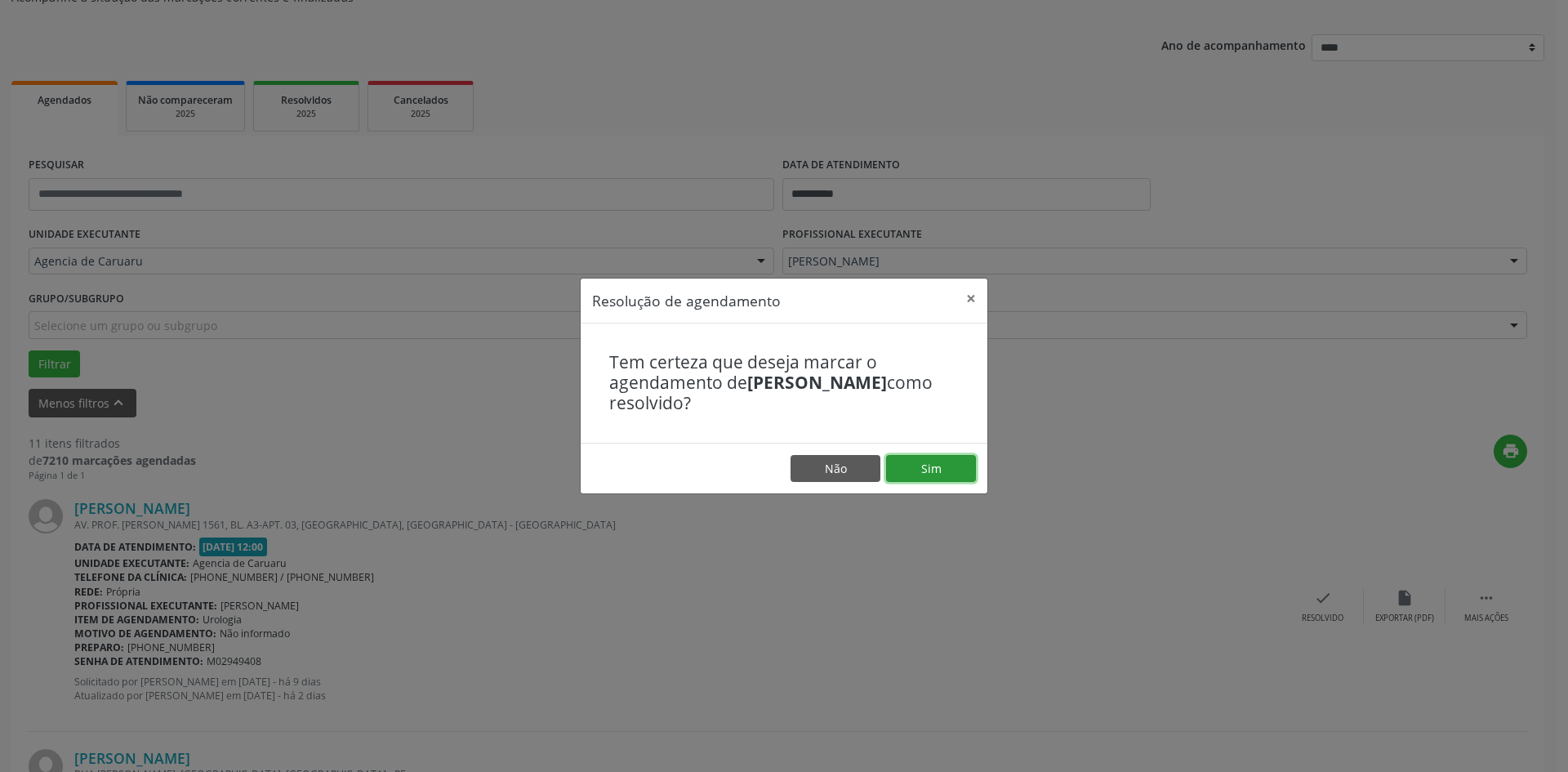
click at [949, 459] on button "Sim" at bounding box center [931, 469] width 89 height 28
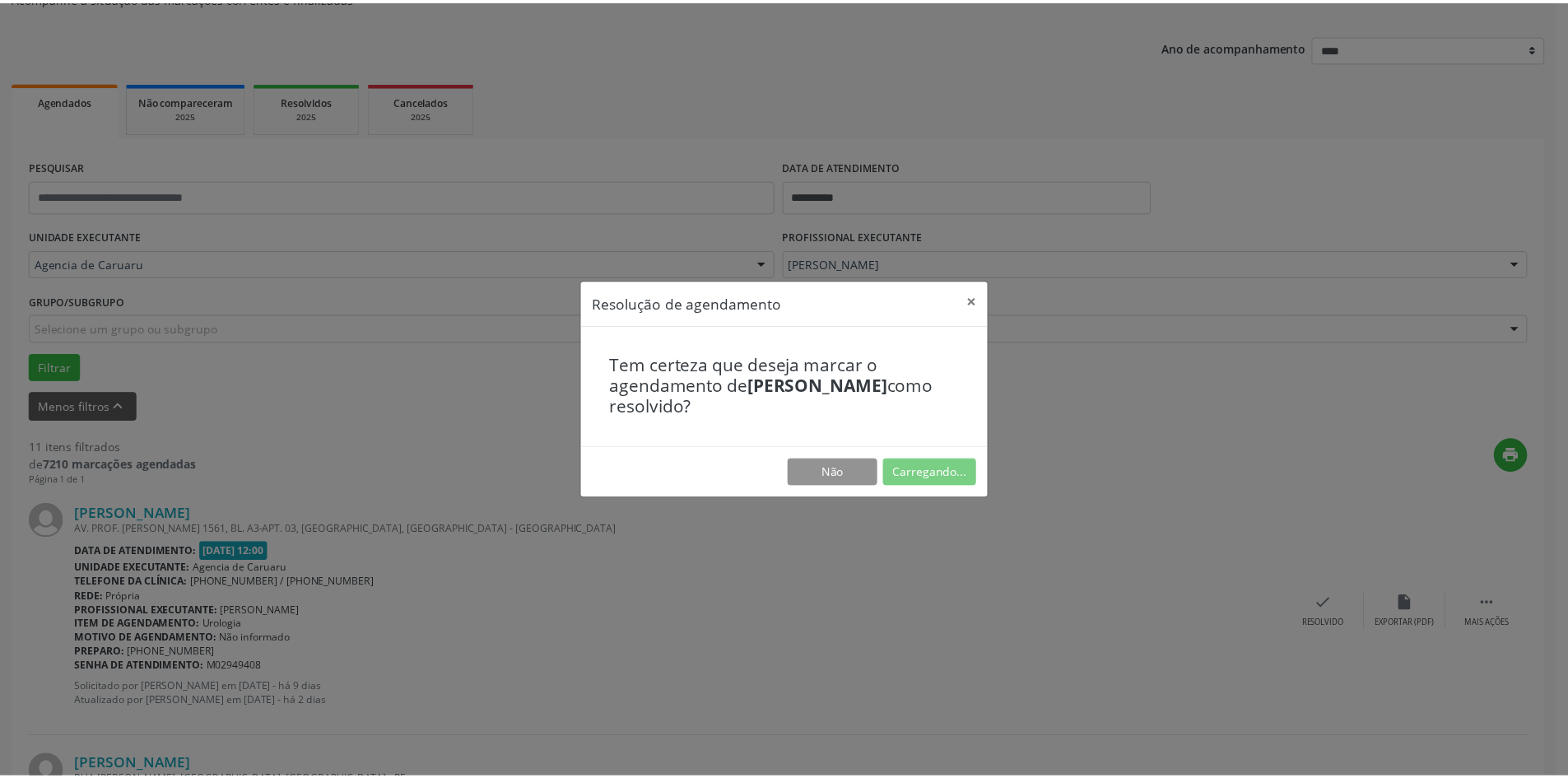
scroll to position [0, 0]
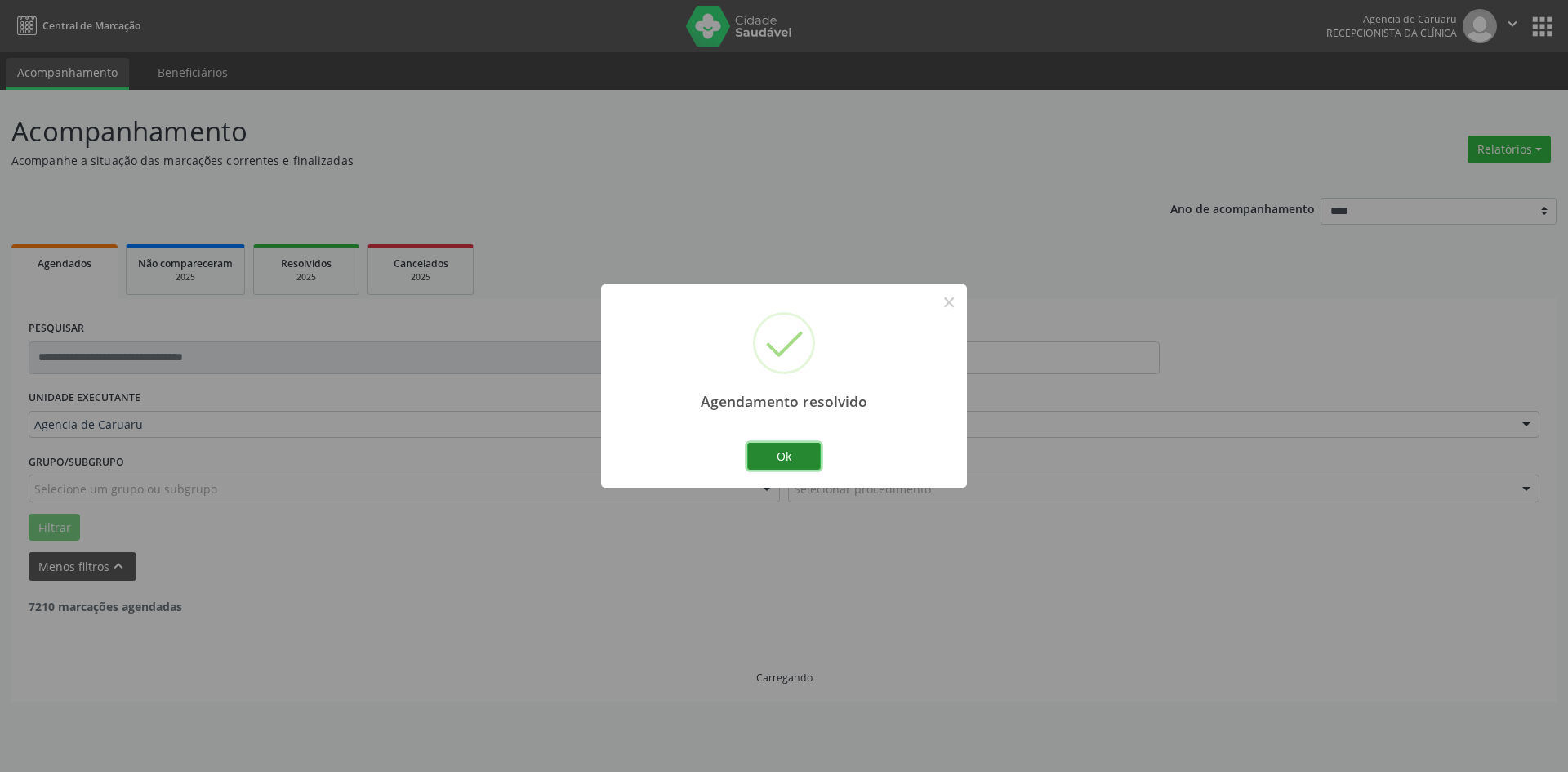
click at [787, 457] on button "Ok" at bounding box center [784, 457] width 74 height 28
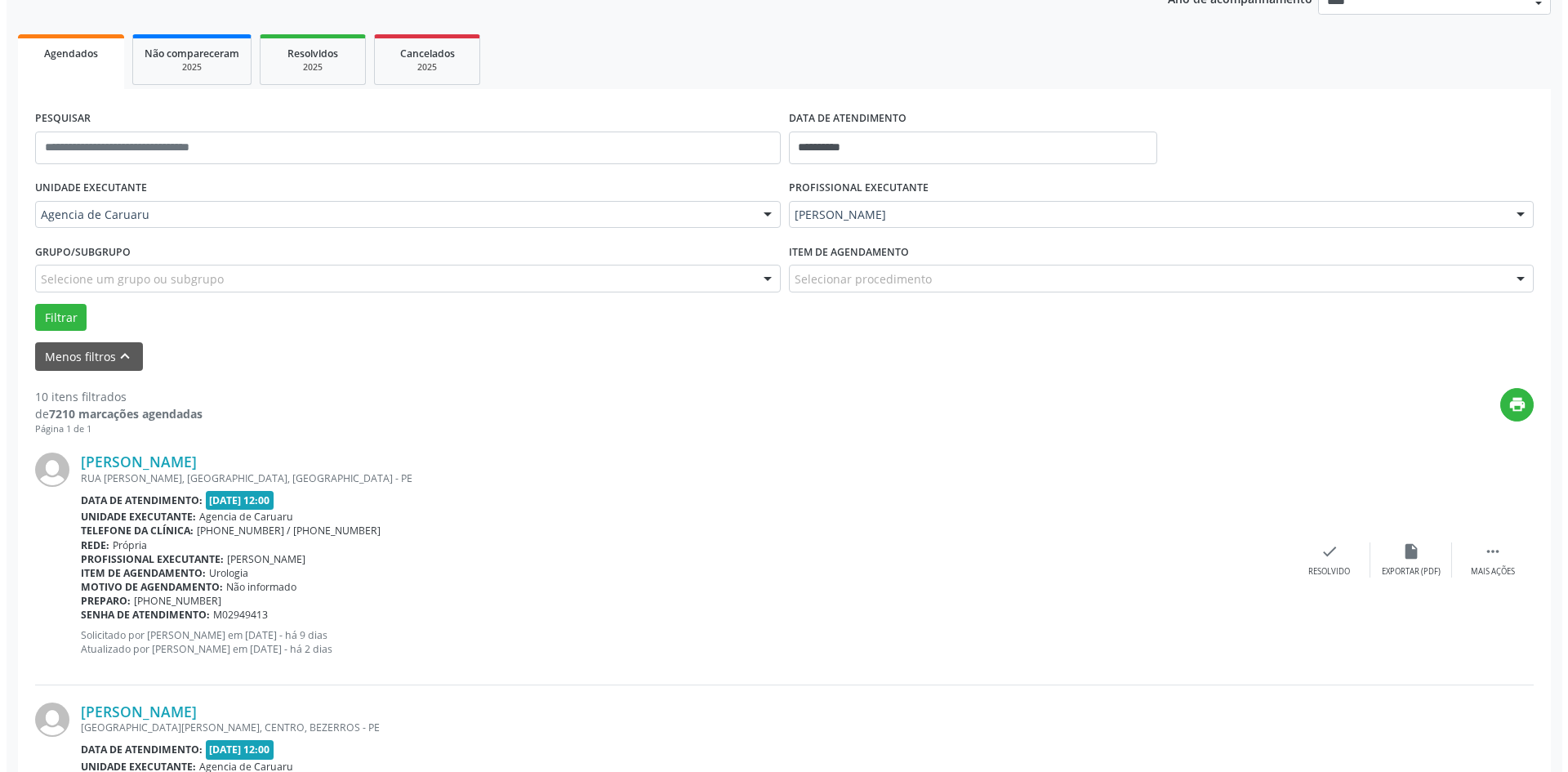
scroll to position [245, 0]
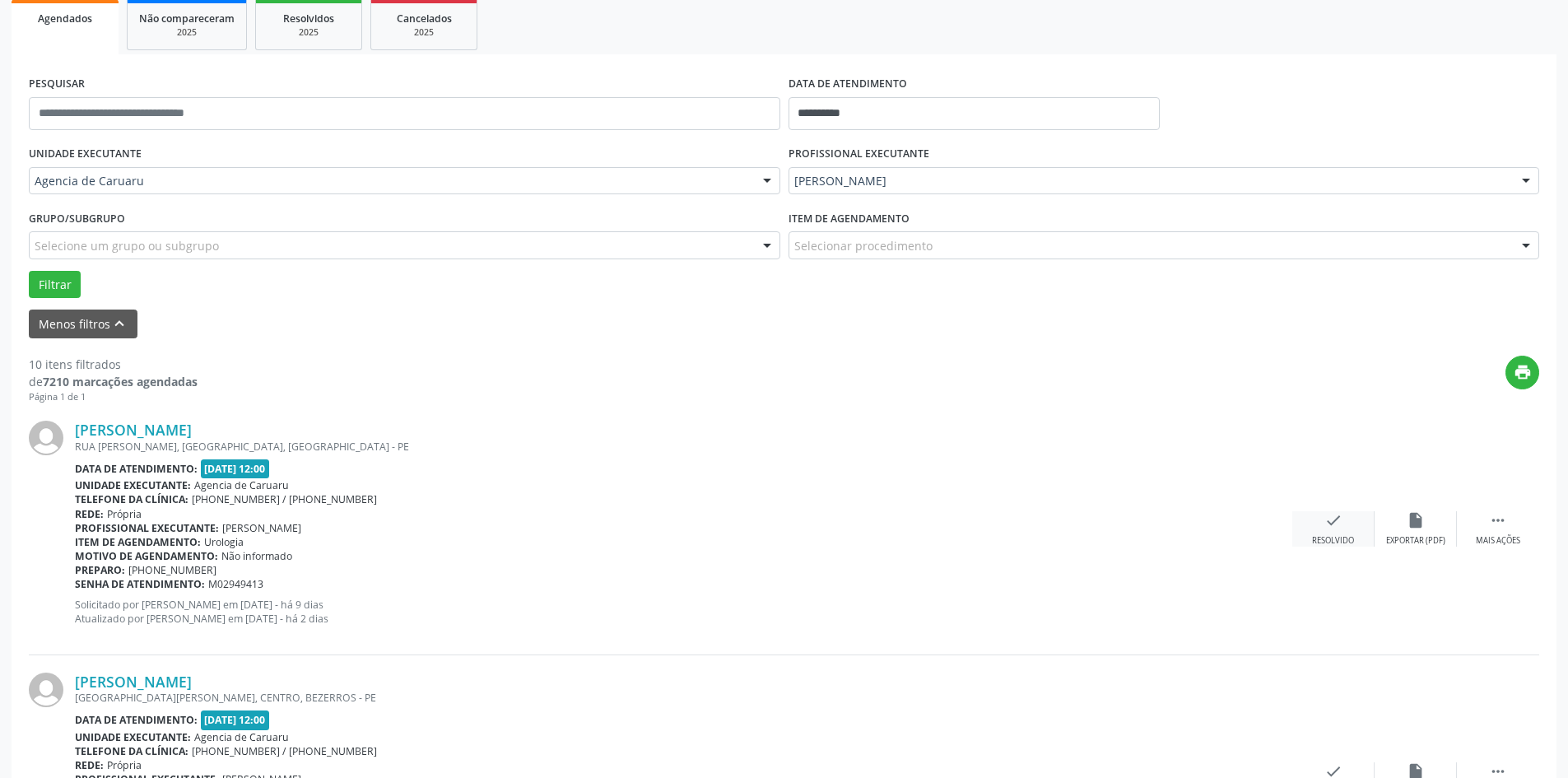
click at [1335, 533] on div "check Resolvido" at bounding box center [1333, 529] width 83 height 35
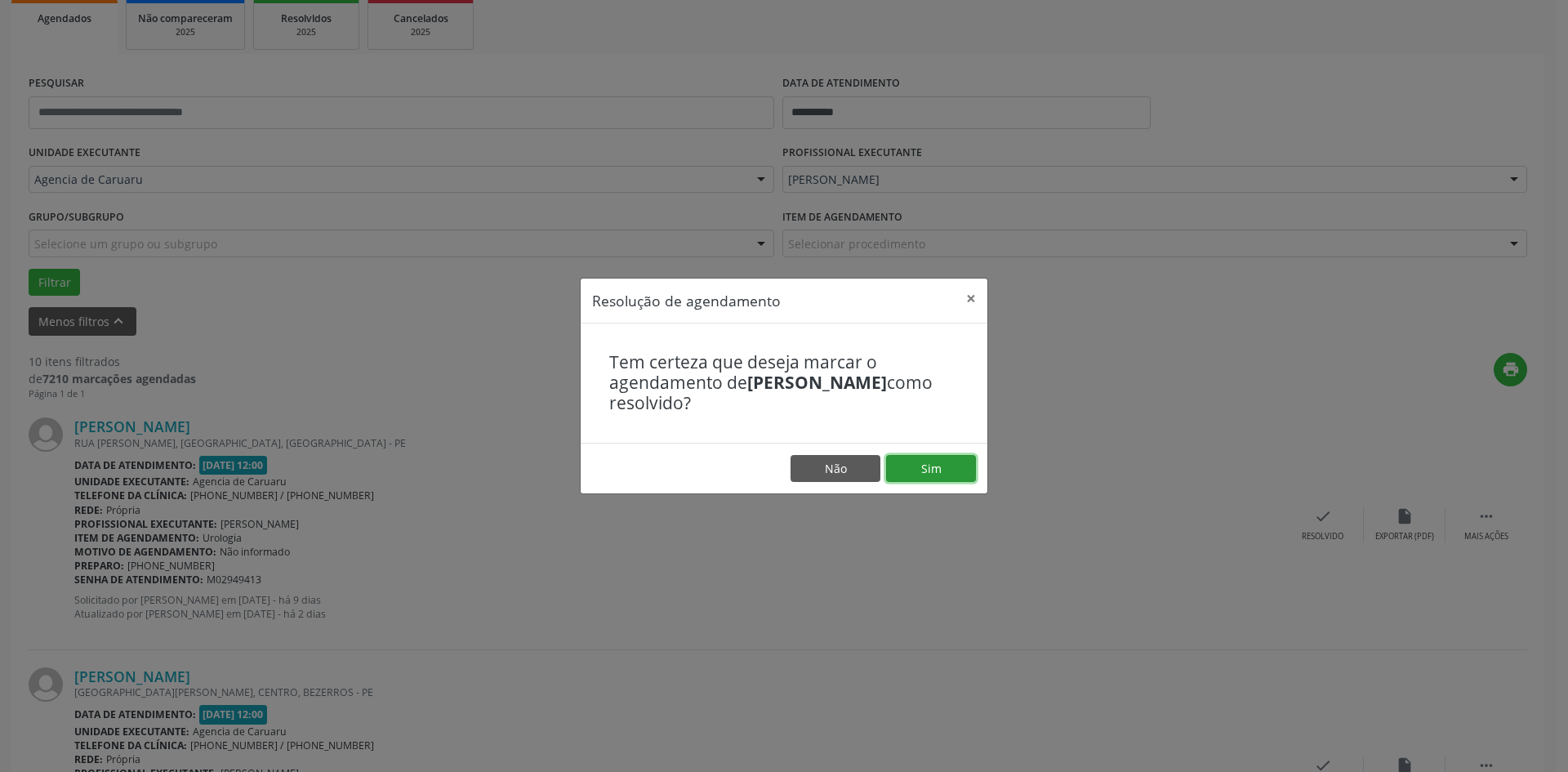
click at [941, 472] on button "Sim" at bounding box center [931, 469] width 89 height 28
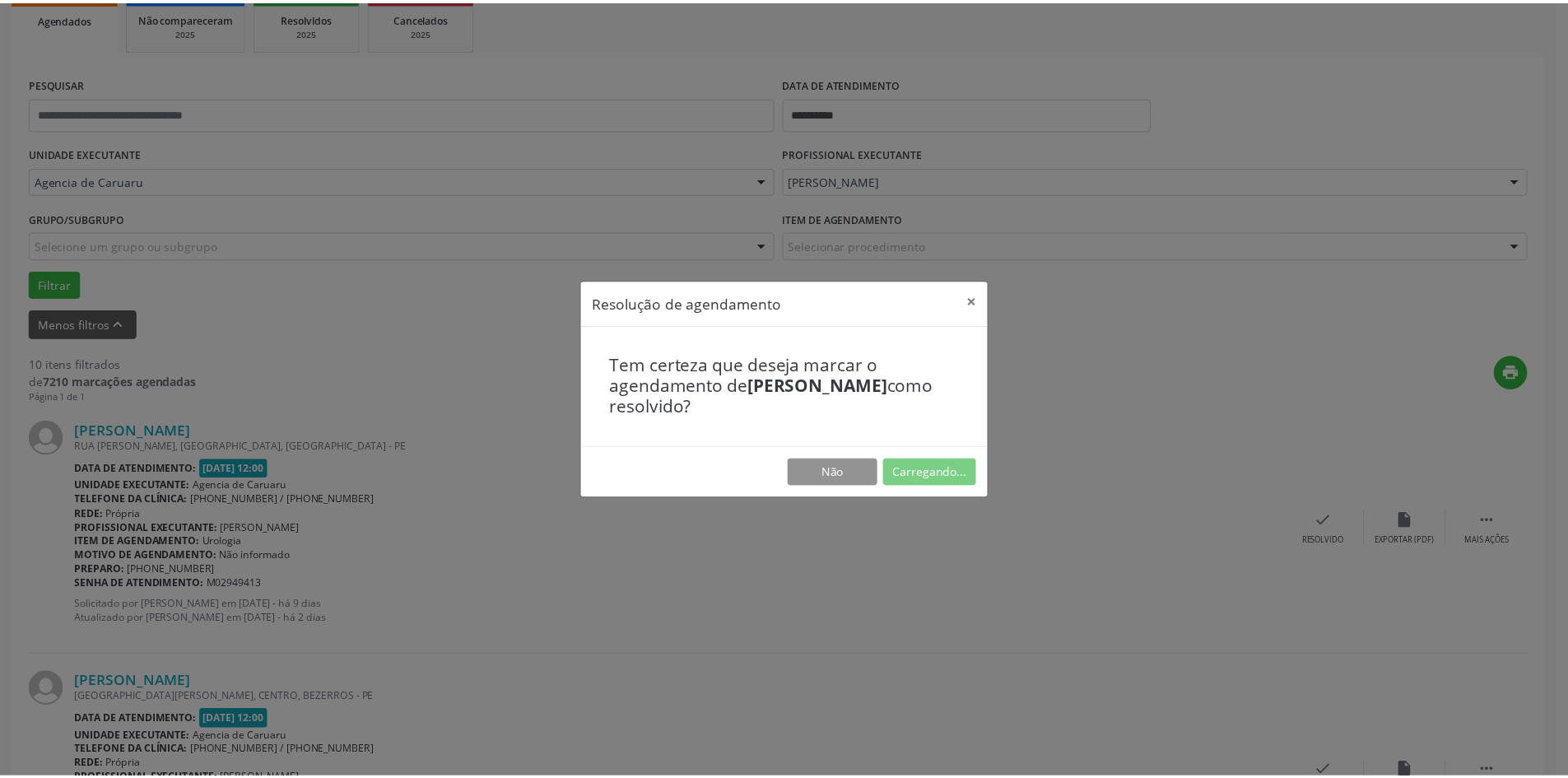
scroll to position [0, 0]
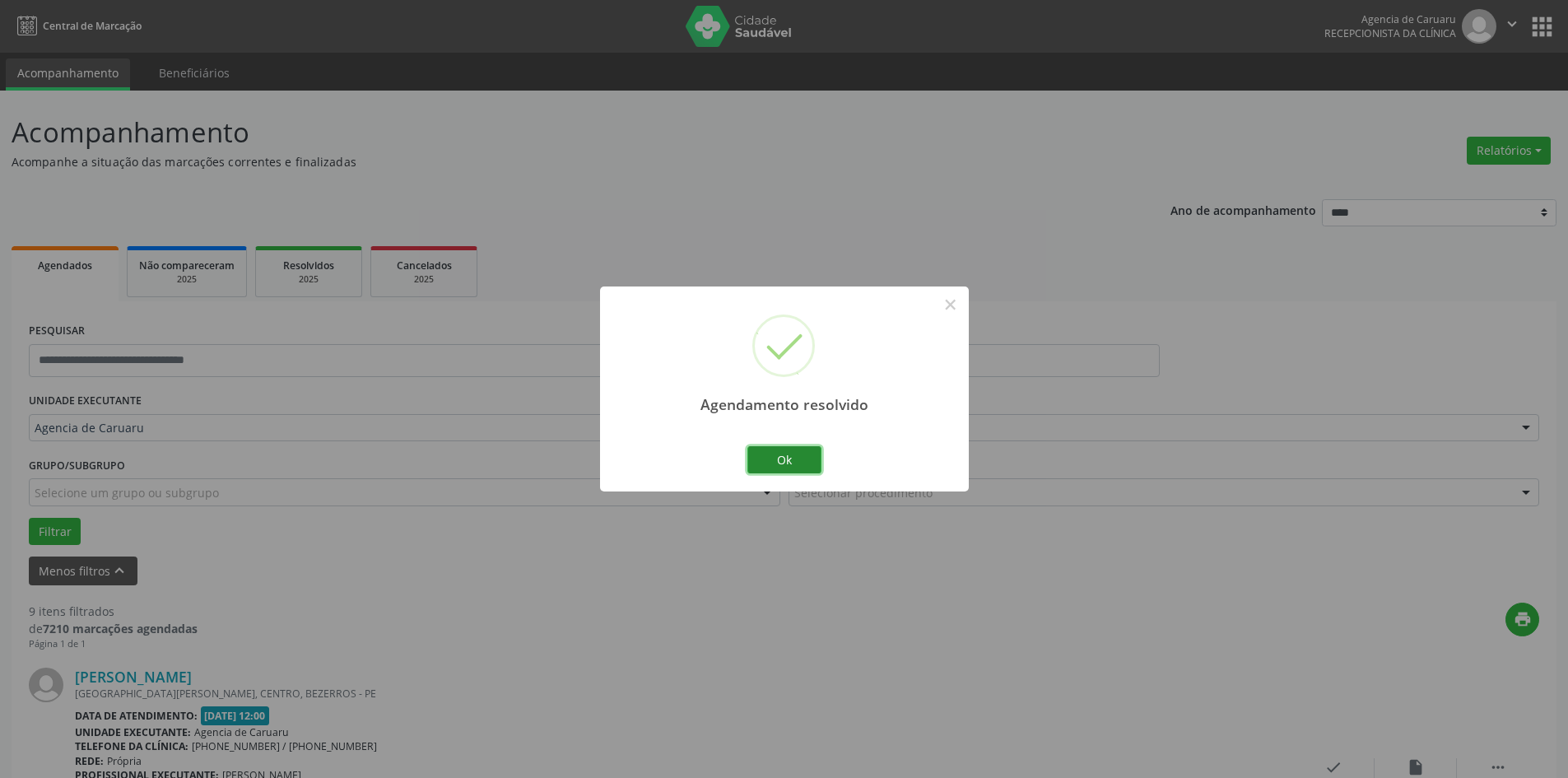
click at [797, 464] on button "Ok" at bounding box center [784, 460] width 74 height 28
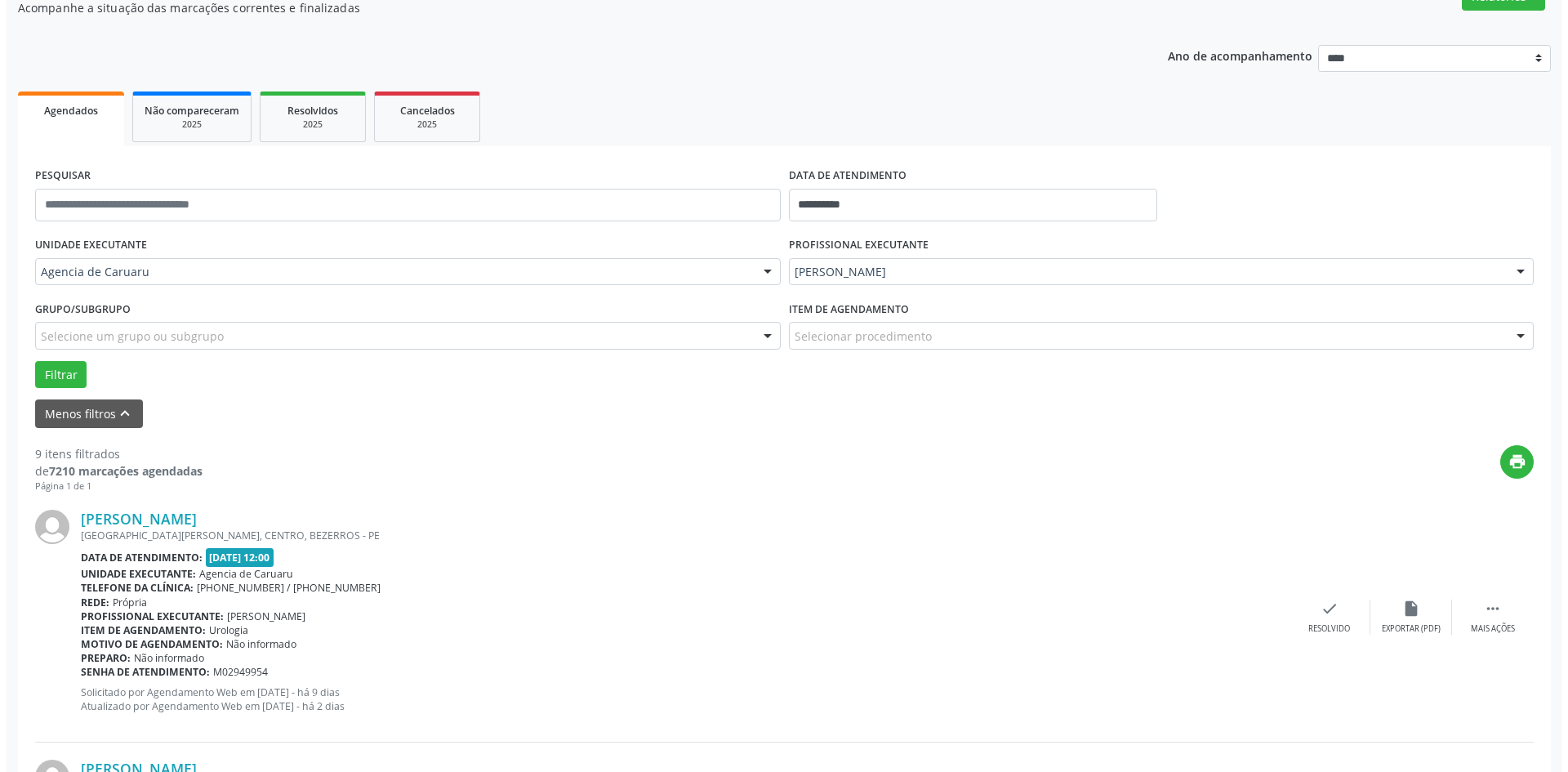
scroll to position [163, 0]
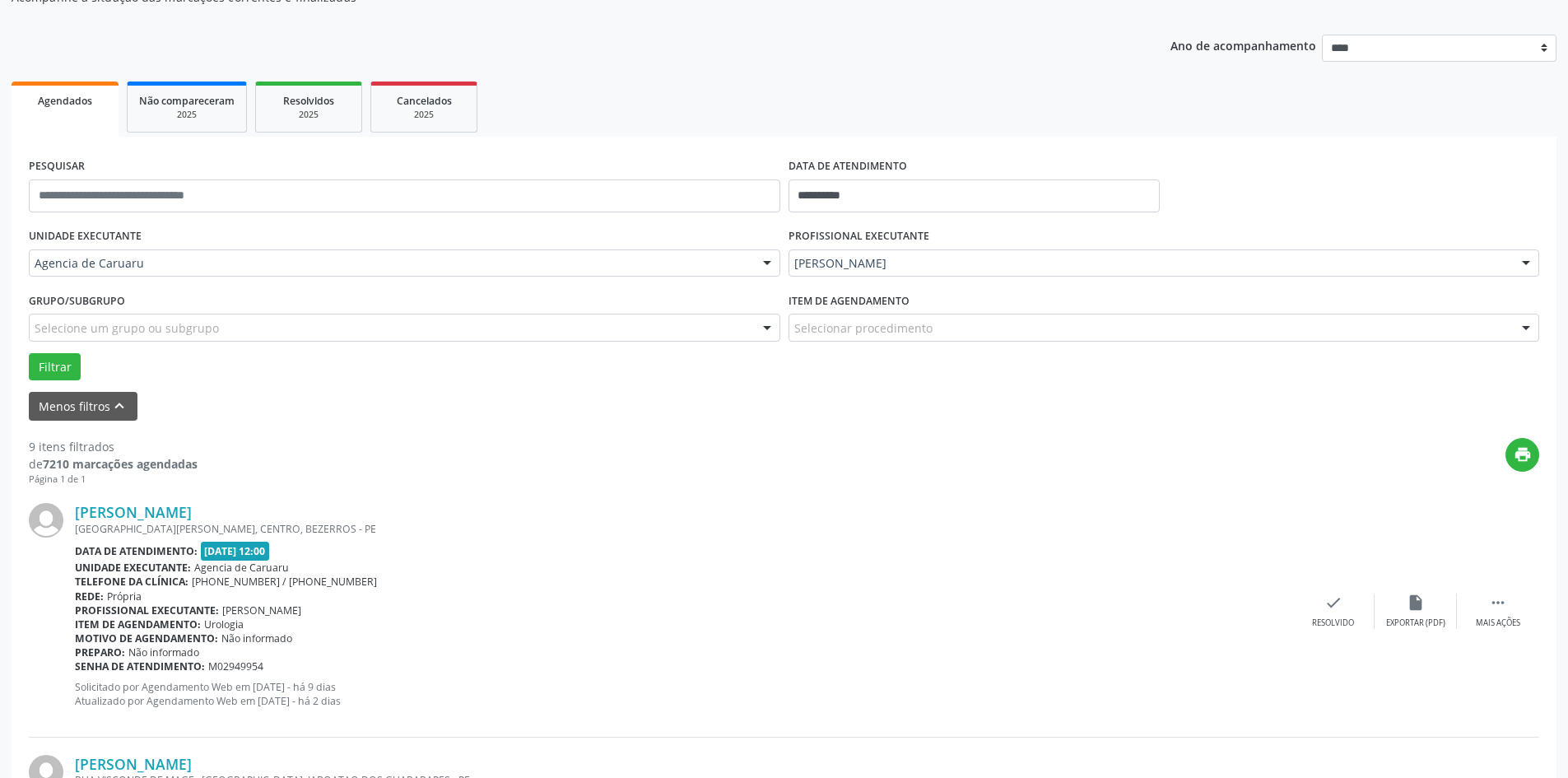
click at [1316, 592] on div "[PERSON_NAME] [GEOGRAPHIC_DATA][PERSON_NAME], CENTRO, [GEOGRAPHIC_DATA] Data de…" at bounding box center [784, 611] width 1510 height 251
click at [1331, 623] on div "Resolvido" at bounding box center [1333, 623] width 42 height 11
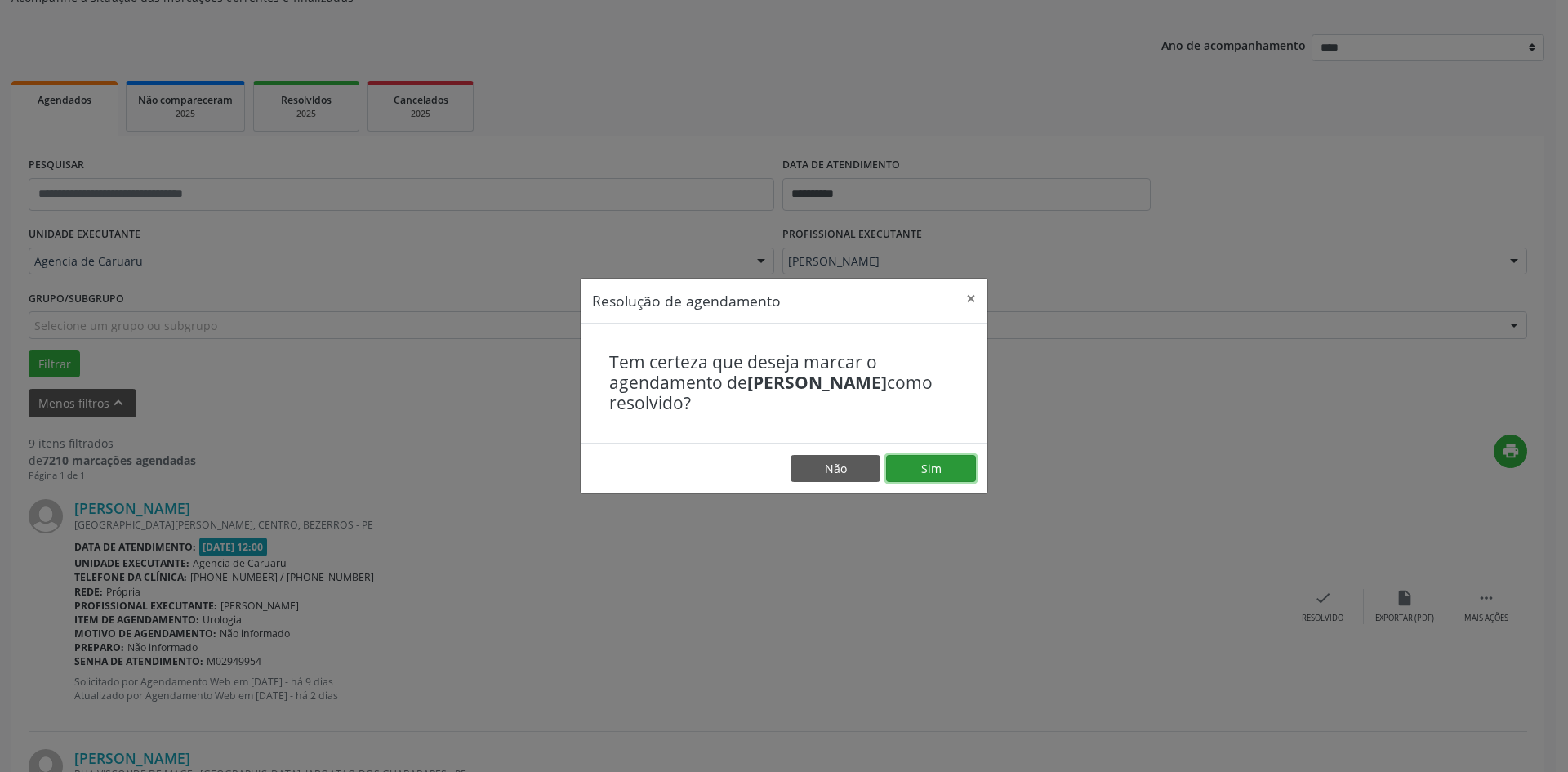
click at [931, 464] on button "Sim" at bounding box center [931, 469] width 89 height 28
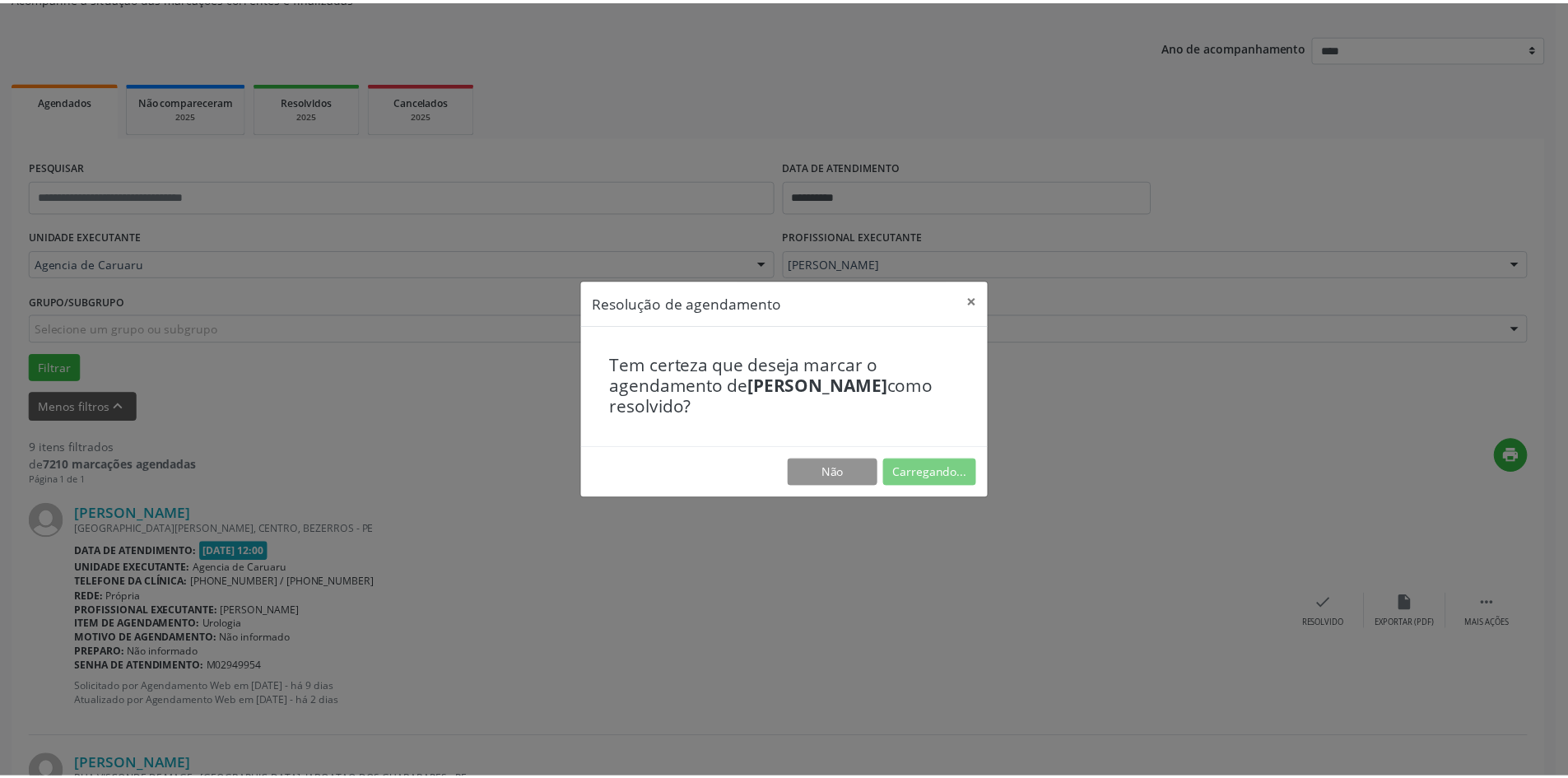
scroll to position [0, 0]
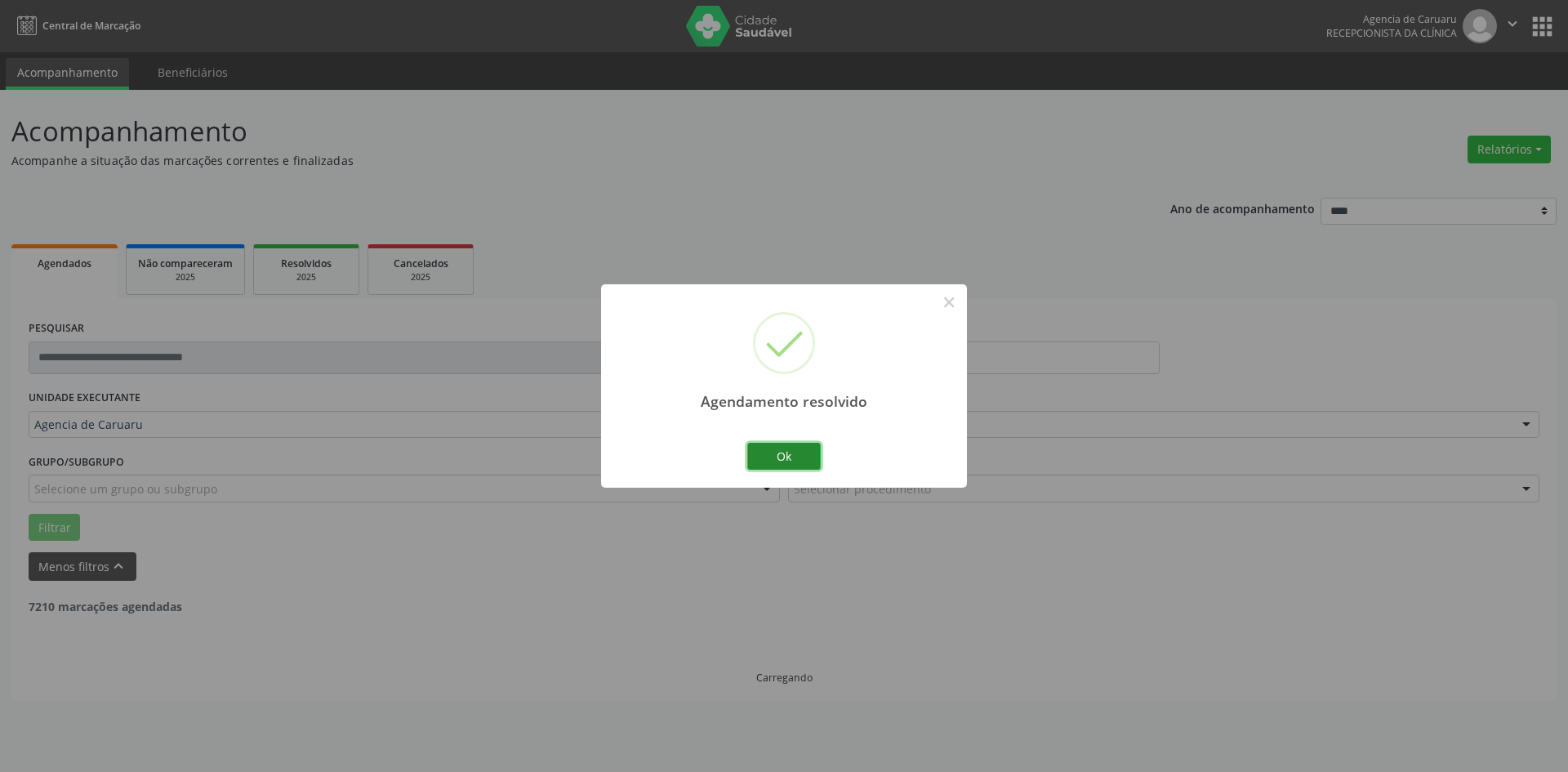
click at [780, 453] on button "Ok" at bounding box center [784, 457] width 74 height 28
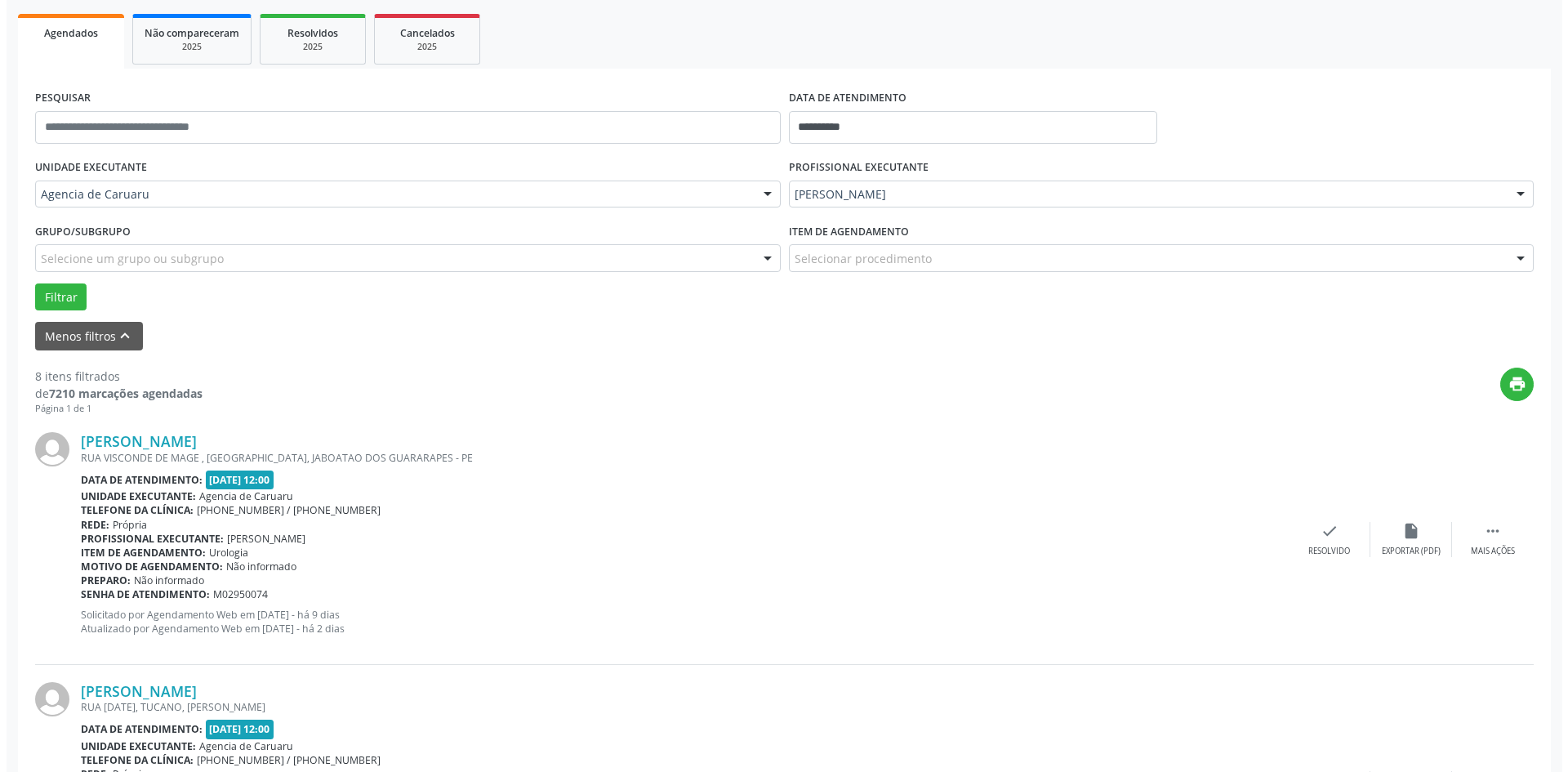
scroll to position [245, 0]
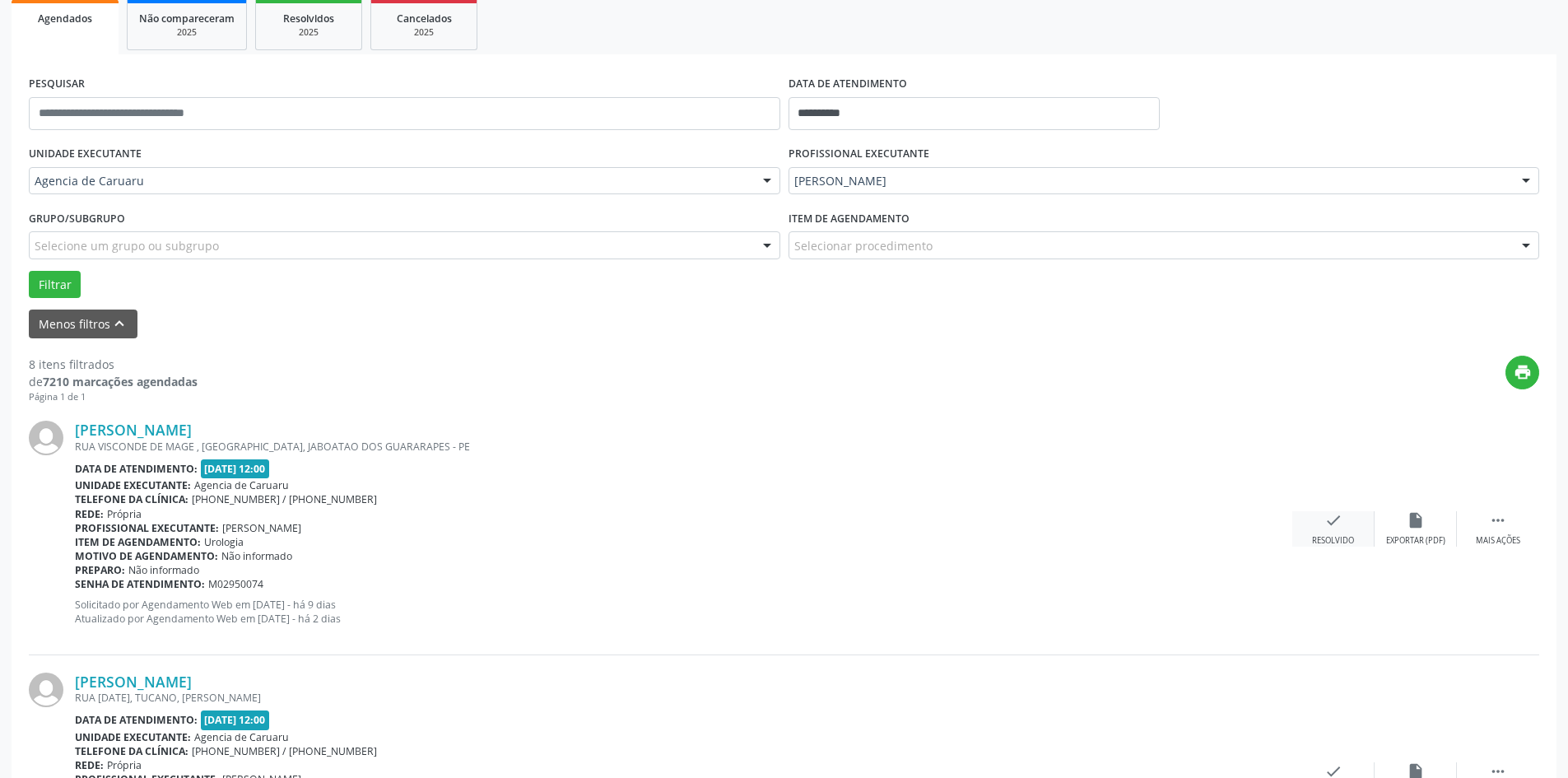
click at [1318, 537] on div "Resolvido" at bounding box center [1333, 541] width 42 height 11
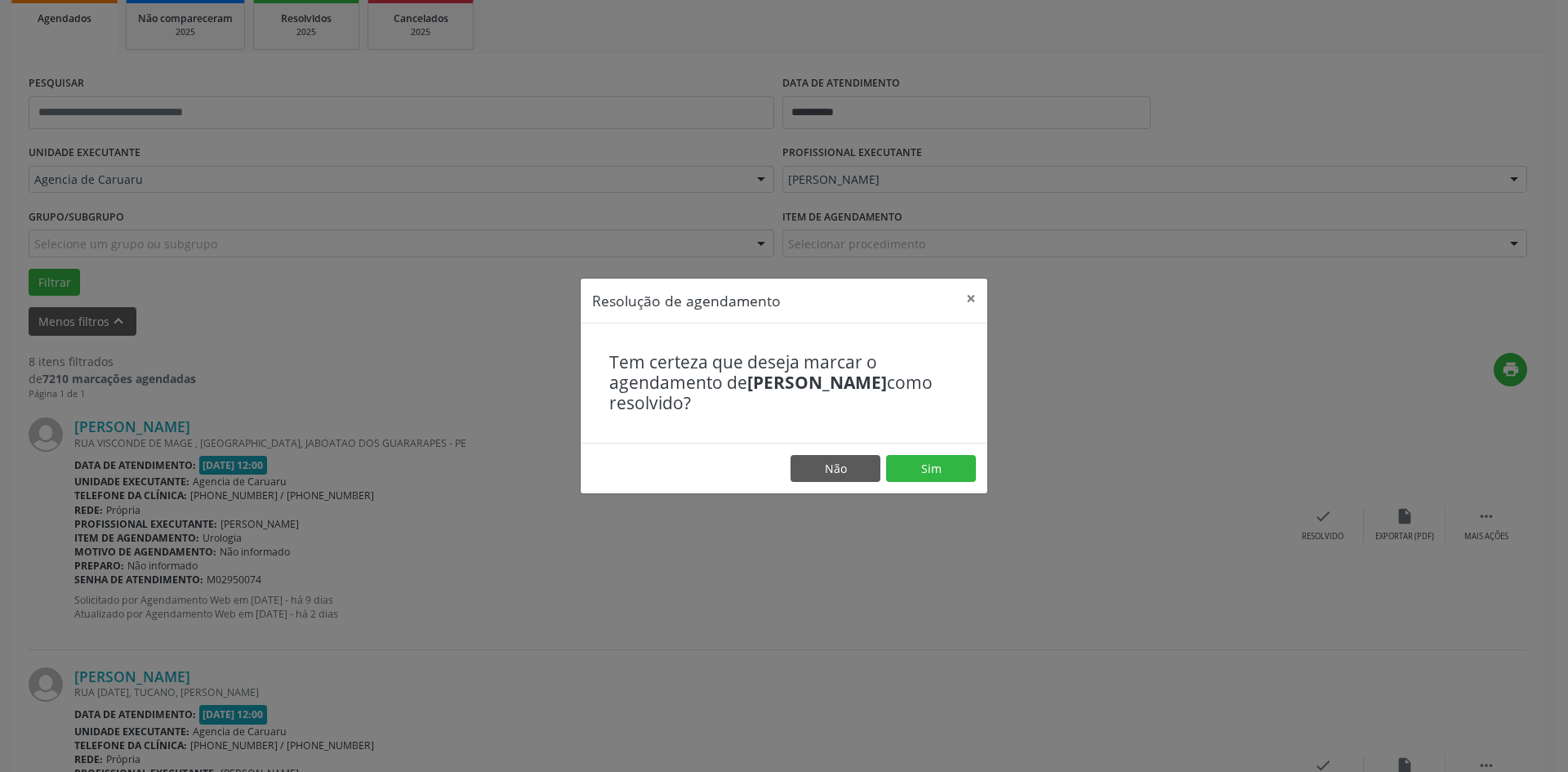
click at [899, 453] on footer "Não Sim" at bounding box center [784, 469] width 407 height 52
click at [914, 469] on button "Sim" at bounding box center [931, 469] width 89 height 28
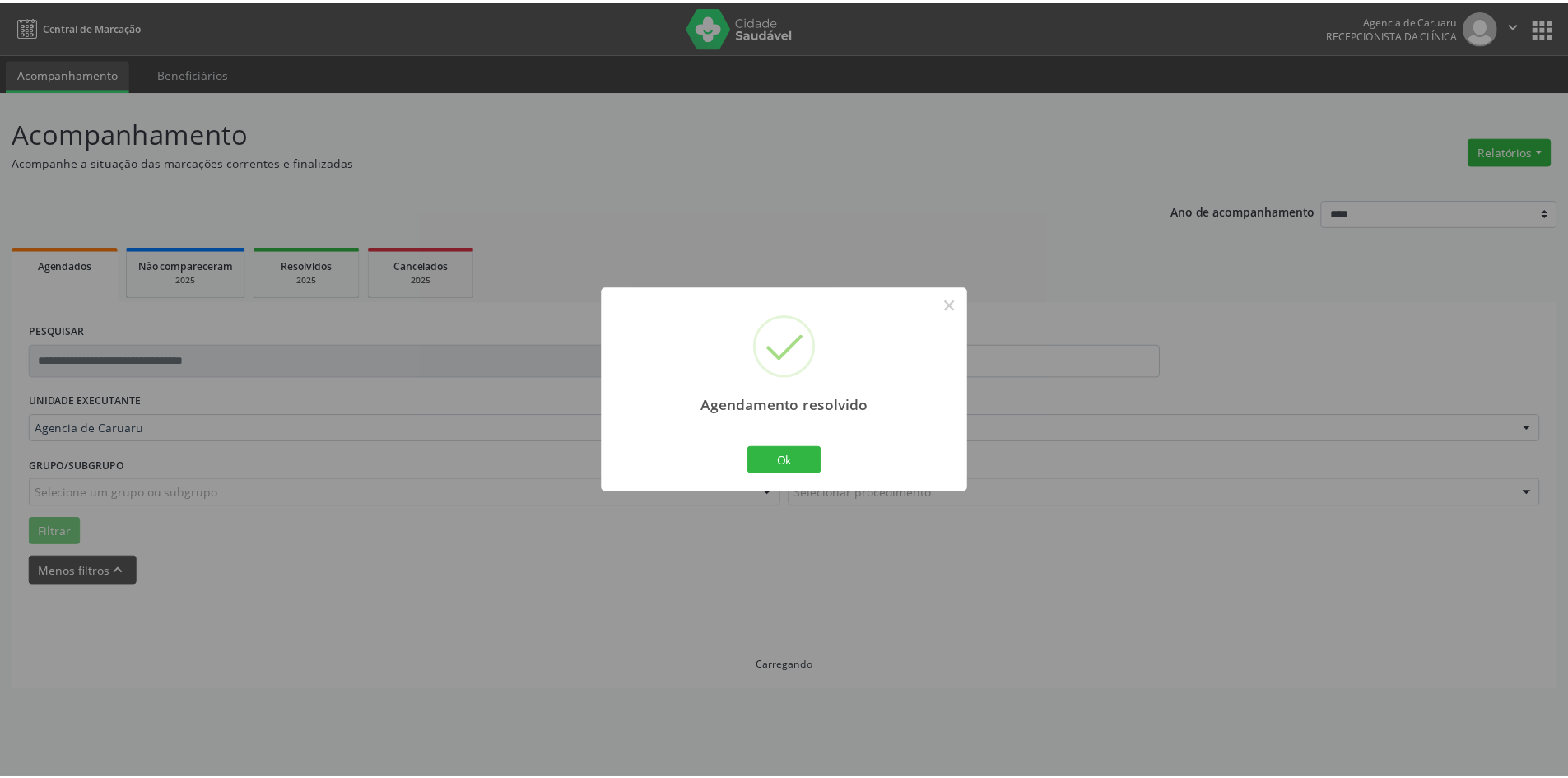
scroll to position [0, 0]
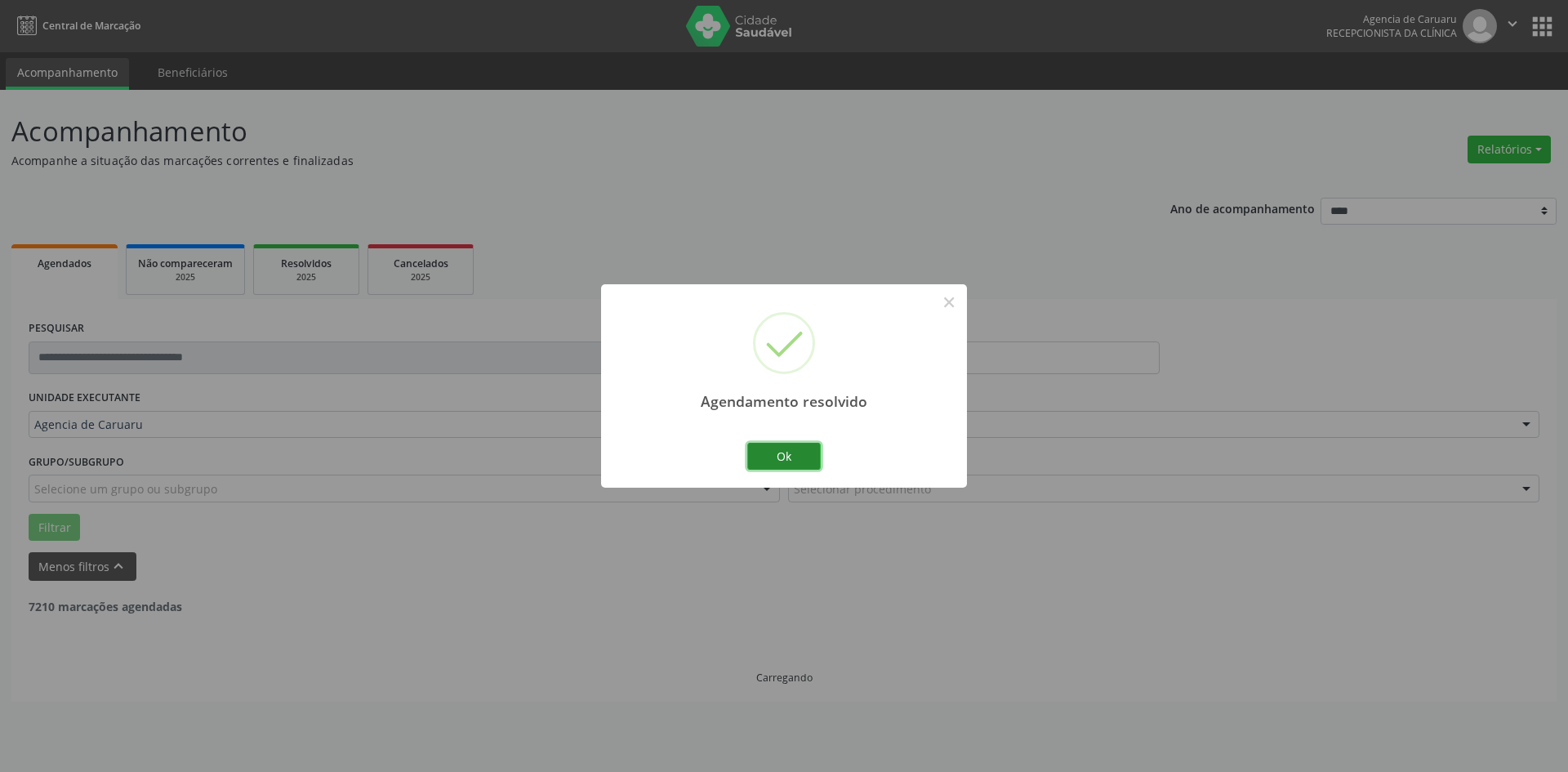
click at [767, 457] on button "Ok" at bounding box center [784, 457] width 74 height 28
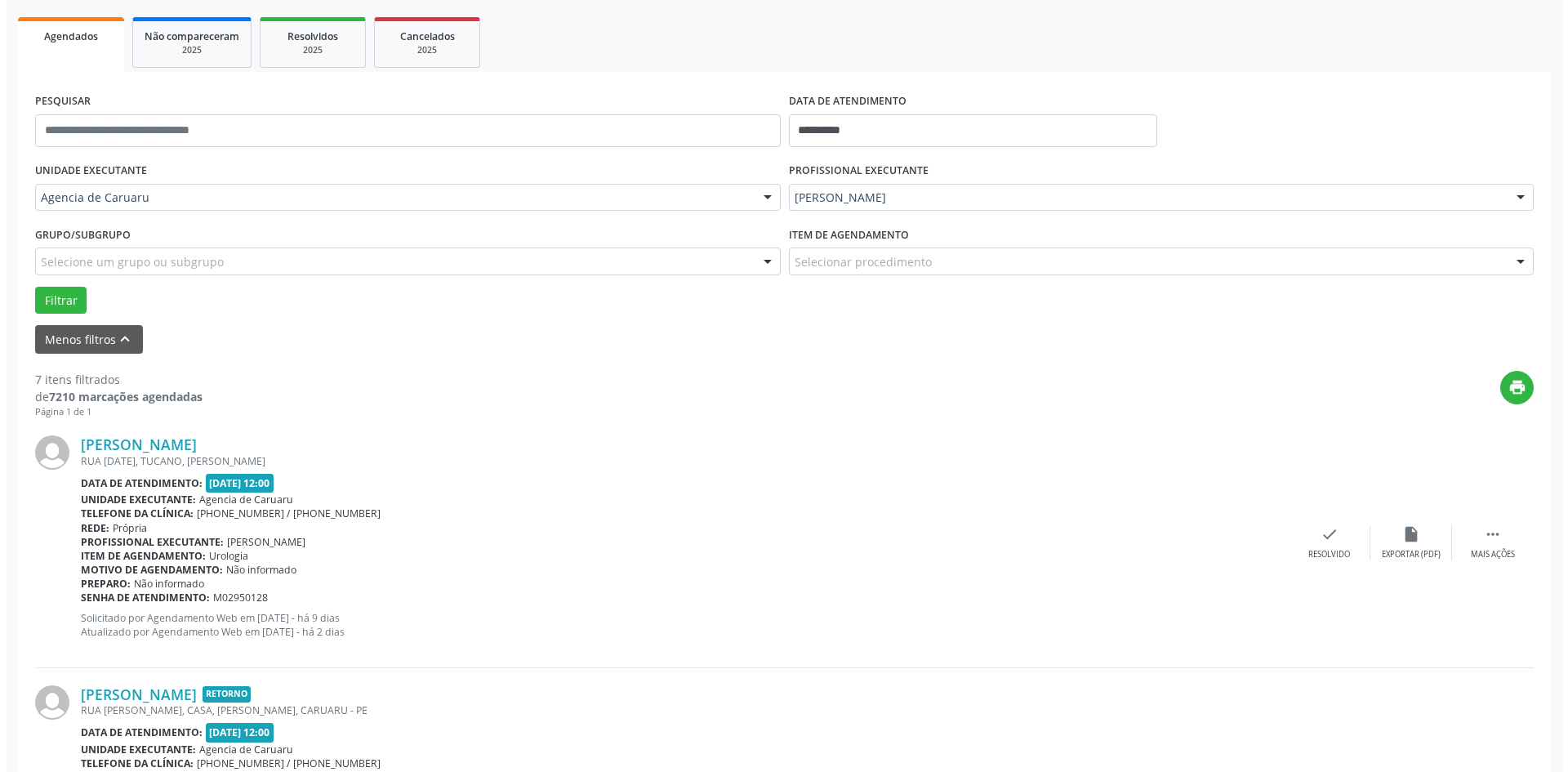
scroll to position [245, 0]
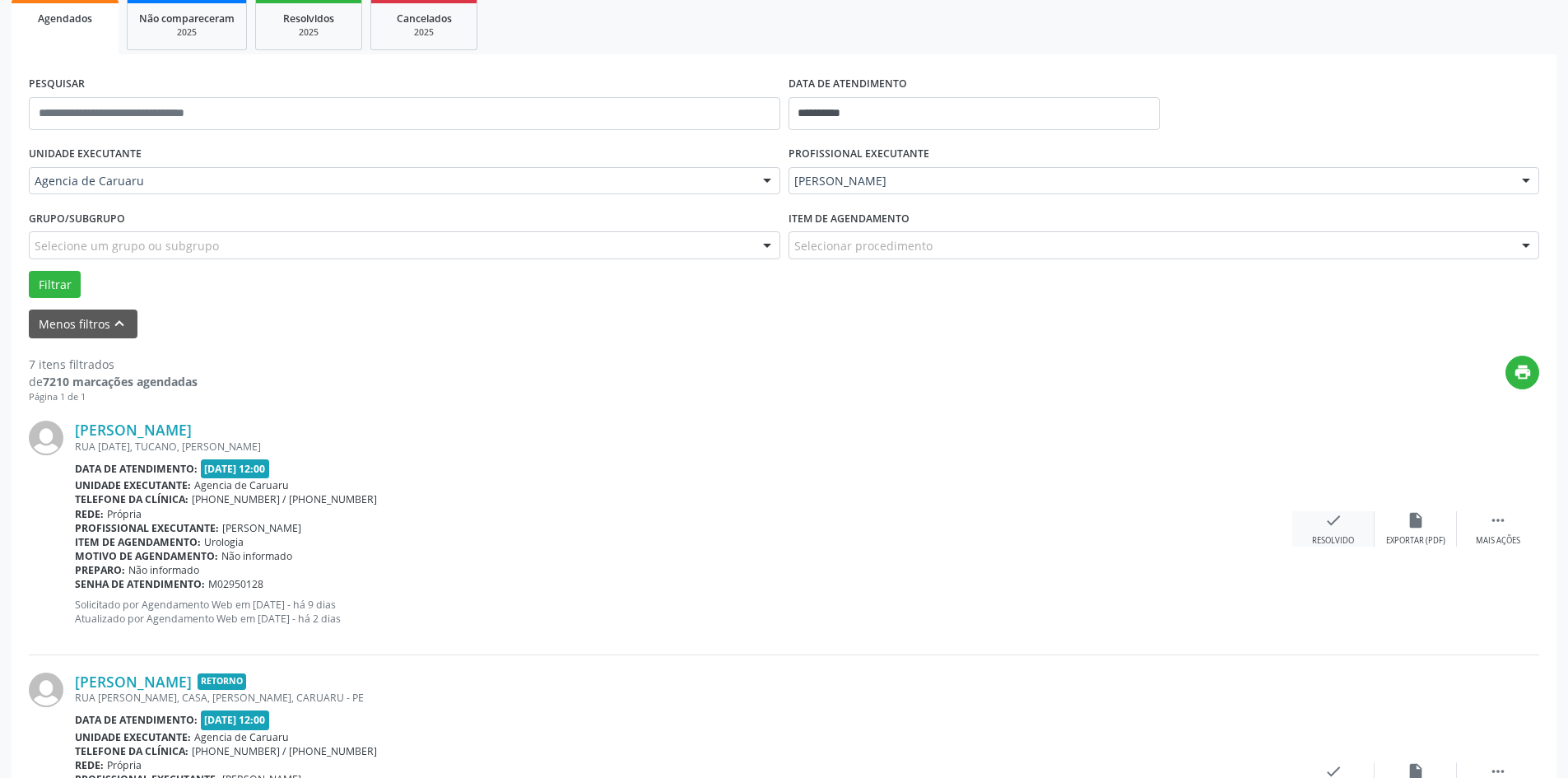
click at [1342, 530] on div "check Resolvido" at bounding box center [1333, 529] width 83 height 35
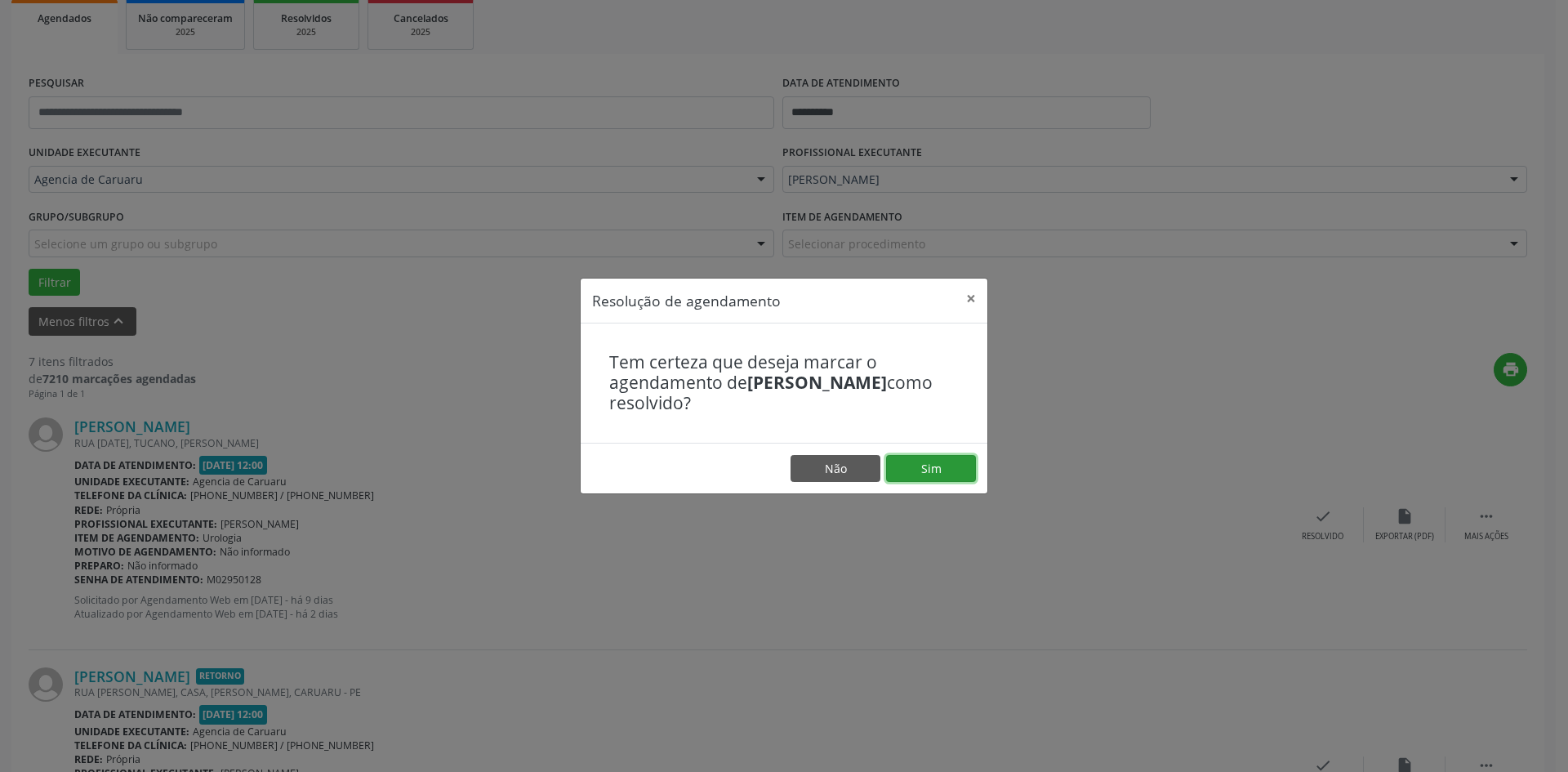
click at [923, 472] on button "Sim" at bounding box center [931, 469] width 89 height 28
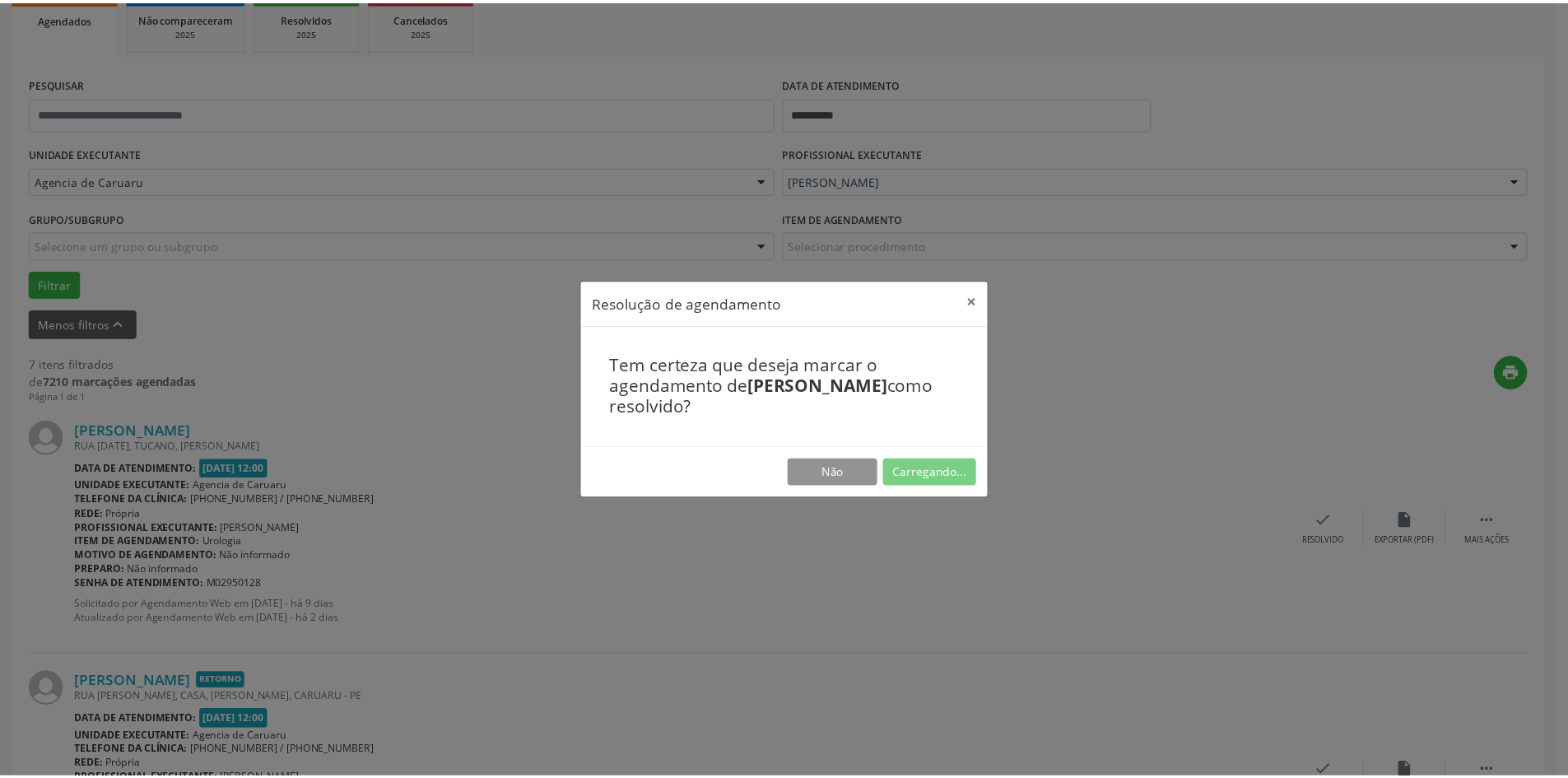
scroll to position [0, 0]
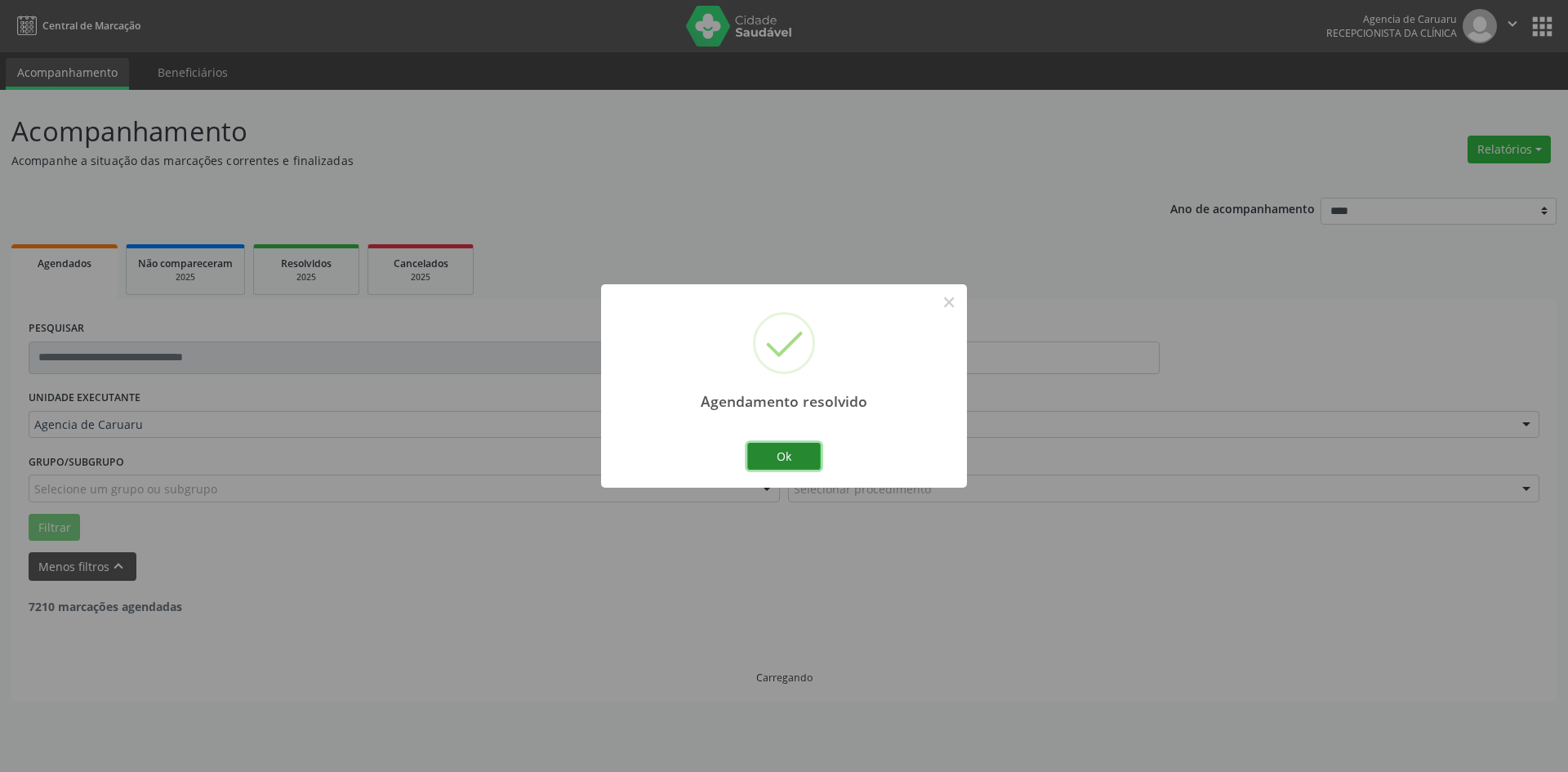
click at [803, 454] on button "Ok" at bounding box center [784, 457] width 74 height 28
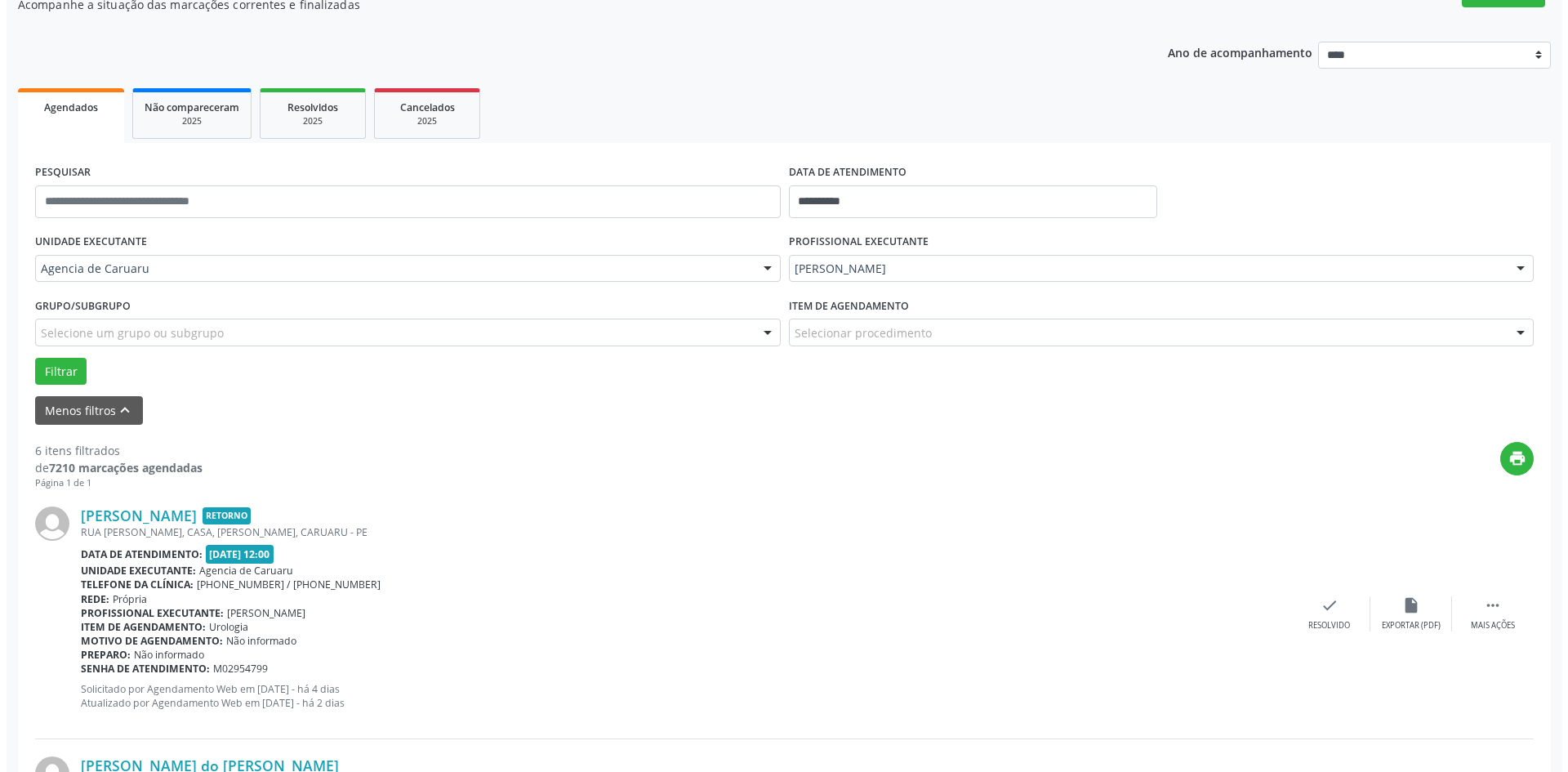
scroll to position [163, 0]
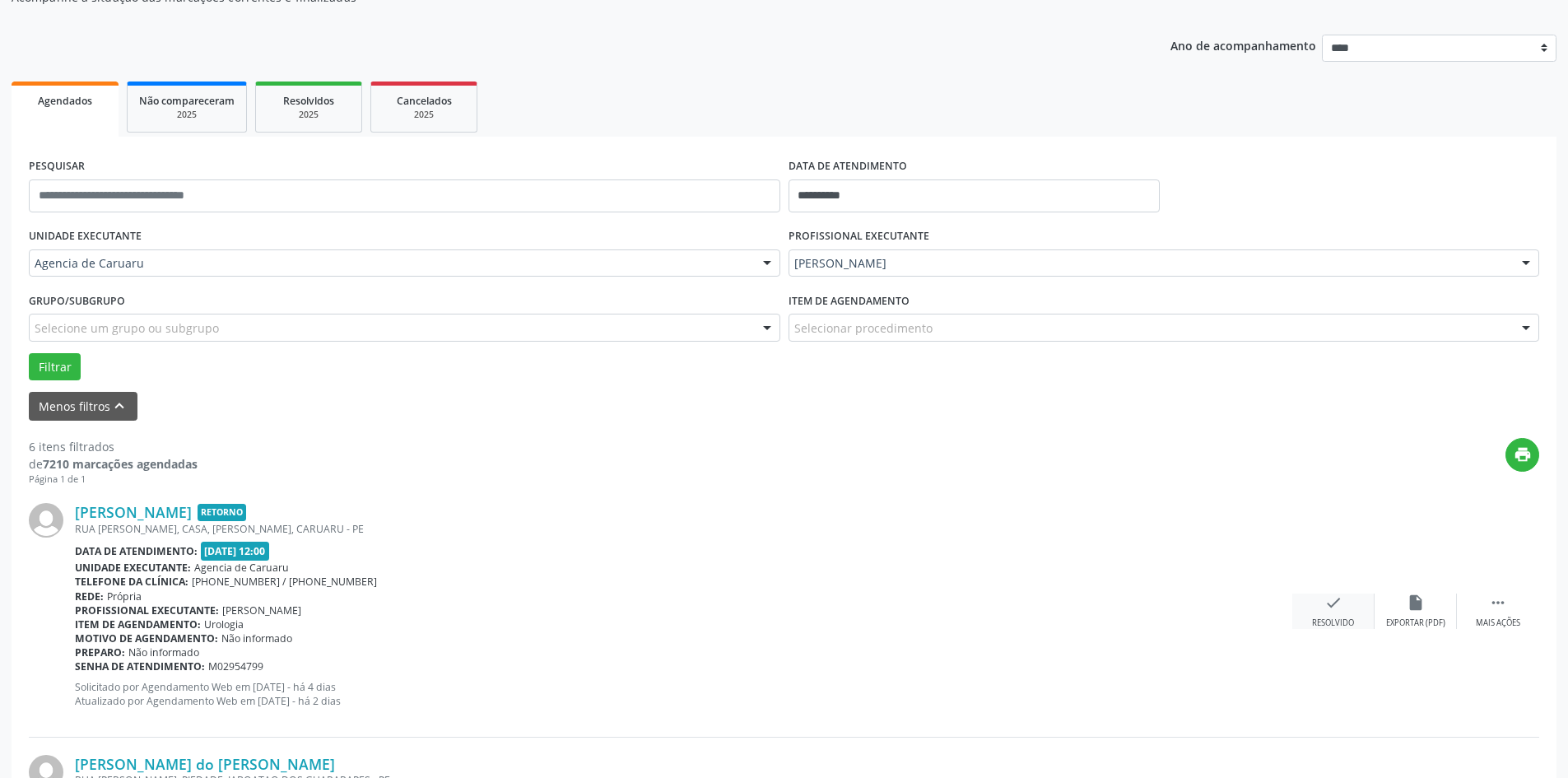
click at [1337, 602] on icon "check" at bounding box center [1333, 601] width 18 height 18
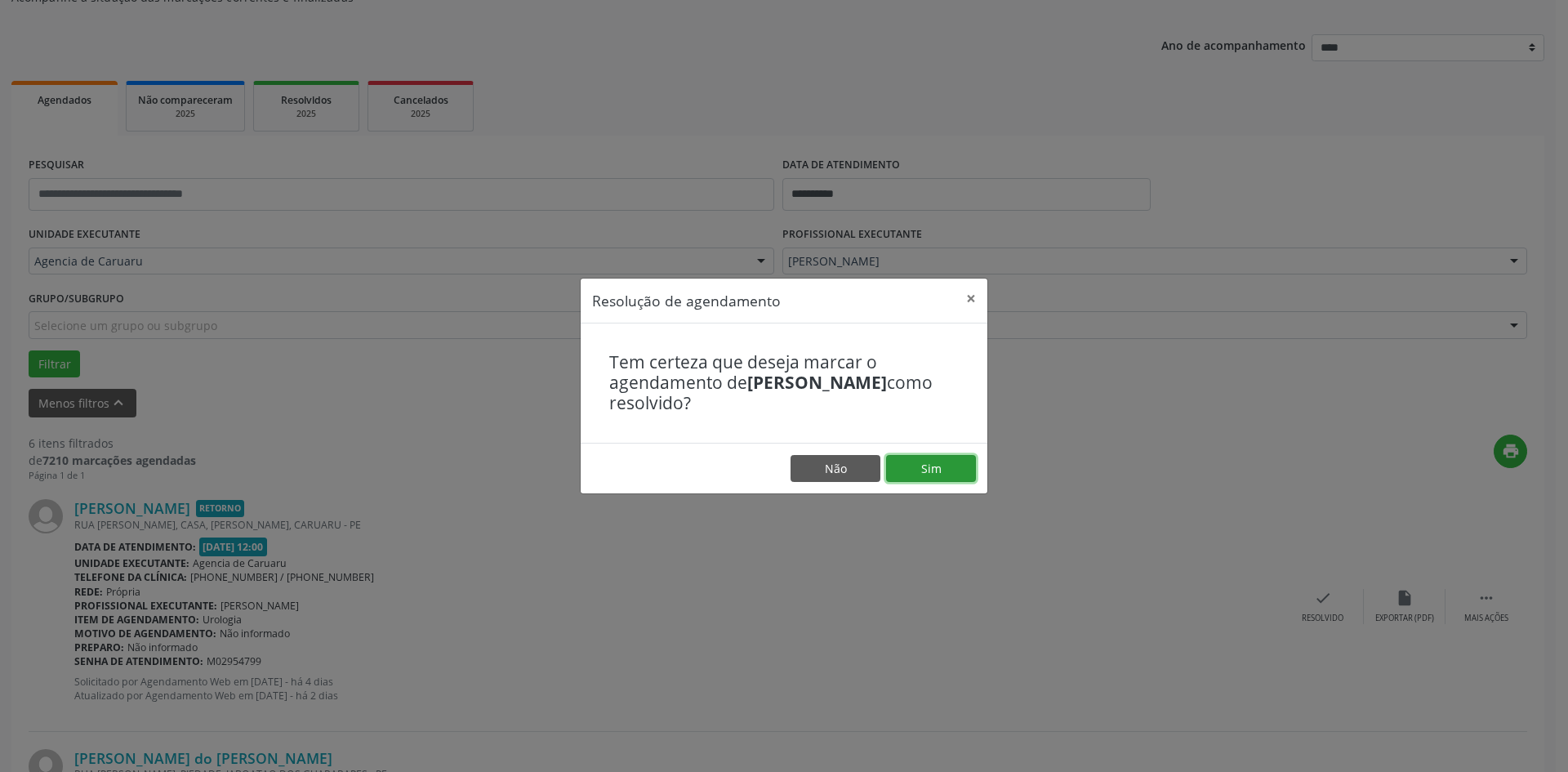
click at [968, 468] on button "Sim" at bounding box center [931, 469] width 89 height 28
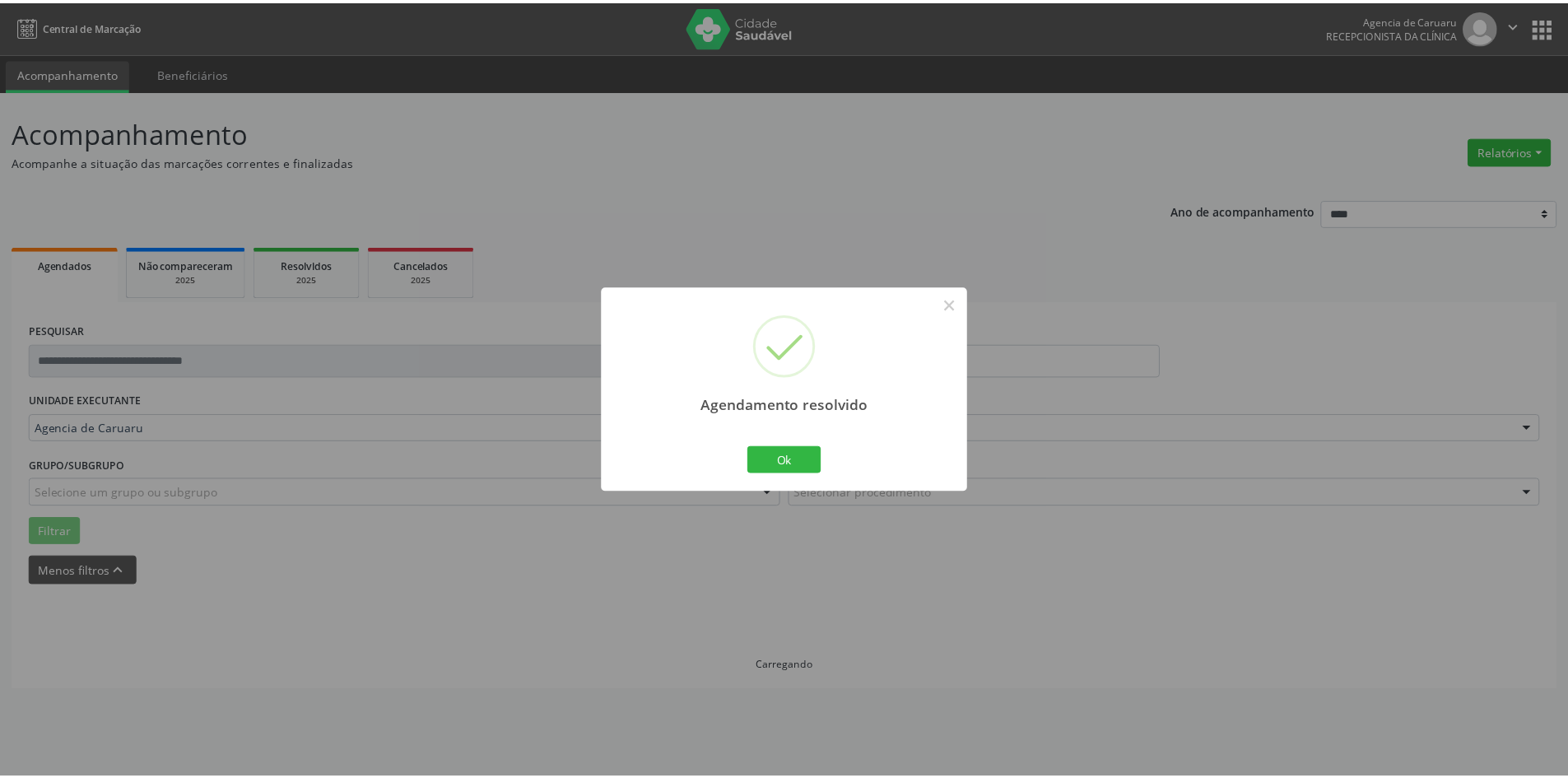
scroll to position [0, 0]
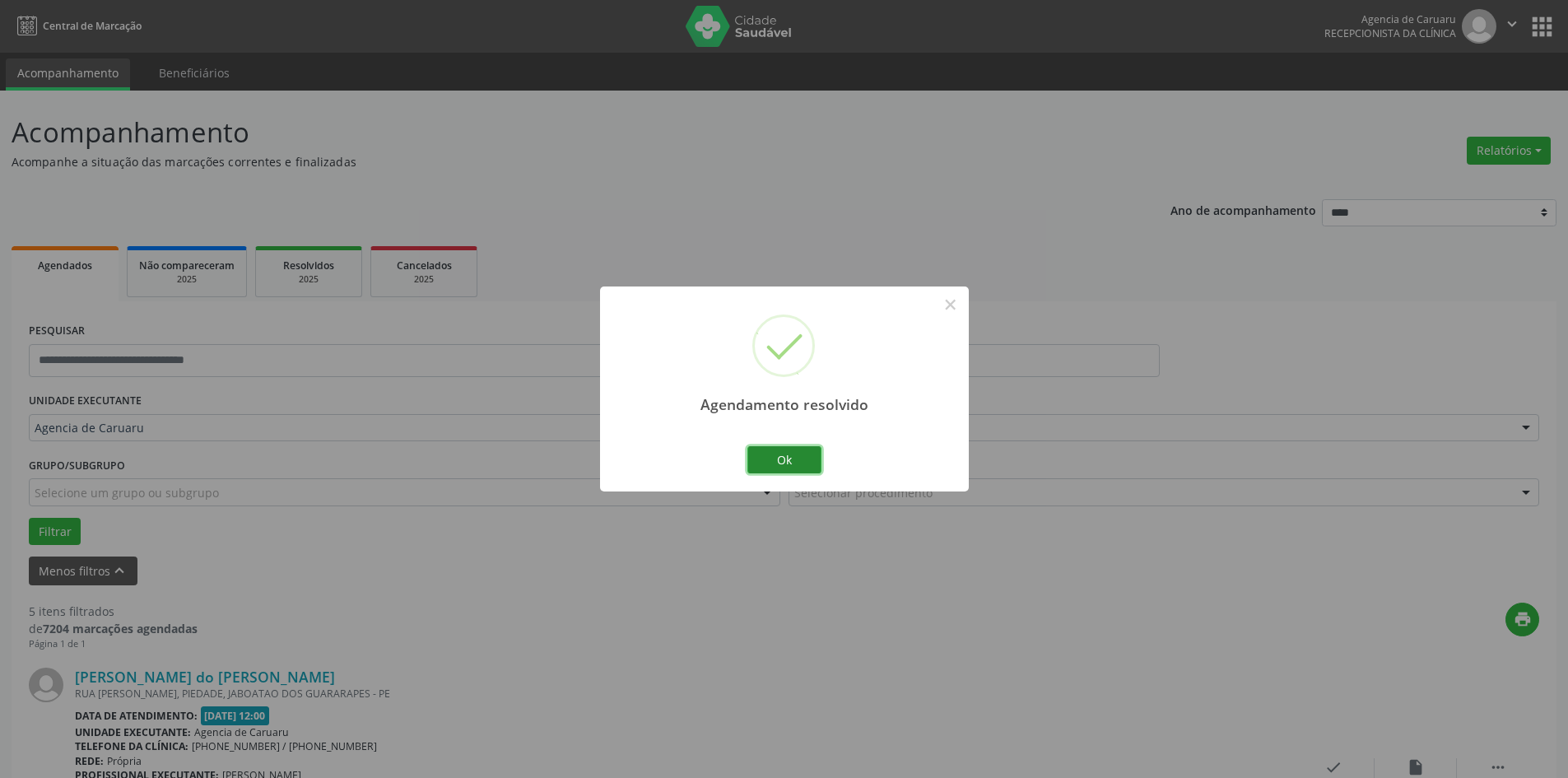
click at [803, 455] on button "Ok" at bounding box center [784, 460] width 74 height 28
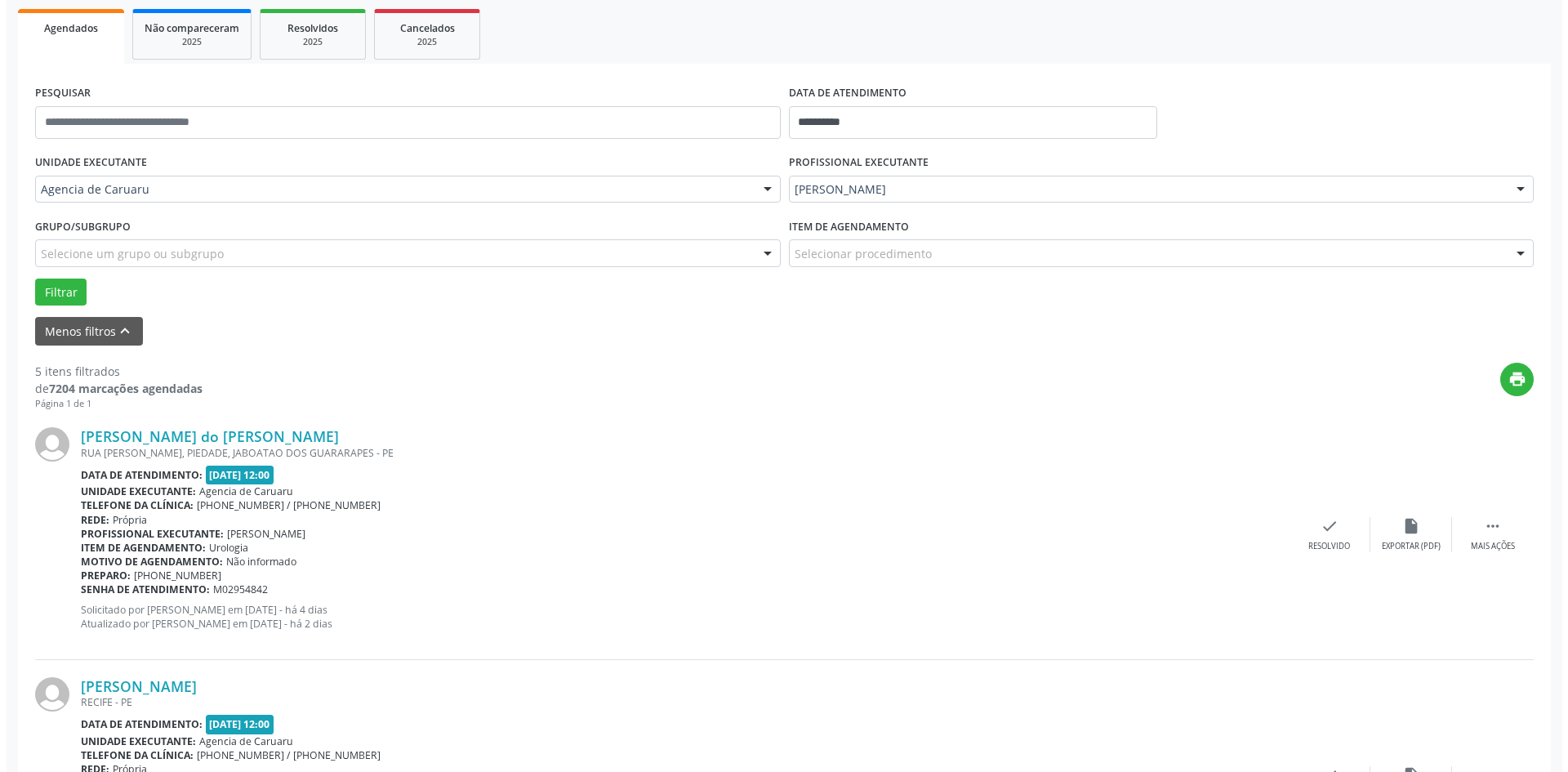
scroll to position [245, 0]
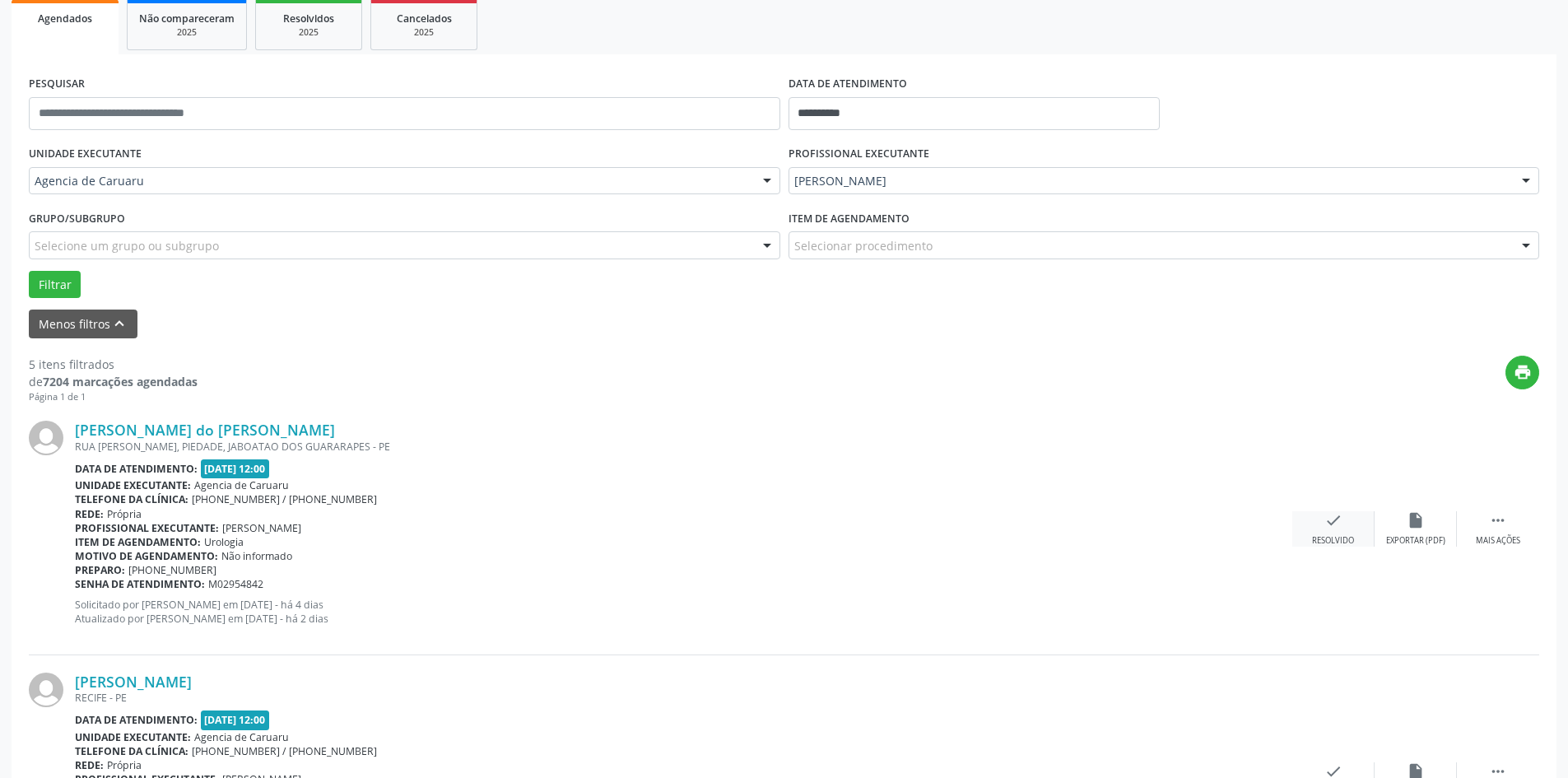
click at [1341, 529] on icon "check" at bounding box center [1333, 520] width 18 height 18
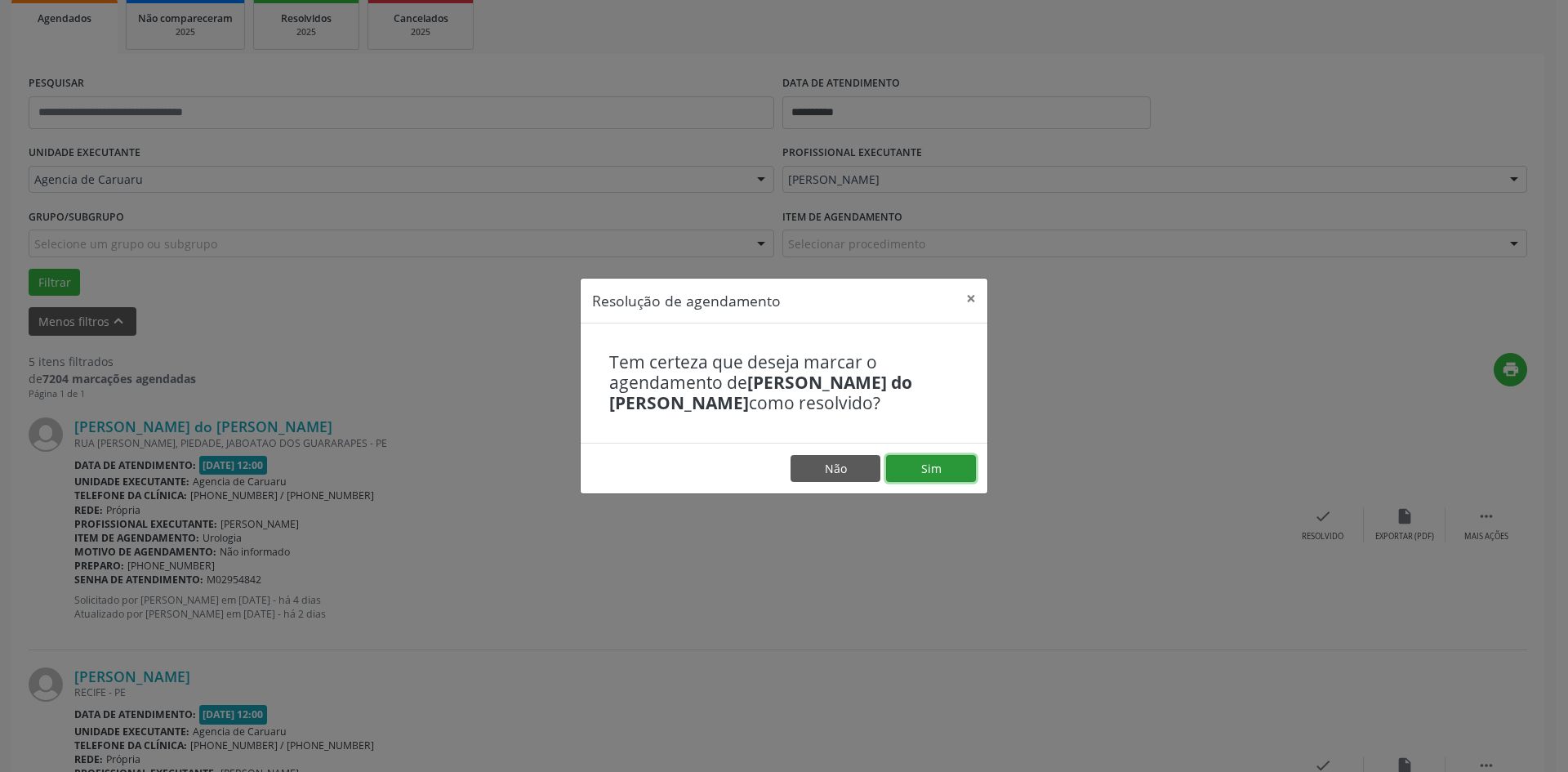
click at [945, 477] on button "Sim" at bounding box center [931, 469] width 89 height 28
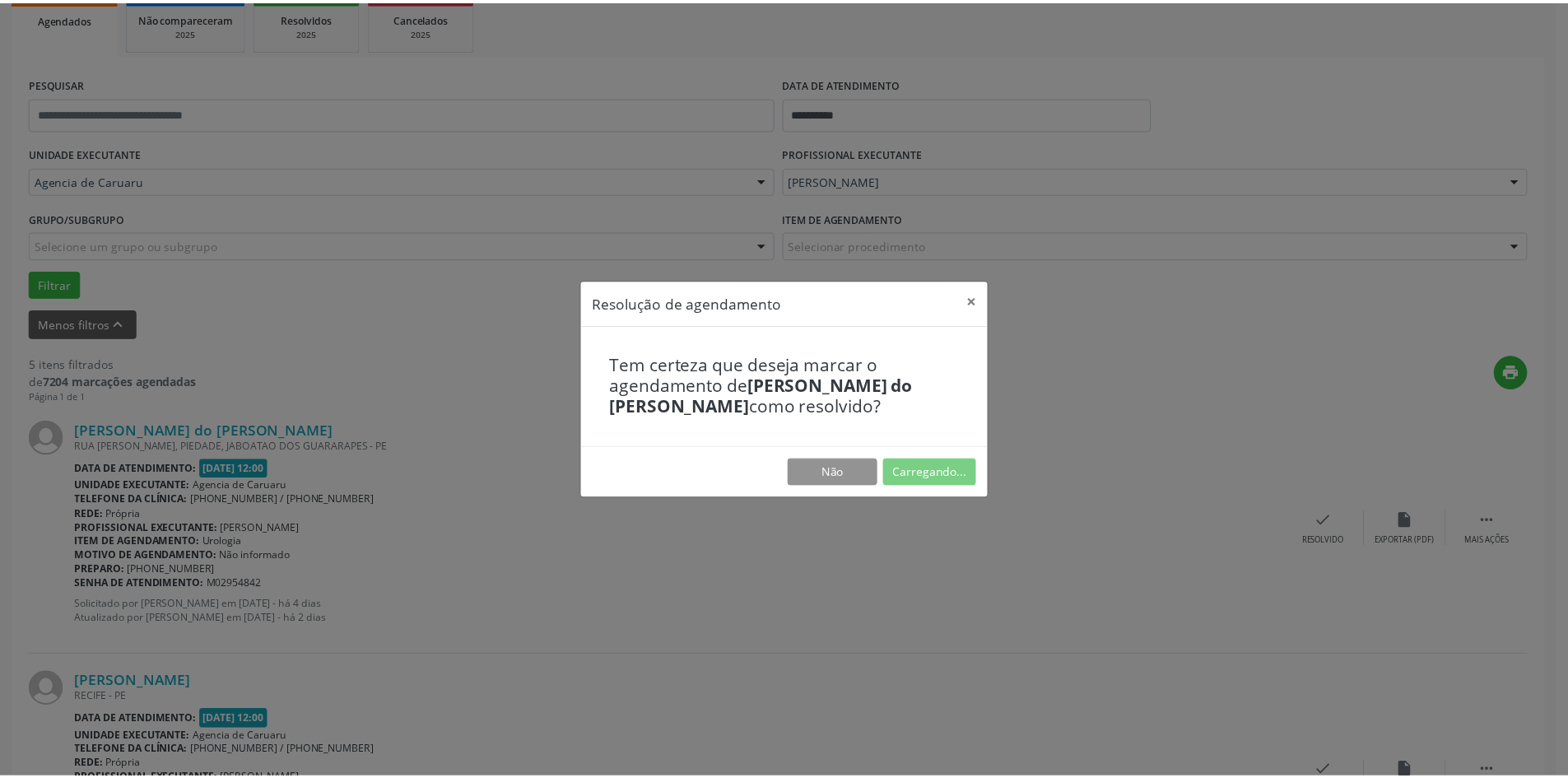
scroll to position [0, 0]
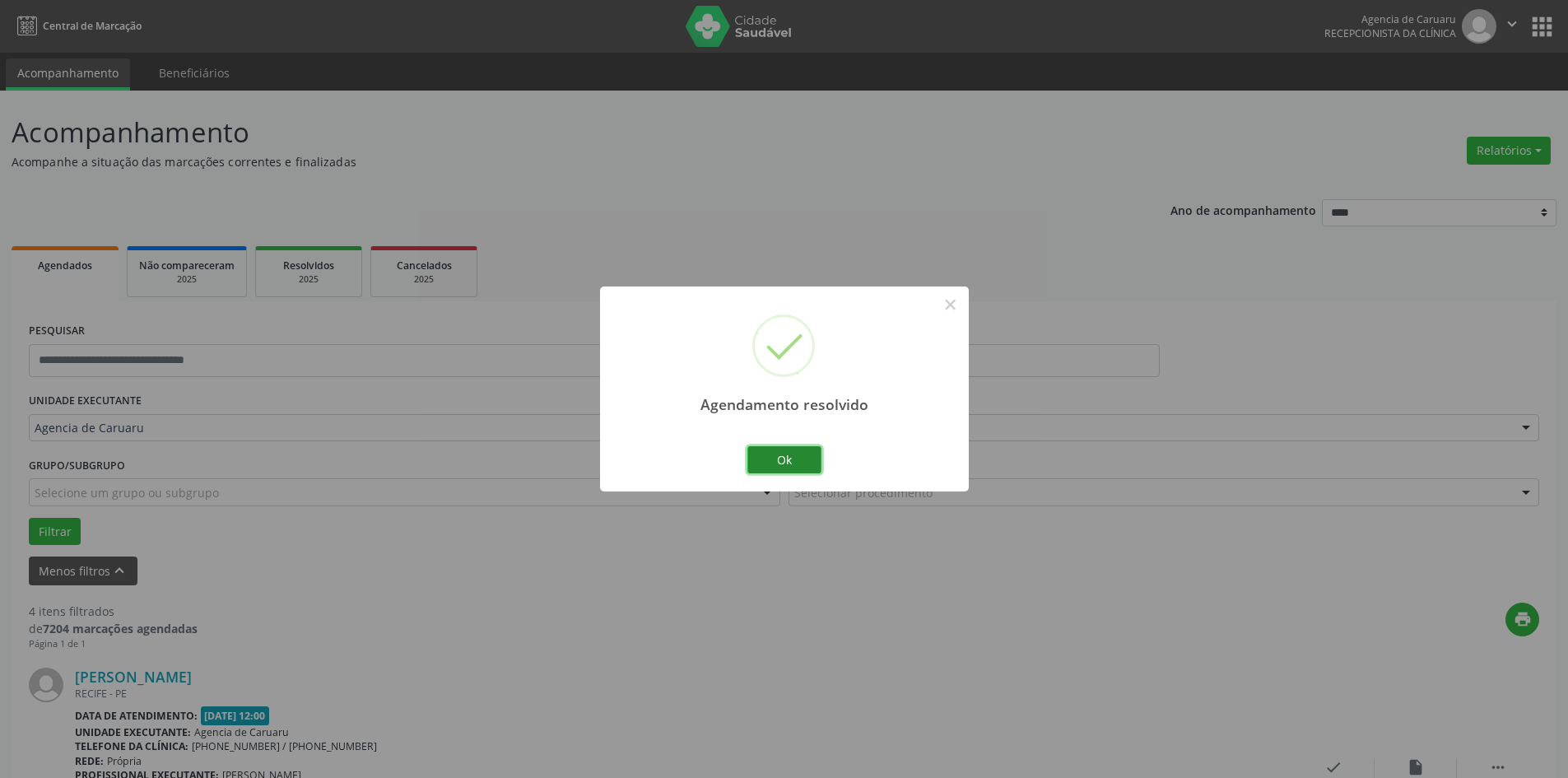
click at [782, 461] on button "Ok" at bounding box center [784, 460] width 74 height 28
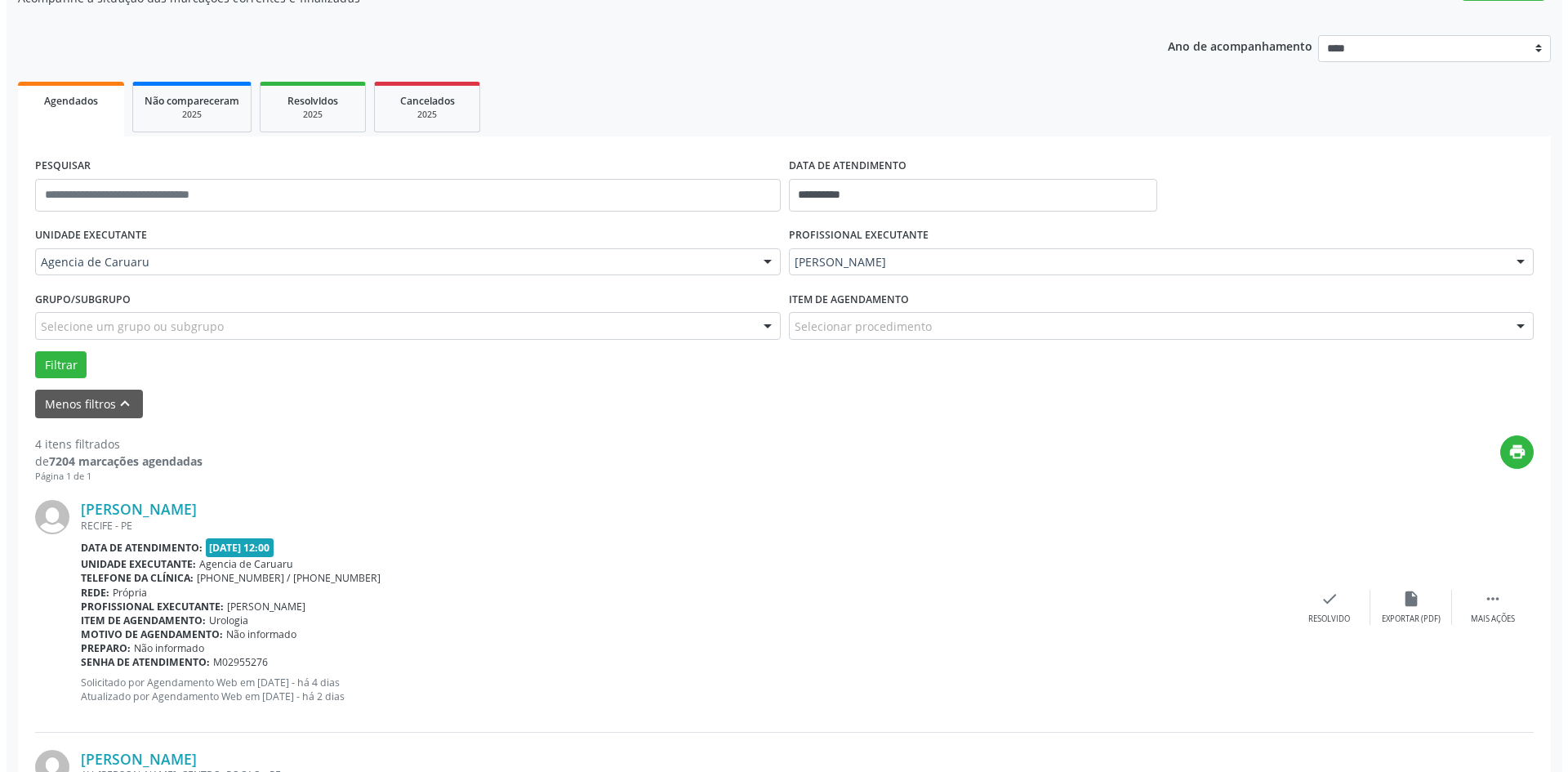
scroll to position [163, 0]
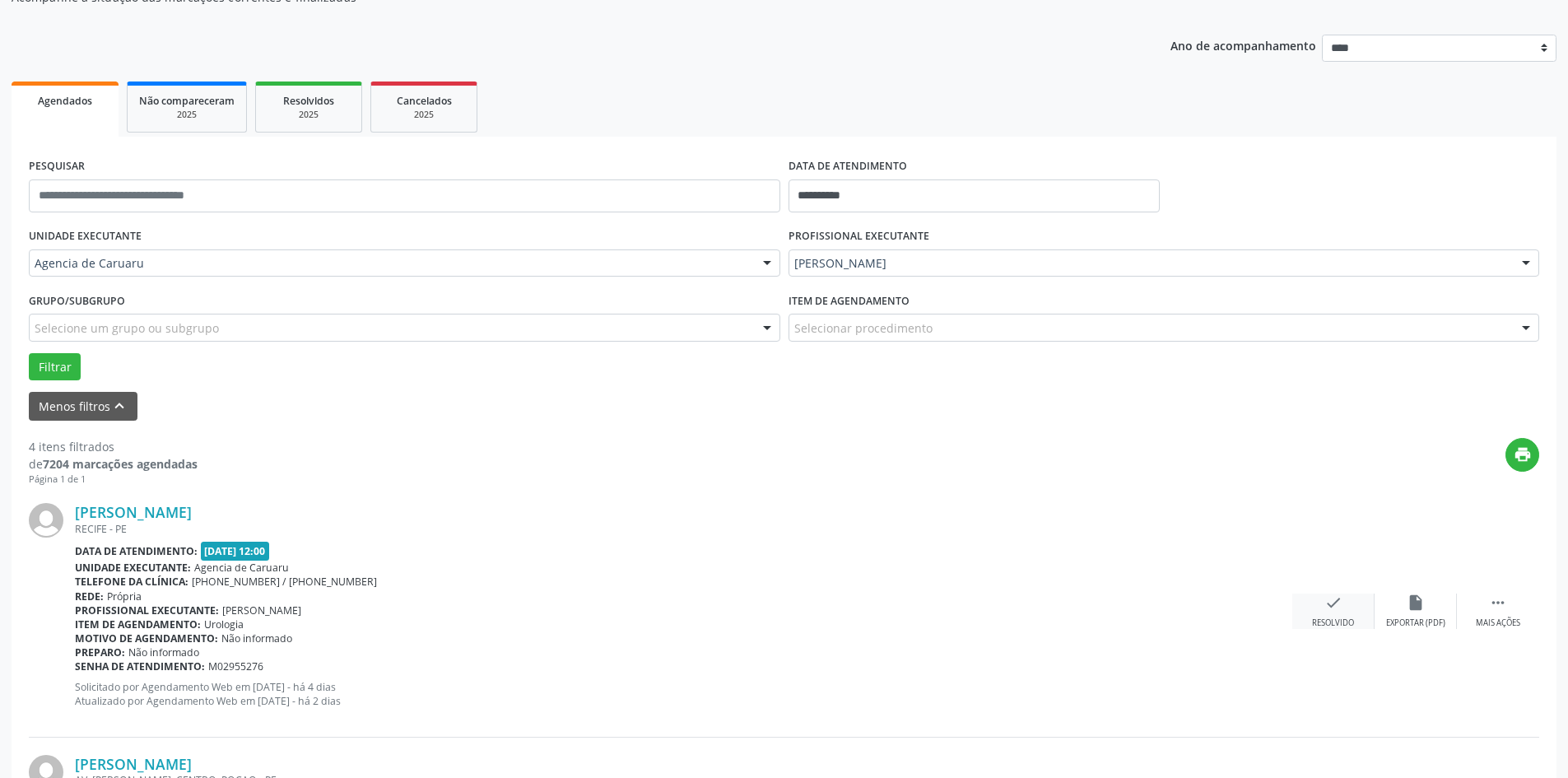
click at [1331, 603] on icon "check" at bounding box center [1333, 601] width 18 height 18
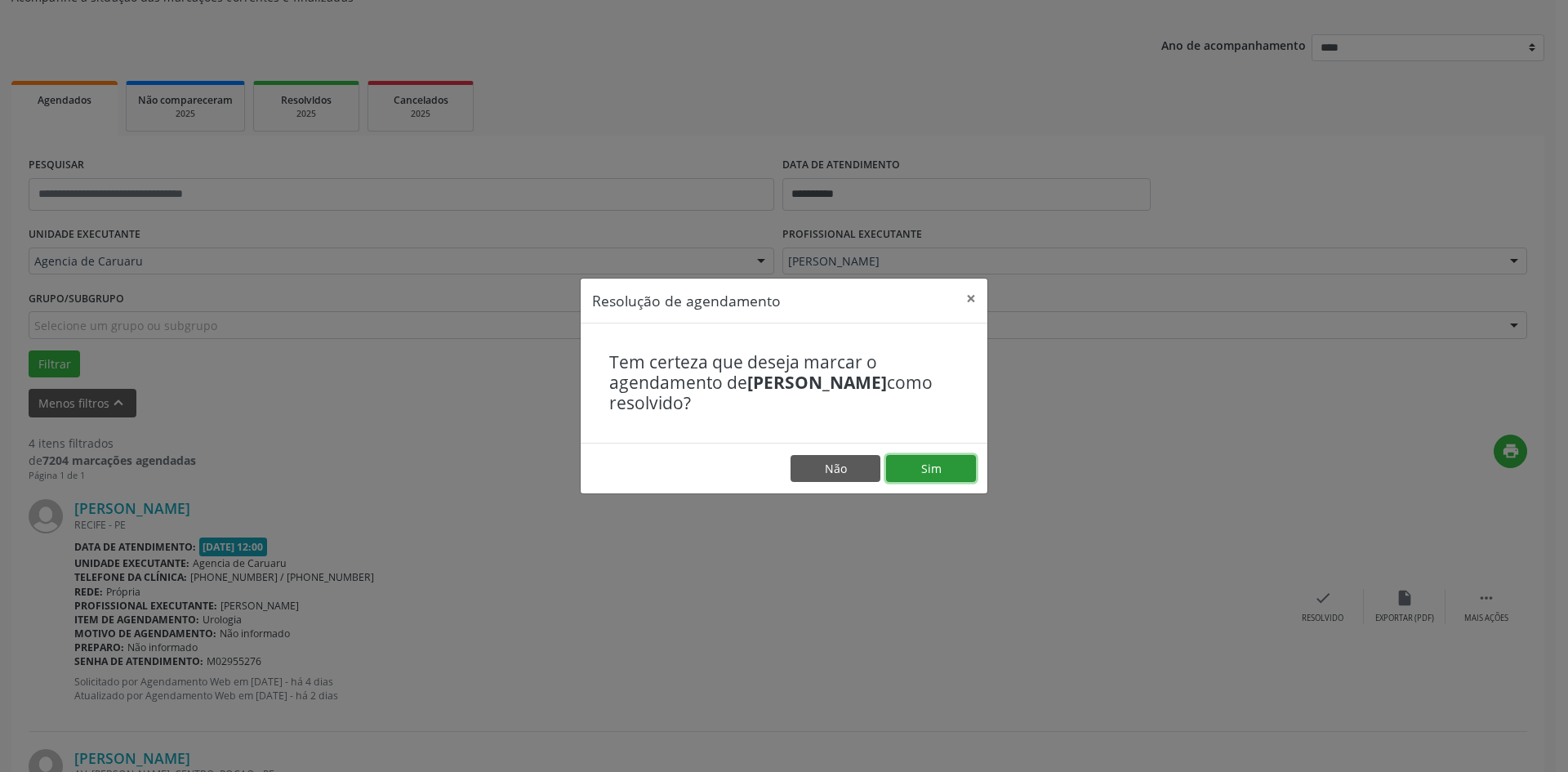
click at [931, 464] on button "Sim" at bounding box center [931, 469] width 89 height 28
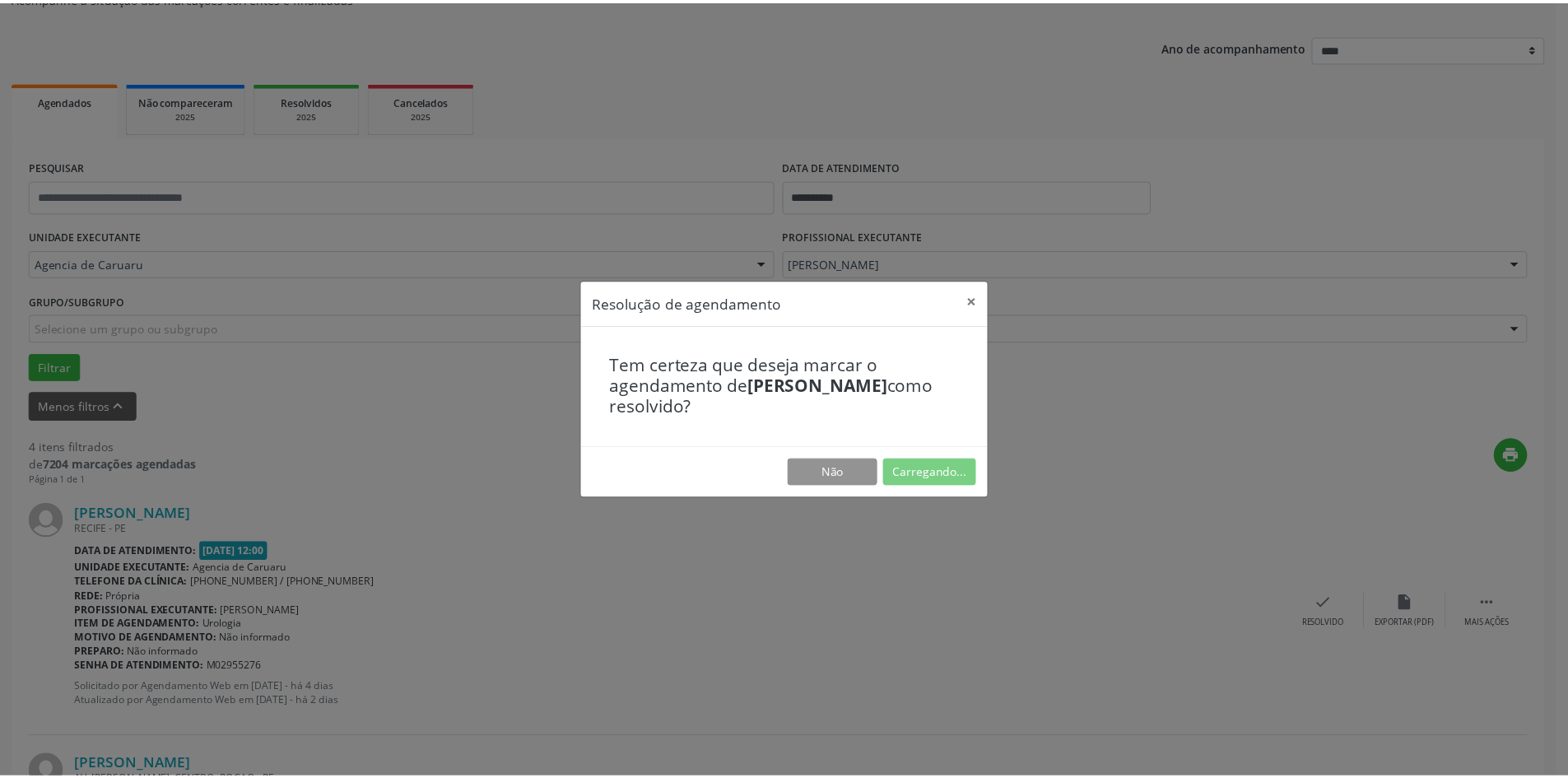
scroll to position [0, 0]
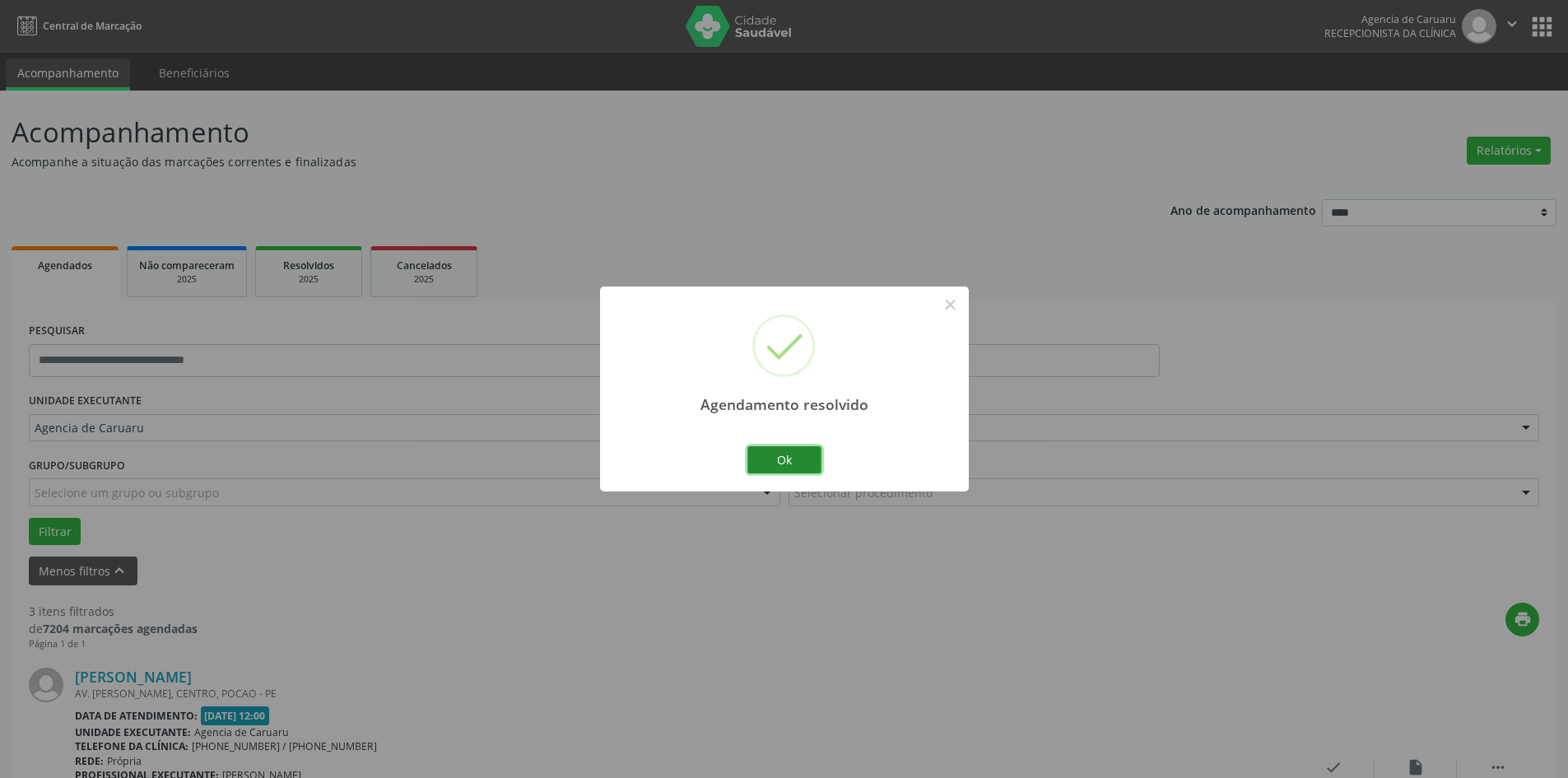
click at [793, 452] on button "Ok" at bounding box center [784, 460] width 74 height 28
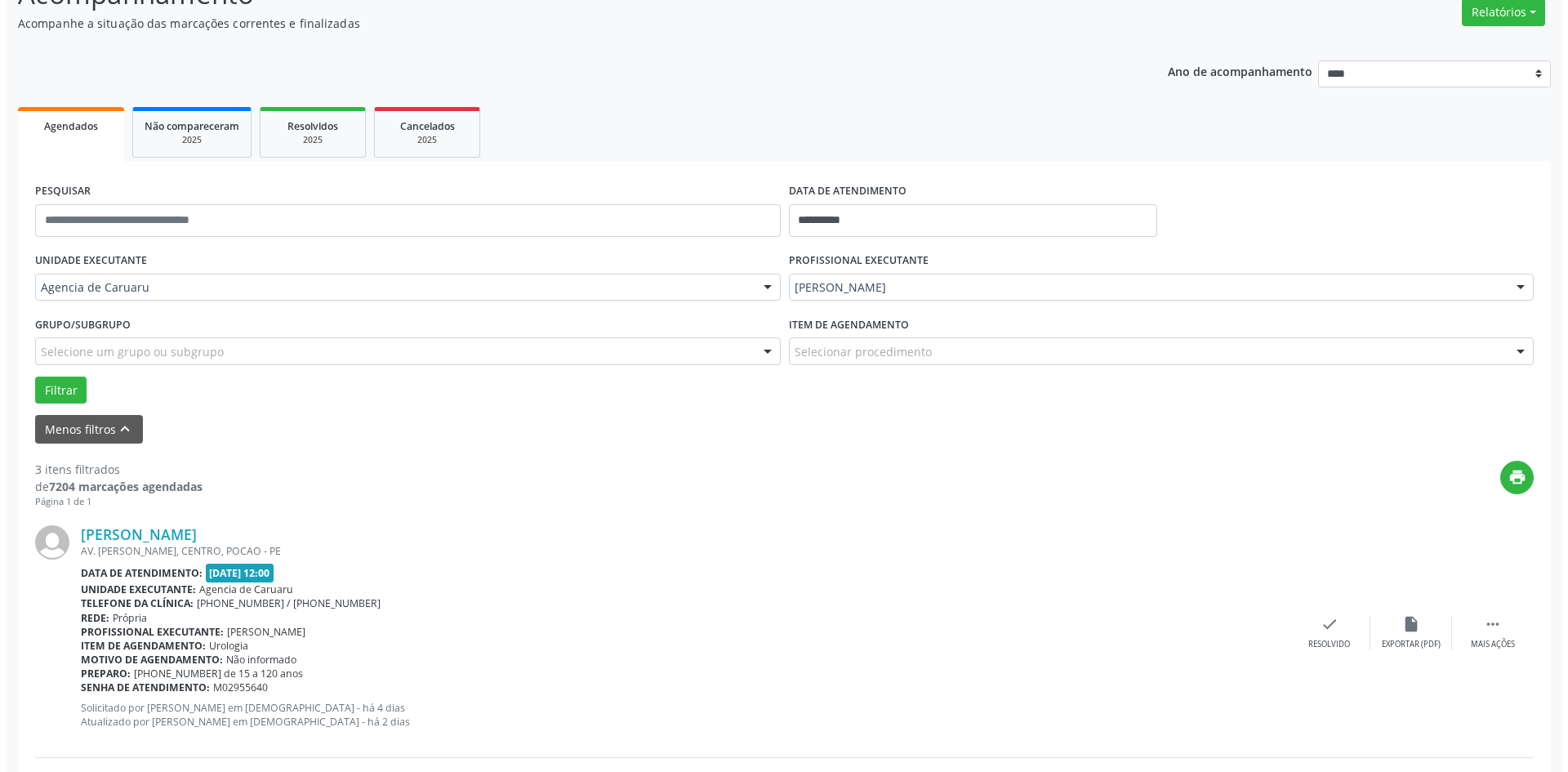
scroll to position [163, 0]
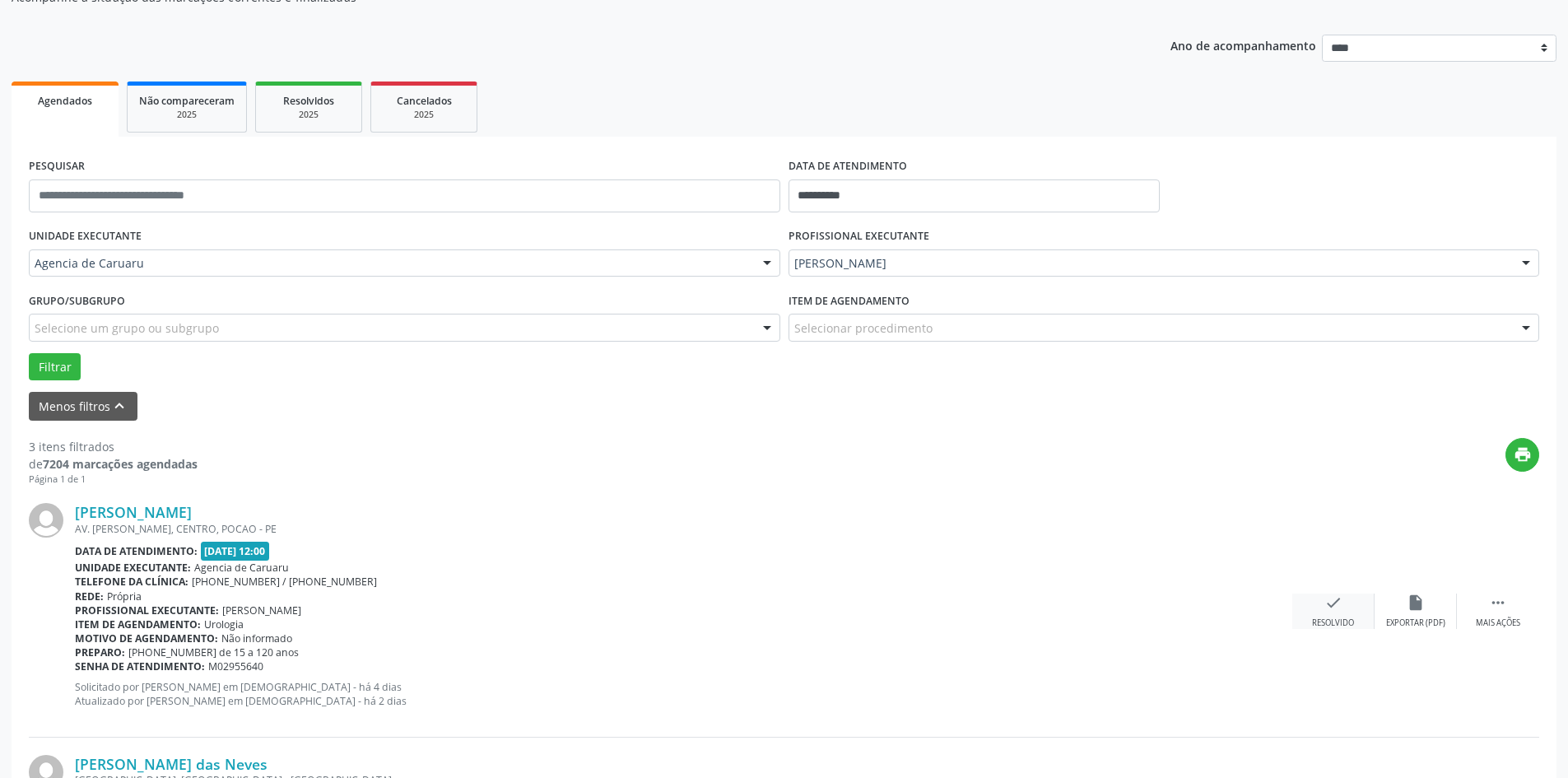
click at [1332, 604] on icon "check" at bounding box center [1333, 601] width 18 height 18
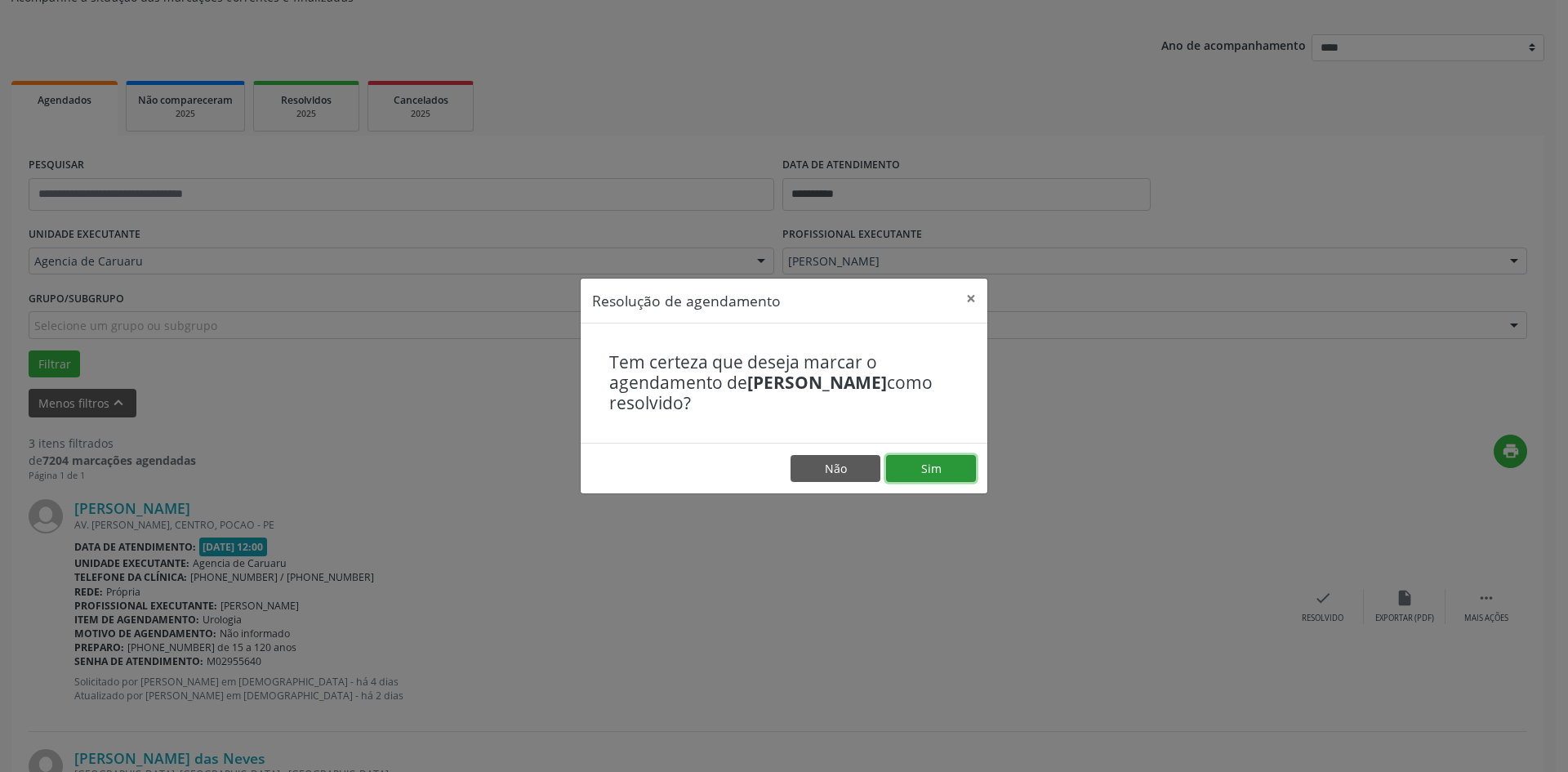
click at [941, 467] on button "Sim" at bounding box center [931, 469] width 89 height 28
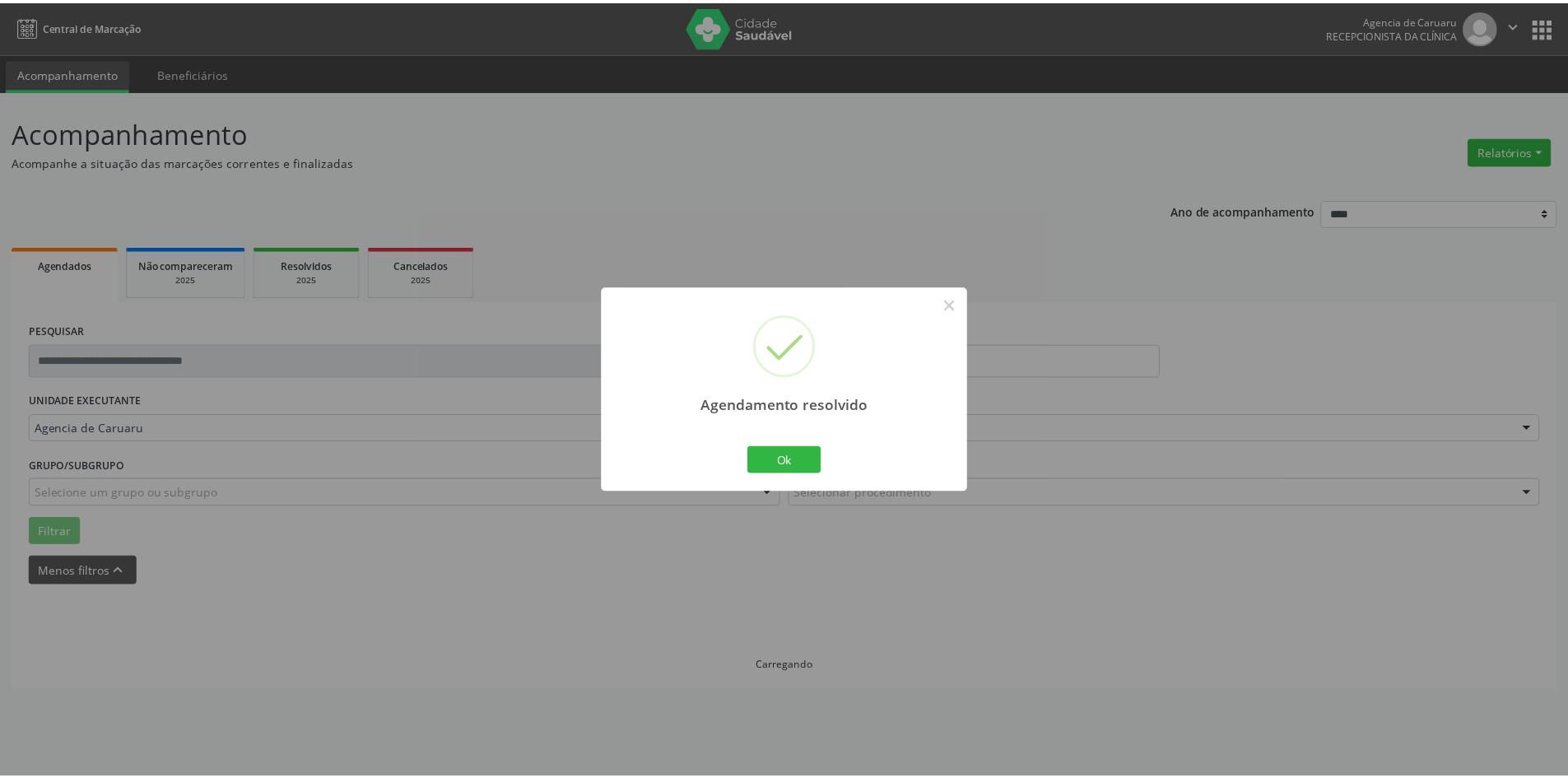
scroll to position [0, 0]
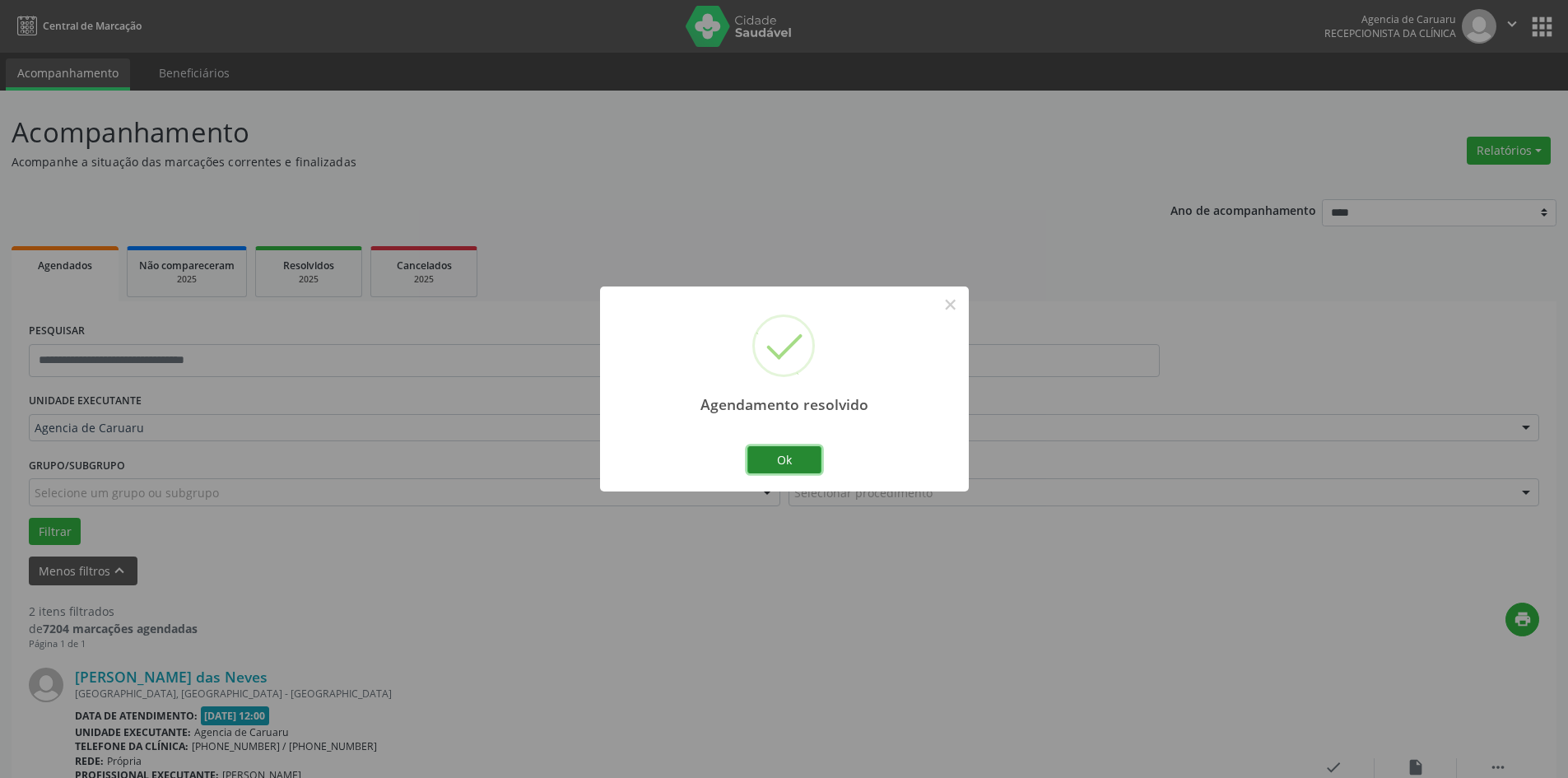
click at [792, 457] on button "Ok" at bounding box center [784, 460] width 74 height 28
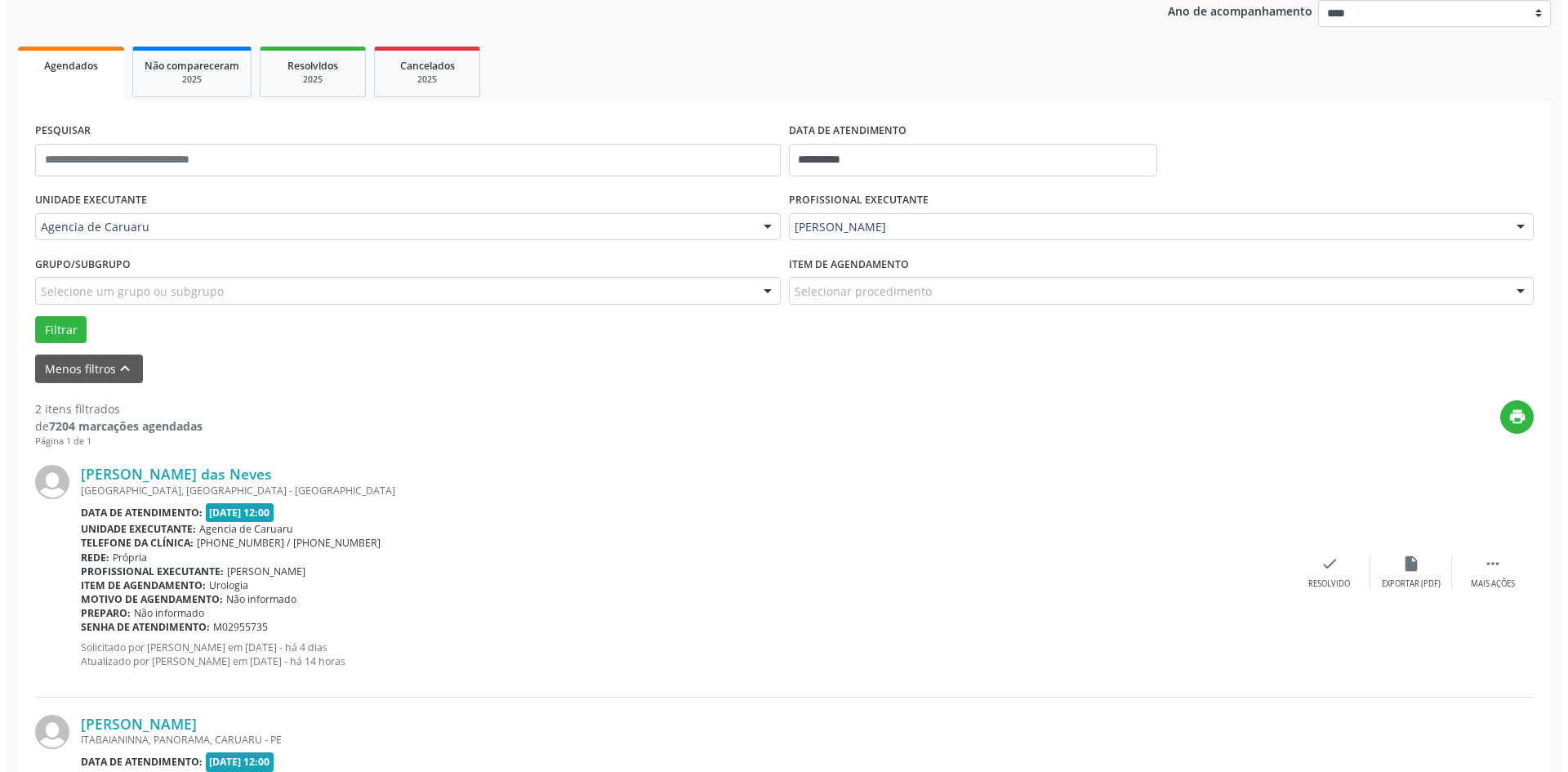
scroll to position [245, 0]
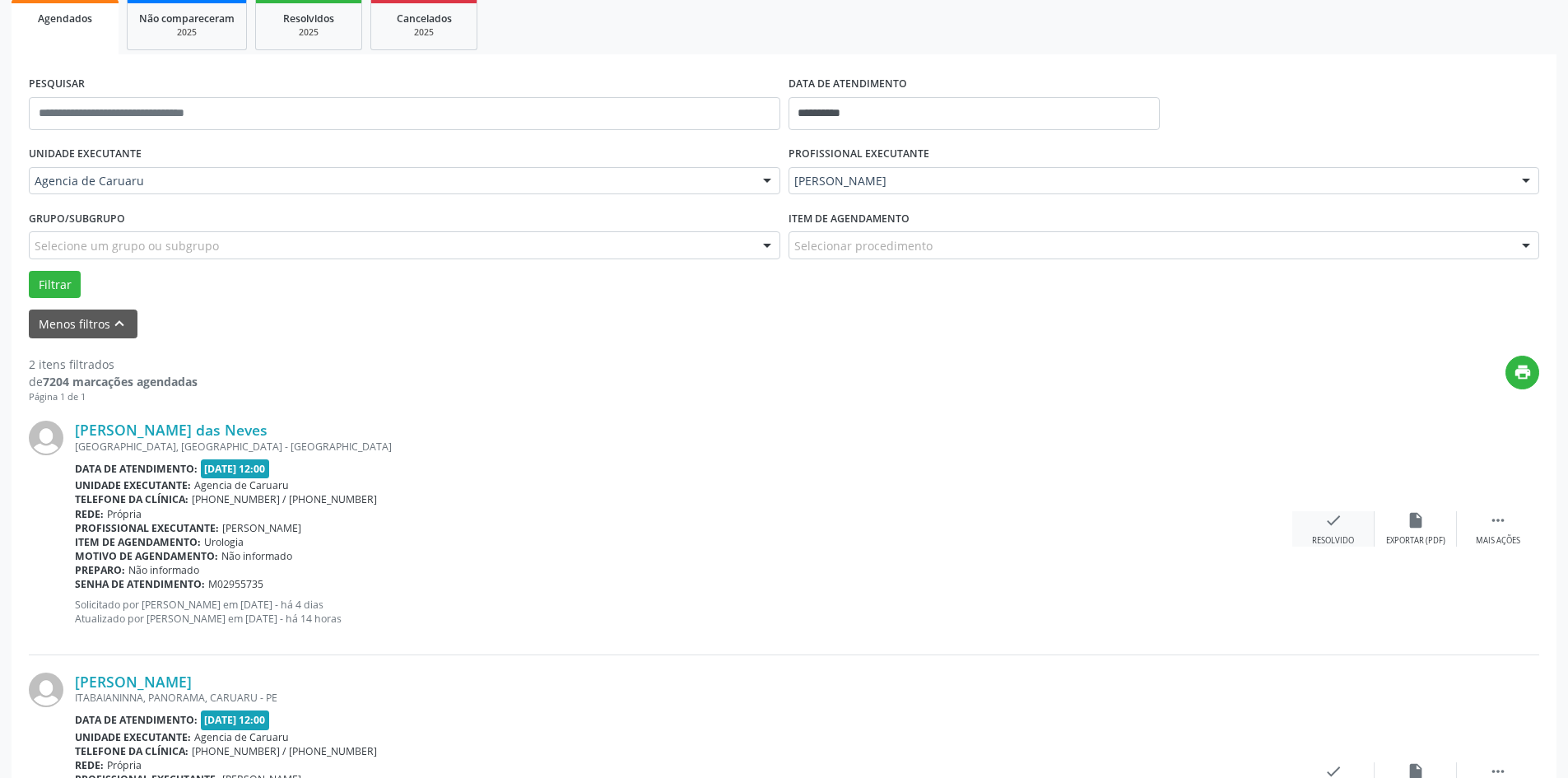
click at [1331, 519] on icon "check" at bounding box center [1333, 520] width 18 height 18
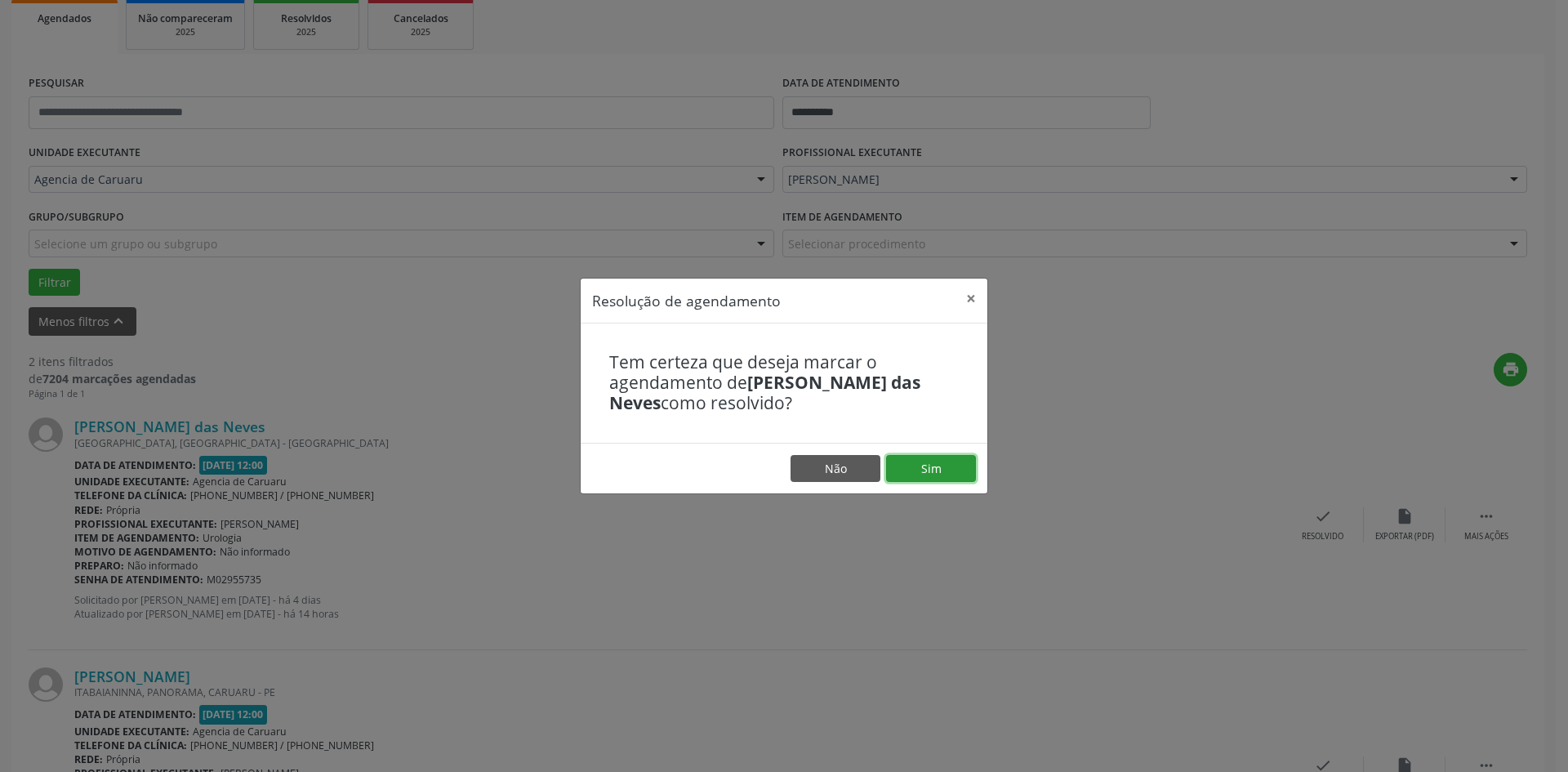
click at [900, 458] on button "Sim" at bounding box center [931, 469] width 89 height 28
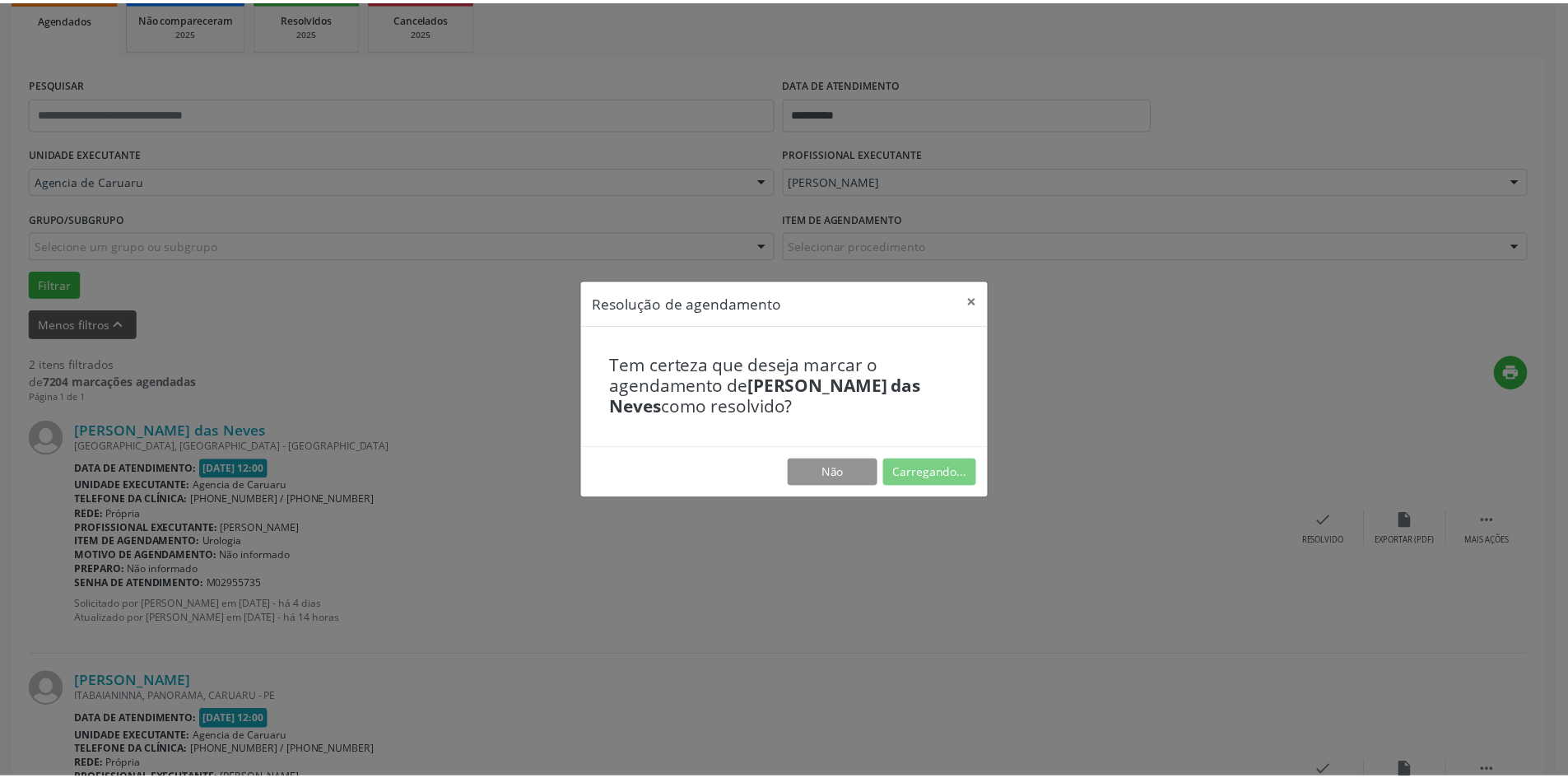
scroll to position [0, 0]
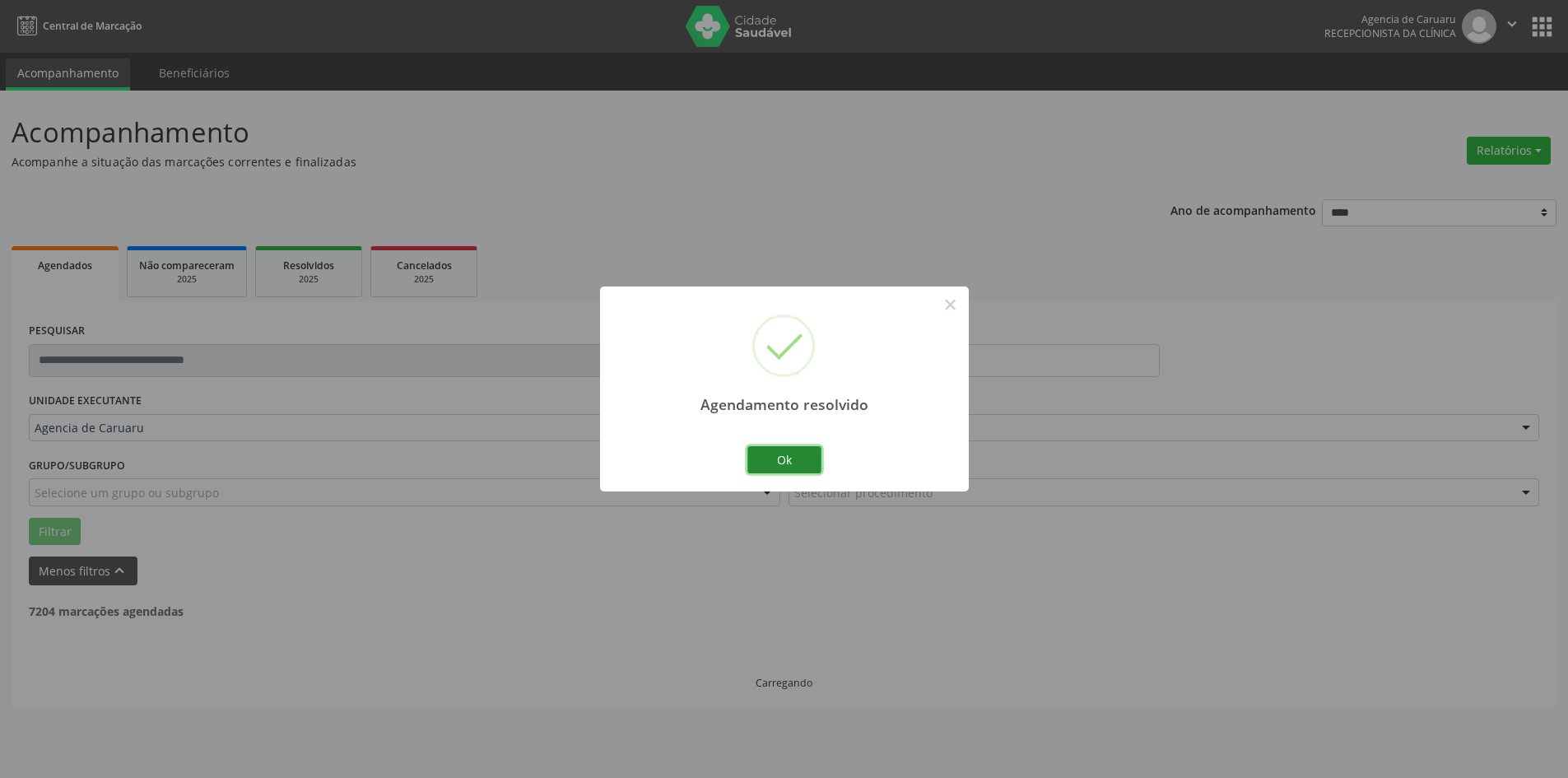
click at [783, 450] on button "Ok" at bounding box center [784, 460] width 74 height 28
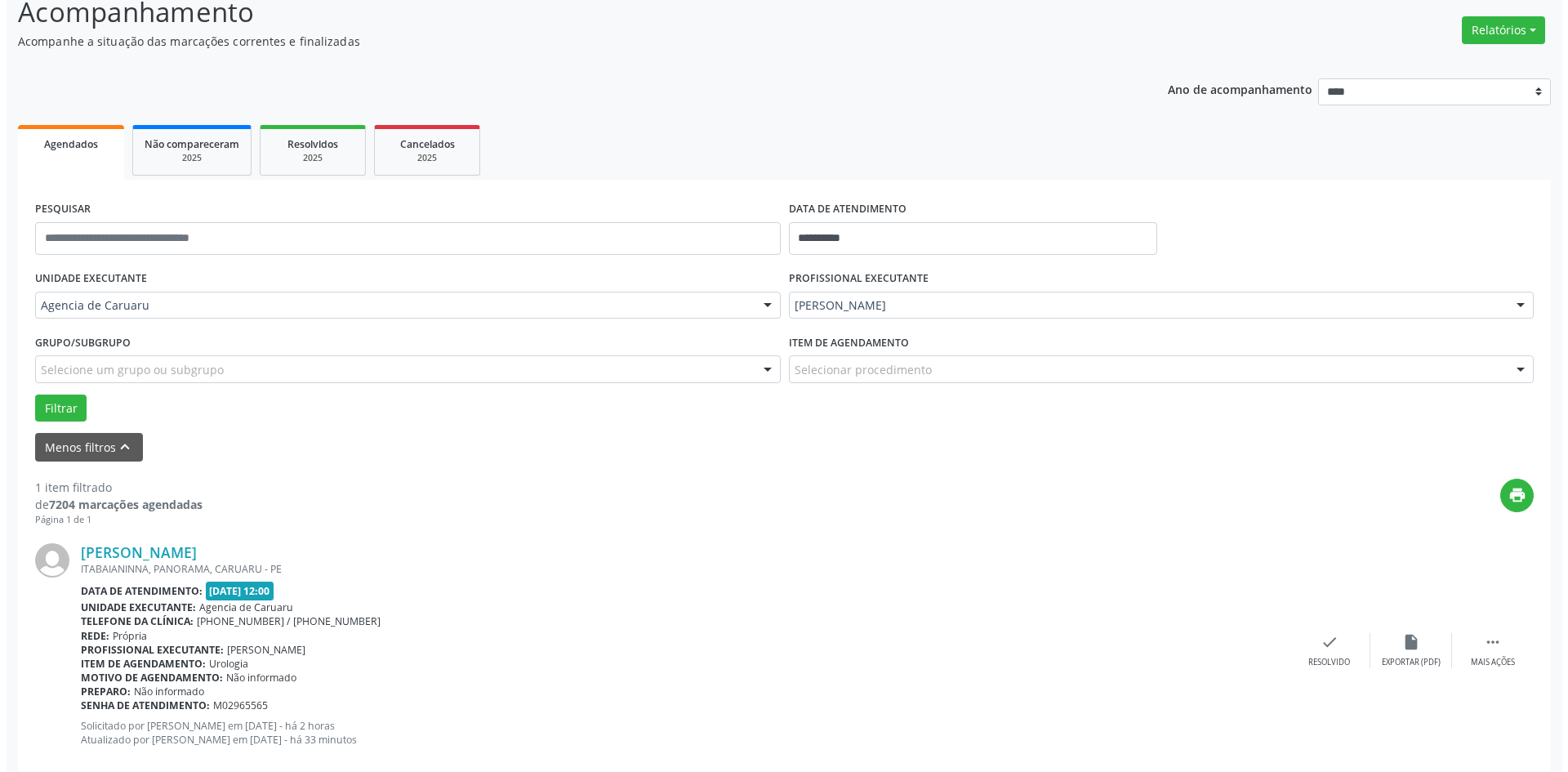
scroll to position [151, 0]
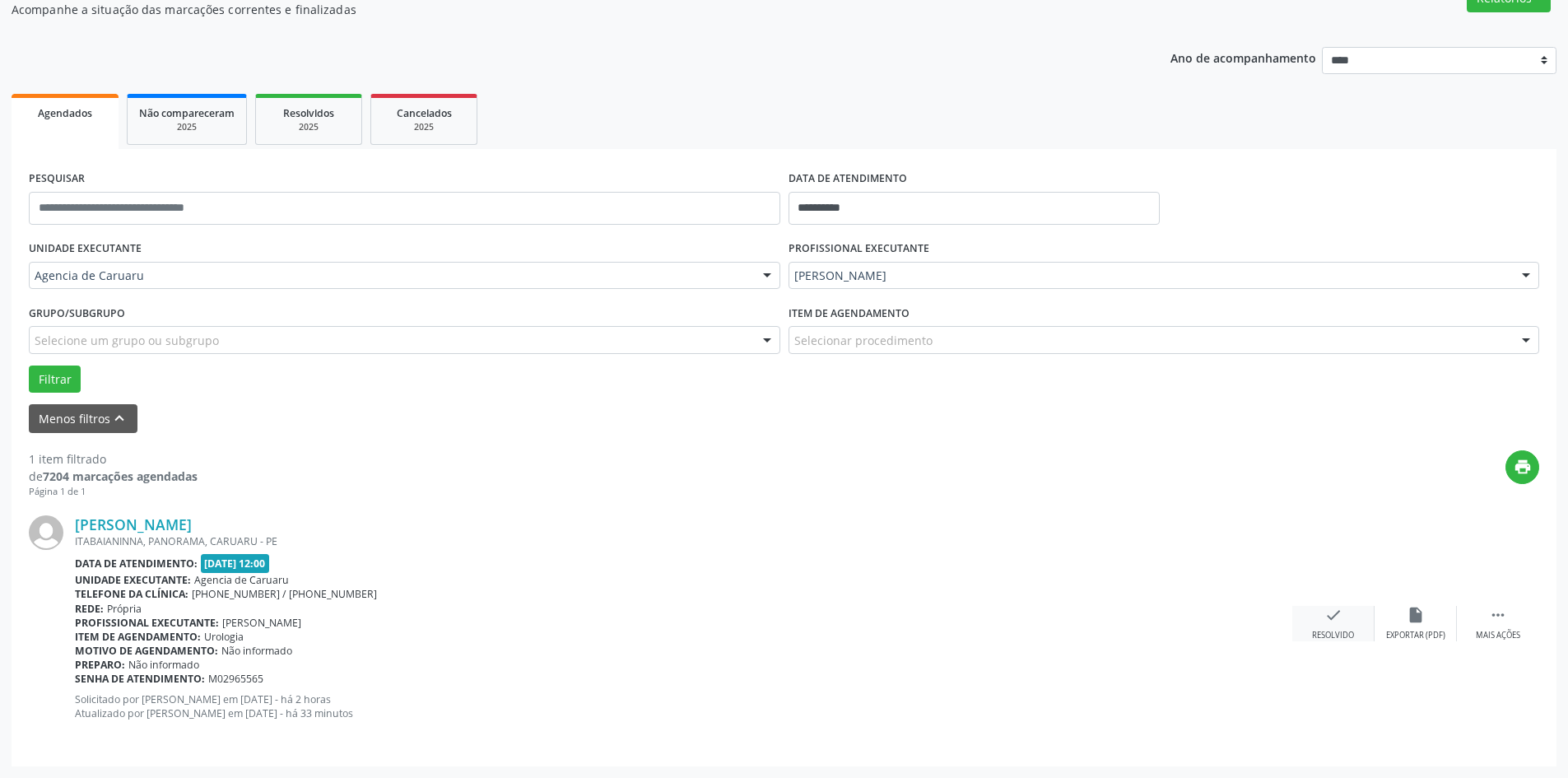
click at [1337, 627] on div "check Resolvido" at bounding box center [1333, 624] width 83 height 35
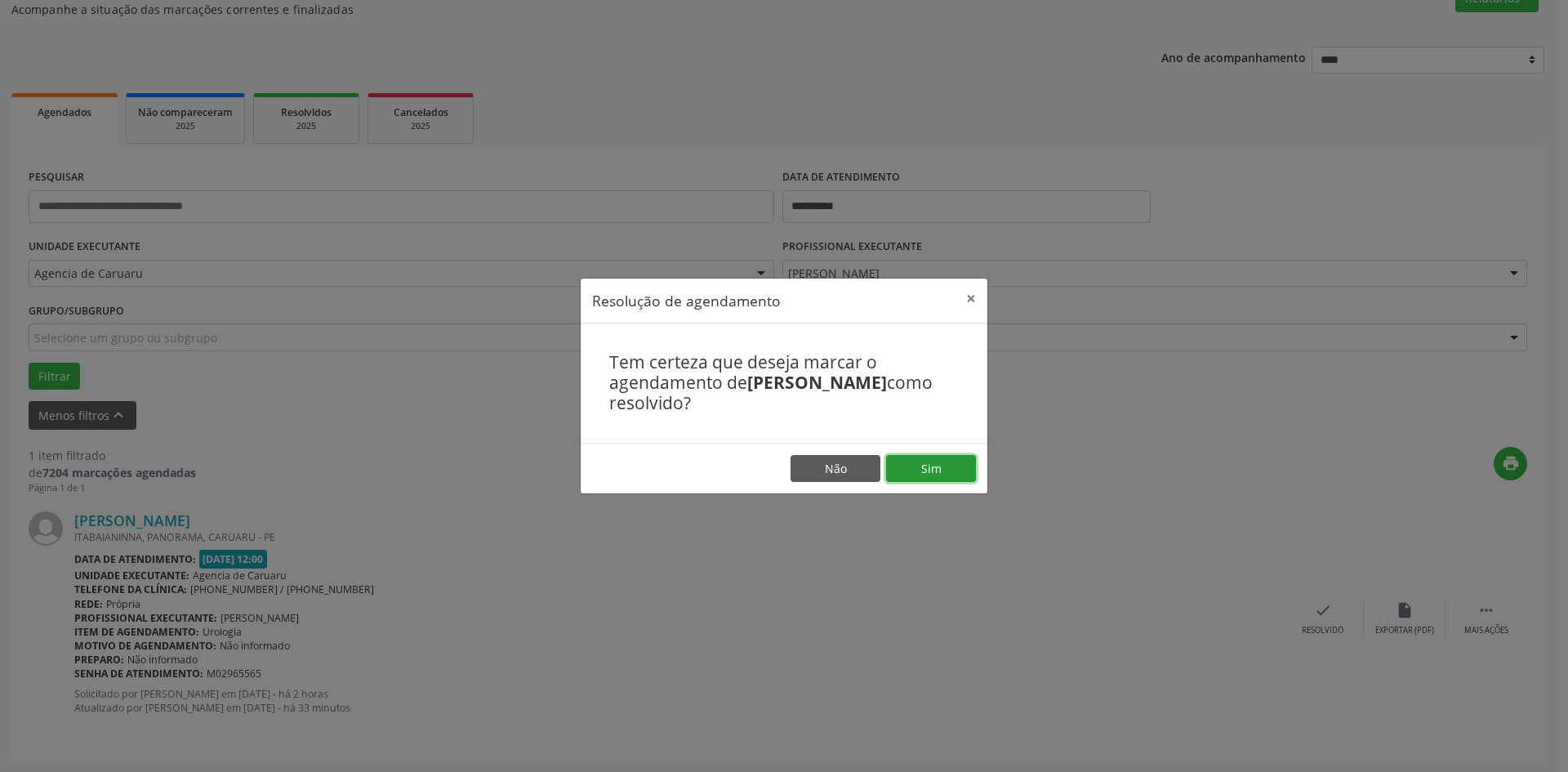
click at [944, 464] on button "Sim" at bounding box center [931, 469] width 89 height 28
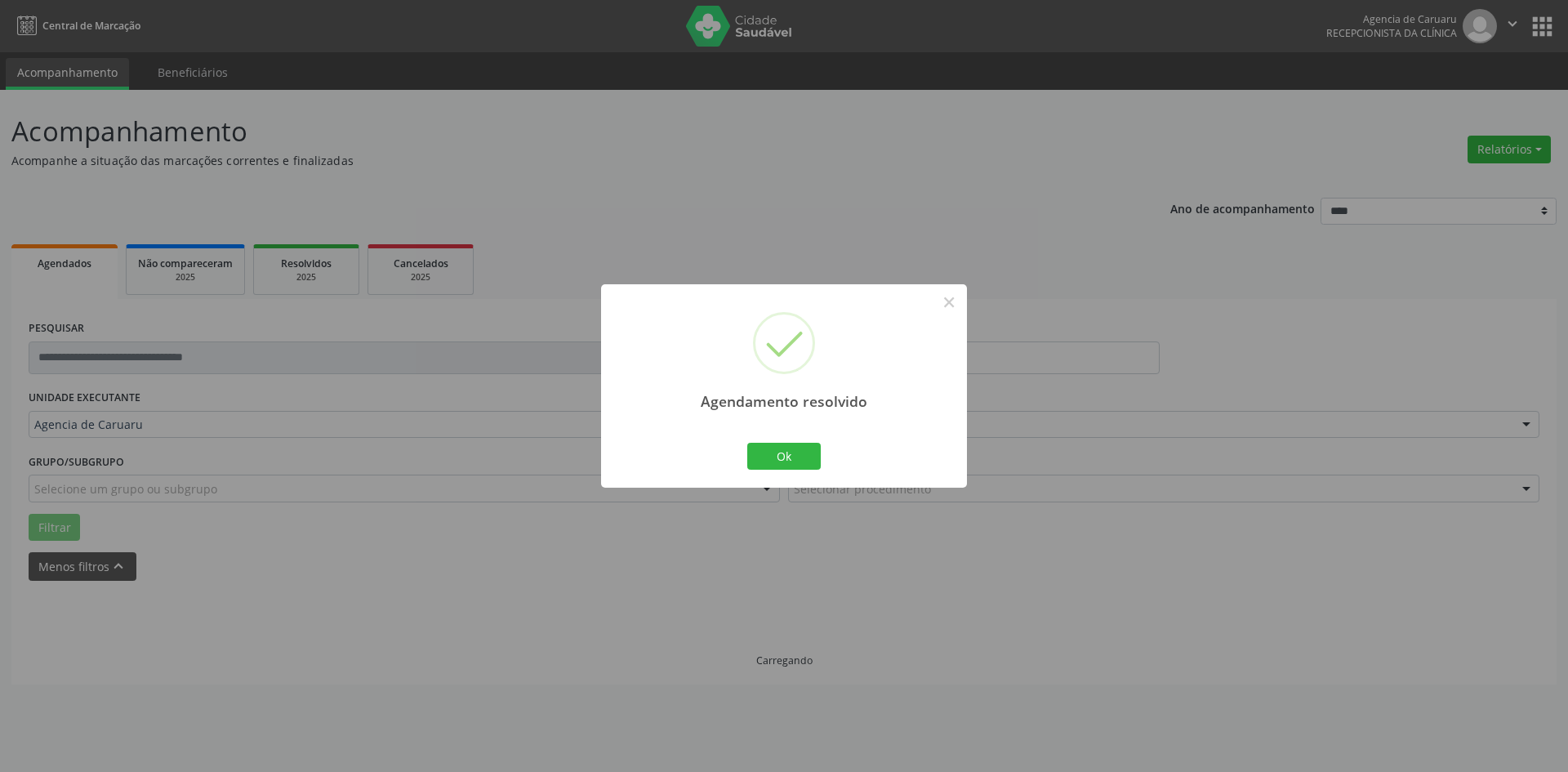
scroll to position [0, 0]
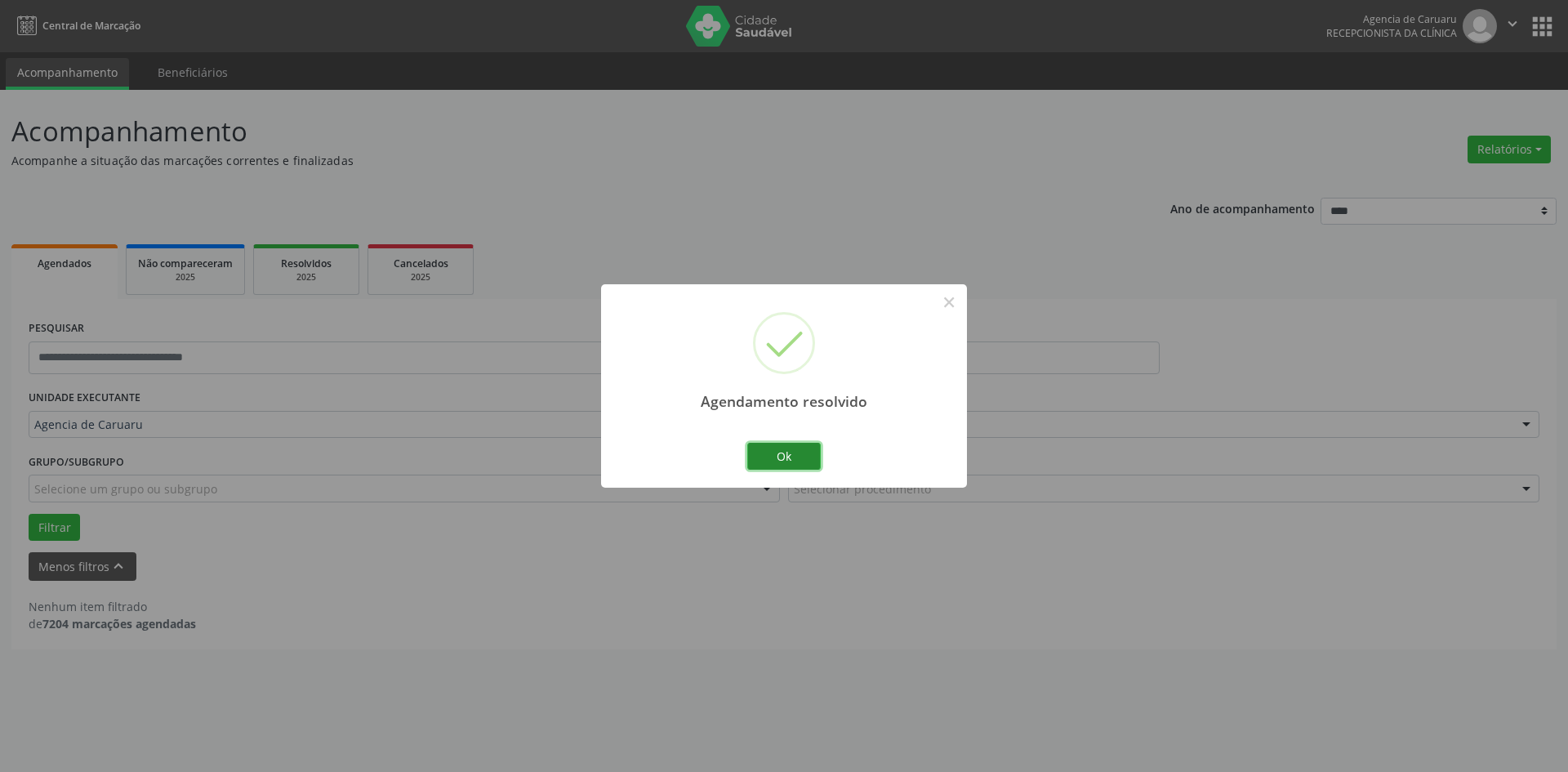
click at [780, 451] on button "Ok" at bounding box center [784, 457] width 74 height 28
